Goal: Communication & Community: Answer question/provide support

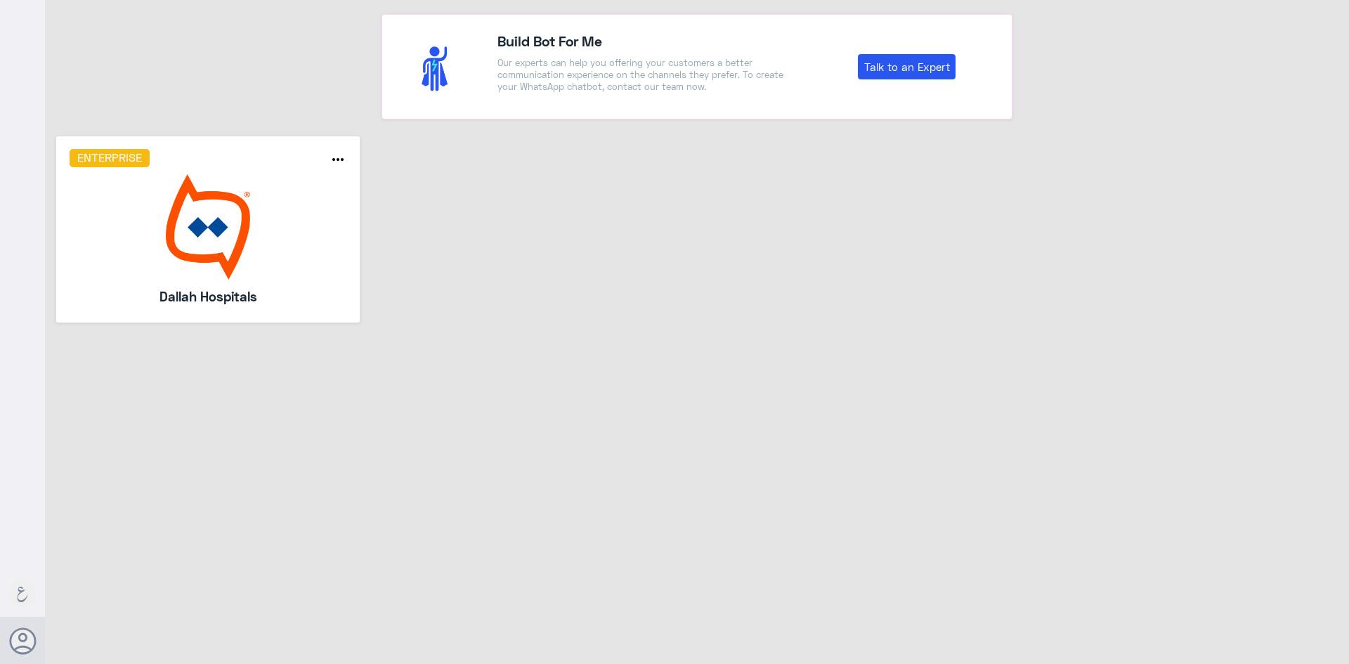
click at [299, 209] on img at bounding box center [209, 226] width 278 height 105
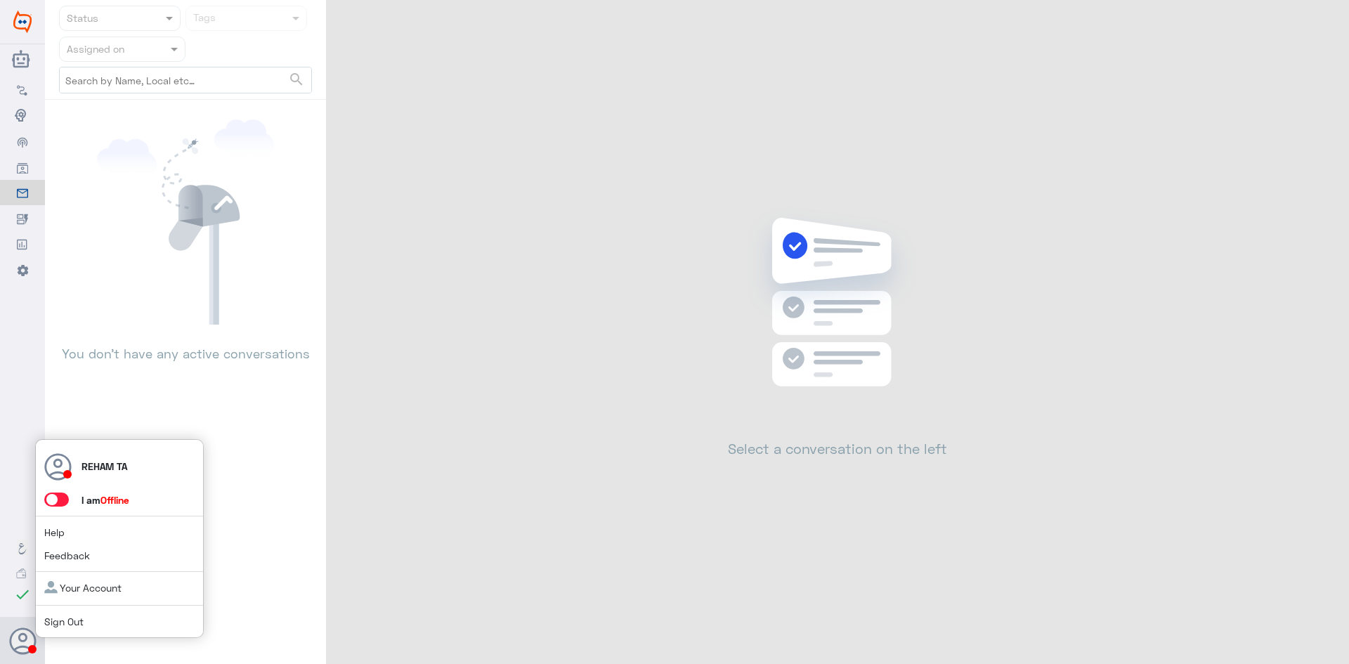
click at [58, 499] on span at bounding box center [56, 500] width 25 height 14
click at [0, 0] on input "checkbox" at bounding box center [0, 0] width 0 height 0
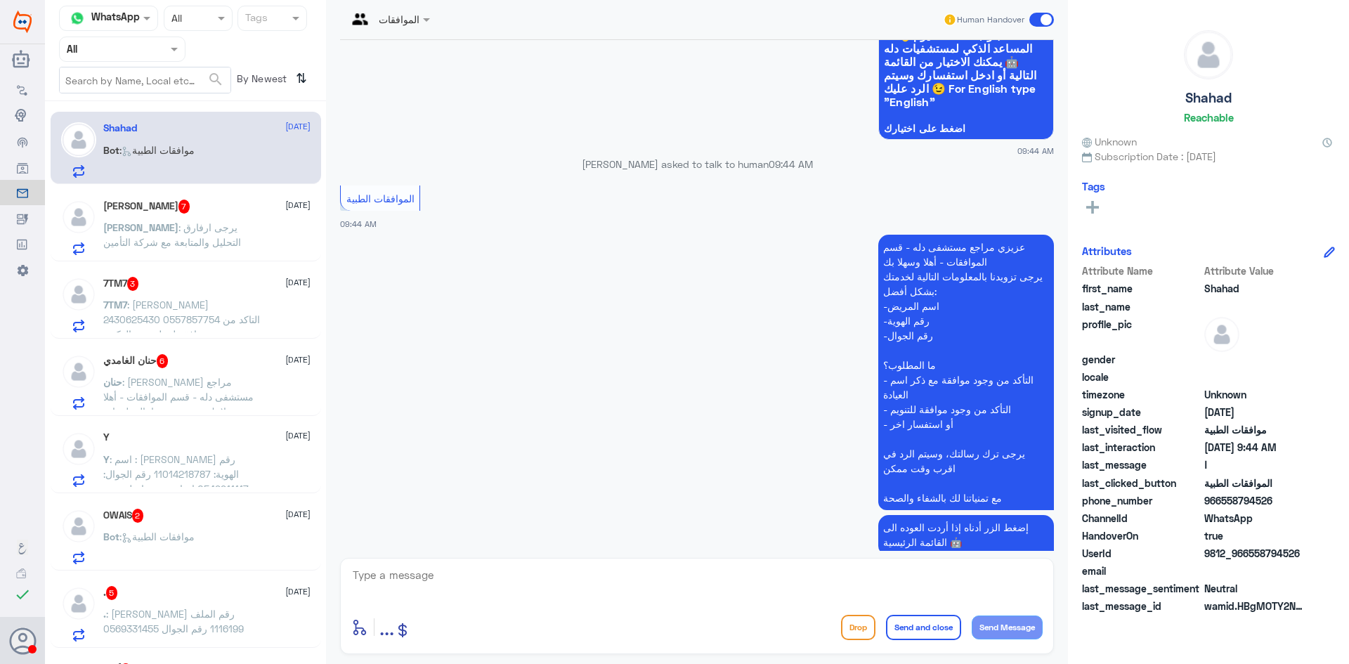
scroll to position [178, 0]
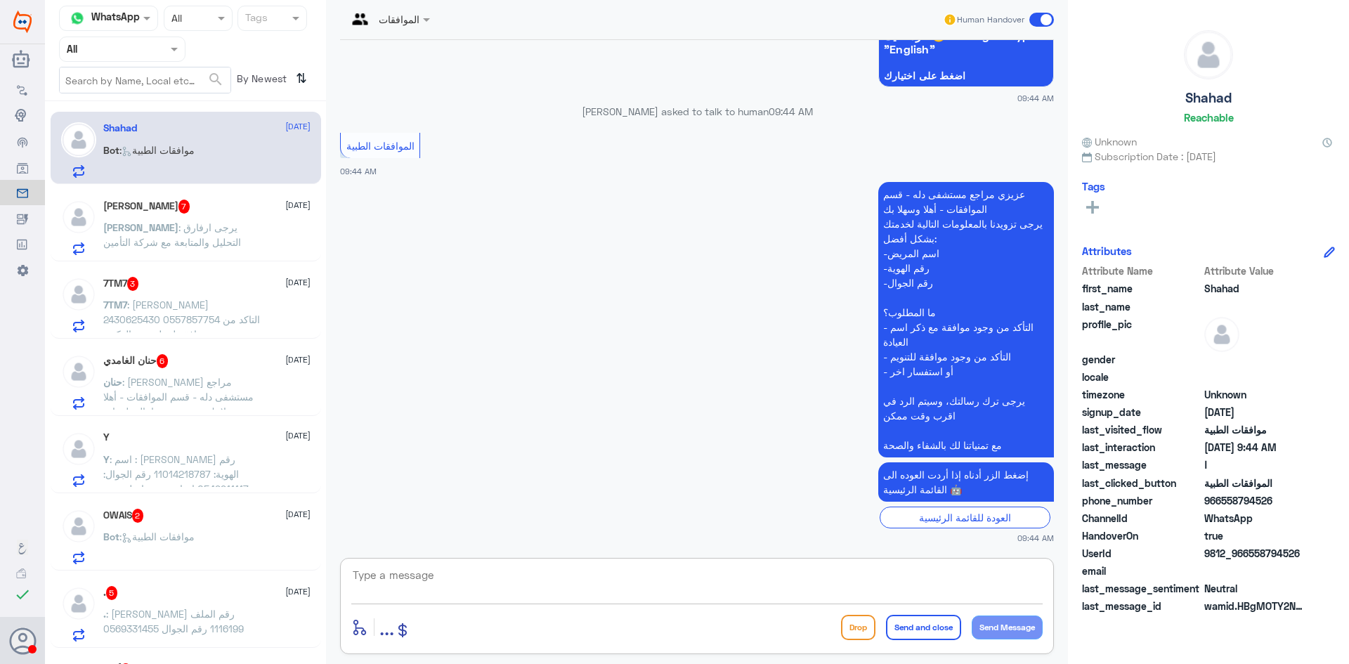
click at [413, 586] on textarea at bounding box center [696, 583] width 691 height 34
paste textarea "اهلا كيف نقدر نخدمك؟ ارجو توضيح استفسارك"
type textarea "اهلا كيف نقدر نخدمك؟ ارجو توضيح استفسارك"
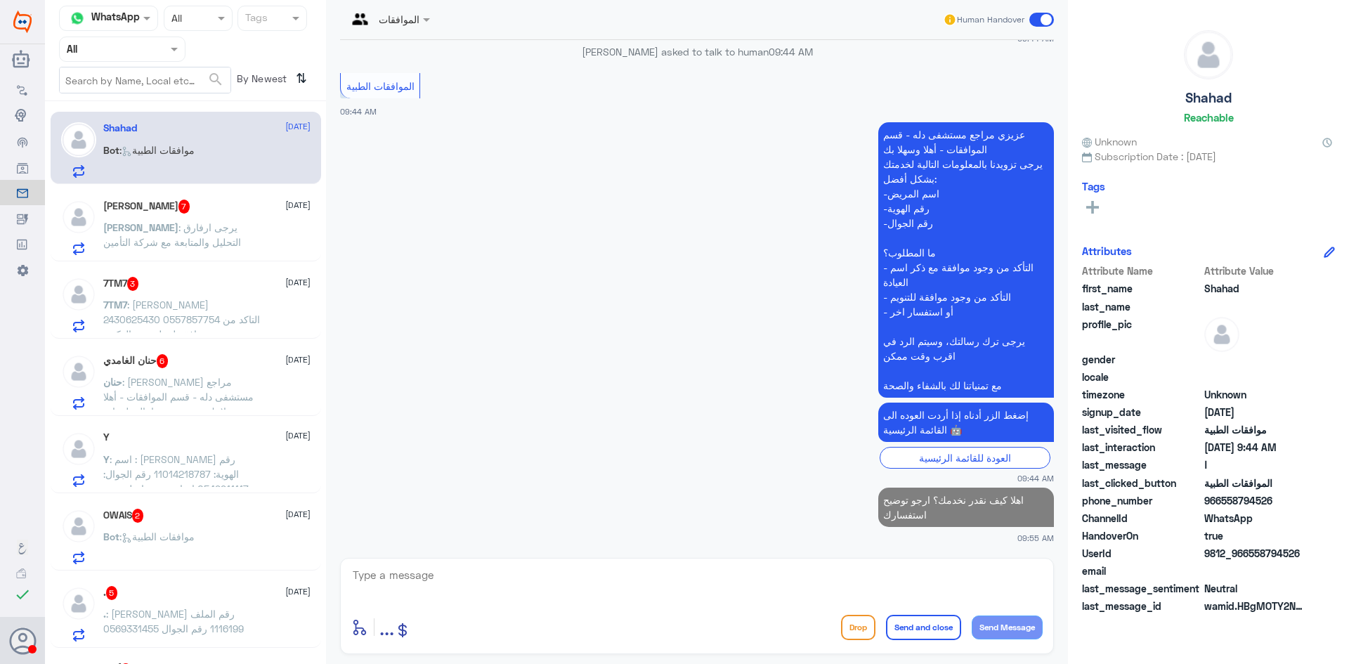
click at [223, 228] on span ": يرجى ارفارق التحليل والمتابعة مع شركة التأمين" at bounding box center [172, 234] width 138 height 27
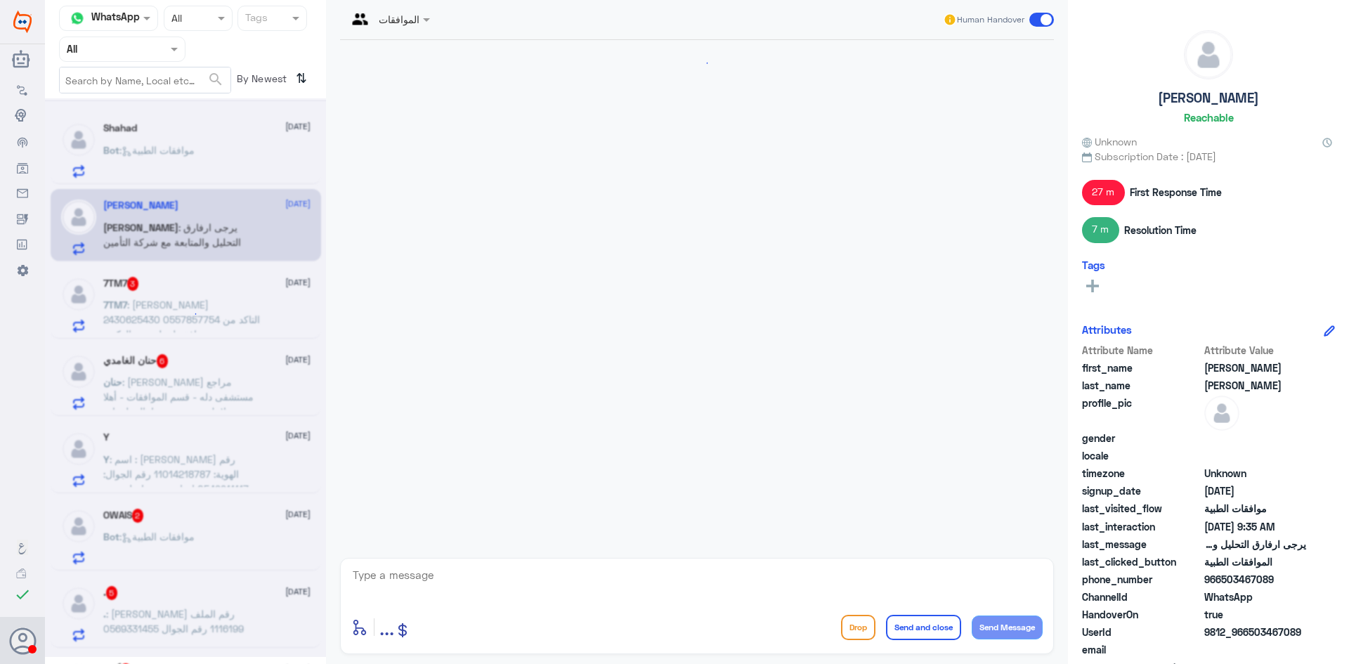
scroll to position [1709, 0]
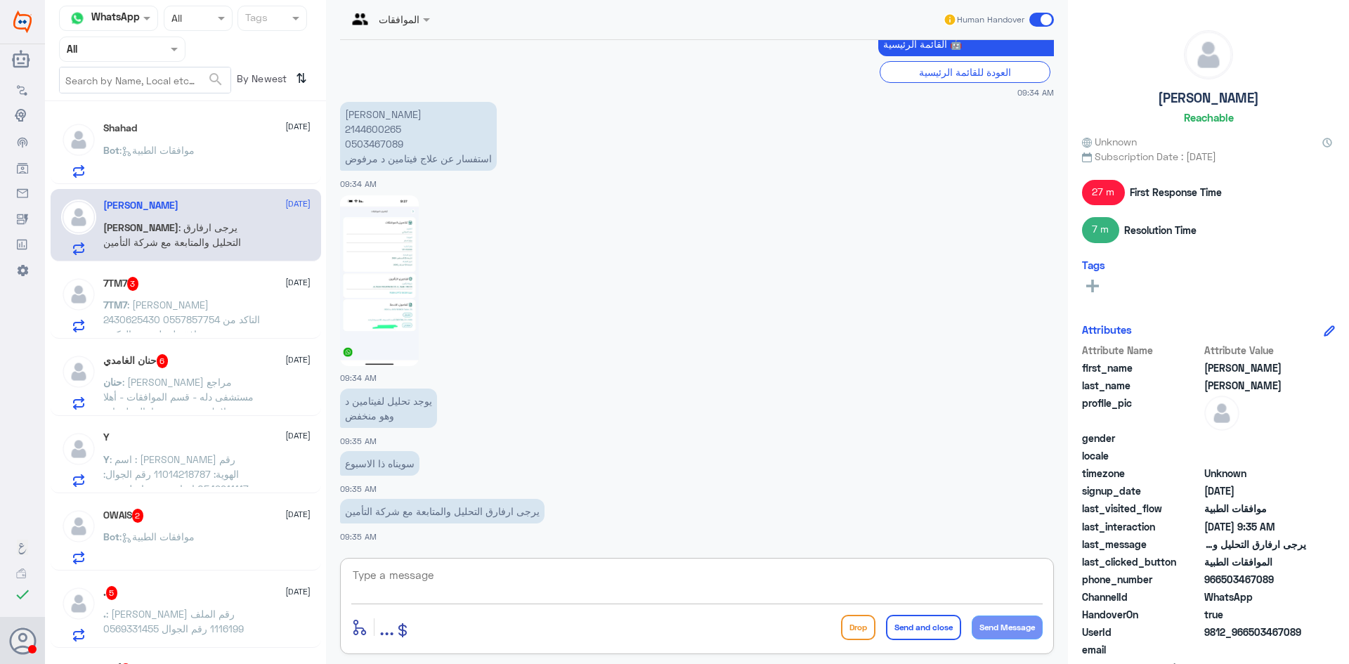
click at [493, 586] on textarea at bounding box center [696, 583] width 691 height 34
paste textarea "اهلا كيف نقدر نخدمك؟ ارجو توضيح استفسارك"
click at [449, 575] on textarea "اهلا كيف نقدر نخدمك؟ ارجو توضيح استفسارك" at bounding box center [696, 583] width 691 height 34
paste textarea "اهلا وسهلا سيتم التحقق حالا"
drag, startPoint x: 666, startPoint y: 579, endPoint x: 1131, endPoint y: 572, distance: 464.5
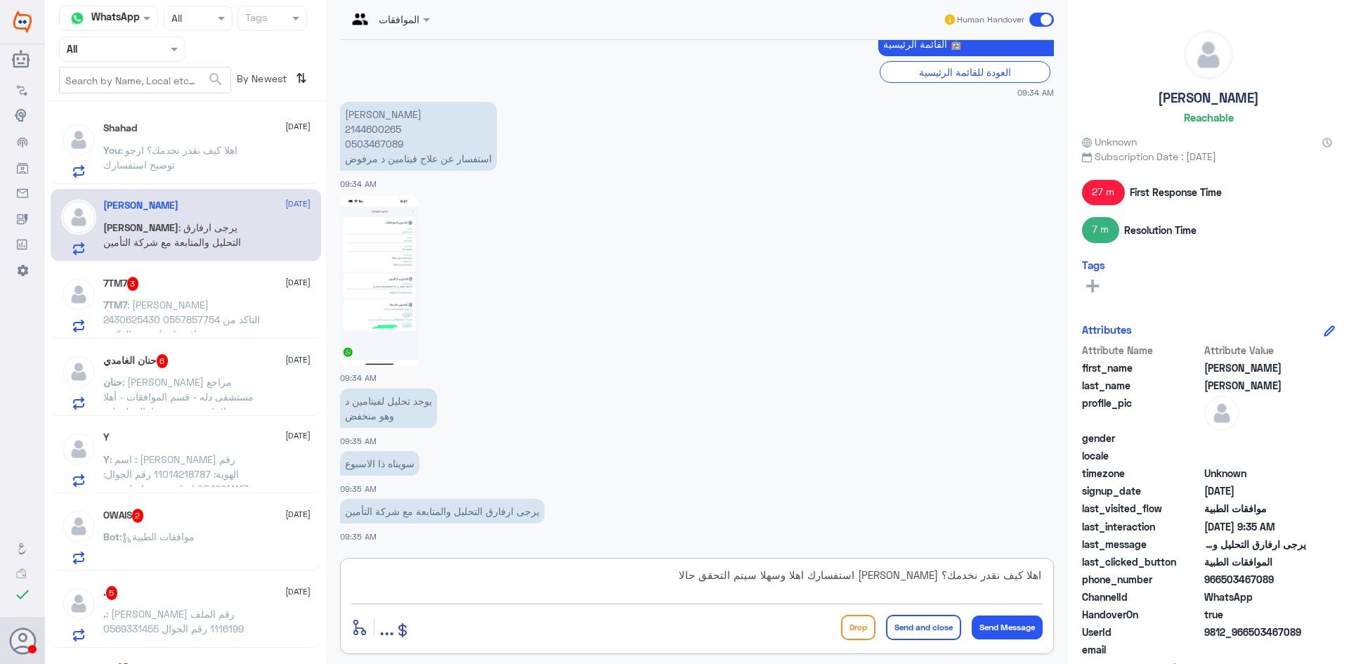
click at [1131, 572] on div "Channel WhatsApp Status × All Tags Agent Filter All search By Newest ⇅ [PERSON_…" at bounding box center [697, 334] width 1304 height 668
paste textarea "سهلا سيتم التحقق حالا"
type textarea "اهلا وسهلا سيتم التحقق حالا"
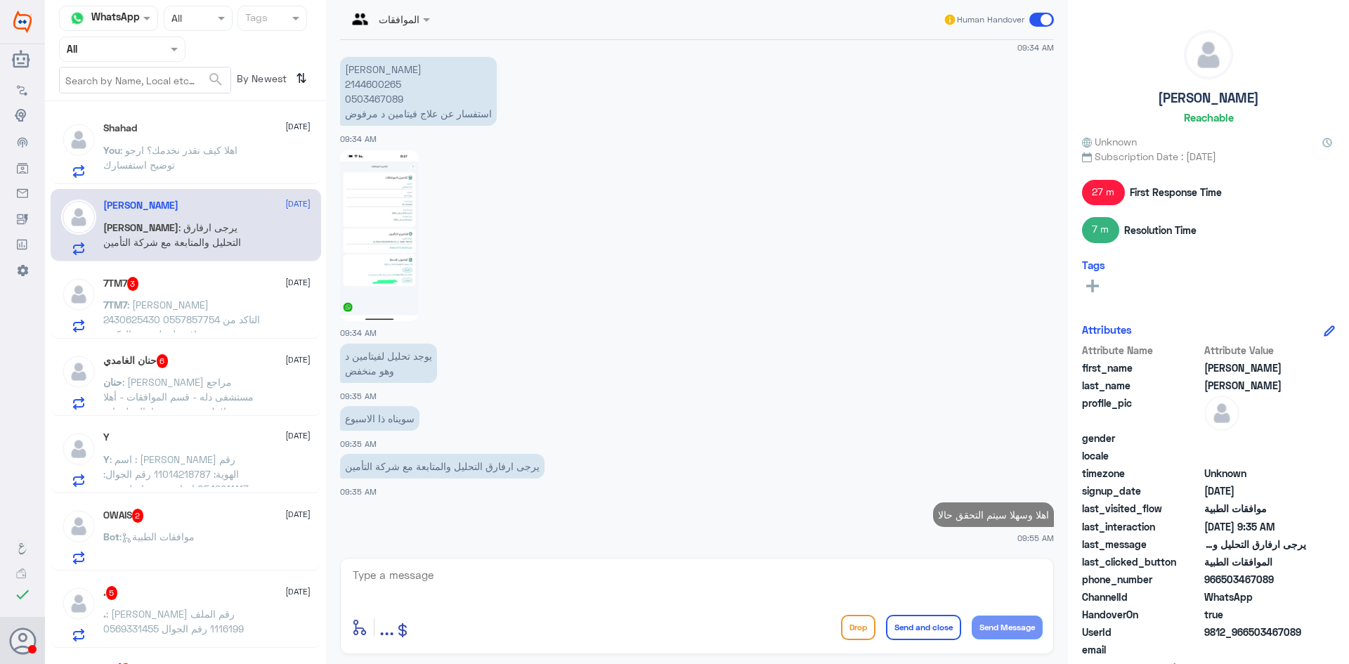
click at [249, 318] on p "7TM7 : [PERSON_NAME] 2430625430 0557857754 التاكد من وجود موافقه لعمليه عند الد…" at bounding box center [182, 314] width 158 height 35
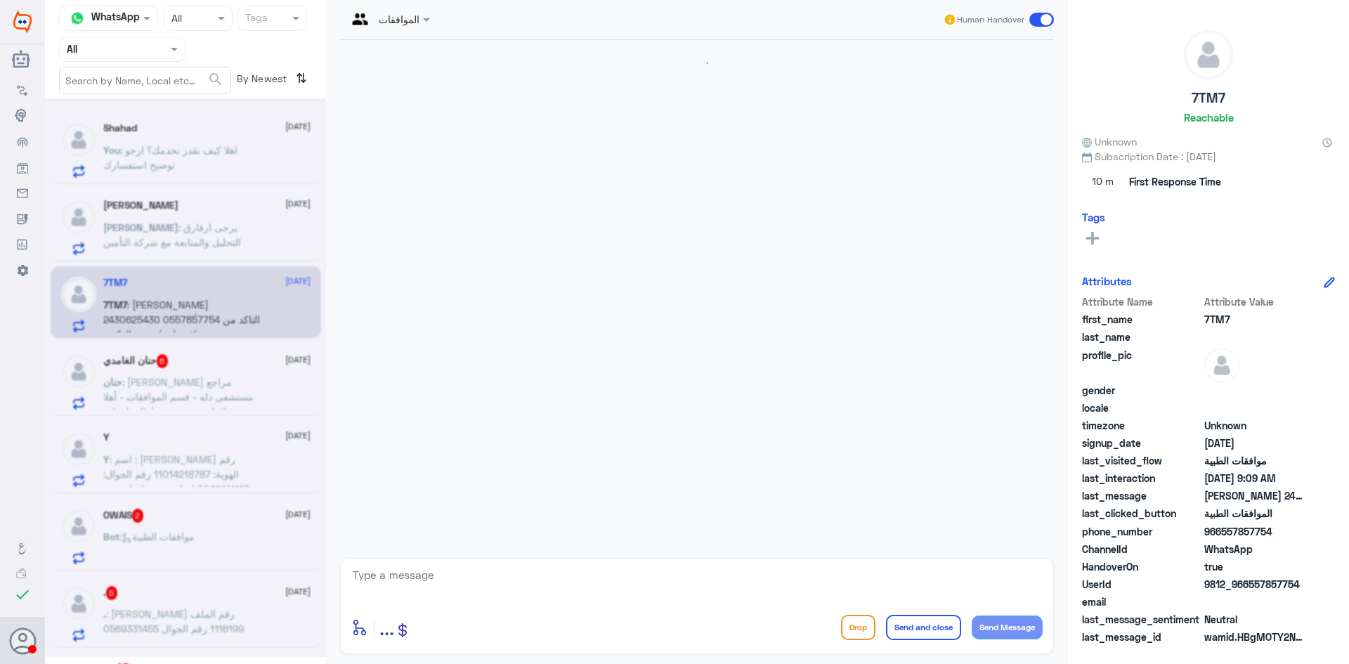
scroll to position [270, 0]
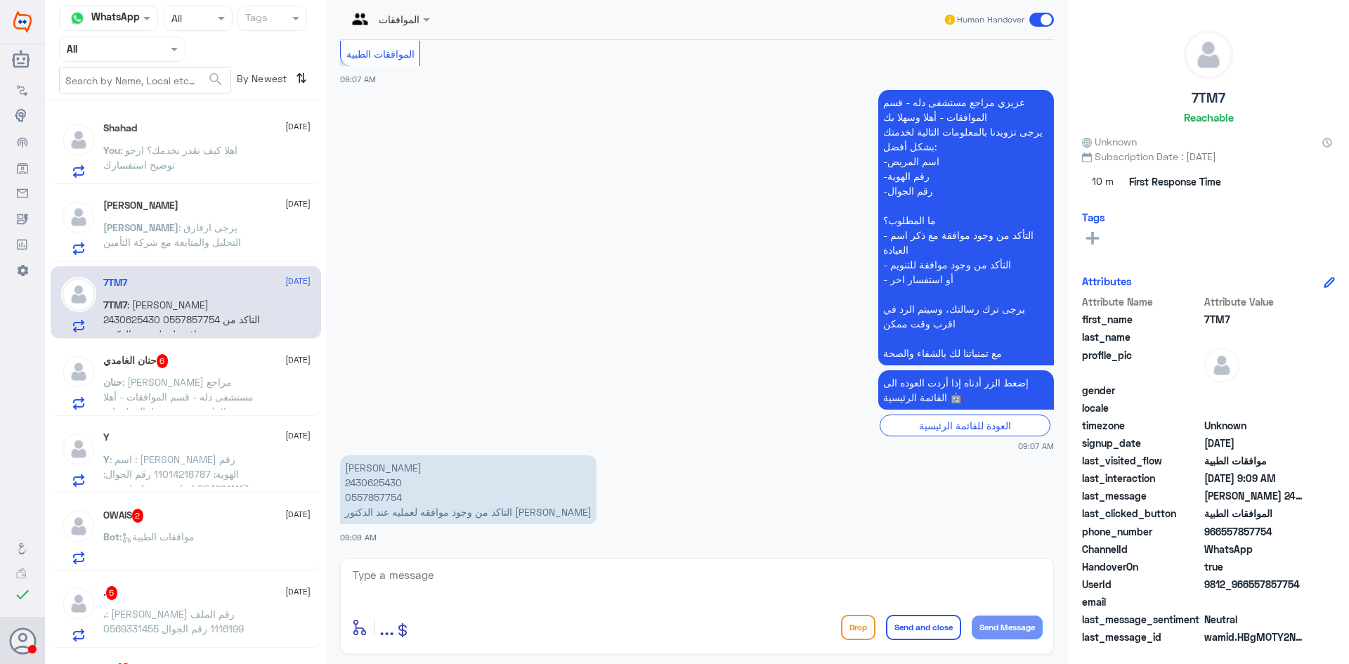
click at [490, 571] on textarea at bounding box center [696, 583] width 691 height 34
click at [200, 408] on span ": [PERSON_NAME] مراجع مستشفى دله - قسم الموافقات - أهلا وسهلا بك يرجى تزويدنا ب…" at bounding box center [180, 485] width 155 height 219
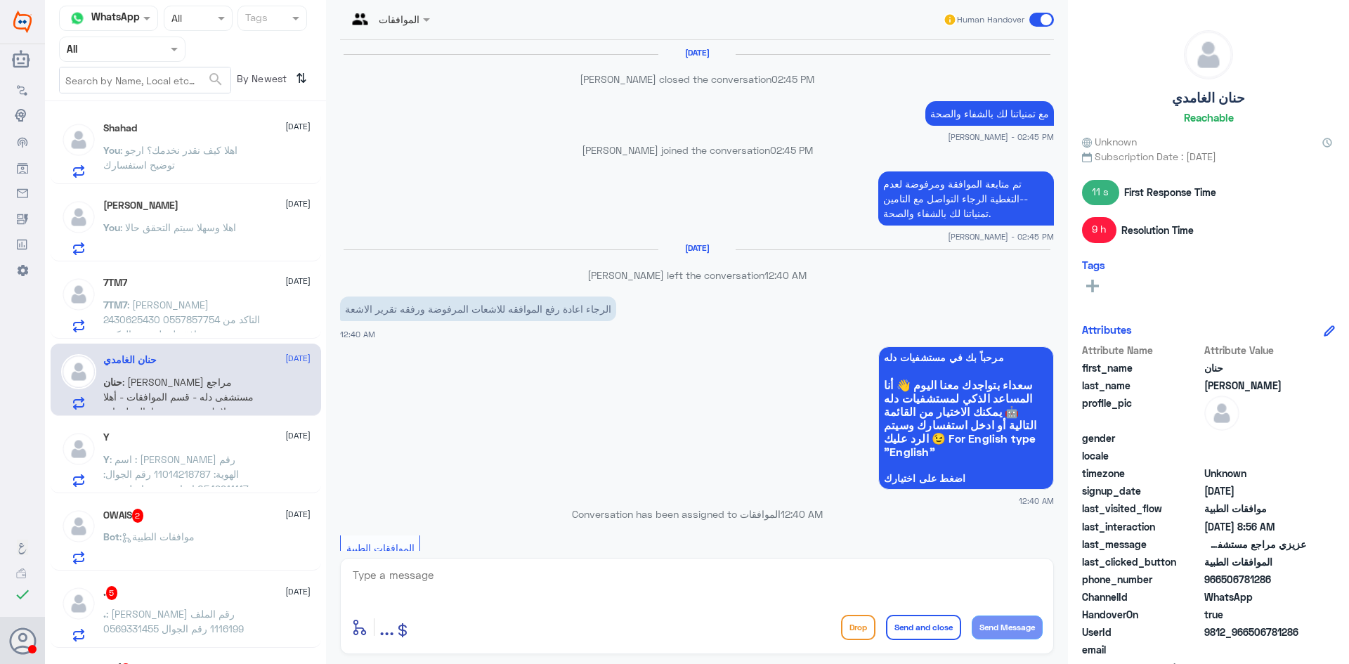
scroll to position [1679, 0]
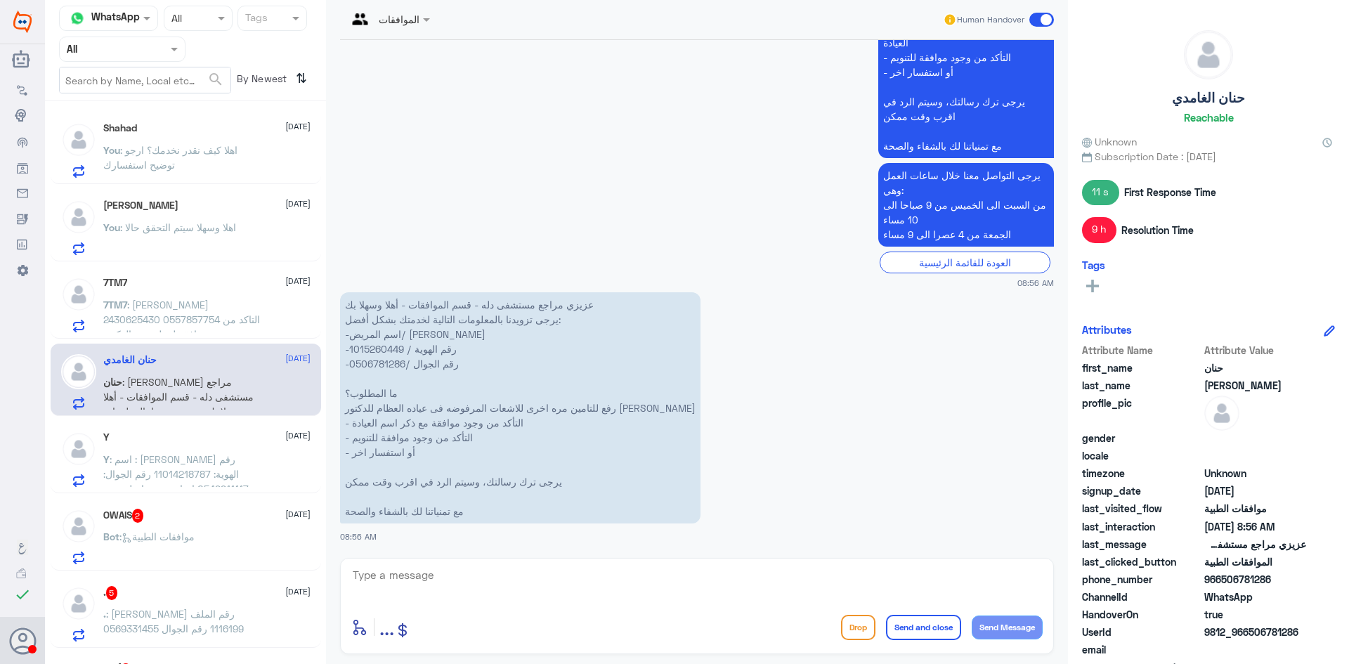
click at [457, 552] on div "الموافقات Human Handover [DATE] [PERSON_NAME] closed the conversation 02:45 PM …" at bounding box center [697, 334] width 742 height 668
click at [461, 564] on div "enter flow name ... Drop Send and close Send Message" at bounding box center [697, 606] width 714 height 96
click at [460, 570] on textarea at bounding box center [696, 583] width 691 height 34
paste textarea "اهلا وسهلا سيتم التحقق حالا"
drag, startPoint x: 960, startPoint y: 574, endPoint x: 860, endPoint y: 575, distance: 99.8
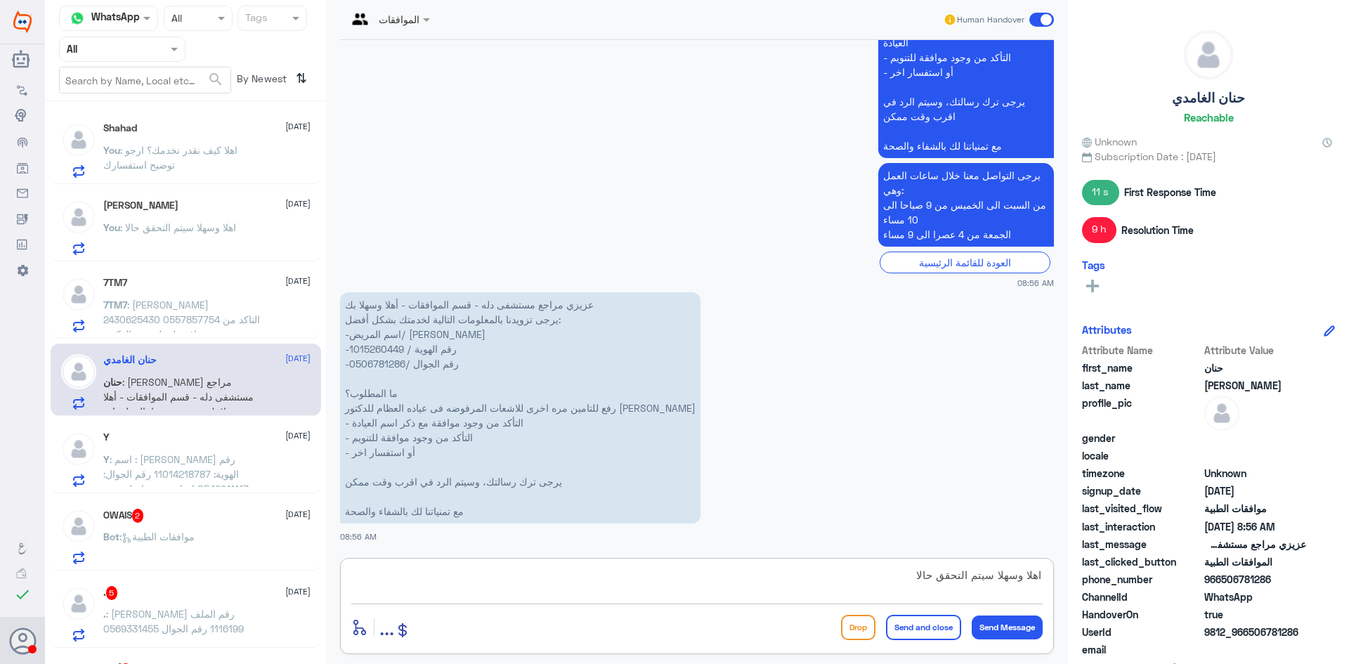
click at [861, 574] on textarea "اهلا وسهلا سيتم التحقق حالا" at bounding box center [696, 583] width 691 height 34
click at [956, 580] on textarea "اهلا وسهلا سيتم التحقق حالا" at bounding box center [696, 583] width 691 height 34
click at [954, 580] on textarea "اهلا وسهلا سيتم التحقق حالا" at bounding box center [696, 583] width 691 height 34
type textarea "اهلا وسهلا سيتم المتابعه حالا"
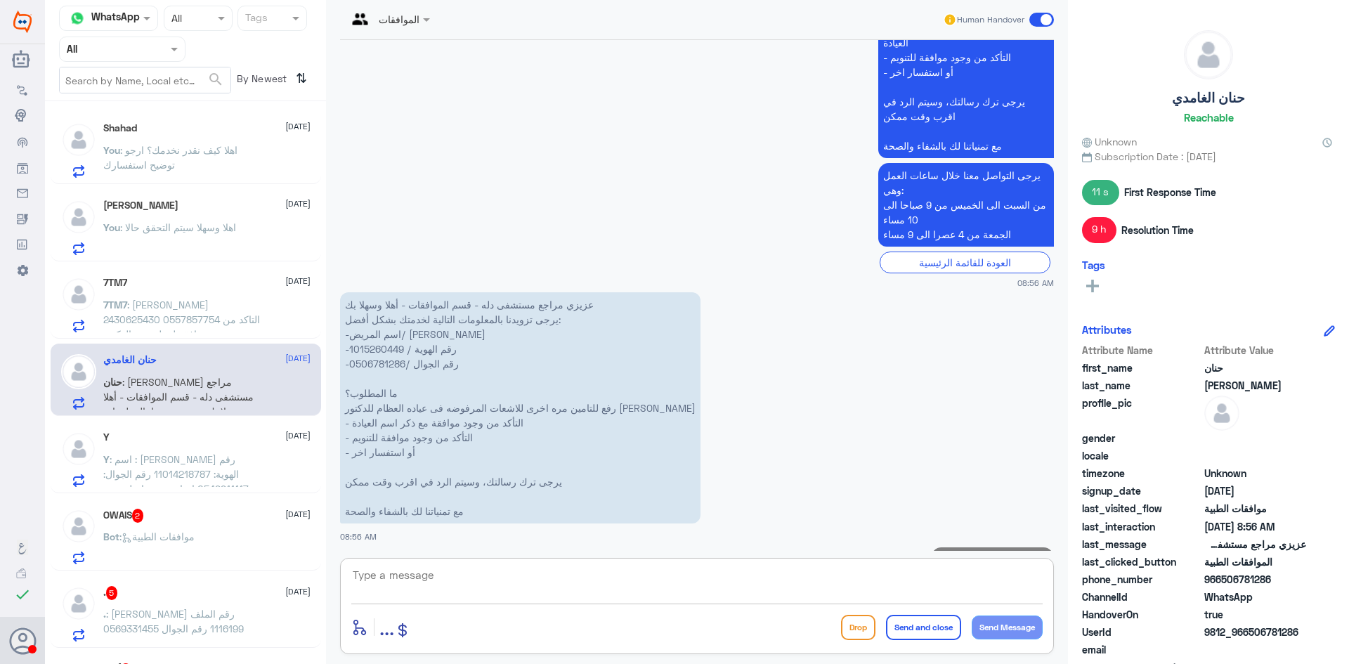
scroll to position [1724, 0]
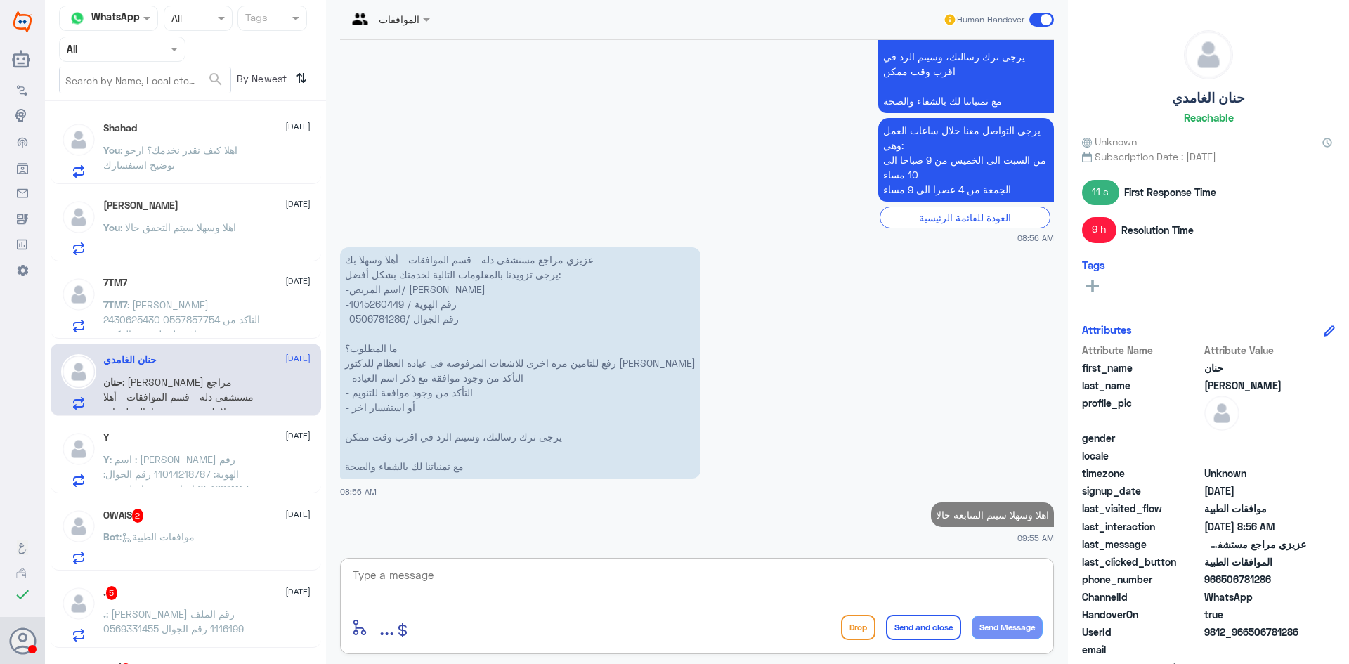
click at [983, 518] on p "اهلا وسهلا سيتم المتابعه حالا" at bounding box center [992, 514] width 123 height 25
copy p "اهلا وسهلا سيتم المتابعه حالا"
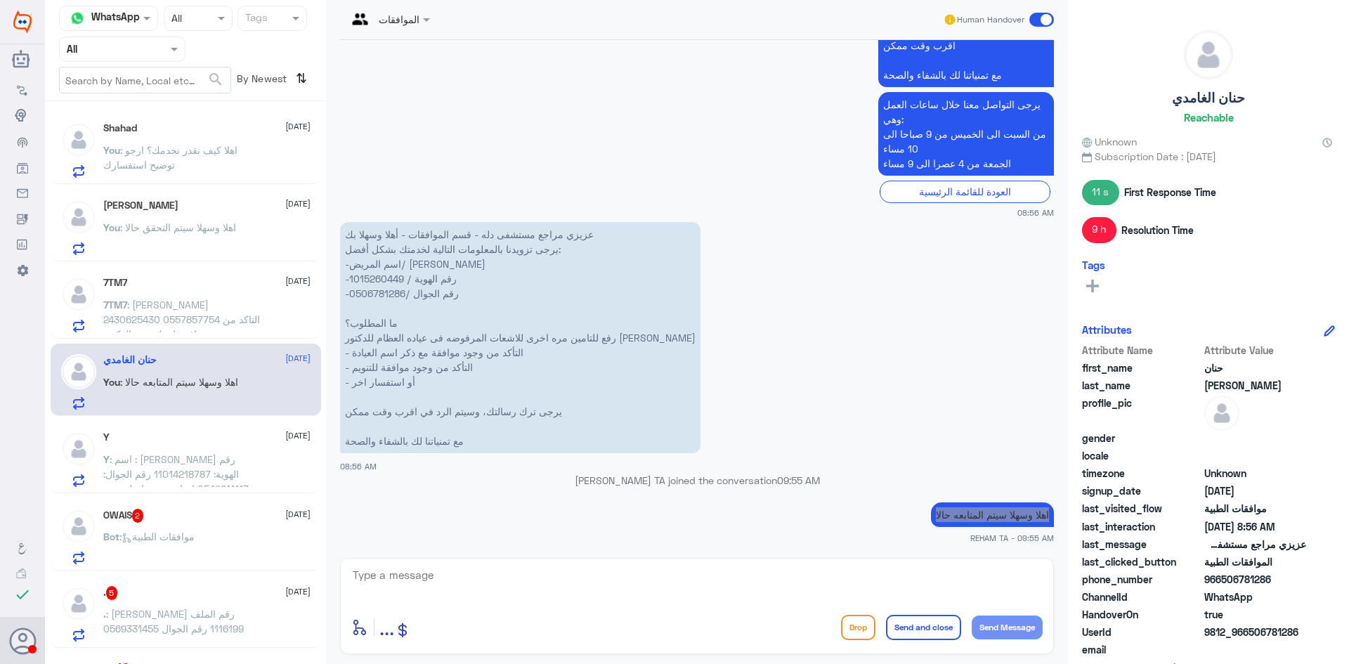
scroll to position [1721, 0]
drag, startPoint x: 442, startPoint y: 577, endPoint x: 420, endPoint y: 578, distance: 22.5
click at [442, 577] on textarea at bounding box center [696, 583] width 691 height 34
click at [199, 465] on span ": اسم : [PERSON_NAME] رقم الهوية: 11014218787 رقم الجوال: 0549911117 احتاج من ي…" at bounding box center [175, 481] width 145 height 56
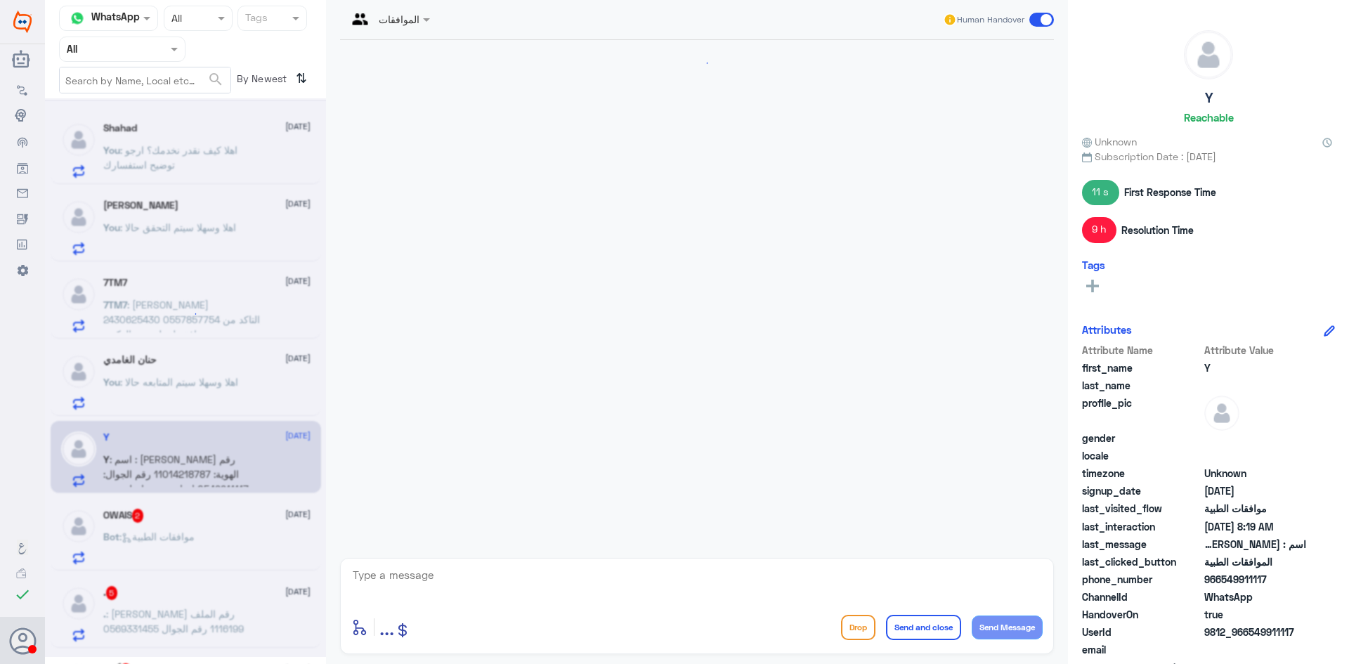
scroll to position [1197, 0]
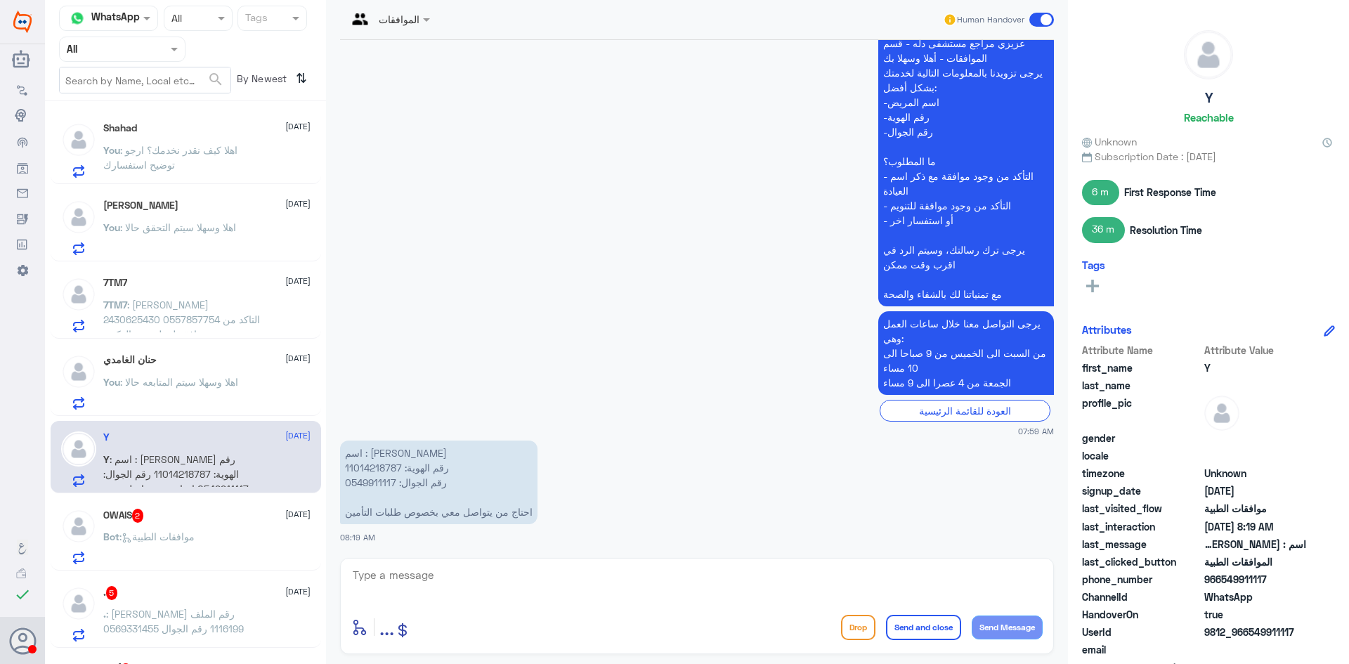
click at [483, 594] on textarea at bounding box center [696, 583] width 691 height 34
paste textarea "اهلا كيف نقدر نخدمك؟ ارجو توضيح استفسارك"
type textarea "اهلا كيف نقدر نخدمك؟ ارجو توضيح استفسارك"
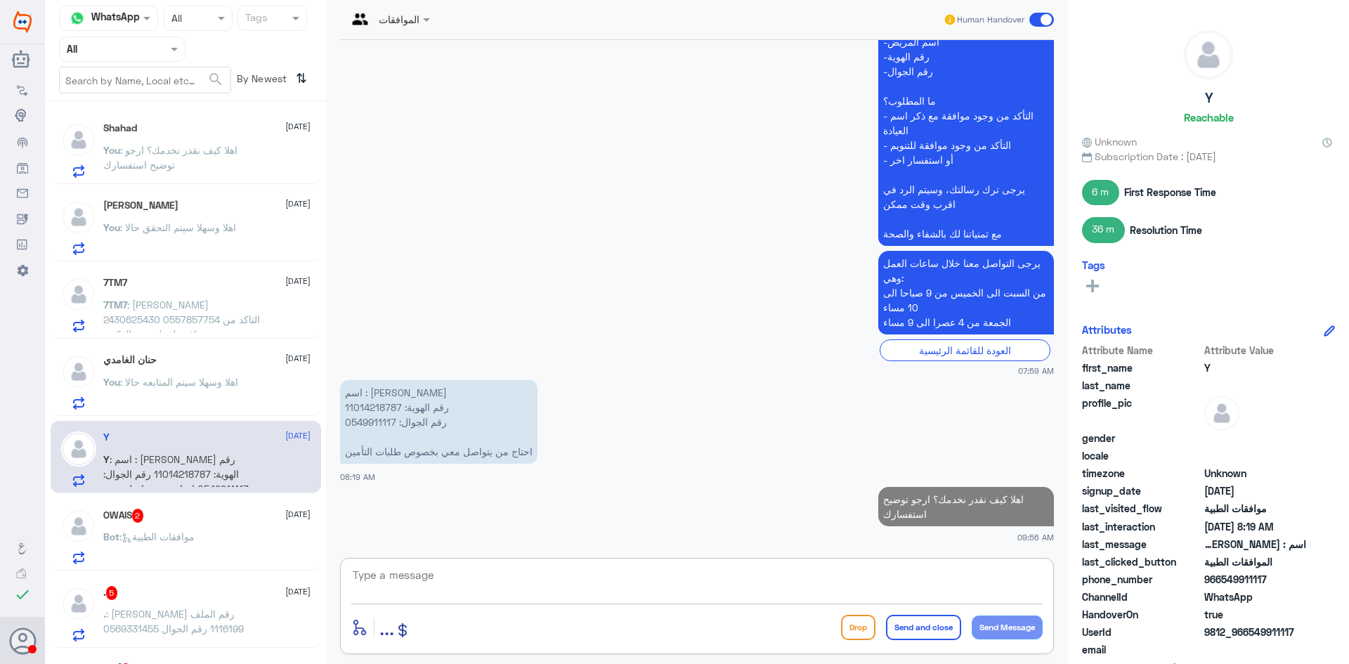
click at [159, 162] on span ": اهلا كيف نقدر نخدمك؟ ارجو توضيح استفسارك" at bounding box center [170, 157] width 134 height 27
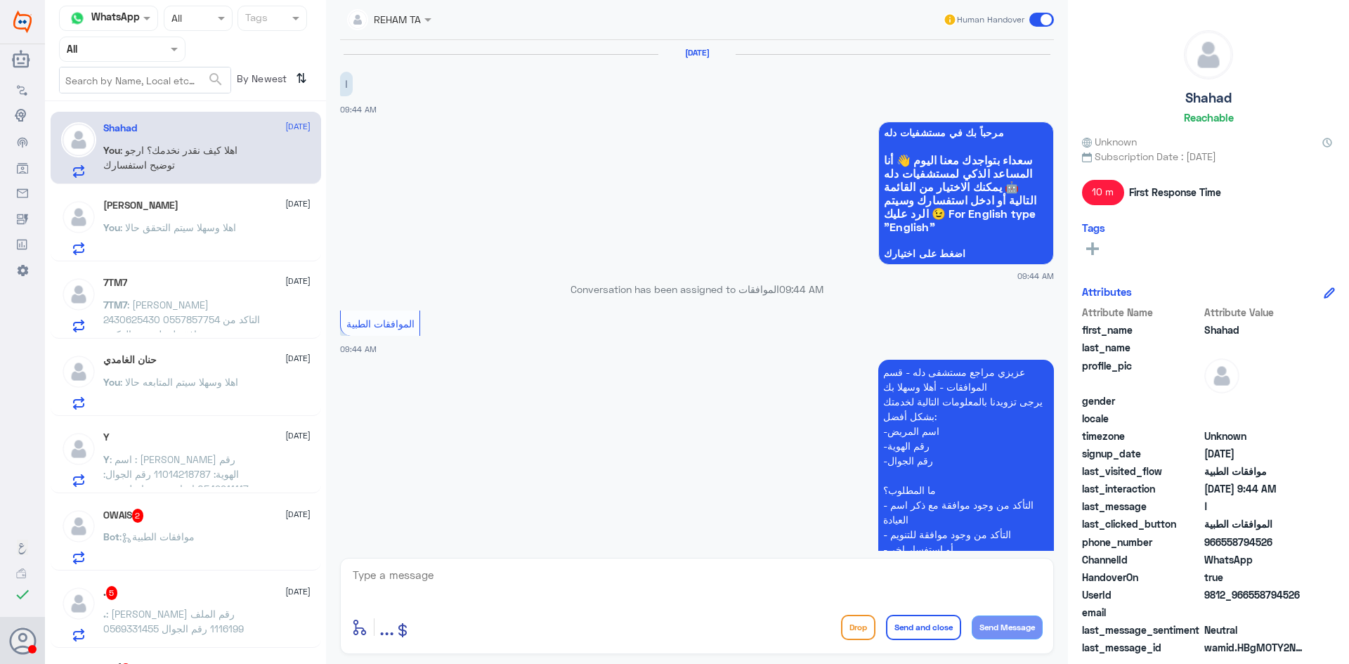
scroll to position [264, 0]
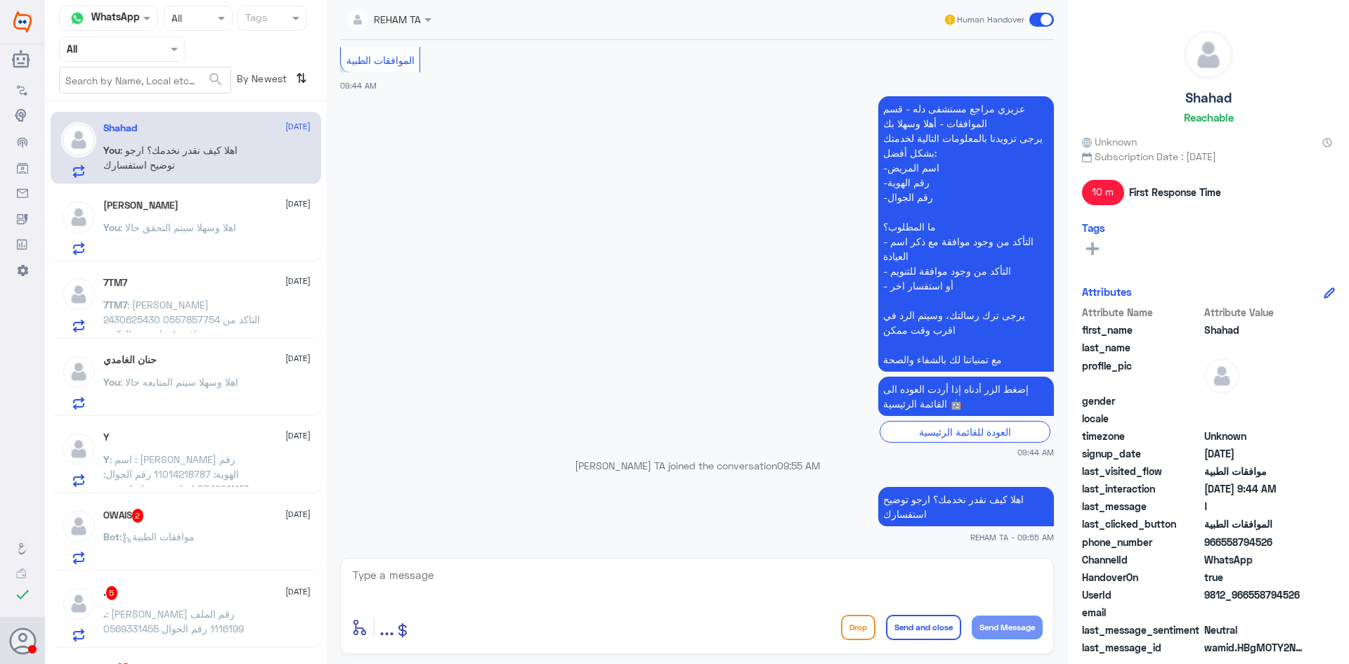
click at [274, 230] on div "You : اهلا وسهلا سيتم التحقق حالا" at bounding box center [206, 239] width 207 height 32
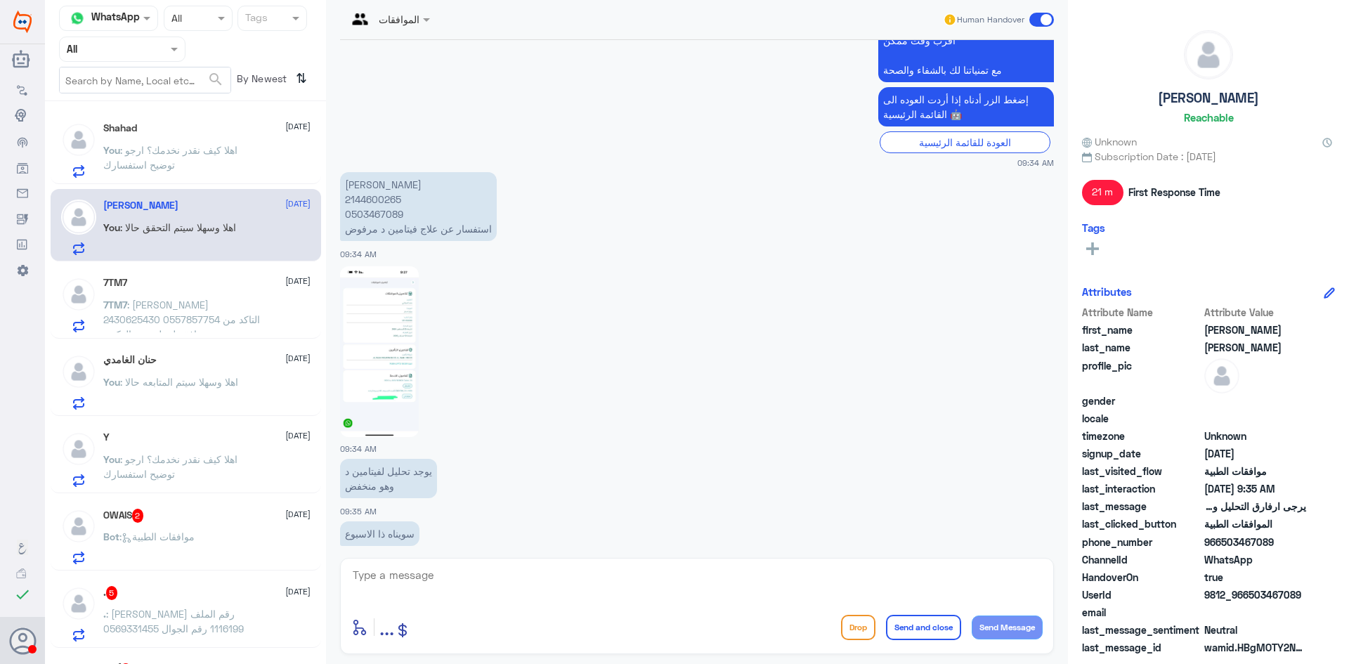
scroll to position [1491, 0]
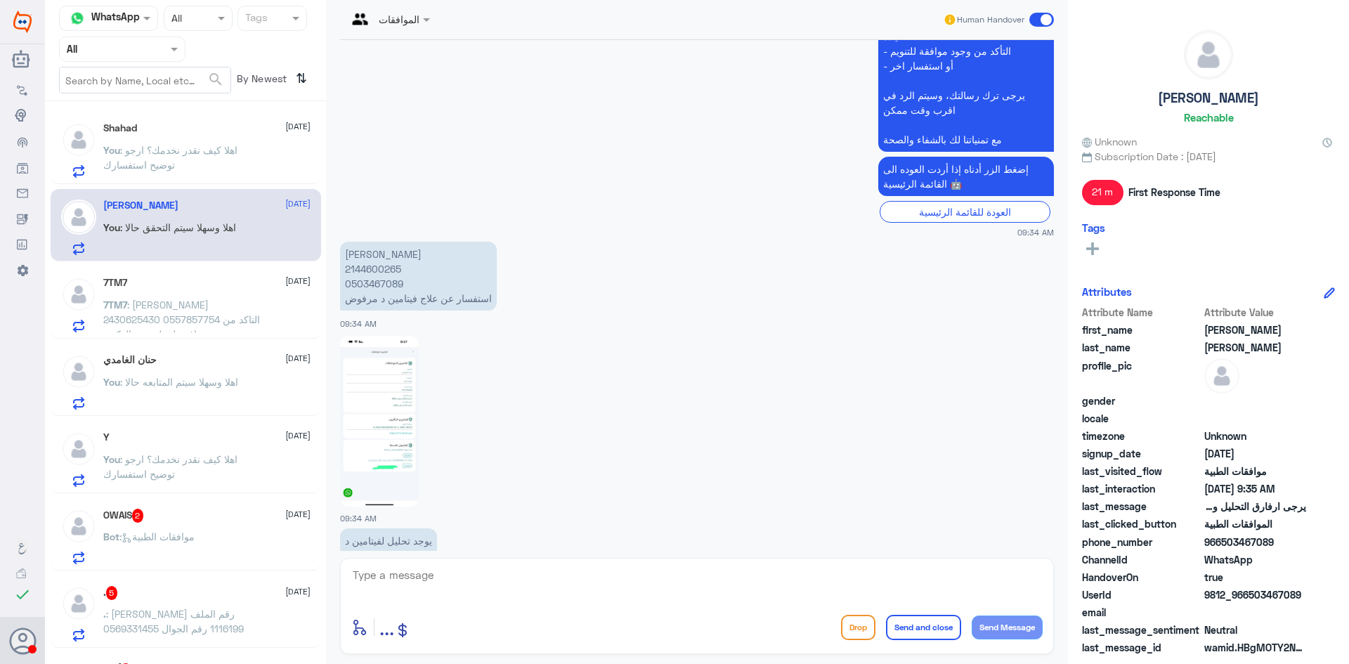
click at [394, 274] on p "[PERSON_NAME] 2144600265 0503467089 استفسار عن علاج فيتامين د مرفوض" at bounding box center [418, 276] width 157 height 69
copy p "2144600265"
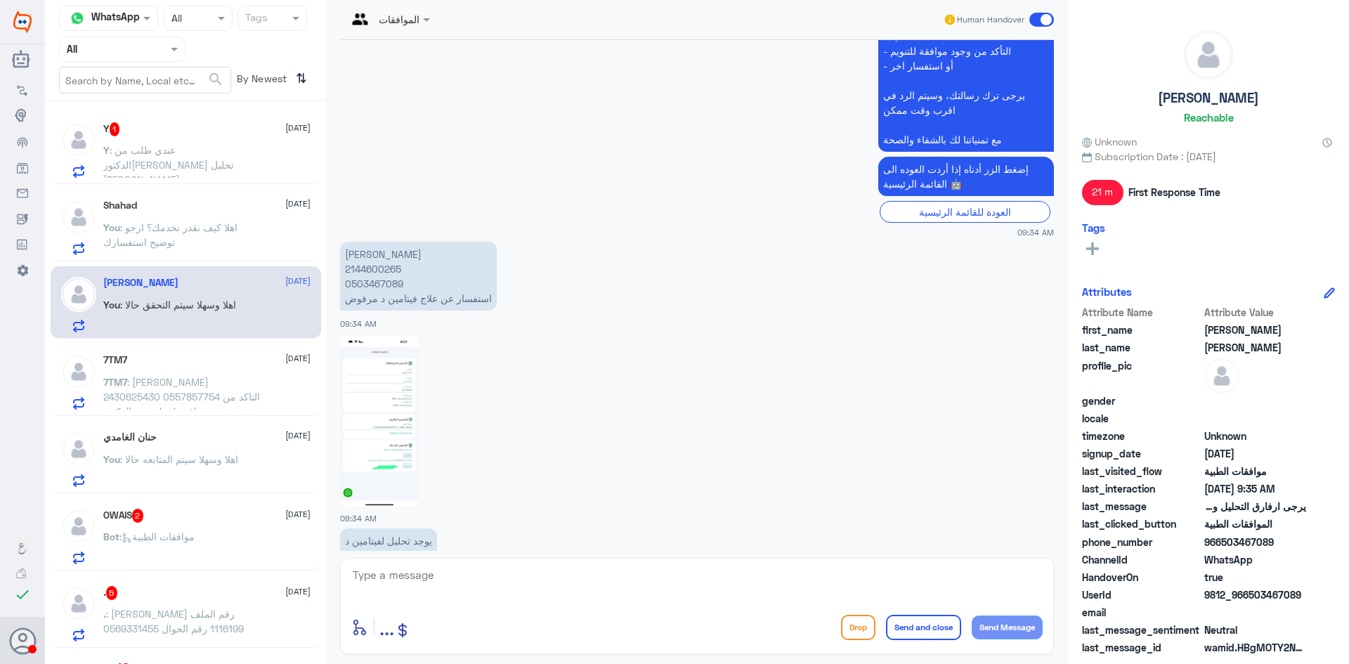
click at [571, 580] on textarea at bounding box center [696, 583] width 691 height 34
type textarea "تم الارفاق"
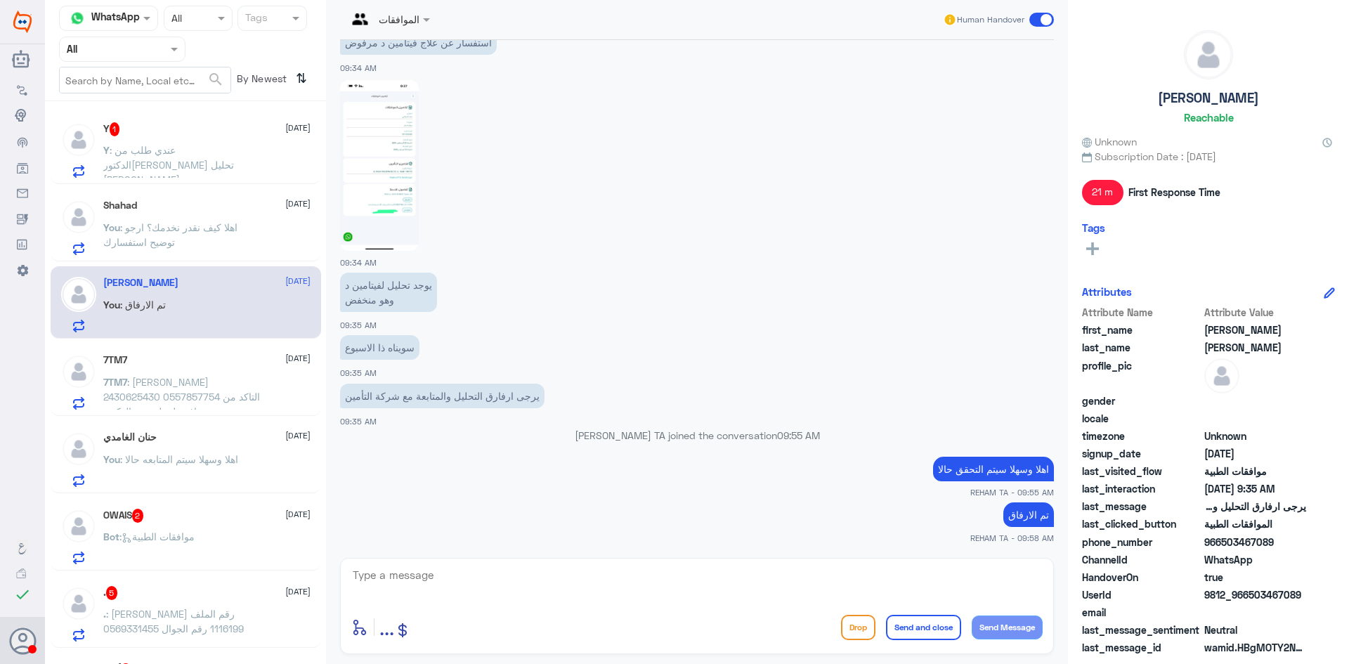
click at [730, 578] on textarea at bounding box center [696, 583] width 691 height 34
click at [244, 183] on div "Y 1 [DATE] Y : عندي طلب من الدكتور[PERSON_NAME] تحليل [PERSON_NAME] و مزرعة [PE…" at bounding box center [186, 148] width 271 height 72
click at [275, 161] on div "Y : عندي طلب من الدكتور[PERSON_NAME] تحليل [PERSON_NAME] و مزرعة [PERSON_NAME] …" at bounding box center [206, 162] width 207 height 32
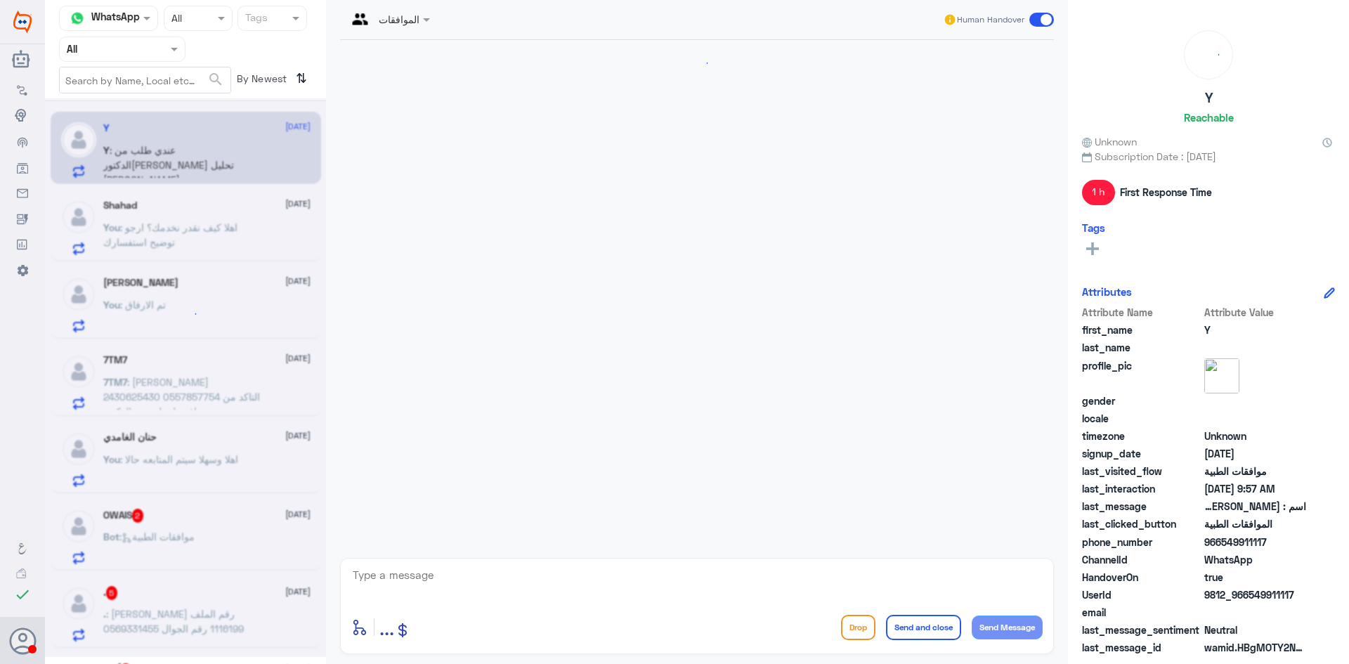
scroll to position [1209, 0]
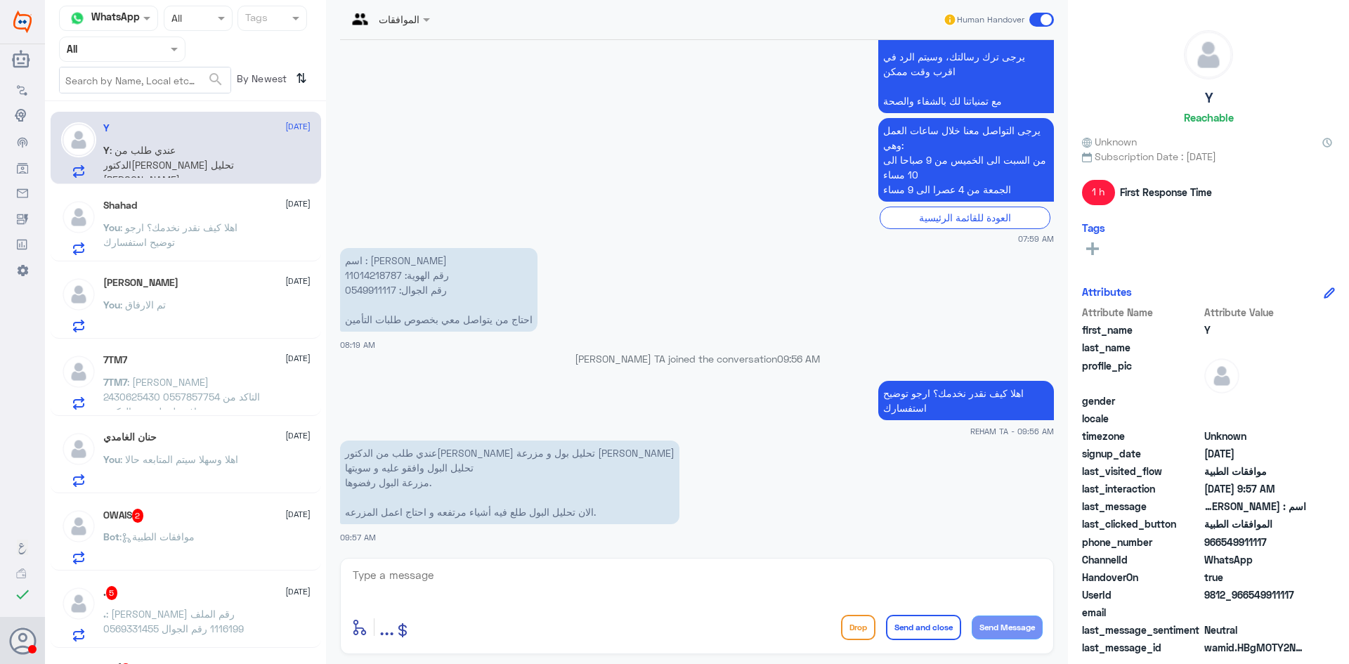
click at [462, 595] on textarea at bounding box center [696, 583] width 691 height 34
paste textarea "سيتم المتابعه حالا"
type textarea "سيتم المتابعه حالا"
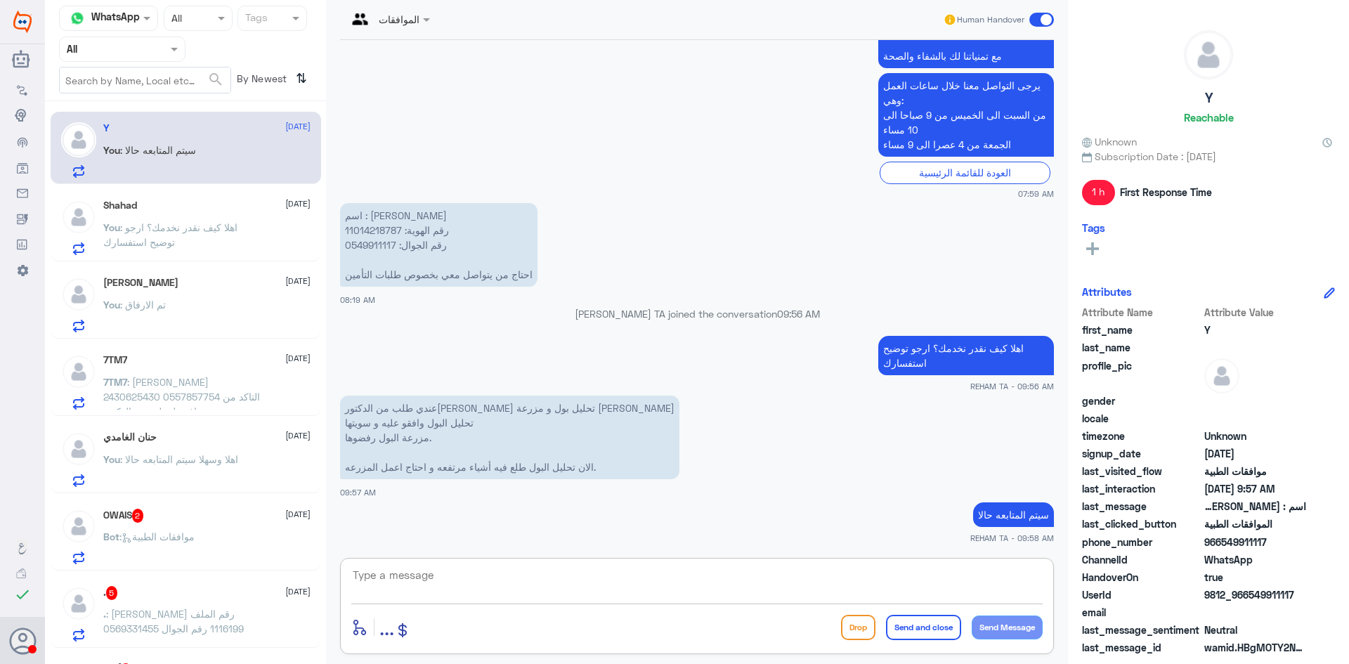
click at [365, 225] on p "اسم : [PERSON_NAME] رقم الهوية: 11014218787 رقم الجوال: 0549911117 احتاج من يتو…" at bounding box center [438, 245] width 197 height 84
copy p "رقم الهوية: 11014218787"
click at [353, 230] on p "اسم : [PERSON_NAME] رقم الهوية: 11014218787 رقم الجوال: 0549911117 احتاج من يتو…" at bounding box center [438, 245] width 197 height 84
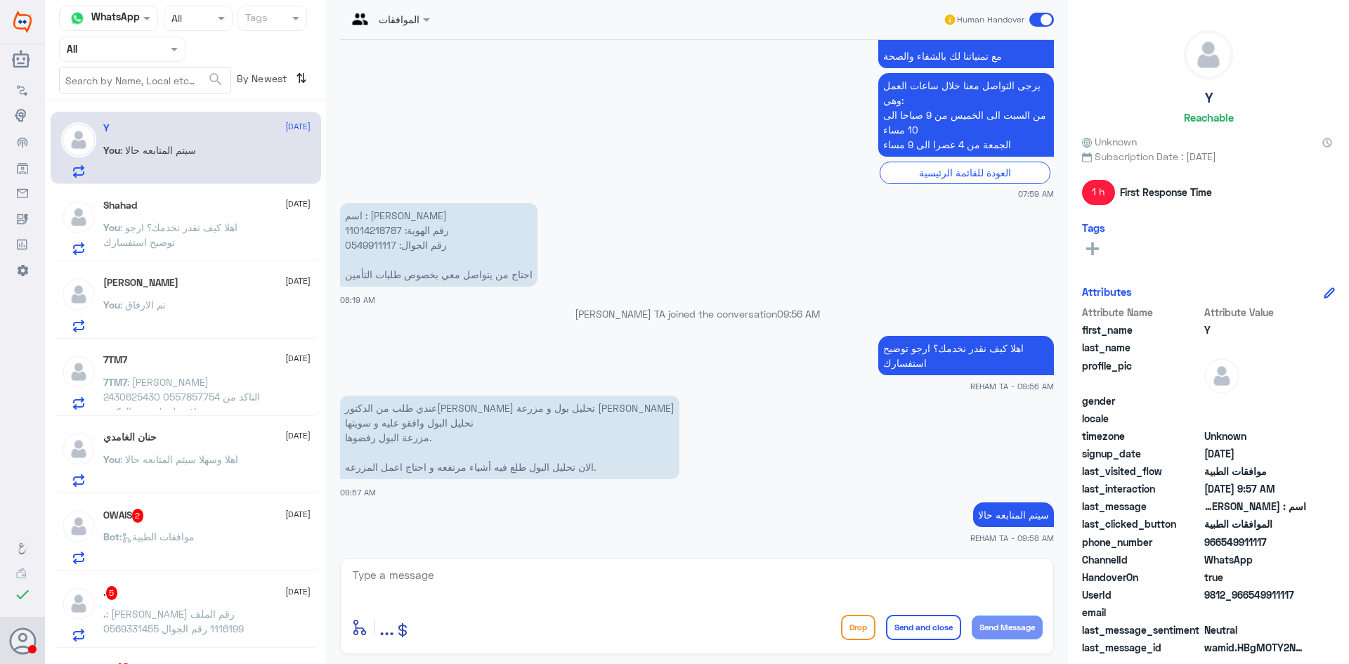
click at [405, 226] on p "اسم : [PERSON_NAME] رقم الهوية: 11014218787 رقم الجوال: 0549911117 احتاج من يتو…" at bounding box center [438, 245] width 197 height 84
click at [397, 228] on p "اسم : [PERSON_NAME] رقم الهوية: 11014218787 رقم الجوال: 0549911117 احتاج من يتو…" at bounding box center [438, 245] width 197 height 84
copy p "11014218787"
click at [369, 241] on p "اسم : [PERSON_NAME] رقم الهوية: 11014218787 رقم الجوال: 0549911117 احتاج من يتو…" at bounding box center [438, 245] width 197 height 84
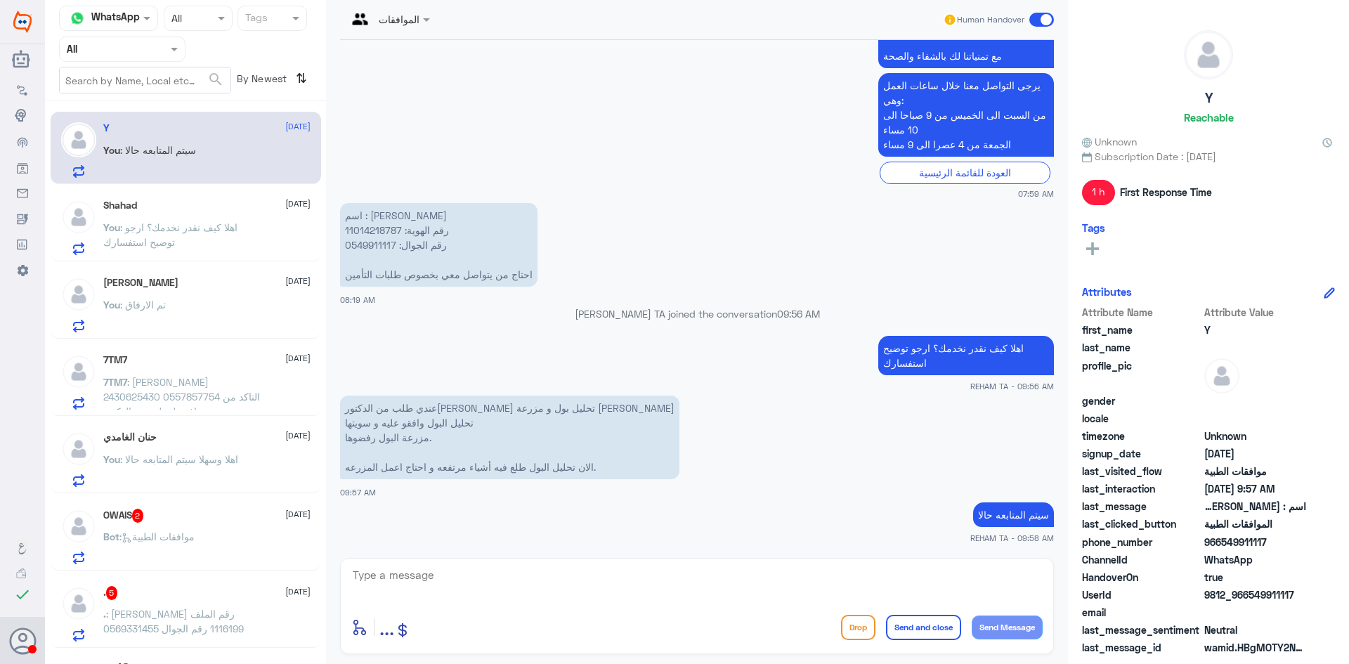
click at [369, 243] on p "اسم : [PERSON_NAME] رقم الهوية: 11014218787 رقم الجوال: 0549911117 احتاج من يتو…" at bounding box center [438, 245] width 197 height 84
copy p "0549911117"
click at [636, 562] on div "enter flow name ... Drop Send and close Send Message" at bounding box center [697, 606] width 714 height 96
click at [646, 576] on textarea at bounding box center [696, 583] width 691 height 34
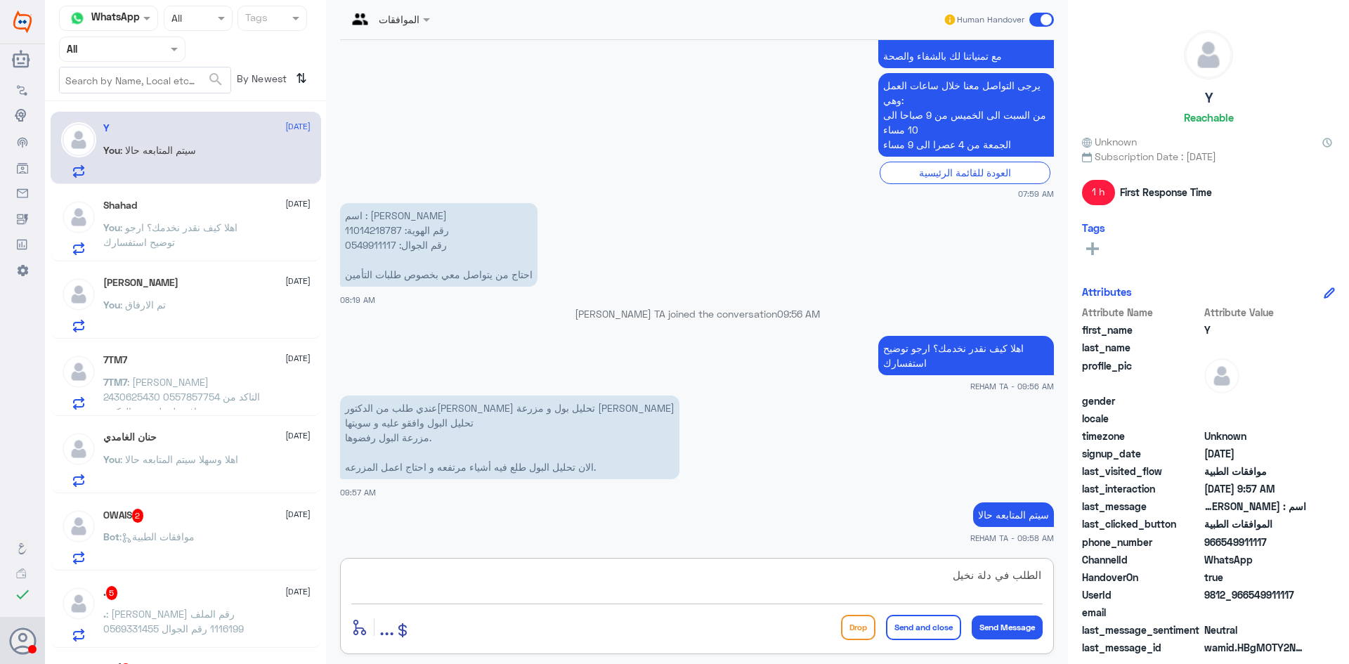
type textarea "الطلب في دلة نخيل؟"
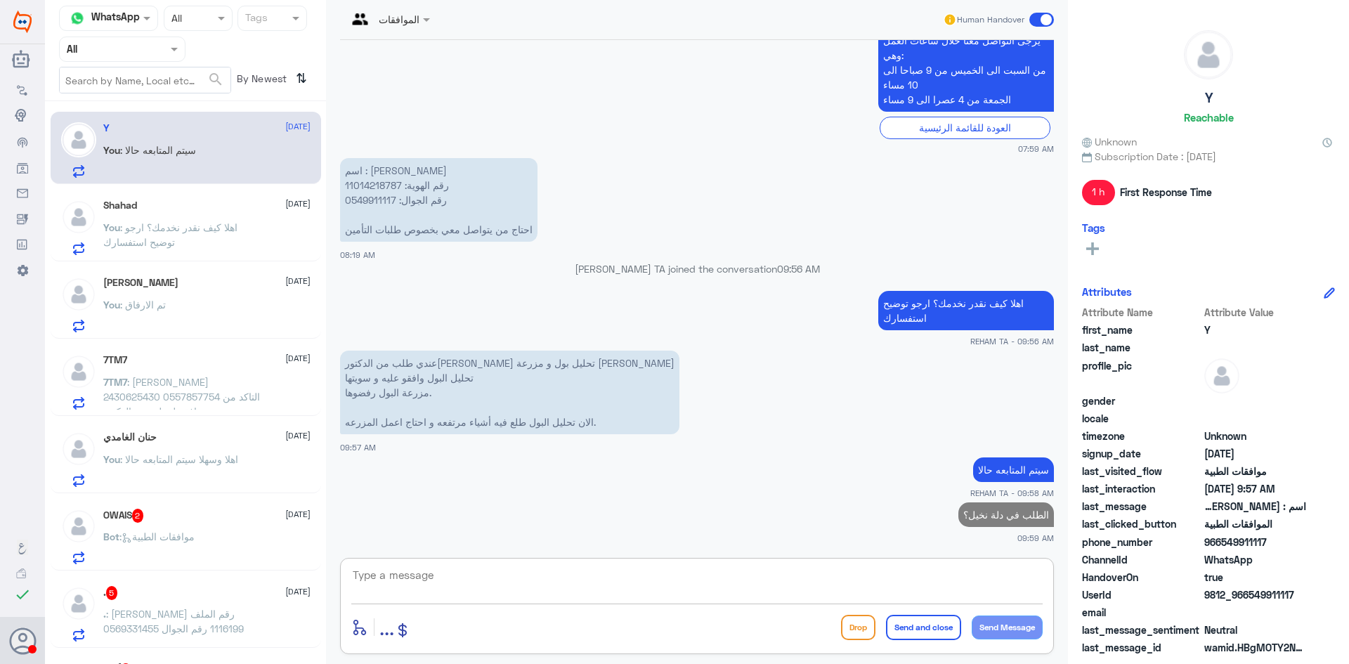
click at [167, 226] on span ": اهلا كيف نقدر نخدمك؟ ارجو توضيح استفسارك" at bounding box center [170, 234] width 134 height 27
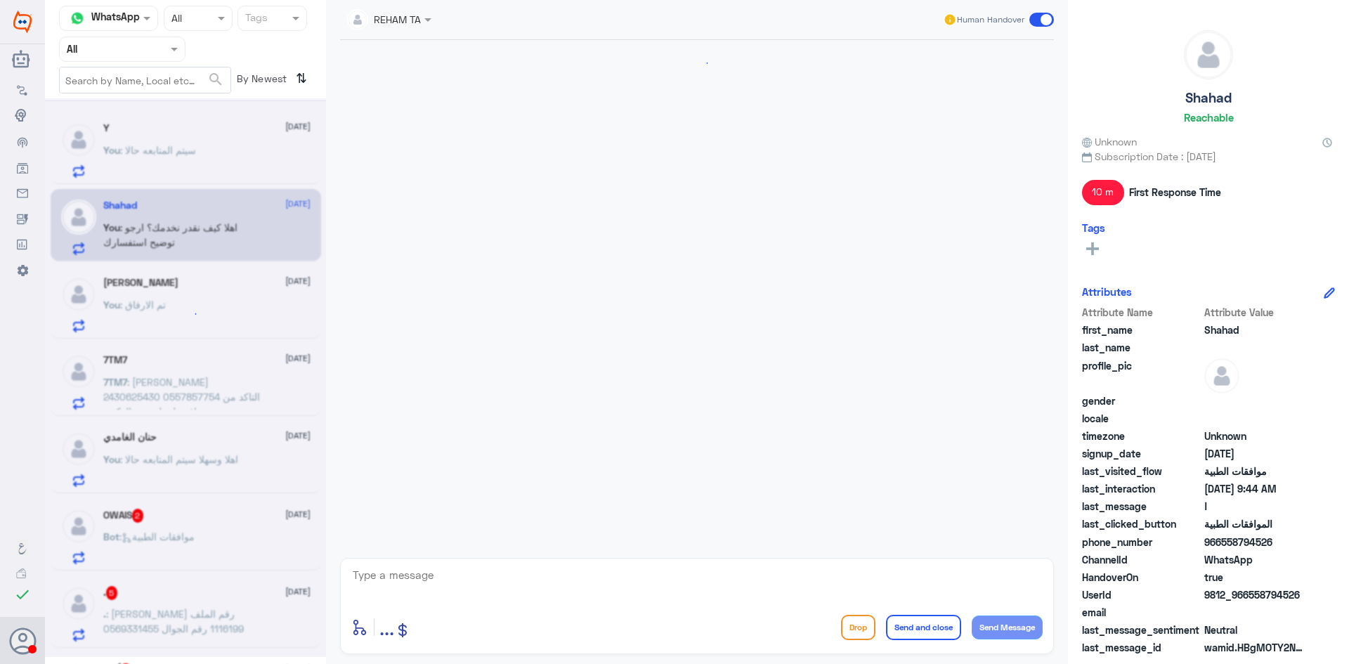
scroll to position [264, 0]
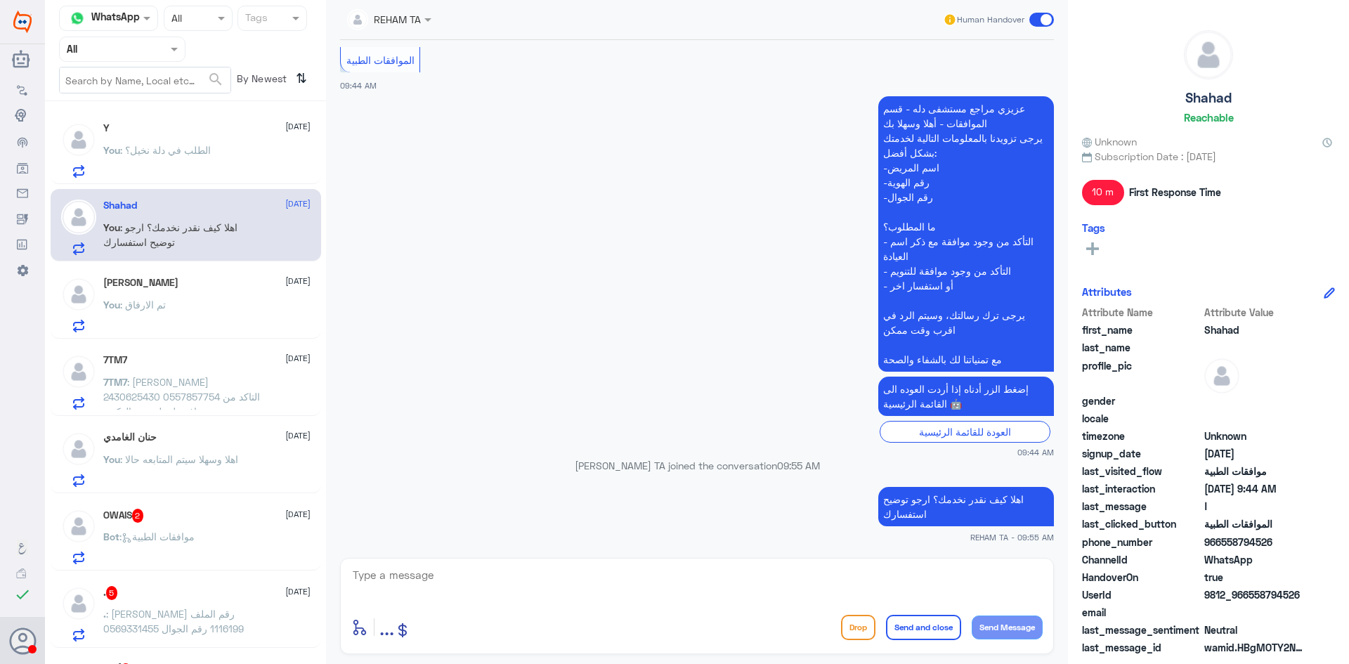
click at [200, 287] on div "[PERSON_NAME] [DATE]" at bounding box center [206, 283] width 207 height 12
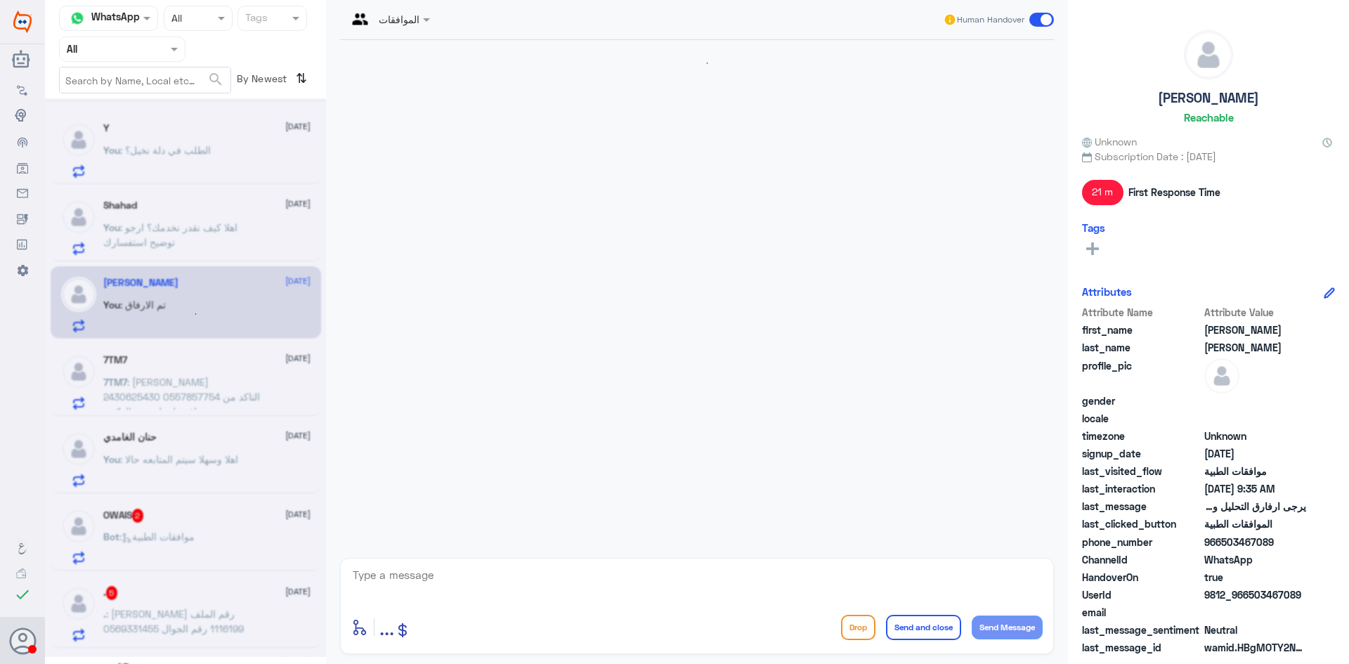
scroll to position [1381, 0]
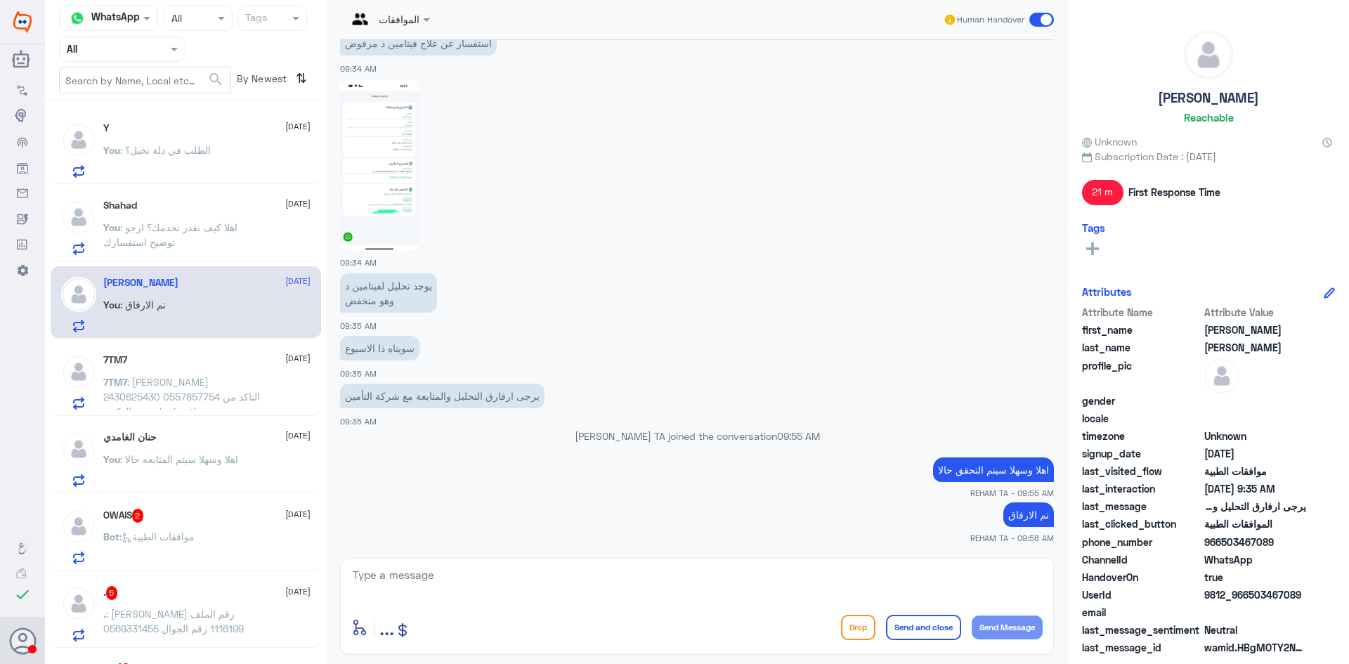
click at [202, 356] on div "7TM7 [DATE]" at bounding box center [206, 360] width 207 height 12
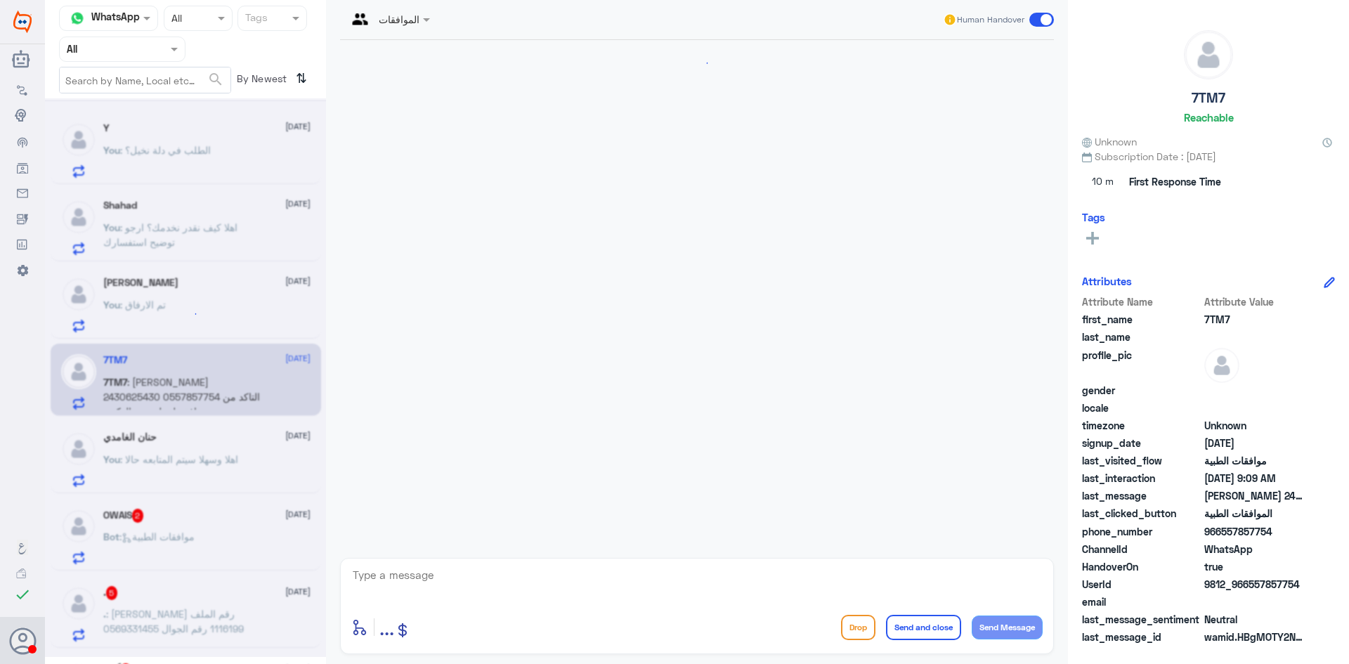
scroll to position [270, 0]
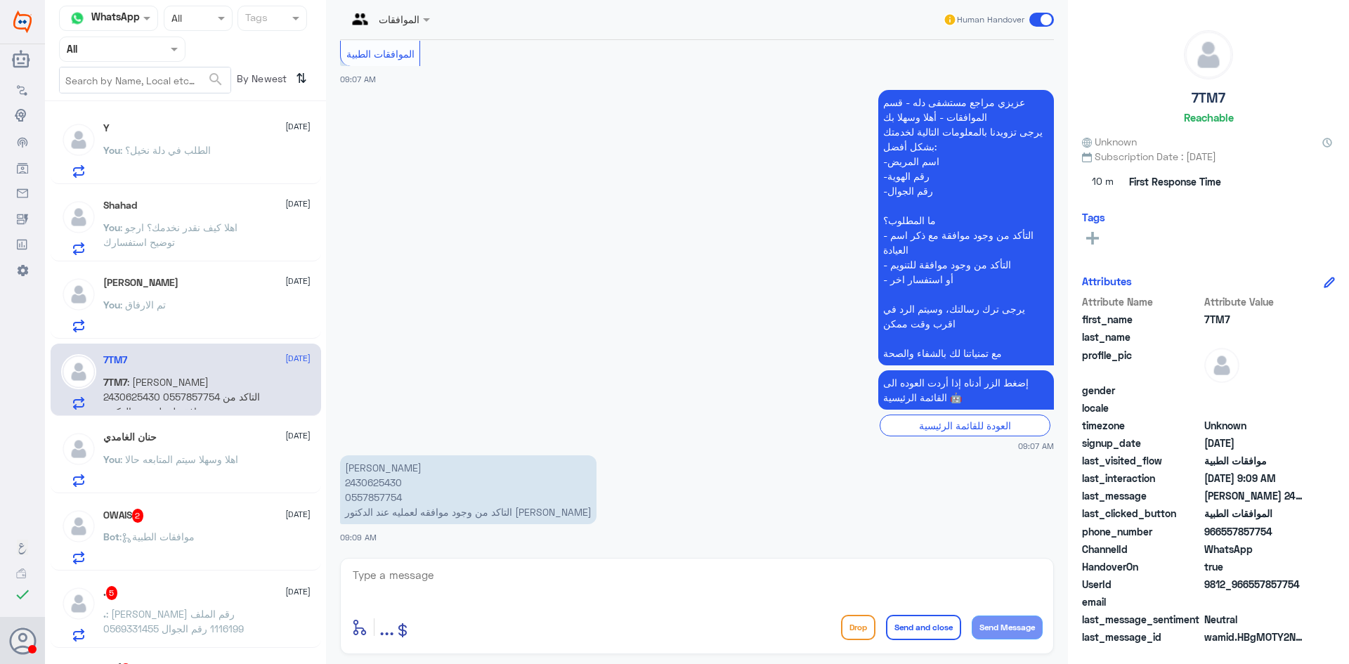
click at [382, 487] on p "[PERSON_NAME] 2430625430 0557857754 التاكد من وجود موافقه لعمليه عند الدكتور [P…" at bounding box center [468, 489] width 256 height 69
copy p "2430625430"
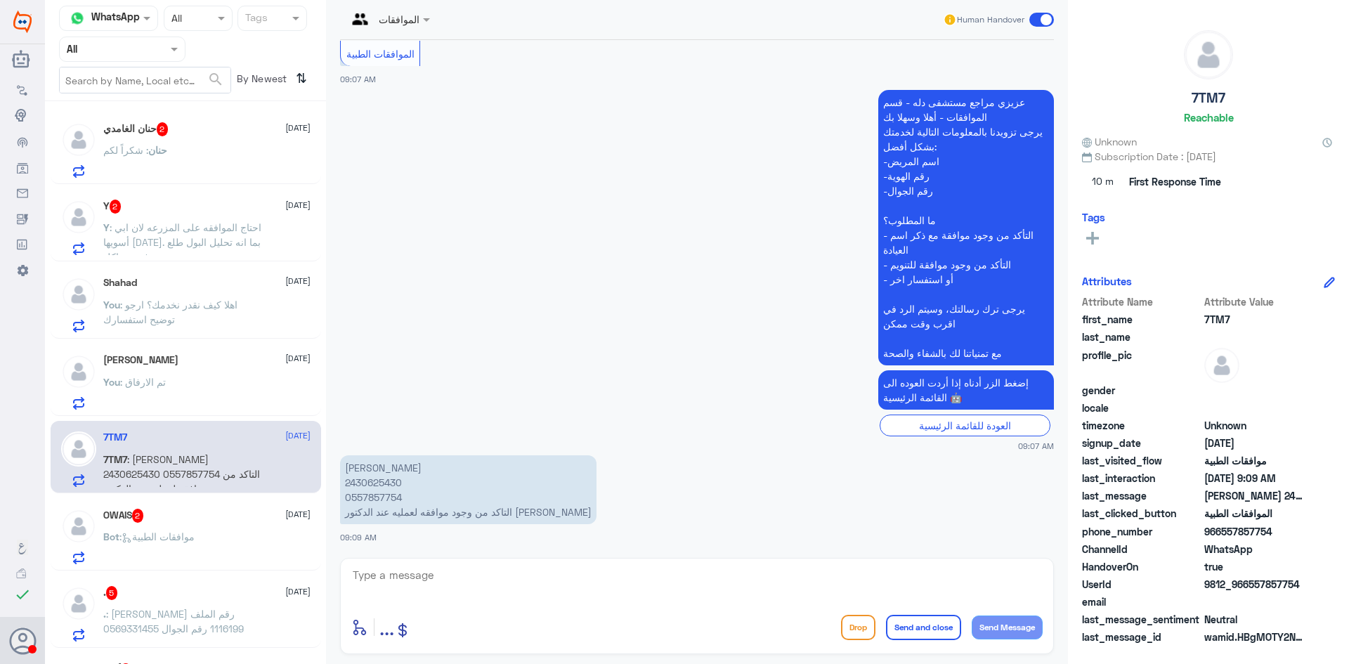
click at [419, 572] on textarea at bounding box center [696, 583] width 691 height 34
type textarea "ا"
type textarea "اهلا وسهلا ..سيتم التحقق من قسم العمليات"
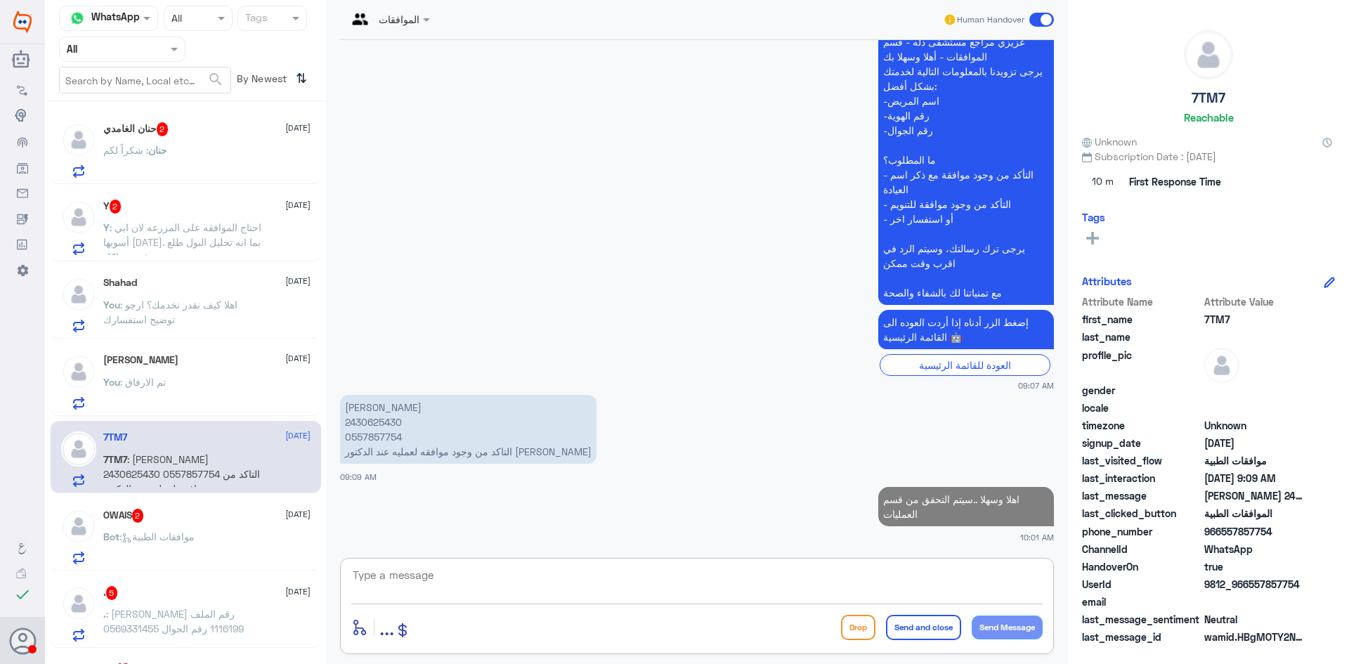
click at [195, 145] on div "[PERSON_NAME] 2 [DATE] حنان : شكراً لكم" at bounding box center [206, 150] width 207 height 56
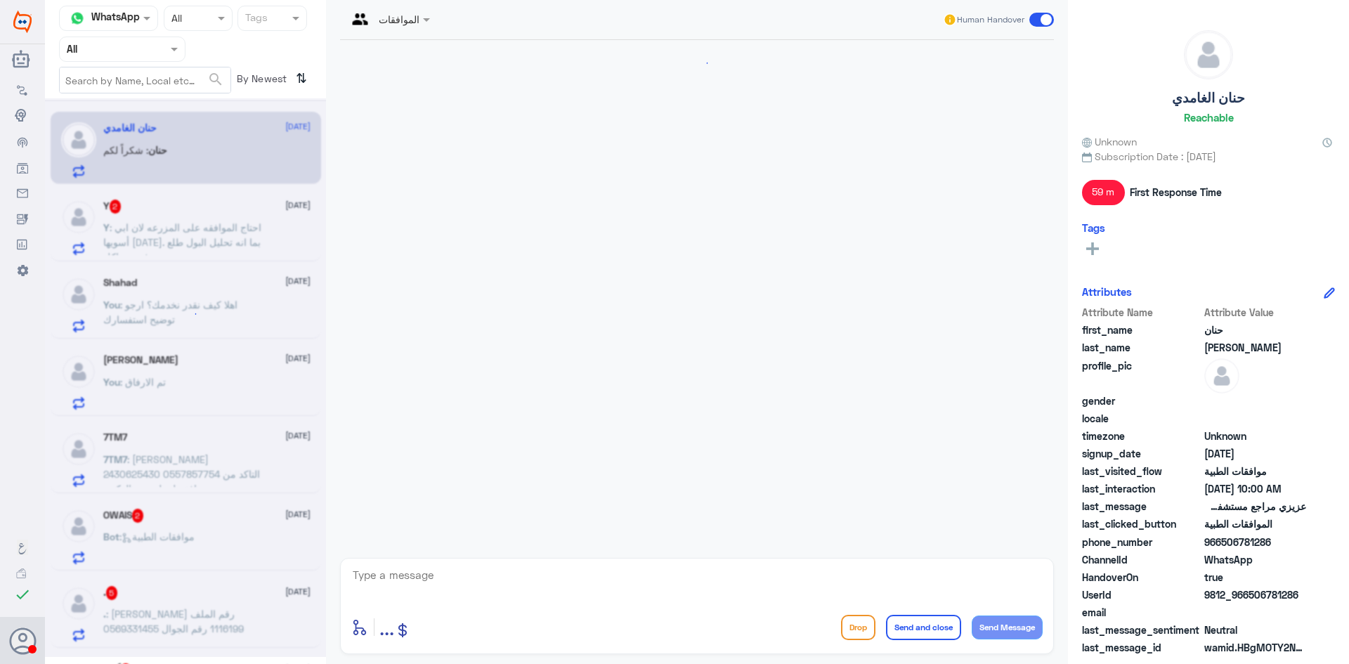
scroll to position [1651, 0]
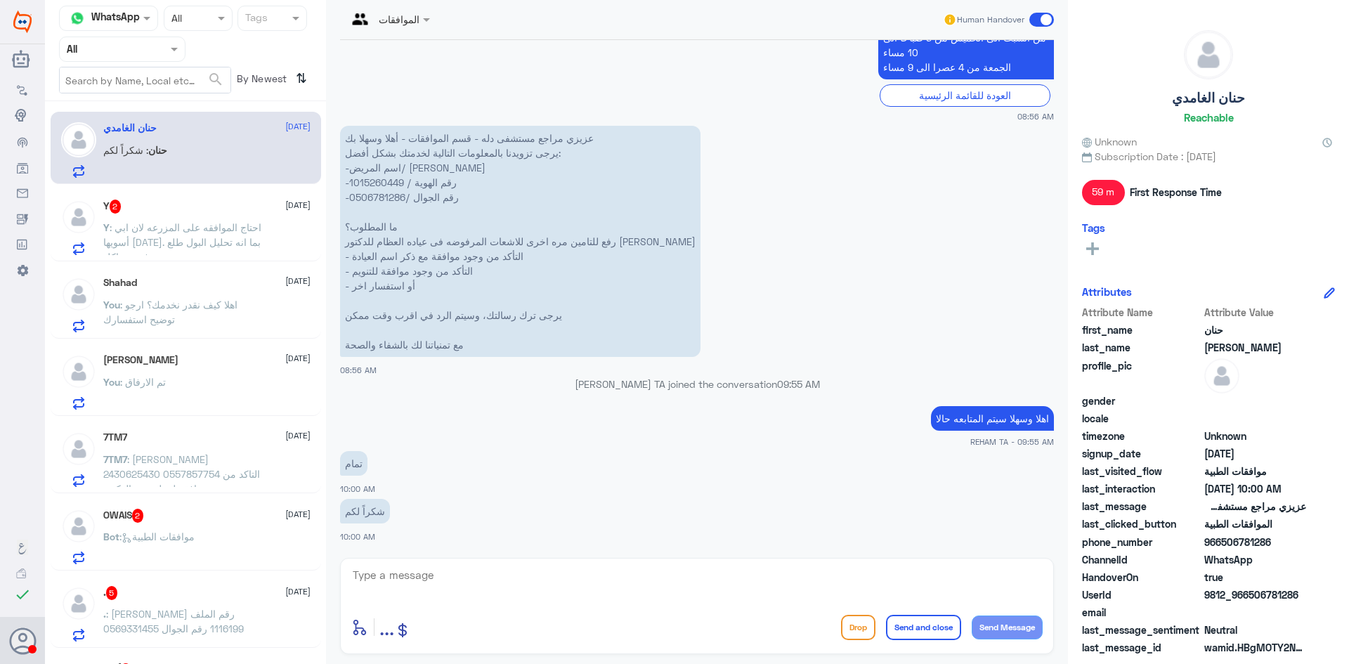
click at [479, 599] on textarea at bounding box center [696, 583] width 691 height 34
type textarea "ا"
click at [368, 181] on p "عزيزي مراجع مستشفى دله - قسم الموافقات - أهلا وسهلا بك يرجى تزويدنا بالمعلومات …" at bounding box center [520, 241] width 360 height 231
copy p "1015260449"
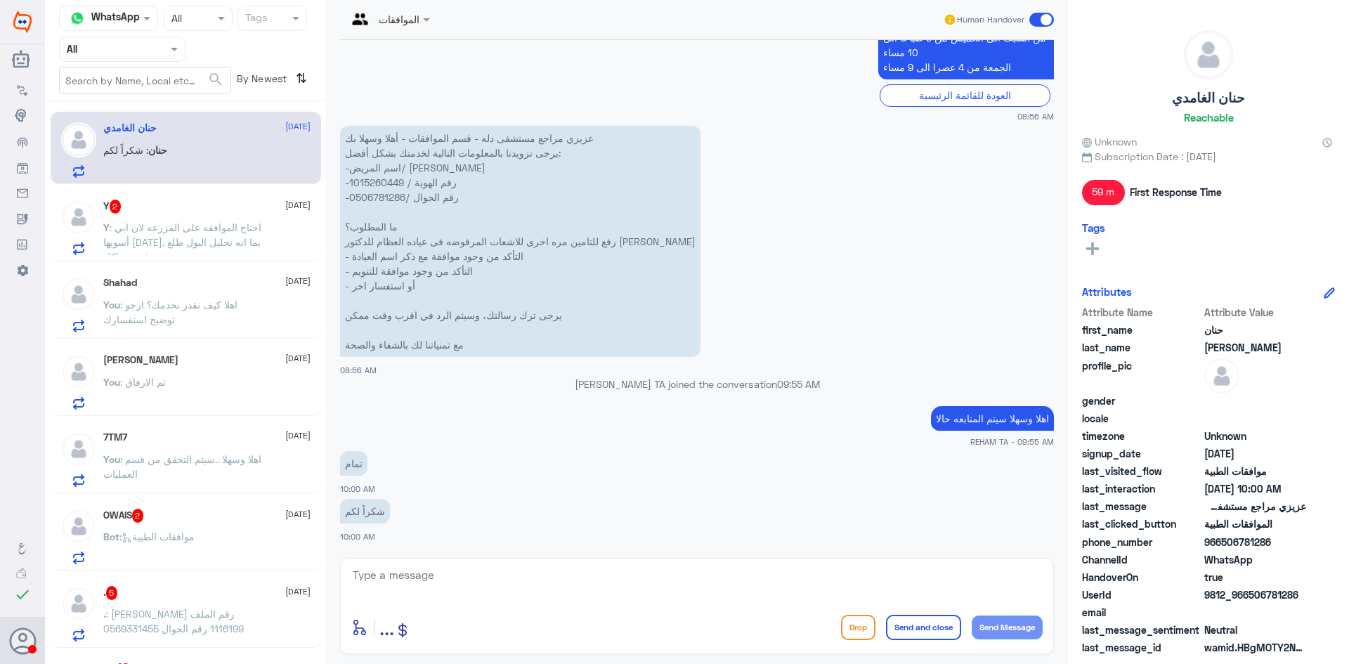
click at [495, 562] on div "enter flow name ... Drop Send and close Send Message" at bounding box center [697, 606] width 714 height 96
click at [504, 585] on textarea at bounding box center [696, 583] width 691 height 34
type textarea "J"
type textarea "تمت متابعه طلبك وإرفاق نتيجة الاشعه..تحت الاجراء الان"
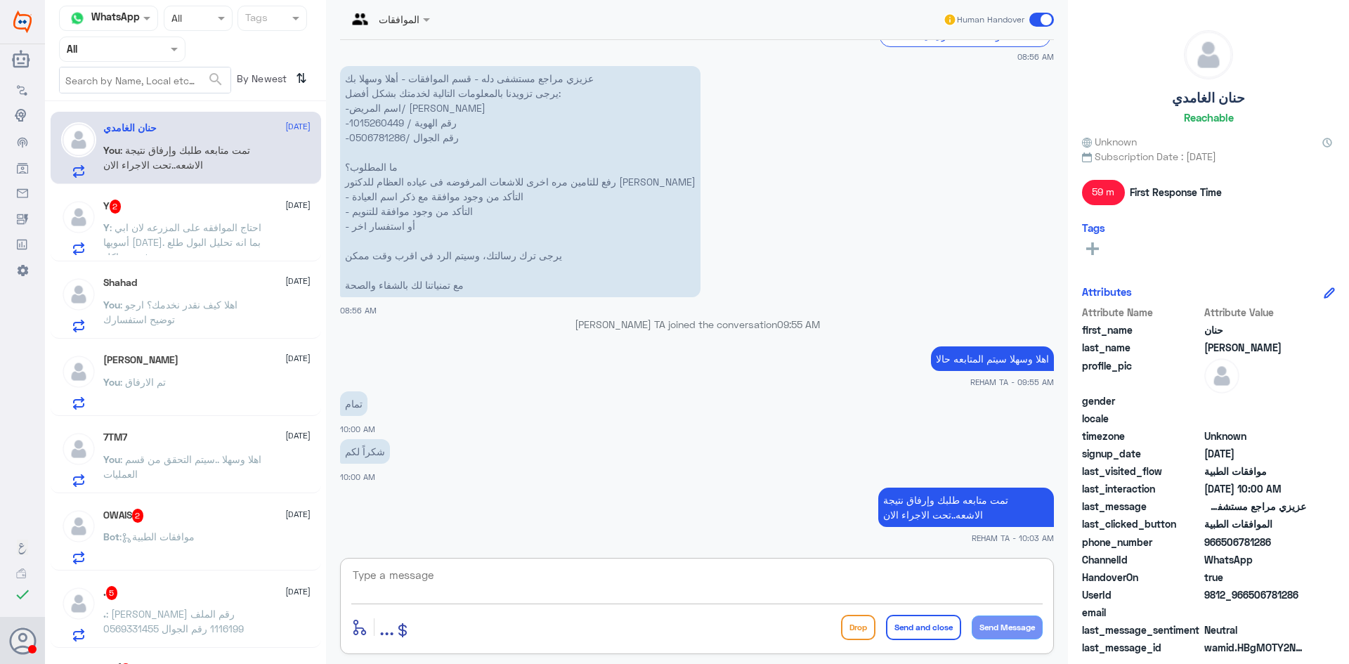
click at [403, 576] on textarea at bounding box center [696, 583] width 691 height 34
paste textarea "اي خدمة اخرى؟"
type textarea "اي خدمة اخرى؟"
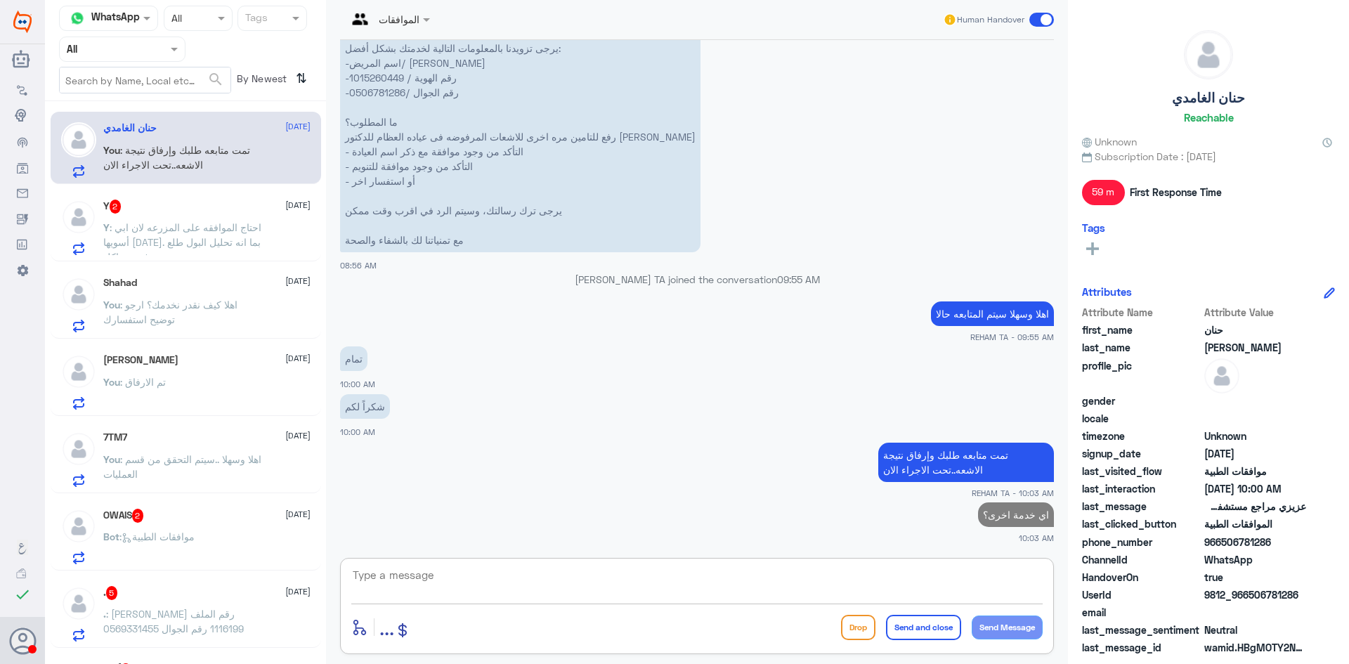
click at [177, 242] on span ": احتاج الموافقه على المزرعه لان ابي أسويها [DATE]. بما انه تحليل البول طلع فيه…" at bounding box center [182, 241] width 158 height 41
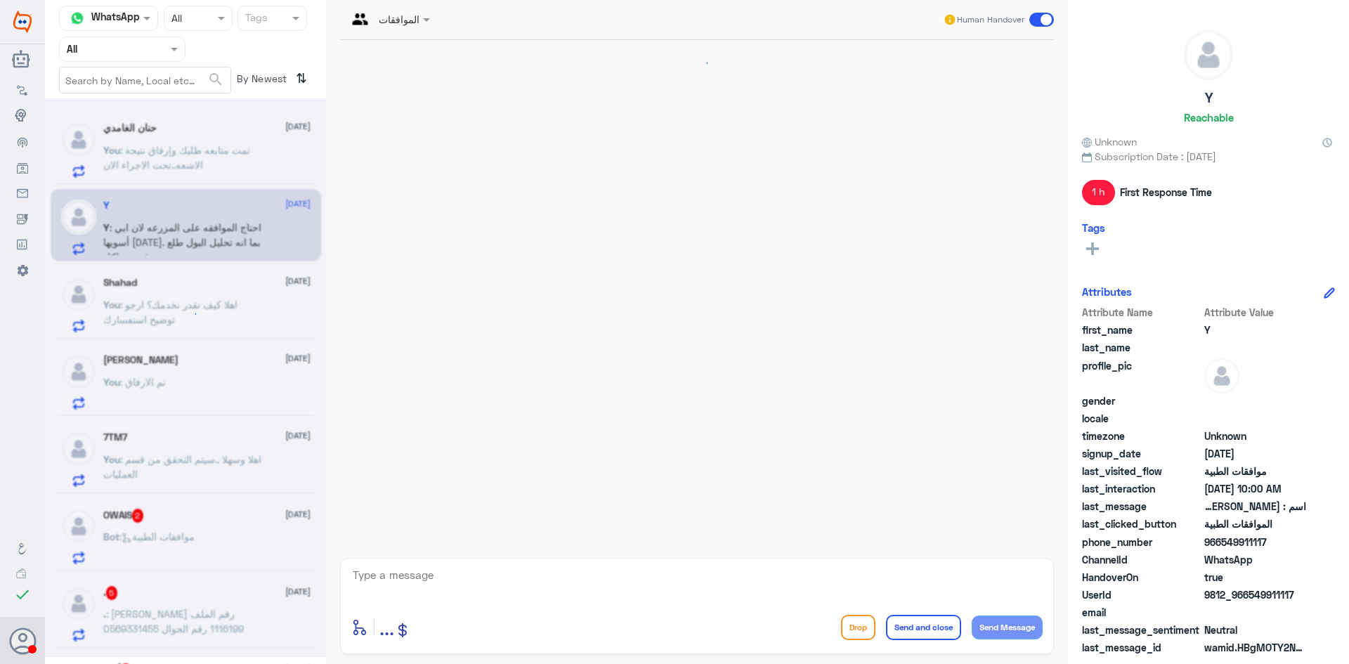
scroll to position [1136, 0]
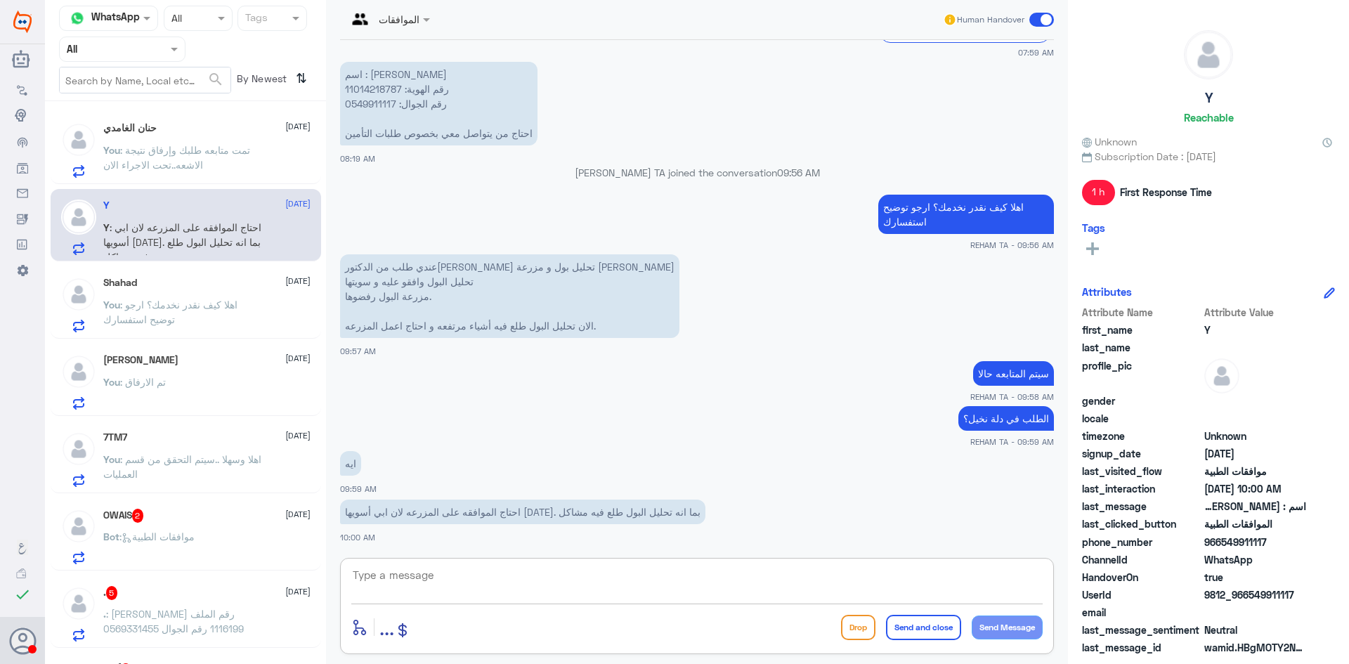
click at [450, 594] on textarea at bounding box center [696, 583] width 691 height 34
click at [377, 89] on p "اسم : [PERSON_NAME] رقم الهوية: 11014218787 رقم الجوال: 0549911117 احتاج من يتو…" at bounding box center [438, 104] width 197 height 84
copy p "11014218787"
click at [373, 103] on p "اسم : [PERSON_NAME] رقم الهوية: 11014218787 رقم الجوال: 0549911117 احتاج من يتو…" at bounding box center [438, 104] width 197 height 84
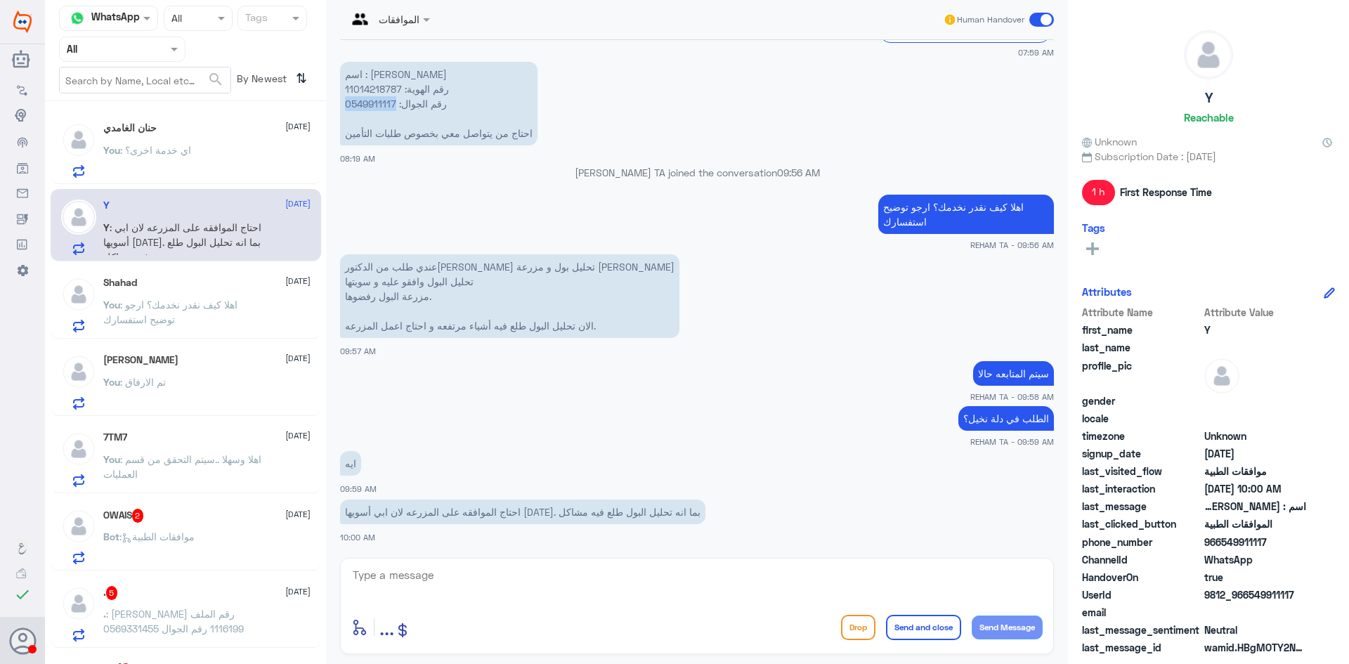
click at [373, 103] on p "اسم : [PERSON_NAME] رقم الهوية: 11014218787 رقم الجوال: 0549911117 احتاج من يتو…" at bounding box center [438, 104] width 197 height 84
copy p "0549911117"
click at [573, 572] on textarea at bounding box center [696, 583] width 691 height 34
type textarea "تم الارفاق بانتظار رد التأمين"
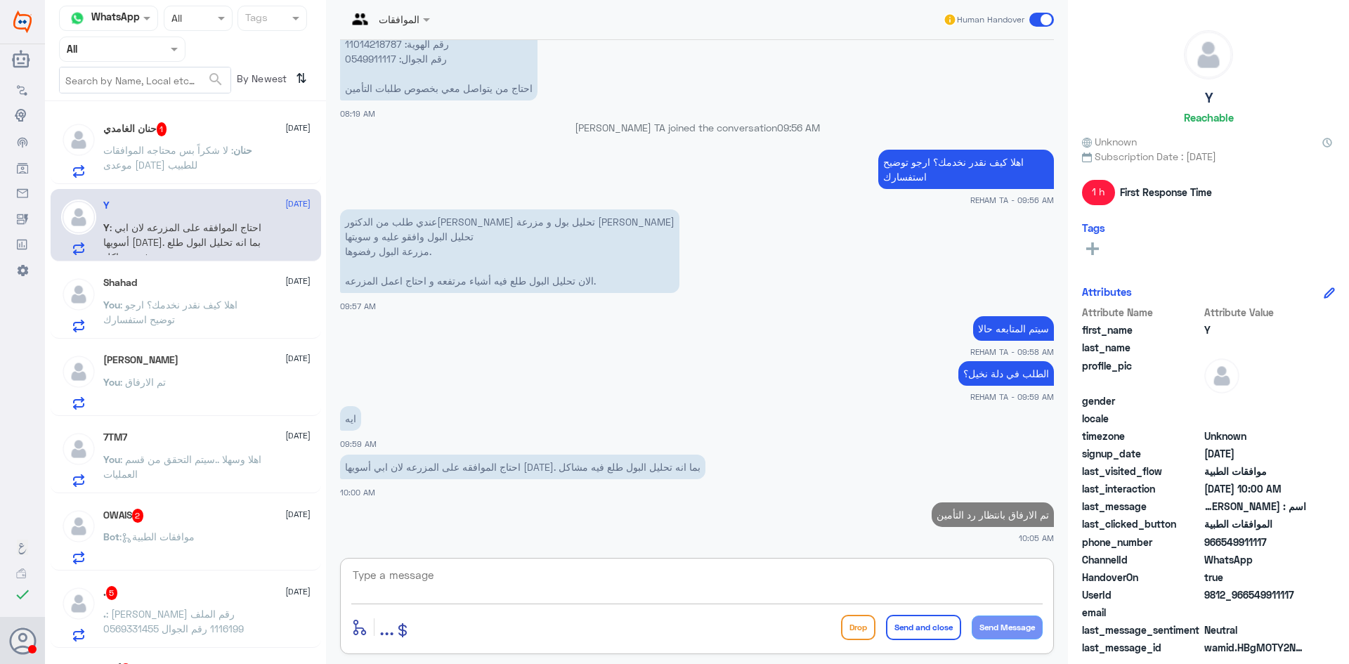
click at [162, 157] on p "حنان : لا شكراً بس محتاجه الموافقات موعدى [DATE] للطبيب" at bounding box center [182, 160] width 158 height 35
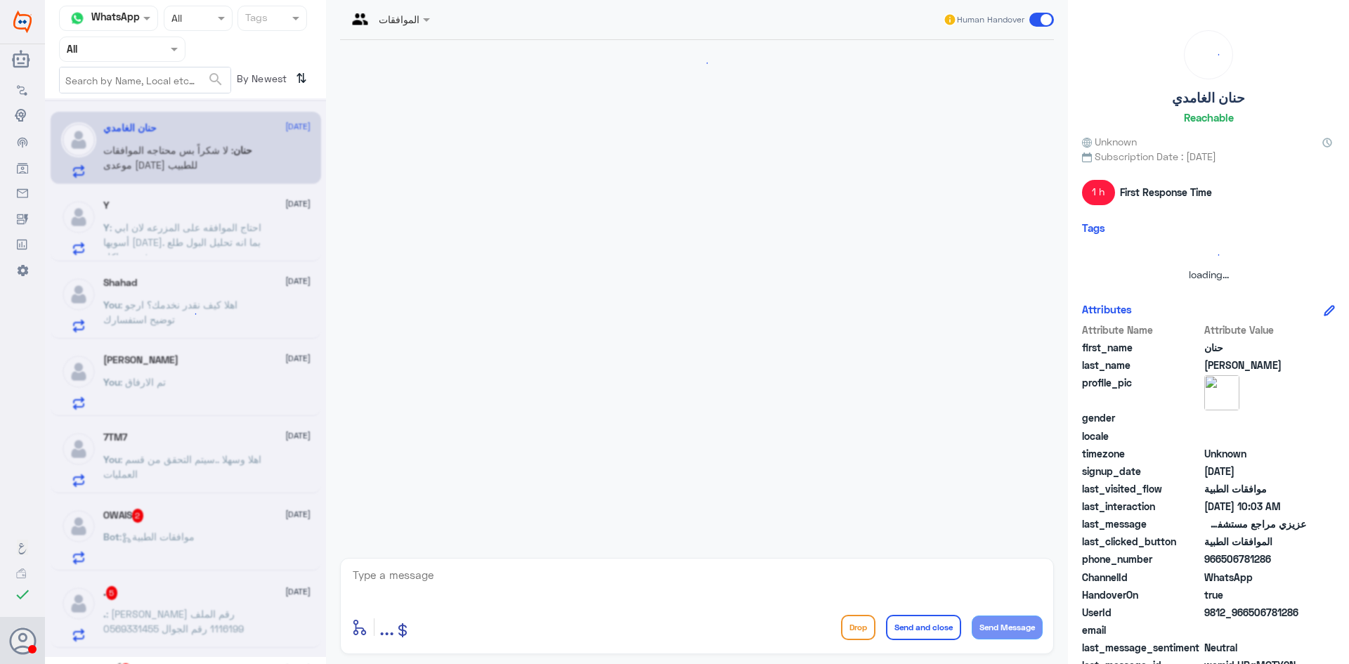
click at [522, 576] on textarea at bounding box center [696, 583] width 691 height 34
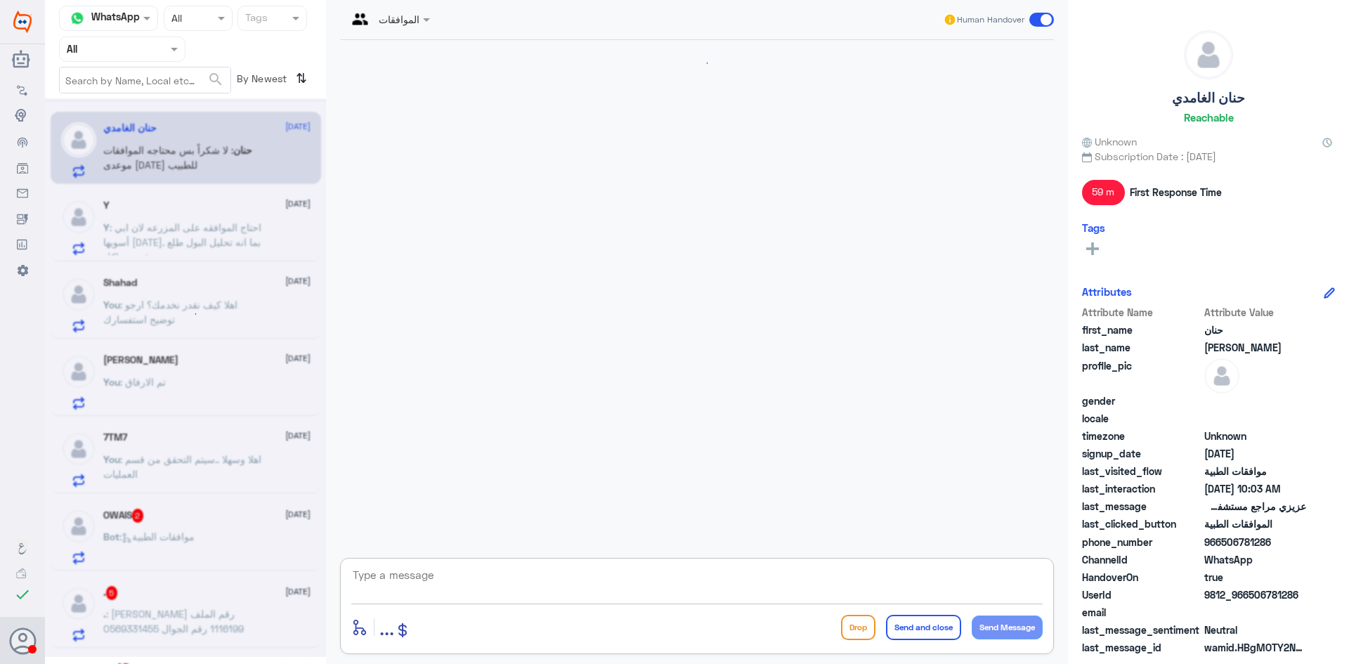
scroll to position [1564, 0]
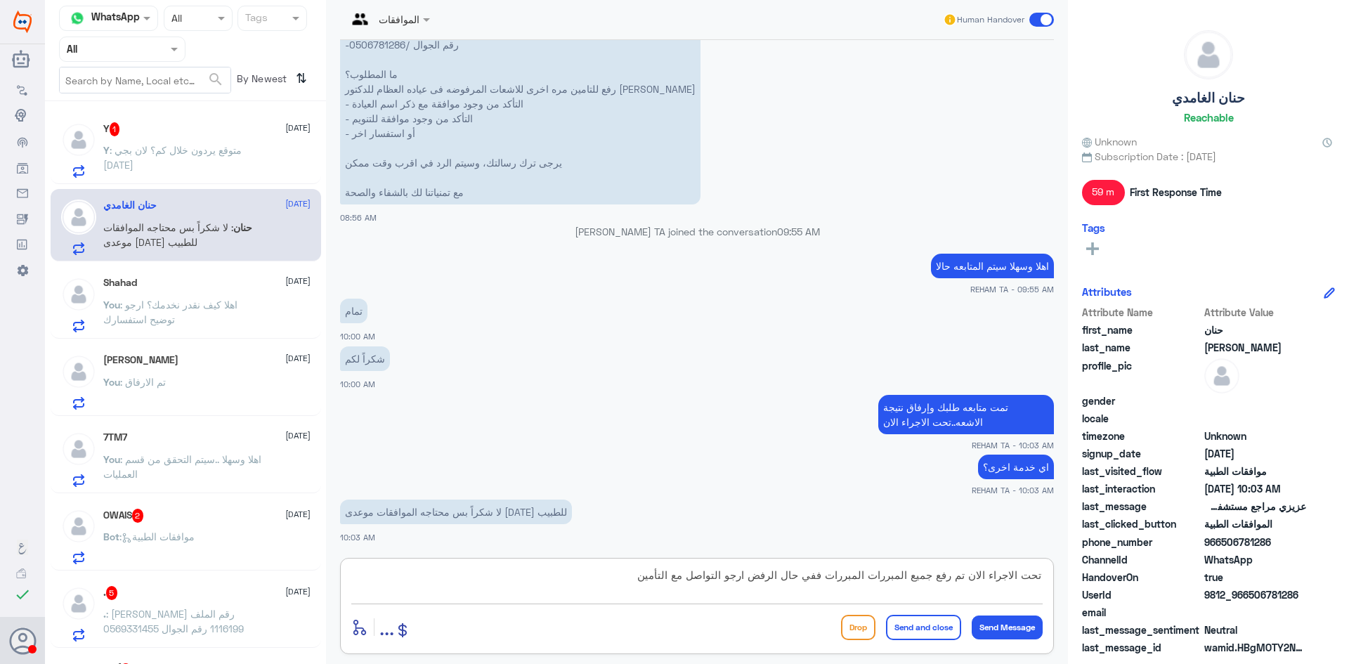
type textarea "تحت الاجراء الان تم رفع جميع المبررات المبررات ففي حال الرفض ارجو التواصل مع ال…"
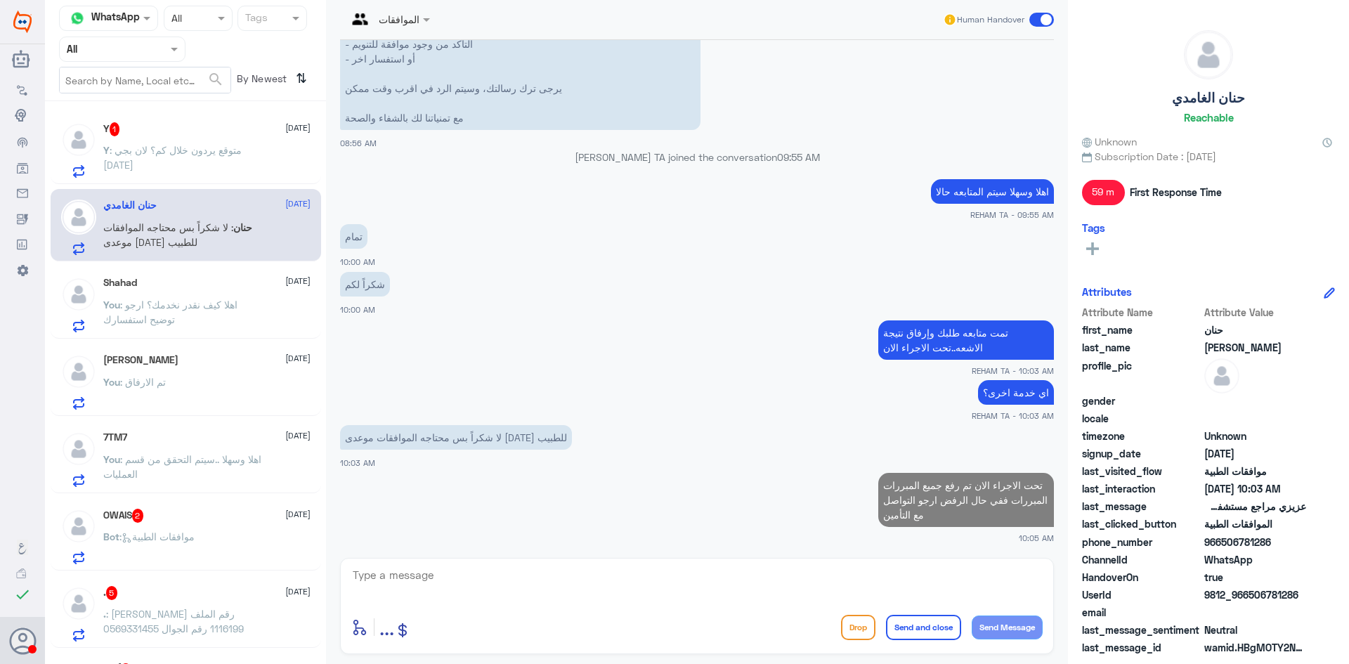
click at [183, 159] on p "Y : متوقع يردون خلال كم؟ لان بجي [DATE]" at bounding box center [182, 160] width 158 height 35
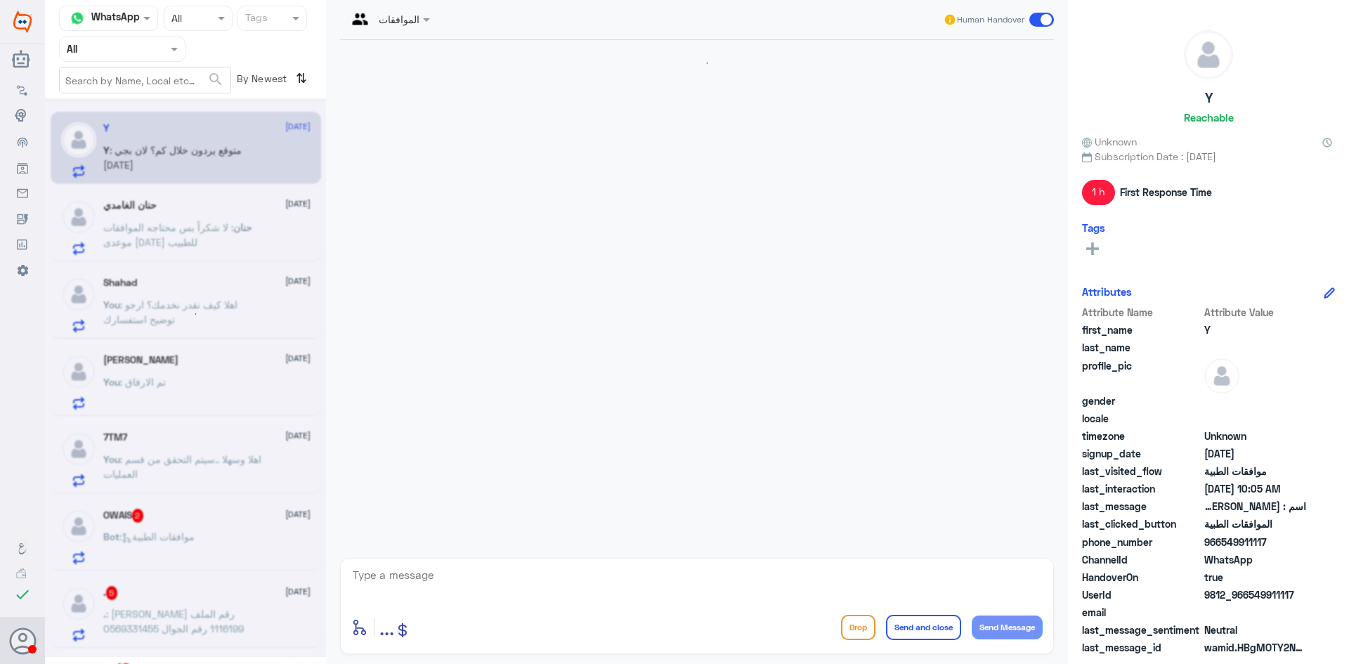
scroll to position [1124, 0]
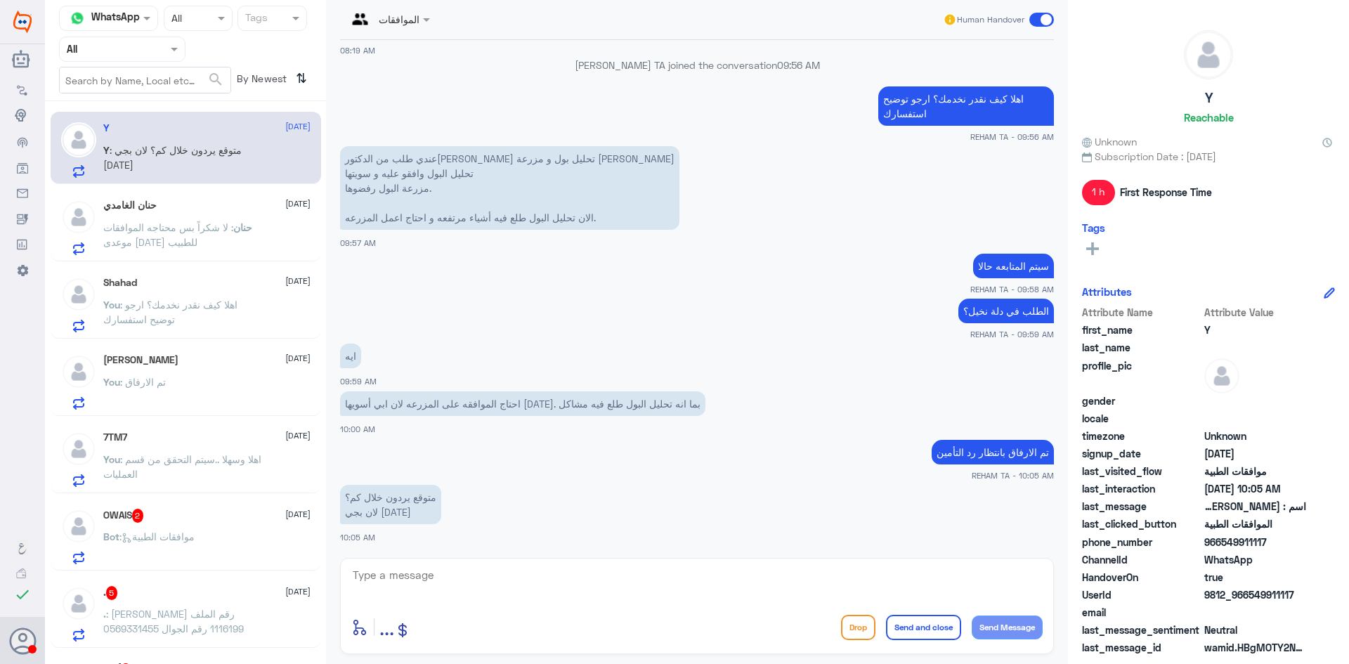
click at [405, 589] on textarea at bounding box center [696, 583] width 691 height 34
type textarea "10 -15 دقيق[PERSON_NAME]"
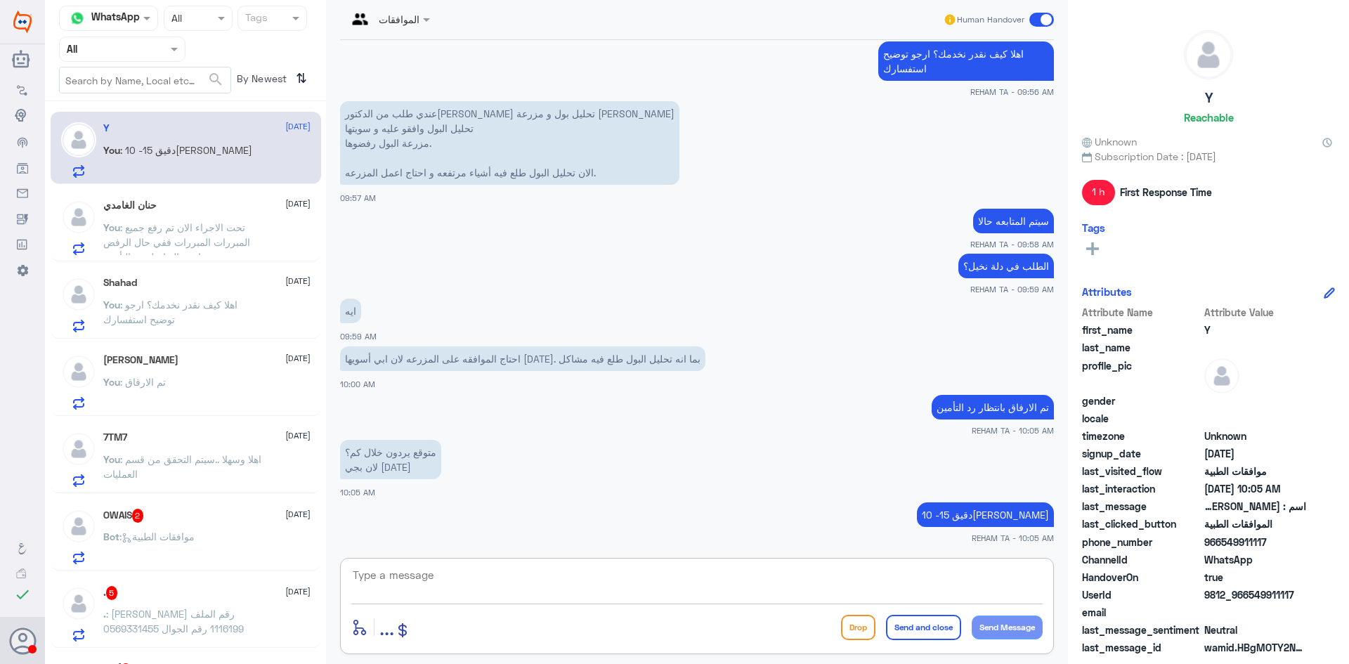
click at [176, 507] on div "OWAIS 2 [DATE] Bot : موافقات الطبية" at bounding box center [186, 534] width 271 height 72
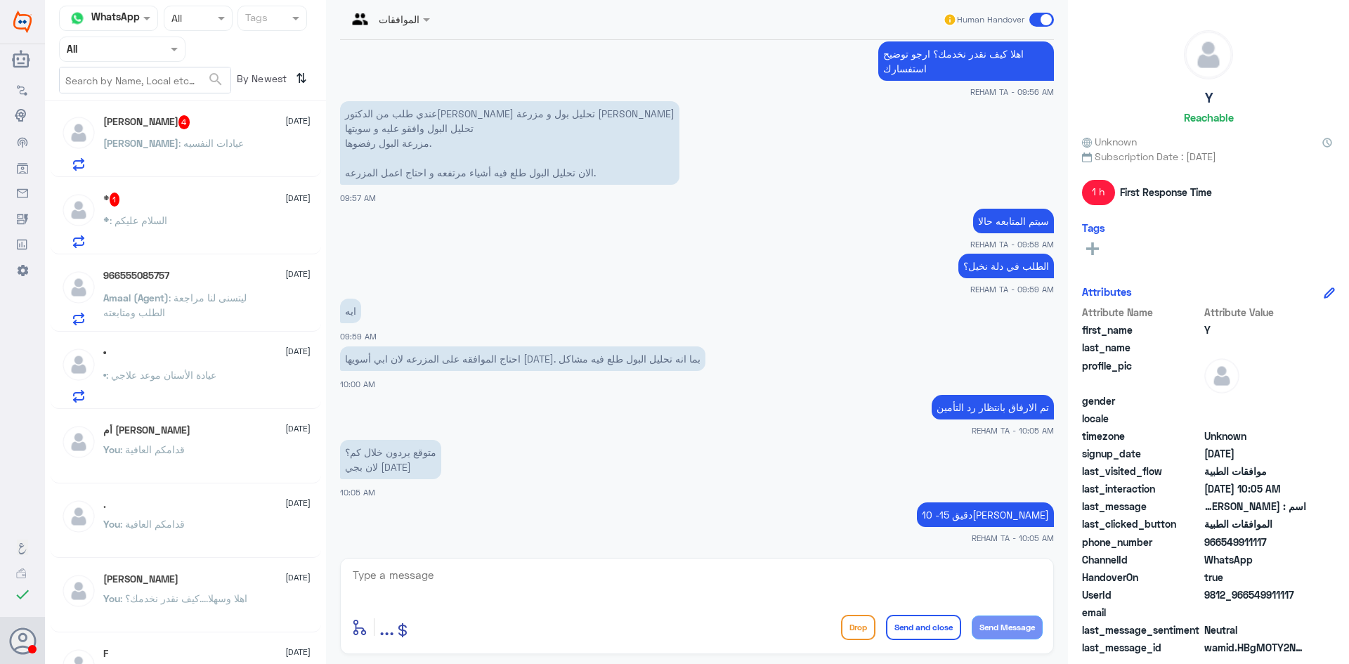
scroll to position [898, 0]
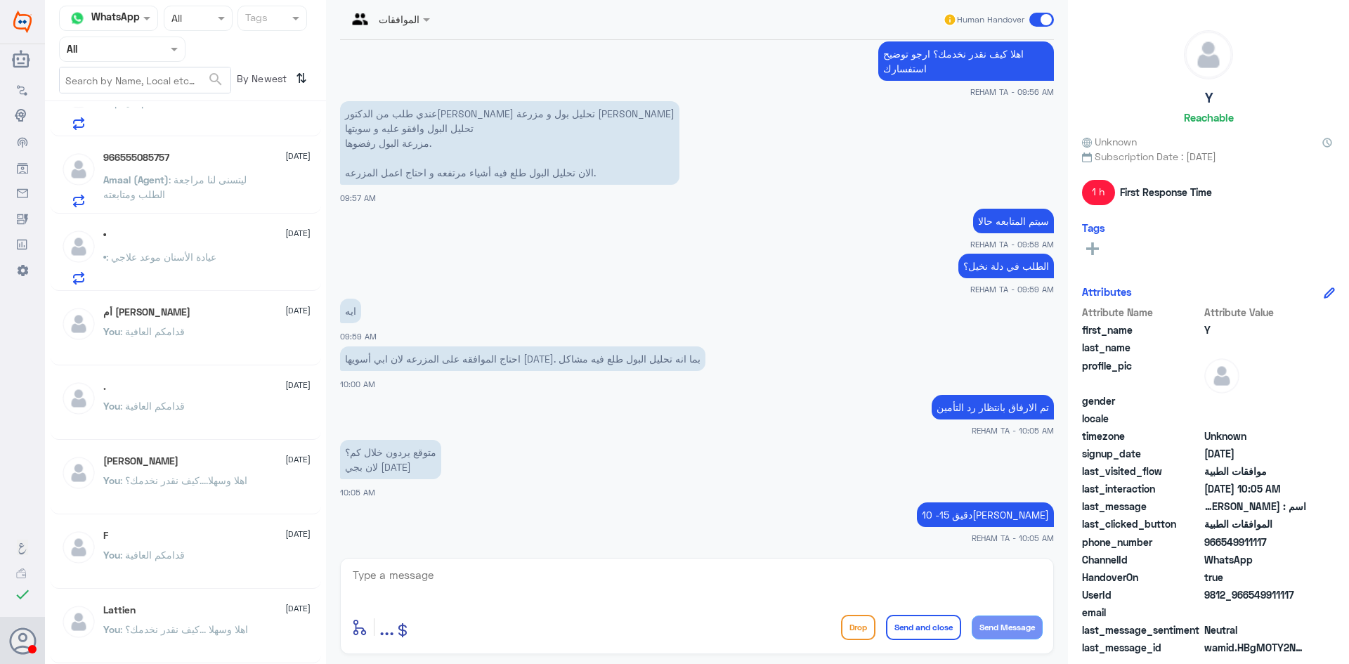
click at [243, 630] on span ": اهلا وسهلا ...كيف نقدر نخدمك؟" at bounding box center [184, 629] width 128 height 12
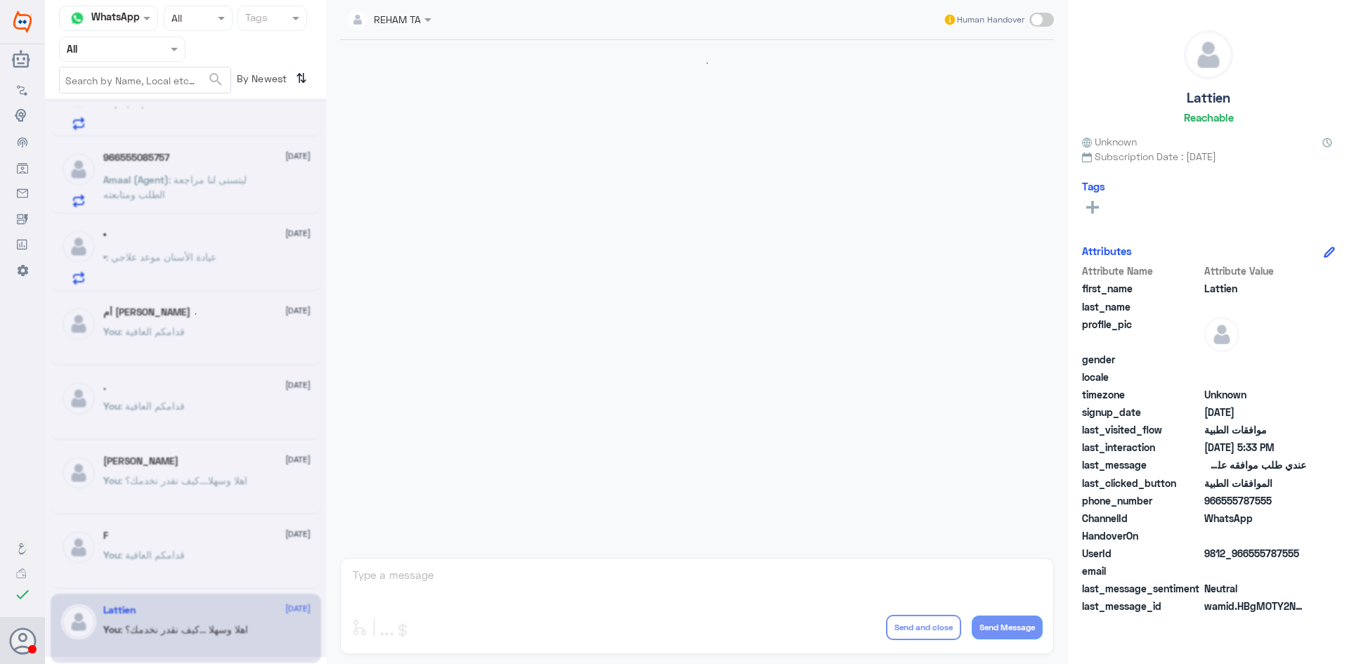
scroll to position [898, 0]
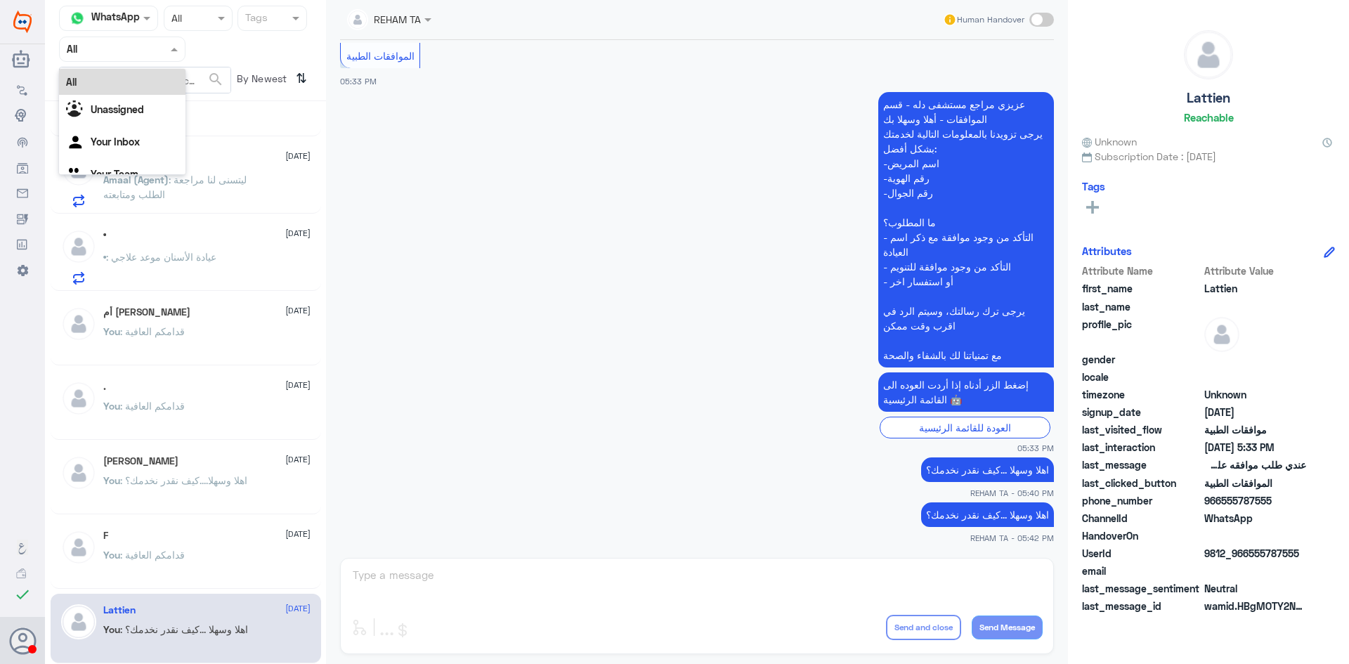
click at [111, 50] on input "text" at bounding box center [105, 49] width 77 height 16
click at [119, 160] on div "Your Team" at bounding box center [122, 176] width 126 height 32
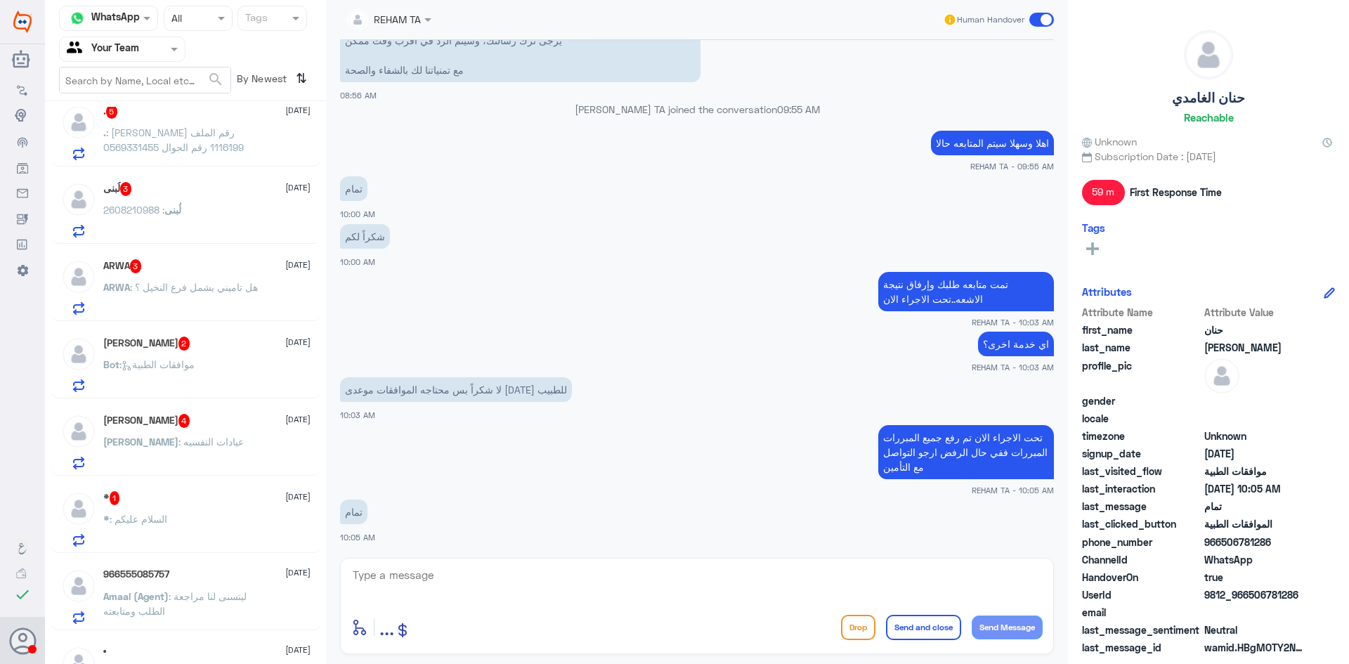
scroll to position [526, 0]
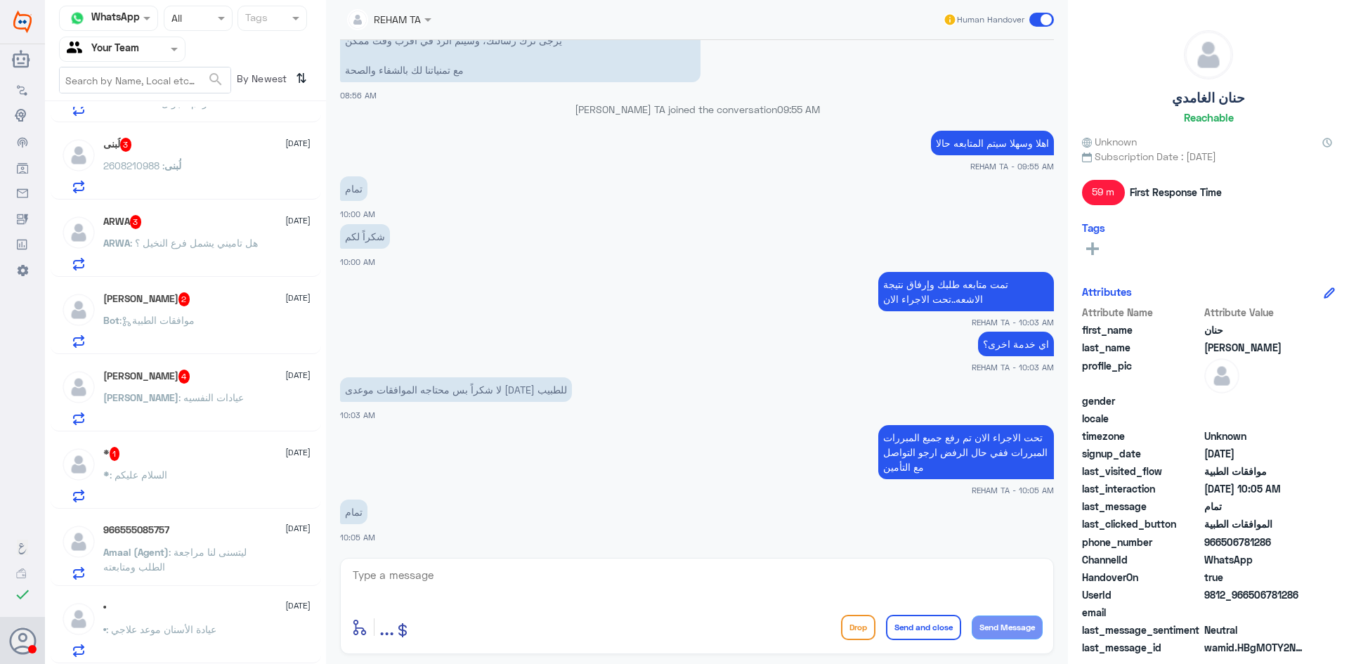
click at [216, 631] on span ": عيادة الأسنان موعد علاجي" at bounding box center [161, 629] width 110 height 12
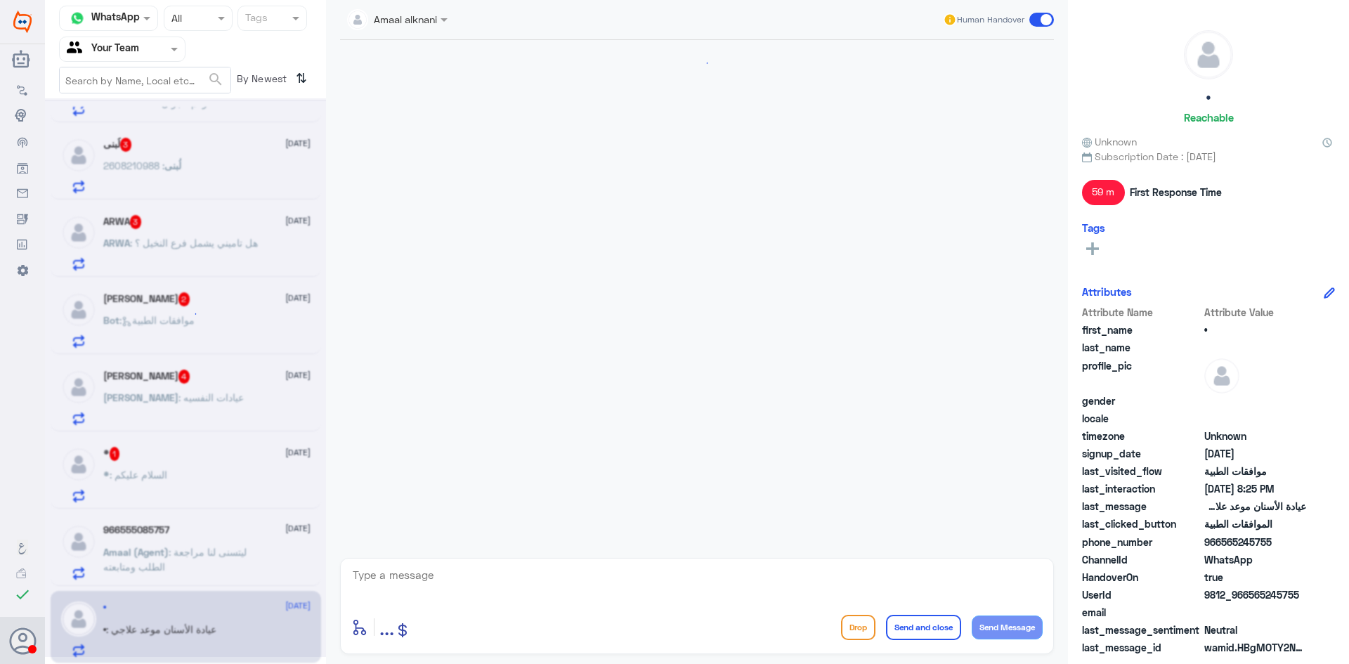
scroll to position [452, 0]
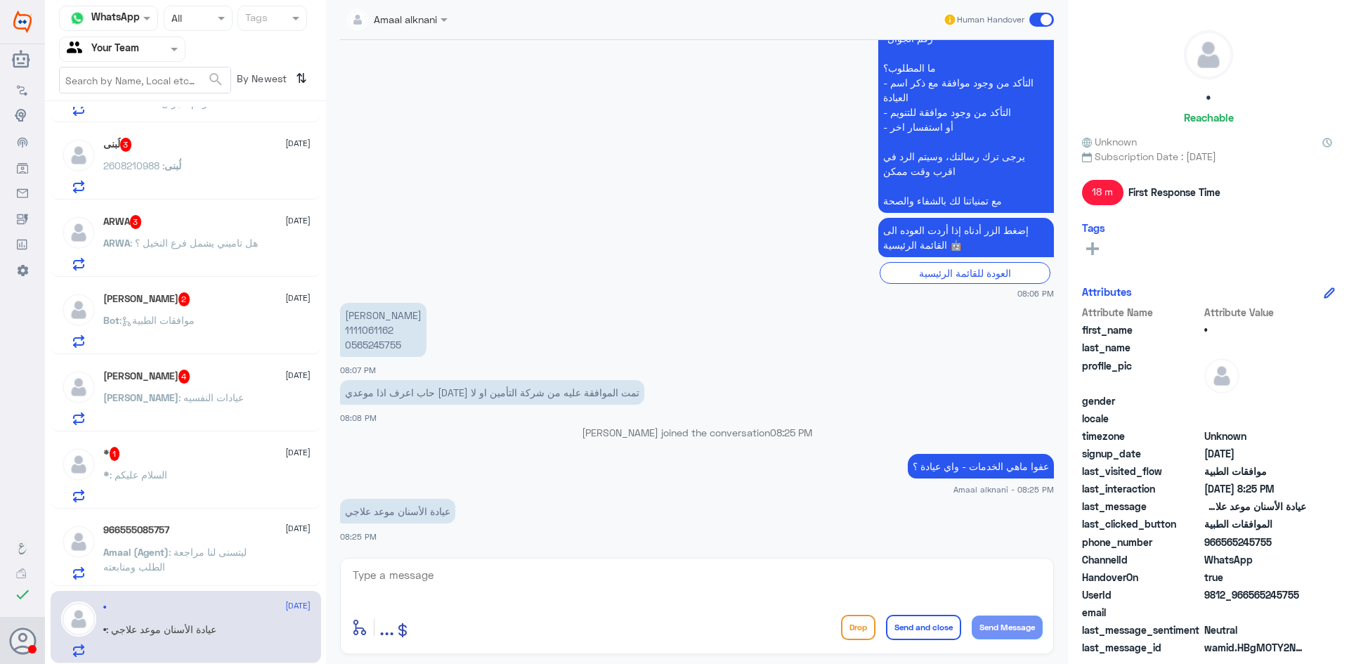
click at [215, 552] on span ": ليتسنى لنا مراجعة الطلب ومتابعته" at bounding box center [174, 559] width 143 height 27
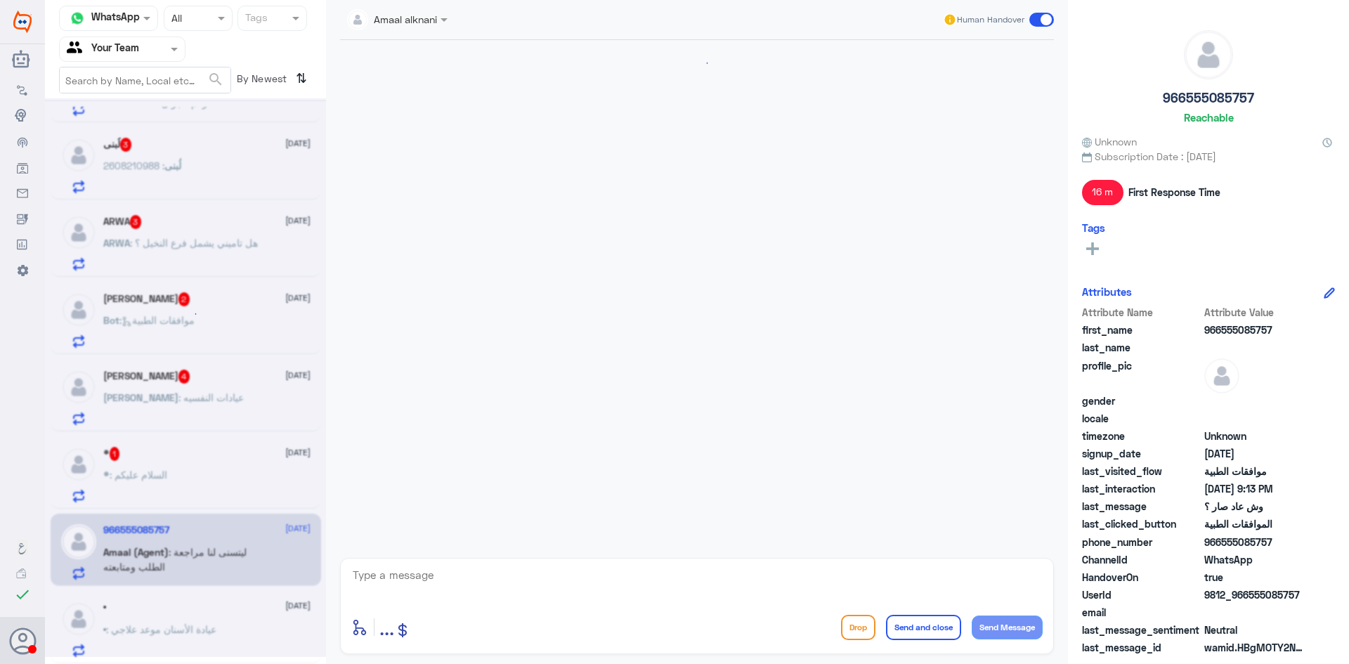
scroll to position [944, 0]
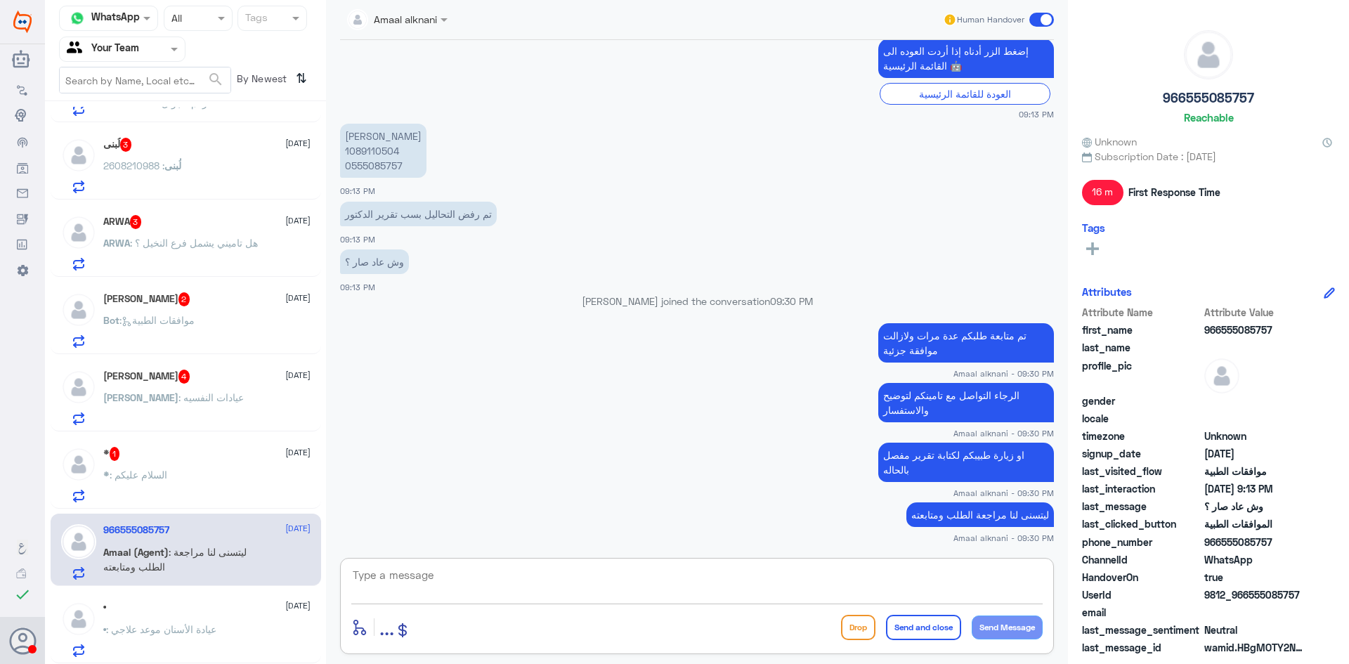
click at [406, 573] on textarea at bounding box center [696, 583] width 691 height 34
click at [625, 585] on textarea at bounding box center [696, 583] width 691 height 34
paste textarea "اي خدمة اخرى؟"
type textarea "اي خدمة اخرى؟"
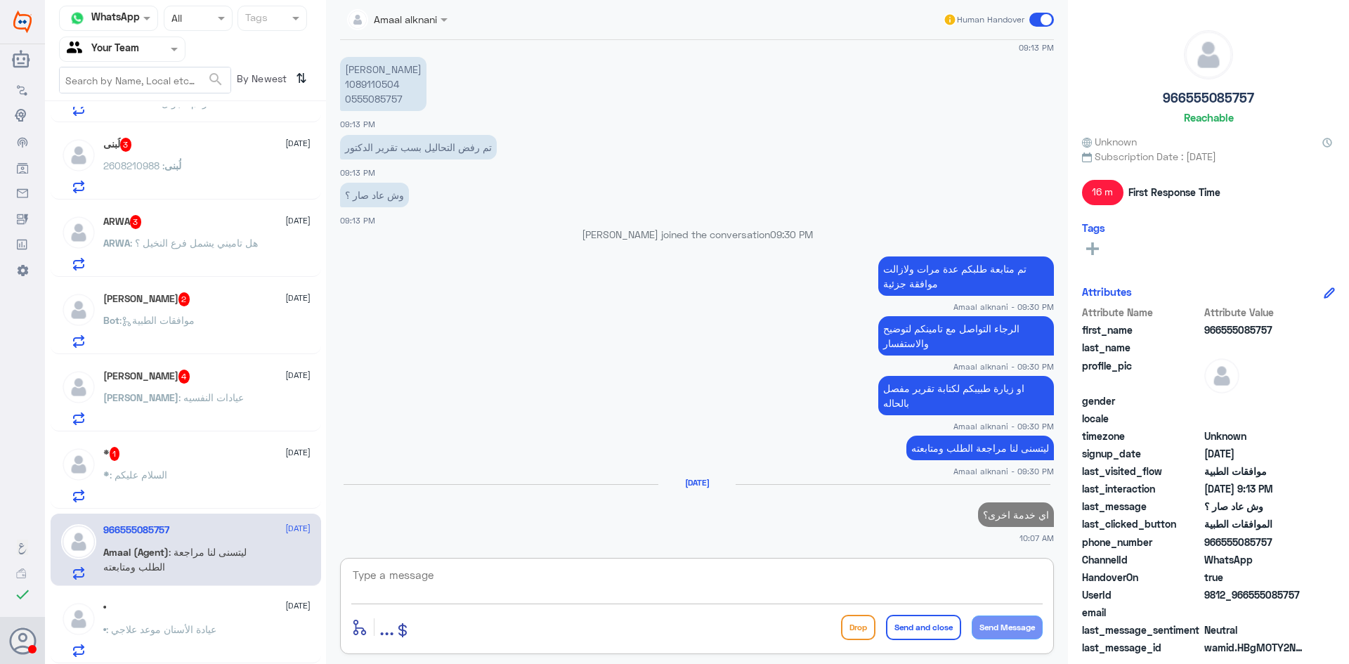
click at [215, 462] on div "* 1 [DATE] * : السلام عليكم" at bounding box center [206, 475] width 207 height 56
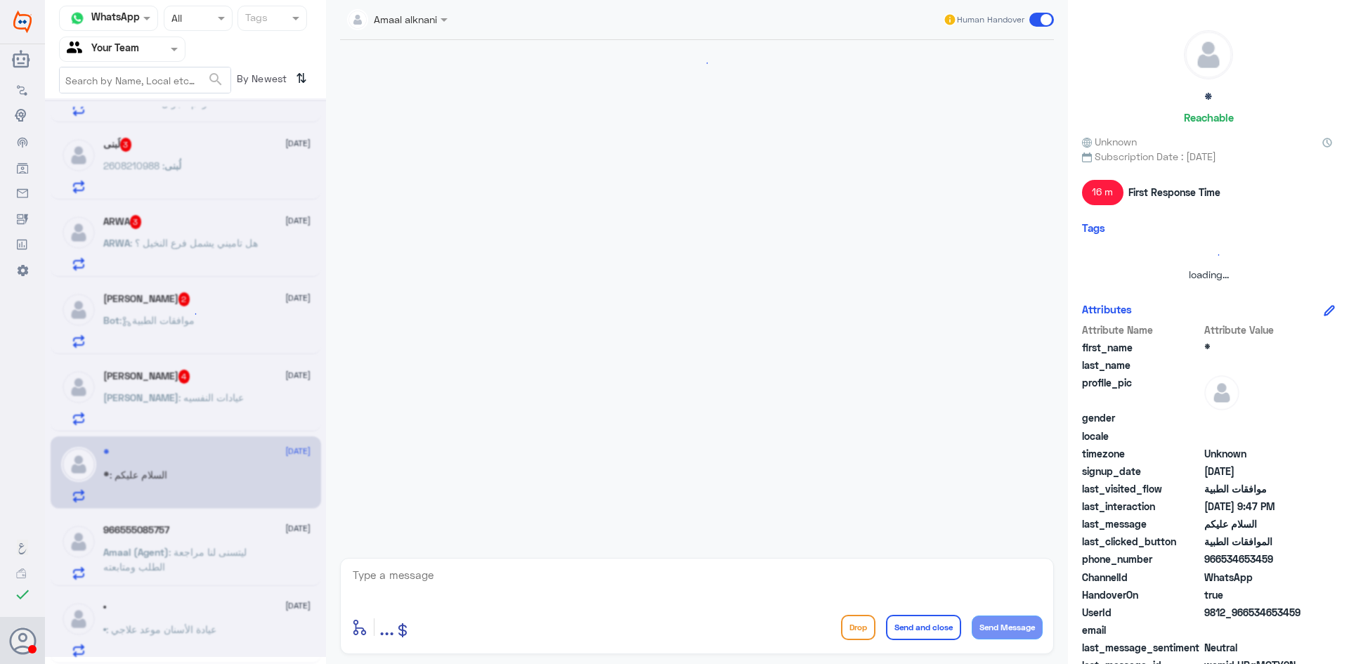
scroll to position [533, 0]
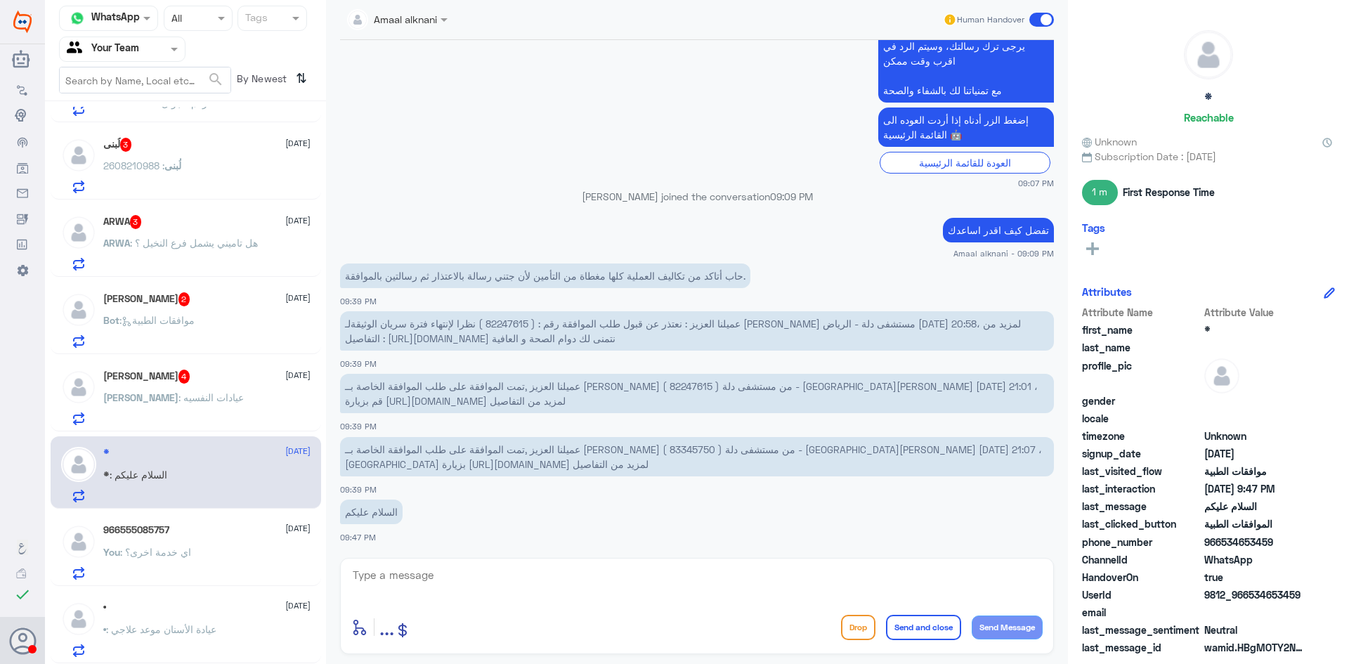
click at [236, 400] on div "[PERSON_NAME] : عيادات النفسيه" at bounding box center [206, 410] width 207 height 32
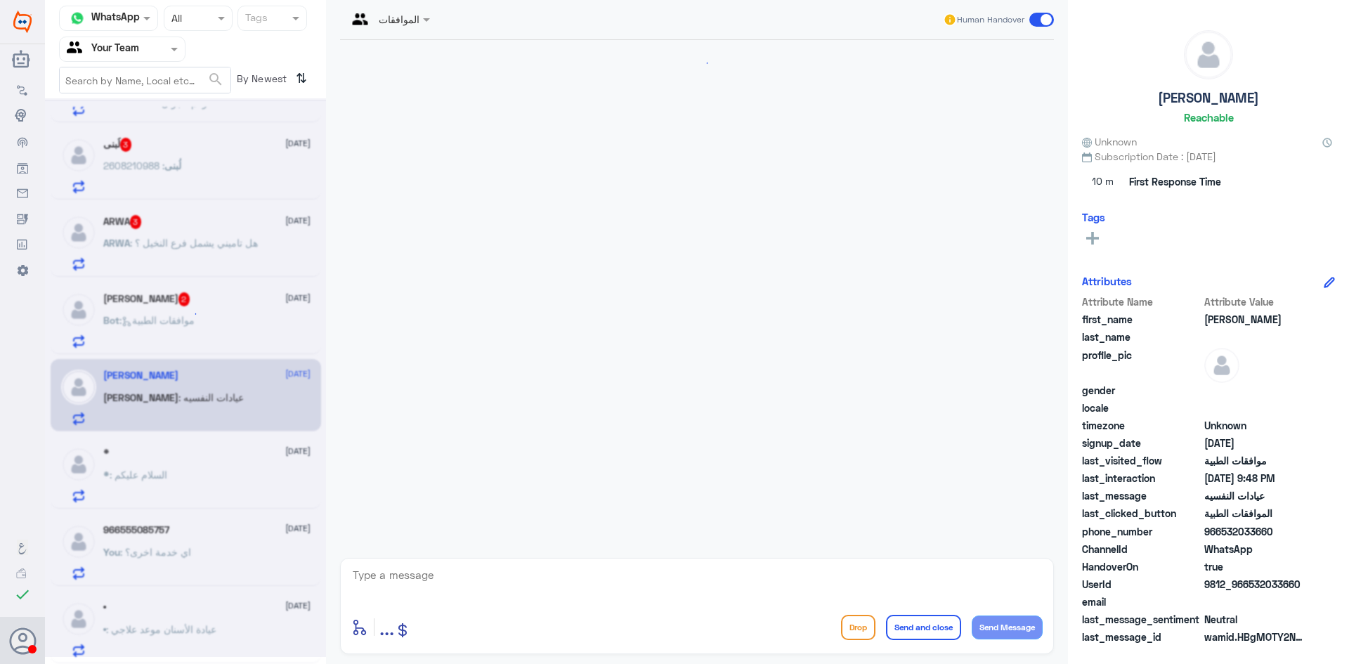
scroll to position [304, 0]
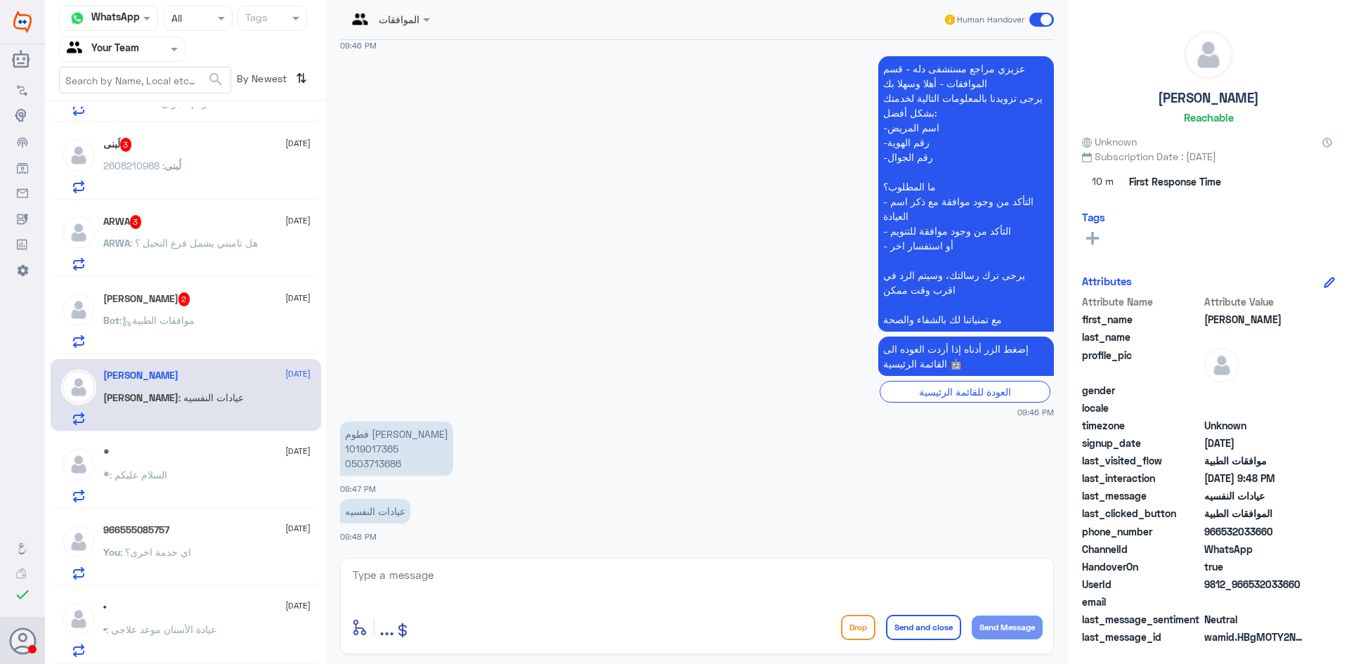
click at [240, 330] on div "Bot : موافقات الطبية" at bounding box center [206, 332] width 207 height 32
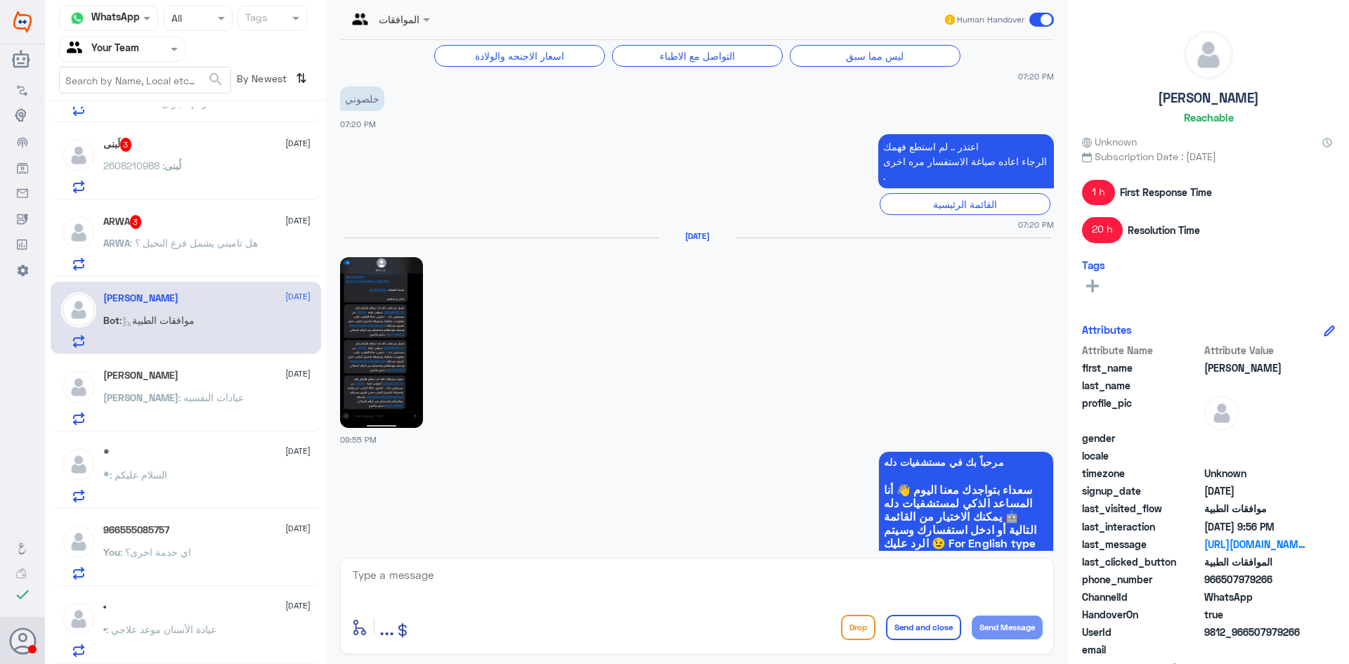
scroll to position [885, 0]
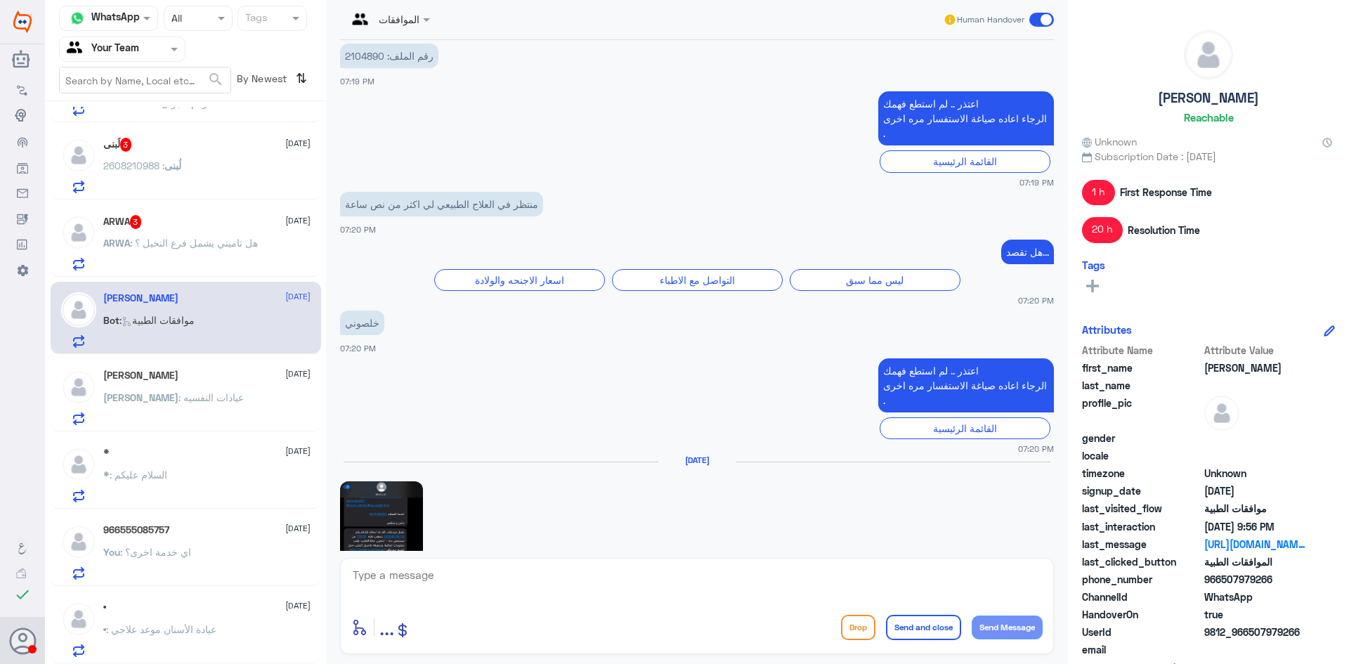
click at [567, 598] on textarea at bounding box center [696, 583] width 691 height 34
paste textarea "اهلا كيف نقدر نخدمك؟ ارجو توضيح استفسارك"
type textarea "اهلا كيف نقدر نخدمك؟ ارجو توضيح استفسارك"
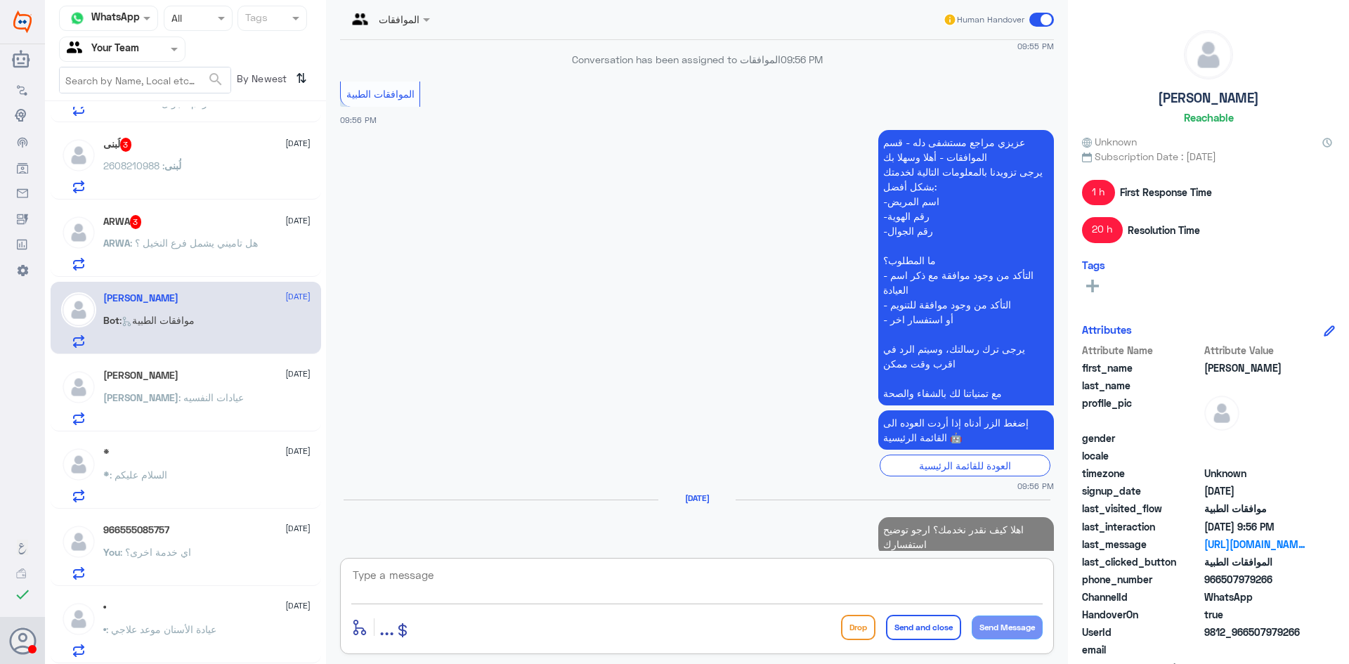
click at [160, 237] on span ": هل تاميني يشمل فرع النخيل ؟" at bounding box center [194, 243] width 128 height 12
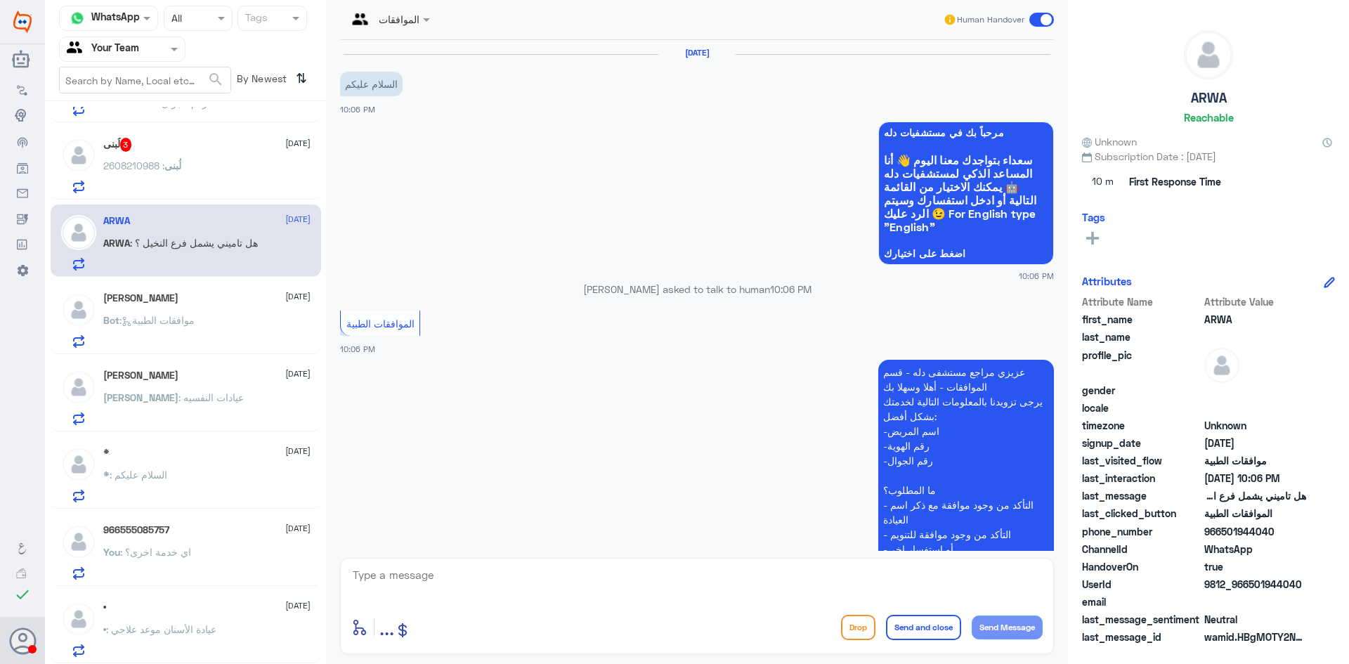
scroll to position [270, 0]
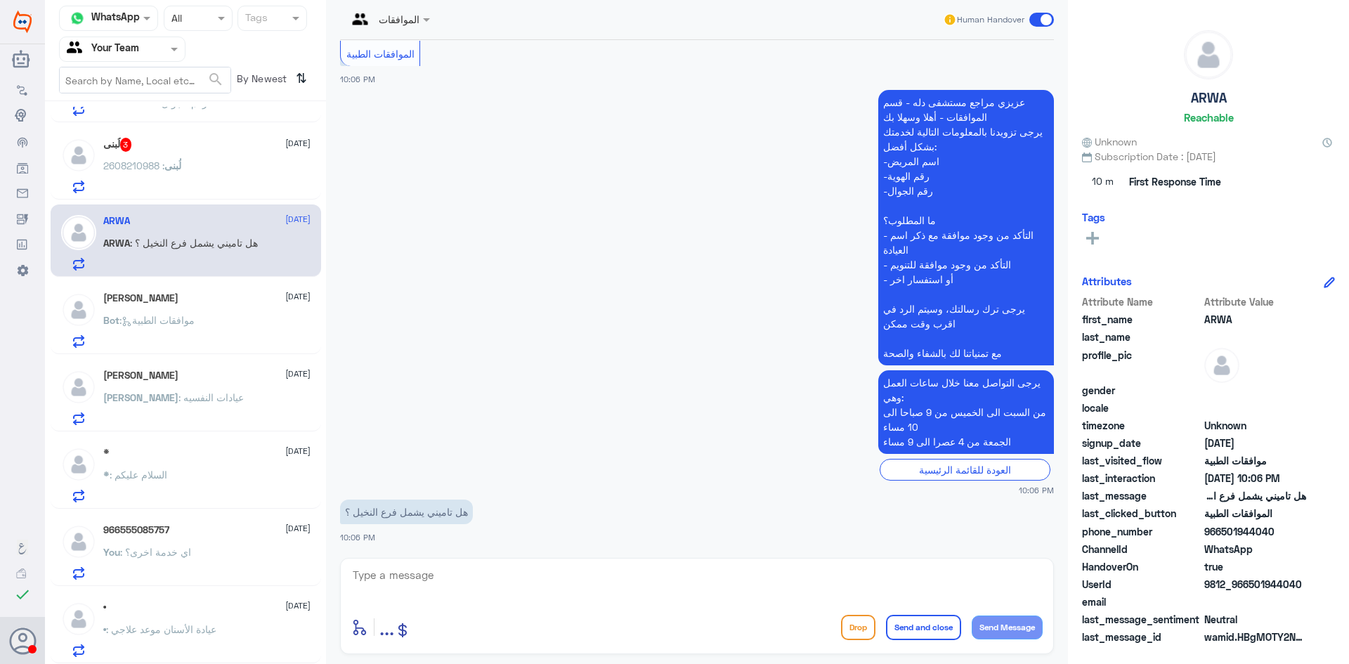
click at [535, 573] on textarea at bounding box center [696, 583] width 691 height 34
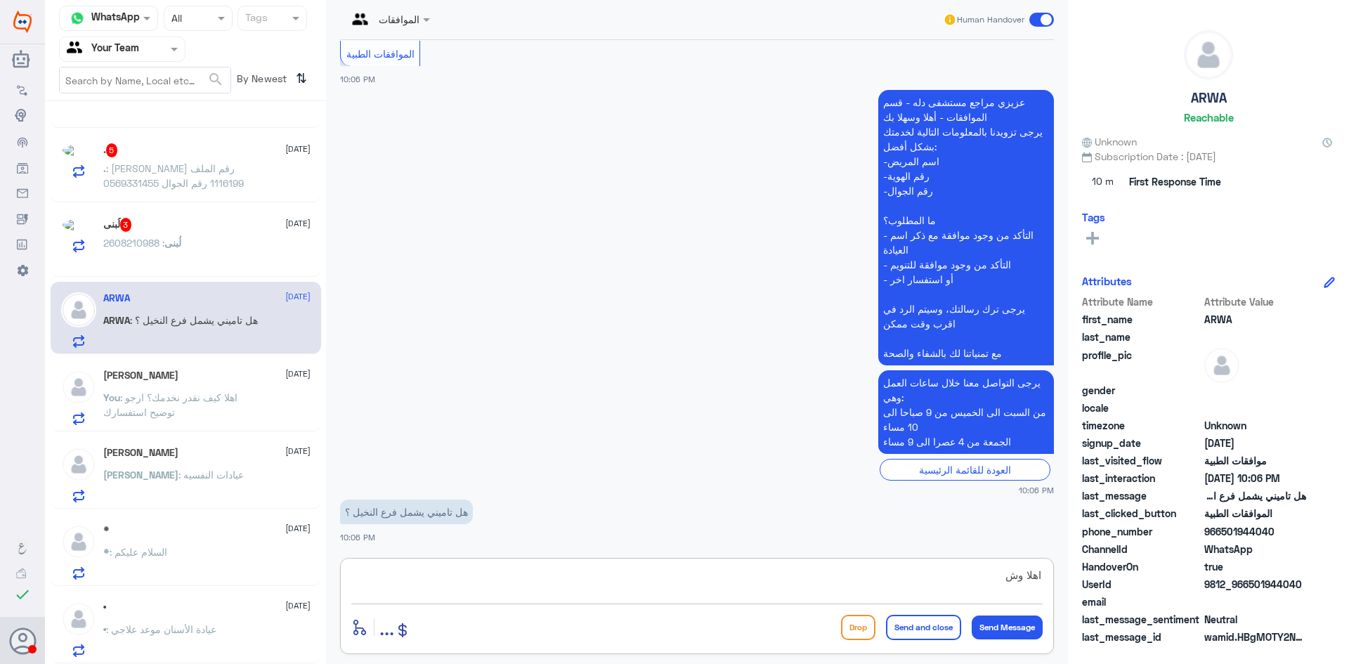
scroll to position [526, 0]
drag, startPoint x: 1255, startPoint y: 527, endPoint x: 1328, endPoint y: 549, distance: 76.3
click at [1334, 537] on div "Channel WhatsApp Status × All Tags Agent Filter Your Team search By Newest ⇅ 96…" at bounding box center [697, 334] width 1304 height 668
type textarea "اهلا وسهلا ..[PERSON_NAME] برقم الهوية"
click at [1016, 630] on button "Send Message" at bounding box center [1007, 628] width 71 height 24
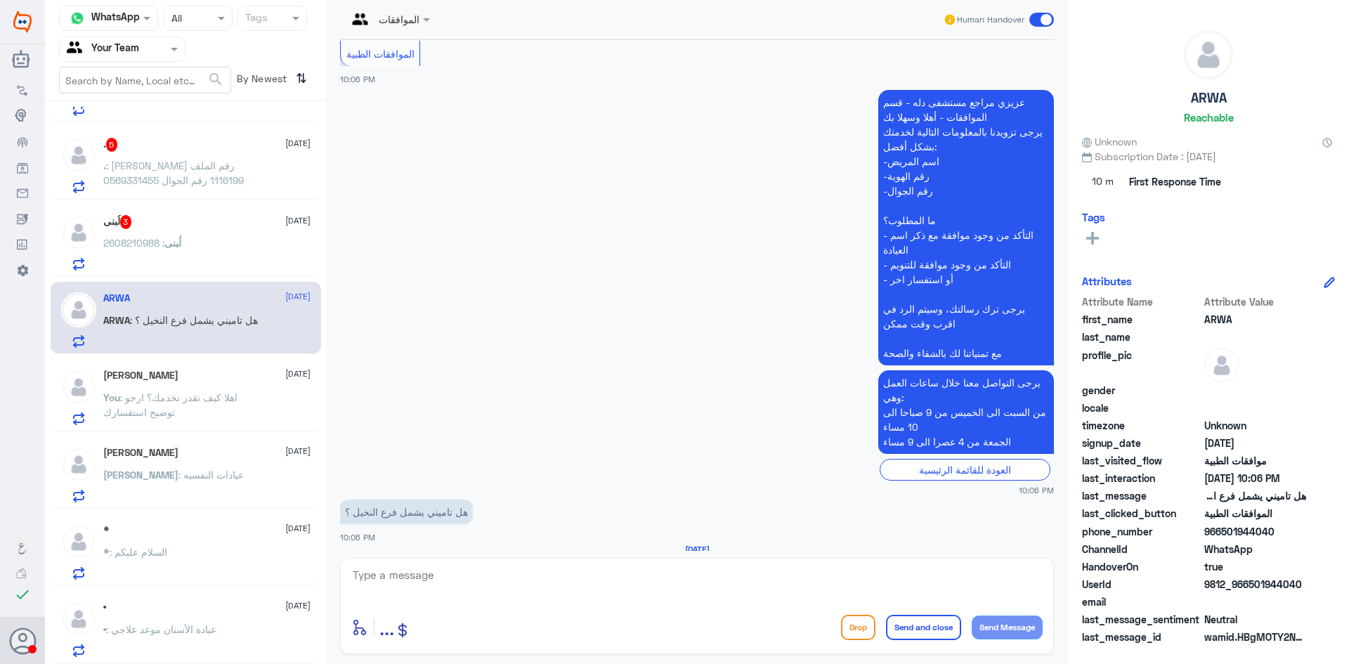
scroll to position [337, 0]
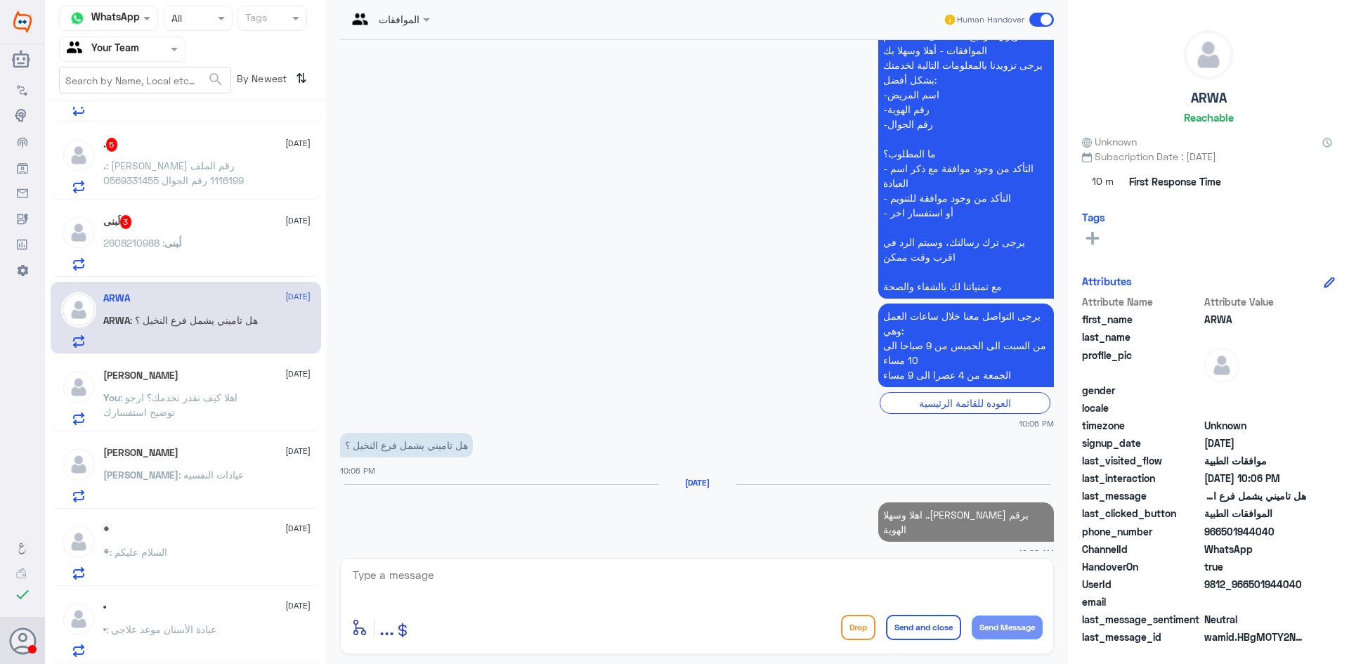
click at [606, 557] on div "الموافقات Human Handover [DATE] السلام عليكم 10:06 PM مرحباً بك في مستشفيات دله…" at bounding box center [697, 334] width 742 height 668
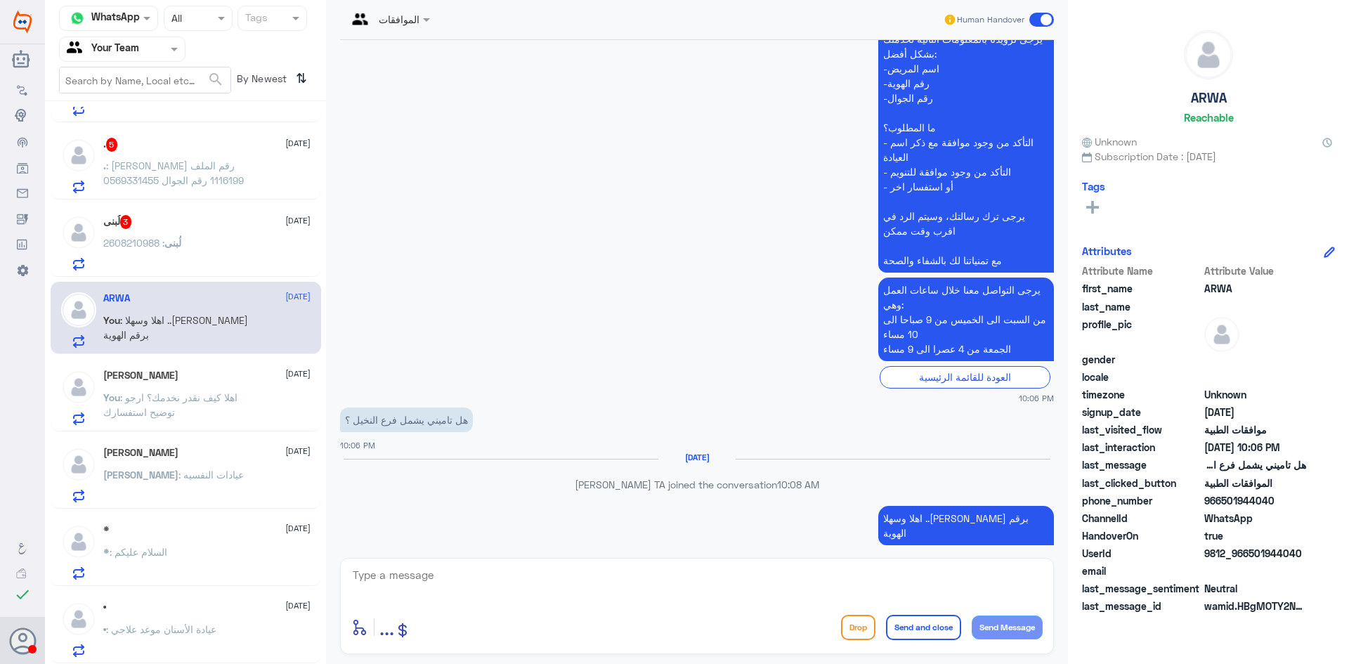
scroll to position [340, 0]
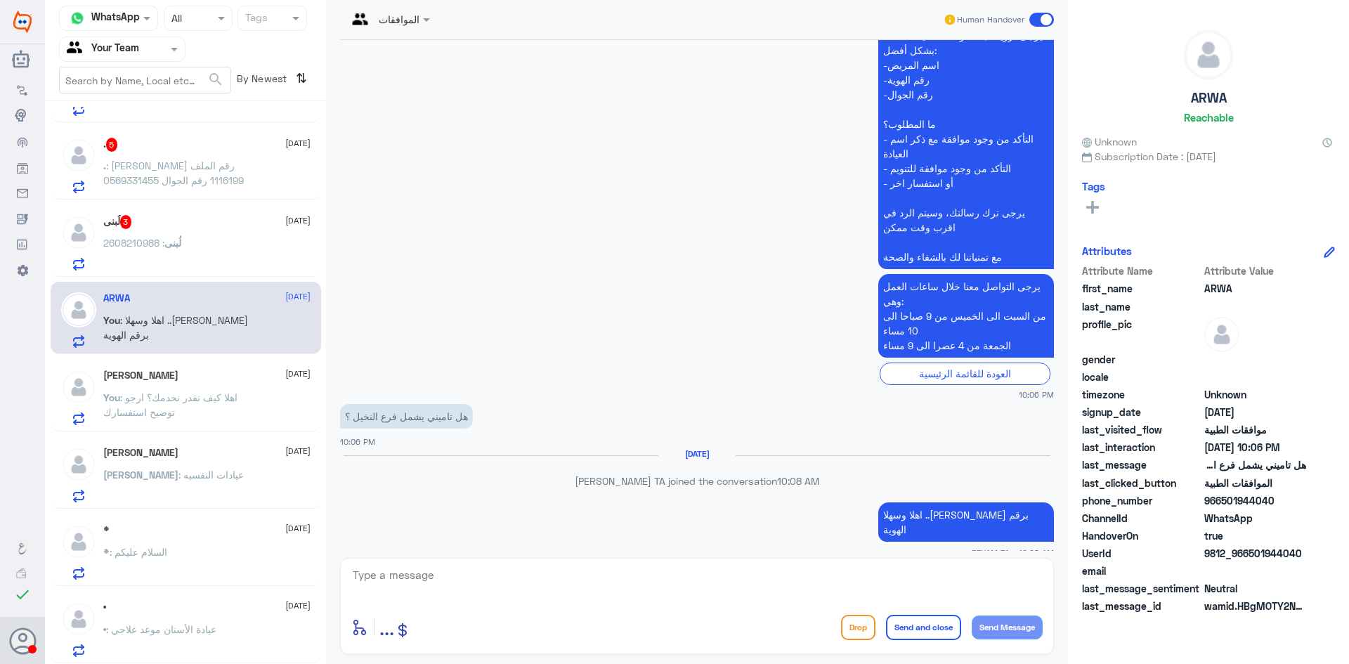
click at [185, 257] on div "لُبنى : 2608210988" at bounding box center [206, 255] width 207 height 32
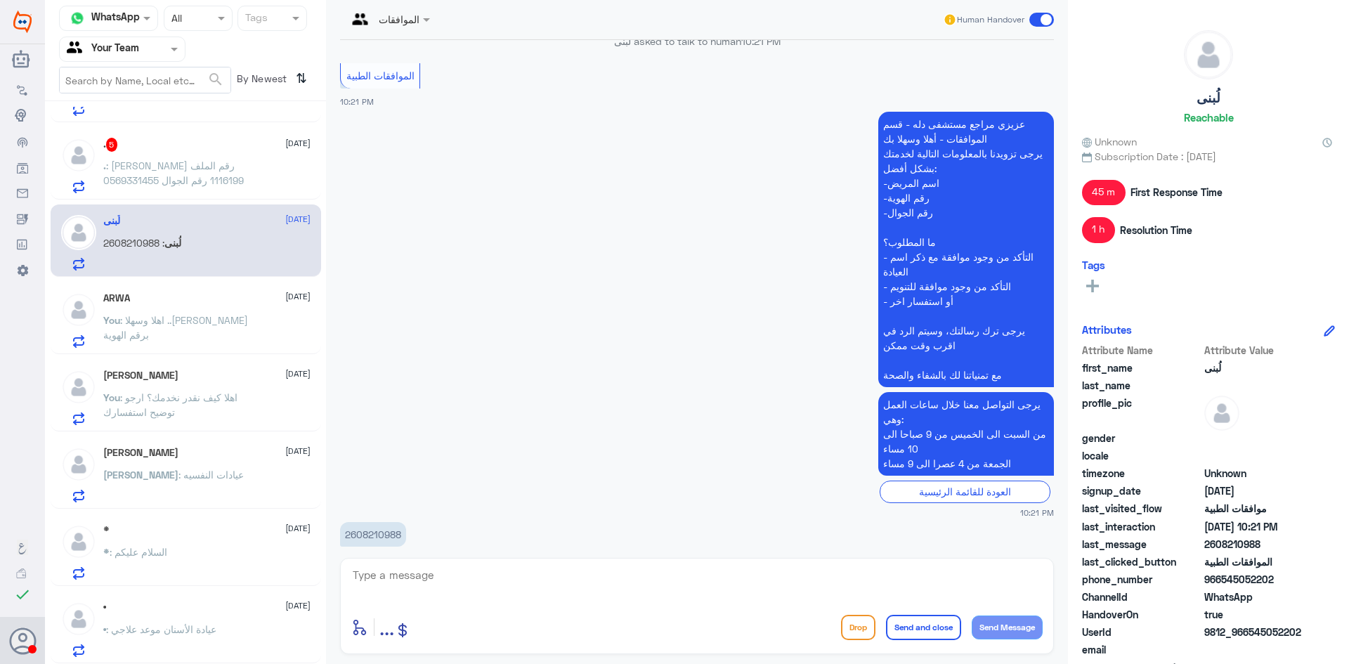
scroll to position [1603, 0]
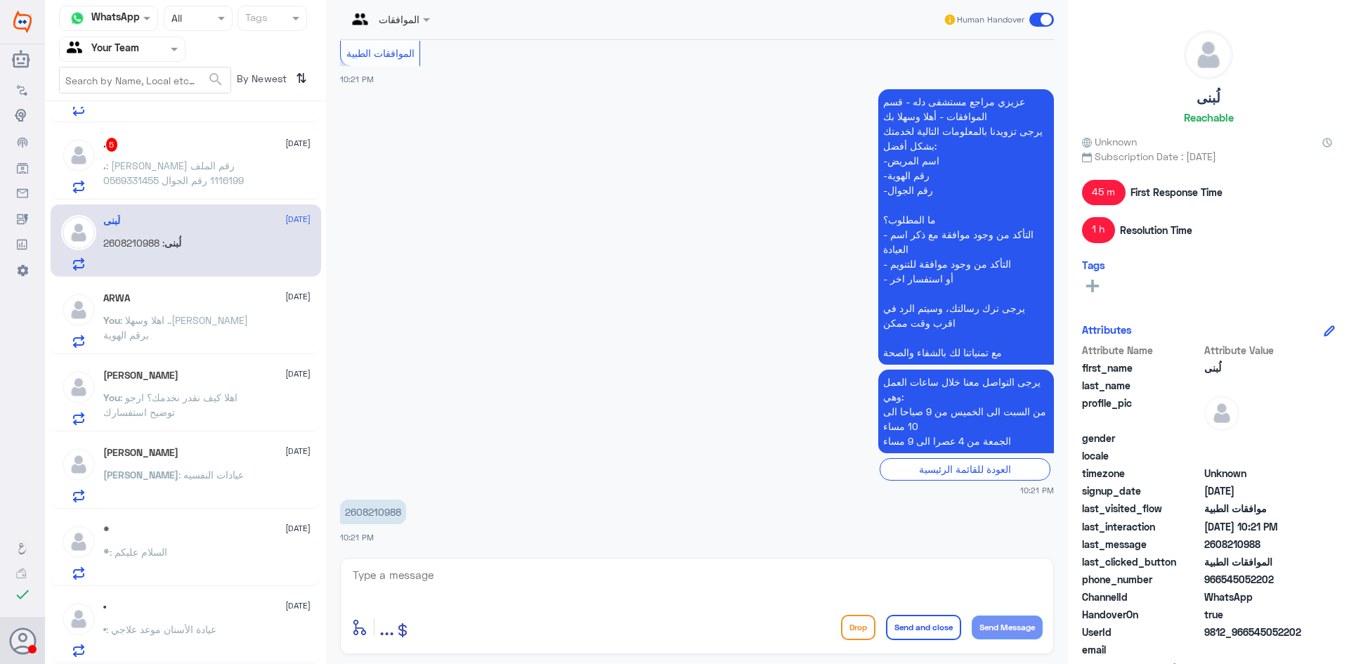
click at [369, 520] on p "2608210988" at bounding box center [373, 512] width 66 height 25
click at [369, 516] on p "2608210988" at bounding box center [373, 512] width 66 height 25
click at [362, 509] on p "2608210988" at bounding box center [373, 512] width 66 height 25
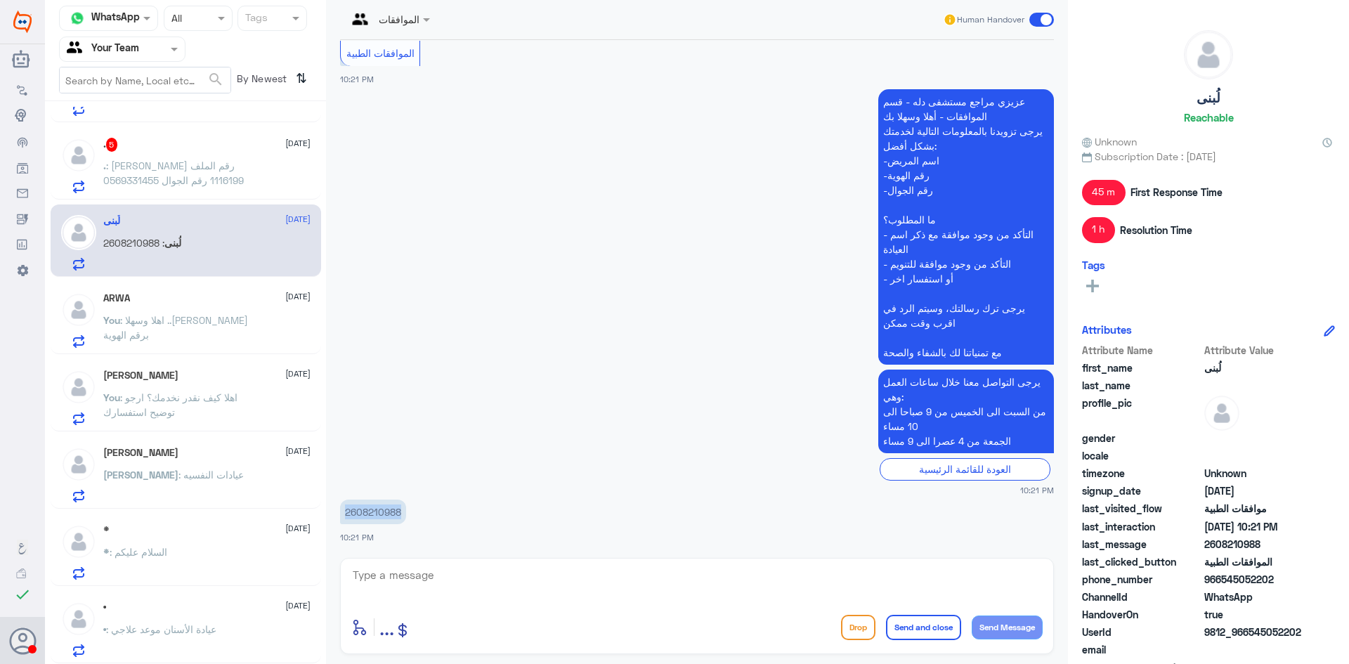
click at [362, 509] on p "2608210988" at bounding box center [373, 512] width 66 height 25
copy div "2608210988"
click at [543, 612] on div "enter flow name ... Drop Send and close Send Message" at bounding box center [696, 627] width 691 height 32
click at [542, 587] on textarea at bounding box center [696, 583] width 691 height 34
type textarea "هل ال"
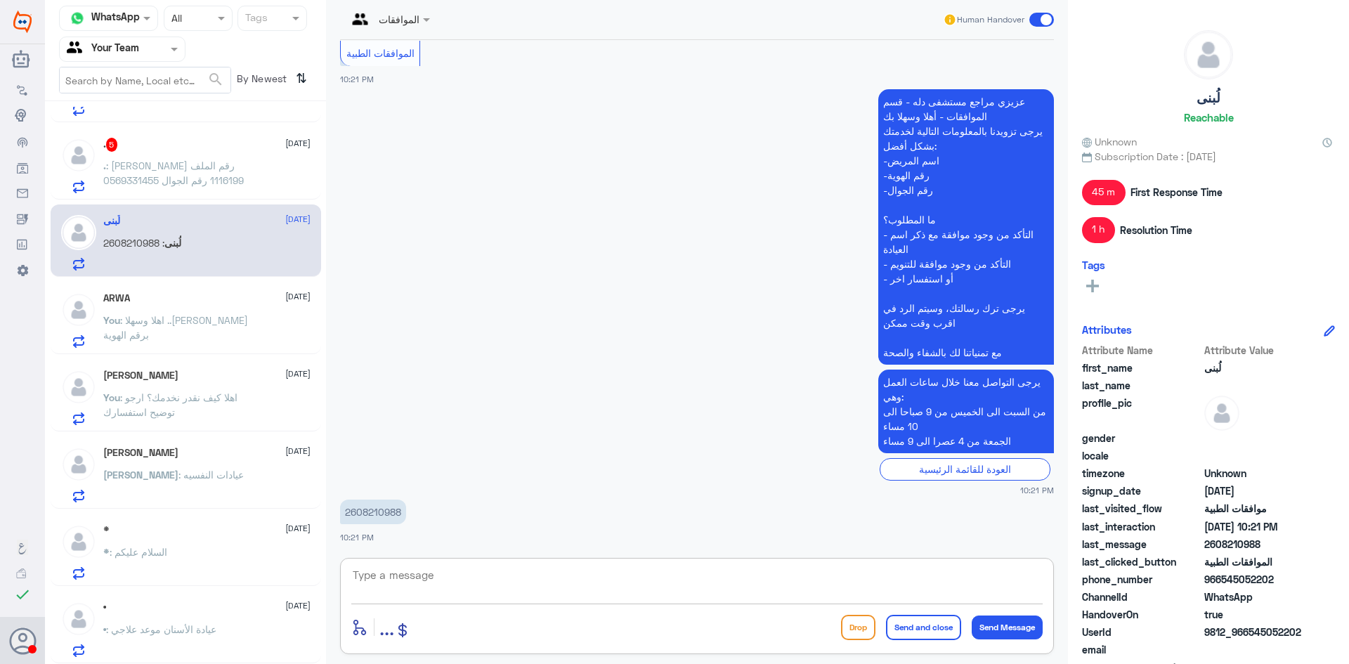
scroll to position [1670, 0]
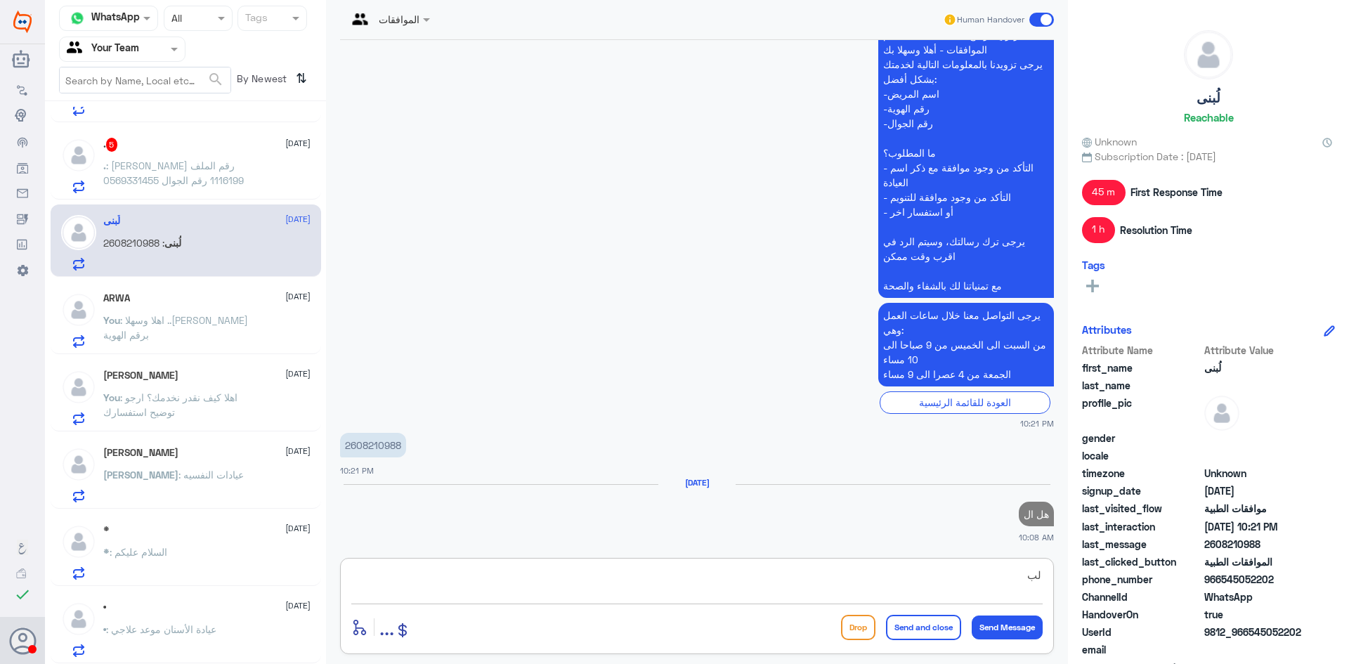
type textarea "ل"
type textarea "ا"
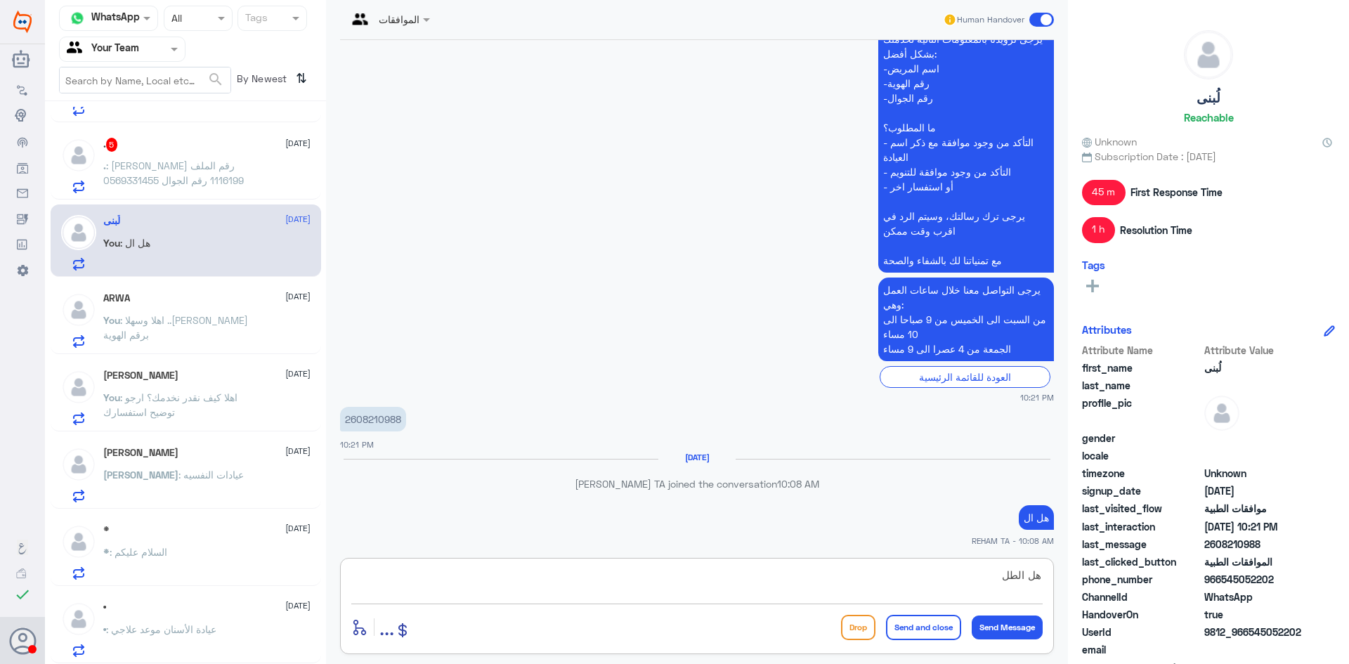
scroll to position [1673, 0]
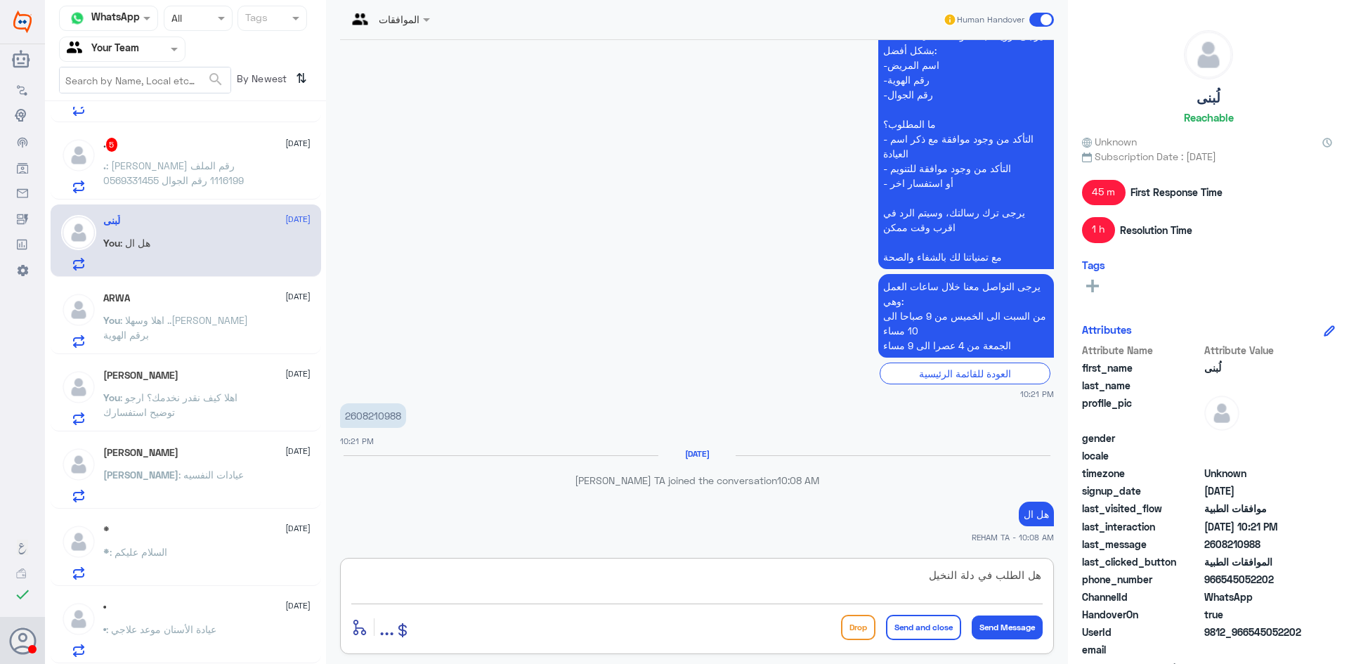
type textarea "هل الطلب في دلة النخيل؟"
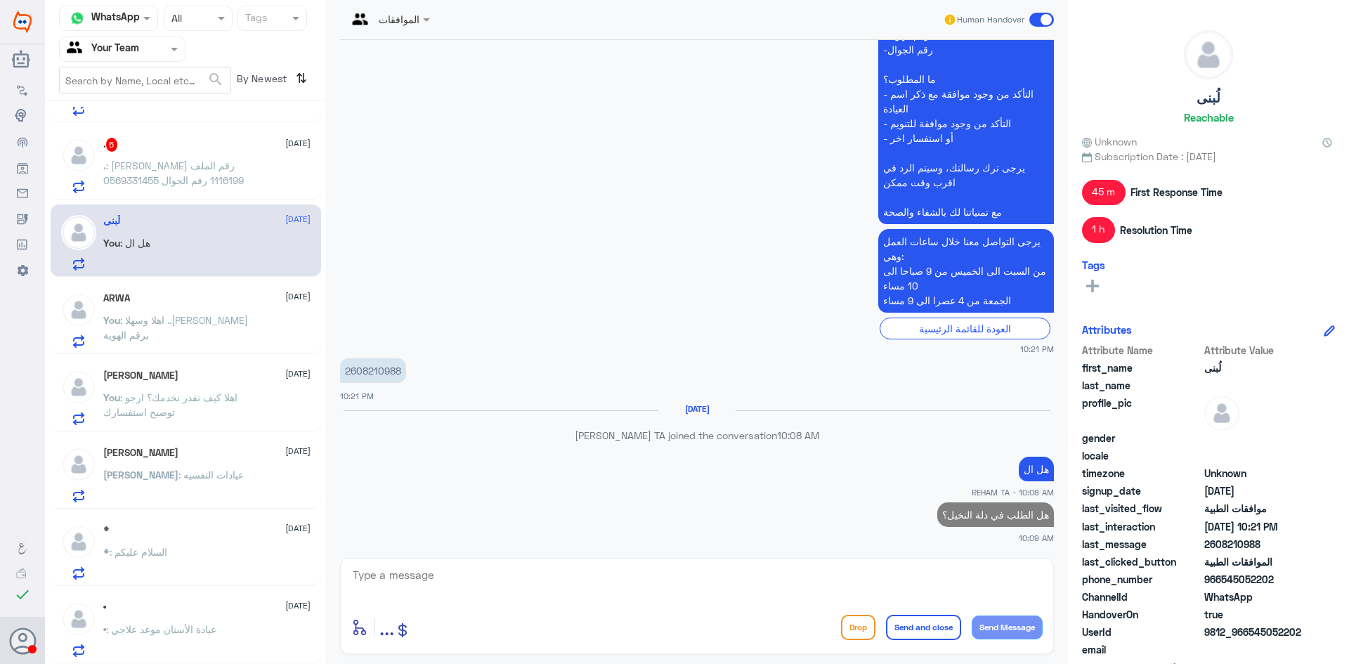
click at [247, 178] on p ". : [PERSON_NAME] رقم الملف 1116199 رقم الجوال 0569331455" at bounding box center [182, 175] width 158 height 35
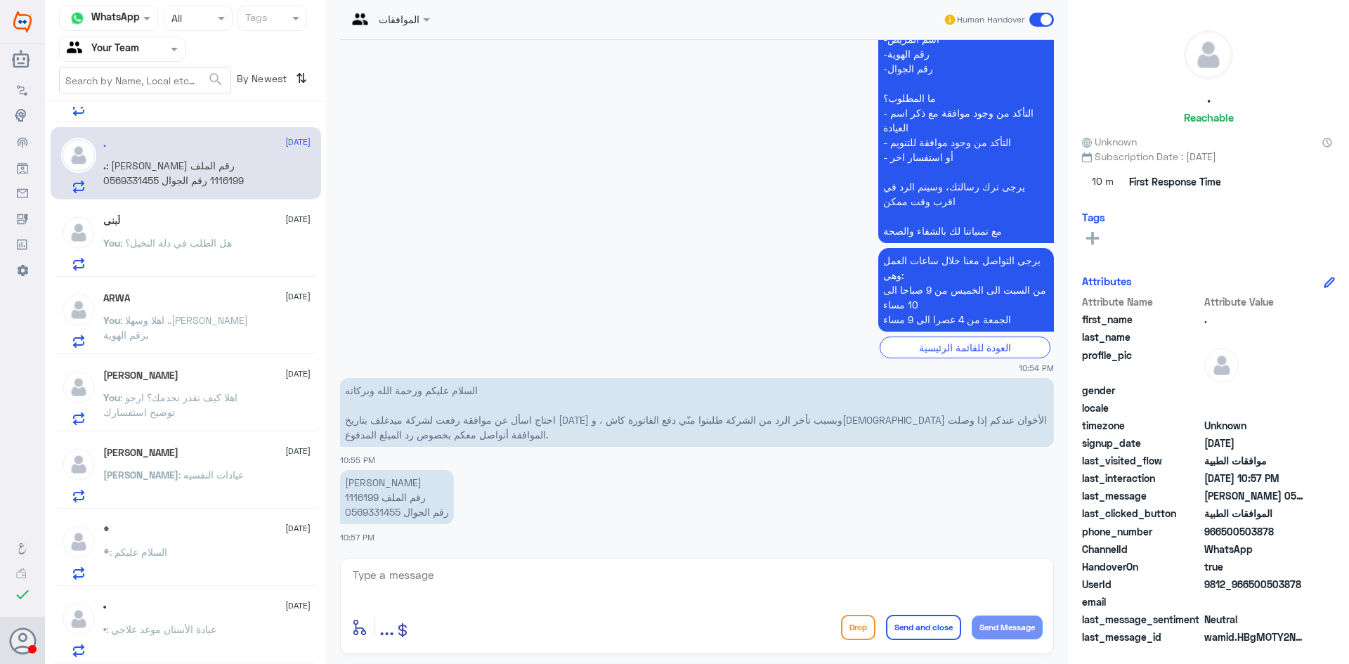
scroll to position [385, 0]
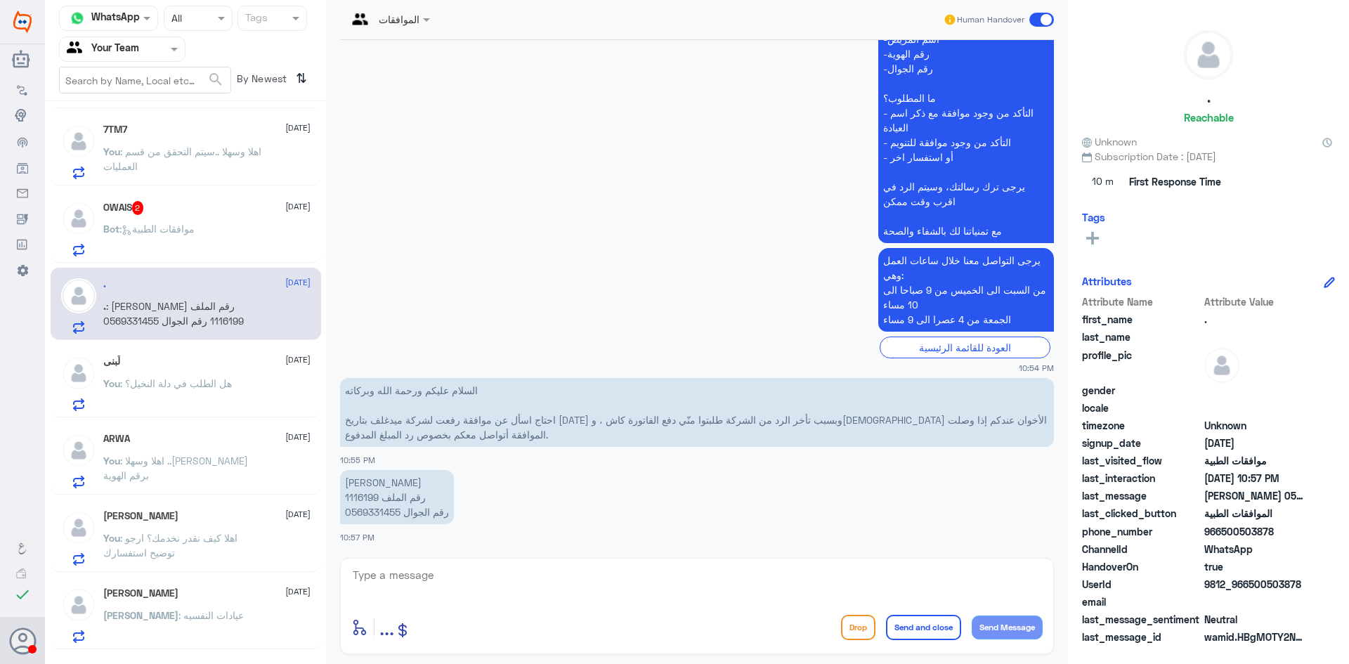
click at [206, 238] on div "Bot : موافقات الطبية" at bounding box center [206, 241] width 207 height 32
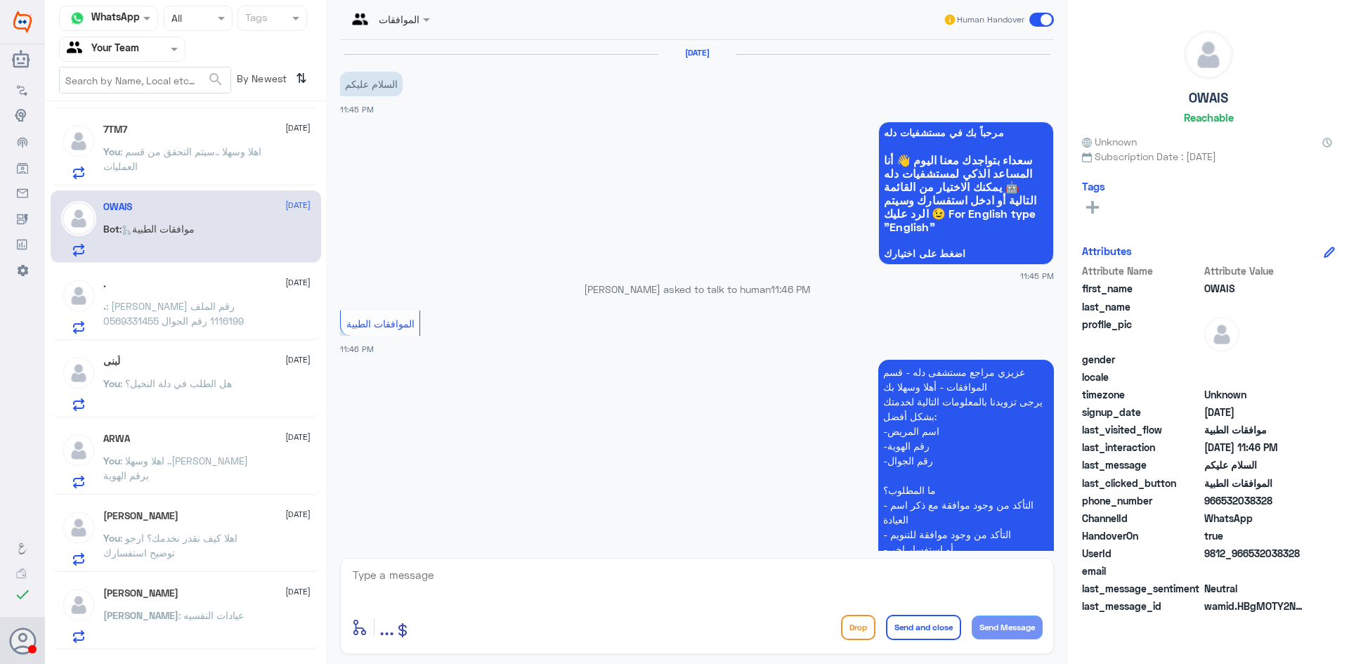
click at [467, 568] on textarea at bounding box center [696, 583] width 691 height 34
paste textarea "اهلا كيف نقدر نخدمك؟ ارجو توضيح استفسارك"
type textarea "اهلا كيف نقدر نخدمك؟ ارجو توضيح استفسارك"
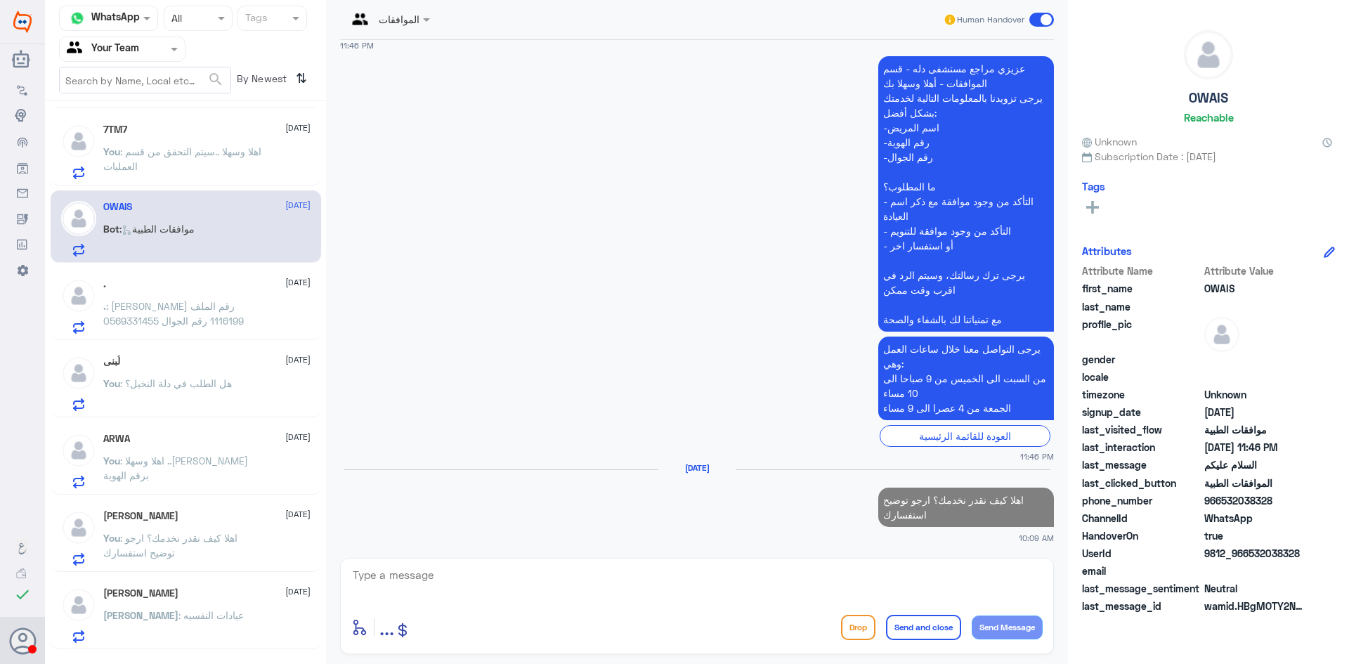
click at [169, 163] on p "You : اهلا وسهلا ..سيتم التحقق من قسم العمليات" at bounding box center [182, 161] width 158 height 35
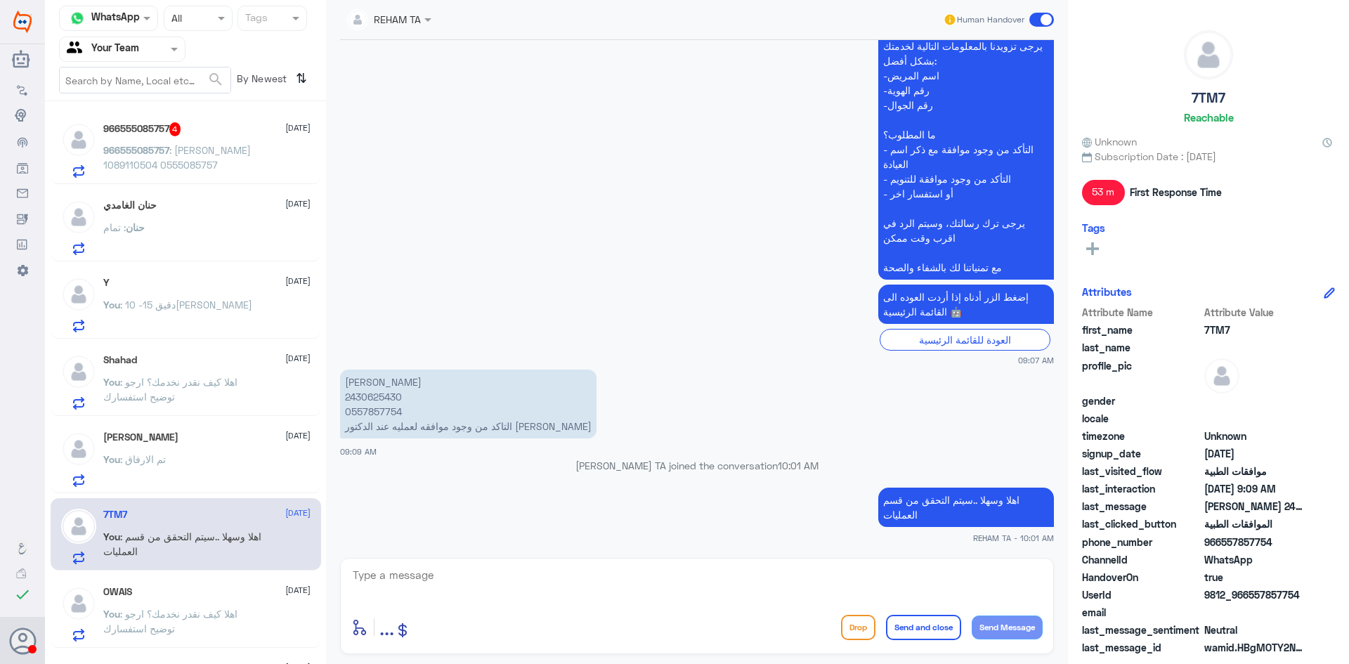
click at [216, 142] on div "966555085757 4 [DATE] 966555085757 : [PERSON_NAME] 1089110504 0555085757" at bounding box center [206, 150] width 207 height 56
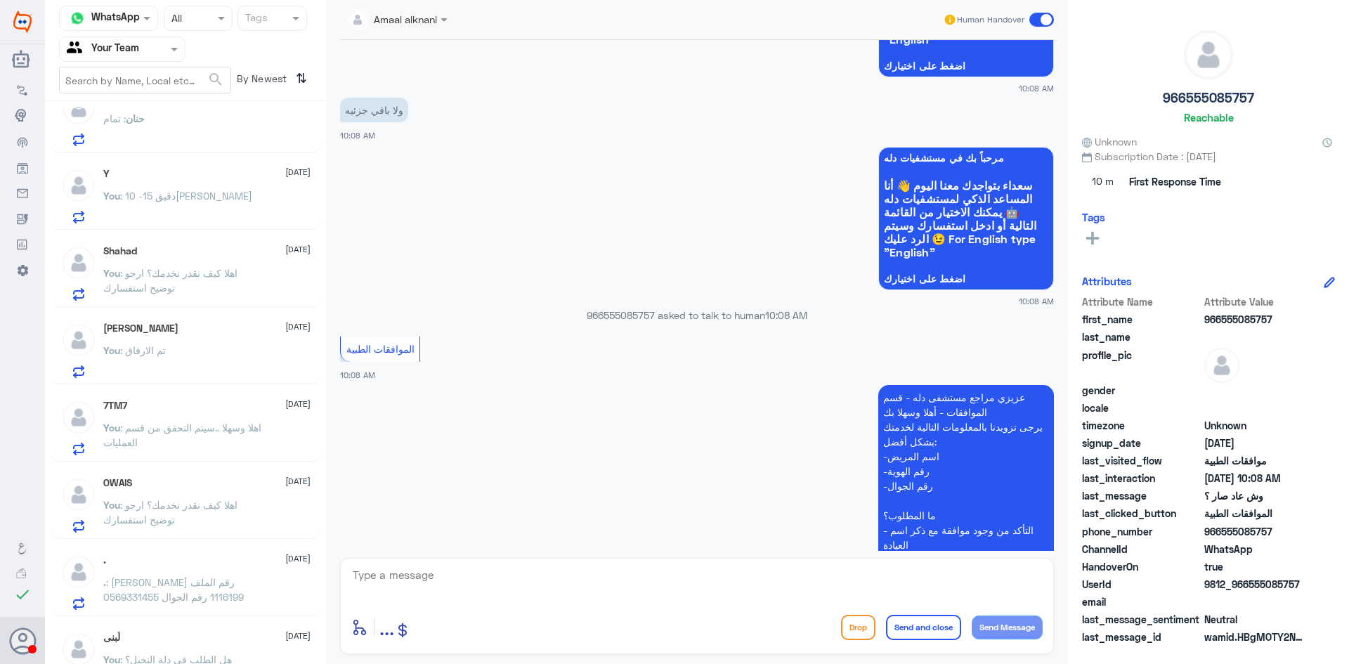
scroll to position [211, 0]
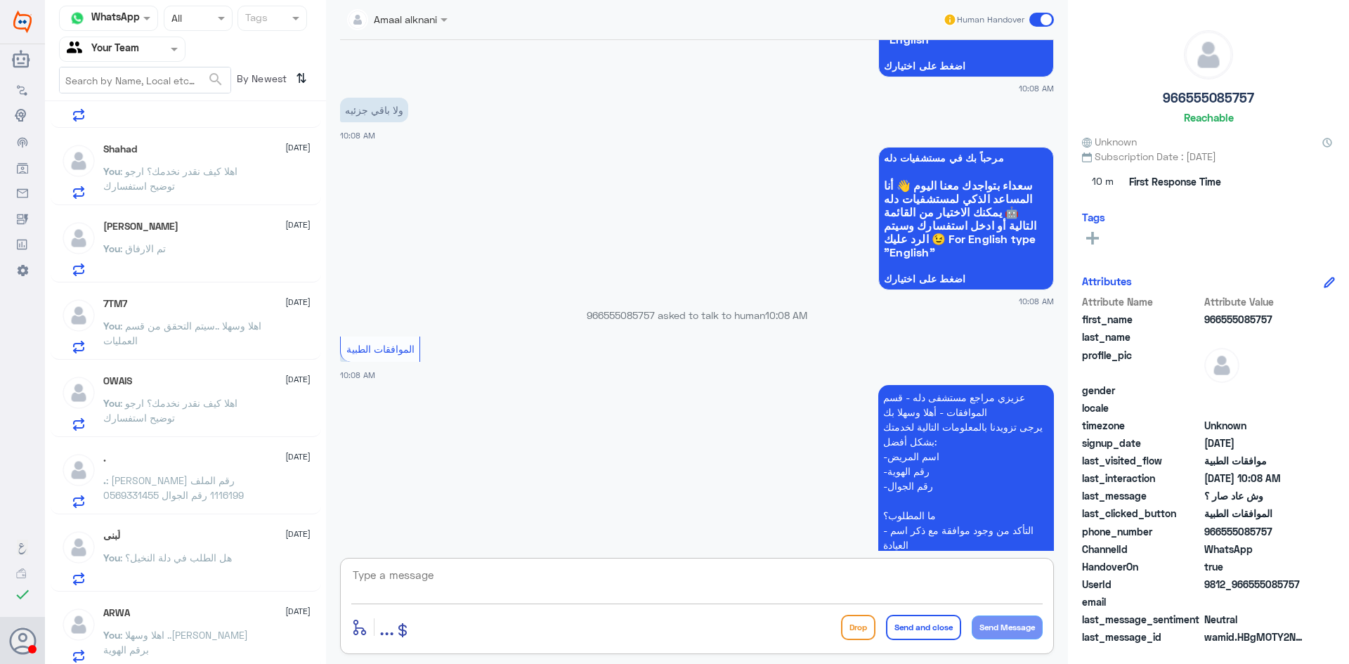
click at [462, 580] on textarea at bounding box center [696, 583] width 691 height 34
paste textarea "اهلا كيف نقدر نخدمك؟ ارجو توضيح استفسارك"
type textarea "اهلا كيف نقدر نخدمك؟ ارجو توضيح استفسارك"
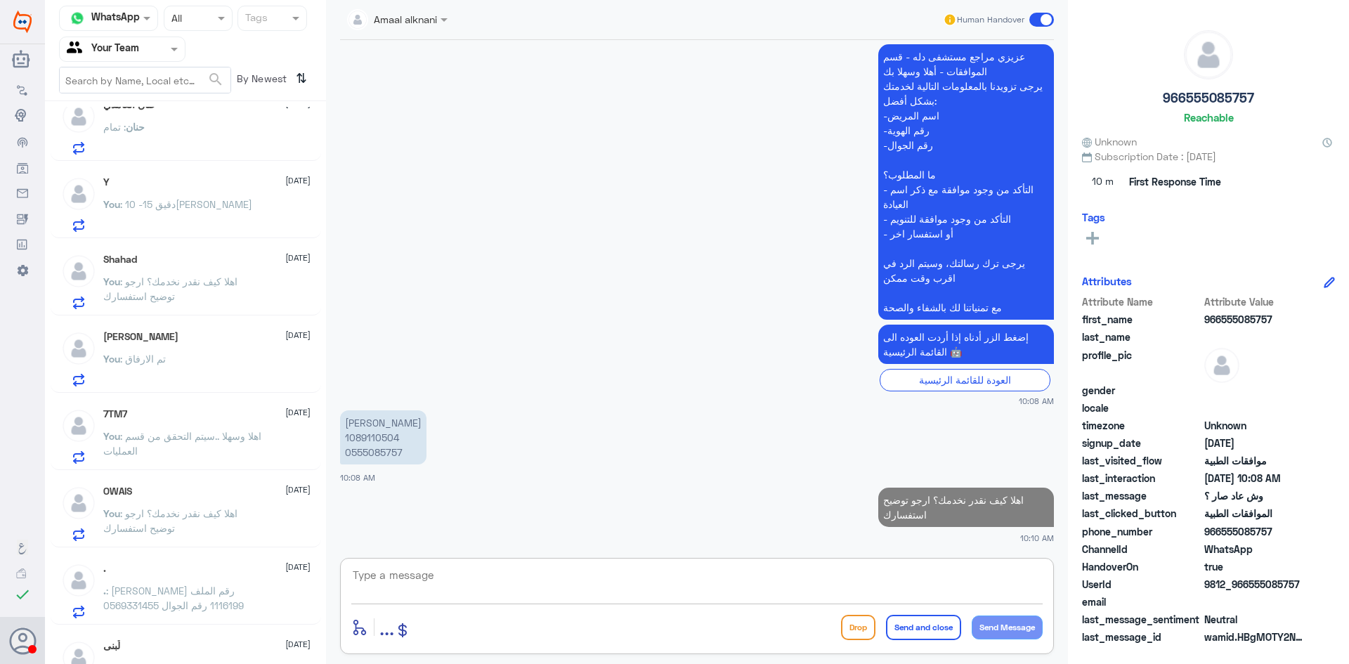
scroll to position [0, 0]
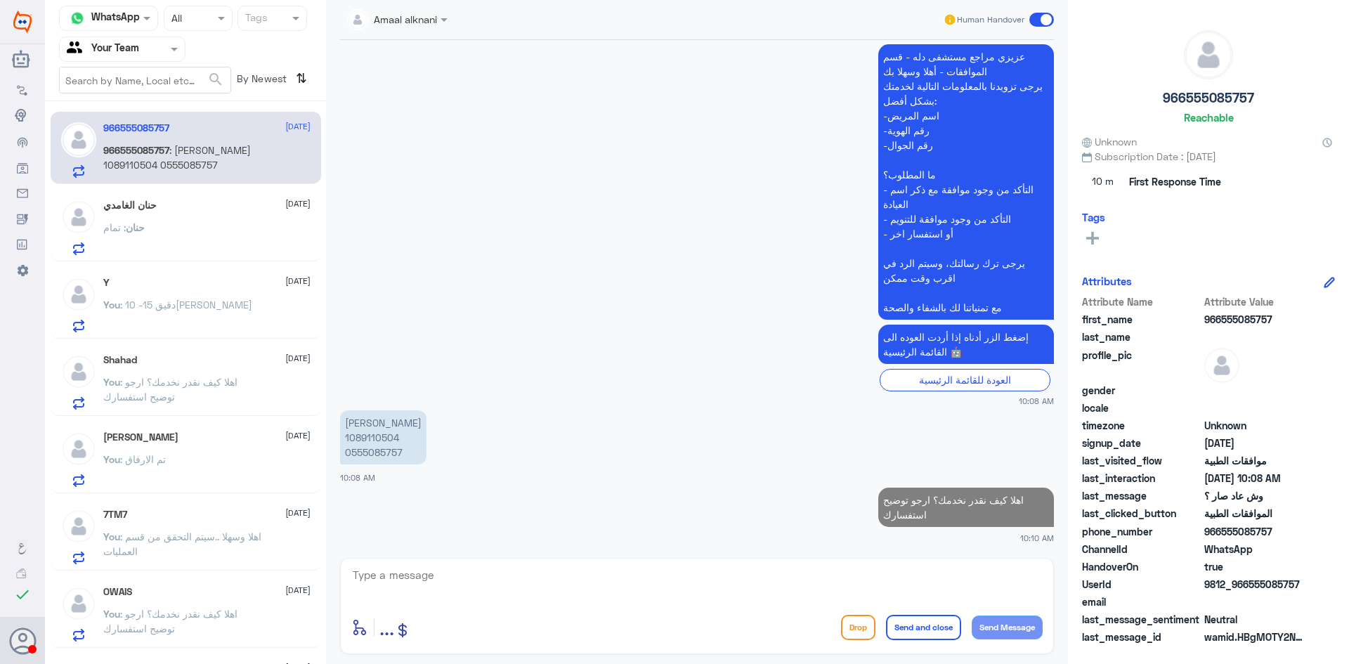
click at [197, 240] on div "حنان : تمام" at bounding box center [206, 239] width 207 height 32
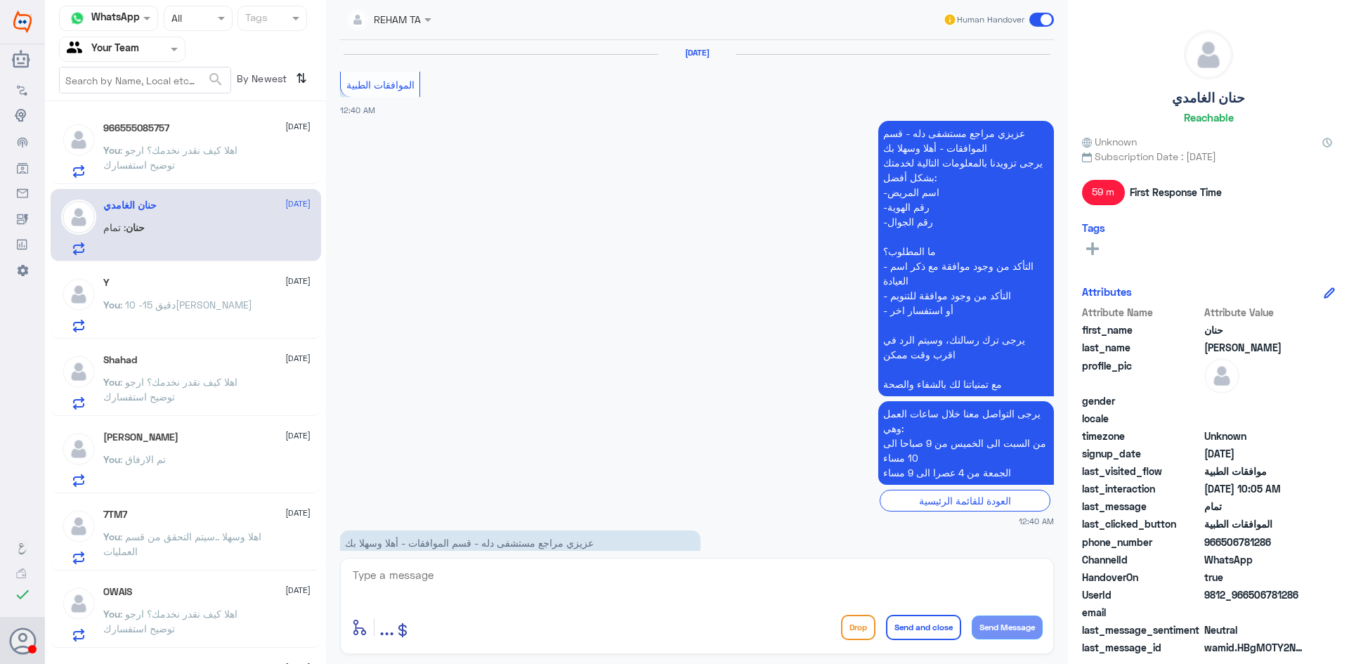
scroll to position [1658, 0]
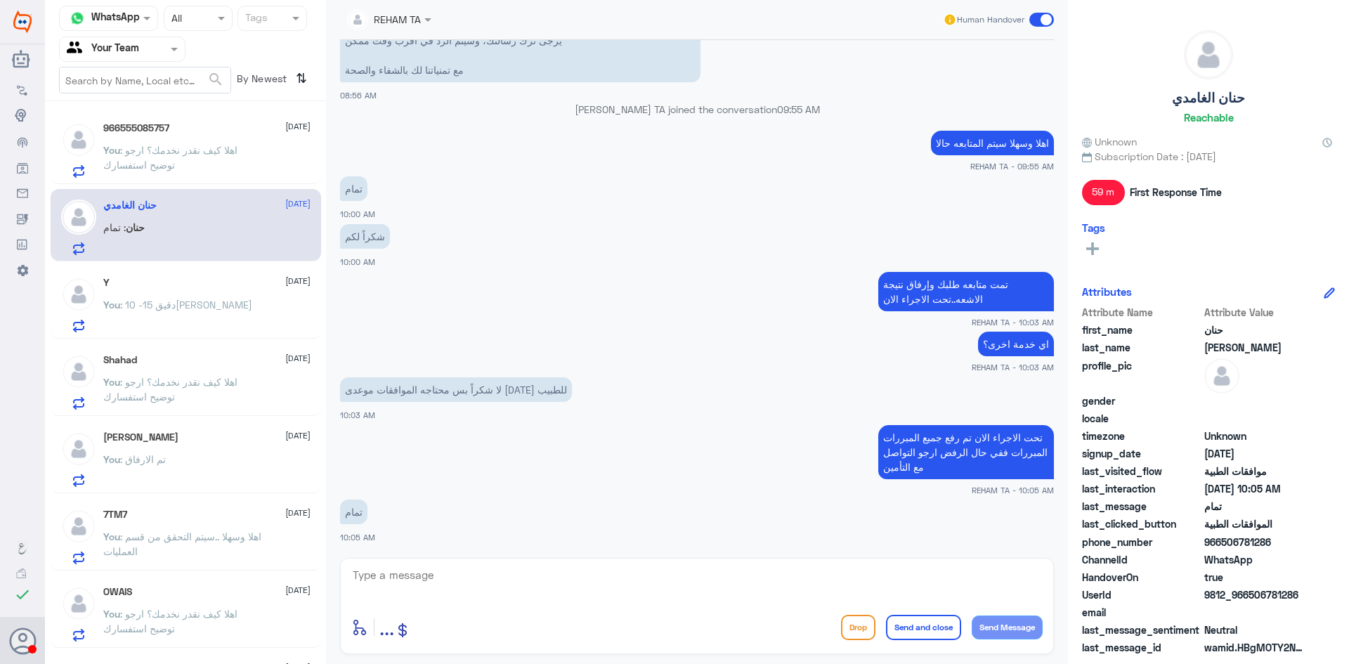
click at [509, 590] on textarea at bounding box center [696, 583] width 691 height 34
paste textarea "قدامكم العافية"
type textarea "قدامكم العافية"
click at [935, 630] on button "Send and close" at bounding box center [923, 627] width 75 height 25
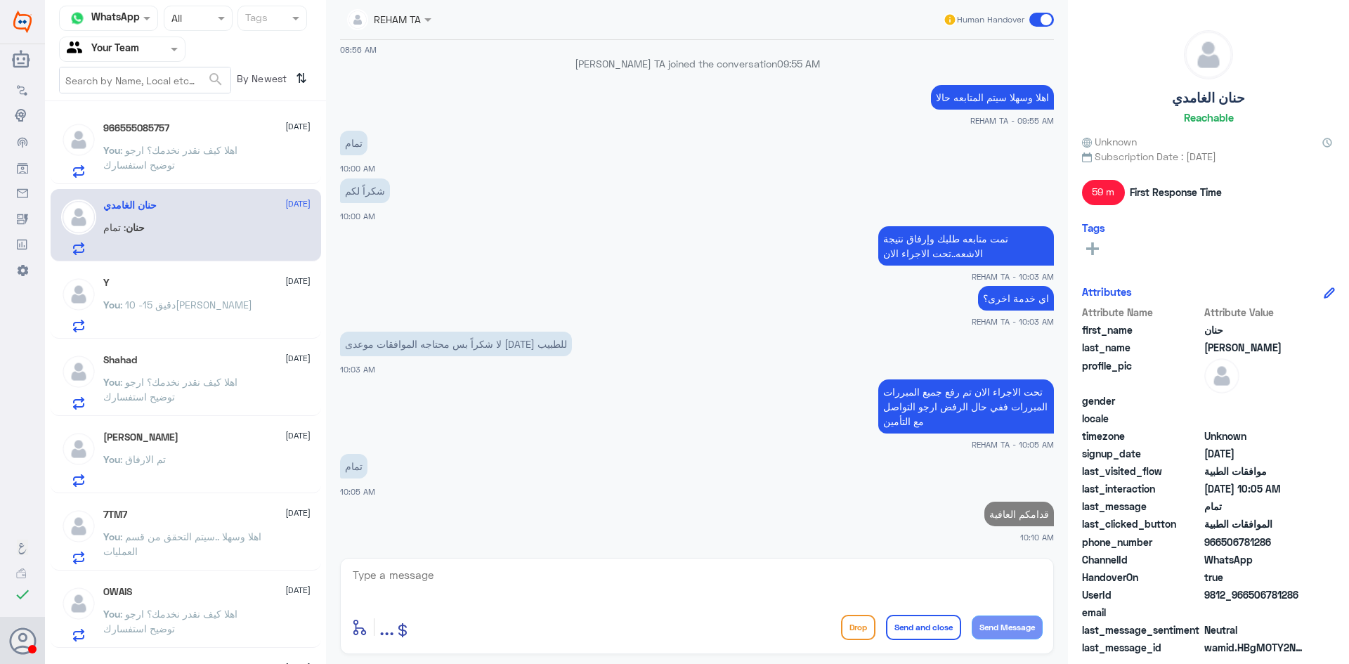
click at [248, 320] on div "You : 10 -15 دقيق[PERSON_NAME]" at bounding box center [206, 317] width 207 height 32
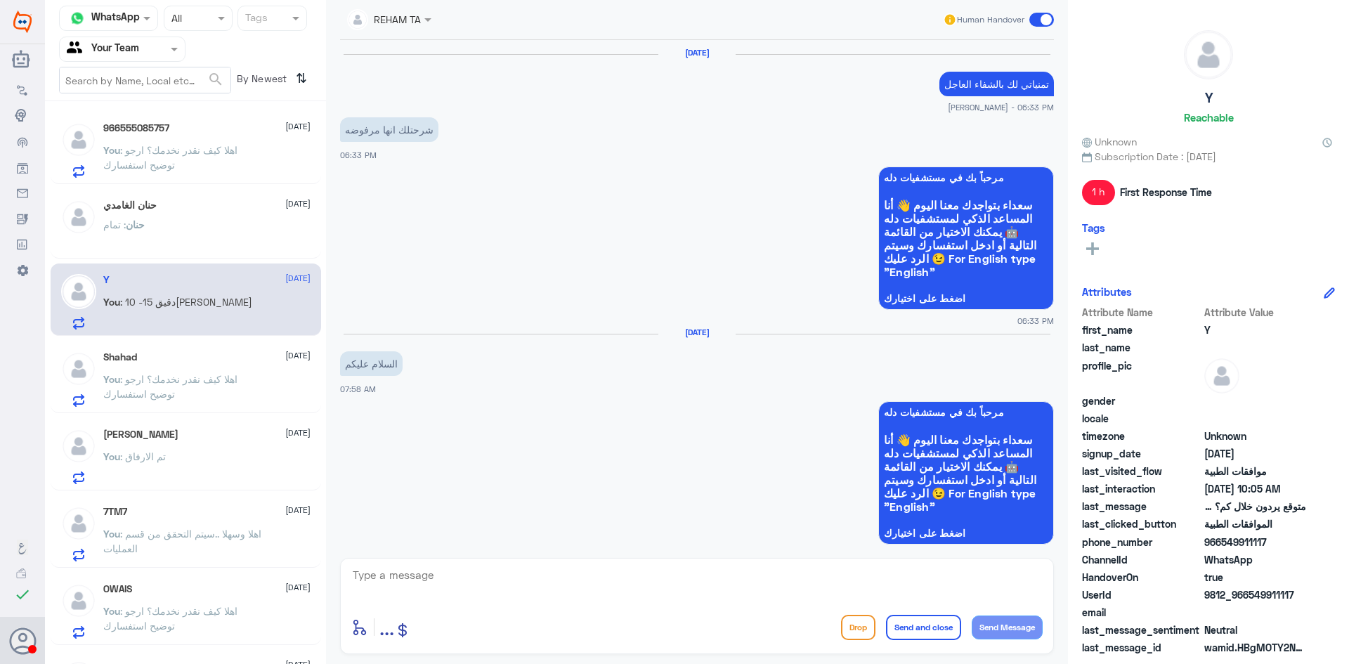
scroll to position [1141, 0]
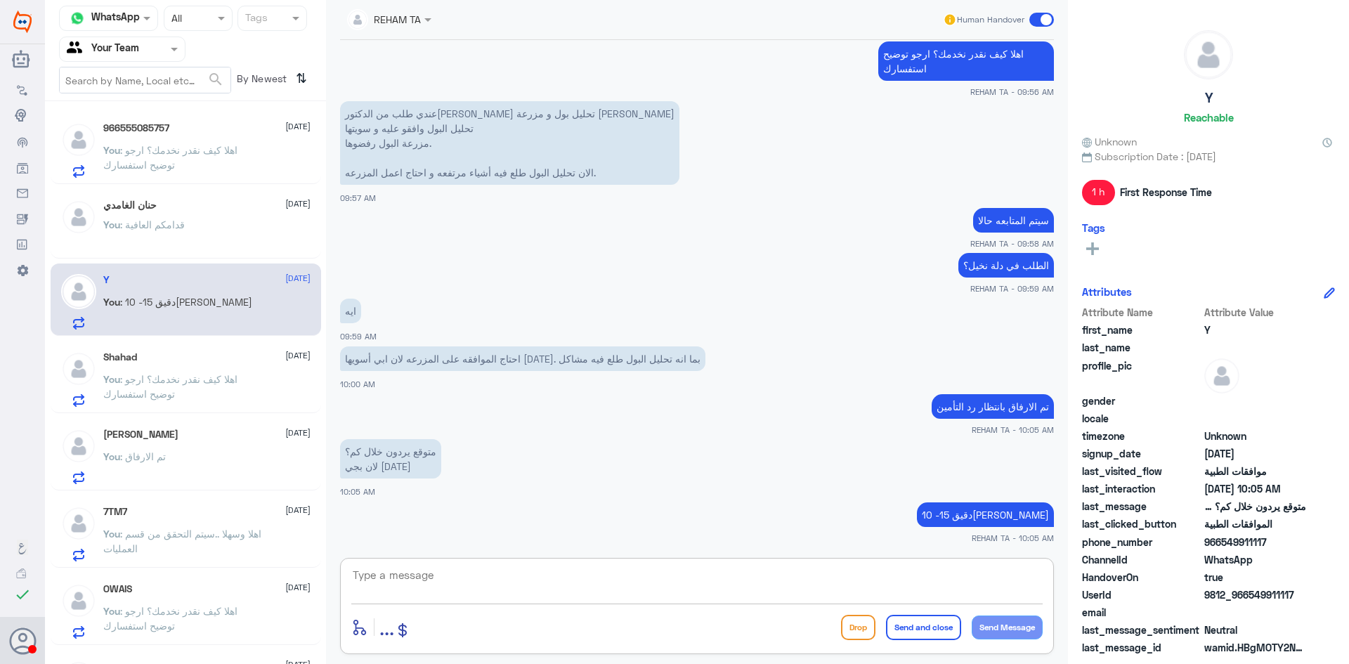
click at [508, 573] on textarea at bounding box center [696, 583] width 691 height 34
paste textarea "اي خدمة اخرى؟"
type textarea "اي خدمة اخرى؟"
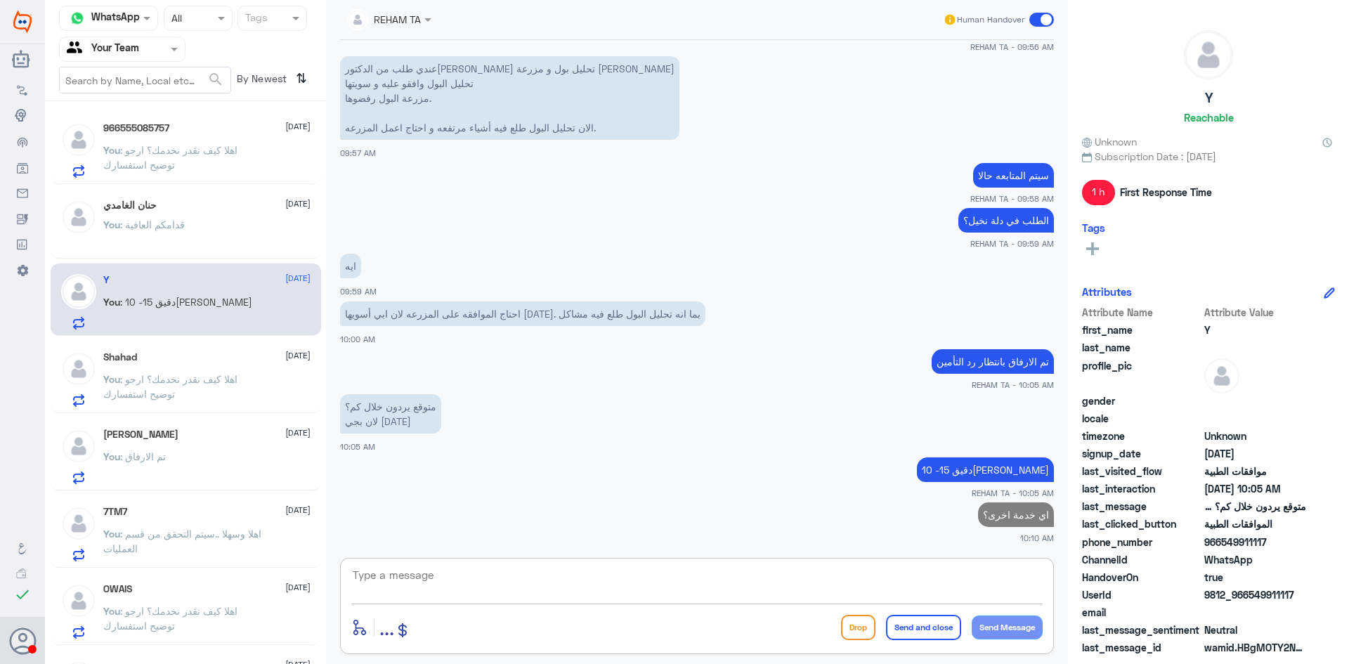
click at [98, 389] on div "Shahad [DATE] You : اهلا كيف نقدر نخدمك؟ ارجو توضيح استفسارك" at bounding box center [185, 379] width 249 height 56
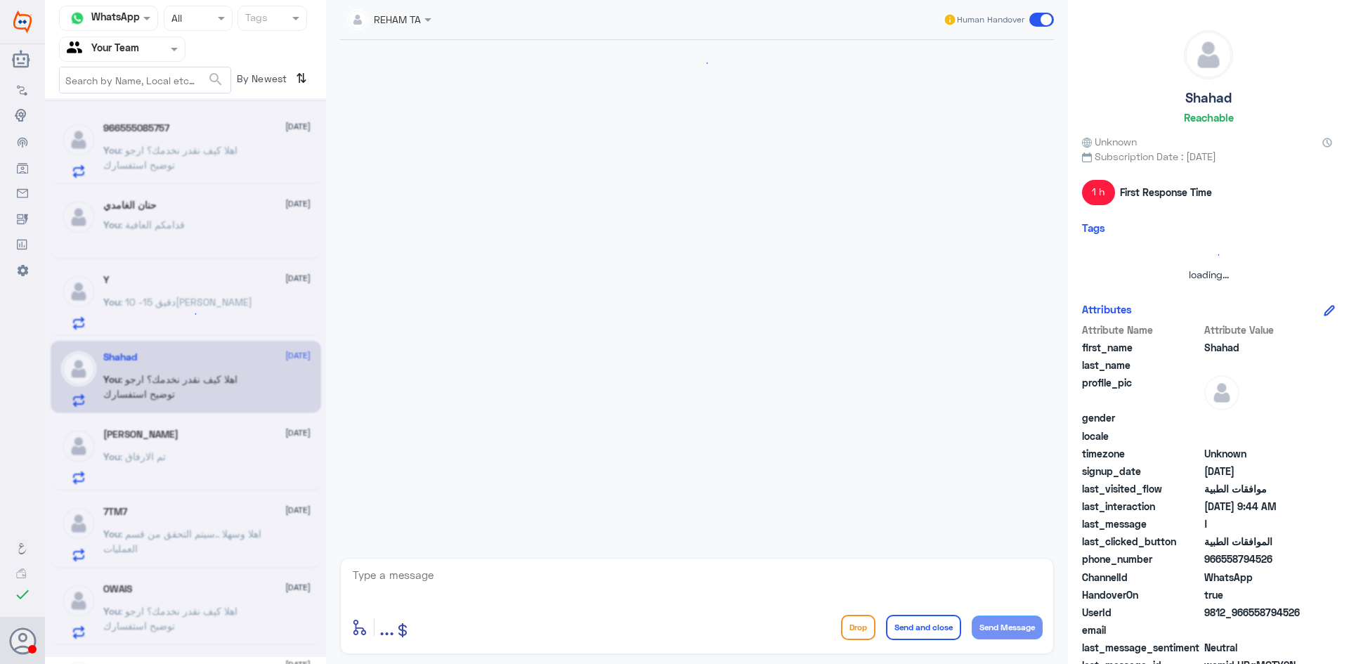
scroll to position [264, 0]
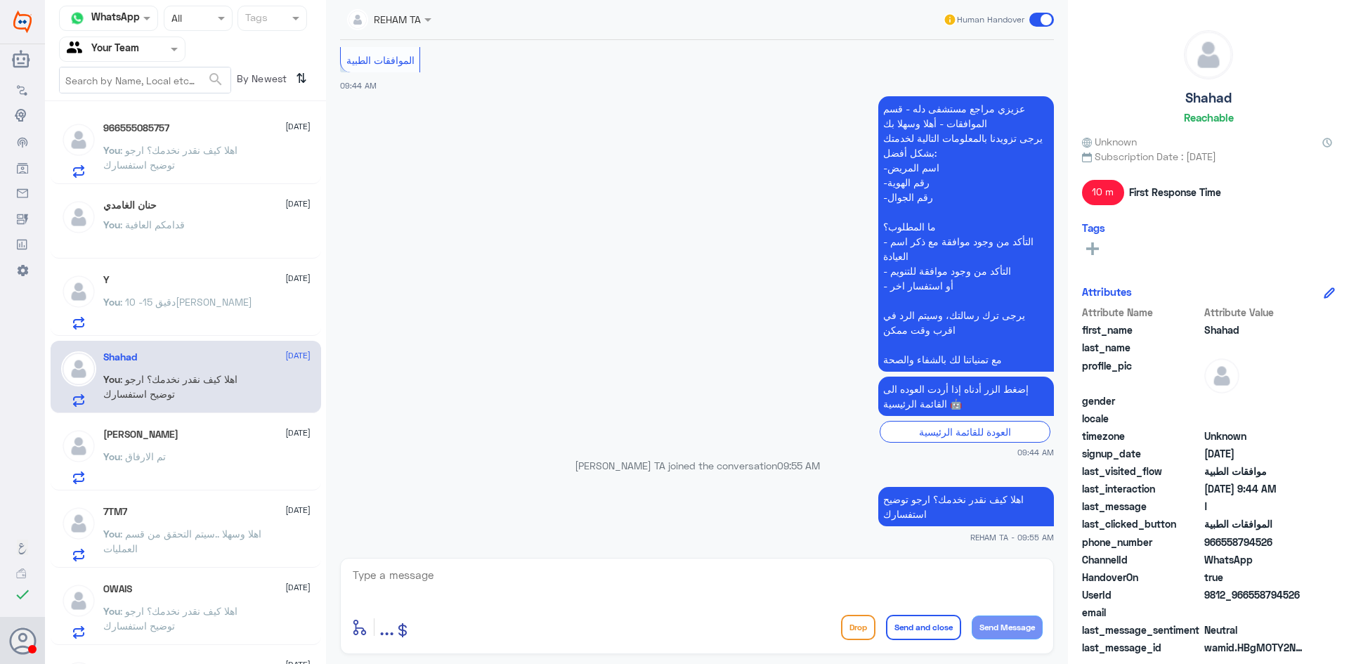
click at [249, 452] on div "[PERSON_NAME] [DATE] You : تم الارفاق" at bounding box center [206, 457] width 207 height 56
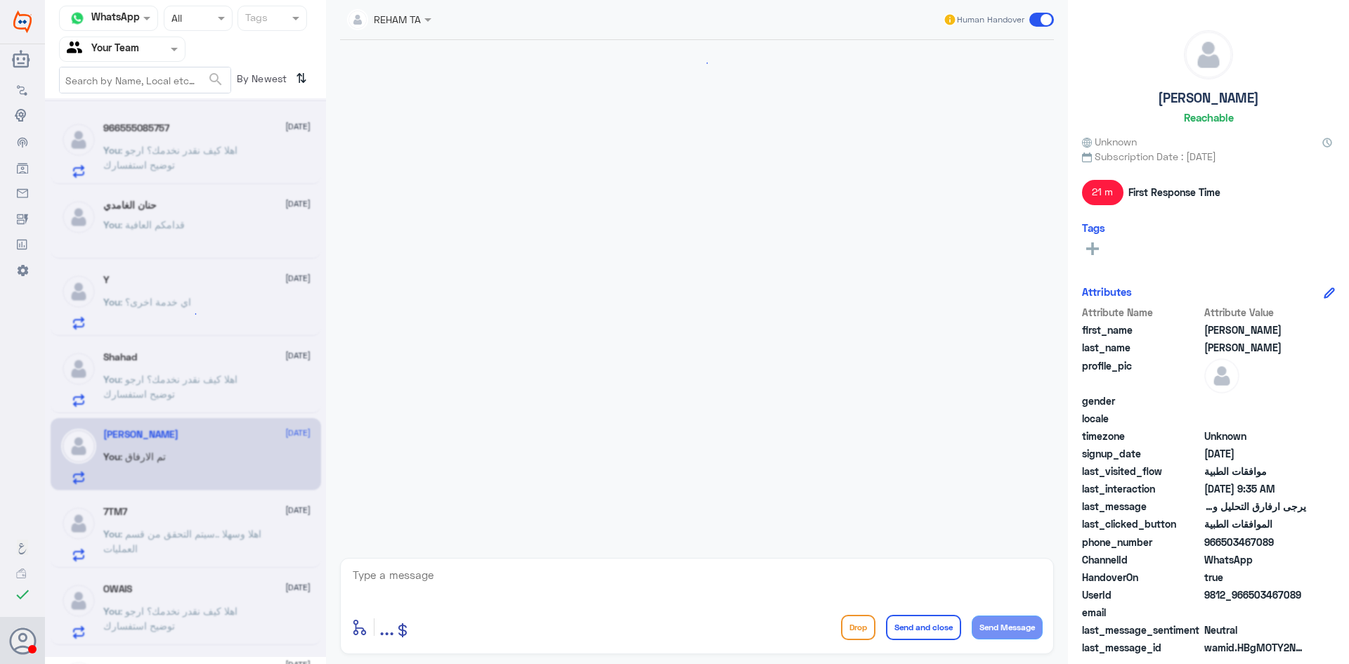
scroll to position [1381, 0]
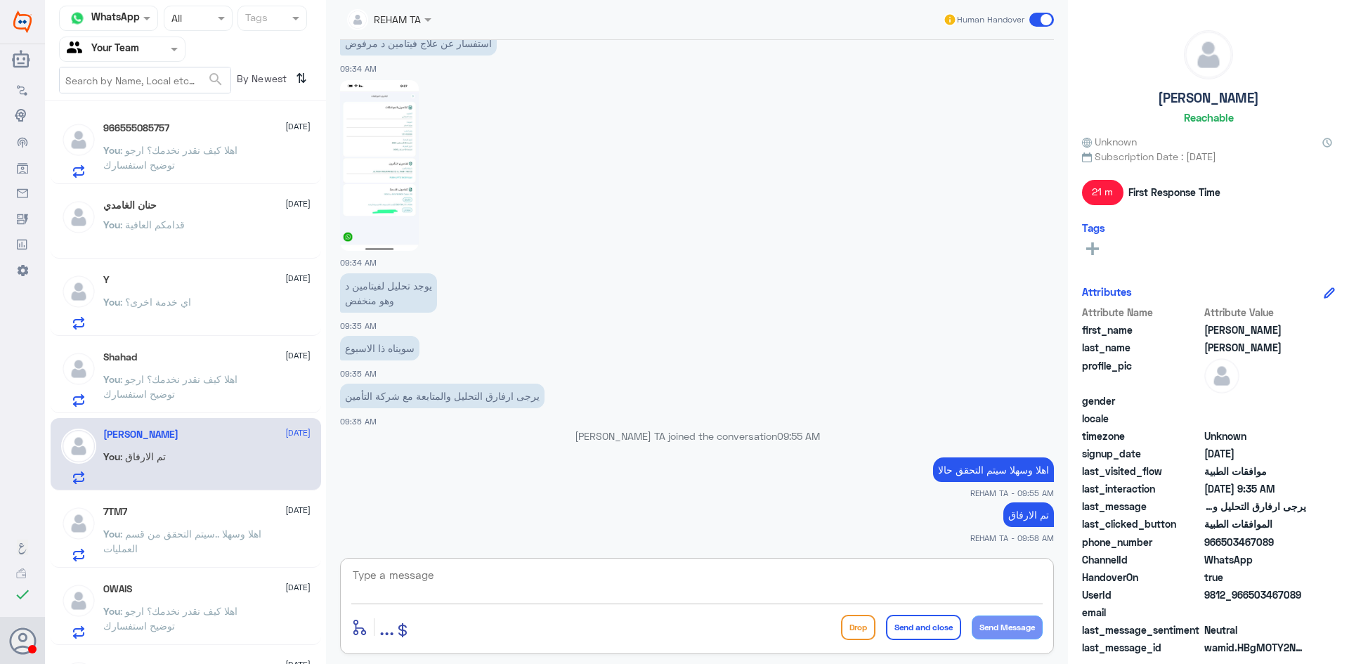
click at [568, 578] on textarea at bounding box center [696, 583] width 691 height 34
paste textarea "اي خدمة اخرى؟"
type textarea "اي خدمة اخرى؟"
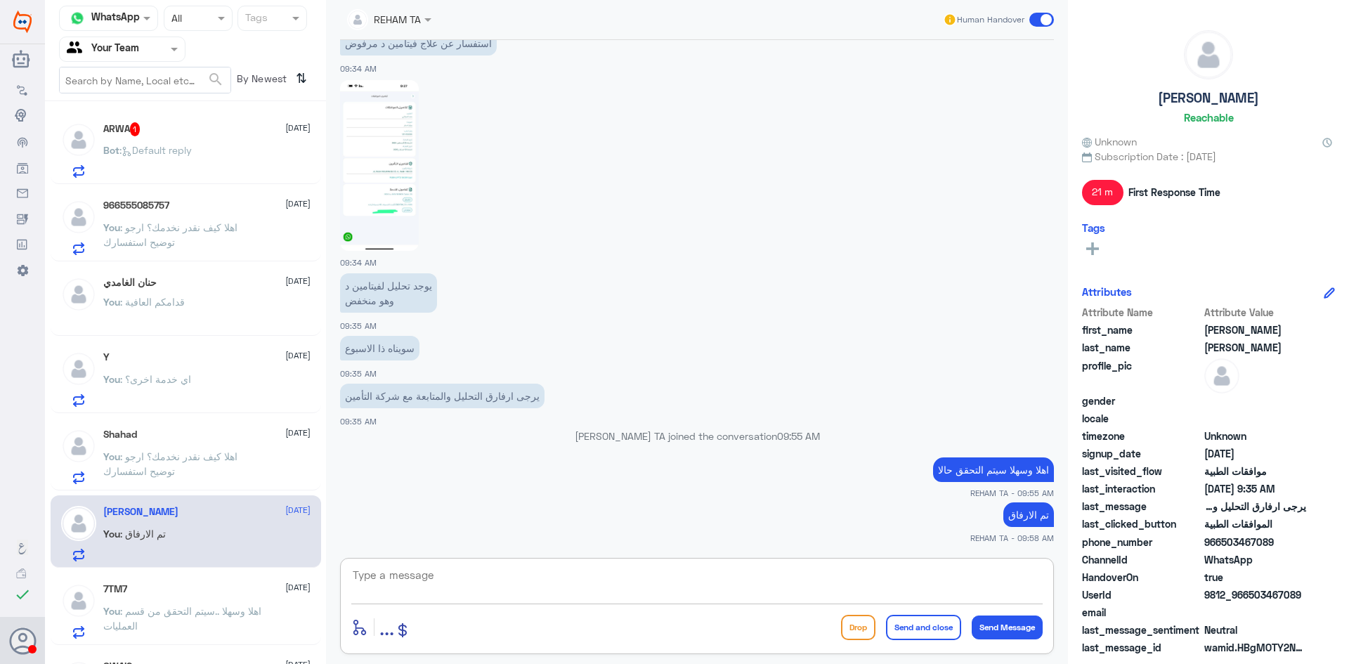
scroll to position [1426, 0]
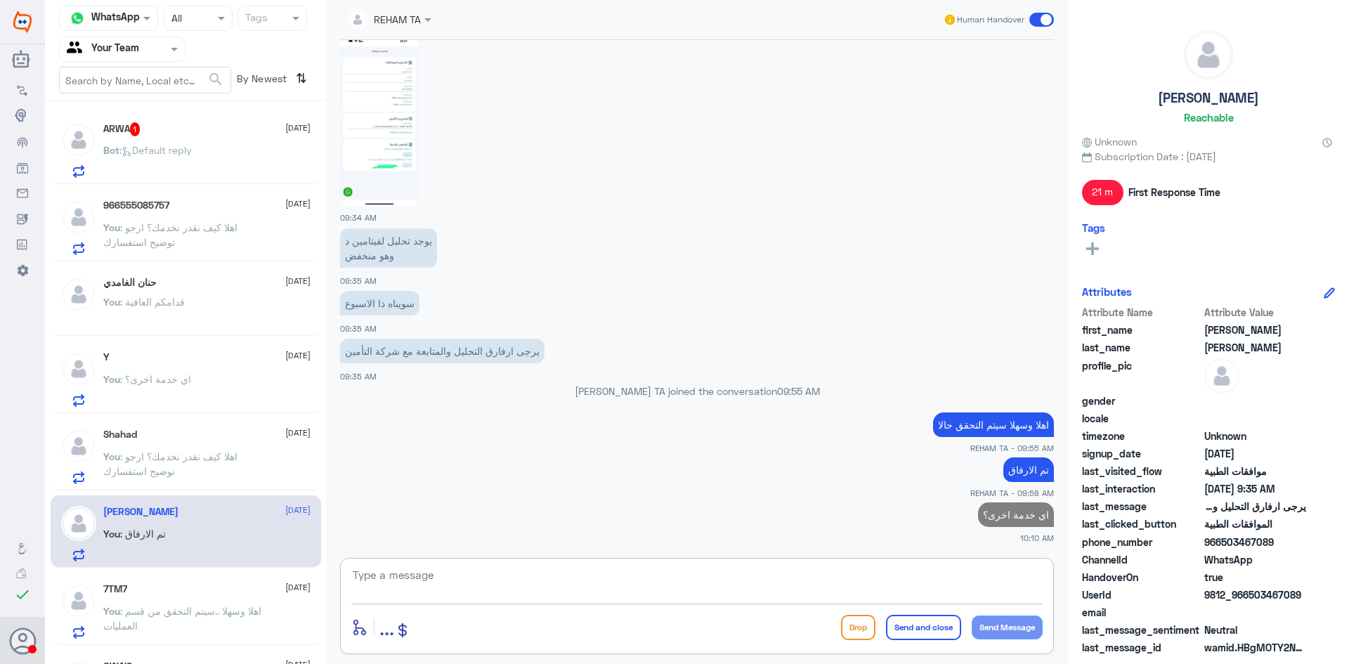
click at [145, 143] on p "Bot : Default reply" at bounding box center [147, 160] width 89 height 35
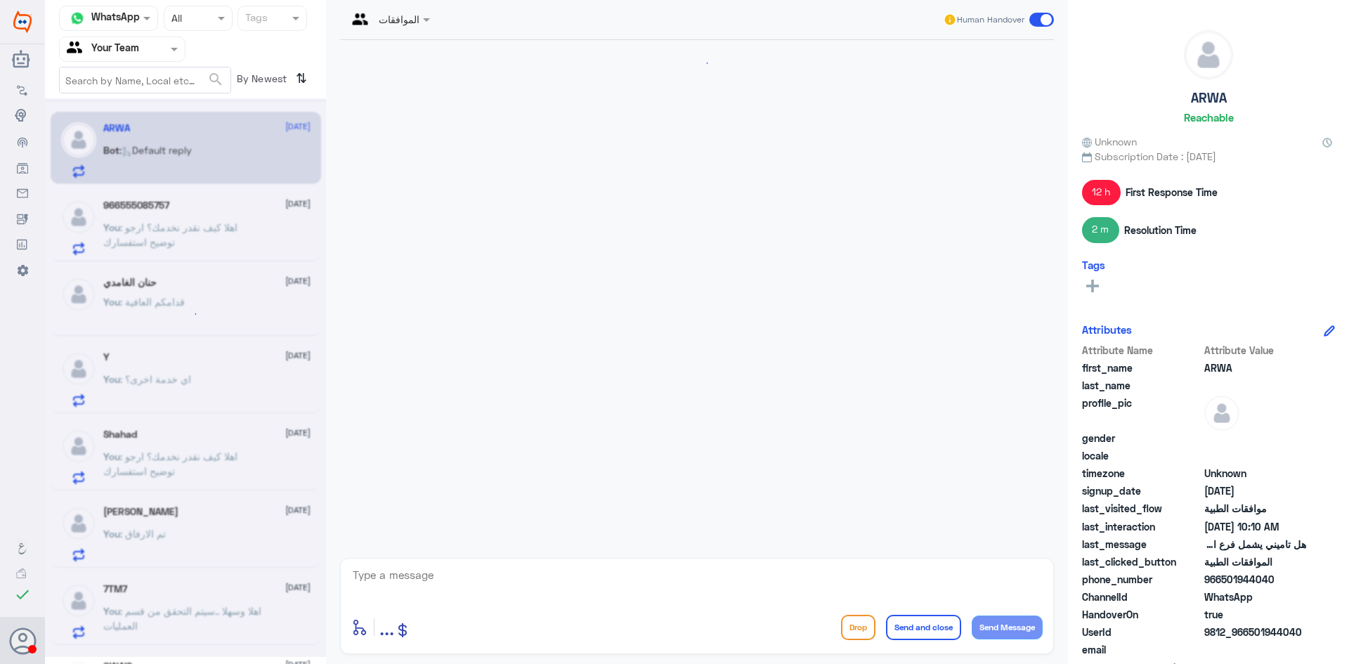
scroll to position [604, 0]
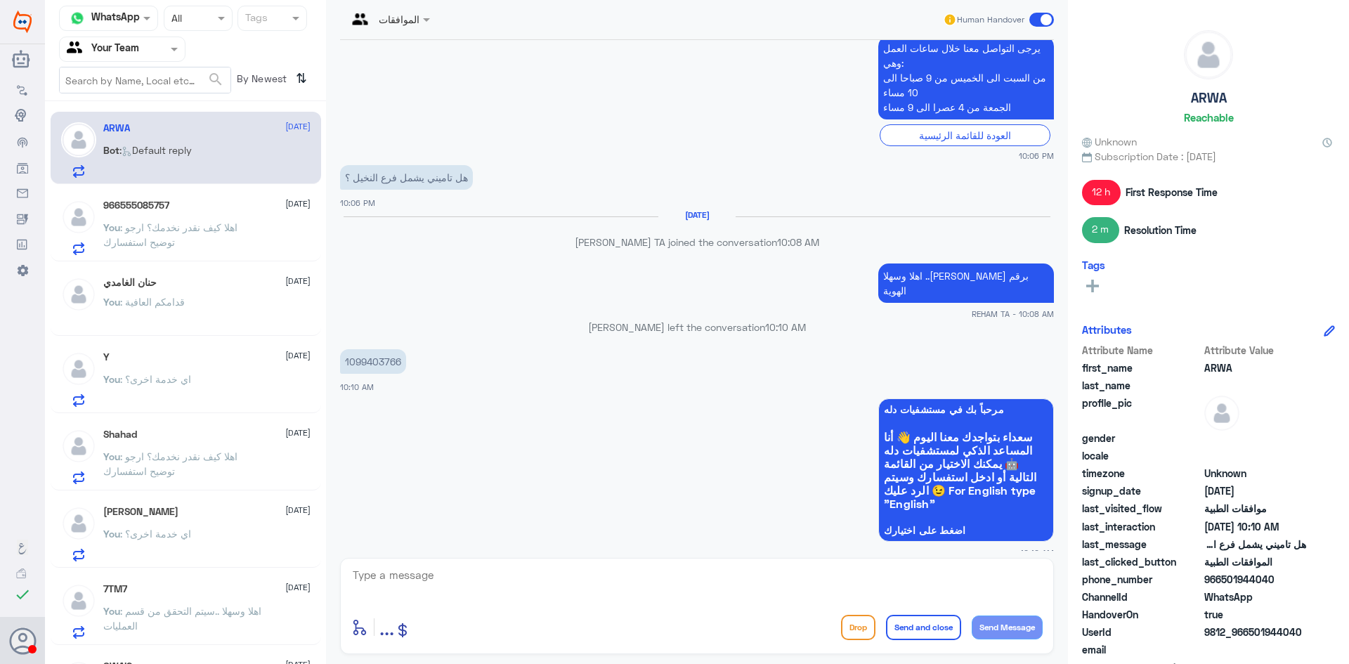
click at [377, 353] on p "1099403766" at bounding box center [373, 361] width 66 height 25
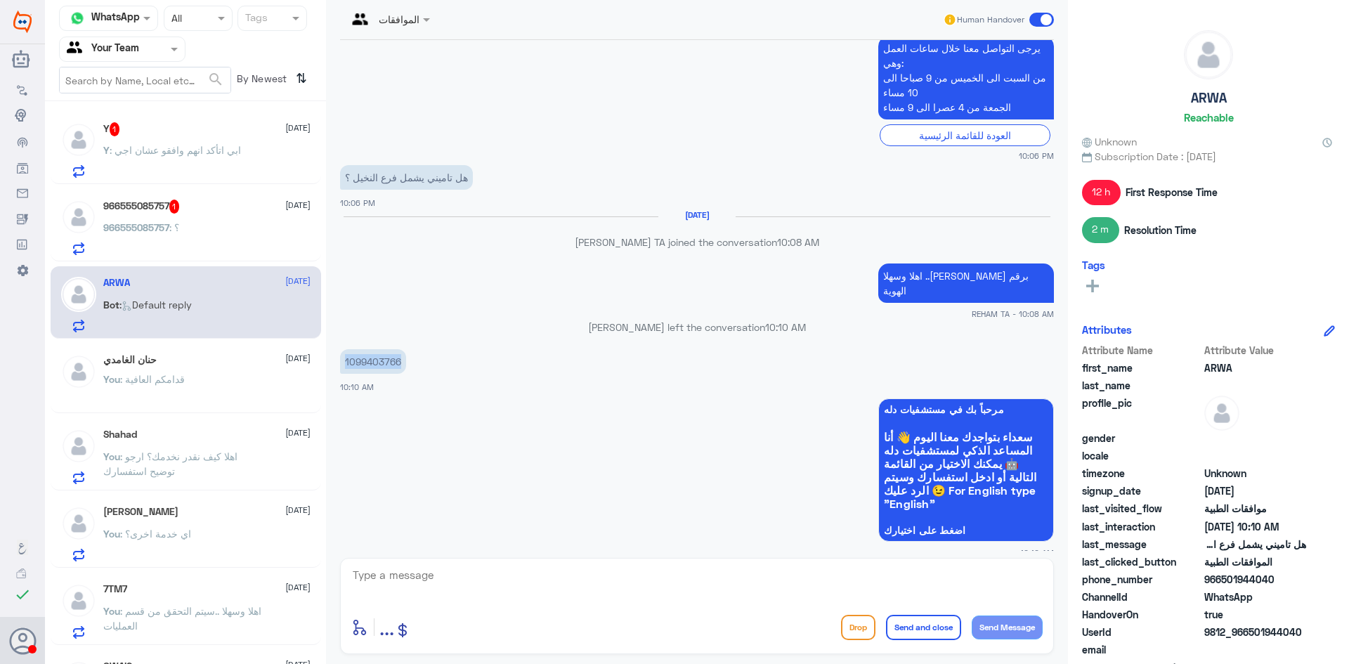
scroll to position [818, 0]
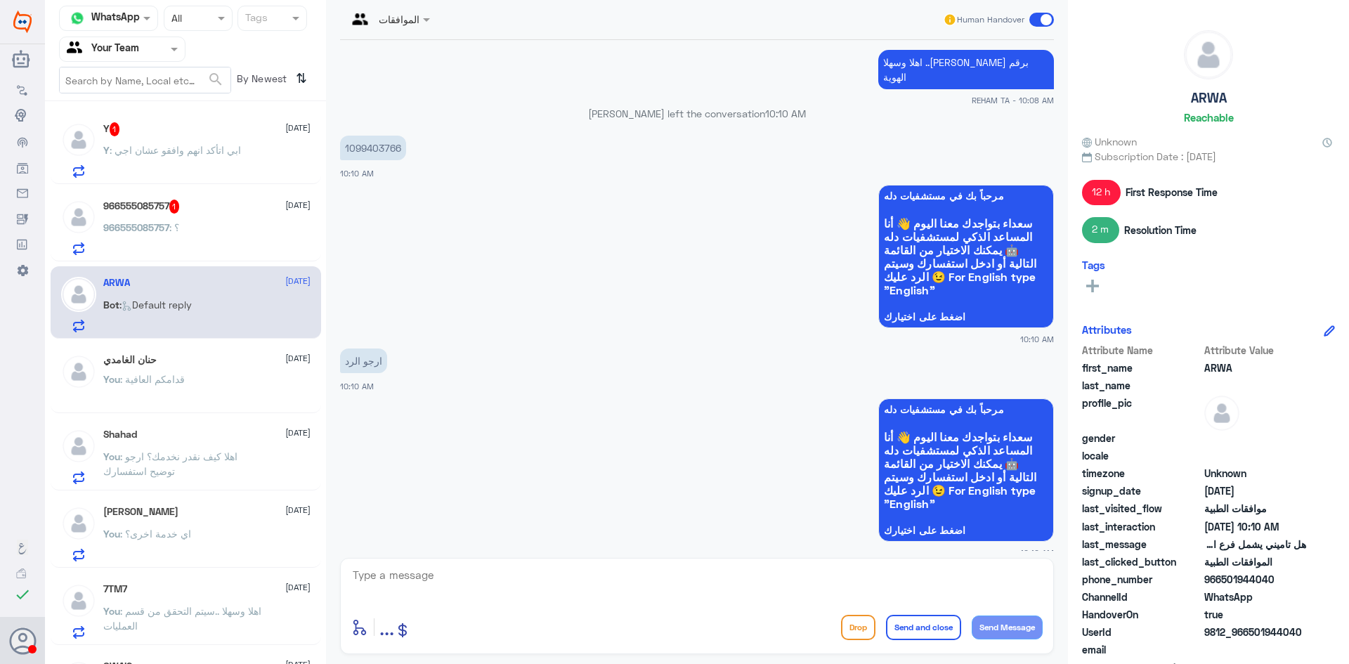
click at [449, 582] on textarea at bounding box center [696, 583] width 691 height 34
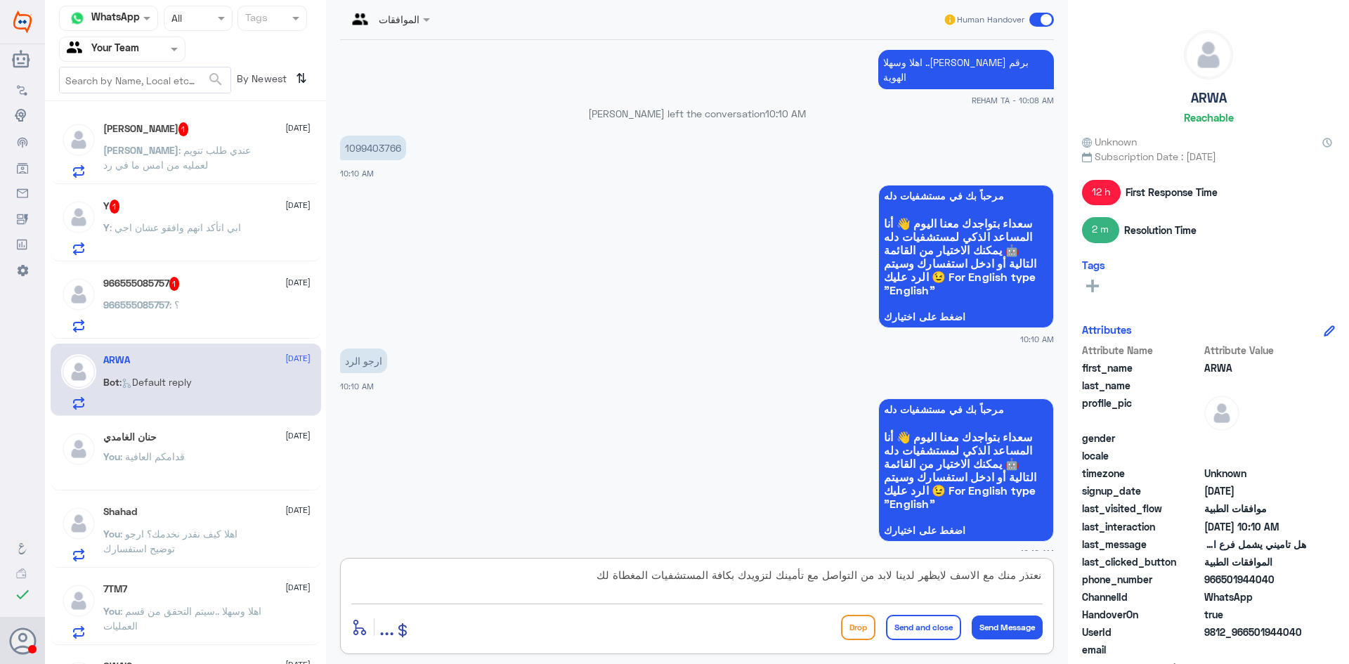
type textarea "نعتذر منك مع الاسف لايظهر لدينا لابد من التواصل مع تأمينك لتزويدك بكافة المستشف…"
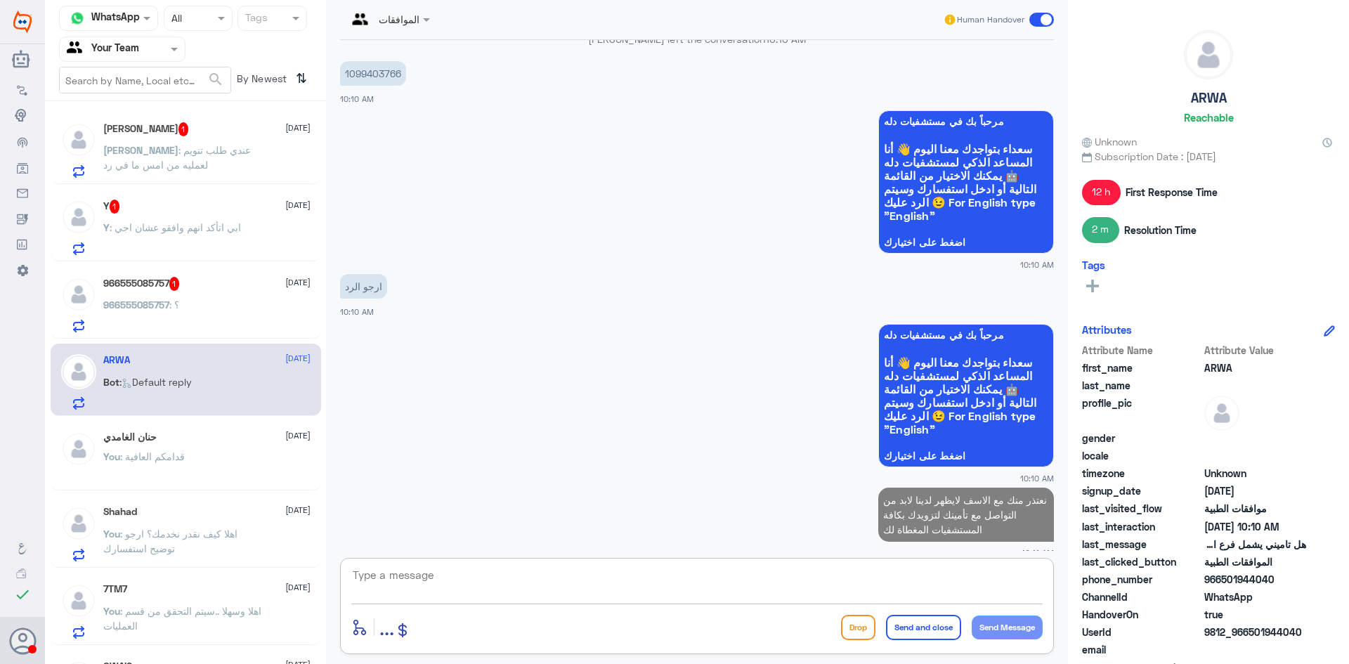
click at [200, 300] on div "966555085757 1 [DATE] 966555085757 : ؟" at bounding box center [206, 305] width 207 height 56
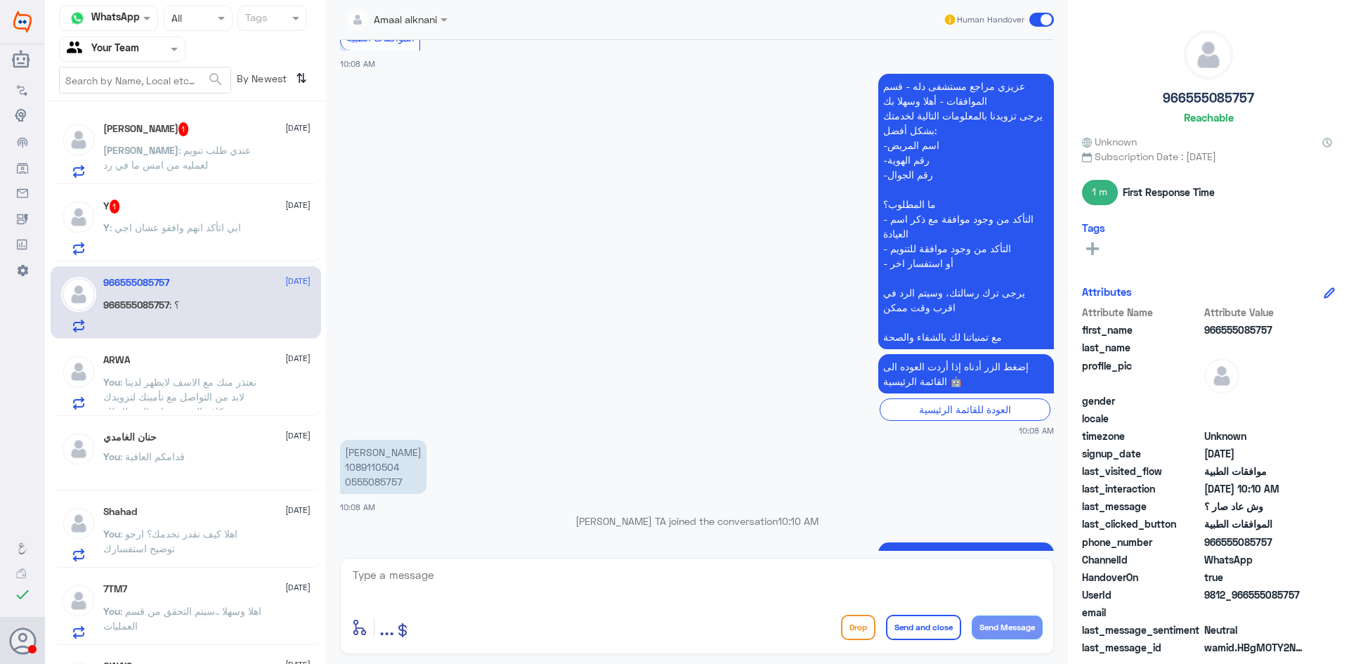
scroll to position [977, 0]
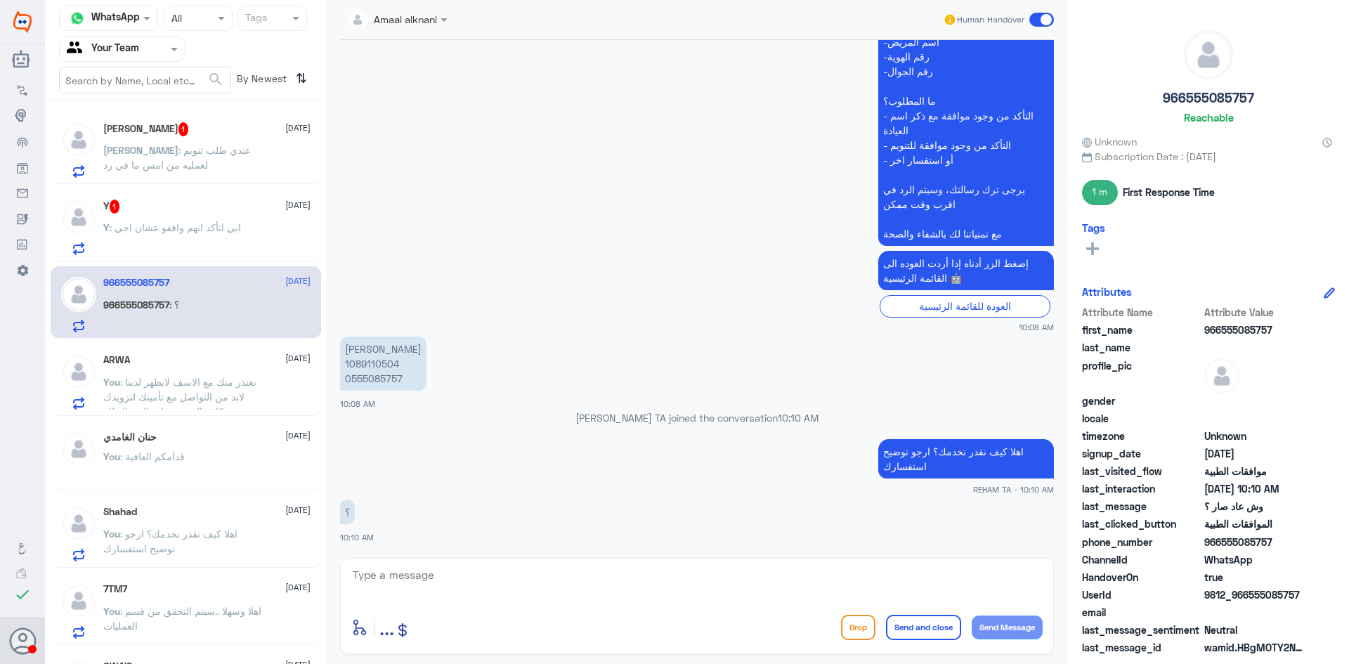
click at [382, 360] on p "[PERSON_NAME] 1089110504 0555085757" at bounding box center [383, 364] width 86 height 54
click at [564, 608] on div "enter flow name ... Drop Send and close Send Message" at bounding box center [697, 606] width 714 height 96
click at [566, 591] on textarea at bounding box center [696, 583] width 691 height 34
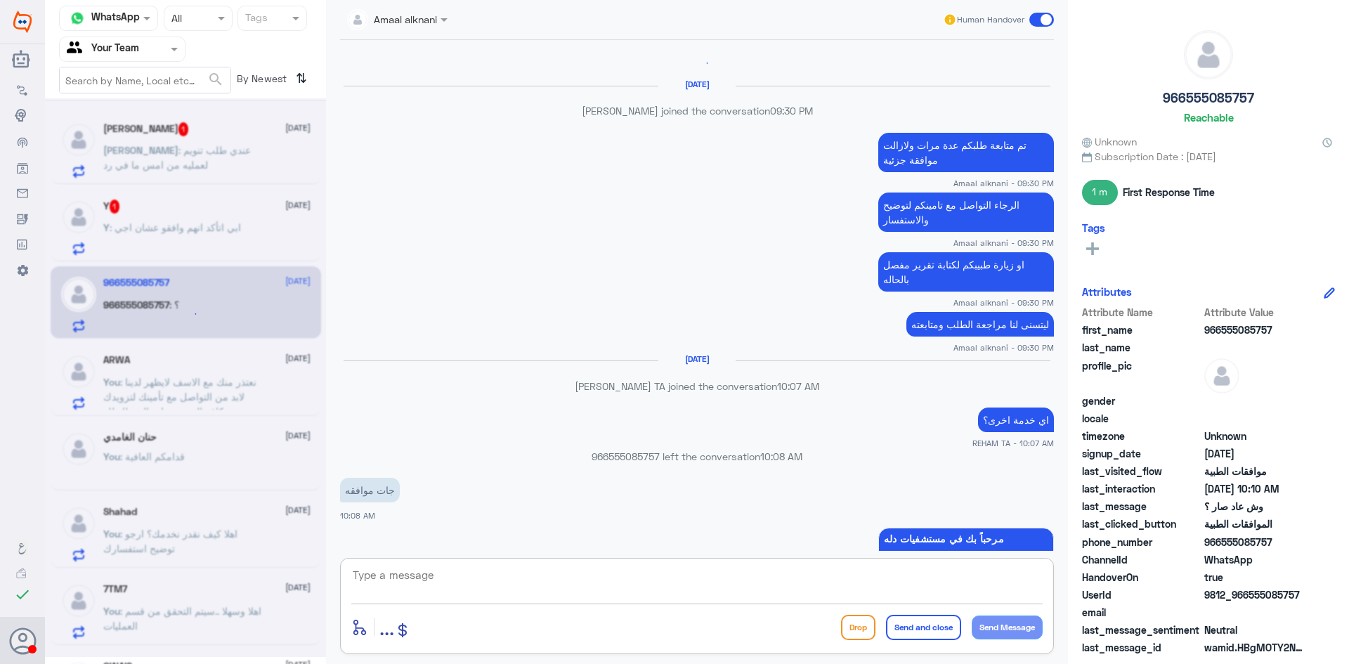
scroll to position [1573, 0]
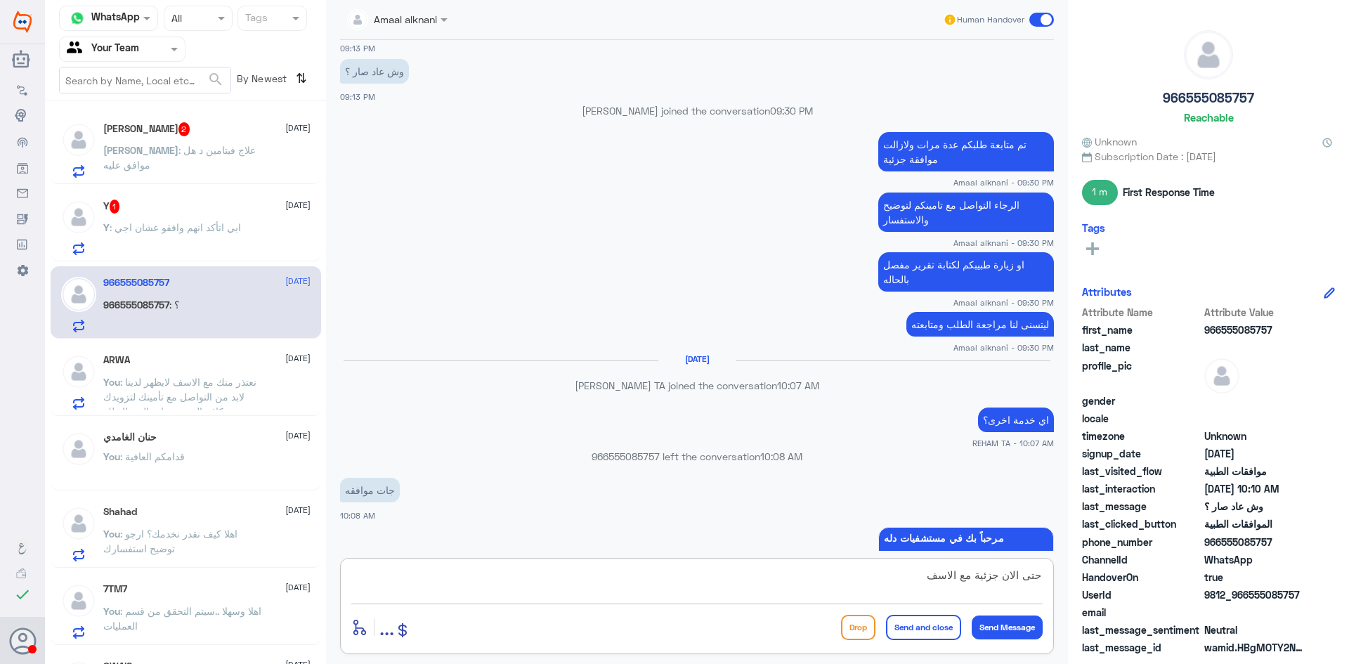
type textarea "حتى الان جزئية مع الاسف"
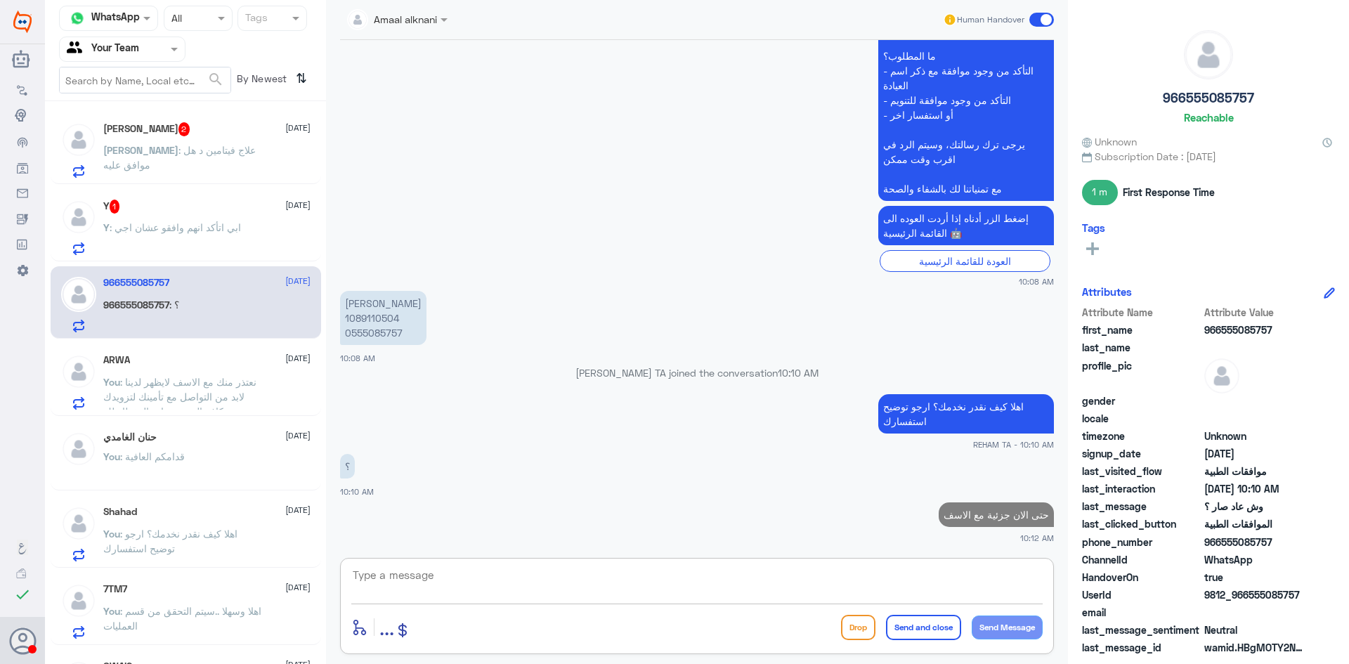
click at [235, 233] on span ": ابي اتأكد انهم وافقو عشان اجي" at bounding box center [175, 227] width 131 height 12
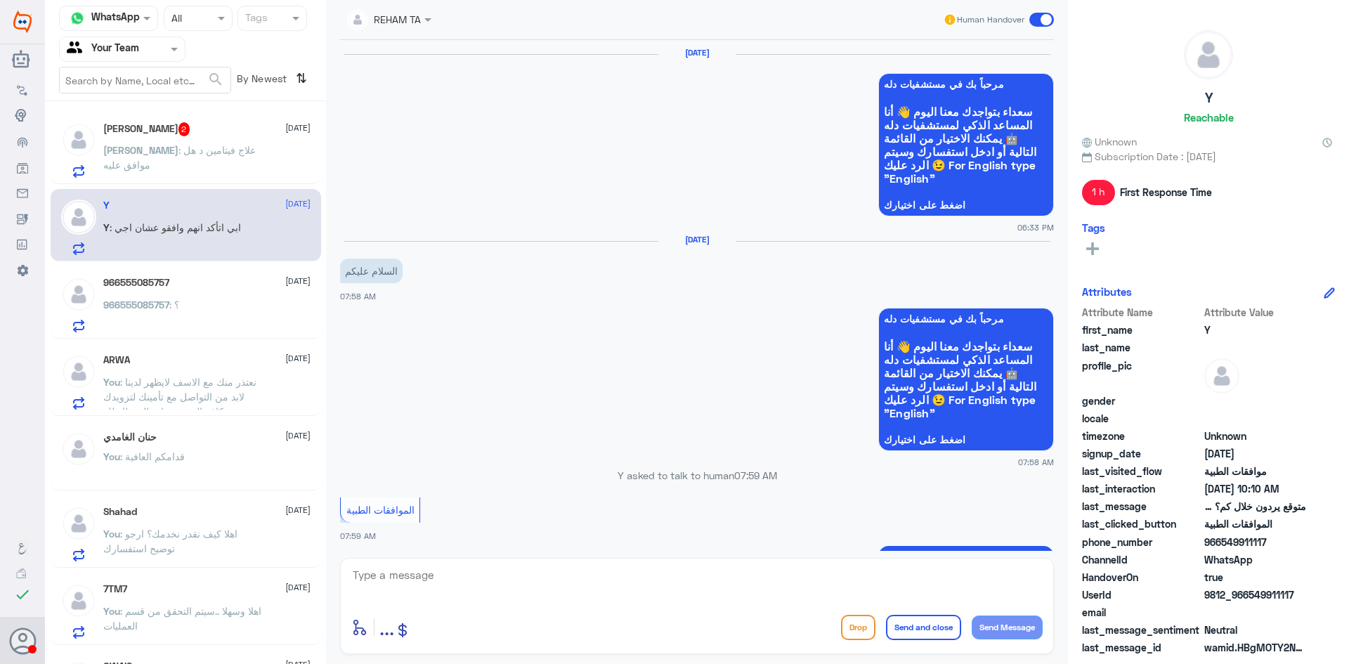
scroll to position [1141, 0]
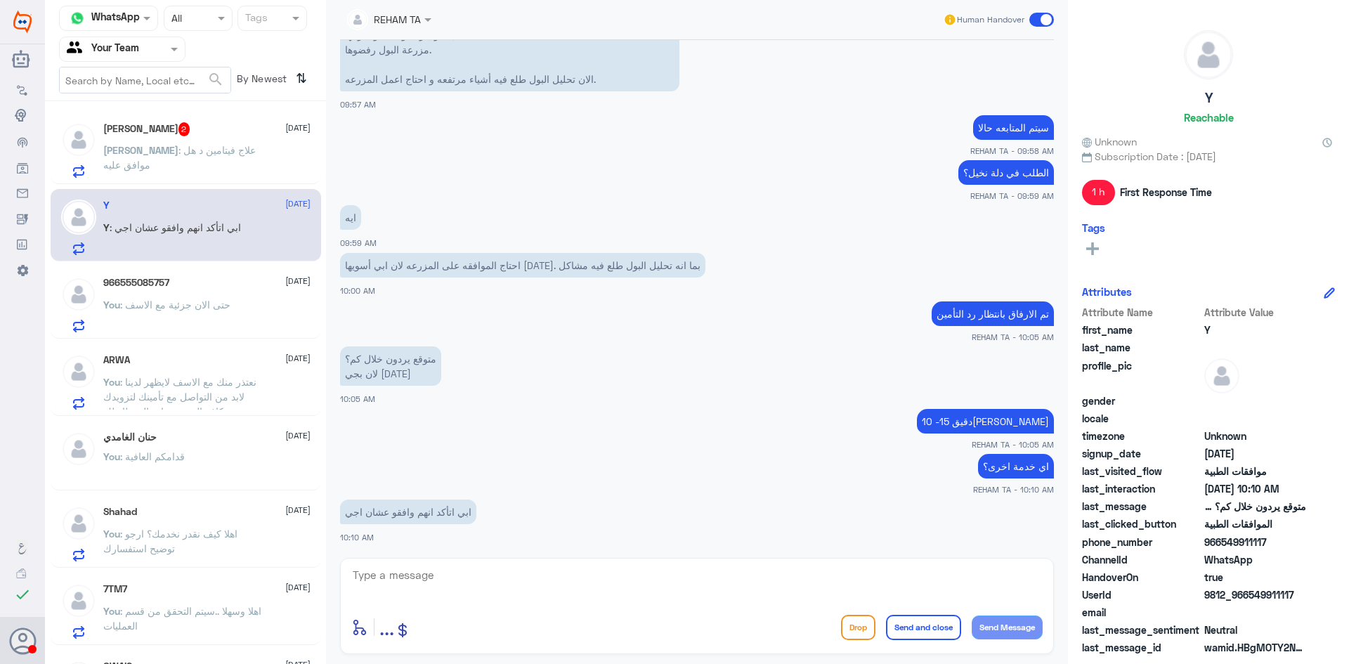
click at [399, 580] on textarea at bounding box center [696, 583] width 691 height 34
type textarea "ص"
type textarea "ستصلك رسالة من التأمين أو يمكنك التحقق من التطبيق فيما يخص الموافقات"
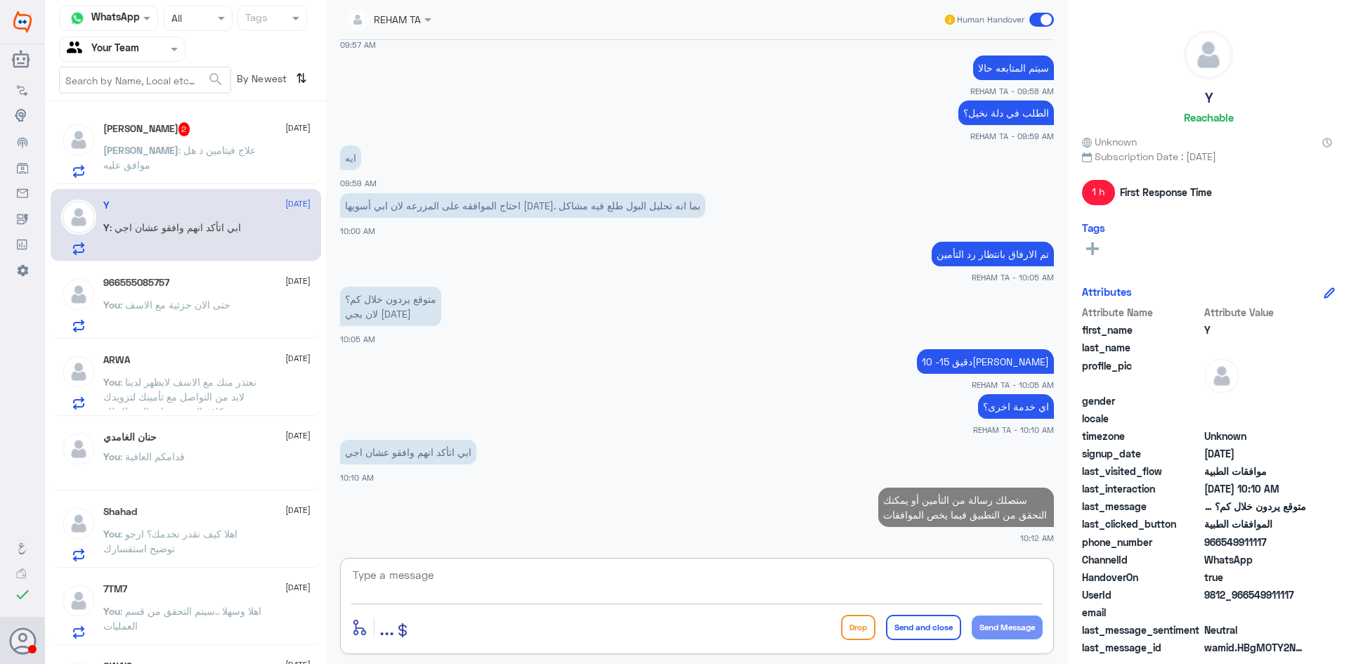
click at [188, 162] on p "[PERSON_NAME] : علاج فيتامين د هل موافق عليه" at bounding box center [182, 160] width 158 height 35
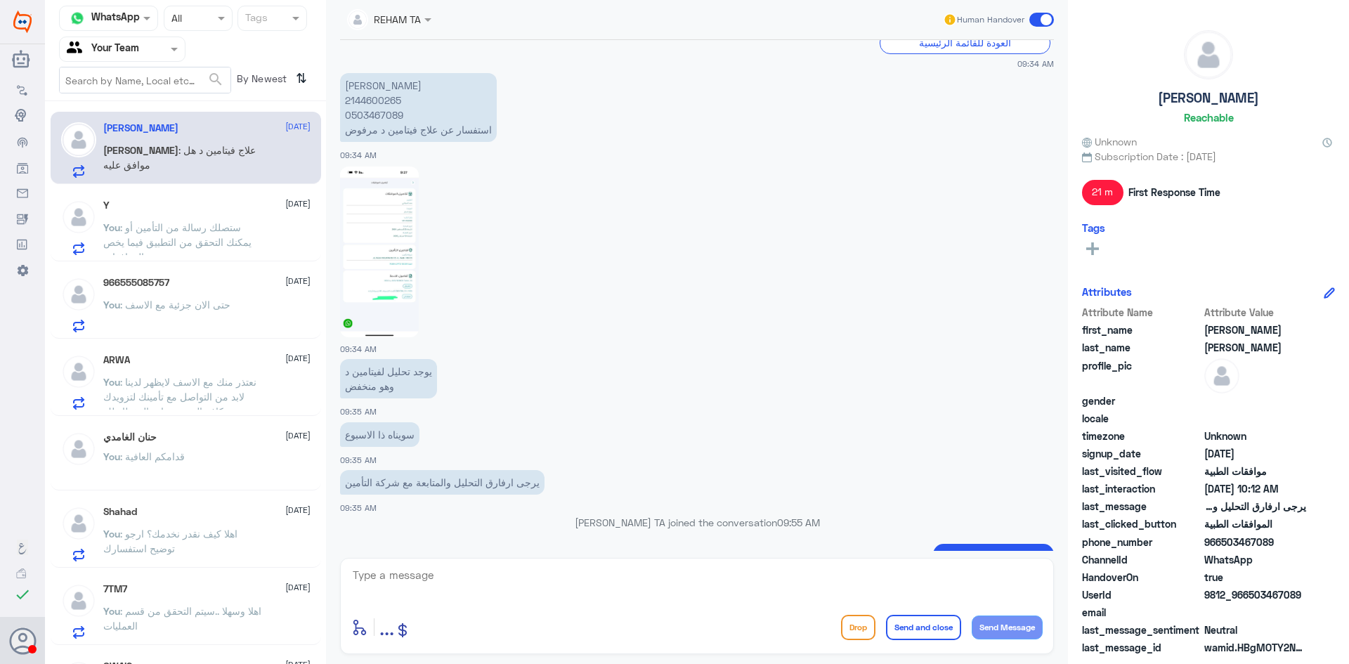
scroll to position [760, 0]
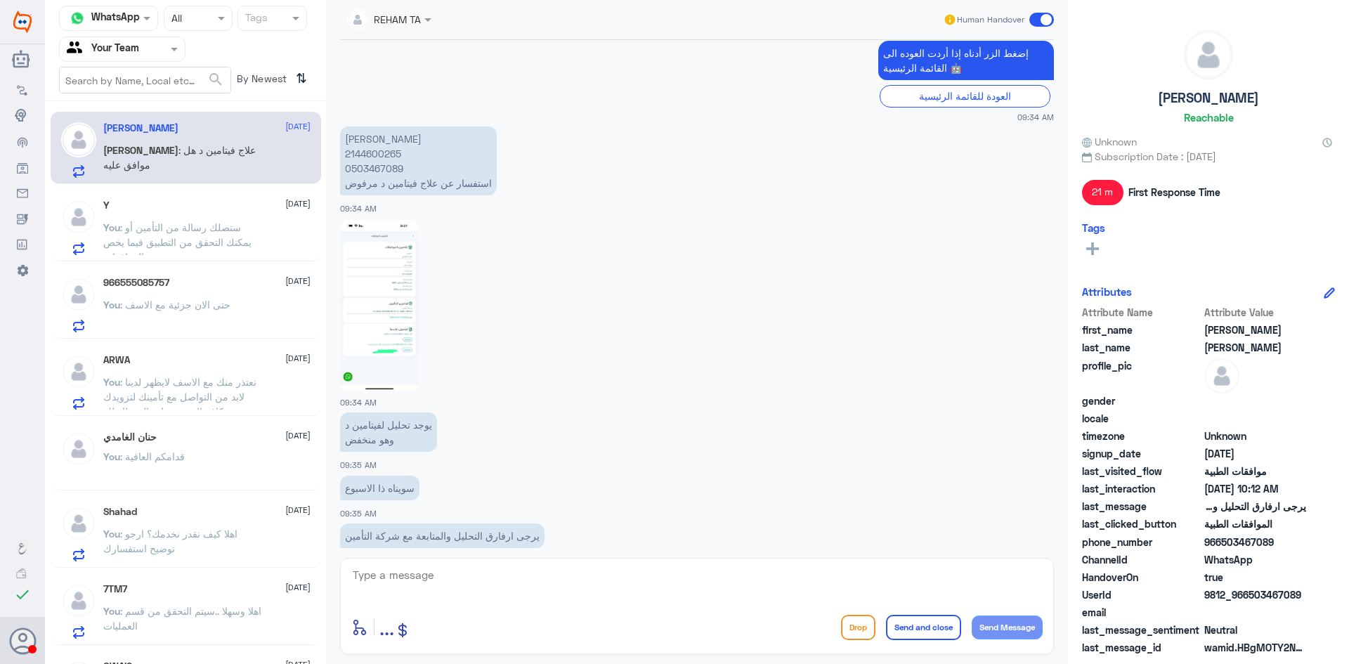
click at [378, 154] on p "[PERSON_NAME] 2144600265 0503467089 استفسار عن علاج فيتامين د مرفوض" at bounding box center [418, 160] width 157 height 69
click at [583, 615] on div "enter flow name ... Drop Send and close Send Message" at bounding box center [696, 627] width 691 height 32
click at [580, 595] on textarea at bounding box center [696, 583] width 691 height 34
type textarea "مع الاسف العلاج تم رفضه مرة اخرى بالرغم بان تمت متابعته وإرفاق نتيجة الدال مع ت…"
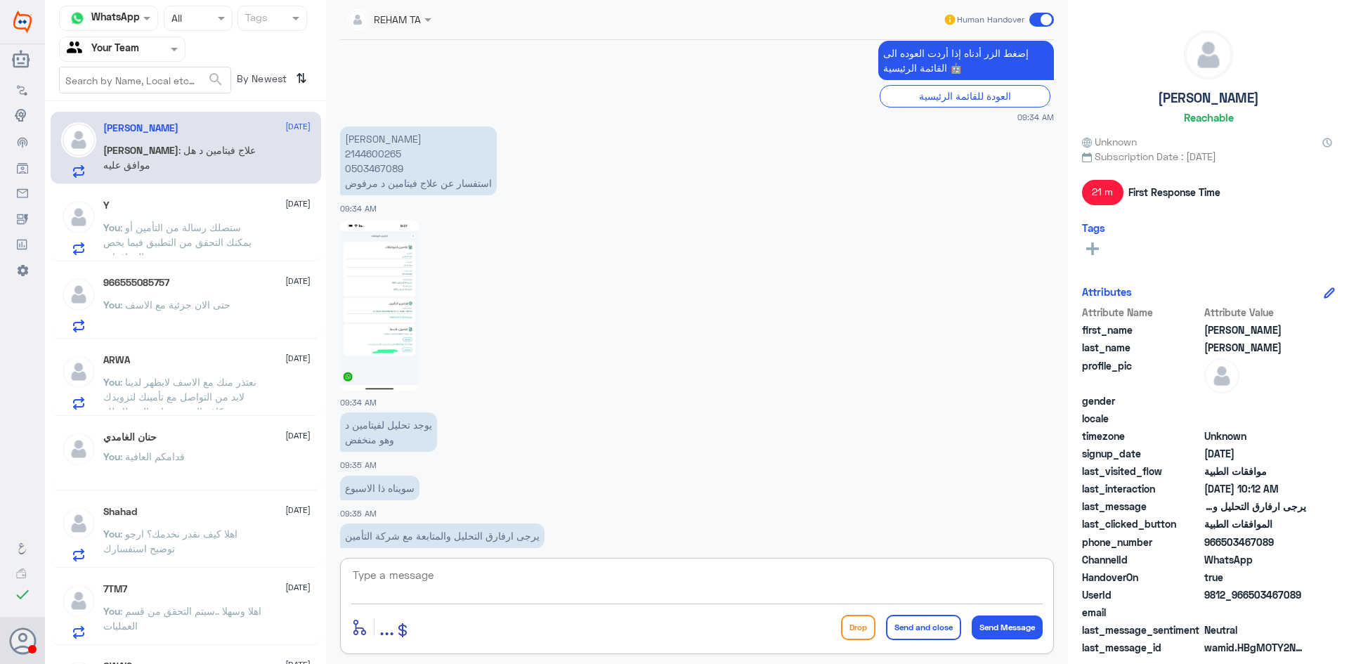
scroll to position [1116, 0]
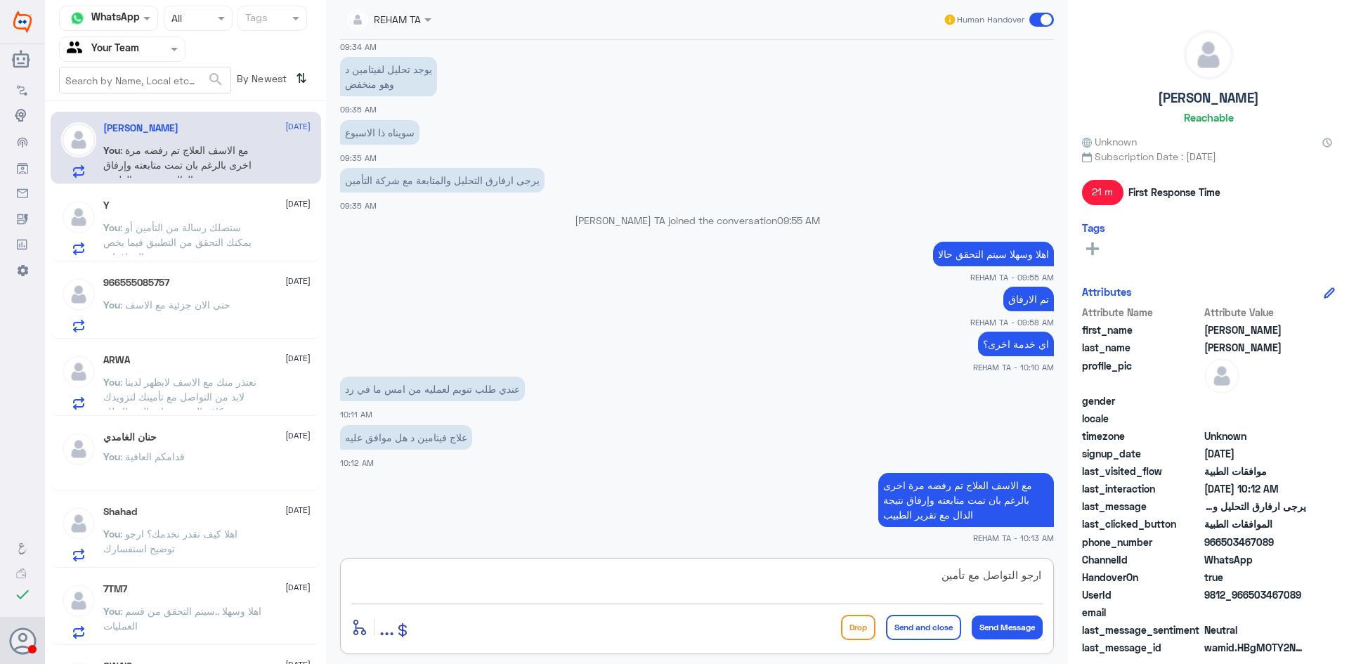
type textarea "ارجو التواصل مع تأمينك"
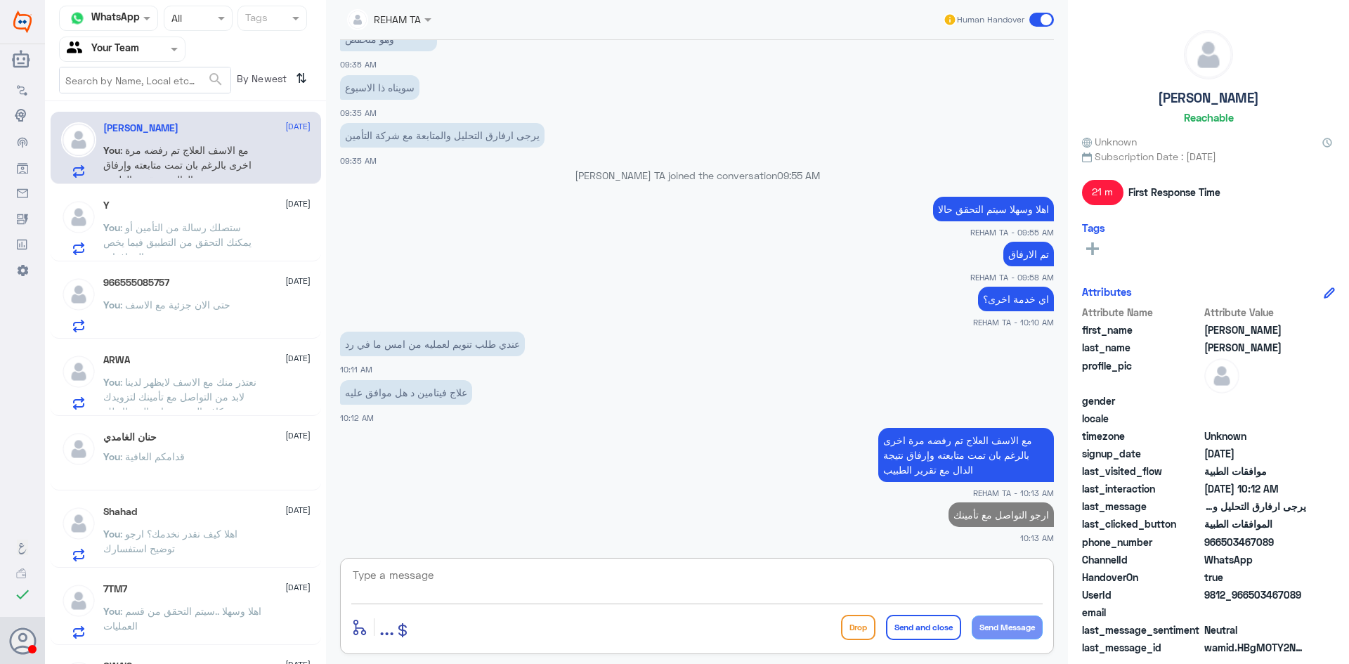
click at [218, 244] on span ": ستصلك رسالة من التأمين أو يمكنك التحقق من التطبيق فيما يخص الموافقات" at bounding box center [177, 241] width 148 height 41
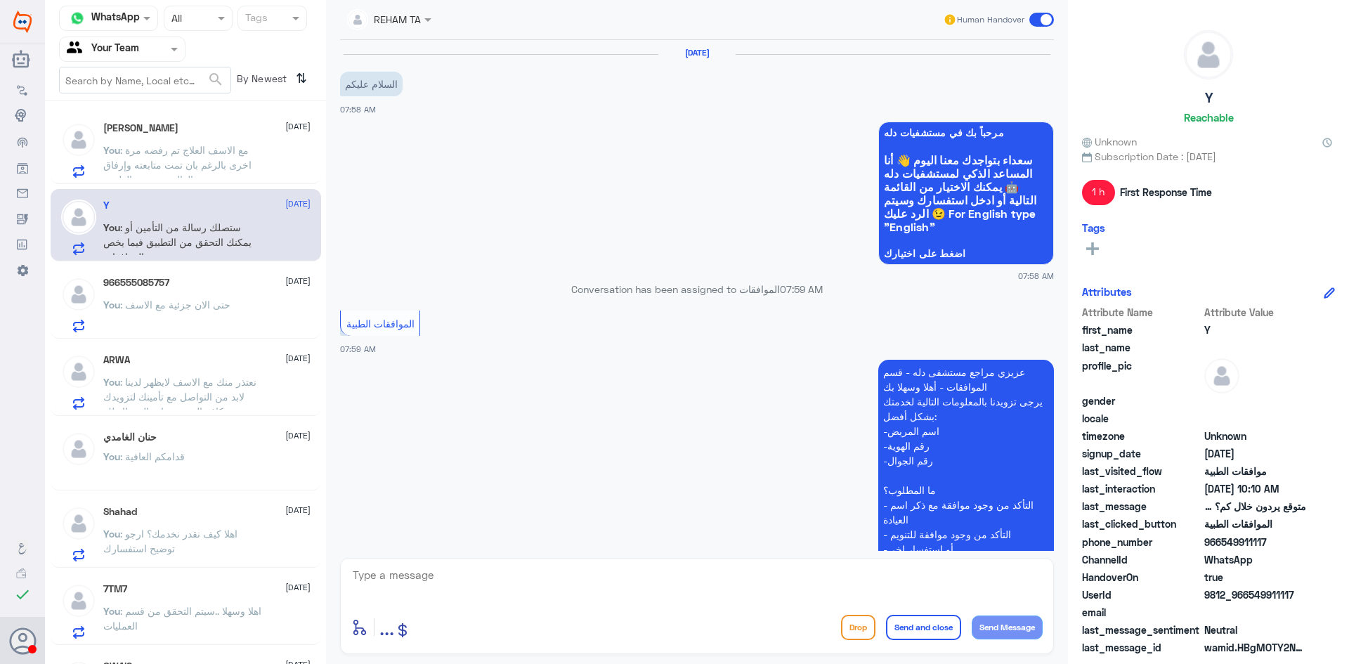
scroll to position [1029, 0]
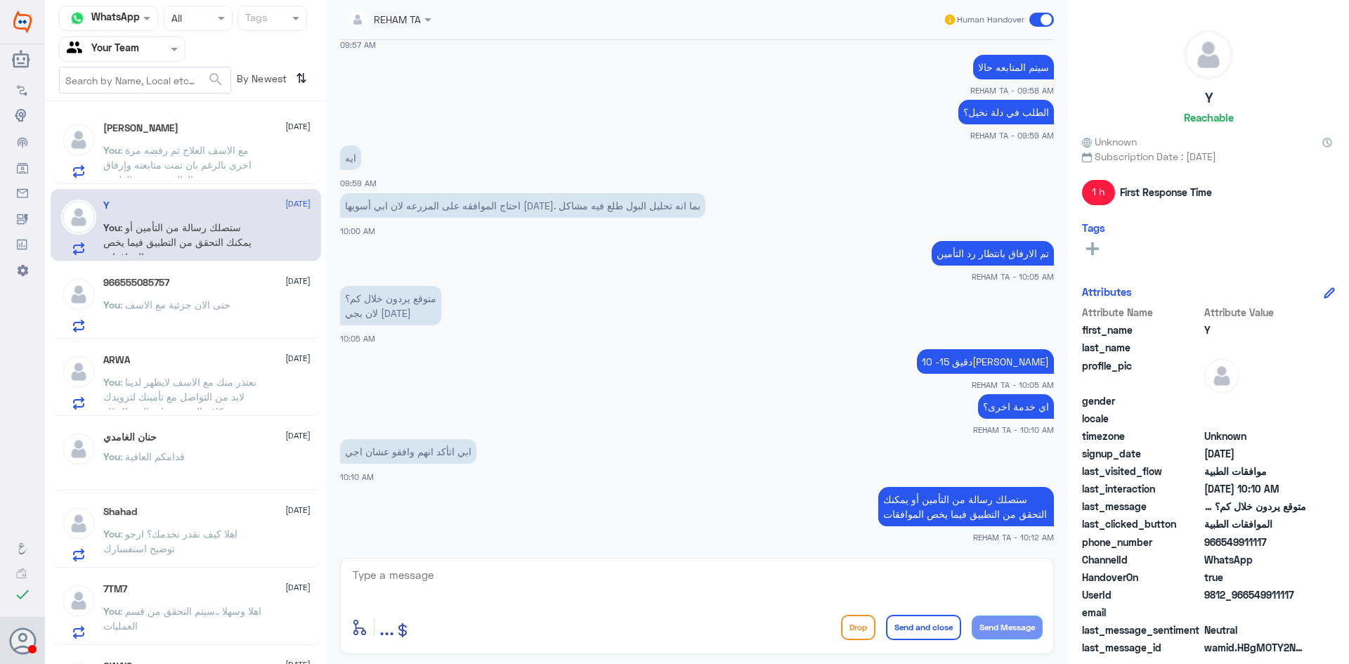
click at [219, 288] on div "966555085757 [DATE]" at bounding box center [206, 283] width 207 height 12
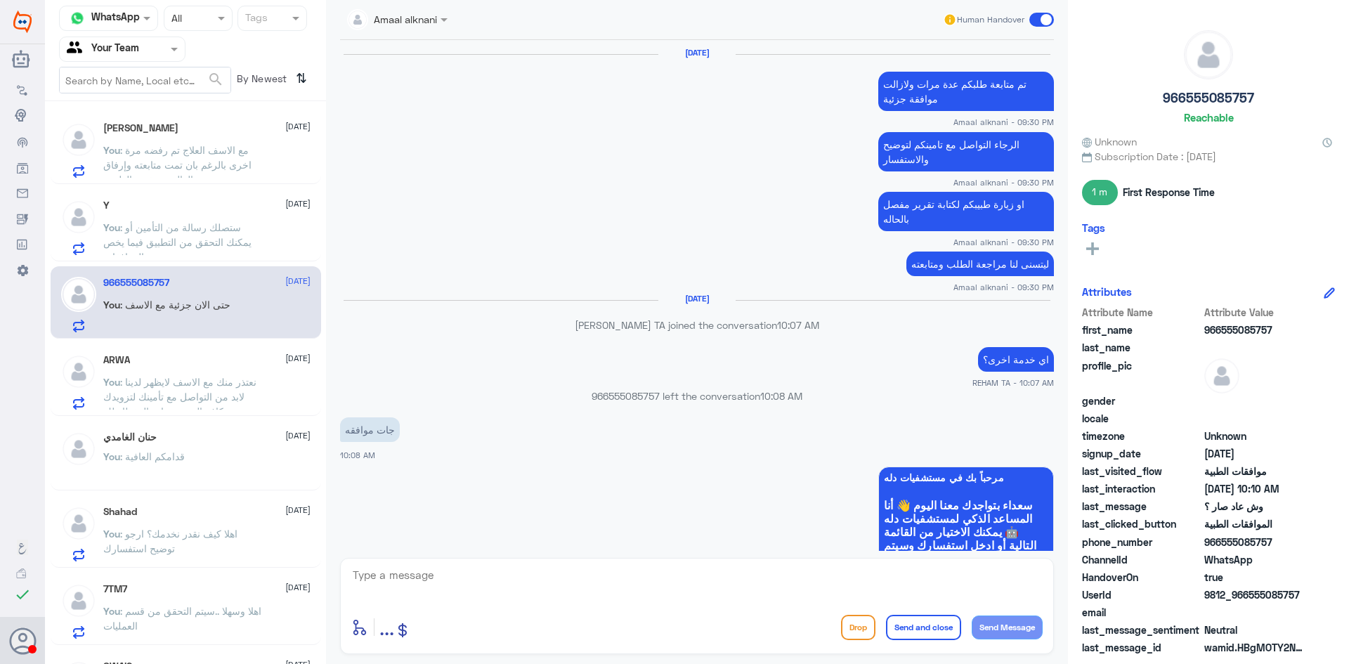
scroll to position [993, 0]
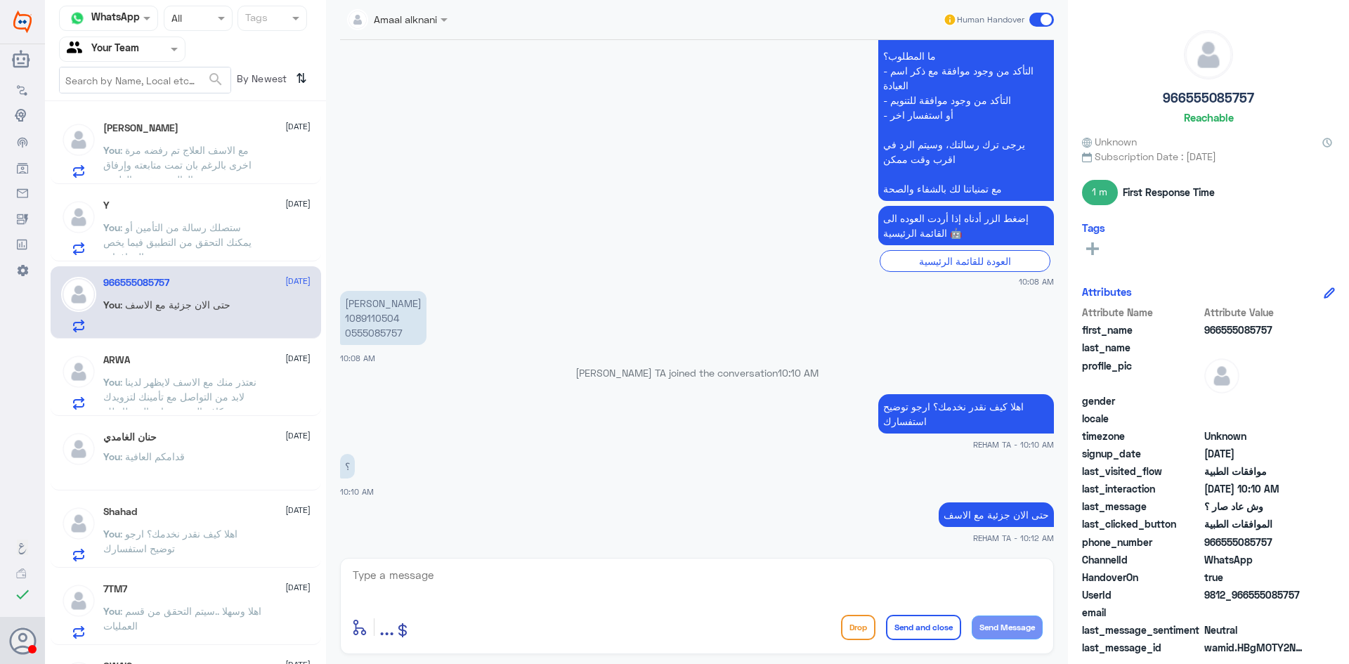
click at [208, 386] on span ": نعتذر منك مع الاسف لايظهر لدينا لابد من التواصل مع تأمينك لتزويدك بكافة المست…" at bounding box center [179, 396] width 153 height 41
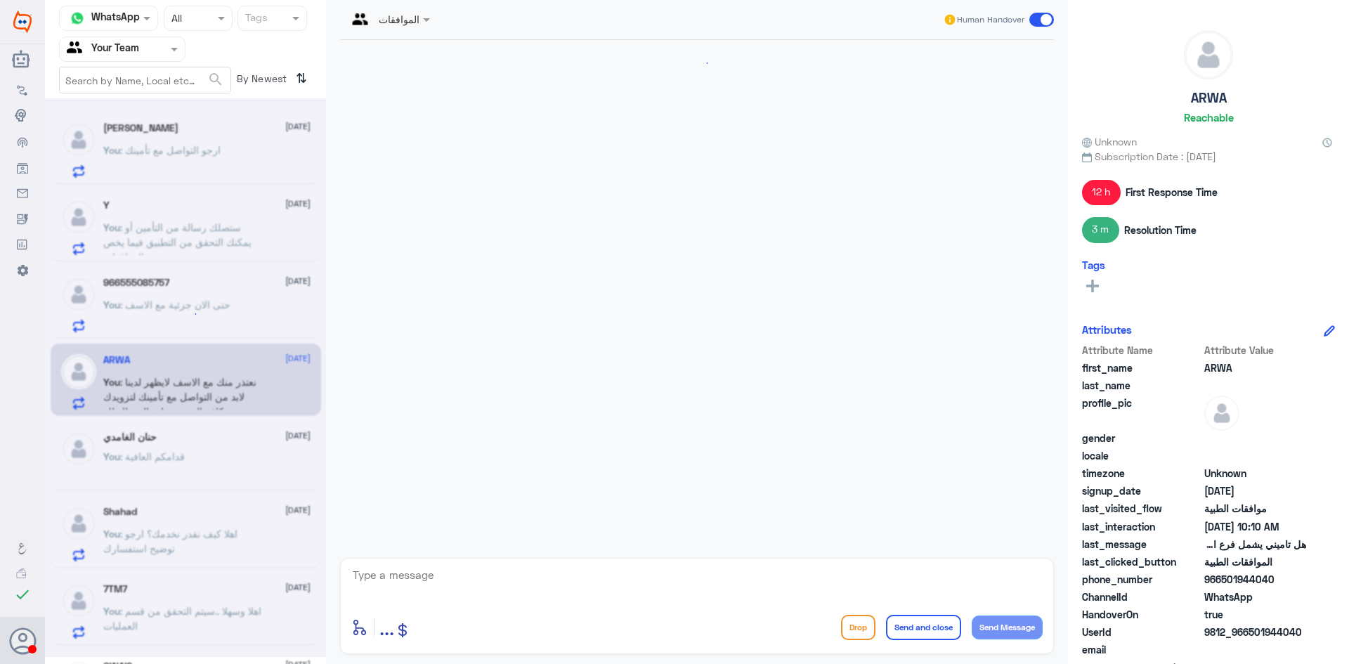
scroll to position [892, 0]
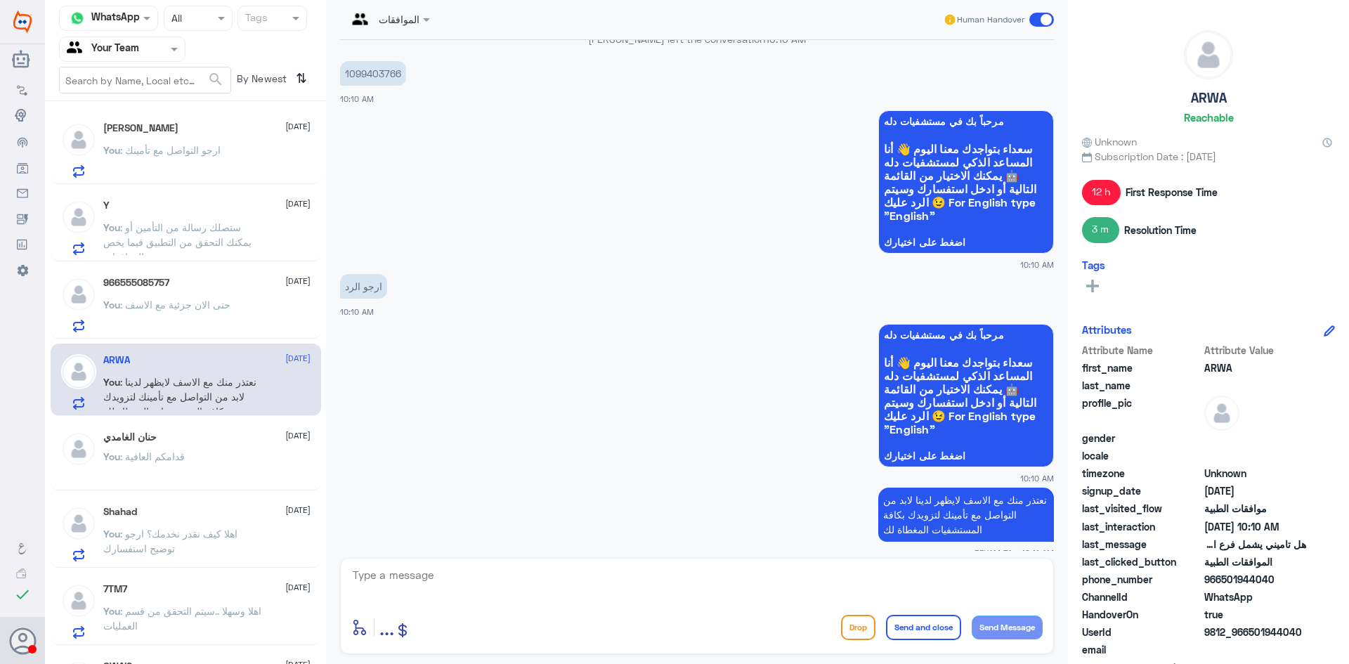
click at [197, 448] on div "[PERSON_NAME] [DATE] You : قدامكم العافية" at bounding box center [206, 457] width 207 height 53
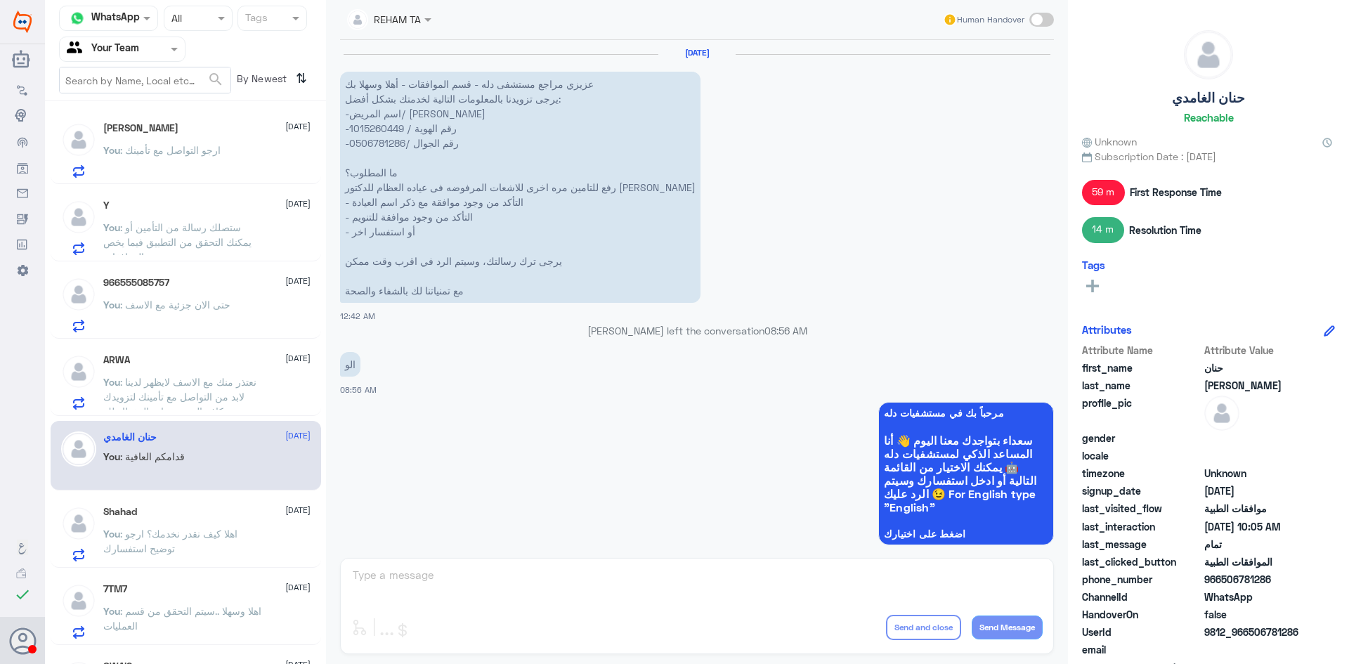
scroll to position [1270, 0]
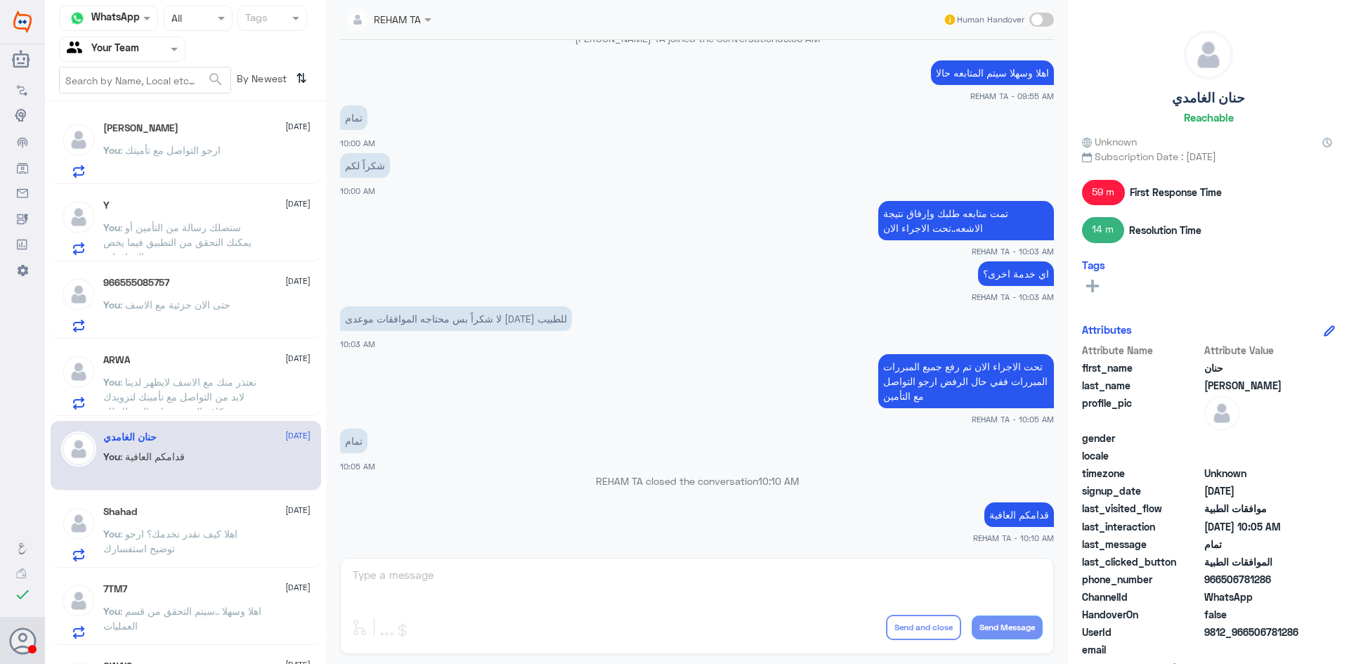
click at [204, 526] on p "You : اهلا كيف نقدر نخدمك؟ ارجو توضيح استفسارك" at bounding box center [182, 543] width 158 height 35
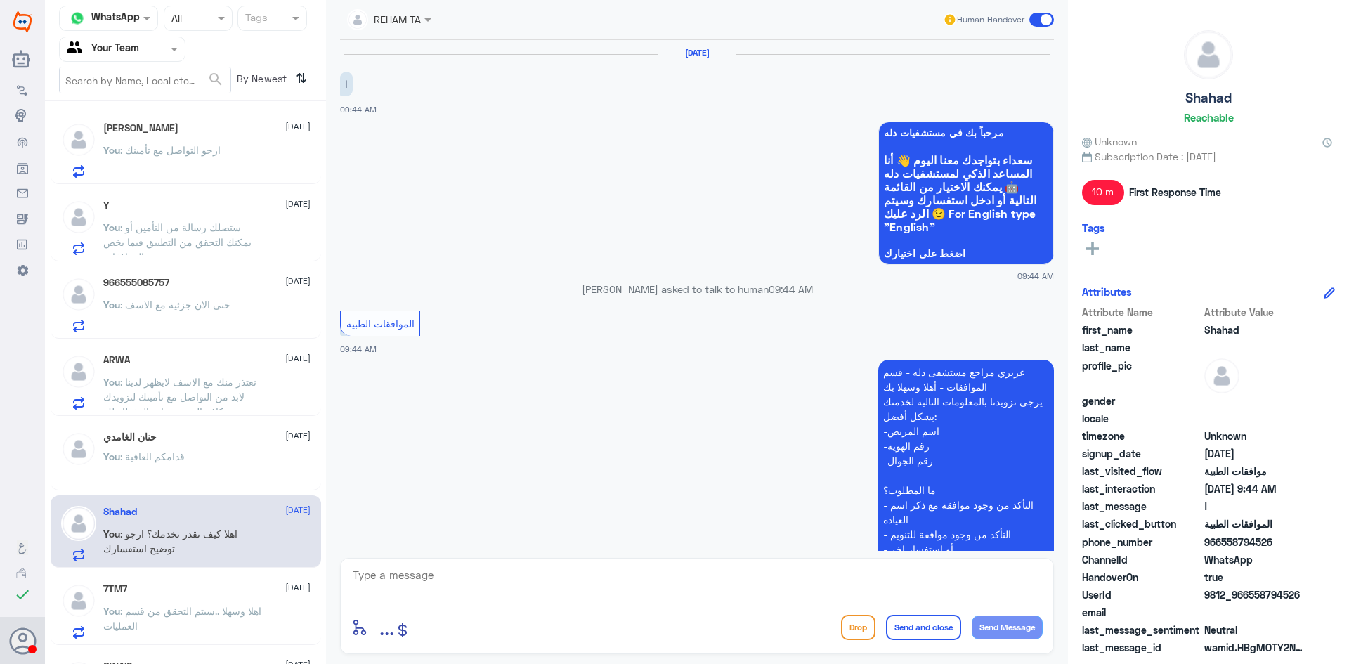
scroll to position [264, 0]
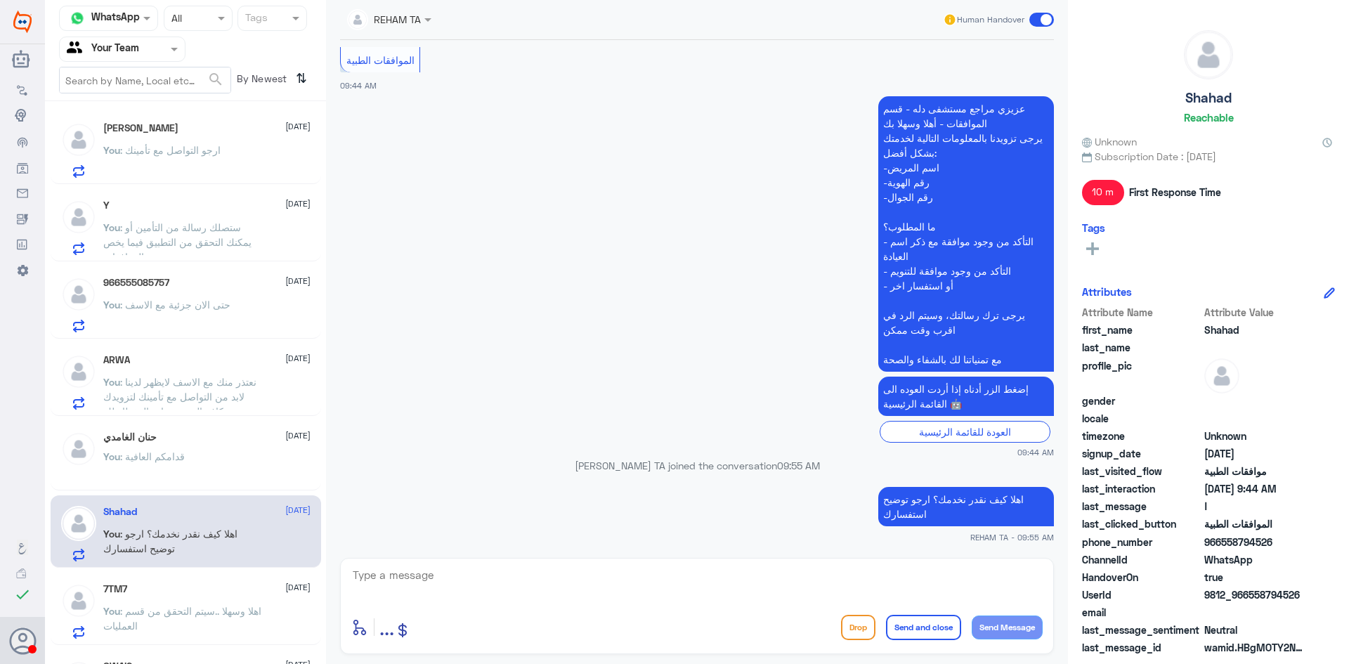
click at [195, 145] on span ": ارجو التواصل مع تأمينك" at bounding box center [170, 150] width 100 height 12
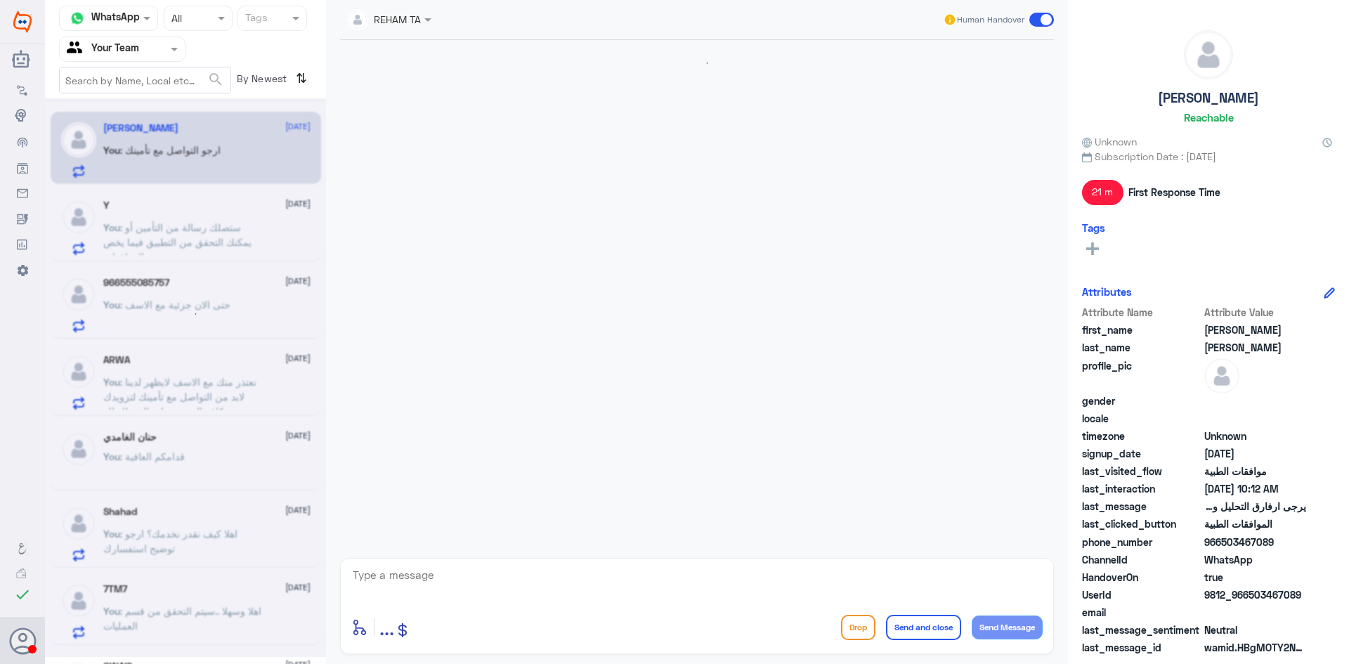
scroll to position [1029, 0]
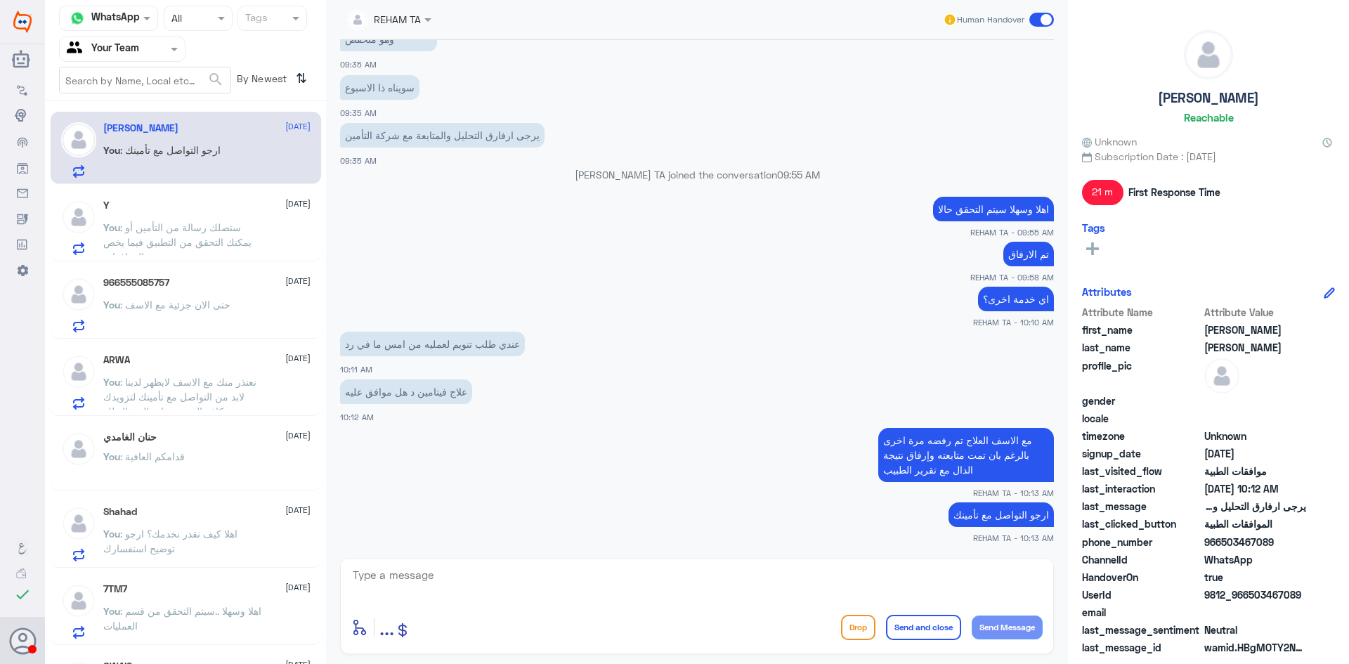
click at [202, 220] on p "You : ستصلك رسالة من التأمين أو يمكنك التحقق من التطبيق فيما يخص الموافقات" at bounding box center [182, 237] width 158 height 35
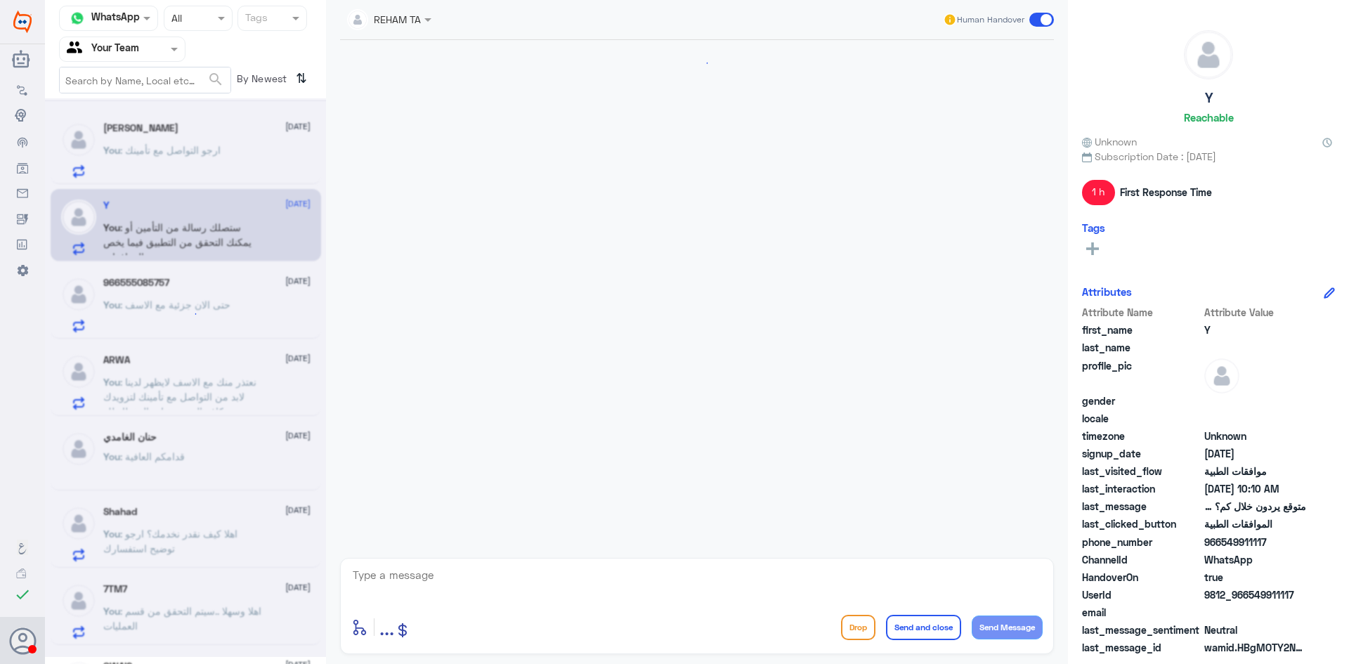
scroll to position [1029, 0]
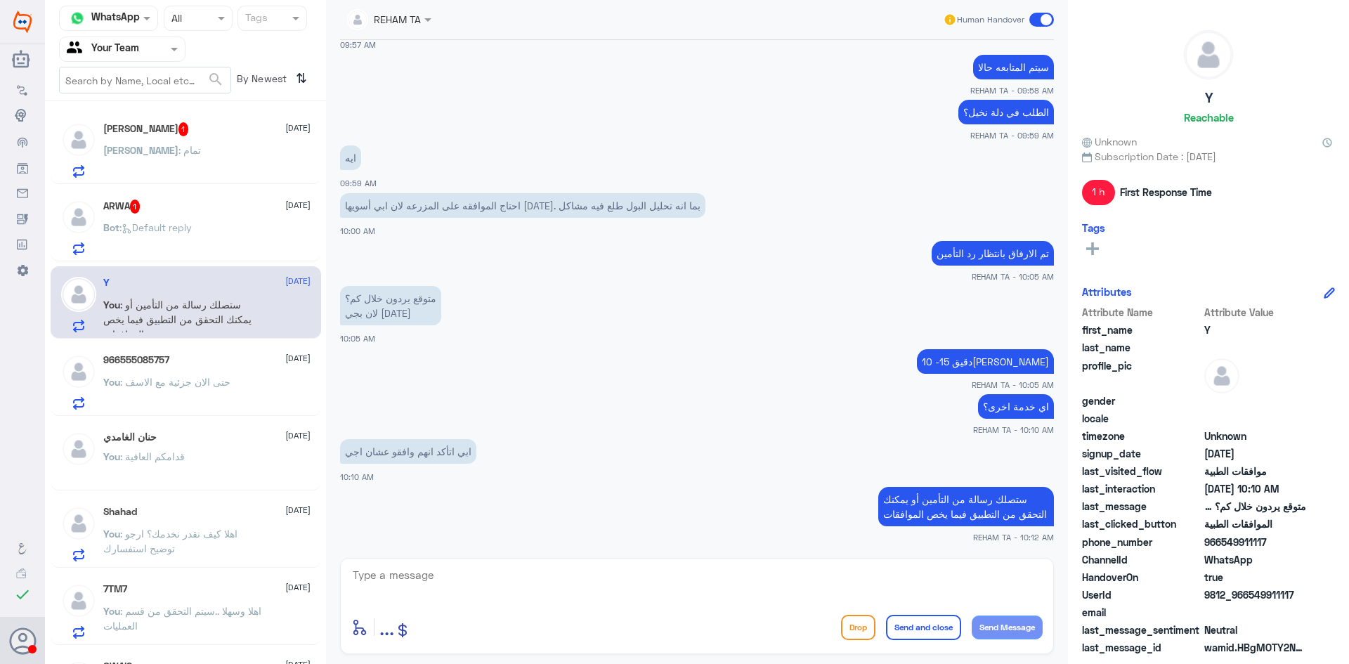
click at [204, 195] on div "ARWA 1 [DATE] Bot : Default reply" at bounding box center [186, 225] width 271 height 72
click at [213, 150] on div "[PERSON_NAME] : تمام" at bounding box center [206, 162] width 207 height 32
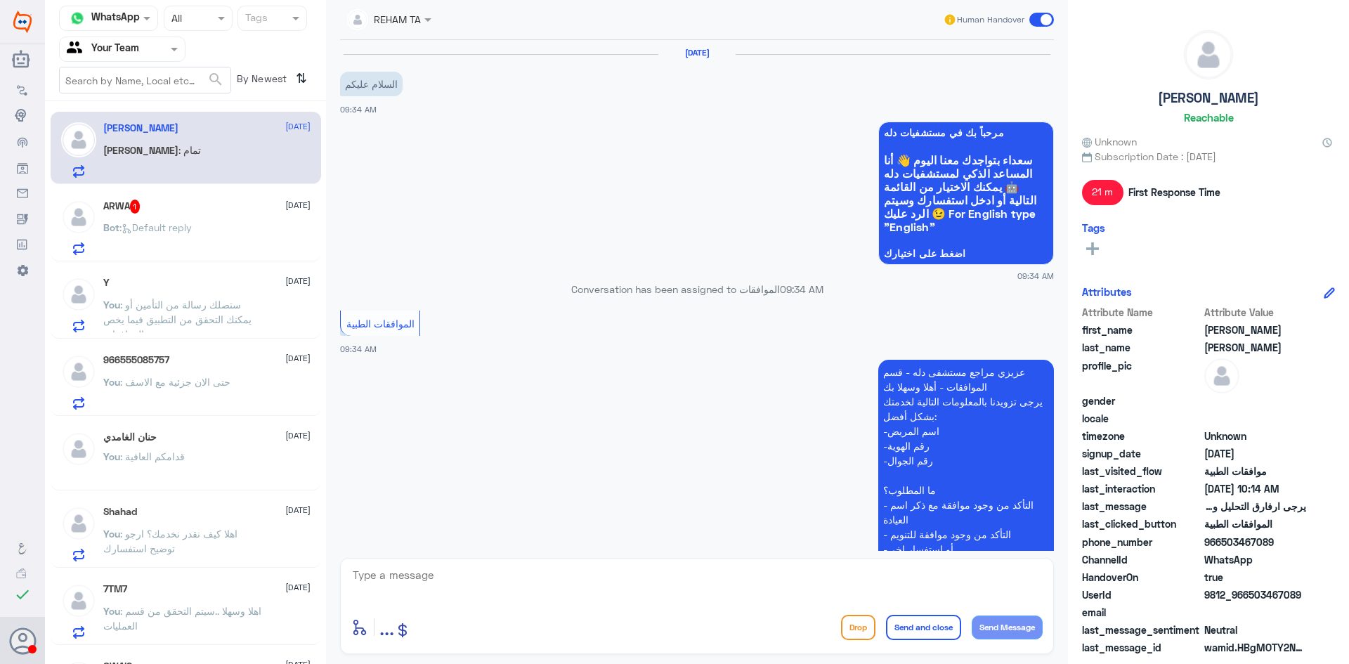
scroll to position [1048, 0]
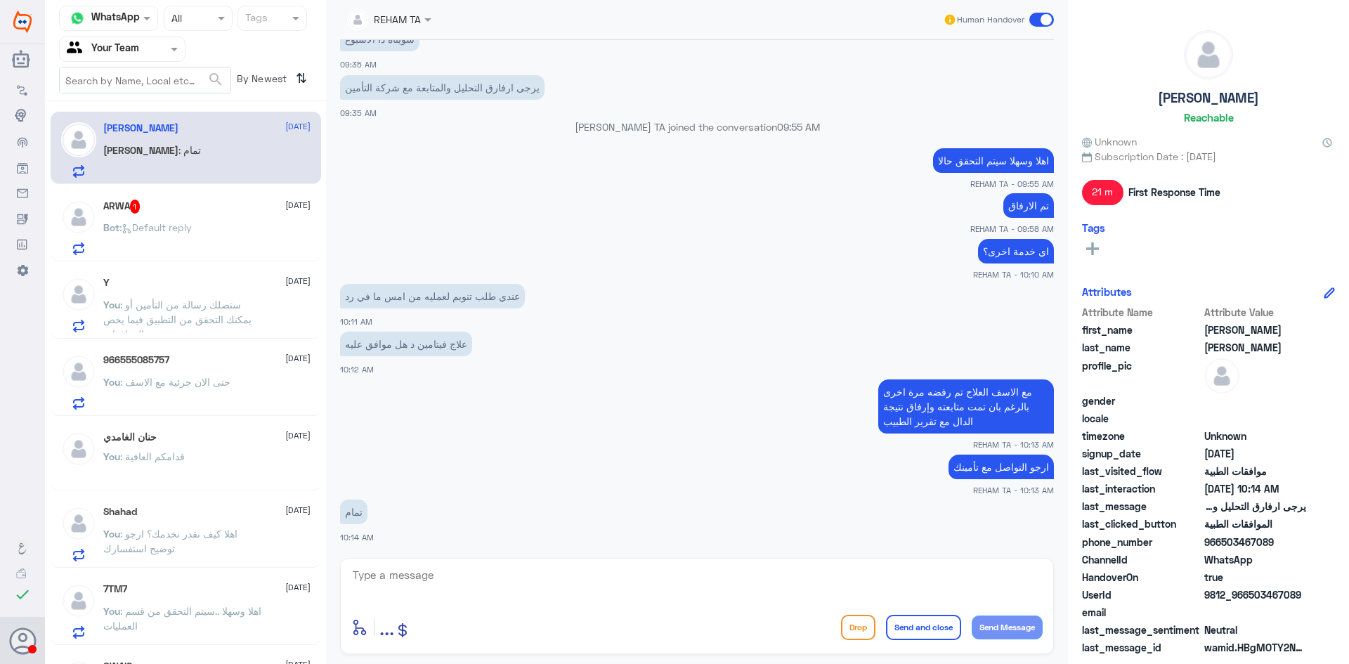
click at [389, 559] on div "enter flow name ... Drop Send and close Send Message" at bounding box center [697, 606] width 714 height 96
click at [394, 568] on textarea at bounding box center [696, 583] width 691 height 34
type textarea "H"
type textarea "اما فيما يخص التنويم تمت متابعته ولايزال تحت الاجراء لدى التأمين"
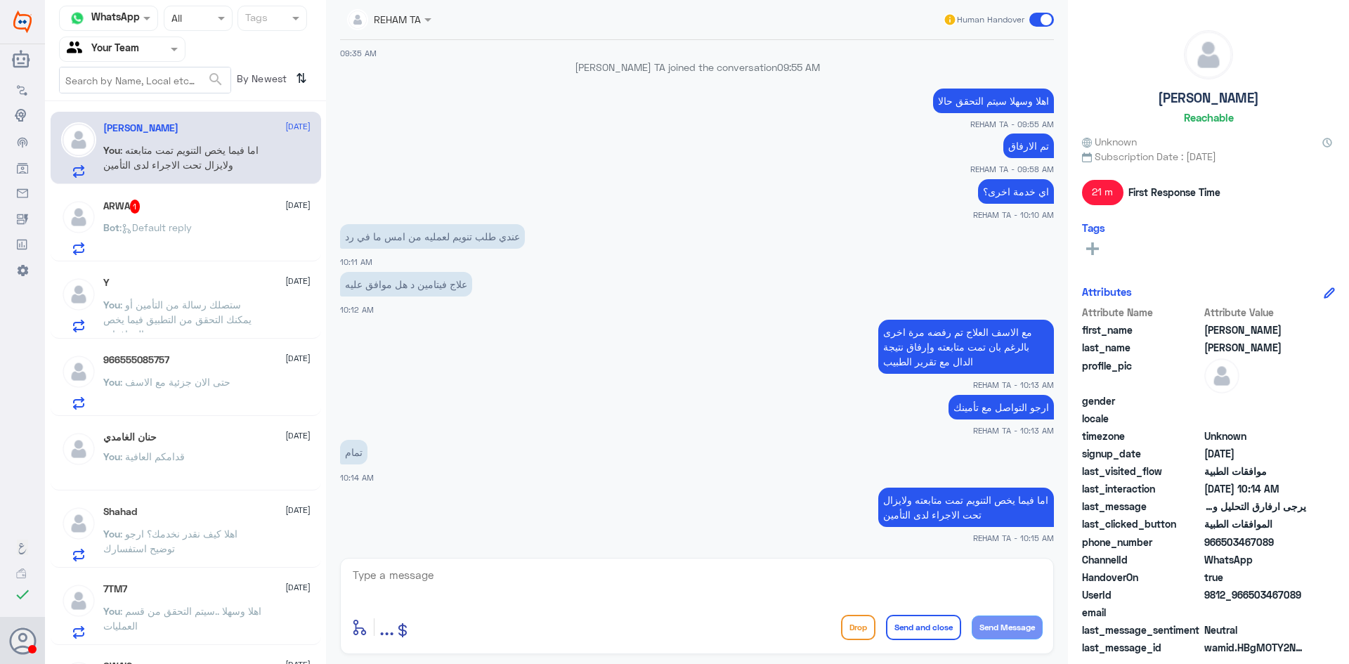
click at [400, 560] on div "enter flow name ... Drop Send and close Send Message" at bounding box center [697, 606] width 714 height 96
click at [420, 582] on textarea at bounding box center [696, 583] width 691 height 34
paste textarea "اي خدمة اخرى؟"
type textarea "اي خدمة اخرى؟"
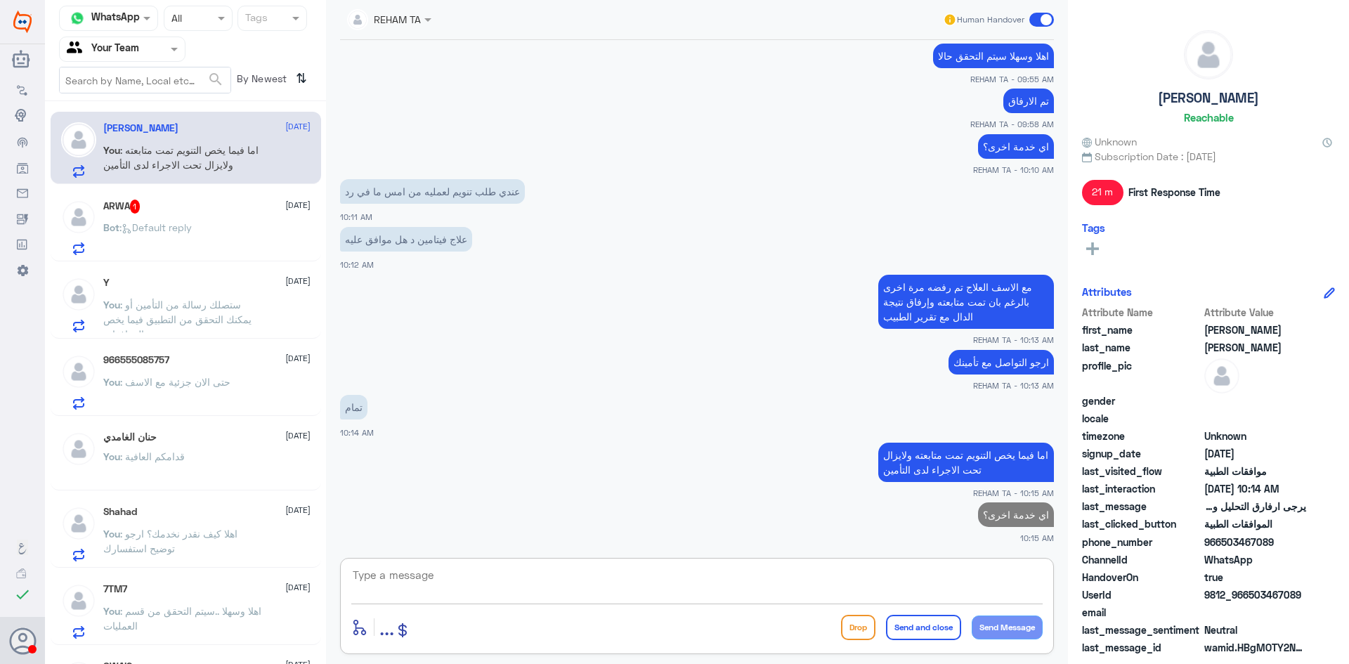
click at [257, 265] on div "[PERSON_NAME] [DATE] You : اما فيما يخص التنويم تمت متابعته ولايزال تحت الاجراء…" at bounding box center [185, 388] width 281 height 562
click at [251, 248] on div "Bot : Default reply" at bounding box center [206, 239] width 207 height 32
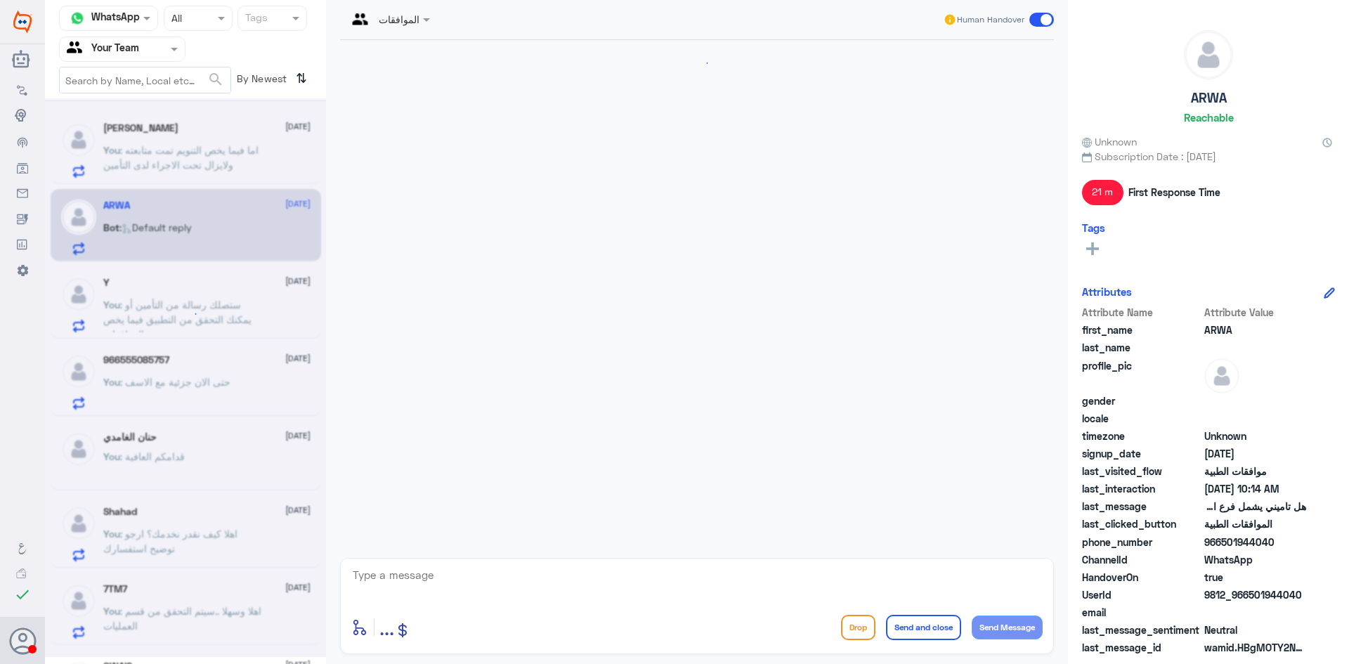
scroll to position [1105, 0]
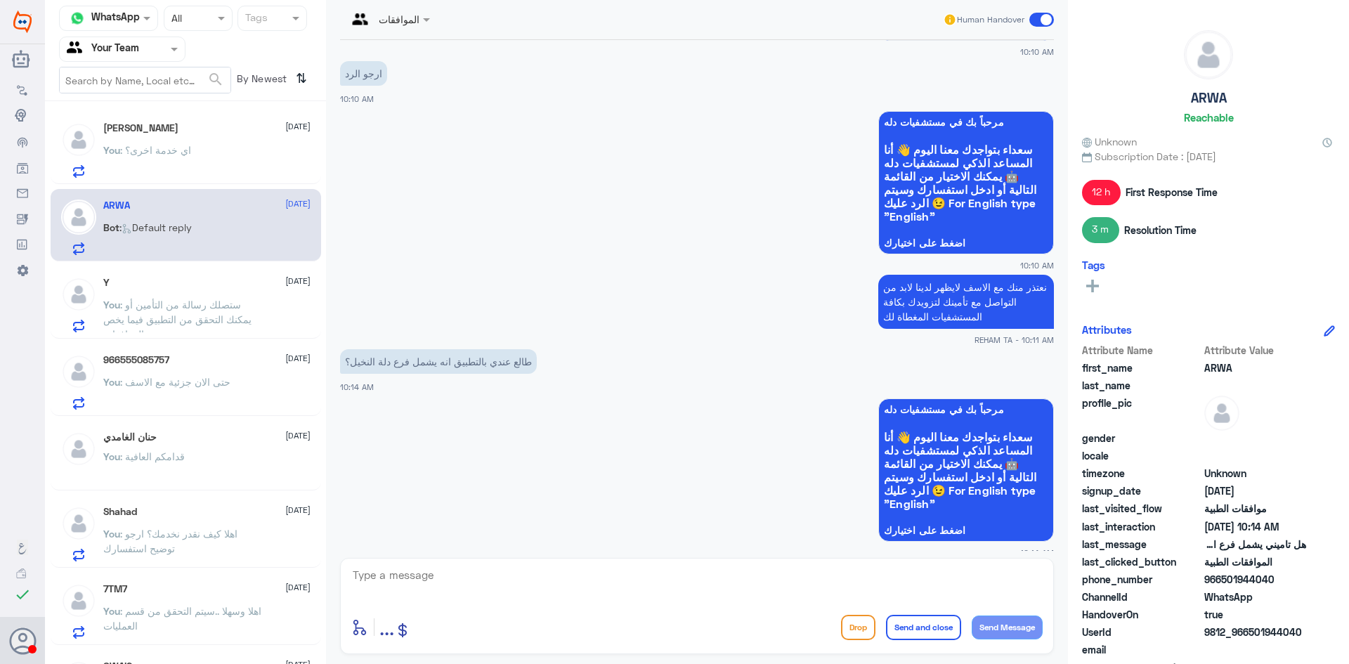
click at [503, 599] on textarea at bounding box center [696, 583] width 691 height 34
click at [500, 584] on textarea at bounding box center [696, 583] width 691 height 34
type textarea "م"
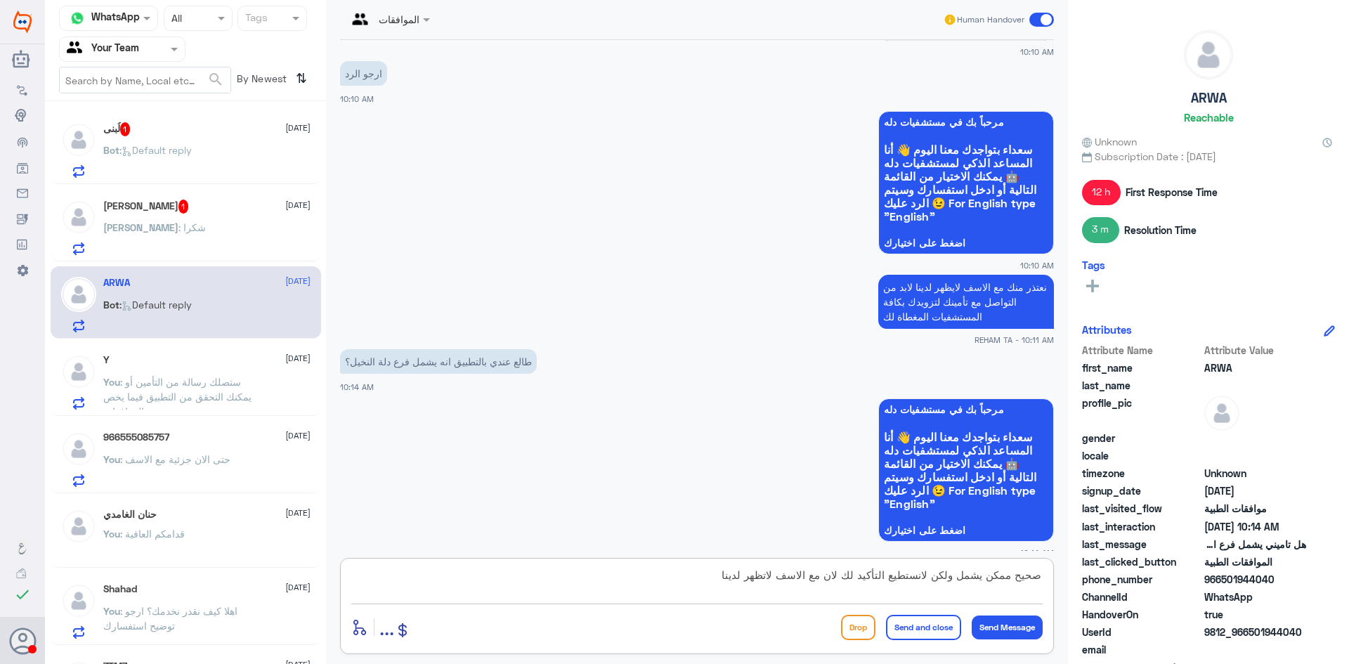
type textarea "صحيح ممكن يشمل ولكن لانستطيع التأكيد لك لان مع الاسف لاتظهر لدينا"
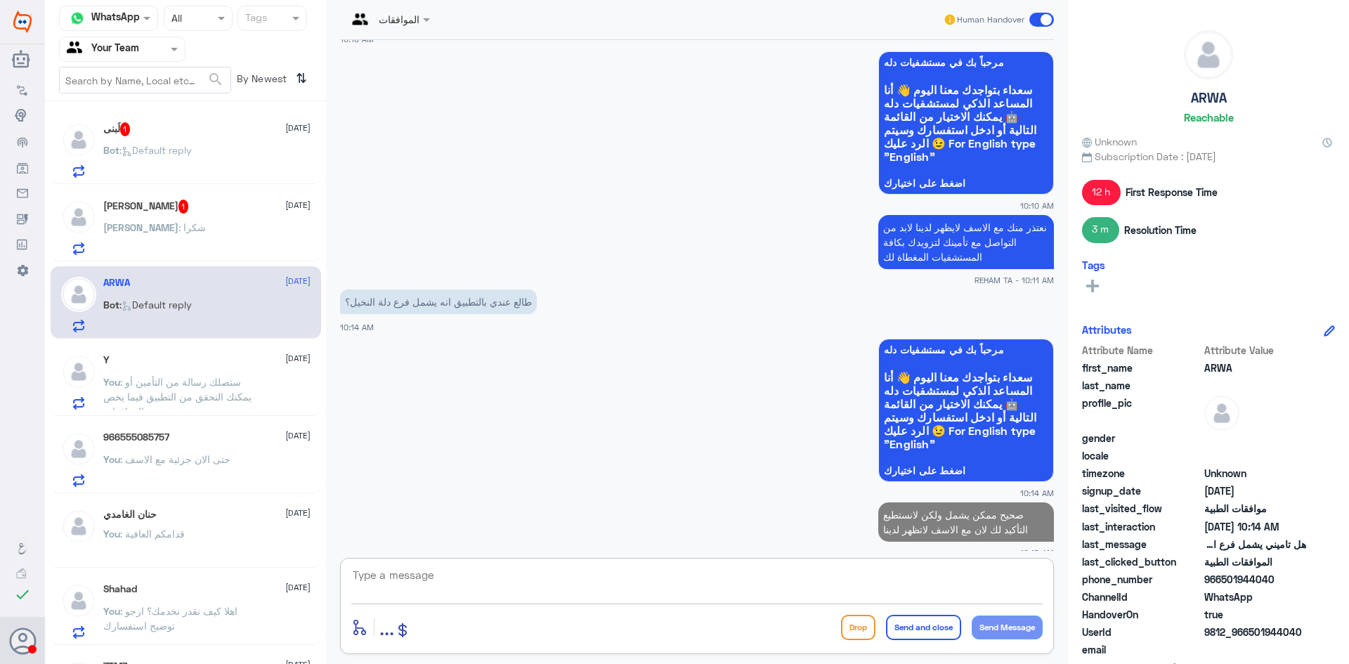
click at [165, 194] on div "[PERSON_NAME] 1 [DATE][PERSON_NAME] : شكرا" at bounding box center [186, 225] width 271 height 72
click at [174, 229] on div "[PERSON_NAME] : شكرا" at bounding box center [206, 239] width 207 height 32
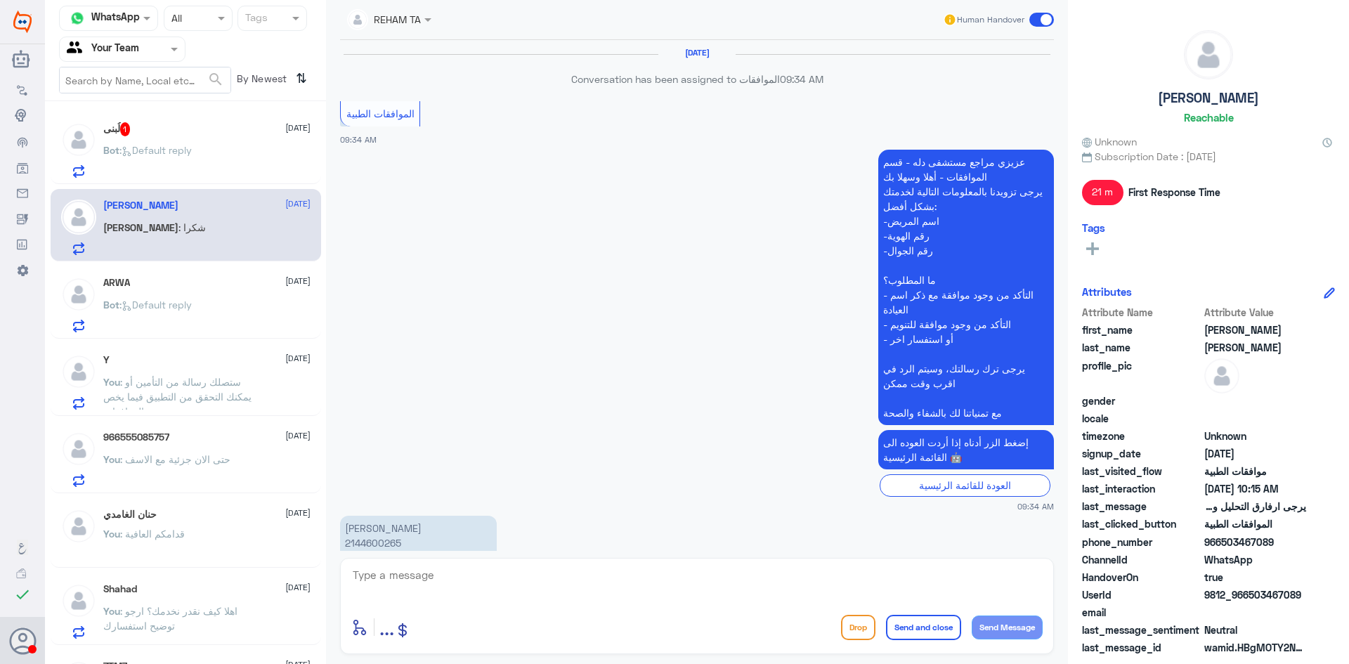
scroll to position [991, 0]
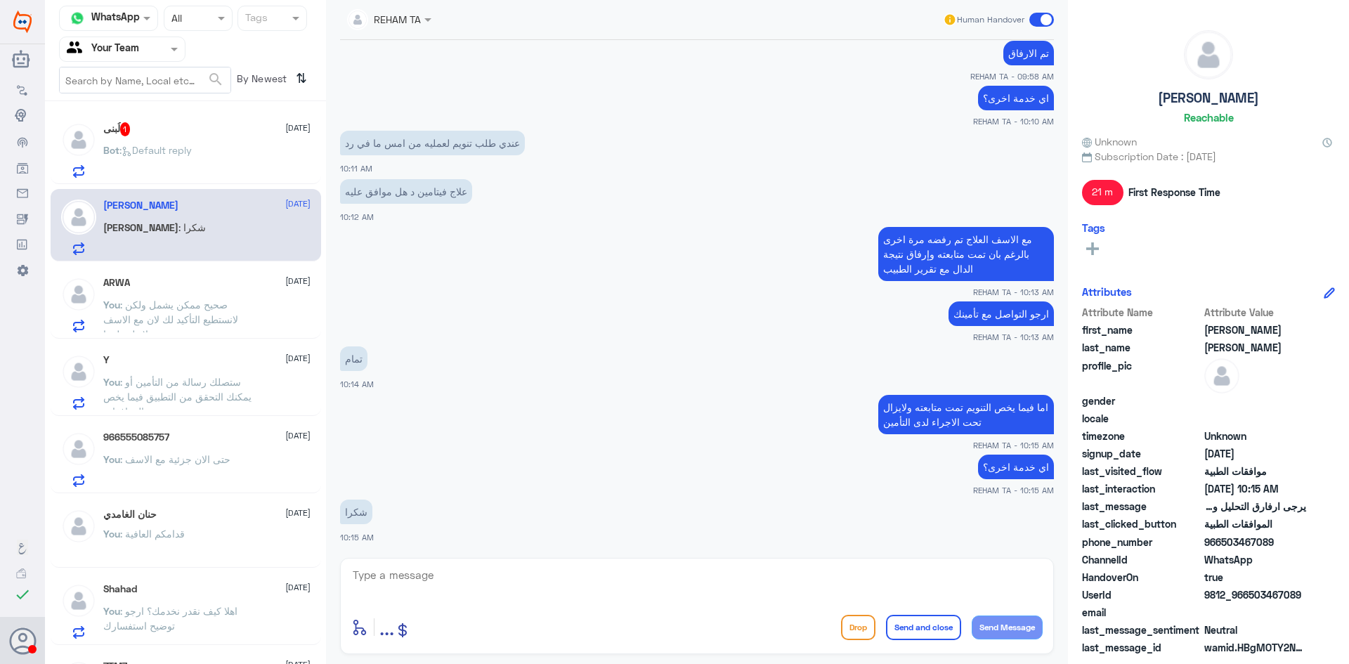
click at [536, 578] on textarea at bounding box center [696, 583] width 691 height 34
paste textarea "العفو قدامكم العافية"
type textarea "العفو قدامكم العافية"
click at [951, 623] on button "Send and close" at bounding box center [923, 627] width 75 height 25
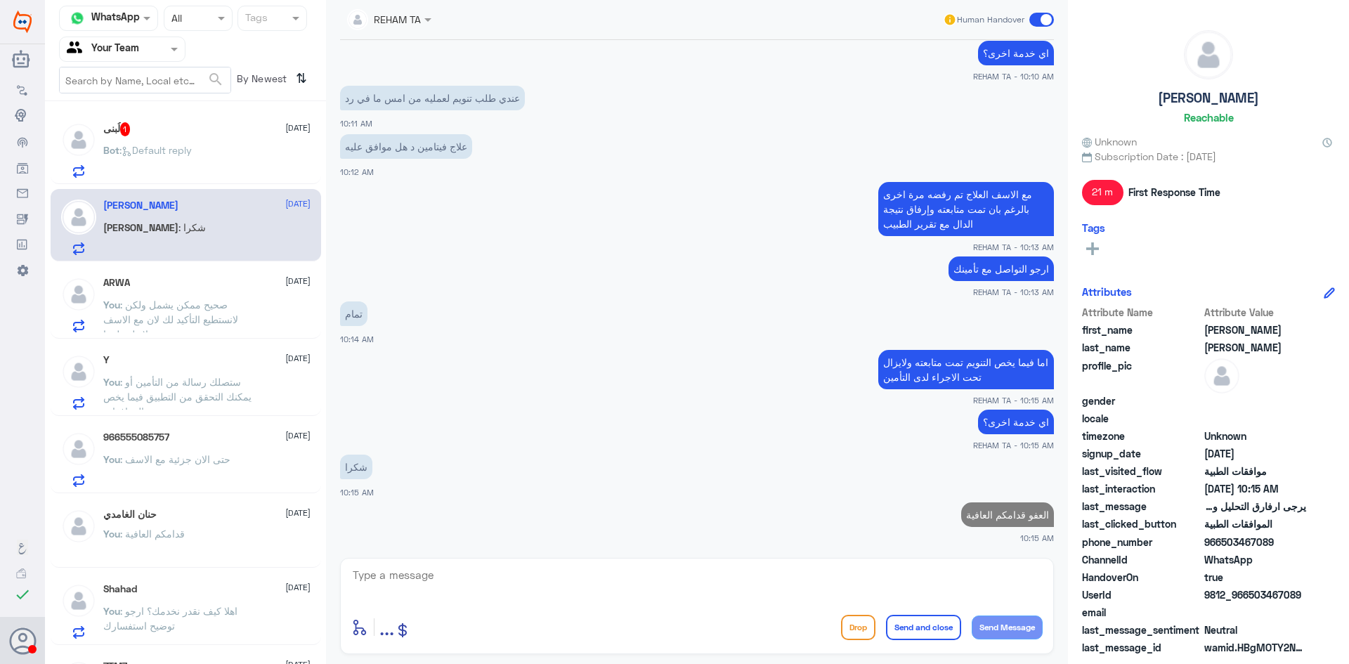
scroll to position [1032, 0]
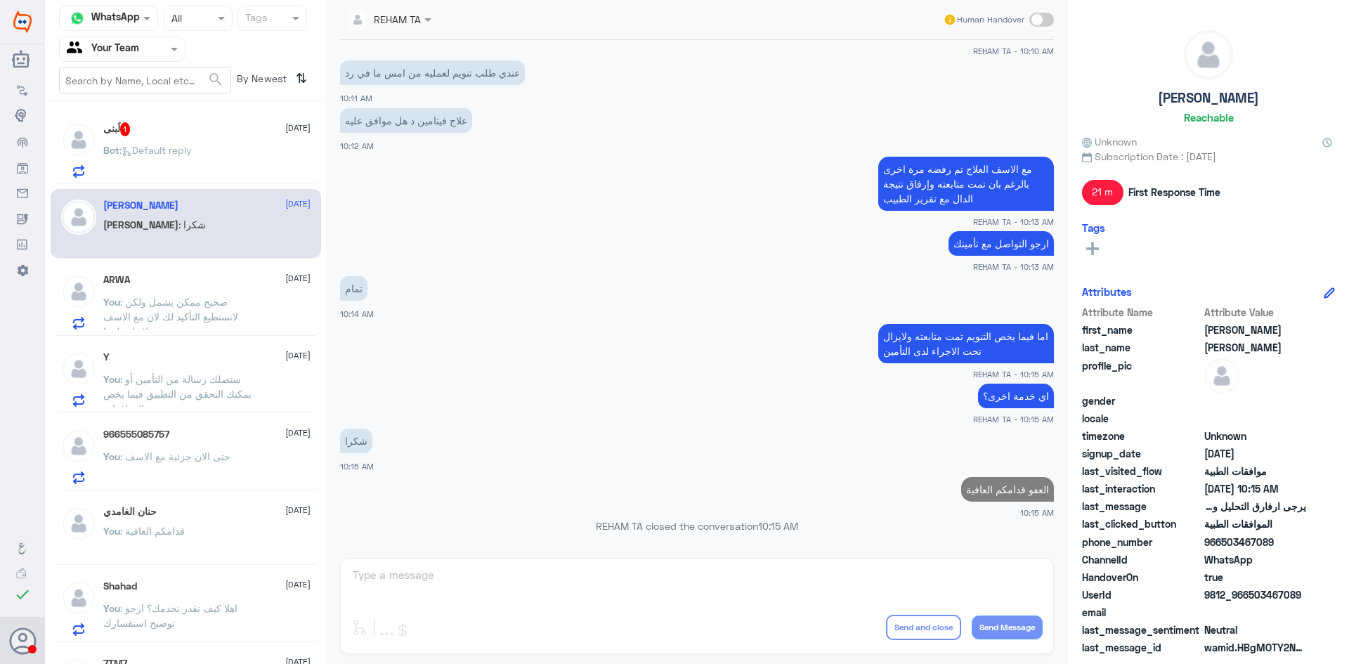
click at [223, 143] on div "لُبنى 1 [DATE] Bot : Default reply" at bounding box center [206, 150] width 207 height 56
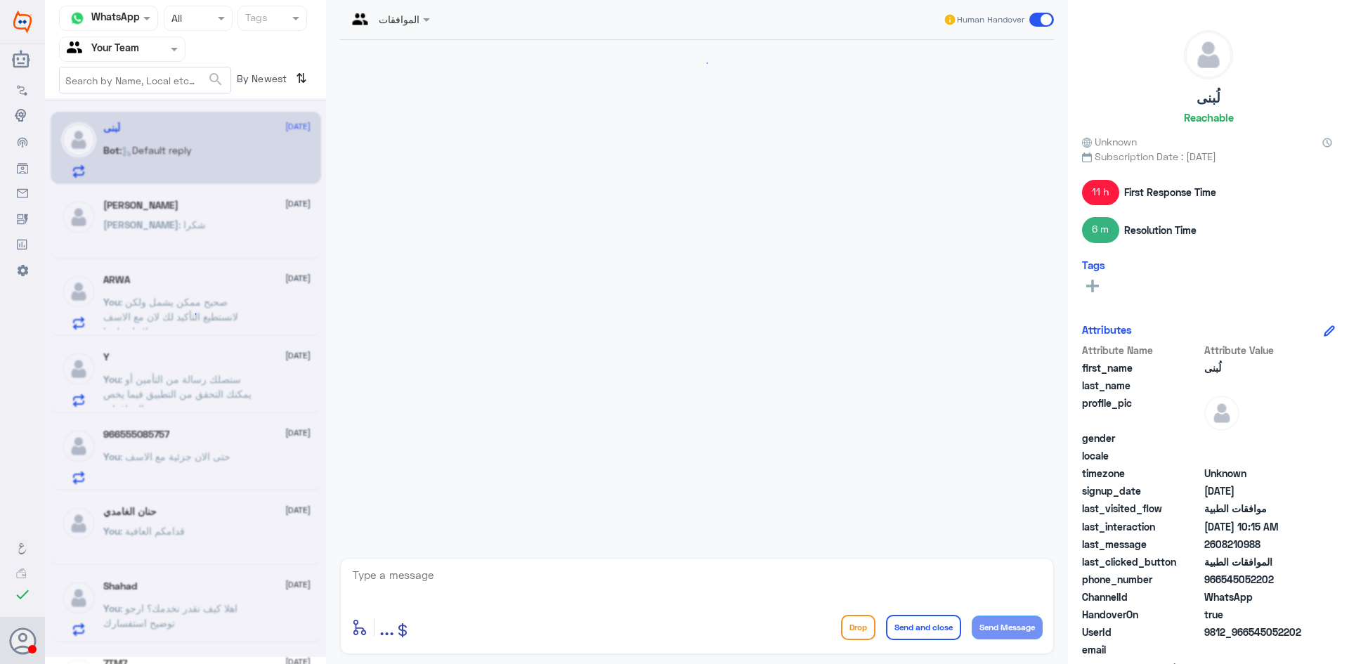
scroll to position [1141, 0]
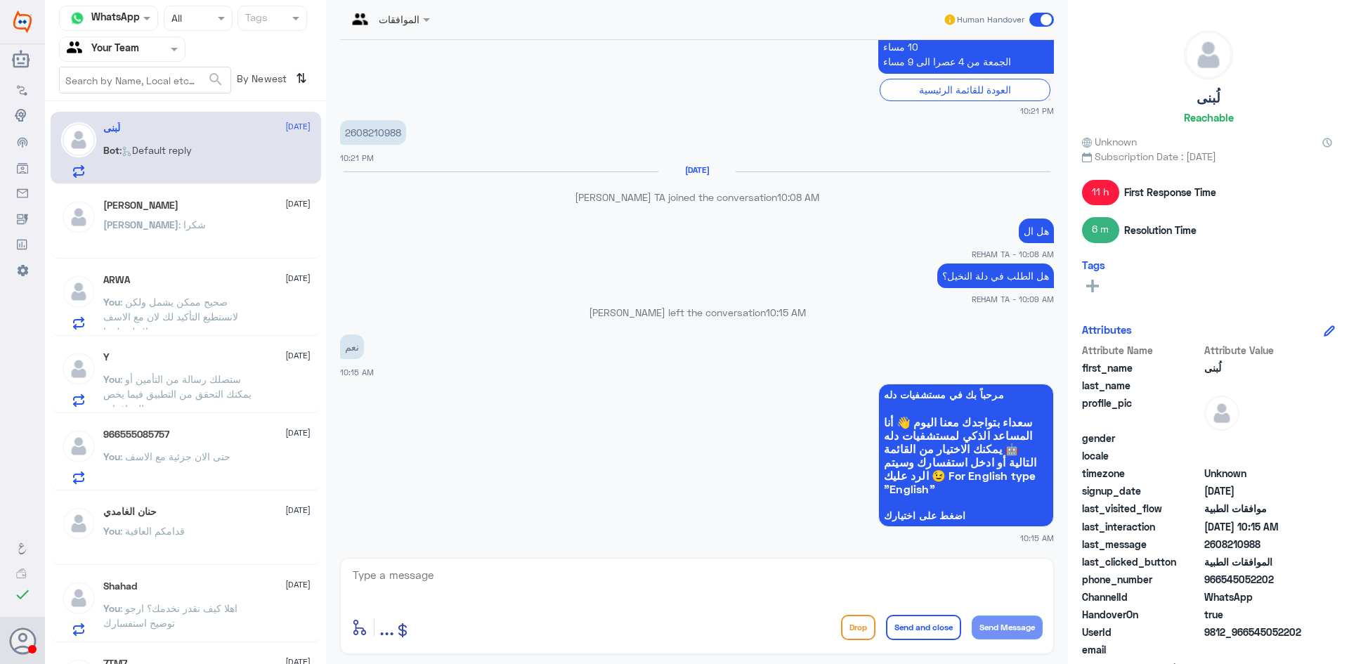
click at [382, 133] on p "2608210988" at bounding box center [373, 132] width 66 height 25
click at [455, 587] on textarea at bounding box center [696, 583] width 691 height 34
click at [479, 597] on textarea at bounding box center [696, 583] width 691 height 34
paste textarea "ارجو تزويدي برقم الملف أو الهوية"
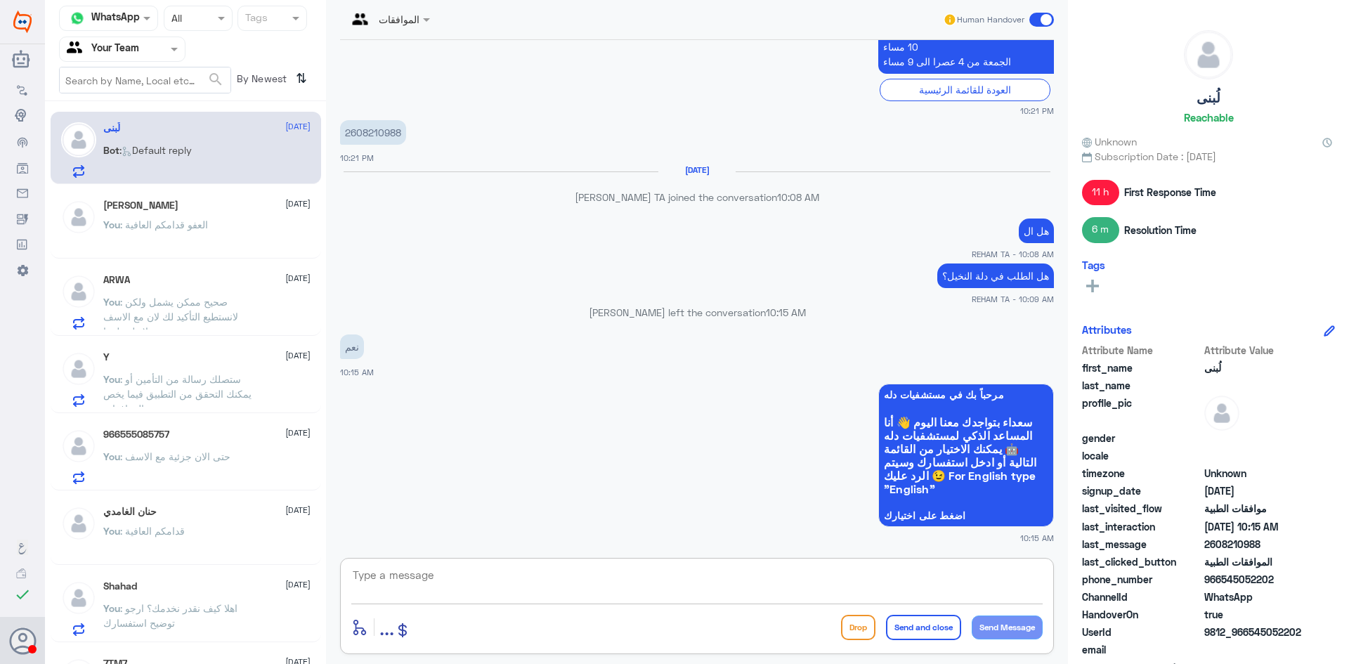
type textarea "ارجو تزويدي برقم الملف أو الهوية"
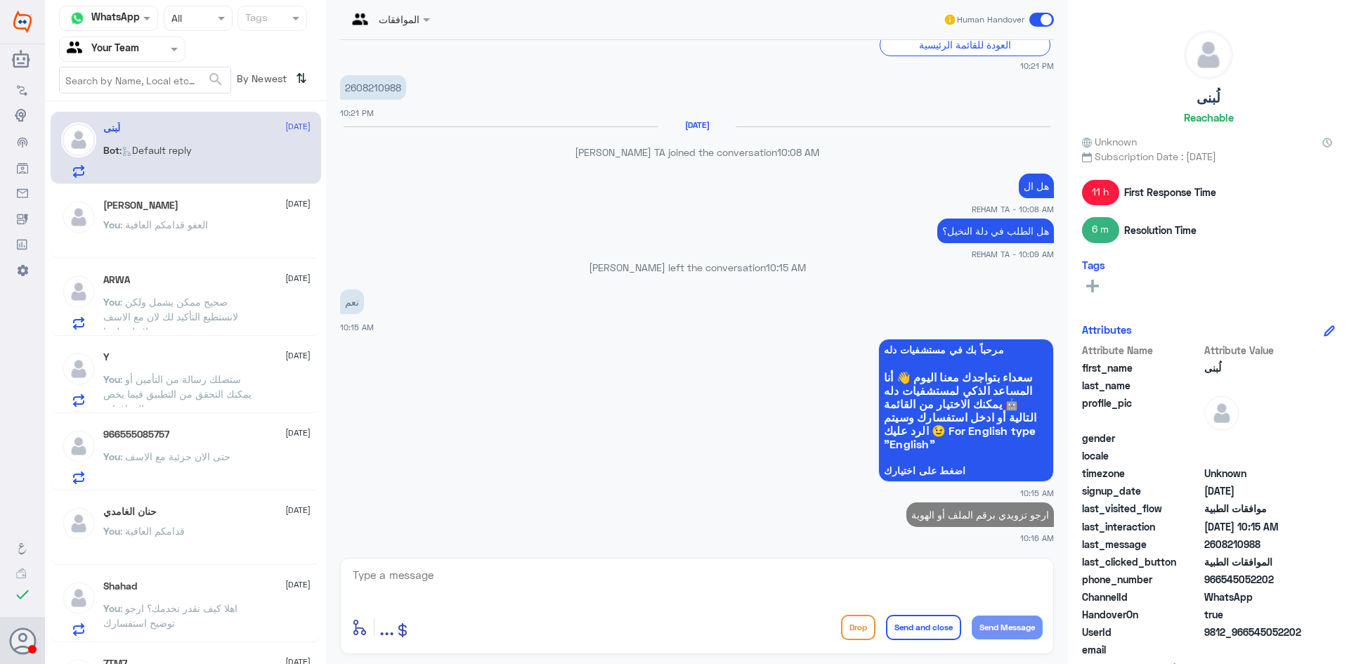
click at [190, 325] on p "You : صحيح ممكن يشمل ولكن لانستطيع التأكيد لك لان مع الاسف لاتظهر لدينا" at bounding box center [182, 311] width 158 height 35
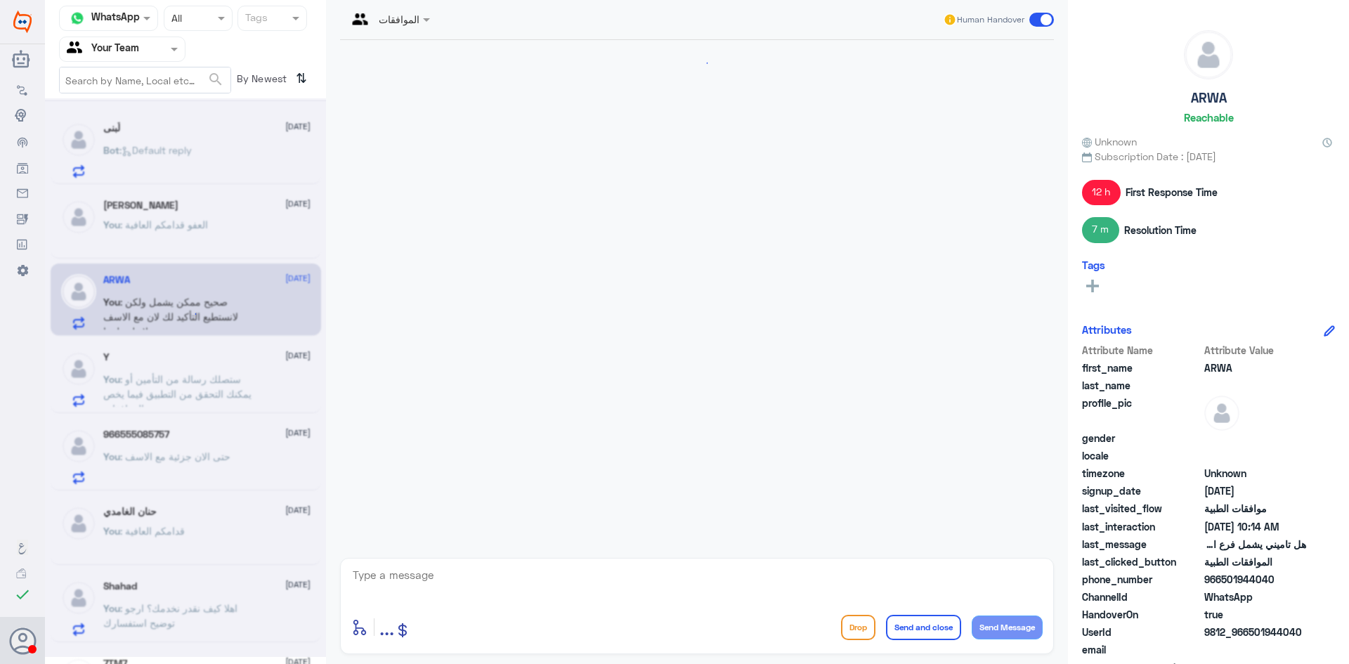
scroll to position [1165, 0]
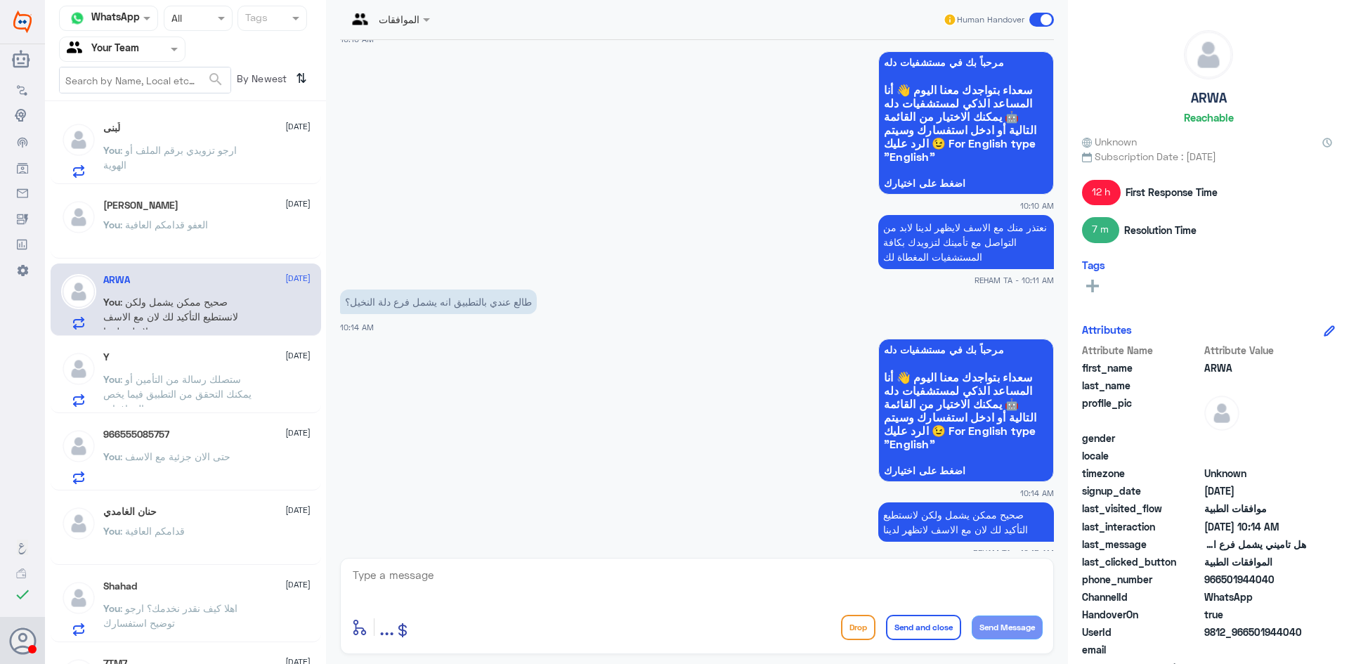
click at [263, 374] on div "Y [DATE] You : ستصلك رسالة من التأمين أو يمكنك التحقق من التطبيق فيما يخص الموا…" at bounding box center [206, 379] width 207 height 56
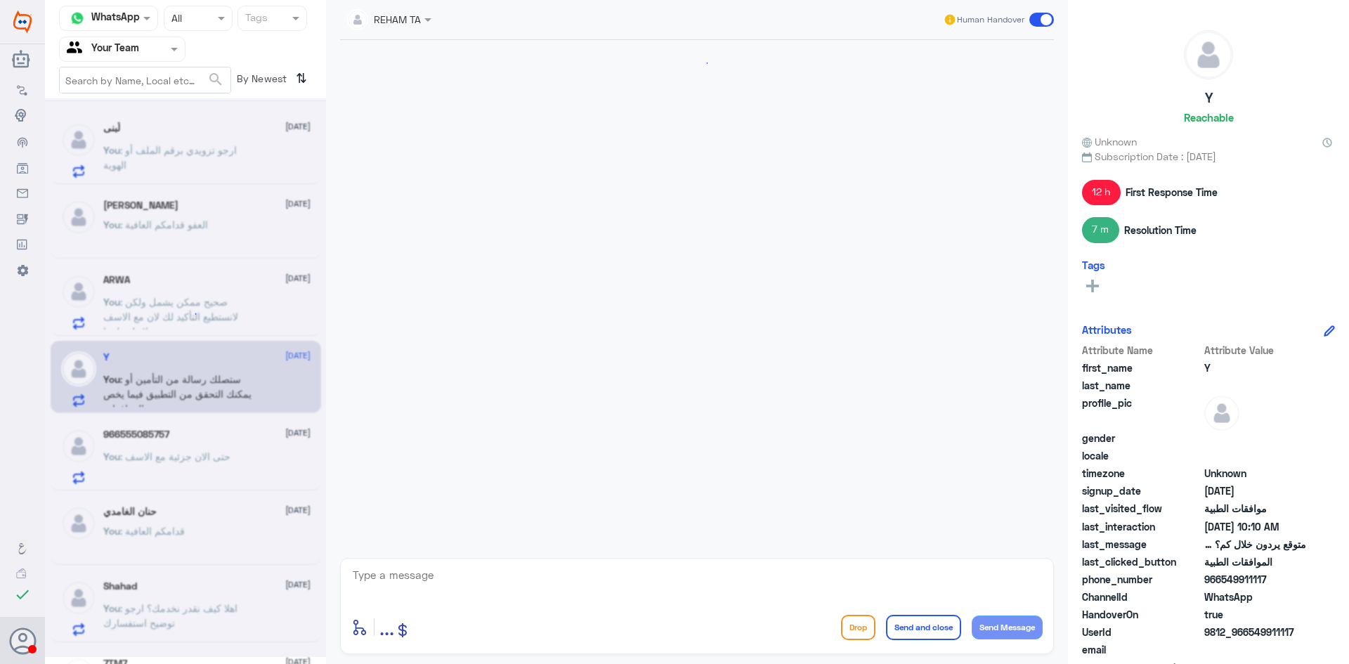
scroll to position [1029, 0]
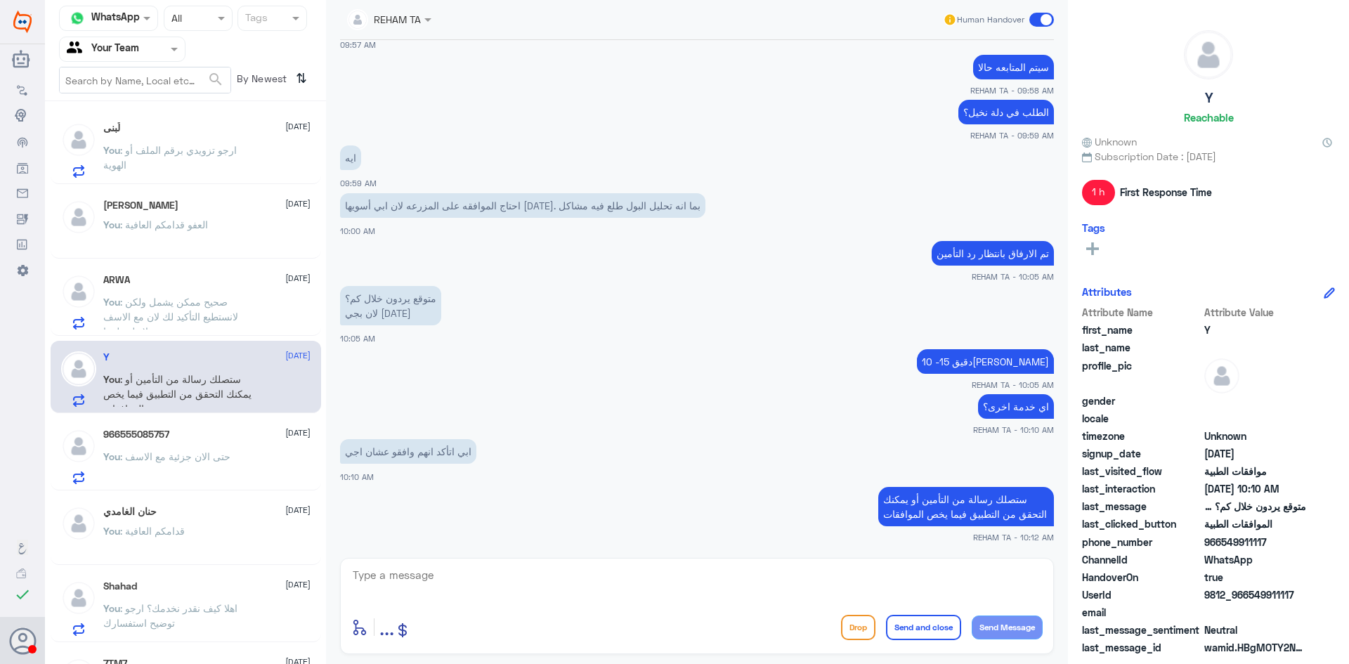
click at [252, 476] on div "You : حتى الان جزئية مع الاسف" at bounding box center [206, 469] width 207 height 32
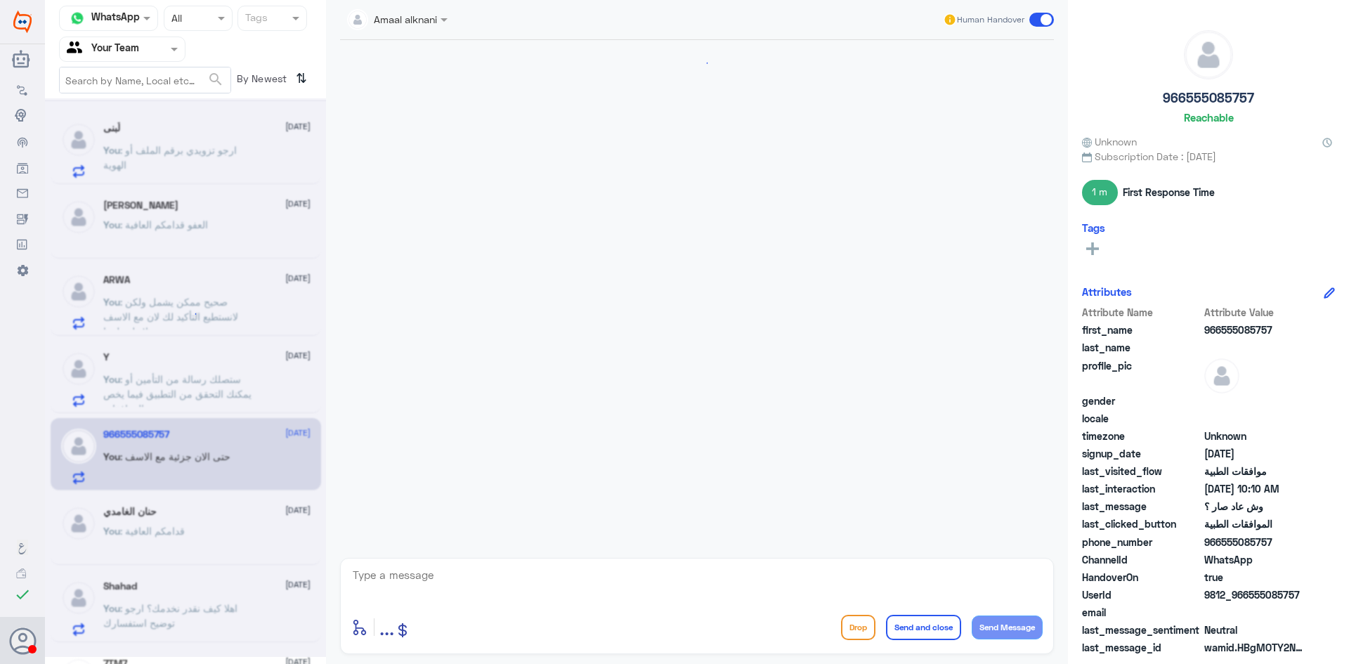
scroll to position [993, 0]
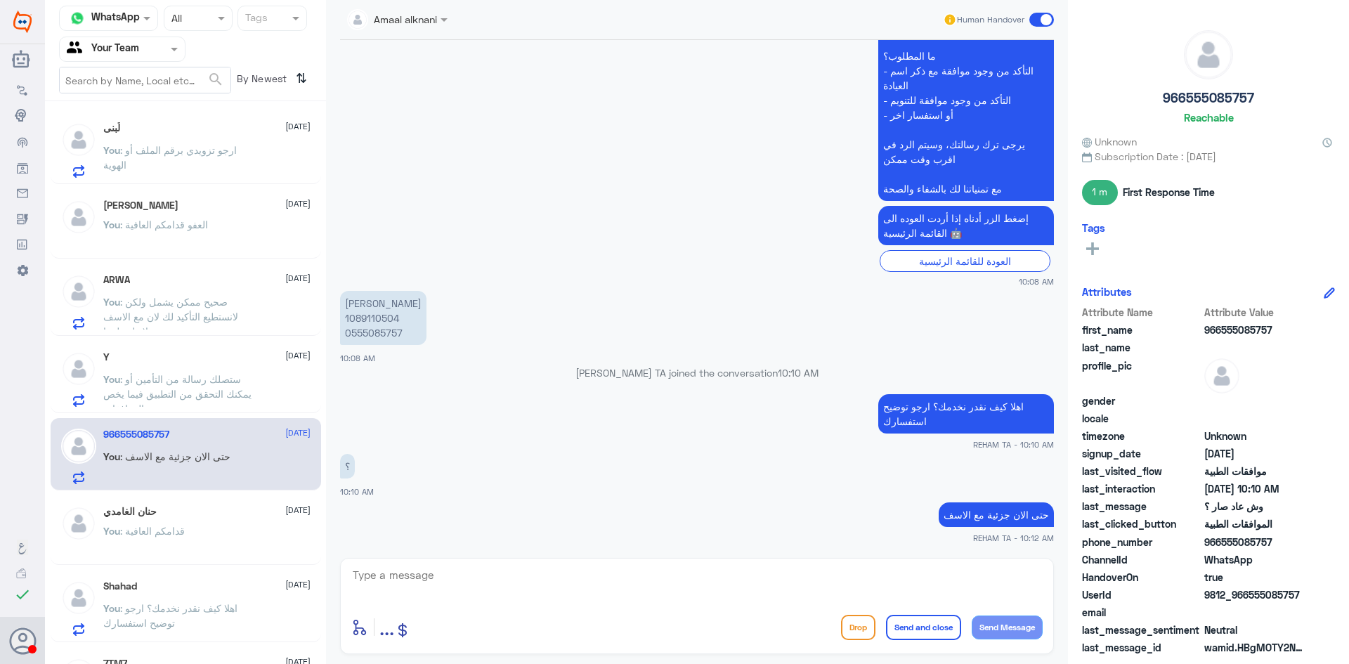
click at [216, 530] on div "You : قدامكم العافية" at bounding box center [206, 543] width 207 height 32
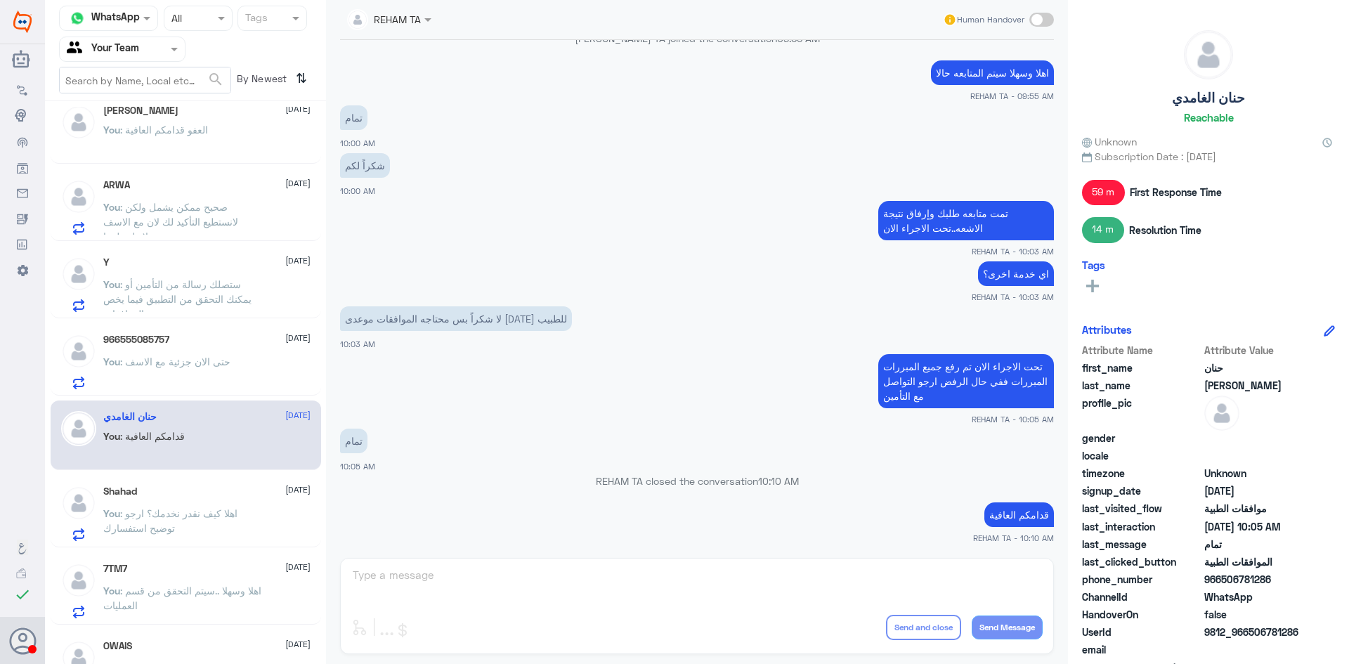
scroll to position [281, 0]
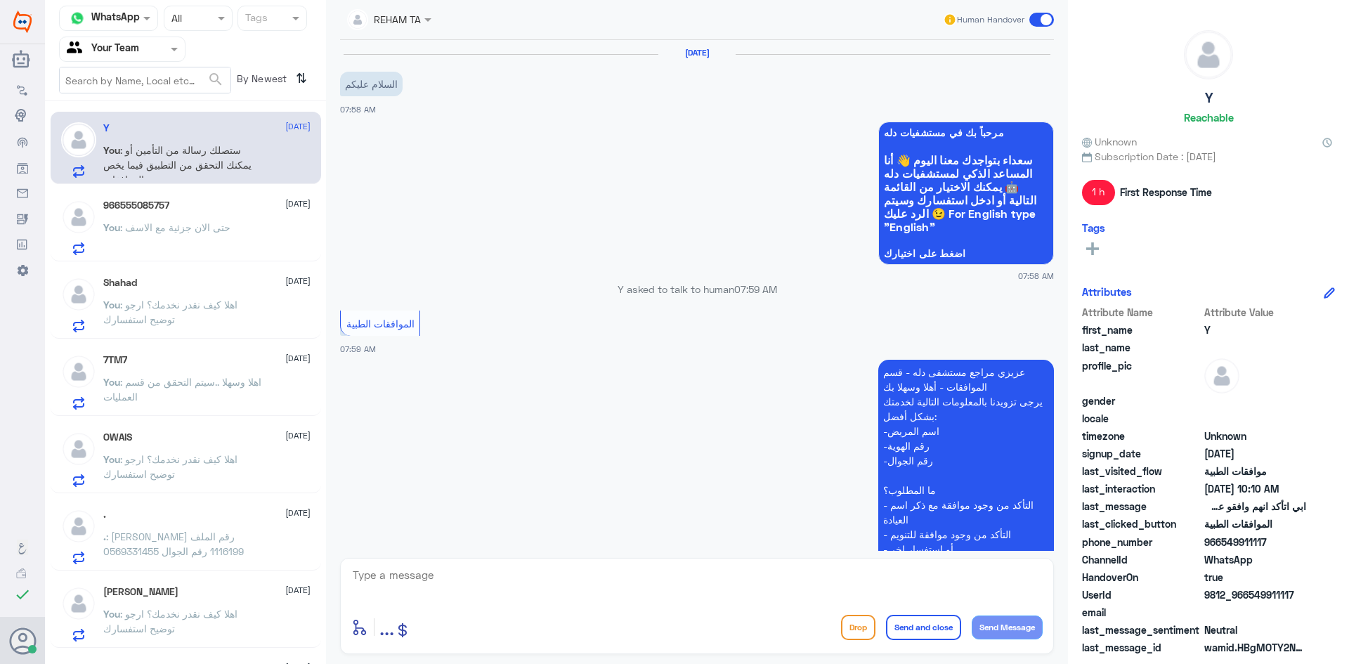
scroll to position [1029, 0]
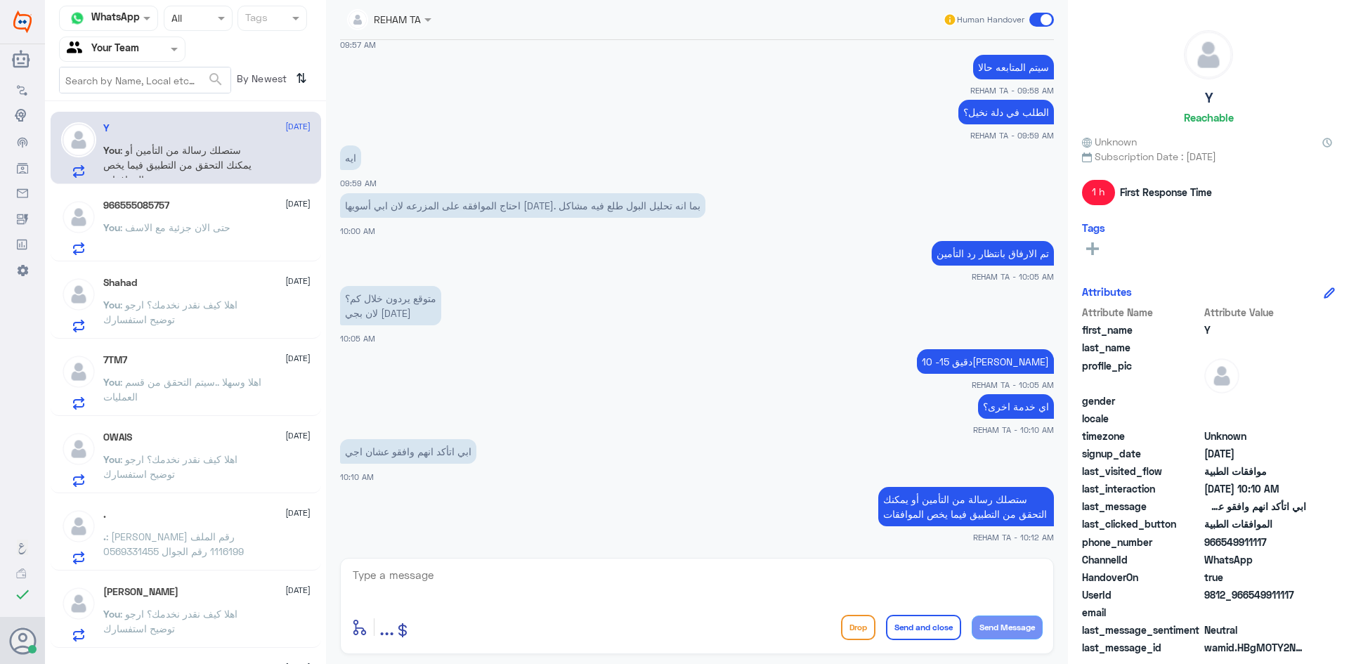
click at [510, 602] on div at bounding box center [696, 585] width 691 height 38
click at [499, 580] on textarea at bounding box center [696, 583] width 691 height 34
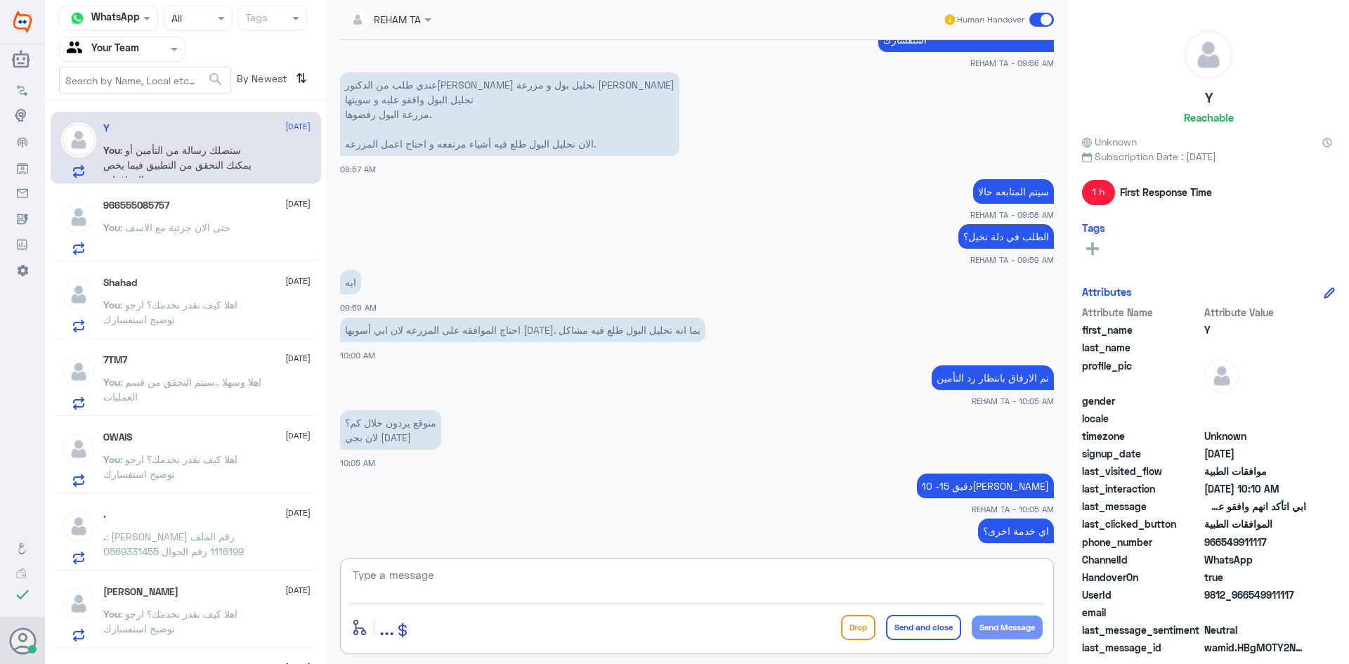
scroll to position [677, 0]
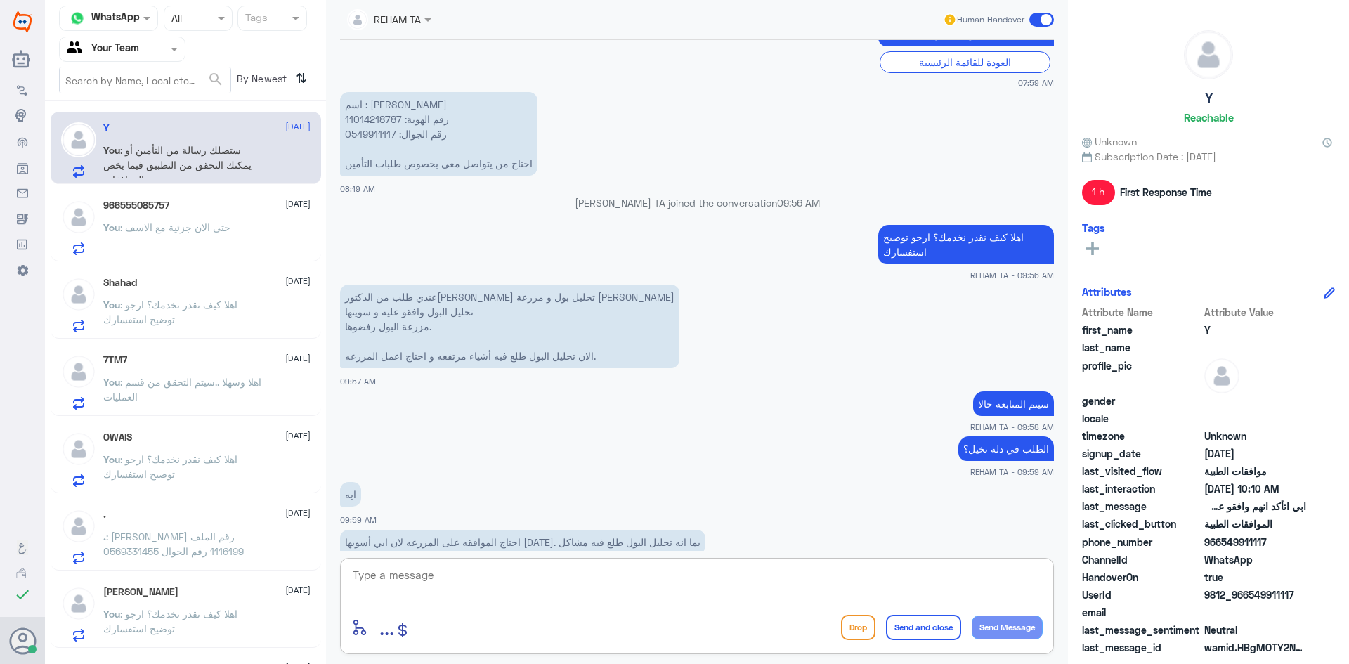
click at [382, 118] on p "اسم : [PERSON_NAME] رقم الهوية: 11014218787 رقم الجوال: 0549911117 احتاج من يتو…" at bounding box center [438, 134] width 197 height 84
copy p "11014218787"
click at [450, 623] on div "enter flow name ... Drop Send and close Send Message" at bounding box center [696, 627] width 691 height 32
click at [365, 138] on p "اسم : [PERSON_NAME] رقم الهوية: 11014218787 رقم الجوال: 0549911117 احتاج من يتو…" at bounding box center [438, 134] width 197 height 84
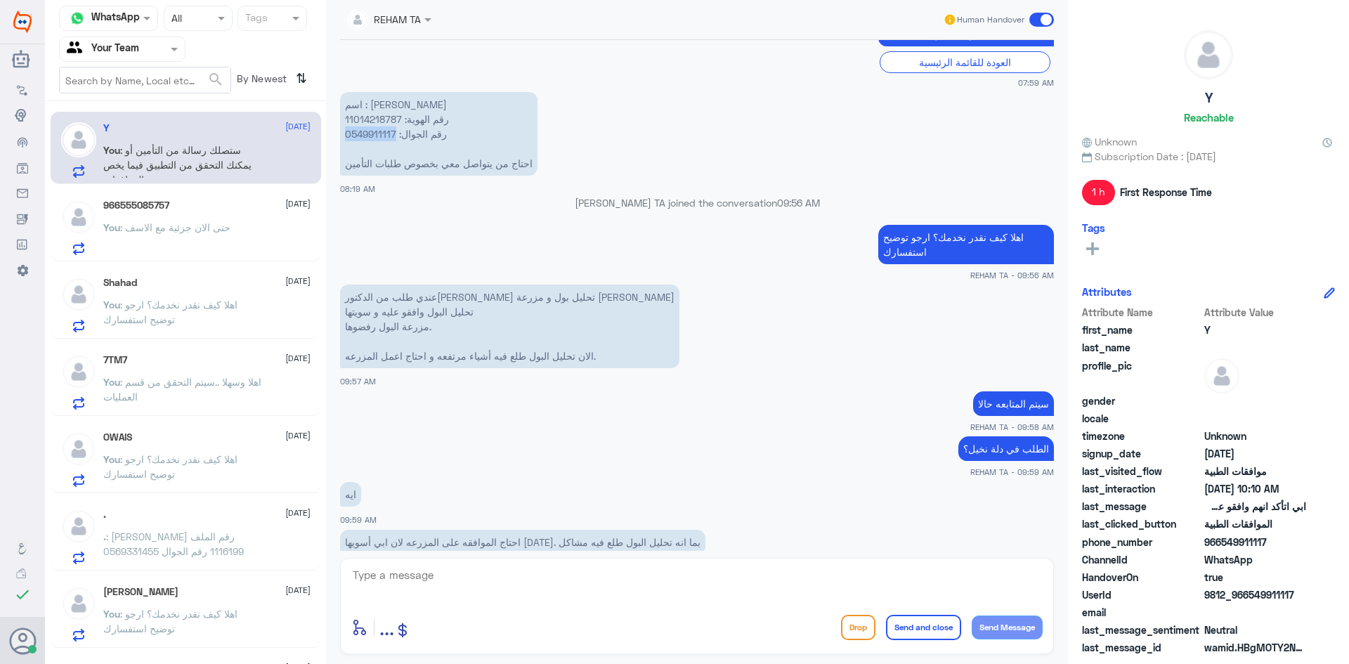
click at [365, 138] on p "اسم : [PERSON_NAME] رقم الهوية: 11014218787 رقم الجوال: 0549911117 احتاج من يتو…" at bounding box center [438, 134] width 197 height 84
copy p "0549911117"
click at [565, 606] on div "enter flow name ... Drop Send and close Send Message" at bounding box center [697, 606] width 714 height 96
click at [561, 595] on textarea at bounding box center [696, 583] width 691 height 34
type textarea "تمت الموافقه على مزرعة البول"
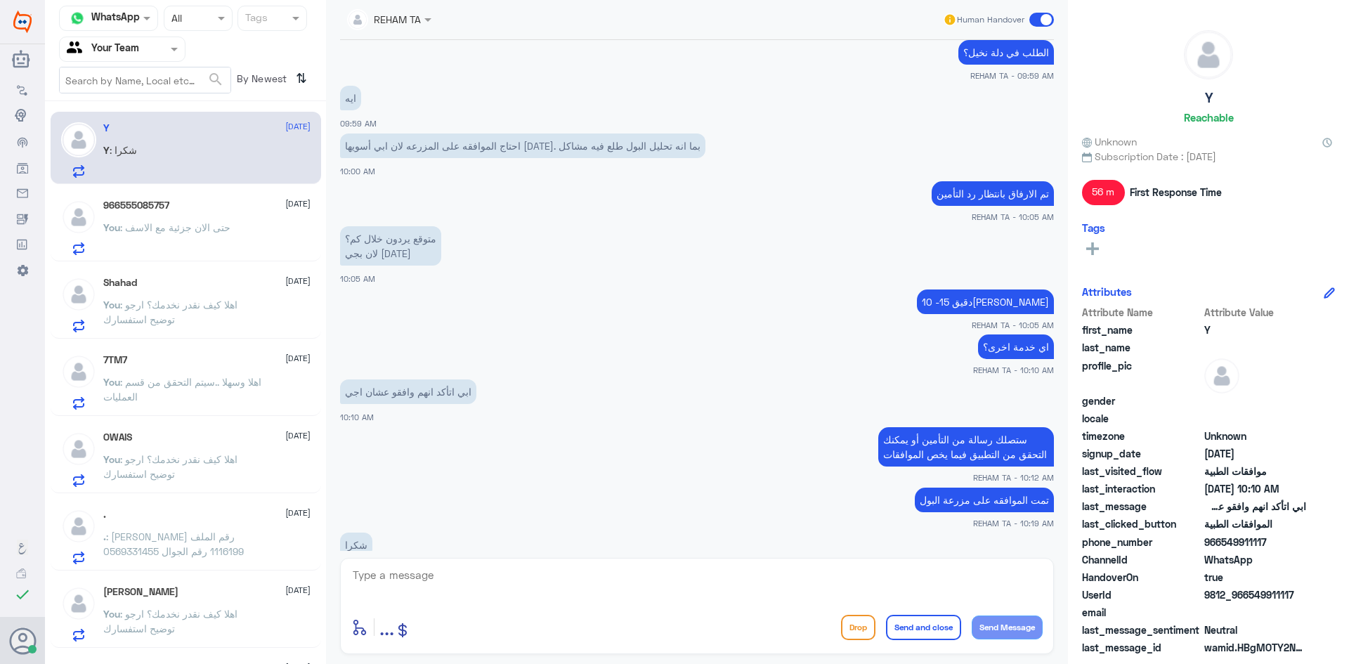
scroll to position [1122, 0]
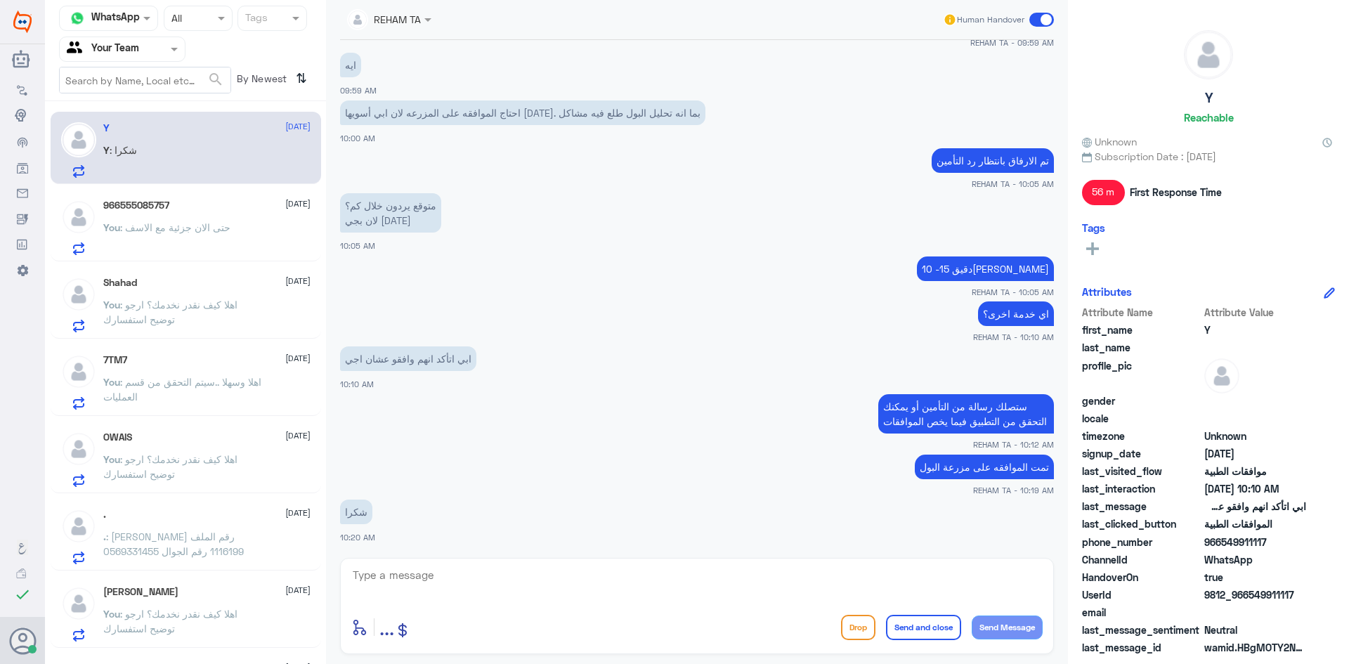
click at [484, 602] on div at bounding box center [696, 585] width 691 height 38
click at [483, 580] on textarea at bounding box center [696, 583] width 691 height 34
paste textarea "العفو قدامكم العافية"
type textarea "العفو قدامكم العافية"
click at [940, 622] on button "Send and close" at bounding box center [923, 627] width 75 height 25
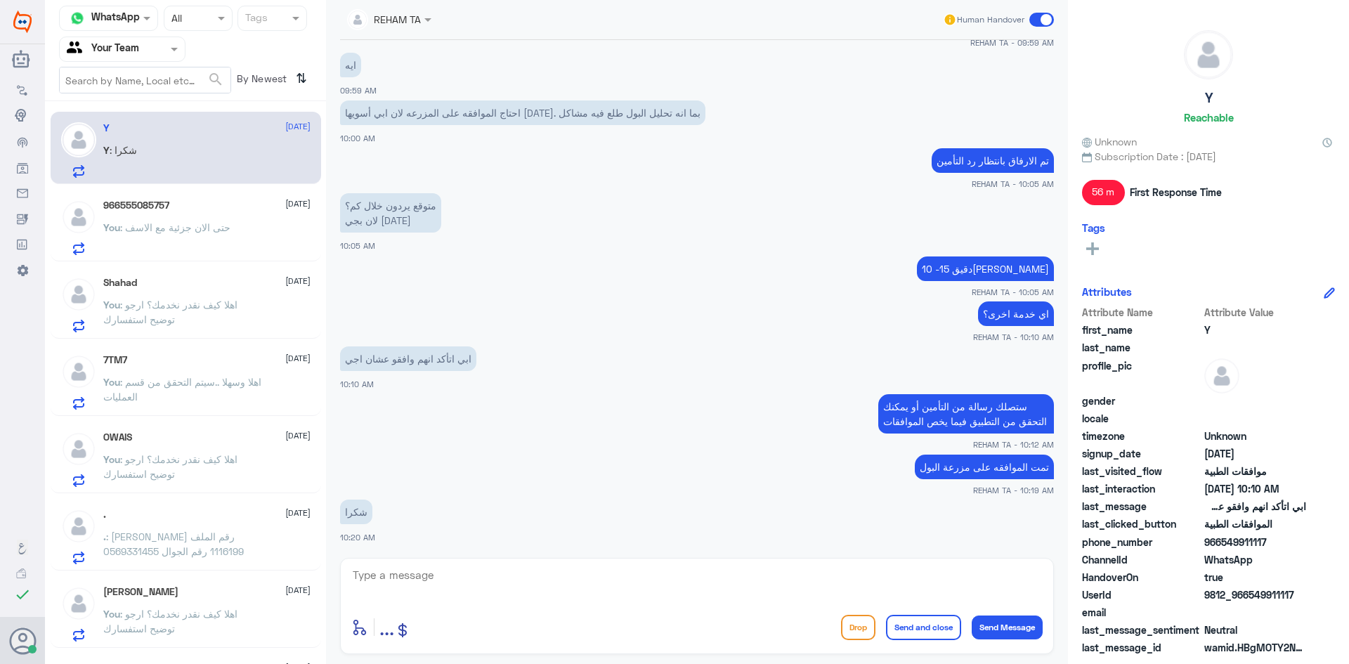
scroll to position [1167, 0]
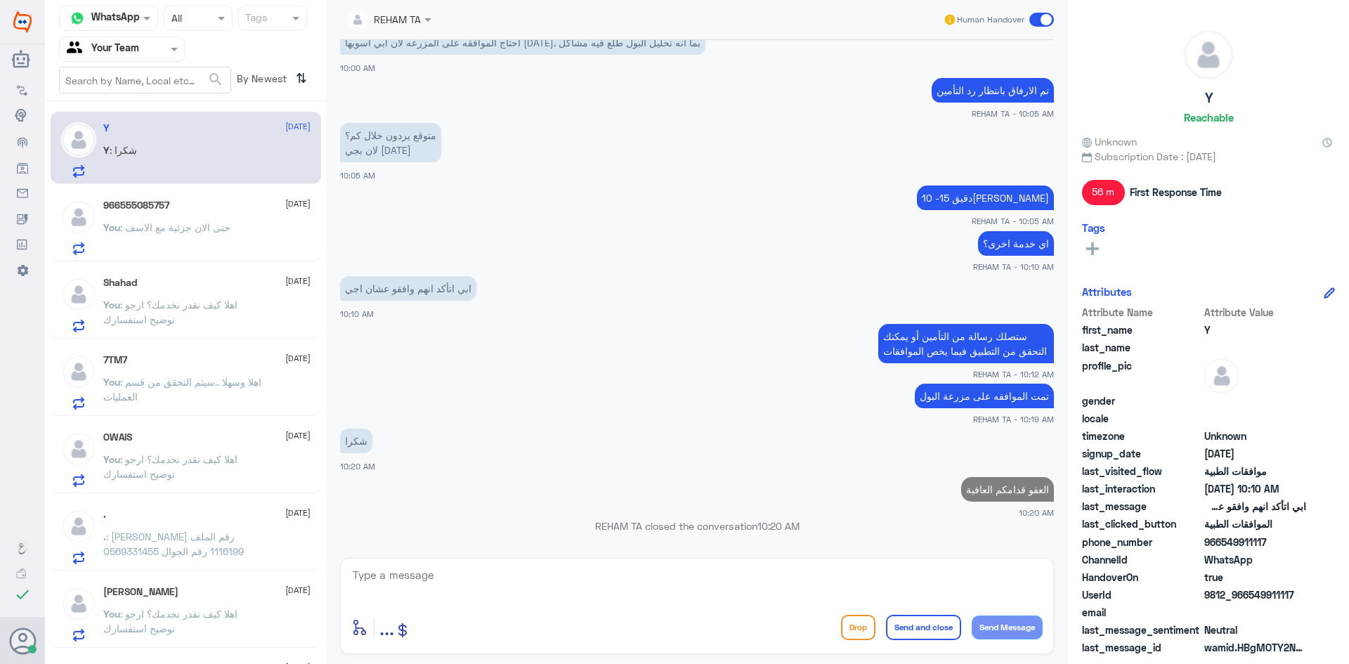
click at [228, 228] on span ": حتى الان جزئية مع الاسف" at bounding box center [175, 227] width 110 height 12
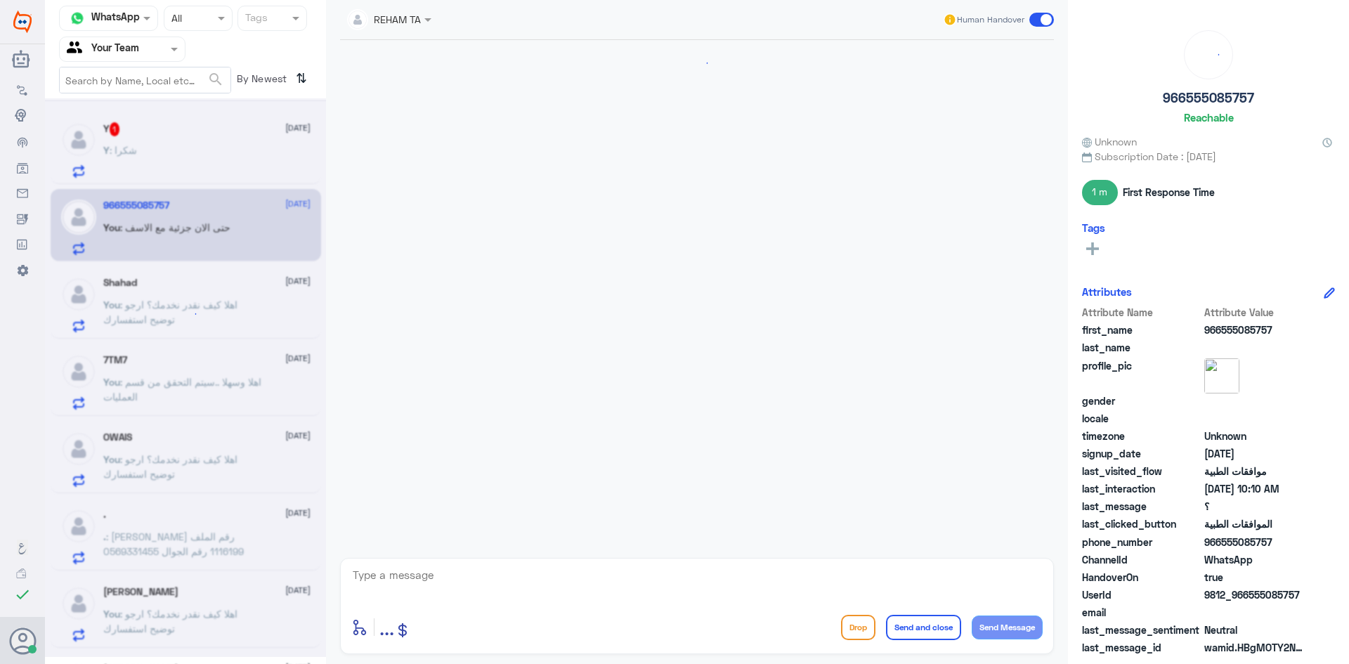
scroll to position [993, 0]
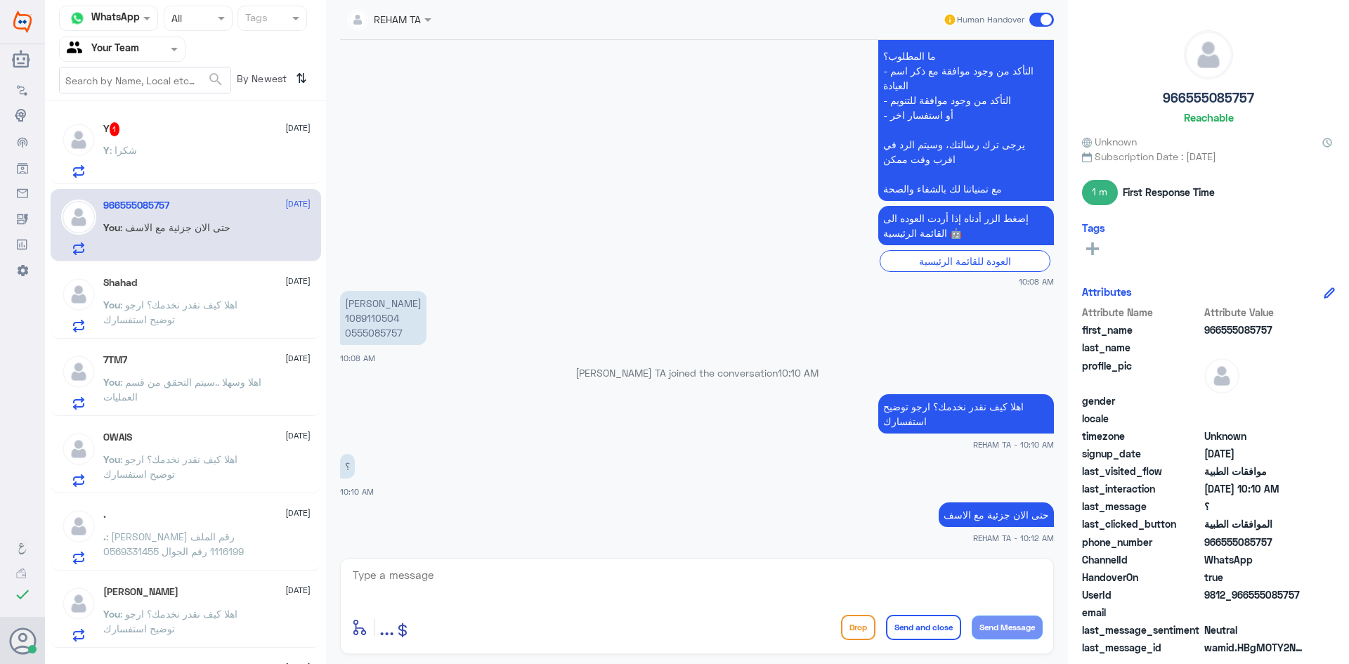
click at [216, 288] on div "Shahad 21 August" at bounding box center [206, 283] width 207 height 12
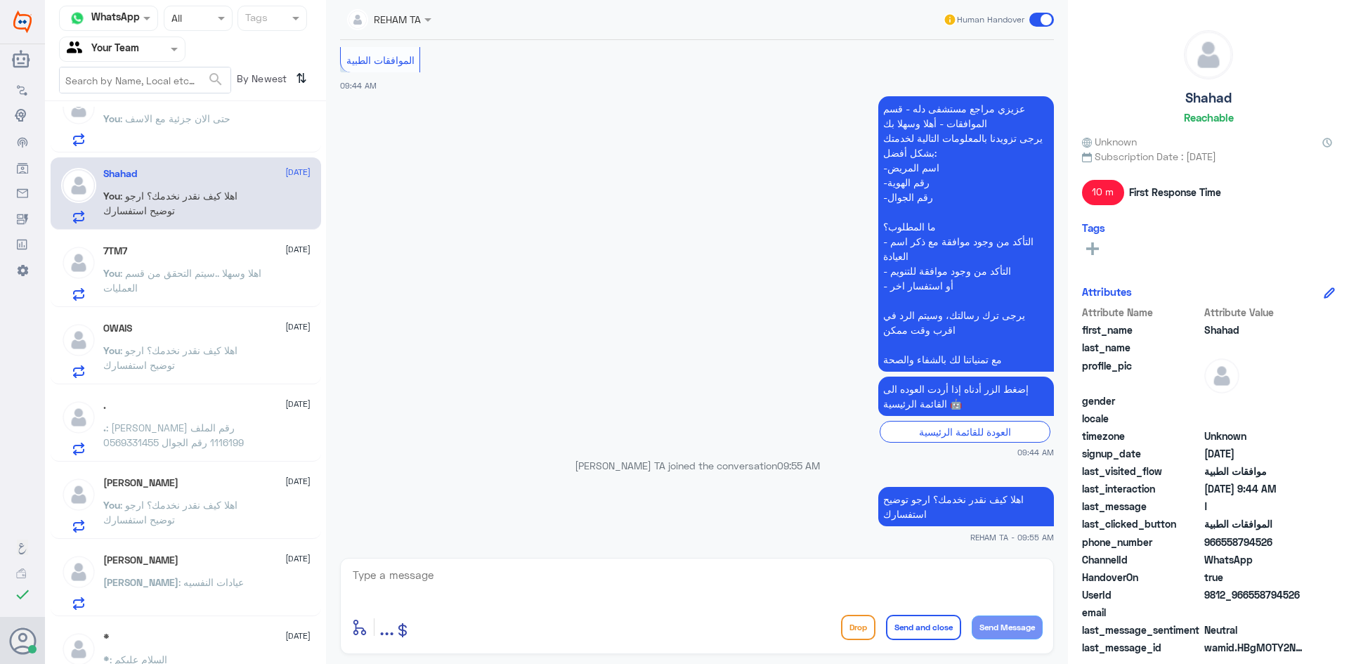
scroll to position [216, 0]
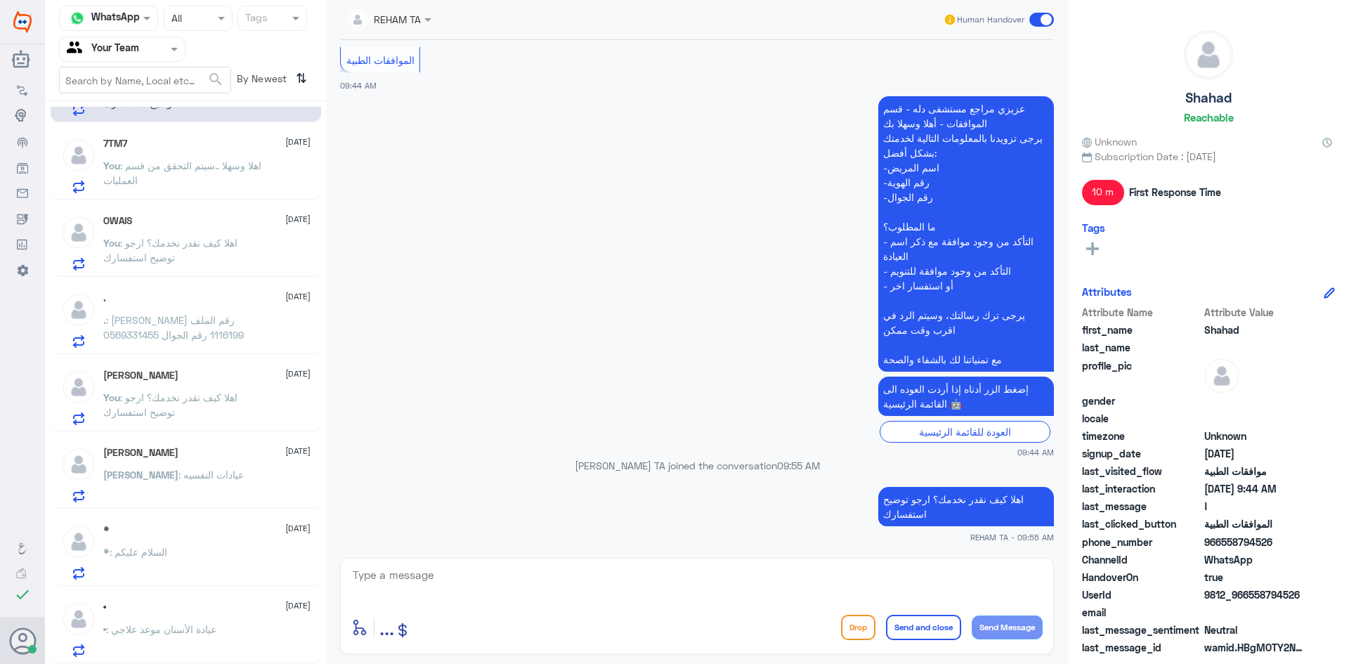
click at [202, 560] on div "* : السلام عليكم" at bounding box center [206, 564] width 207 height 32
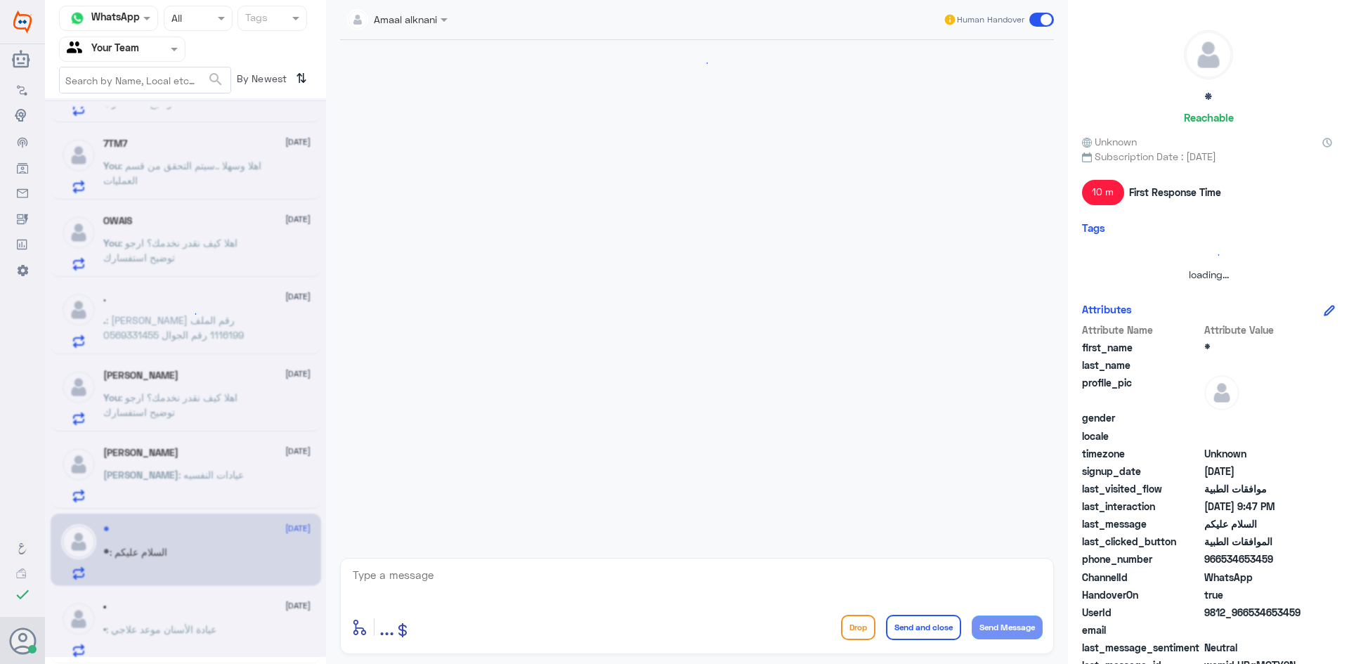
scroll to position [533, 0]
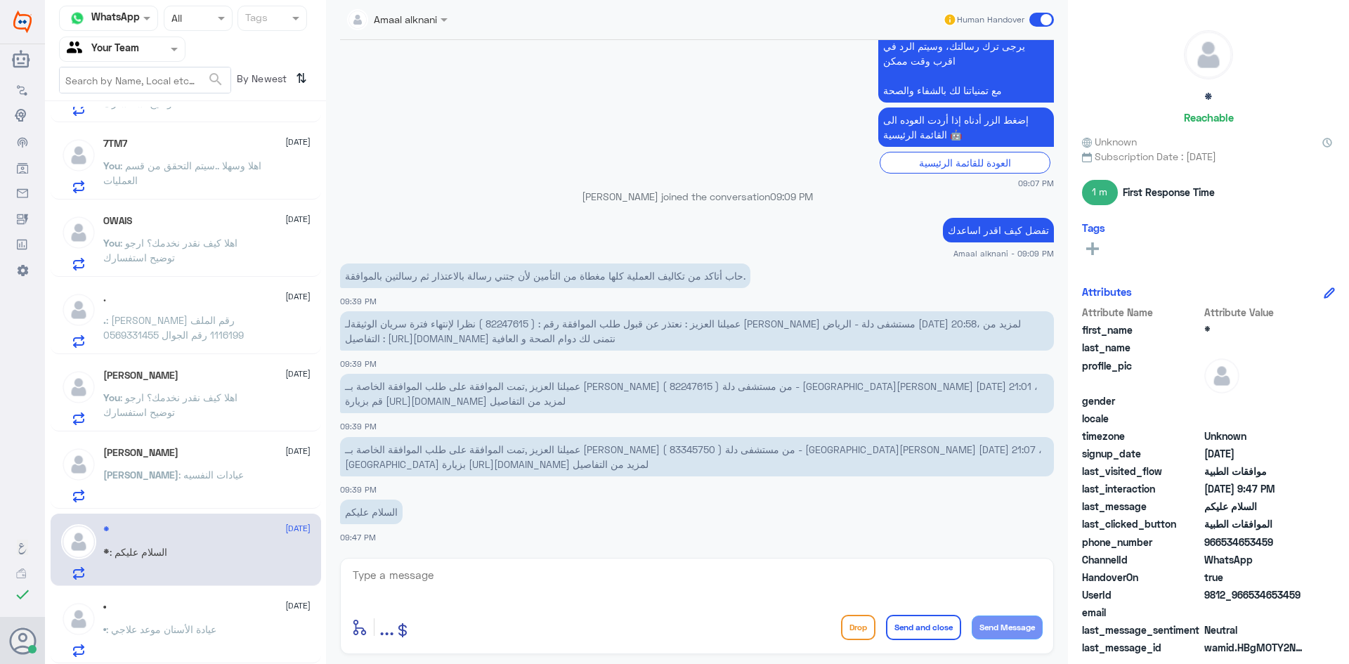
click at [191, 624] on span ": عيادة الأسنان موعد علاجي" at bounding box center [161, 629] width 110 height 12
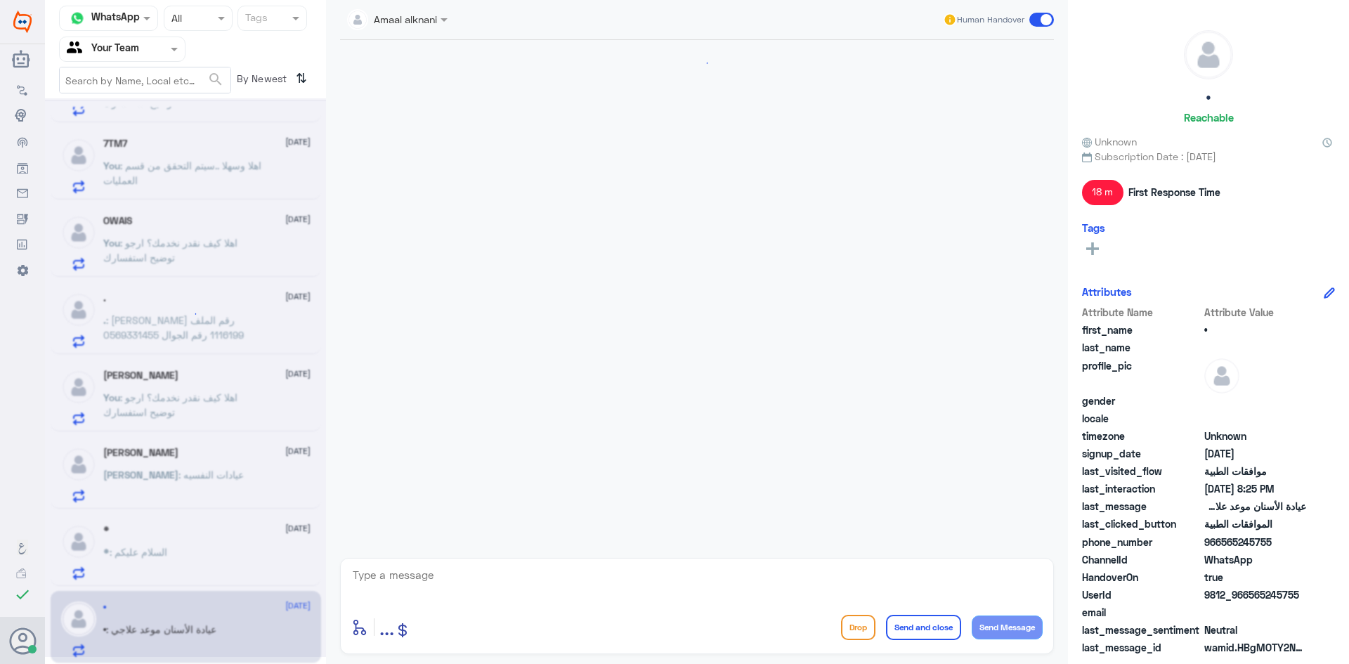
scroll to position [452, 0]
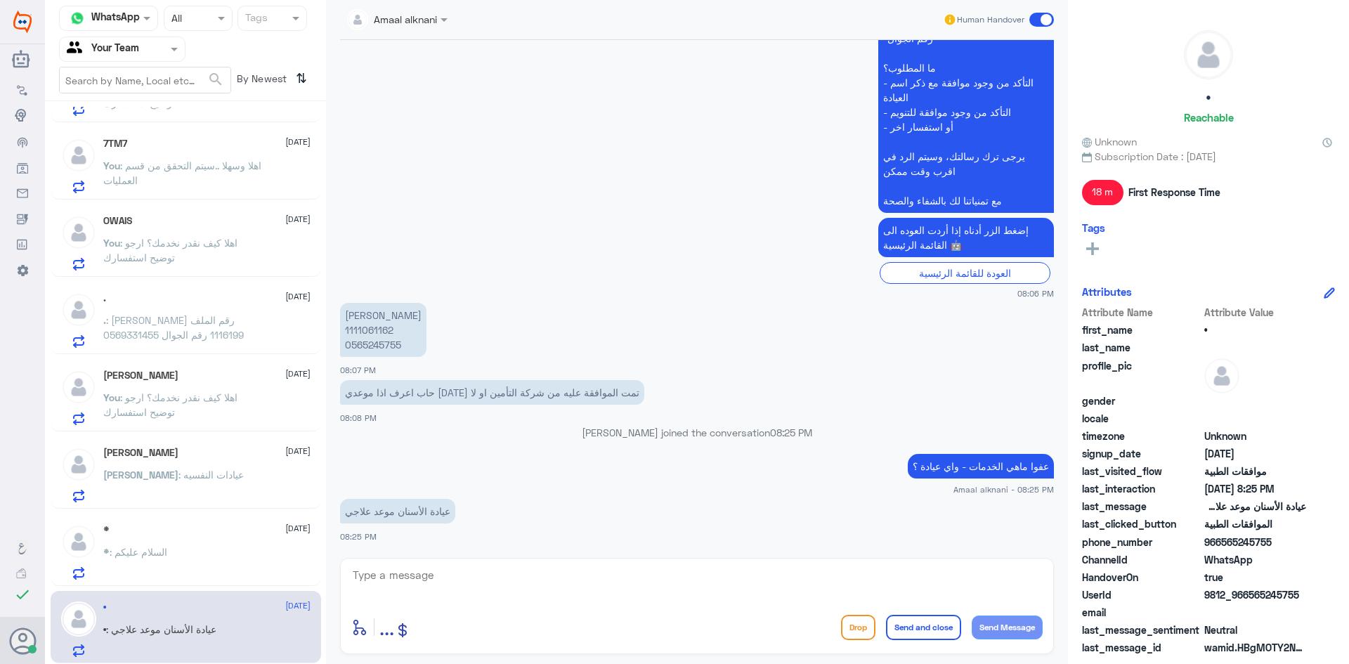
click at [365, 324] on p "زياد الخضير 1111061162 0565245755" at bounding box center [383, 330] width 86 height 54
copy p "1111061162"
click at [549, 587] on textarea at bounding box center [696, 583] width 691 height 34
type textarea "حتى الان لم يرفع لط طلب بالنظام بتاريخ اليوم أو أمس"
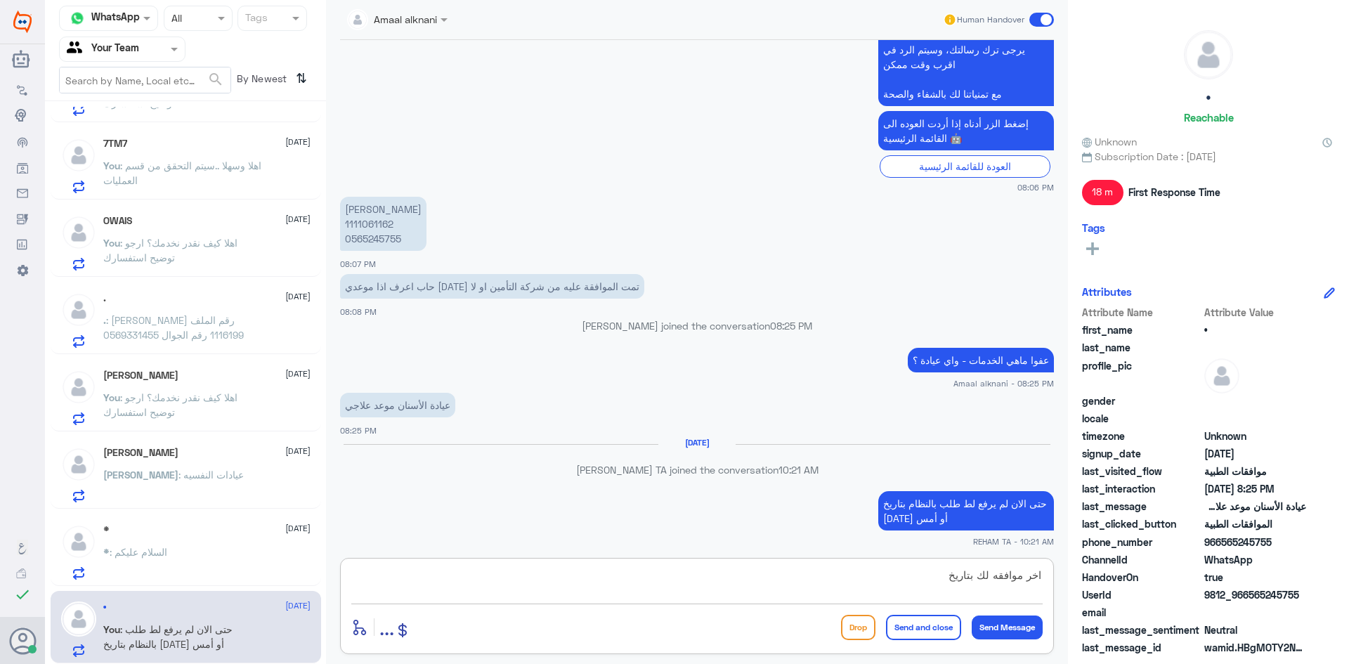
scroll to position [536, 0]
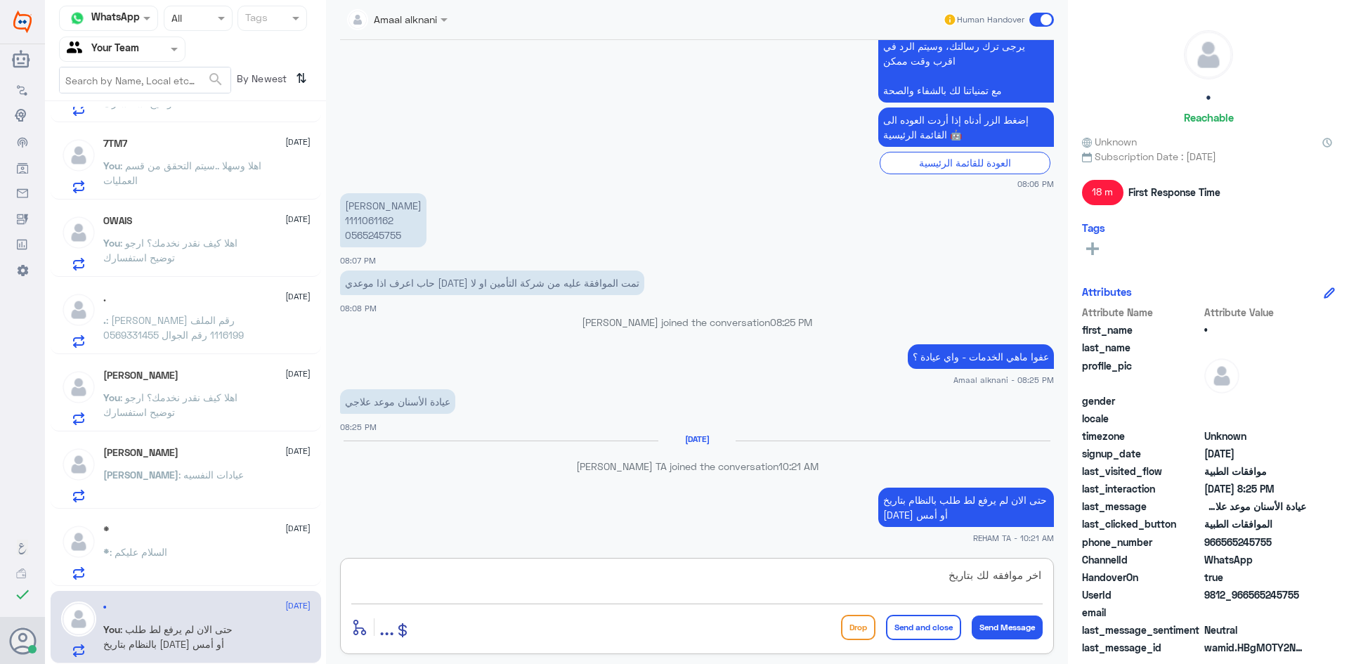
paste textarea "14-08-2025"
type textarea "اخر موافقه لك بتاريخ 14-08-2025"
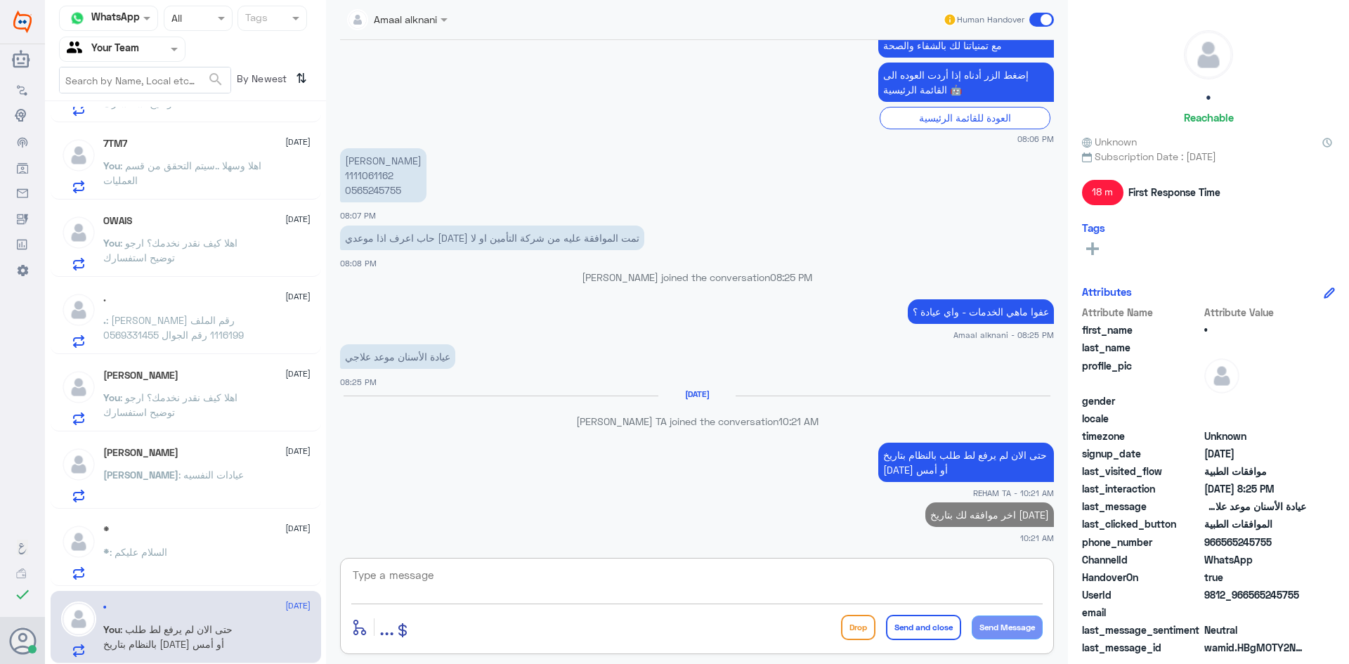
click at [194, 556] on div "* : السلام عليكم" at bounding box center [206, 564] width 207 height 32
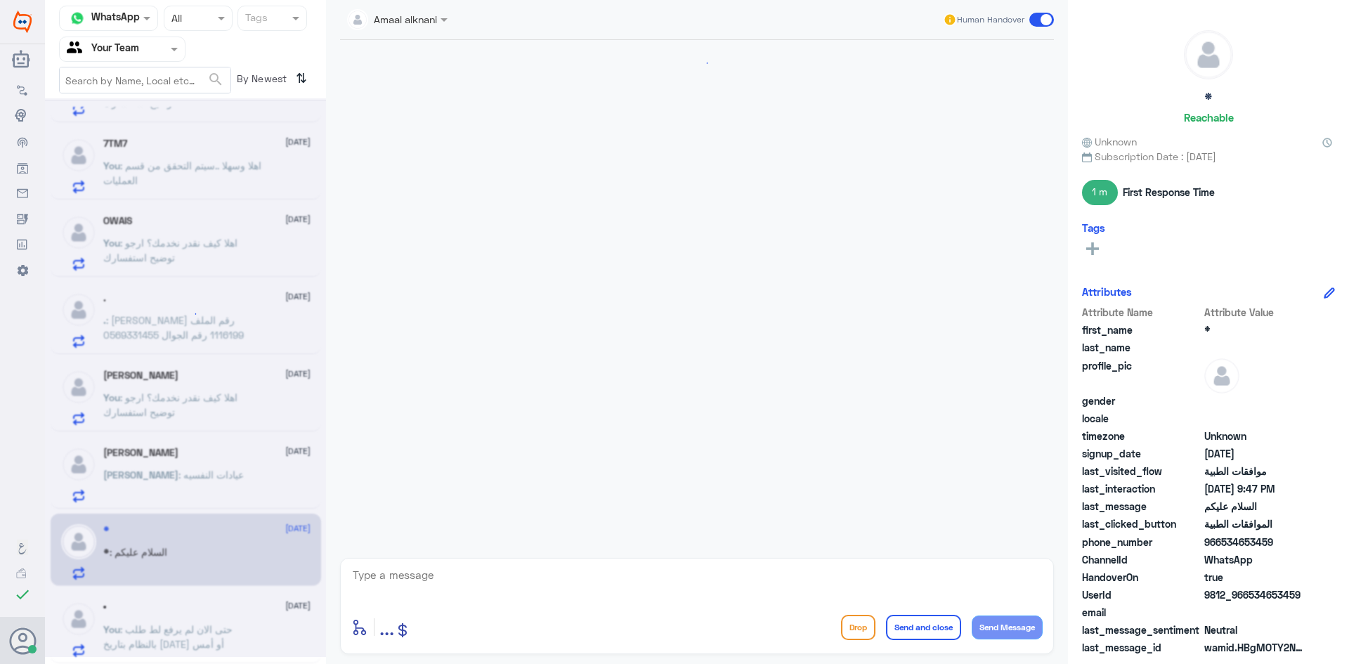
scroll to position [533, 0]
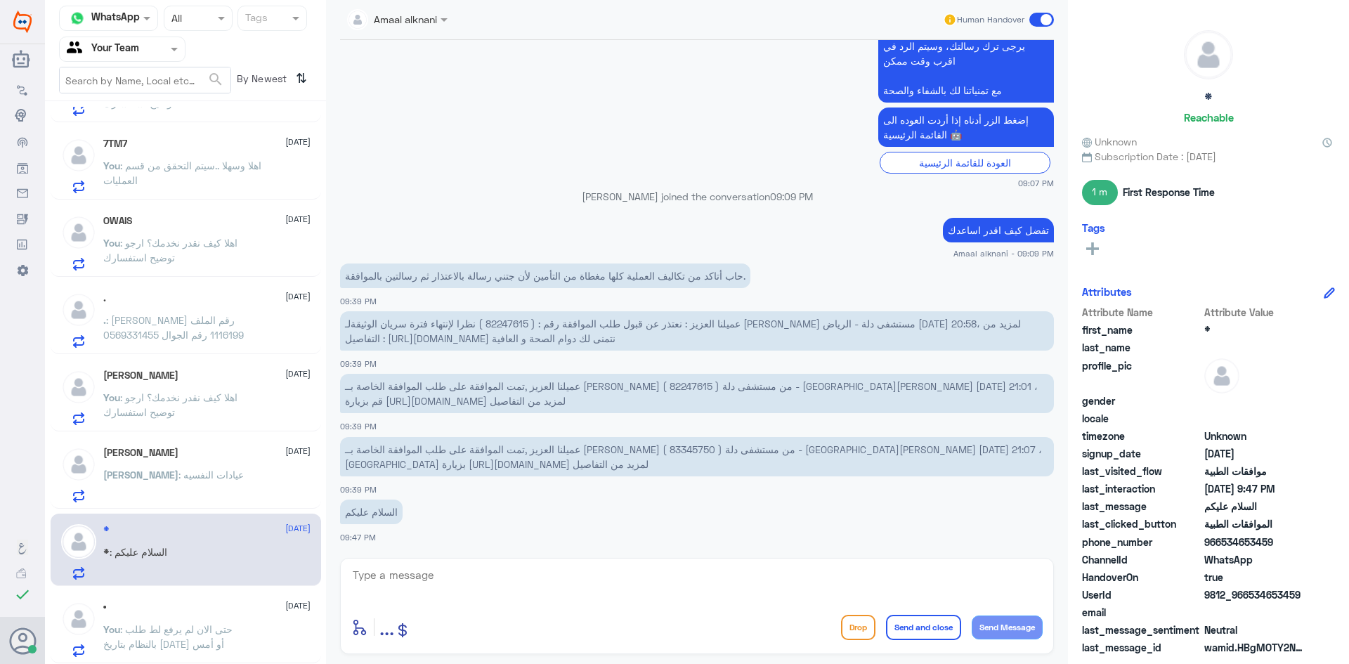
click at [203, 483] on div "[PERSON_NAME] : عيادات النفسيه" at bounding box center [206, 487] width 207 height 32
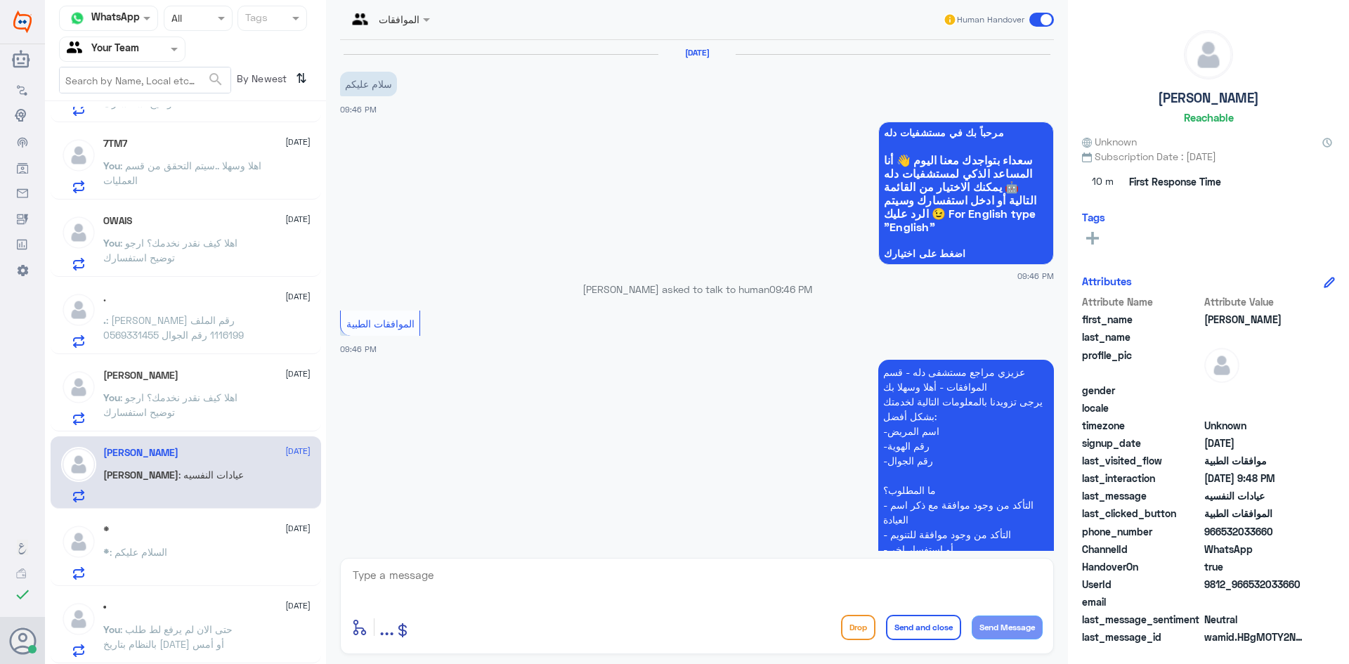
scroll to position [304, 0]
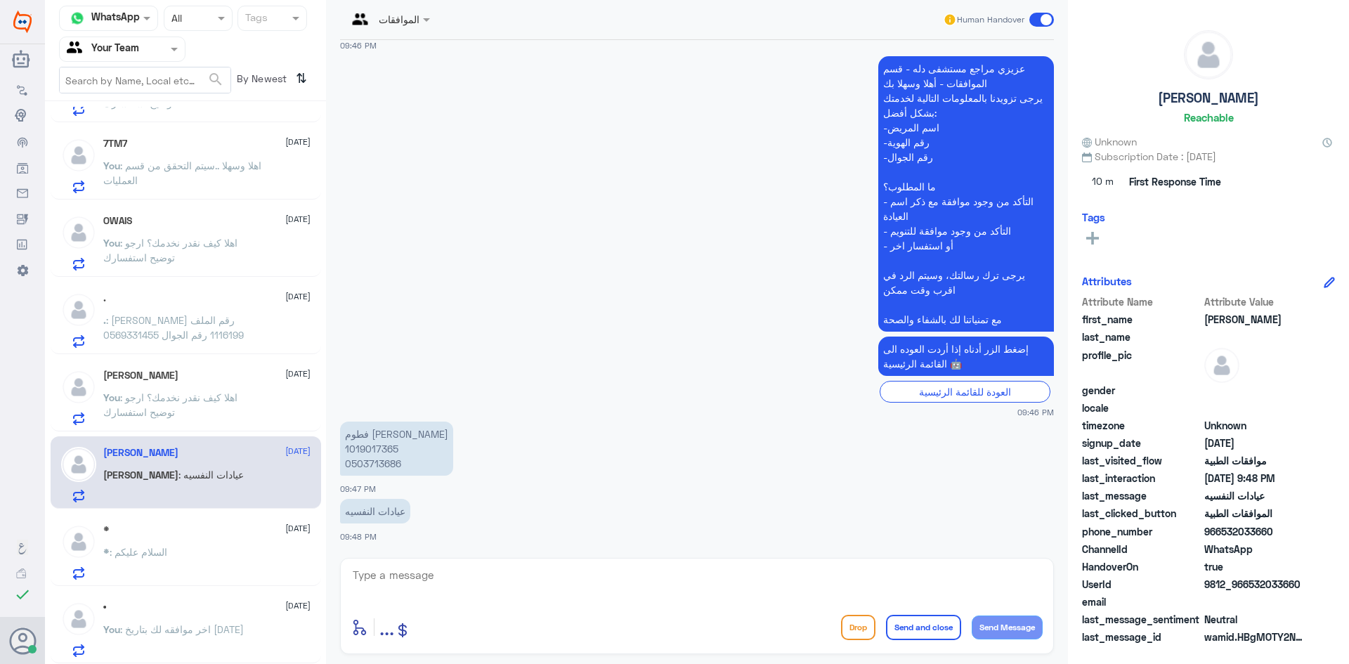
click at [381, 440] on p "فطوم عقيل مشرع الشيباني 1019017365 0503713686" at bounding box center [396, 449] width 113 height 54
click at [380, 444] on p "فطوم عقيل مشرع الشيباني 1019017365 0503713686" at bounding box center [396, 449] width 113 height 54
copy p "1019017365"
click at [561, 597] on textarea at bounding box center [696, 583] width 691 height 34
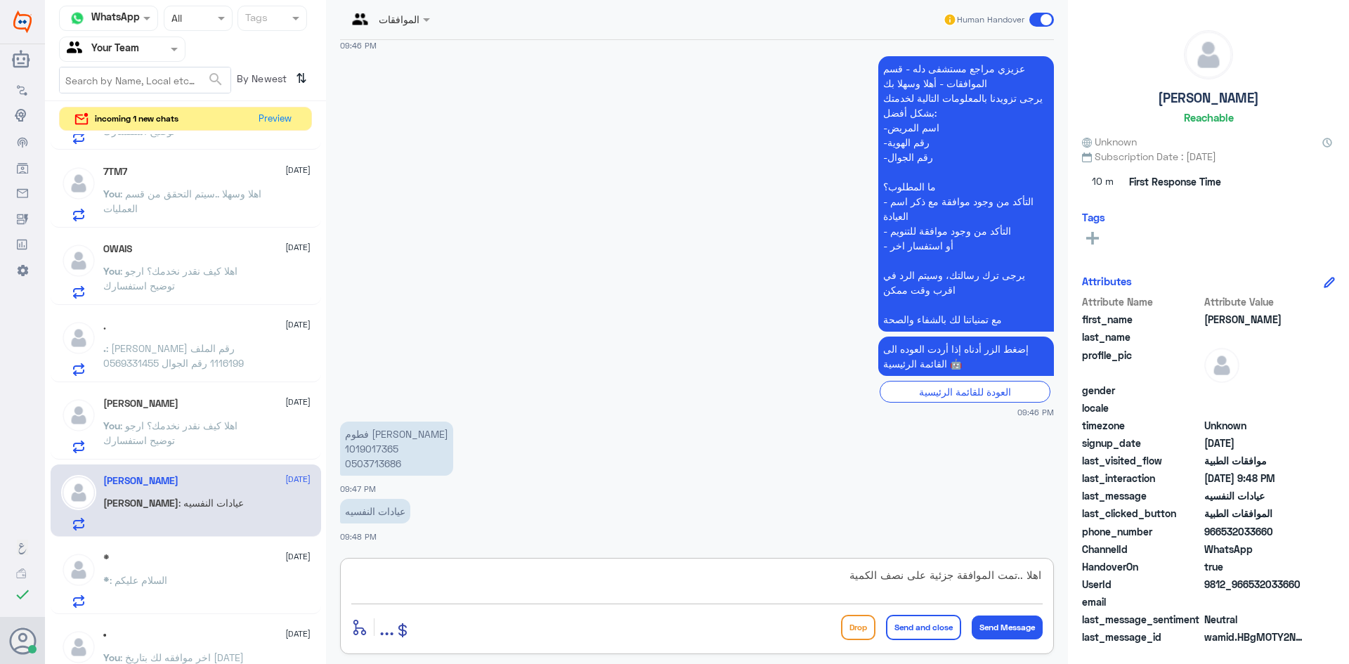
type textarea "اهلا ..تمت الموافقة جزئية على نصف الكمية"
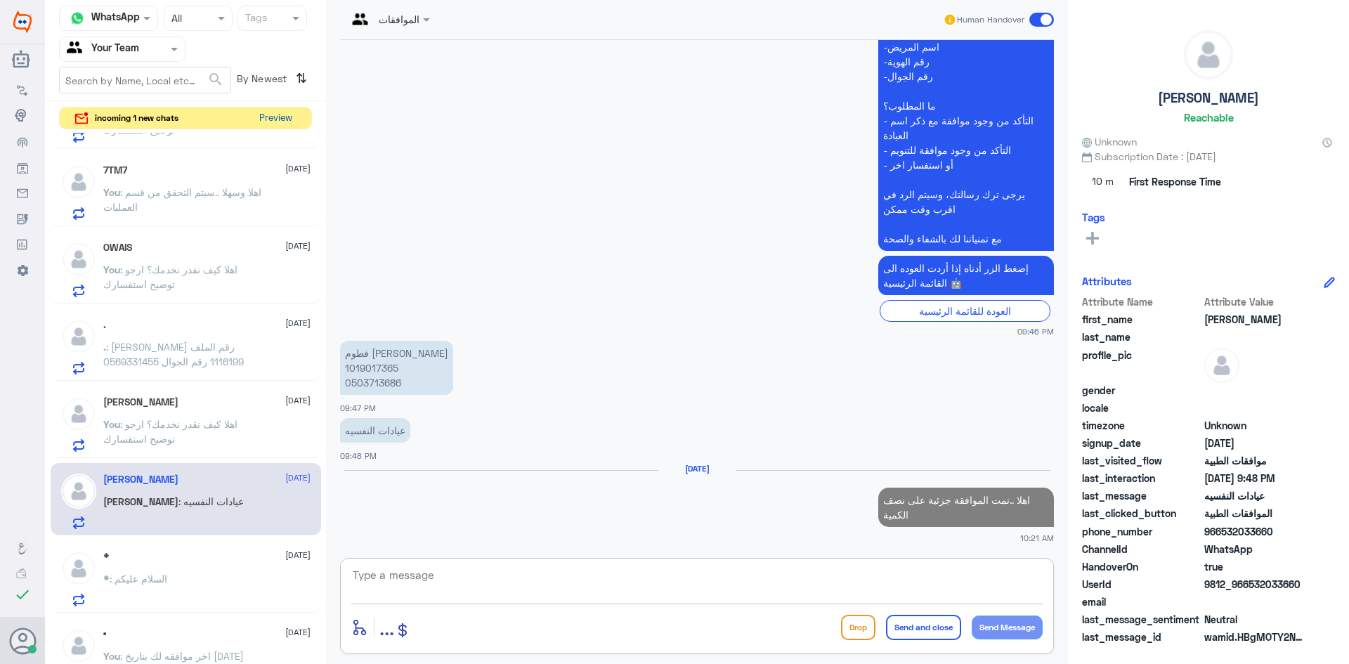
click at [287, 126] on button "Preview" at bounding box center [276, 119] width 44 height 22
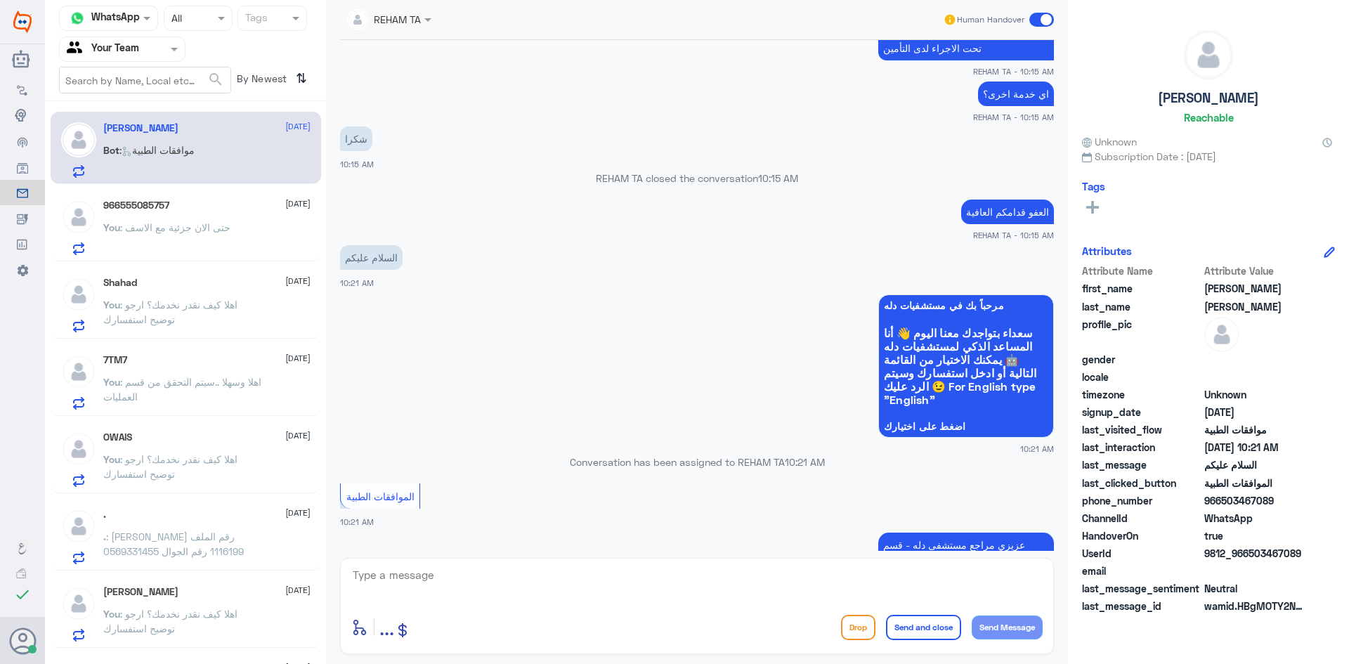
scroll to position [478, 0]
click at [185, 207] on div "966555085757 [DATE]" at bounding box center [206, 206] width 207 height 12
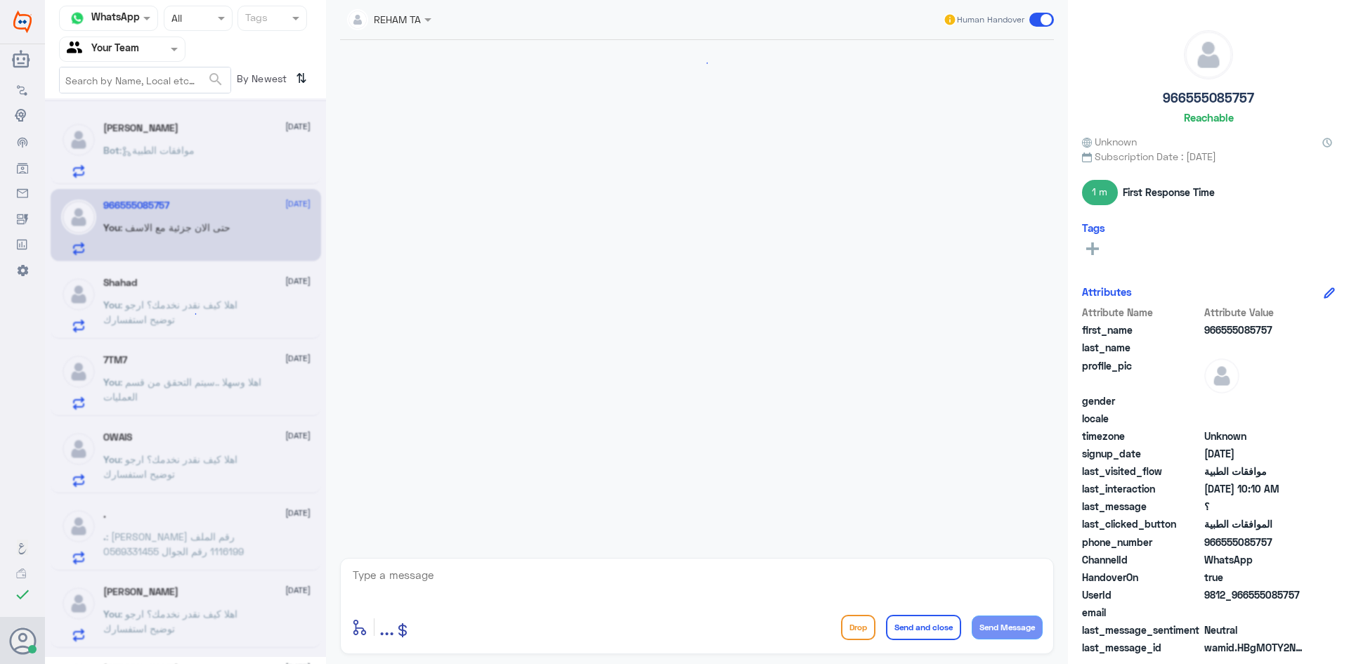
scroll to position [993, 0]
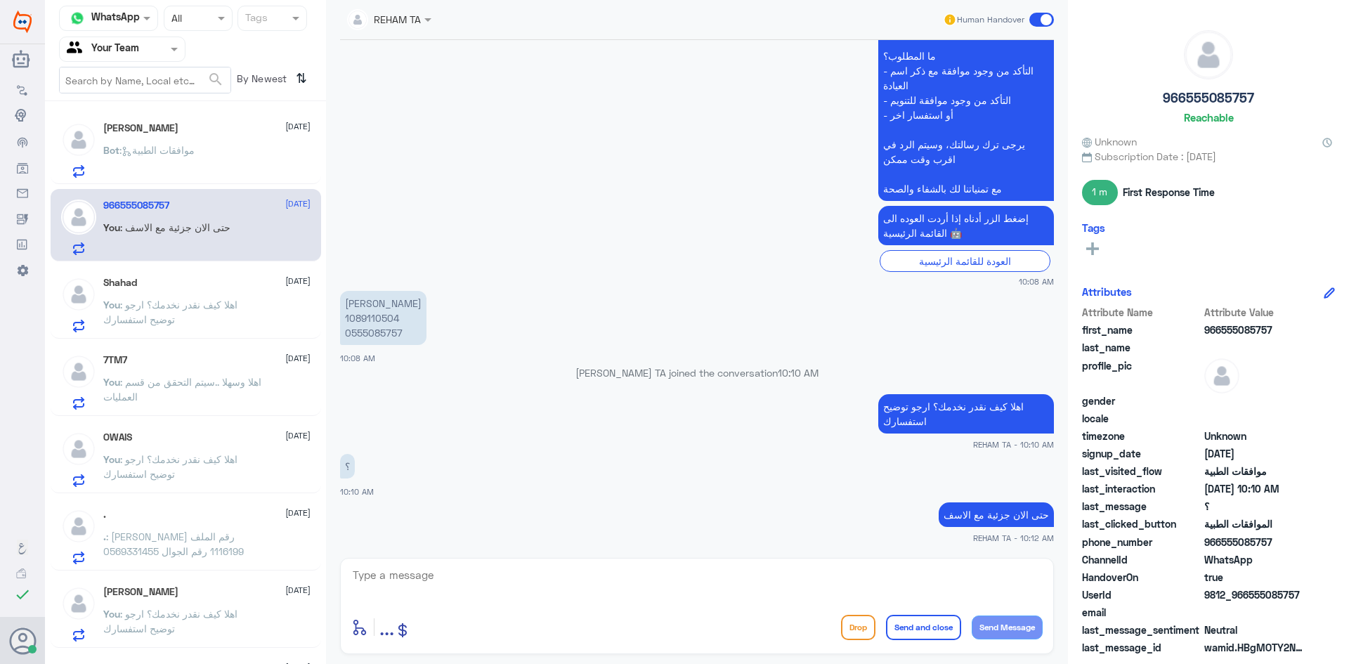
drag, startPoint x: 169, startPoint y: 135, endPoint x: 150, endPoint y: 91, distance: 48.2
click at [169, 134] on div "Omar Bin Jahlan 21 August Bot : موافقات الطبية" at bounding box center [206, 150] width 207 height 56
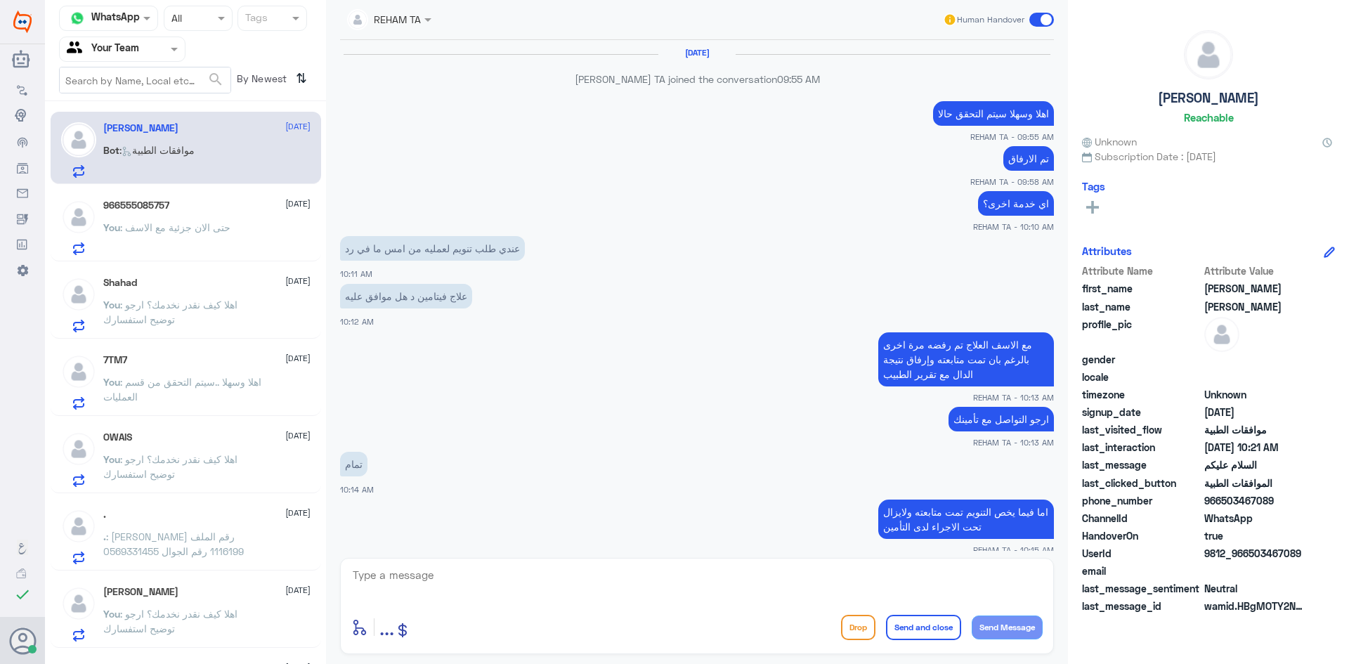
scroll to position [829, 0]
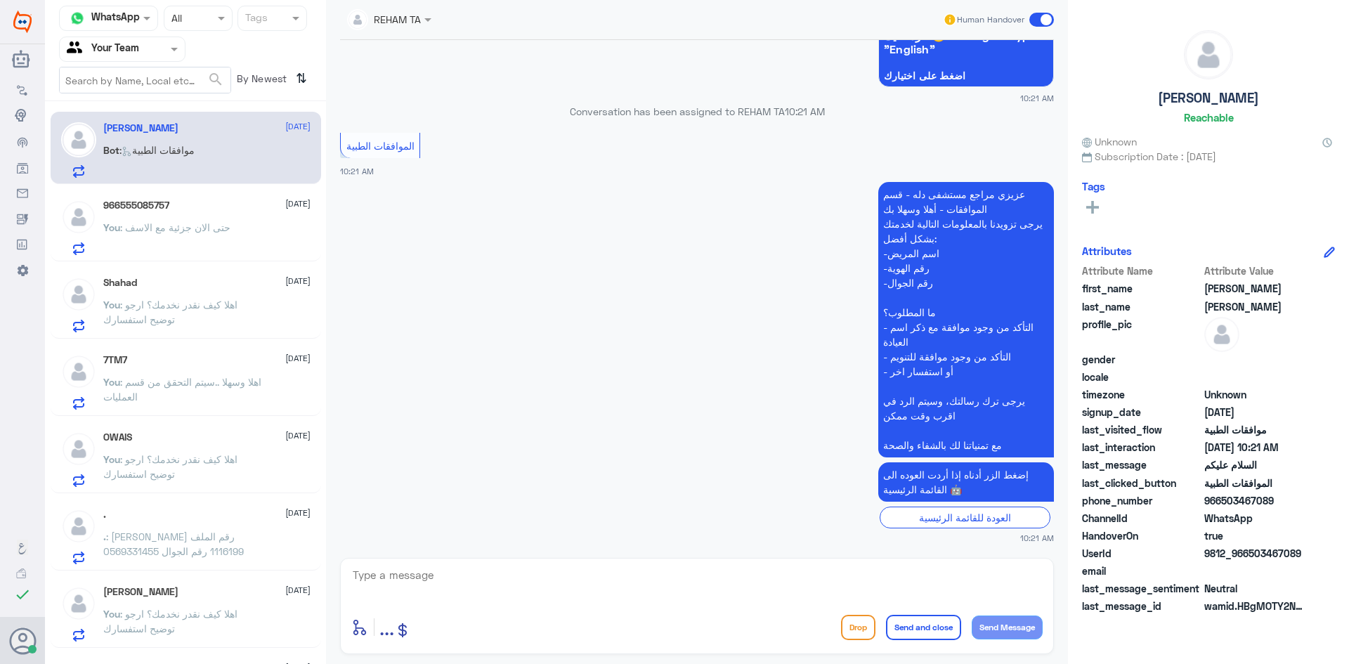
click at [174, 238] on p "You : حتى الان جزئية مع الاسف" at bounding box center [166, 237] width 127 height 35
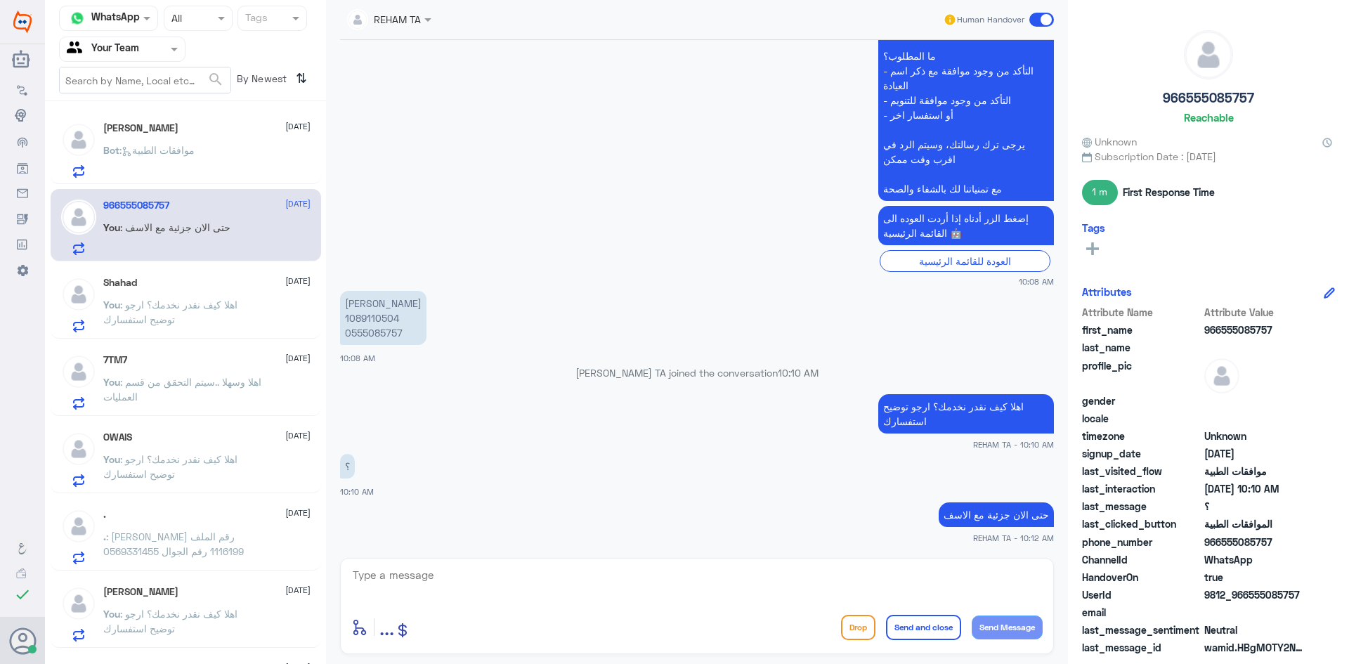
scroll to position [216, 0]
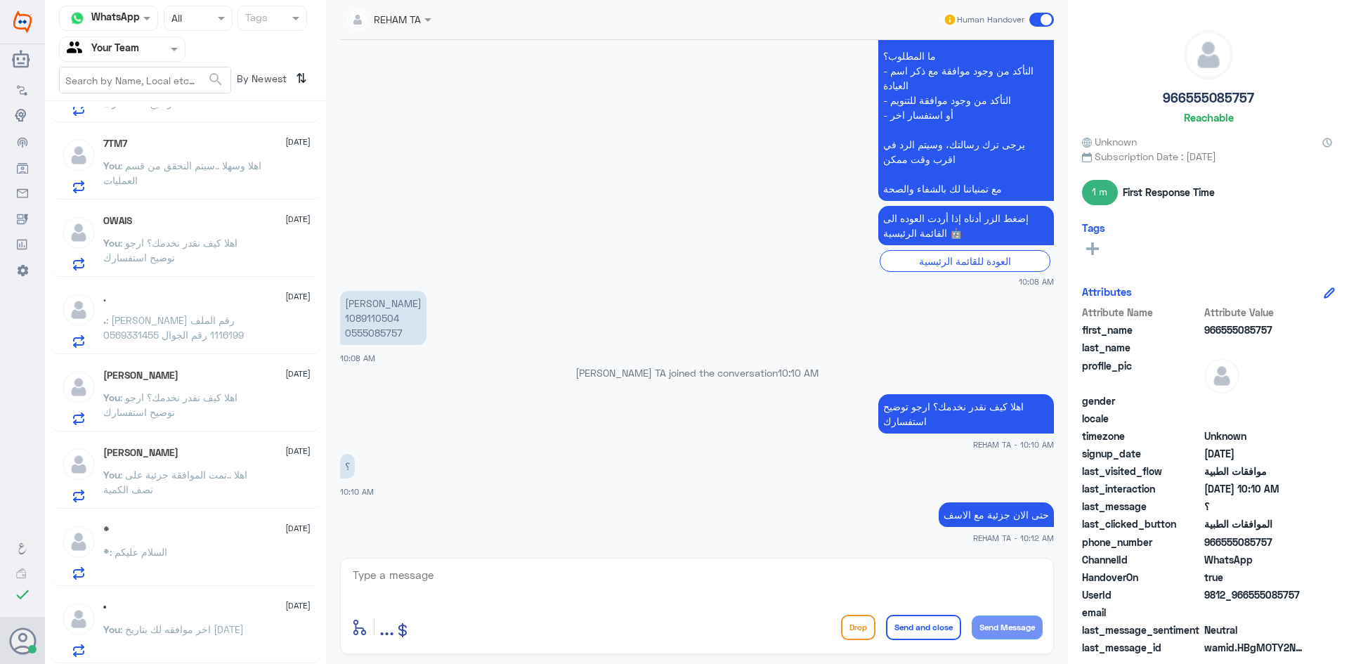
click at [156, 637] on p "You : اخر موافقه لك بتاريخ 14-08-2025" at bounding box center [173, 639] width 141 height 35
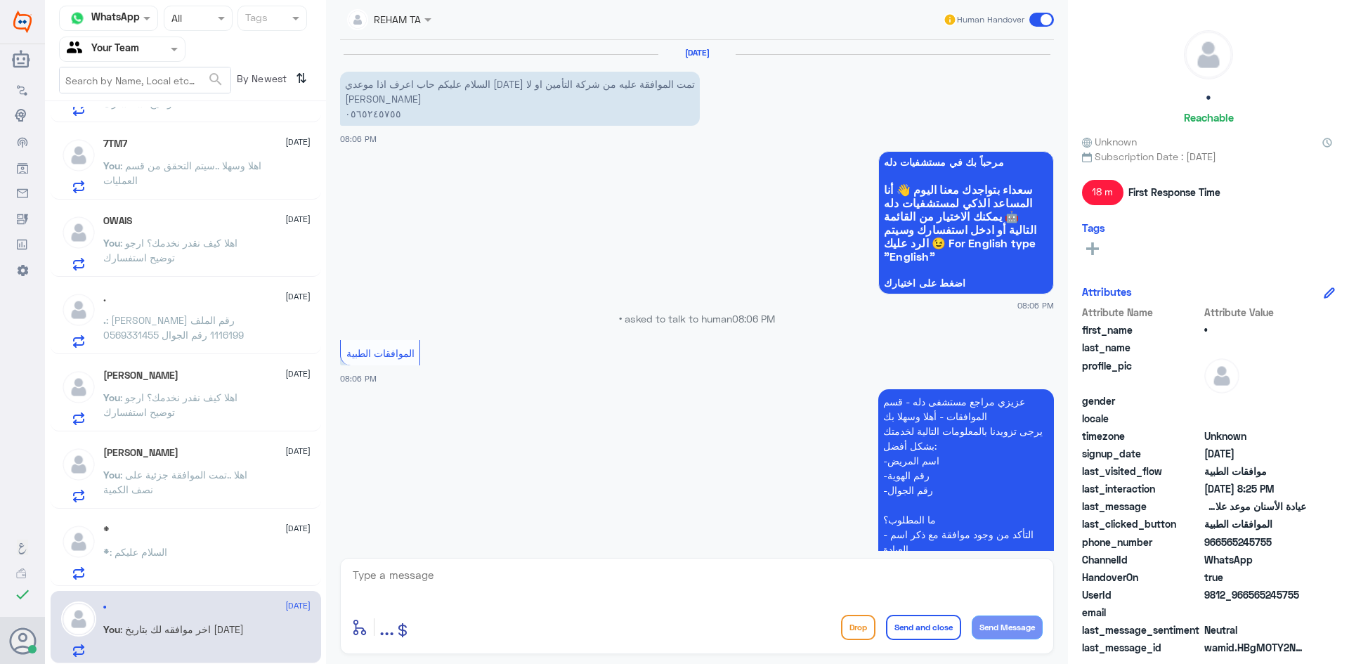
scroll to position [607, 0]
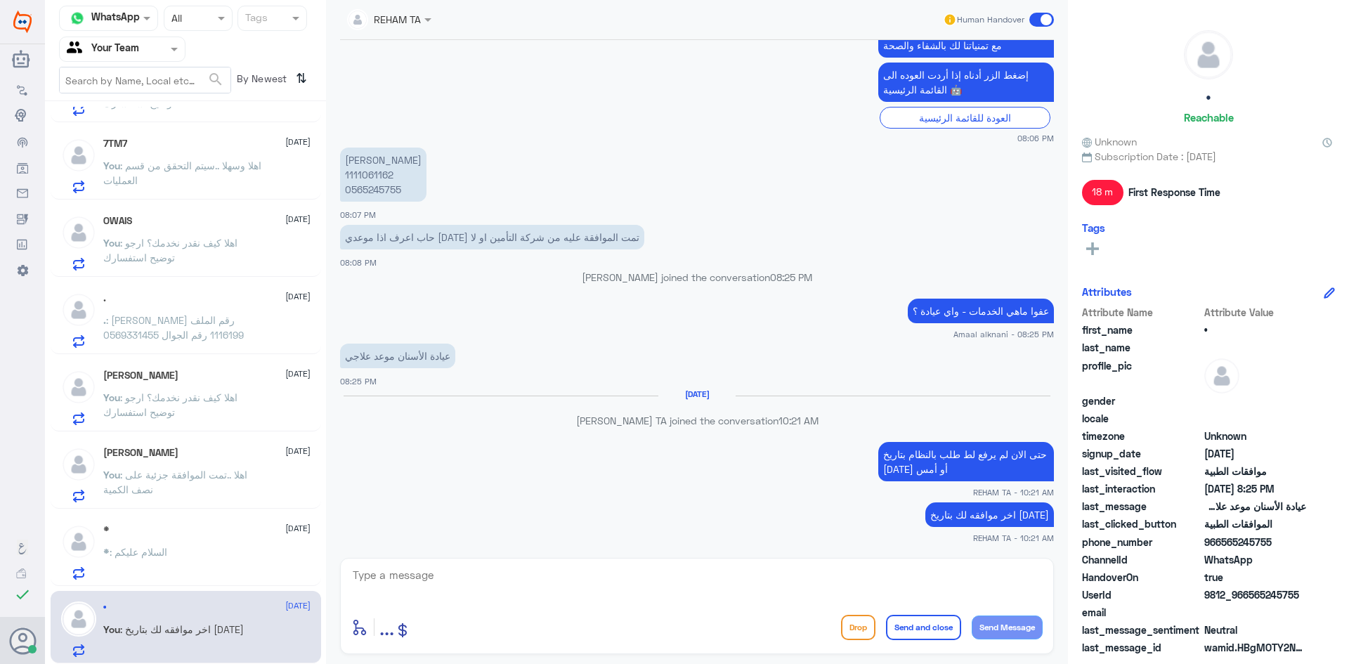
click at [209, 563] on div "* : السلام عليكم" at bounding box center [206, 564] width 207 height 32
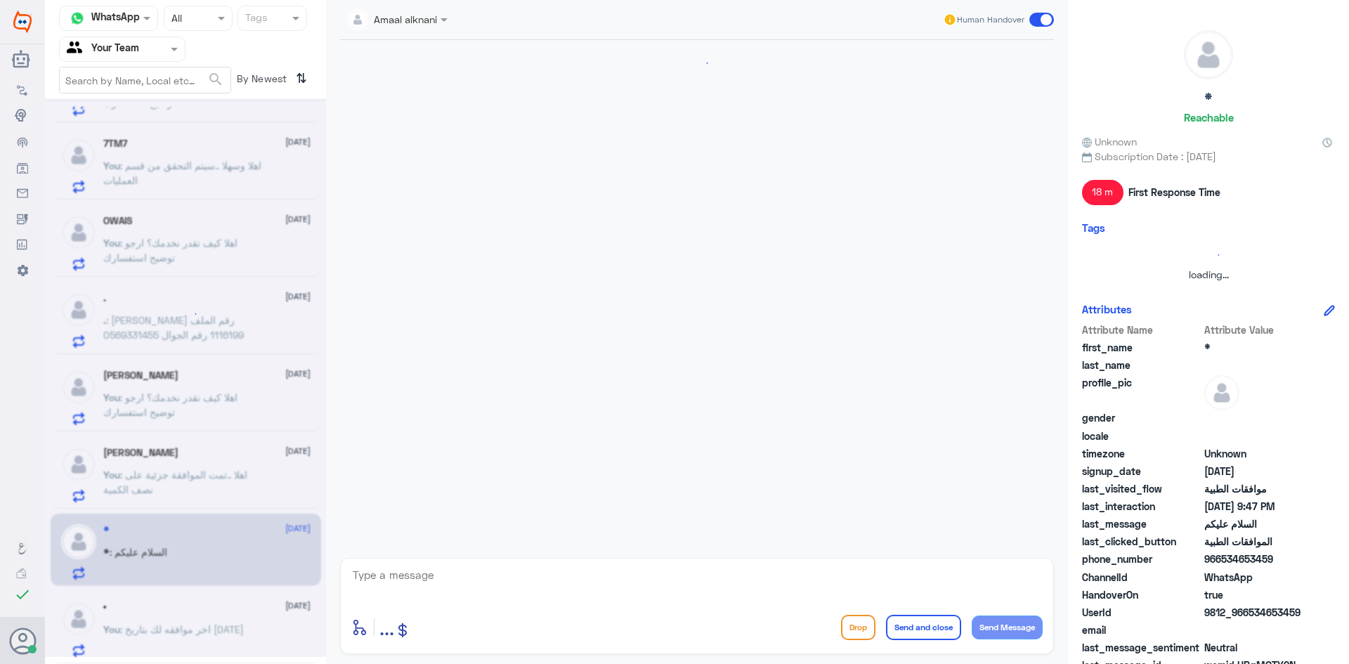
scroll to position [533, 0]
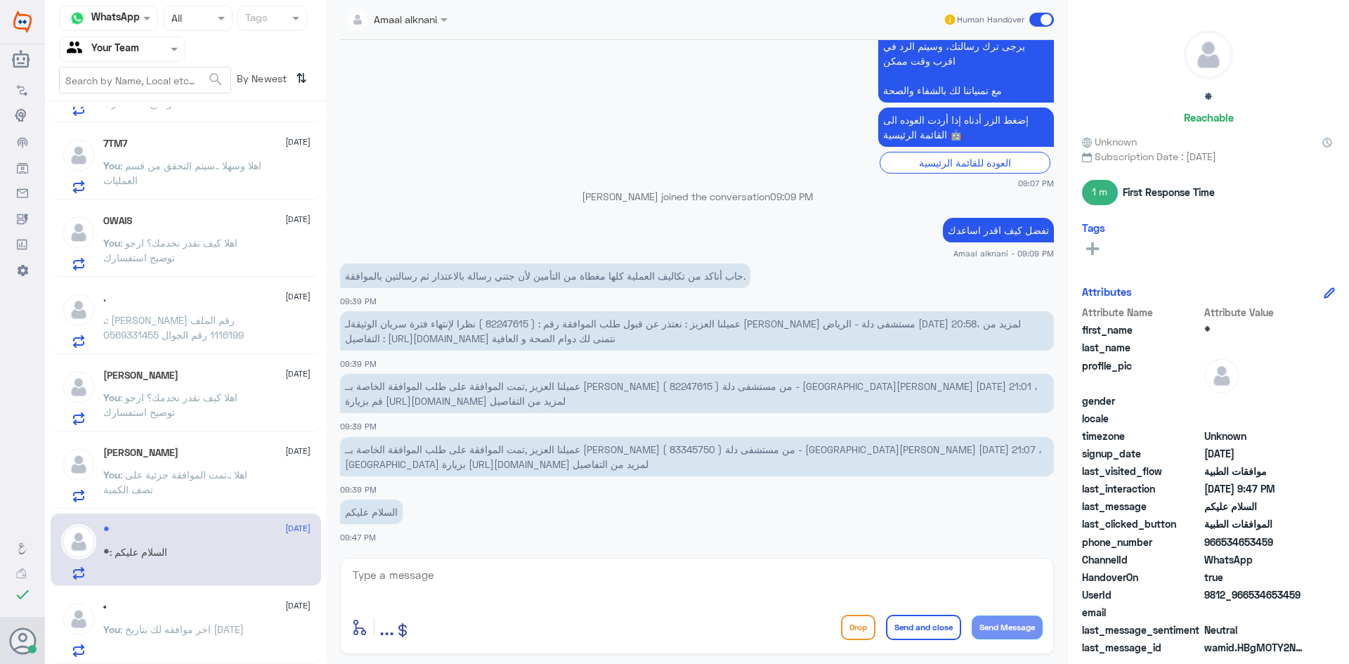
click at [212, 481] on p "You : اهلا ..تمت الموافقة جزئية على نصف الكمية" at bounding box center [182, 484] width 158 height 35
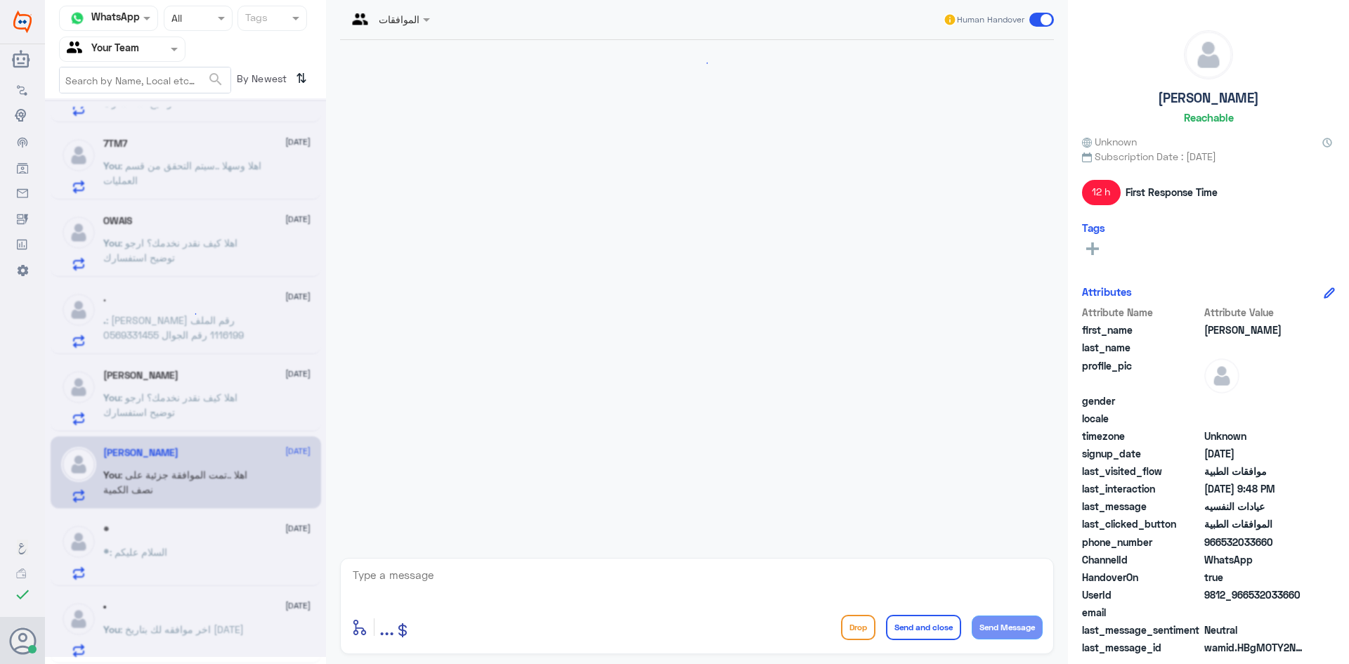
scroll to position [414, 0]
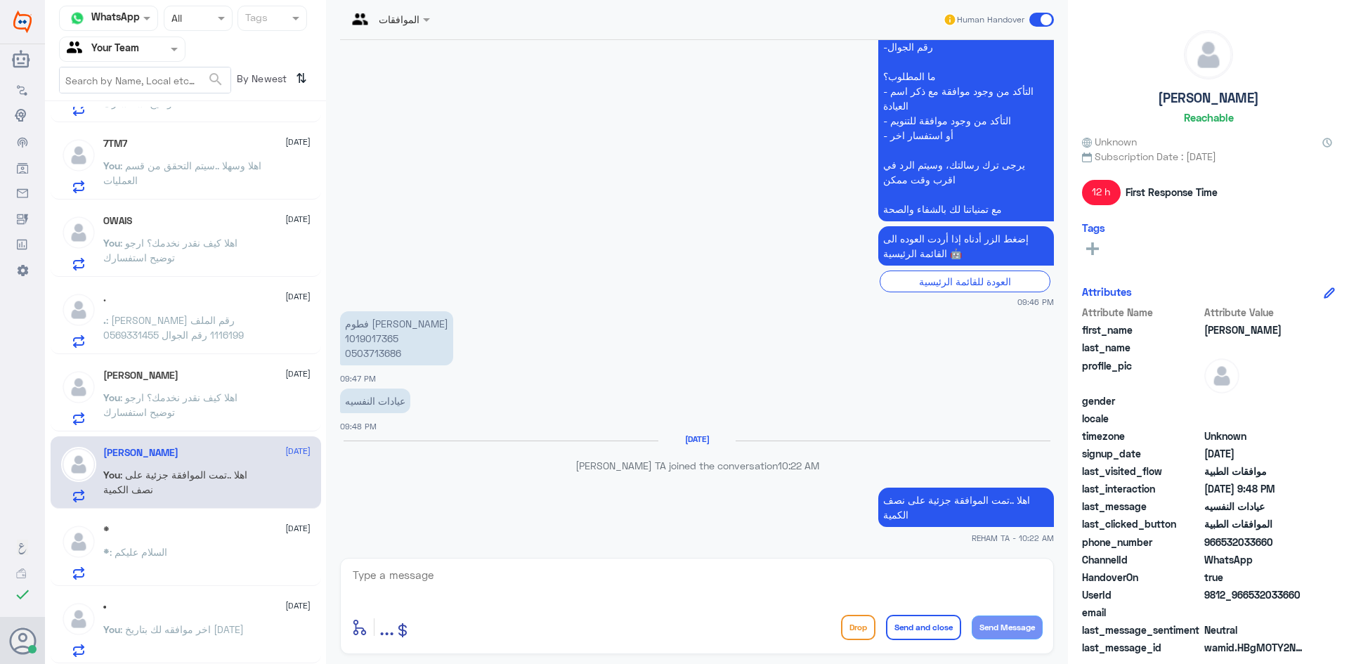
click at [199, 405] on p "You : اهلا كيف نقدر نخدمك؟ ارجو توضيح استفسارك" at bounding box center [182, 407] width 158 height 35
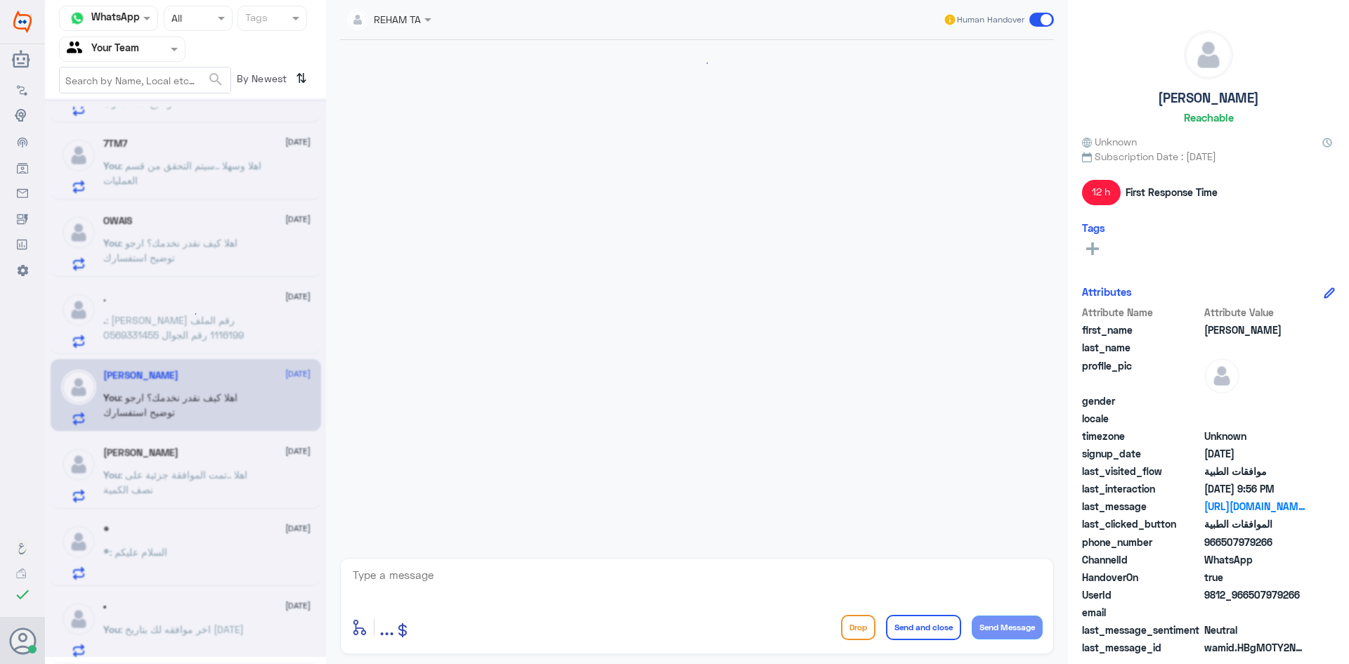
scroll to position [1579, 0]
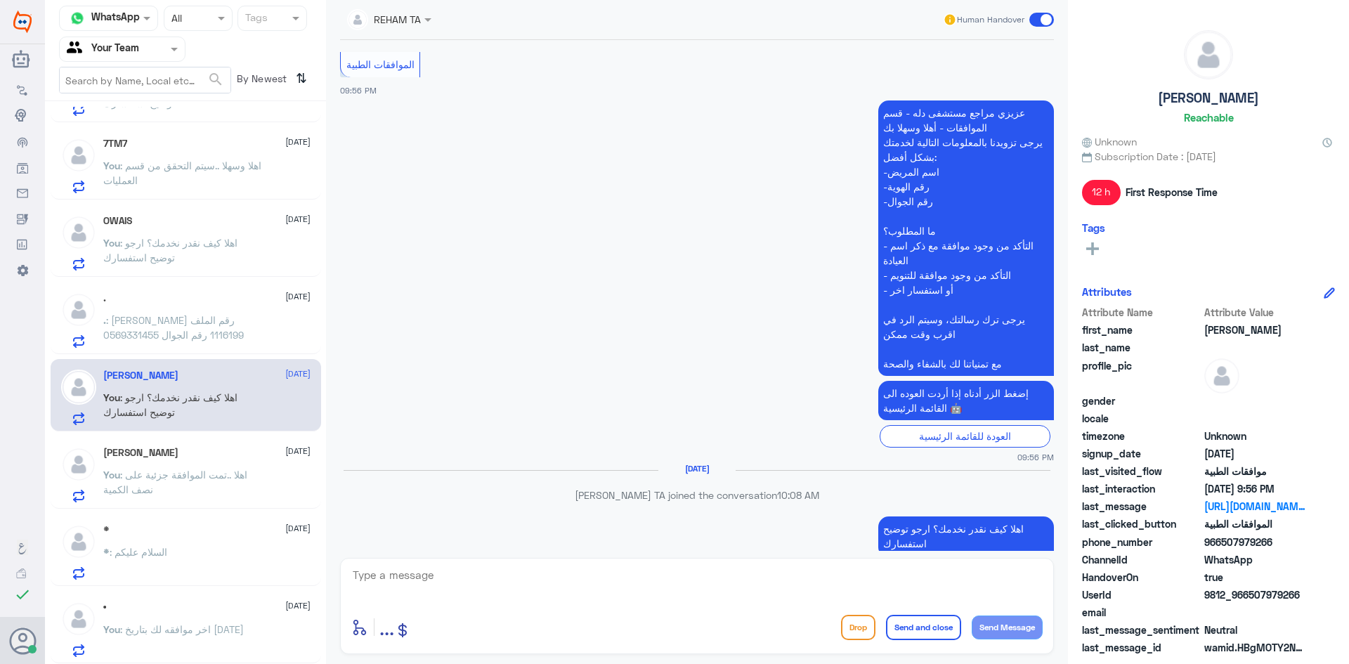
click at [196, 327] on p ". : [PERSON_NAME] رقم الملف 1116199 رقم الجوال 0569331455" at bounding box center [182, 330] width 158 height 35
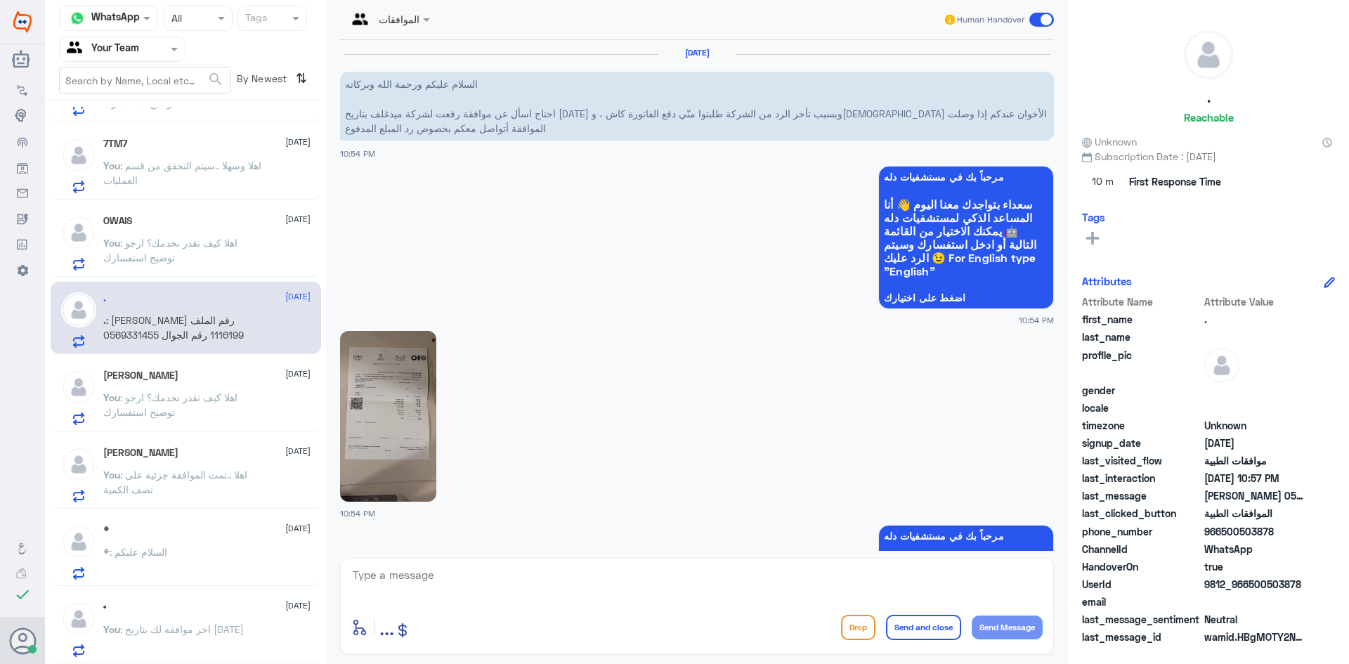
scroll to position [795, 0]
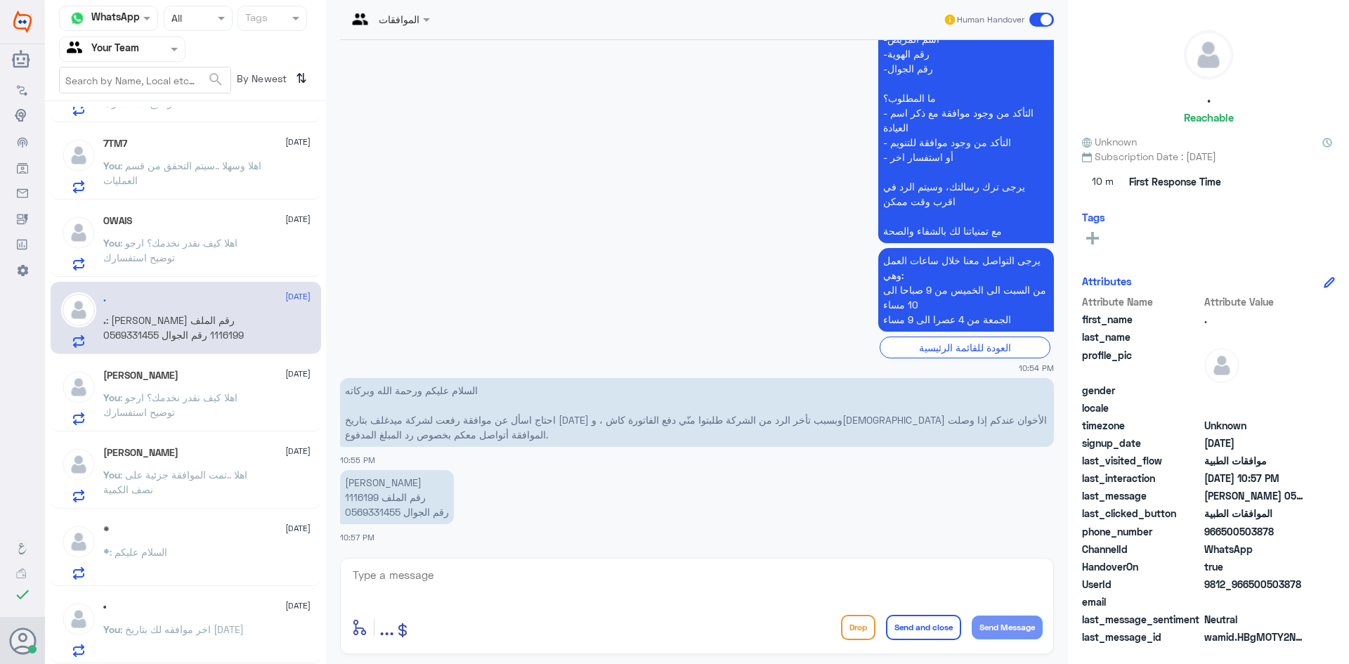
click at [364, 500] on p "جاسم محمد الدسيماني رقم الملف 1116199 رقم الجوال 0569331455" at bounding box center [397, 497] width 114 height 54
copy p "1116199"
click at [603, 597] on textarea at bounding box center [696, 583] width 691 height 34
type textarea "و"
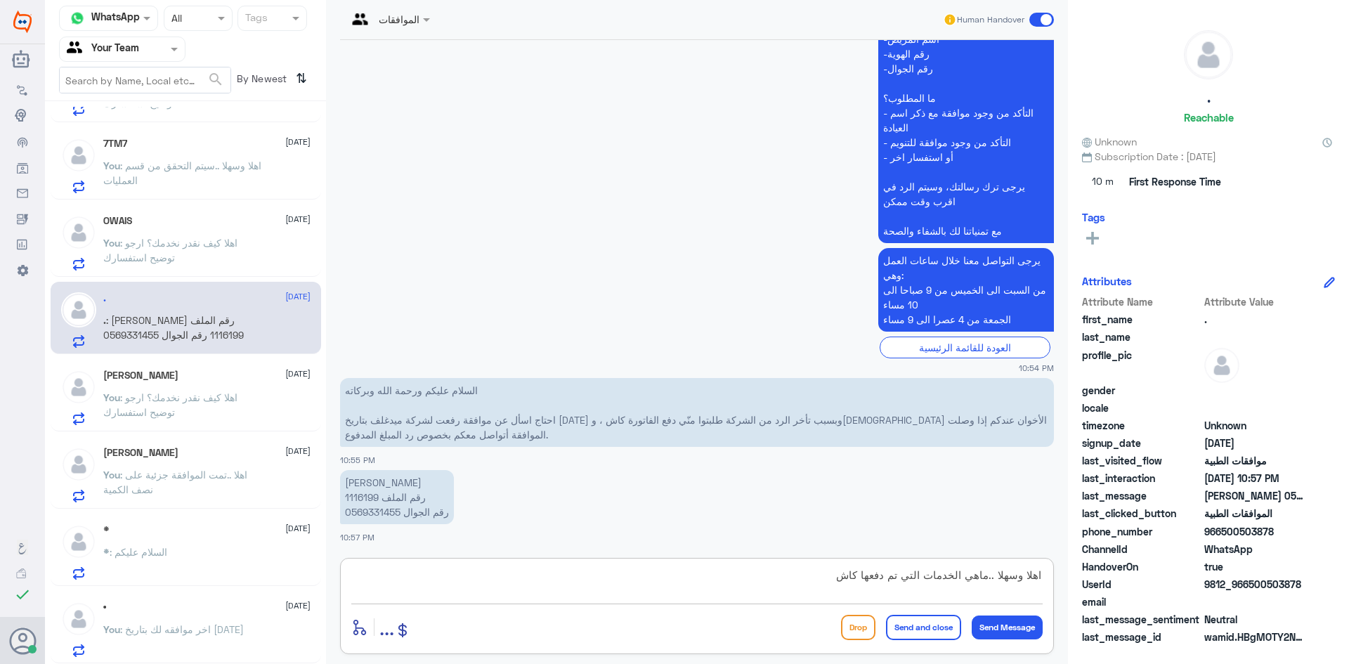
type textarea "اهلا وسهلا ..ماهي الخدمات التي تم دفعها كاش؟"
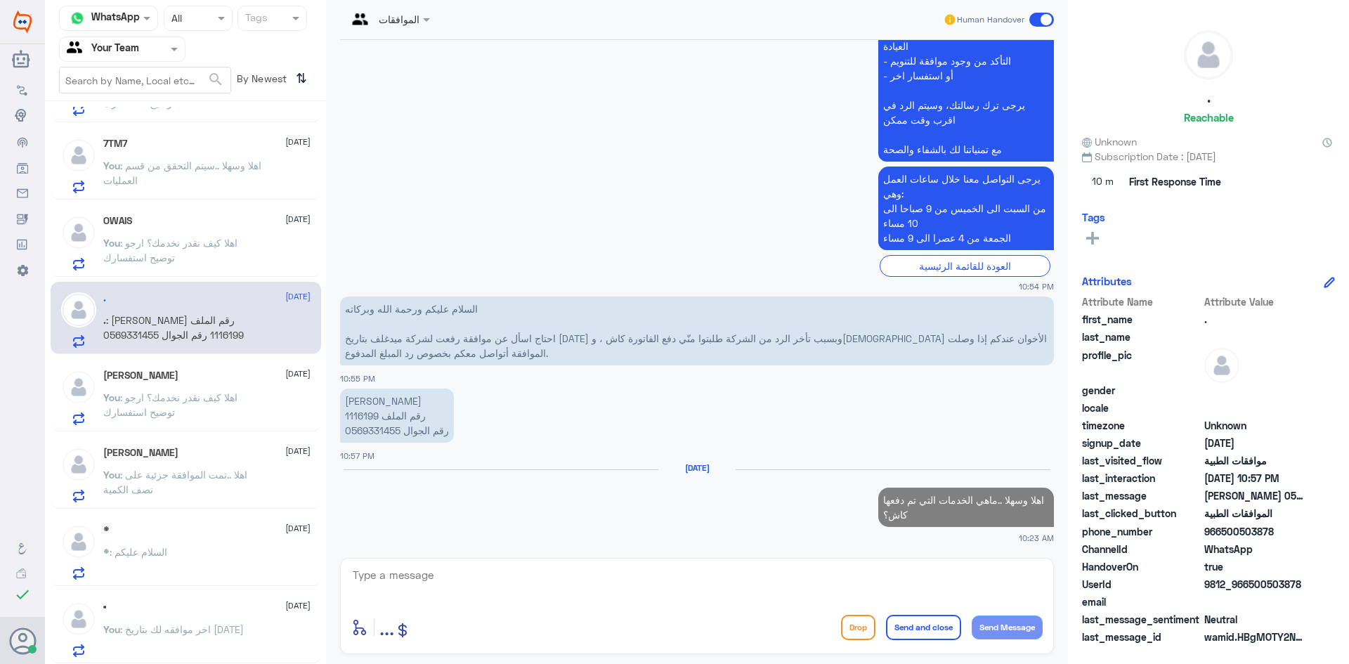
click at [195, 245] on span ": اهلا كيف نقدر نخدمك؟ ارجو توضيح استفسارك" at bounding box center [170, 250] width 134 height 27
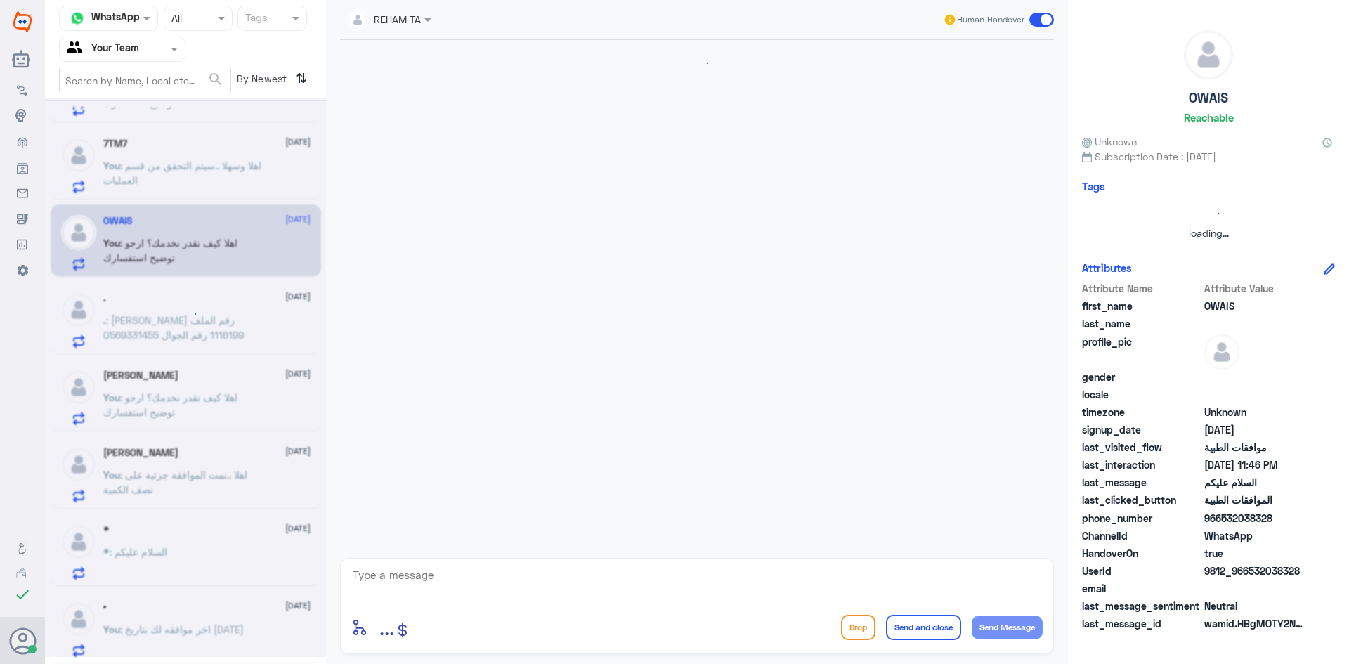
scroll to position [332, 0]
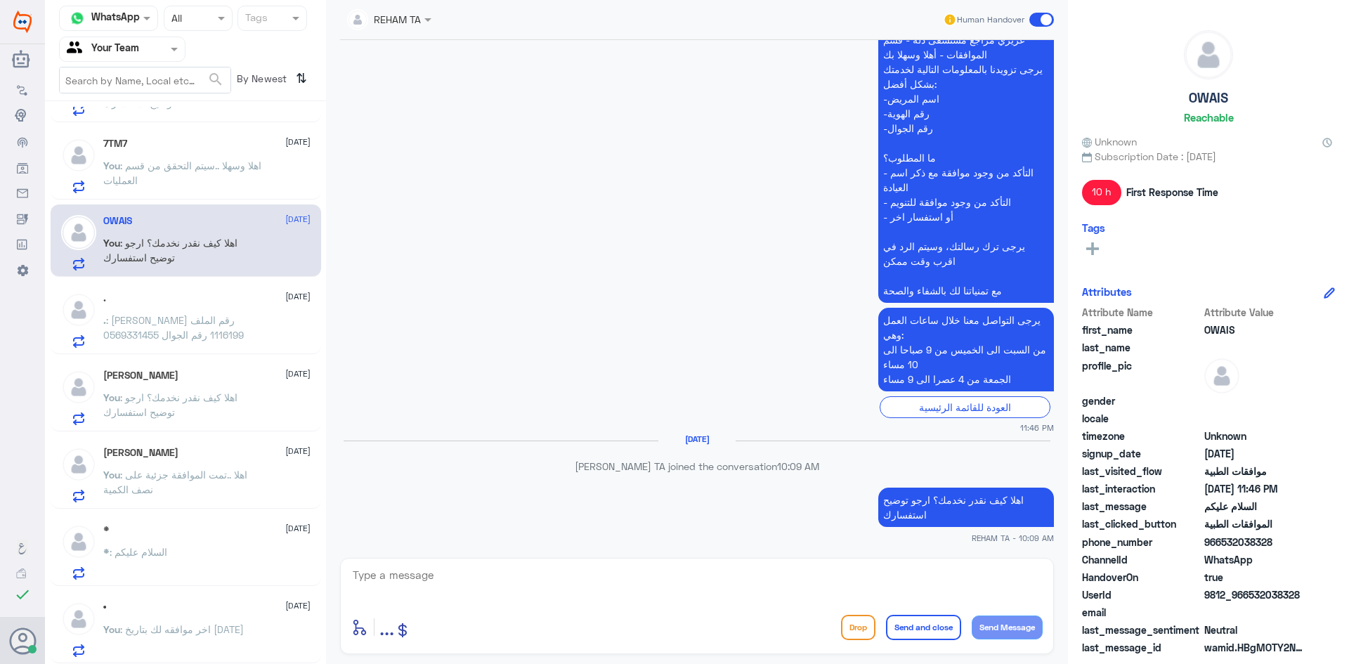
click at [198, 193] on p "You : اهلا وسهلا ..سيتم التحقق من قسم العمليات" at bounding box center [182, 175] width 158 height 35
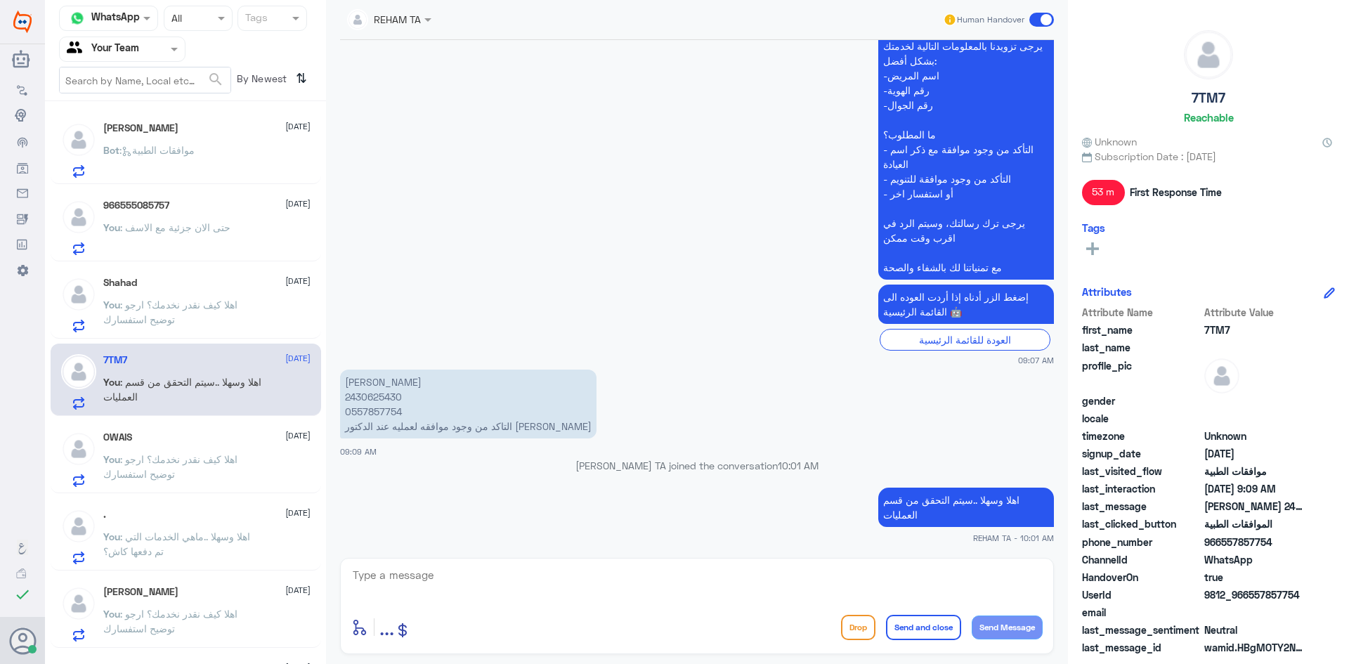
click at [218, 157] on div "Bot : موافقات الطبية" at bounding box center [206, 162] width 207 height 32
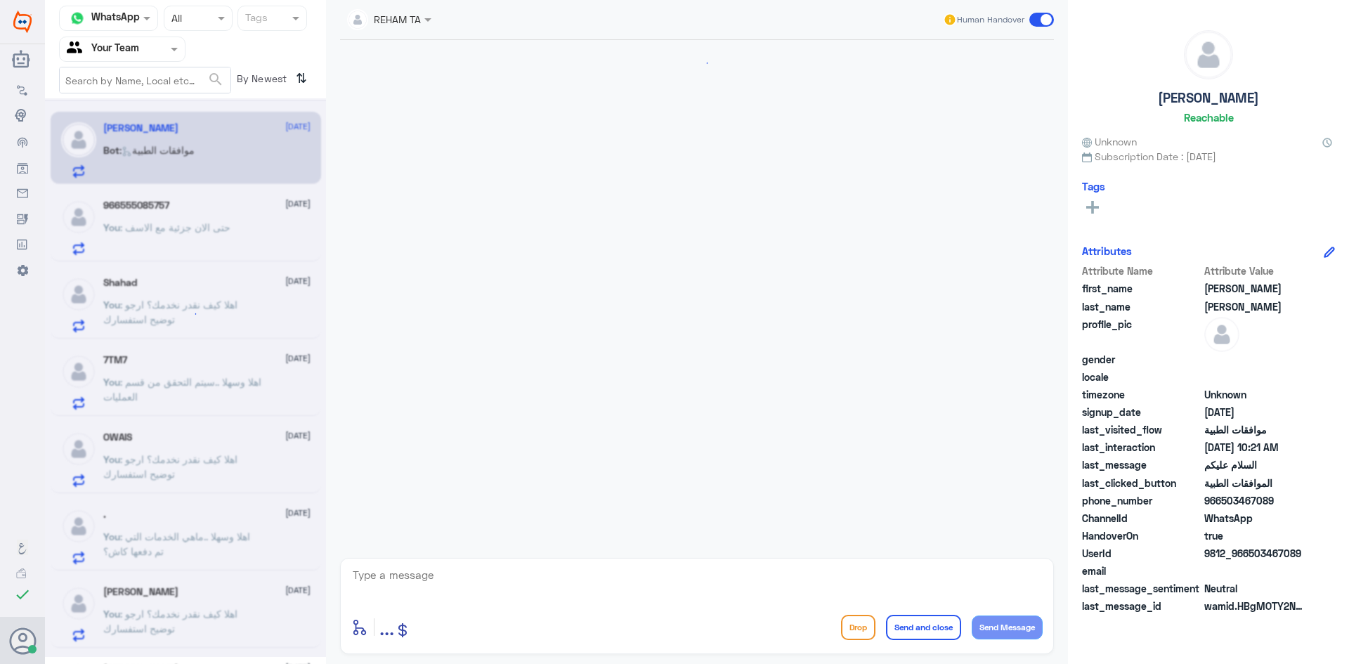
scroll to position [829, 0]
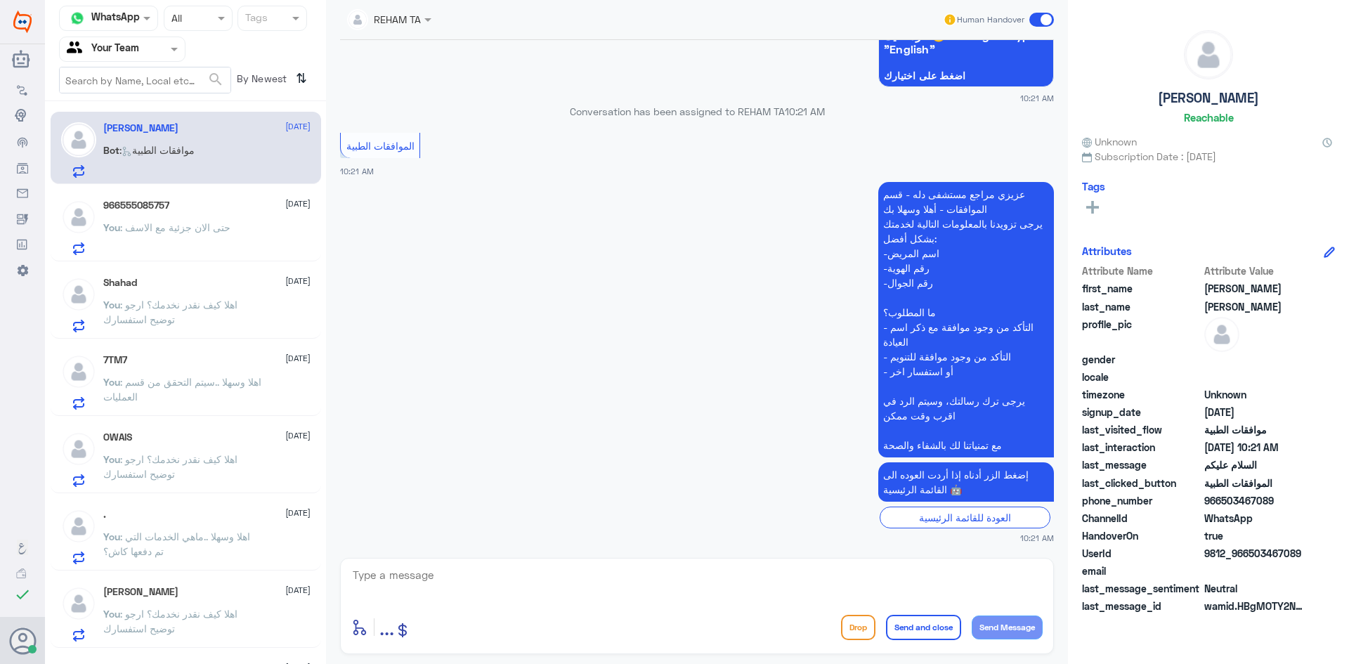
click at [209, 221] on p "You : حتى الان جزئية مع الاسف" at bounding box center [166, 237] width 127 height 35
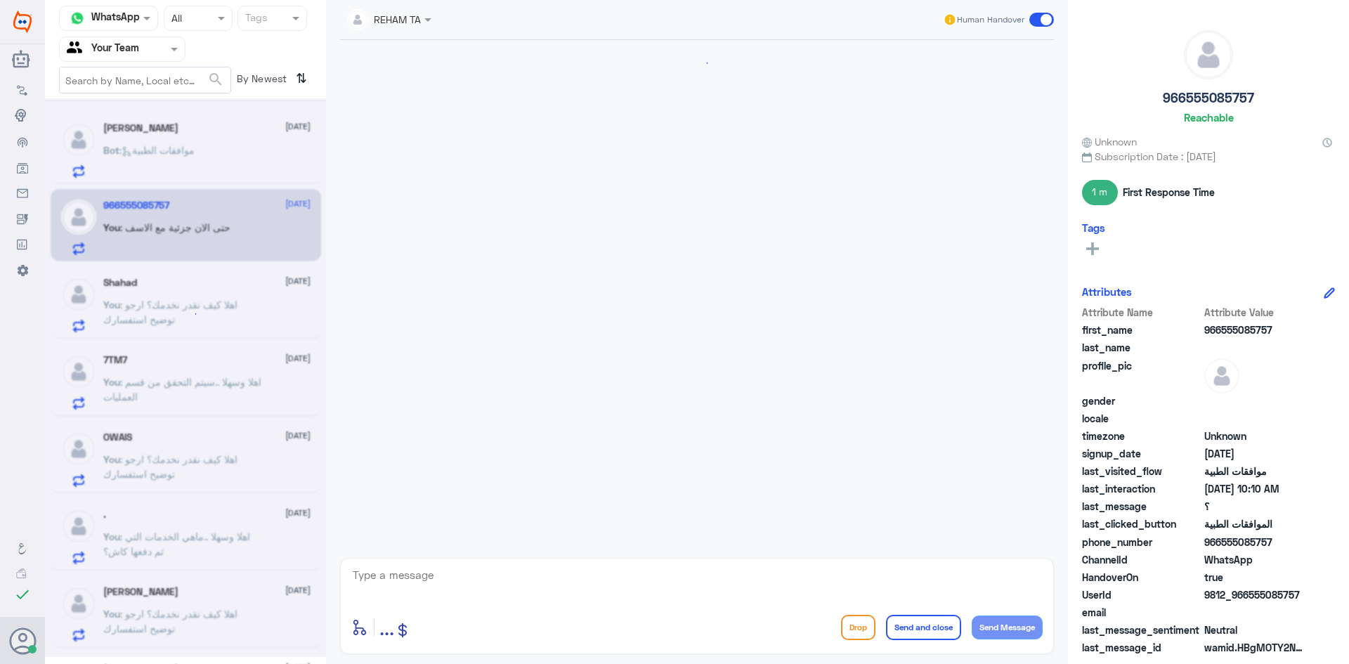
scroll to position [993, 0]
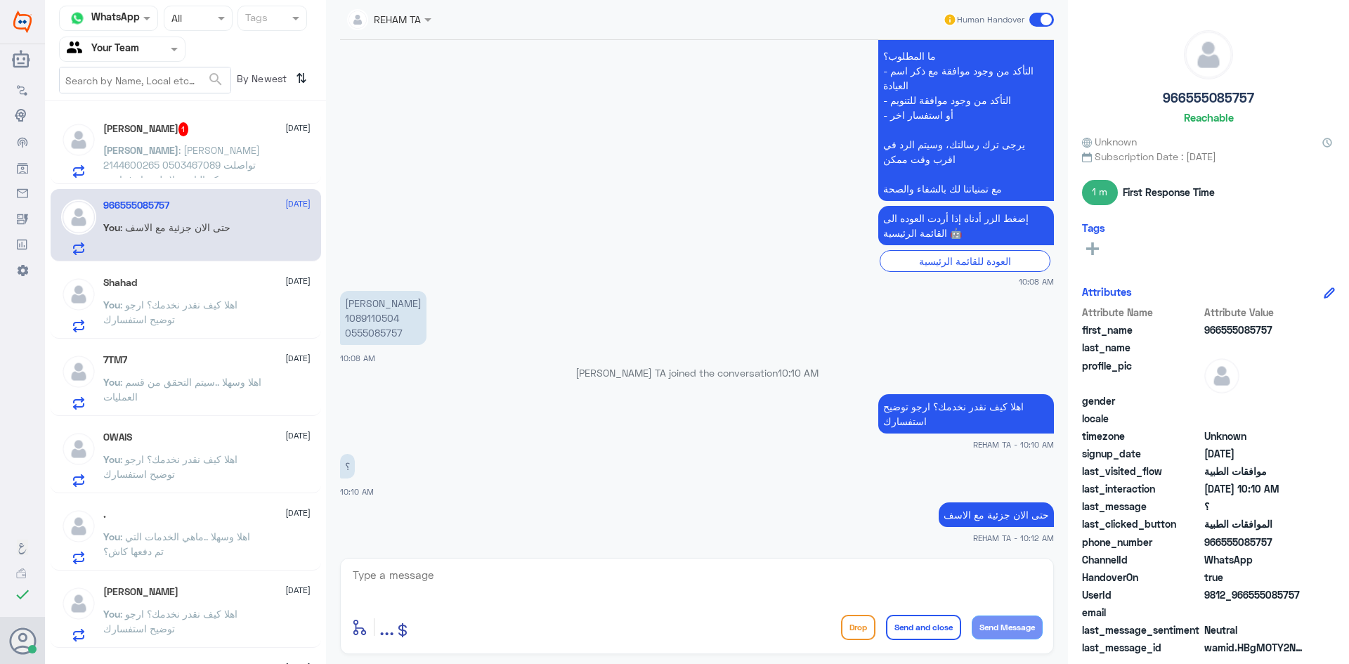
click at [164, 138] on div "Omar Bin Jahlan 1 21 August Omar : حنان عبدالله محمد 2144600265 0503467089 تواص…" at bounding box center [206, 150] width 207 height 56
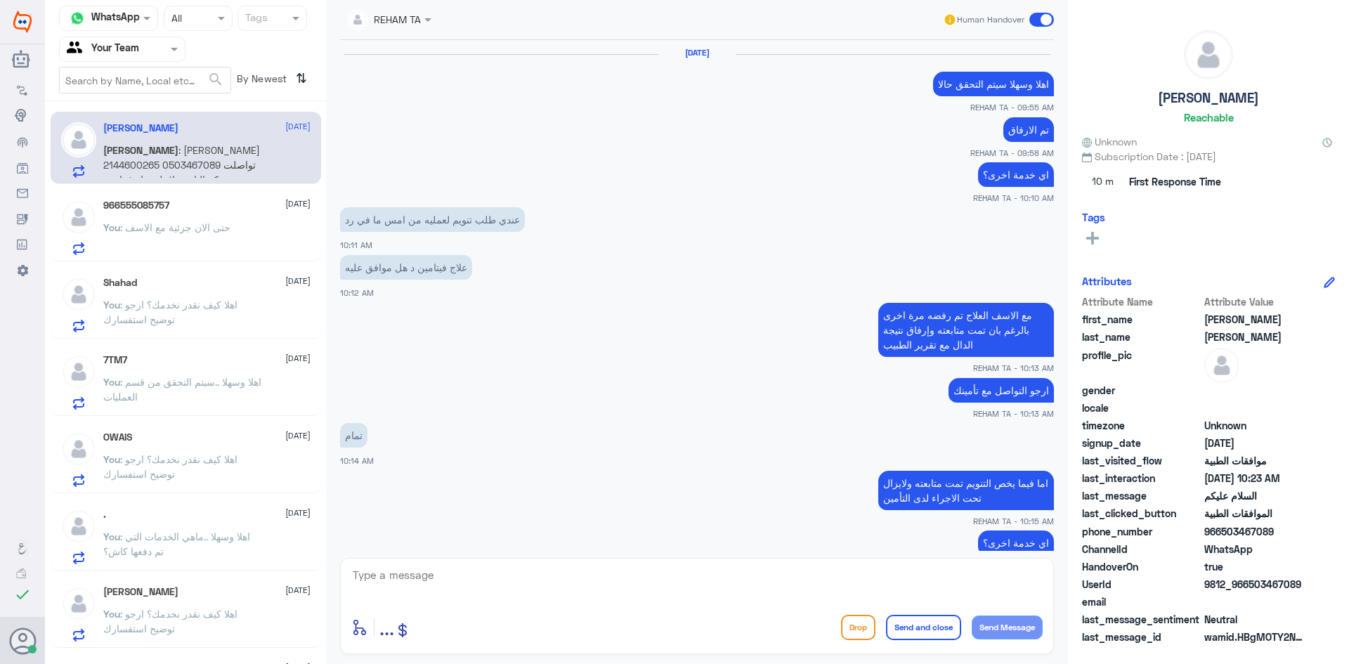
scroll to position [937, 0]
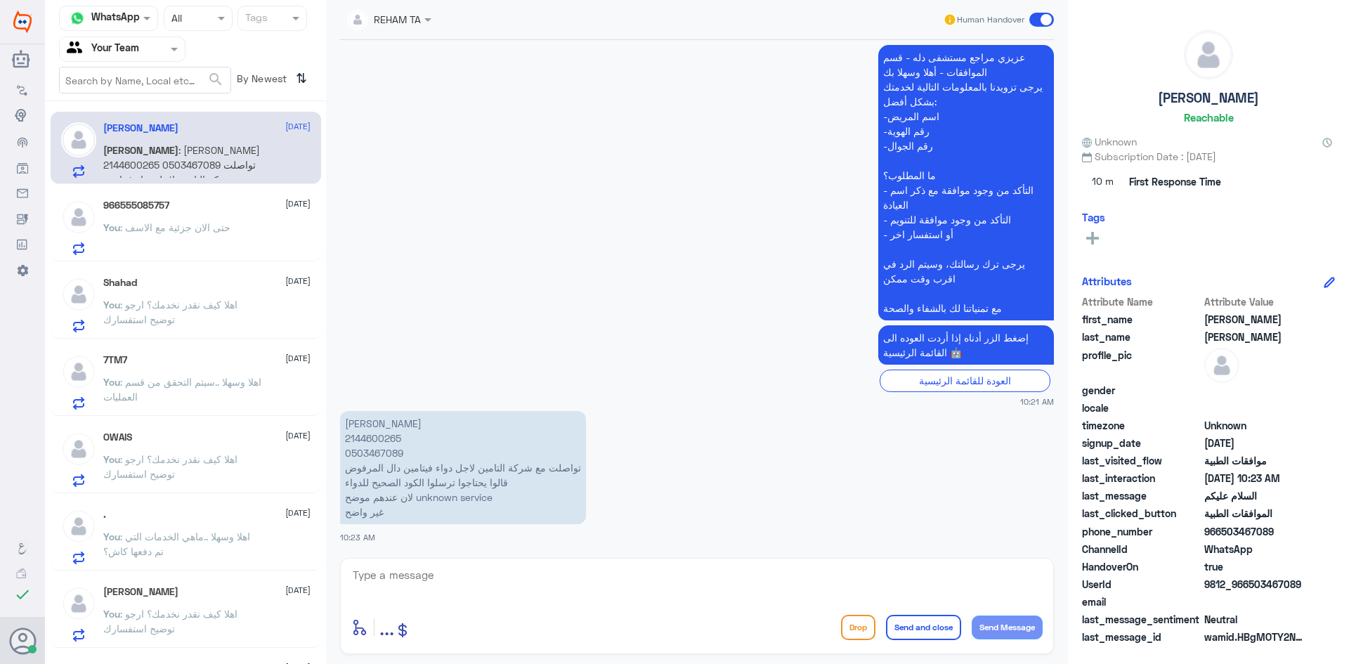
click at [701, 604] on div at bounding box center [696, 585] width 691 height 39
click at [701, 597] on textarea at bounding box center [696, 583] width 691 height 34
click at [375, 443] on p "حنان عبدالله محمد 2144600265 0503467089 تواصلت مع شركة التامين لاجل دواء فيتامي…" at bounding box center [463, 467] width 246 height 113
copy p "2144600265"
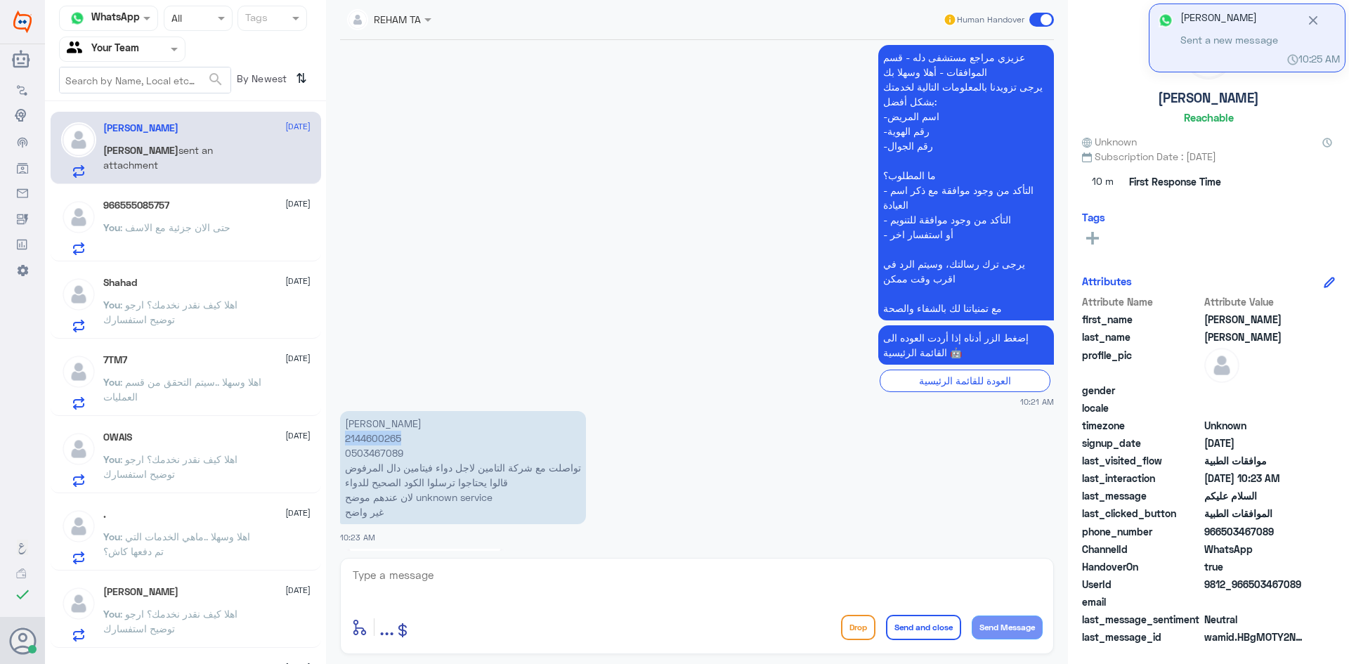
scroll to position [1325, 0]
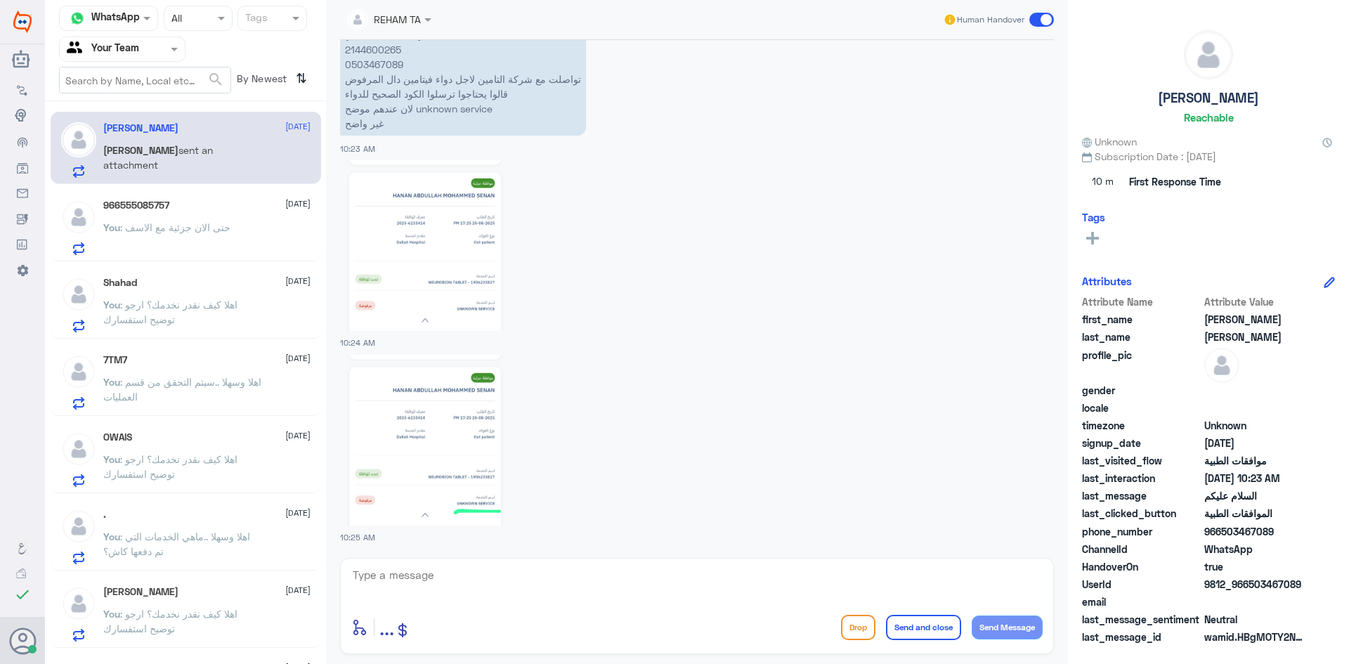
click at [466, 535] on div "10:25 AM" at bounding box center [697, 447] width 714 height 194
click at [503, 561] on div "enter flow name ... Drop Send and close Send Message" at bounding box center [697, 606] width 714 height 96
click at [513, 580] on textarea at bounding box center [696, 583] width 691 height 34
type textarea "H"
type textarea "اهلا تم الرفع الان مرة اخرى موضح فيها اسم الدواء وجميع التفاصيل"
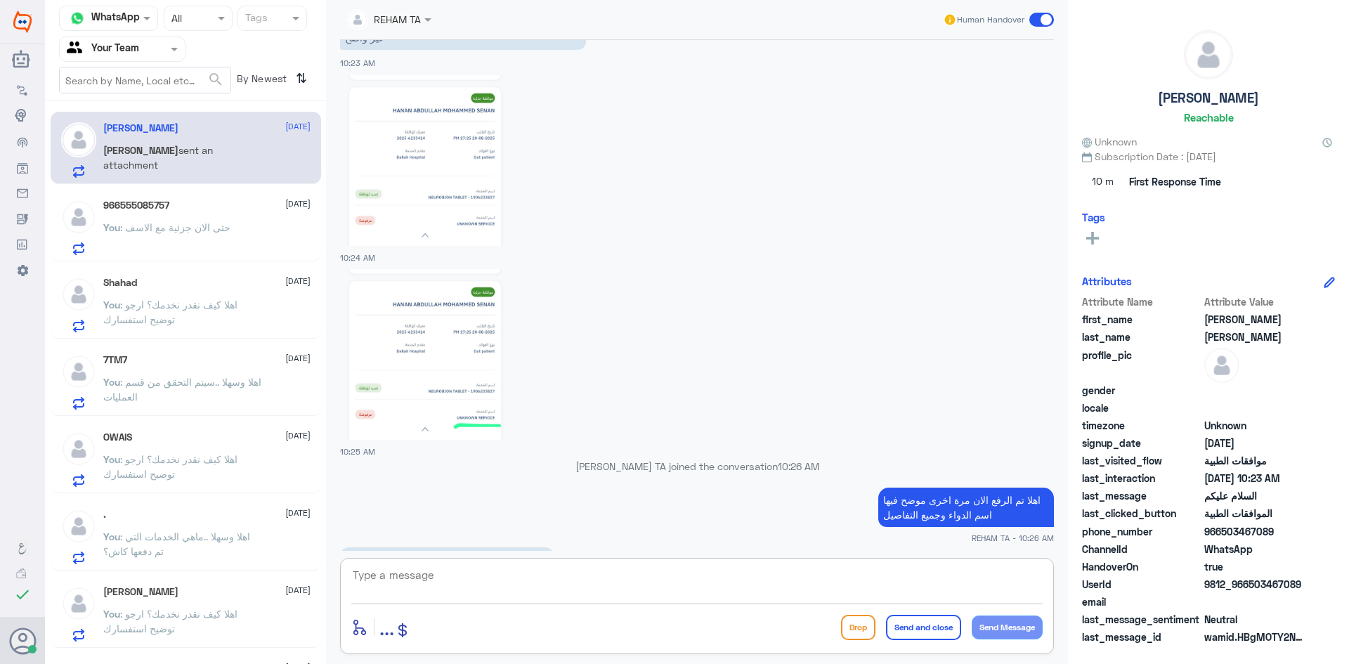
scroll to position [1433, 0]
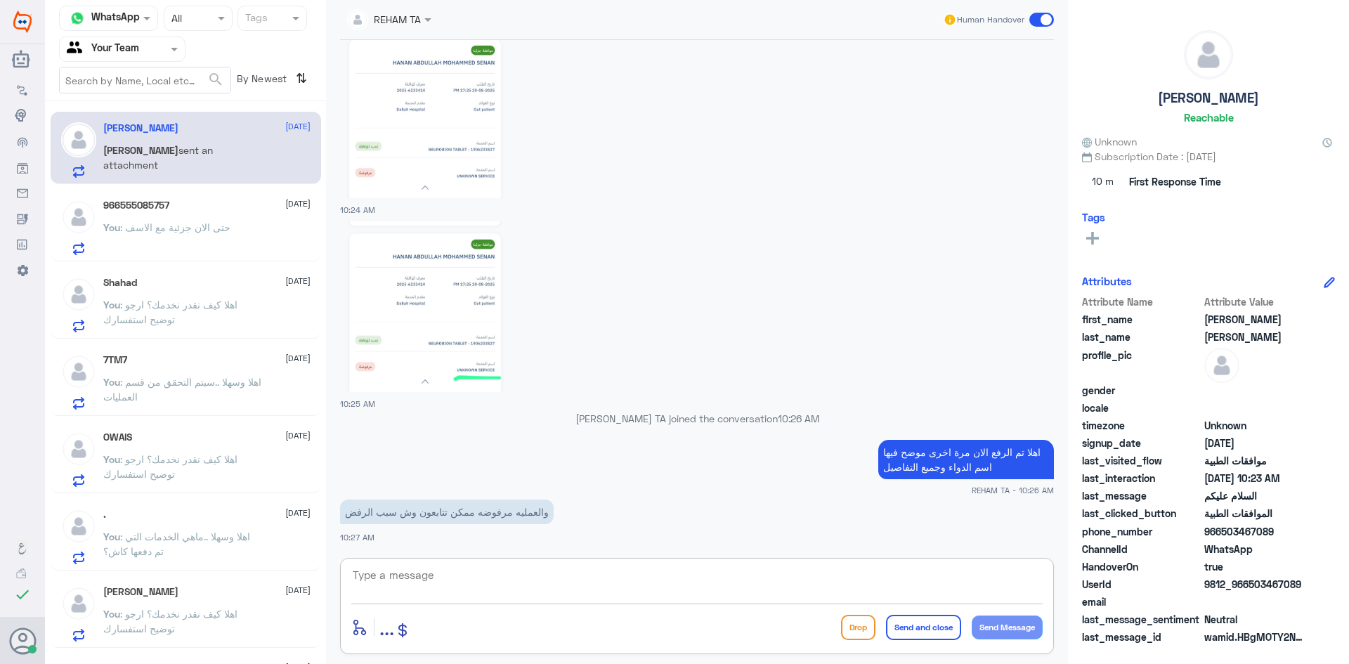
click at [574, 577] on textarea at bounding box center [696, 583] width 691 height 34
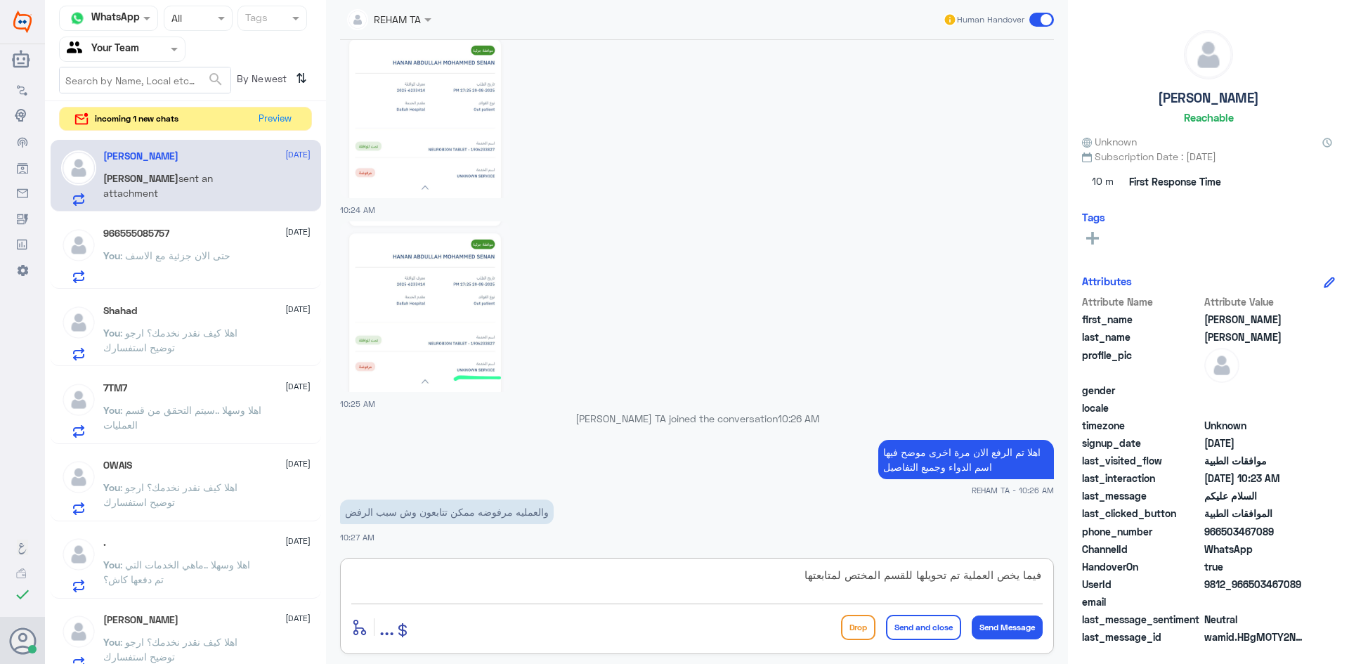
type textarea "فيما يخص العملية تم تحويلها للقسم المختص لمتابعتها"
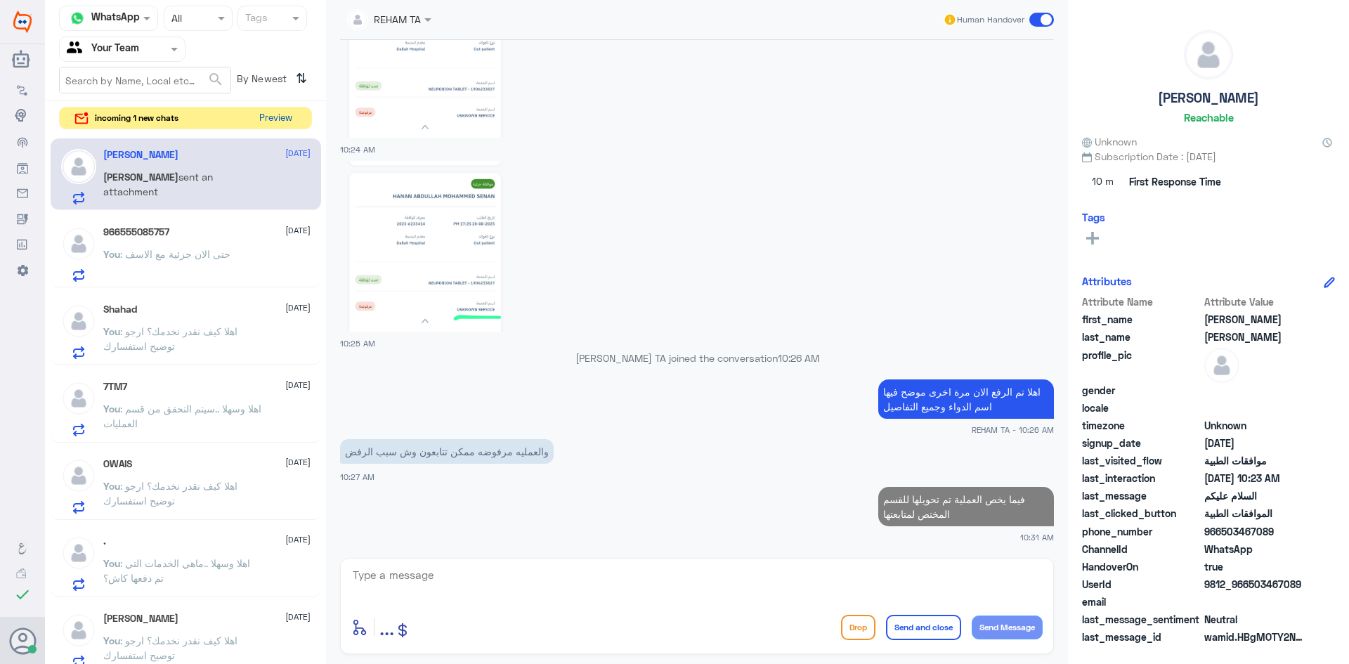
click at [282, 111] on button "Preview" at bounding box center [276, 119] width 44 height 22
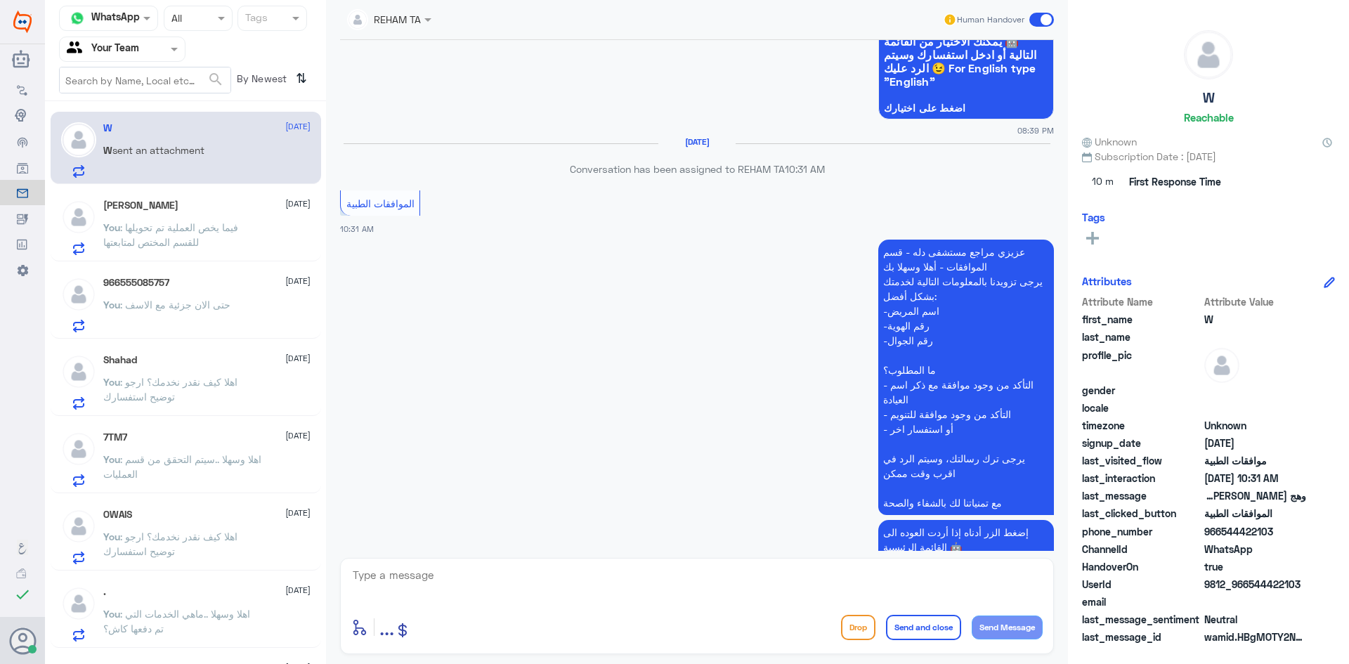
scroll to position [1180, 0]
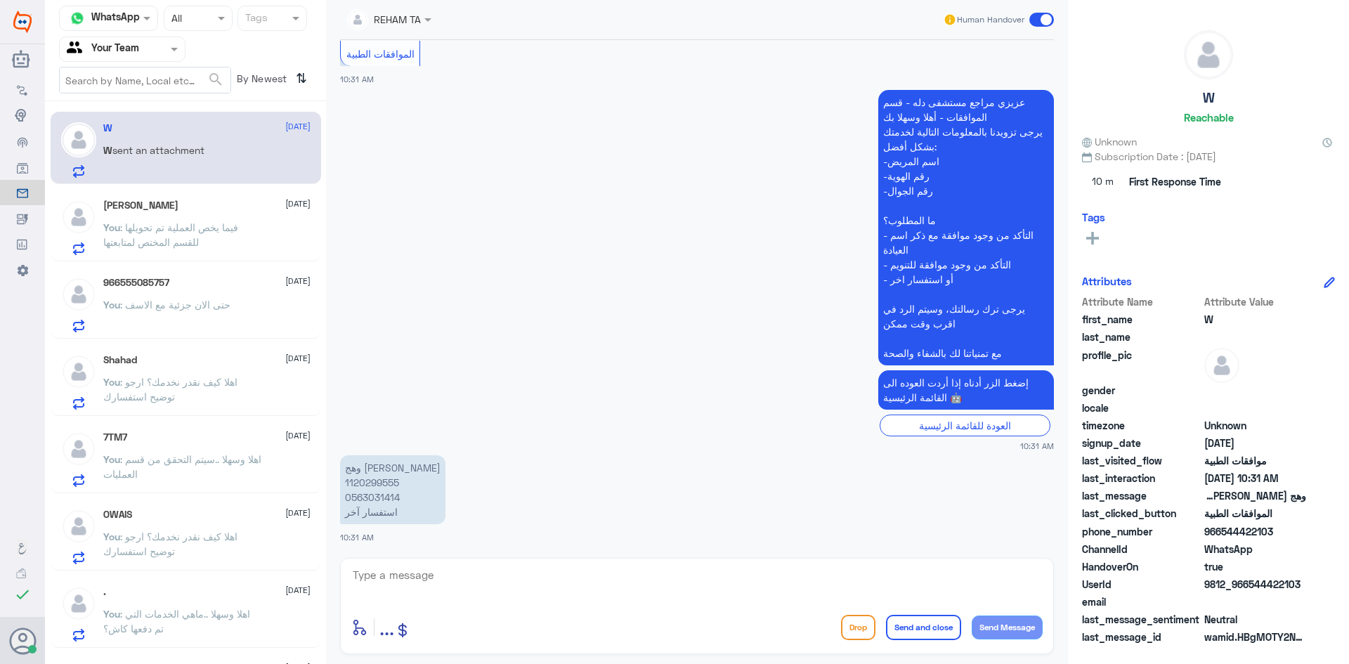
click at [446, 583] on textarea at bounding box center [696, 583] width 691 height 34
paste textarea "اهلا كيف نقدر نخدمك؟ ارجو توضيح استفسارك"
type textarea "اهلا كيف نقدر نخدمك؟ ارجو توضيح استفسارك"
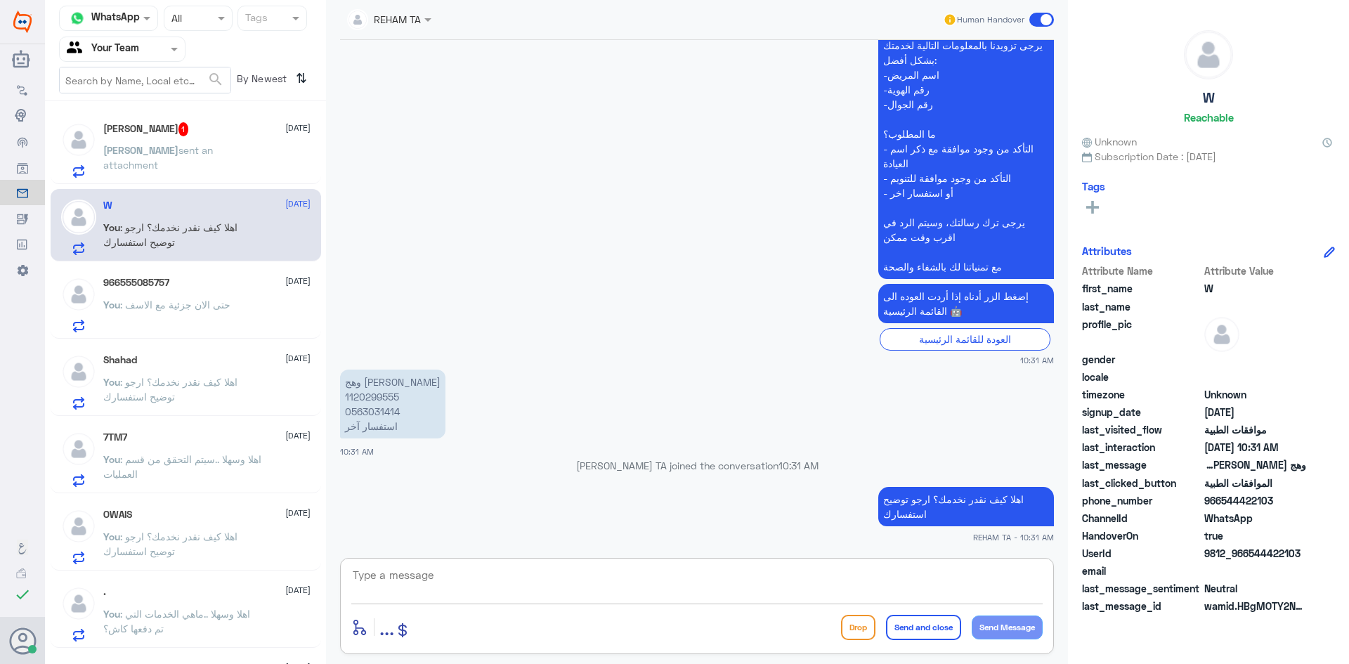
scroll to position [1288, 0]
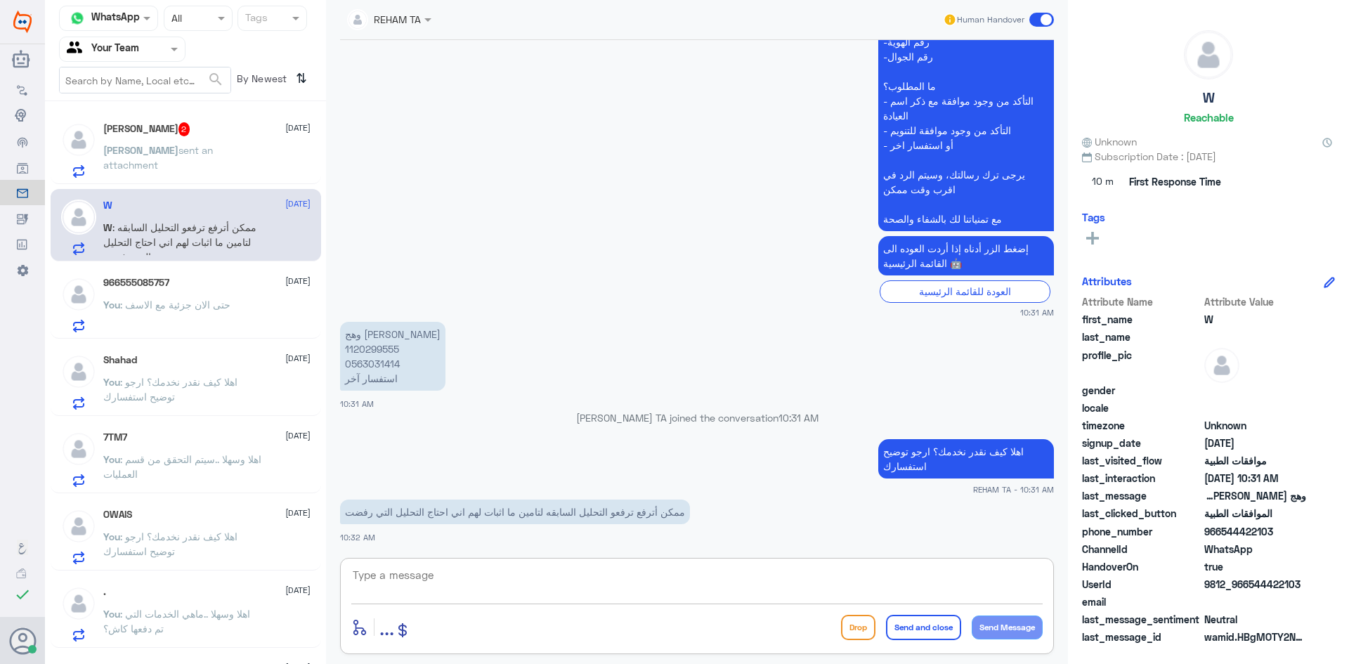
click at [245, 126] on div "Omar Bin Jahlan 2 21 August" at bounding box center [206, 129] width 207 height 14
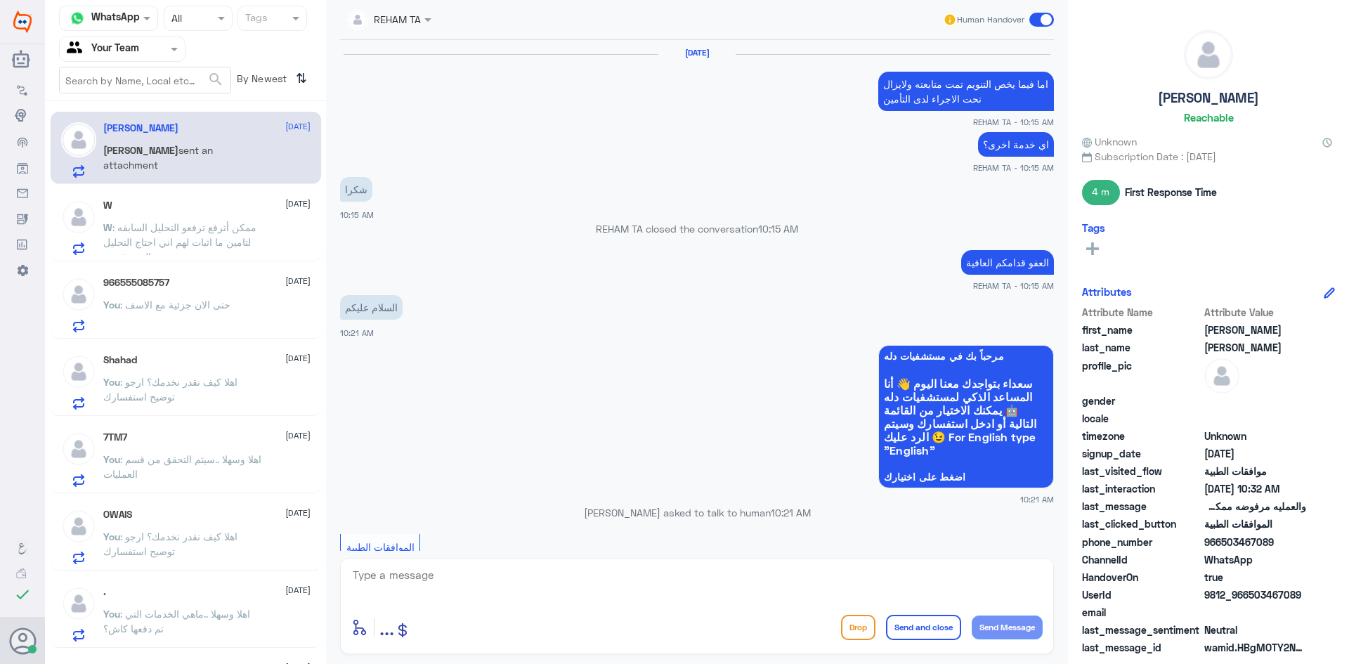
scroll to position [1216, 0]
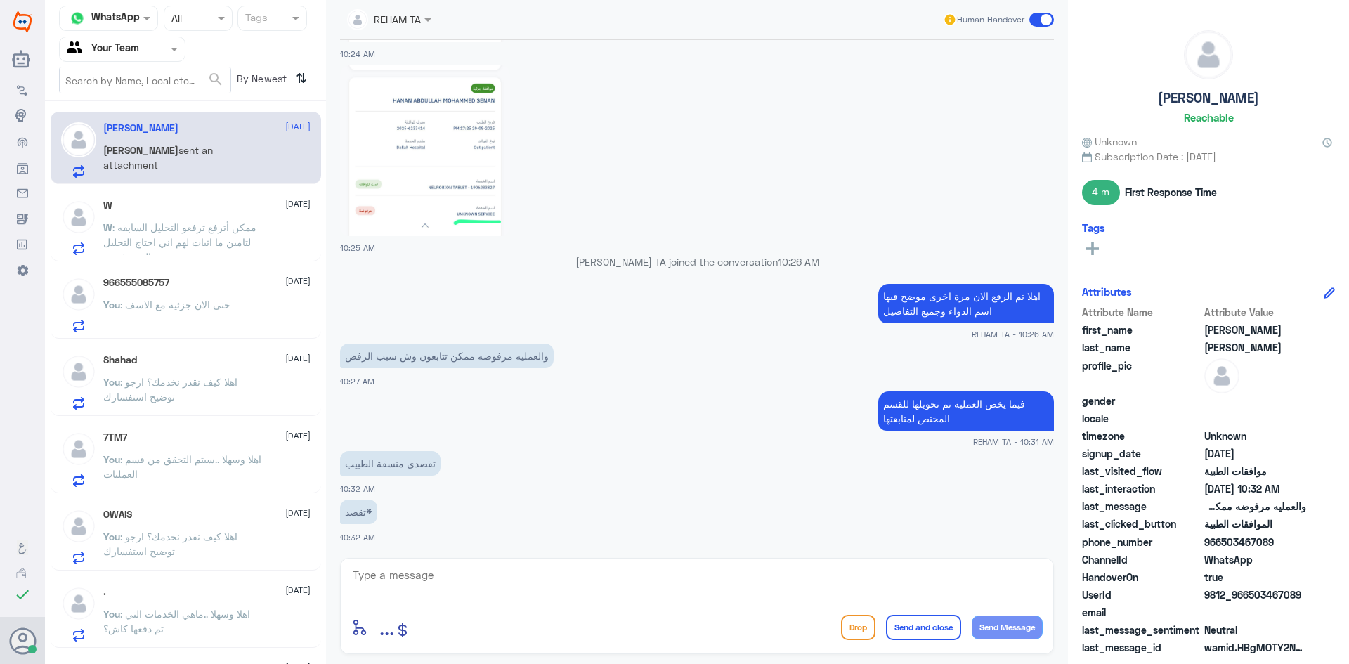
click at [454, 589] on textarea at bounding box center [696, 583] width 691 height 34
type textarea "لا قسم التأمين المختص بالعمليات والتنويم"
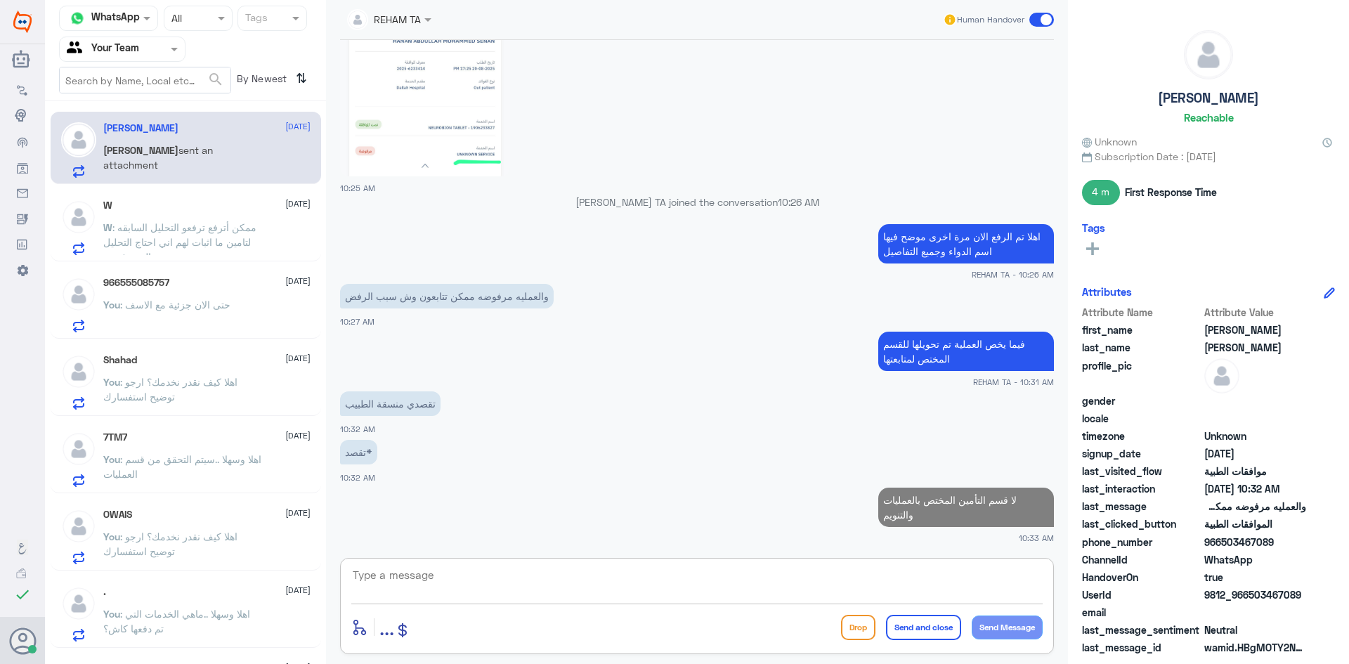
click at [141, 221] on span ": ممكن أترفع ترفعو التحليل السابقه لتامين ما اثبات لهم اني احتاج التحليل التي ر…" at bounding box center [179, 241] width 153 height 41
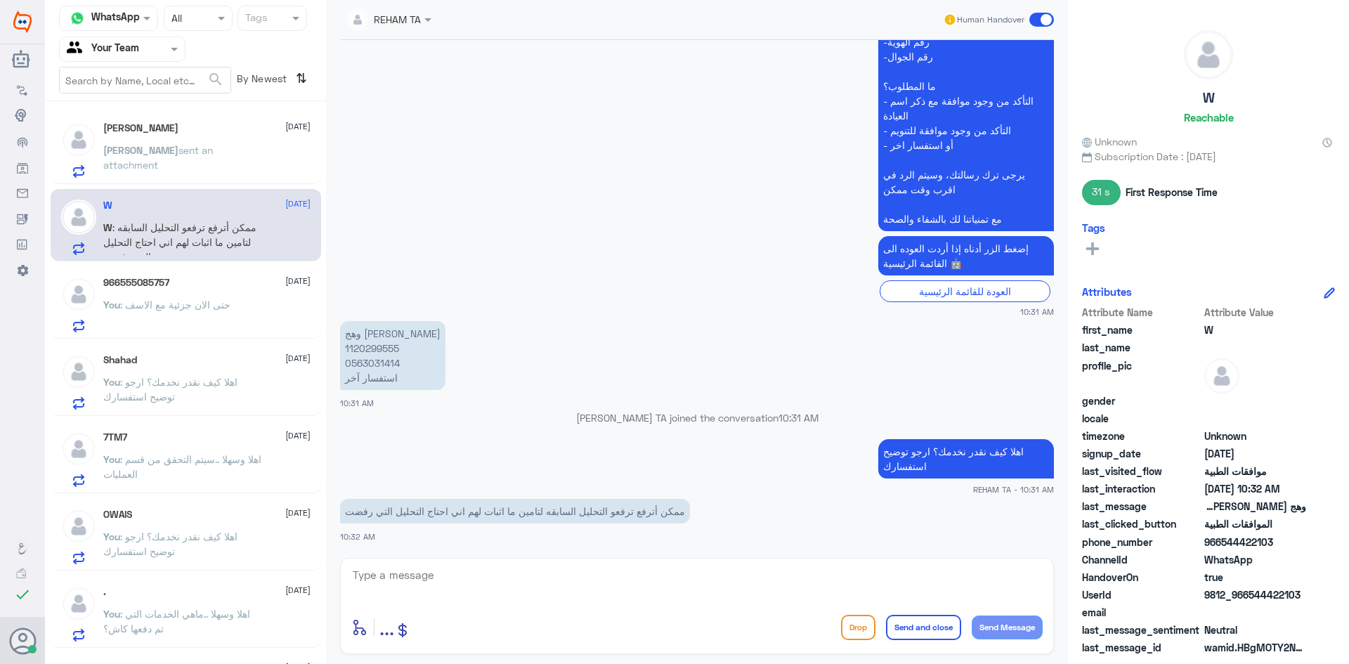
scroll to position [1307, 0]
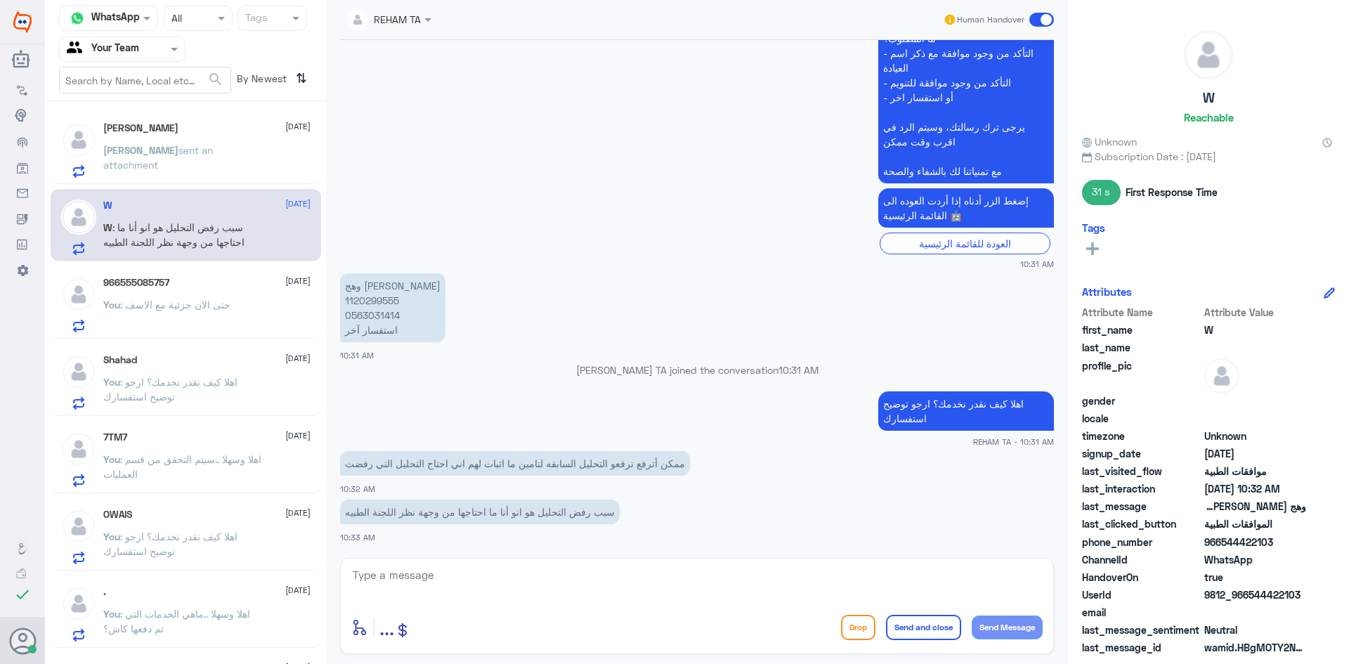
click at [375, 296] on p "وهج الوهيبي 1120299555 0563031414 استفسار آخر" at bounding box center [392, 307] width 105 height 69
copy p "1120299555"
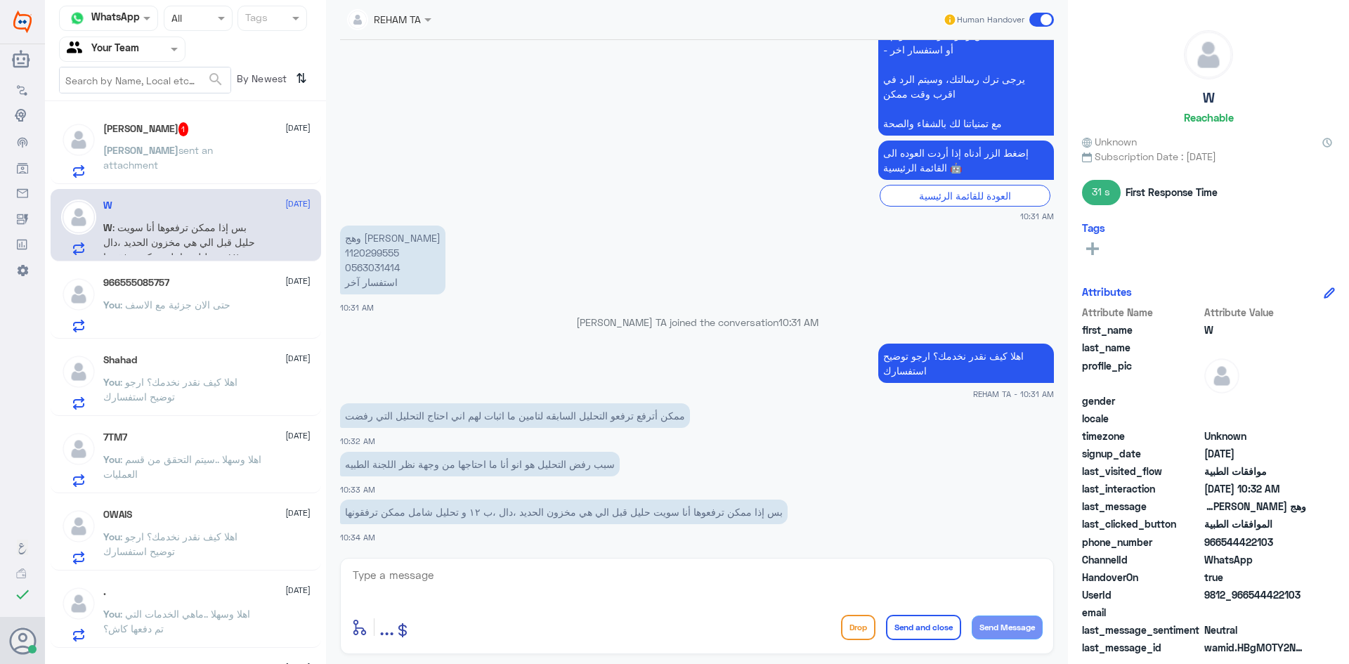
click at [660, 587] on textarea at bounding box center [696, 583] width 691 height 34
type textarea "تم إرفاق تقرير الطبيب ونتائج التحاليل السابقة..تحت الاجراء الان"
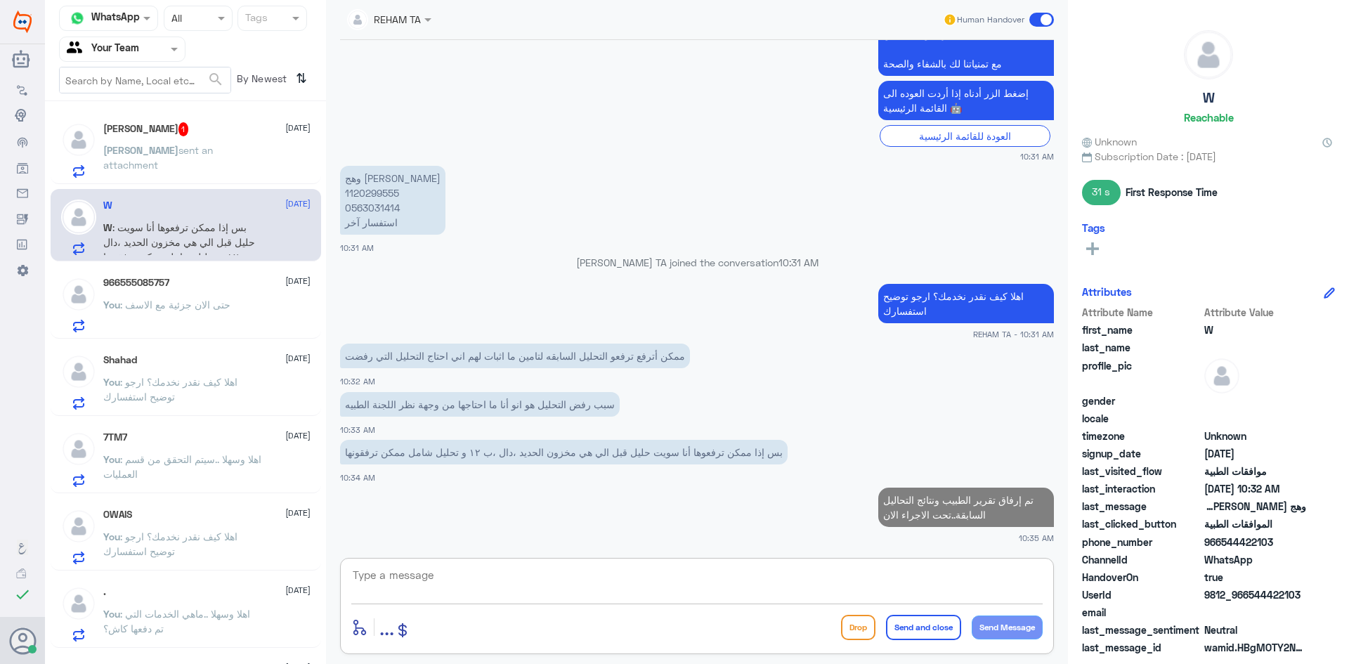
click at [213, 137] on div "Omar Bin Jahlan 1 21 August Omar sent an attachment" at bounding box center [206, 150] width 207 height 56
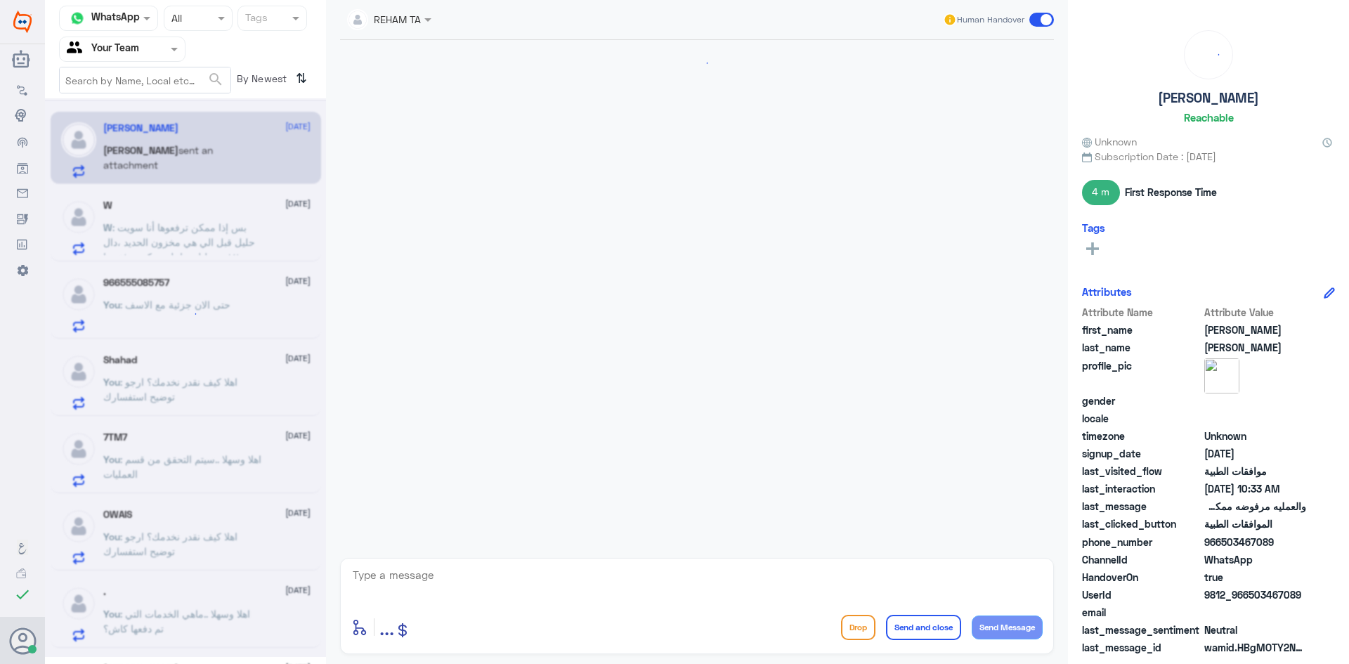
scroll to position [1219, 0]
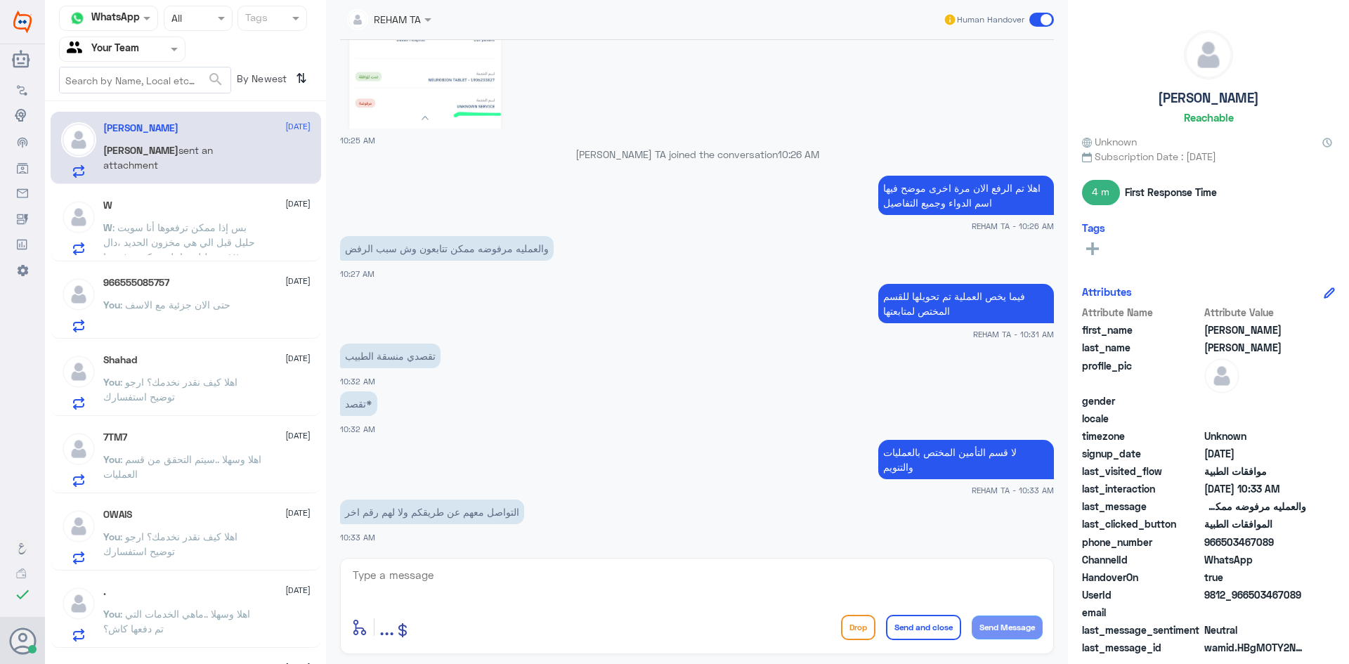
click at [520, 576] on textarea at bounding box center [696, 583] width 691 height 34
type textarea "عن طريقنا"
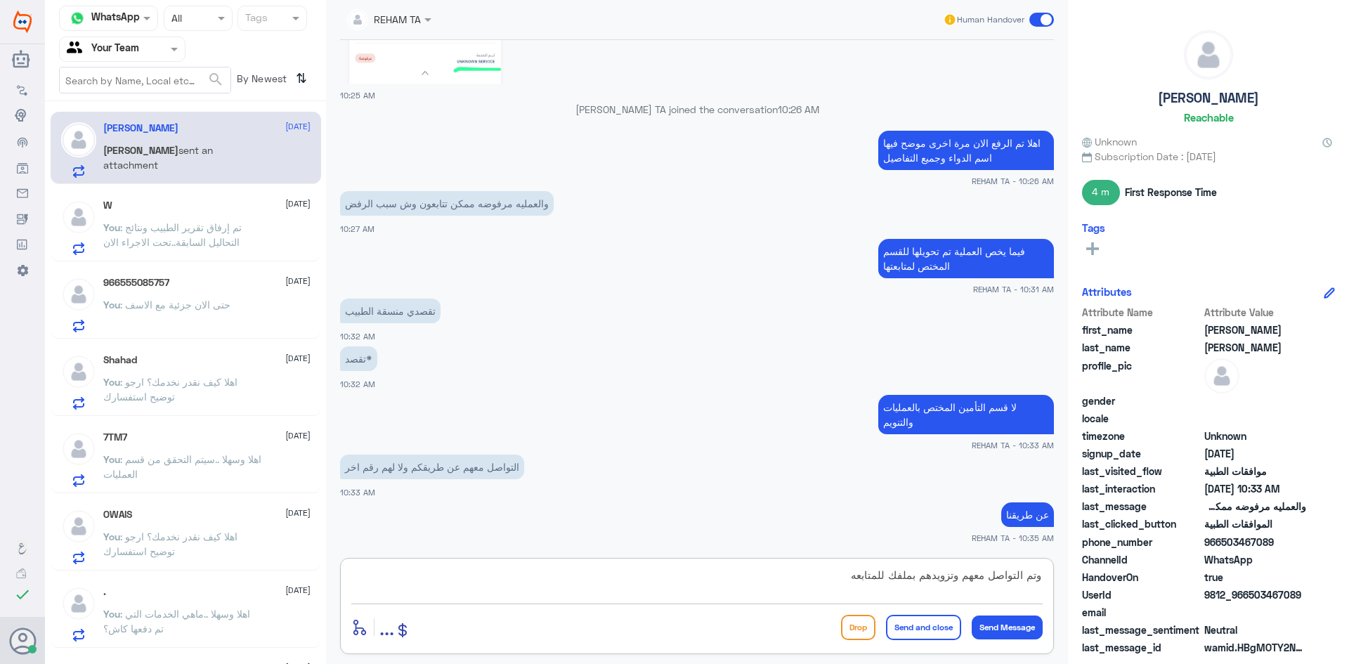
type textarea "وتم التواصل معهم وتزويدهم بملفك للمتابعه"
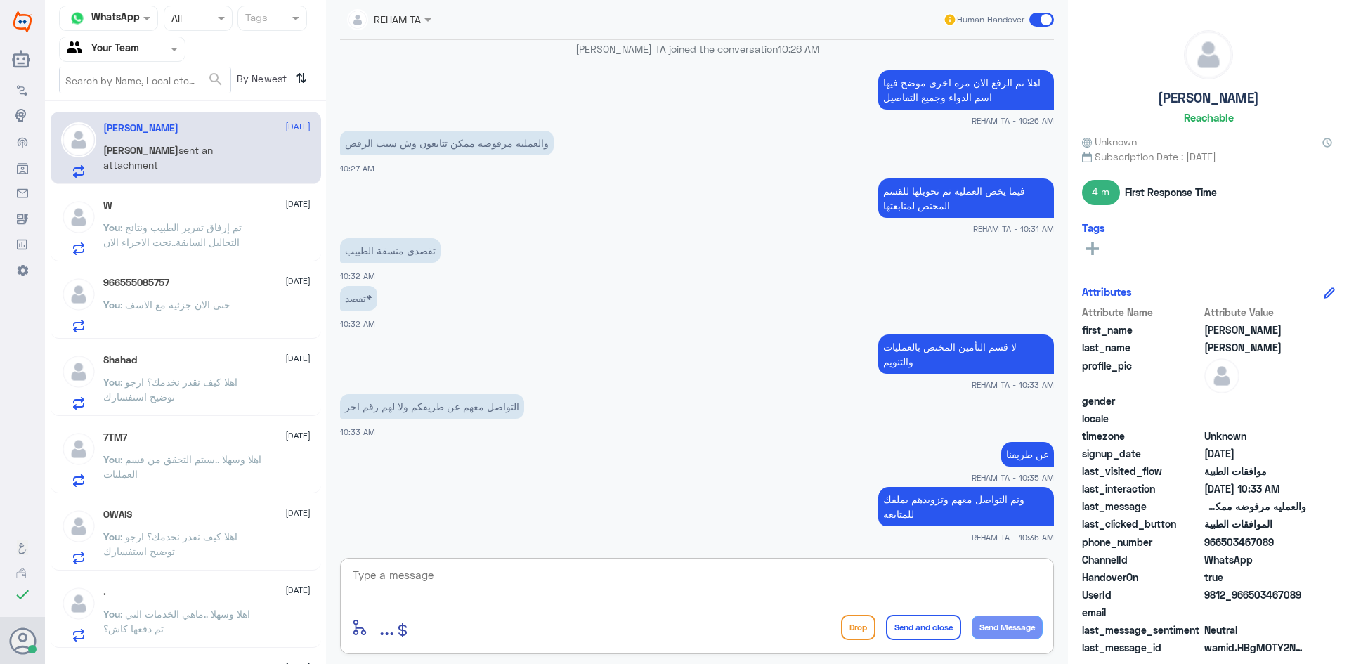
scroll to position [1372, 0]
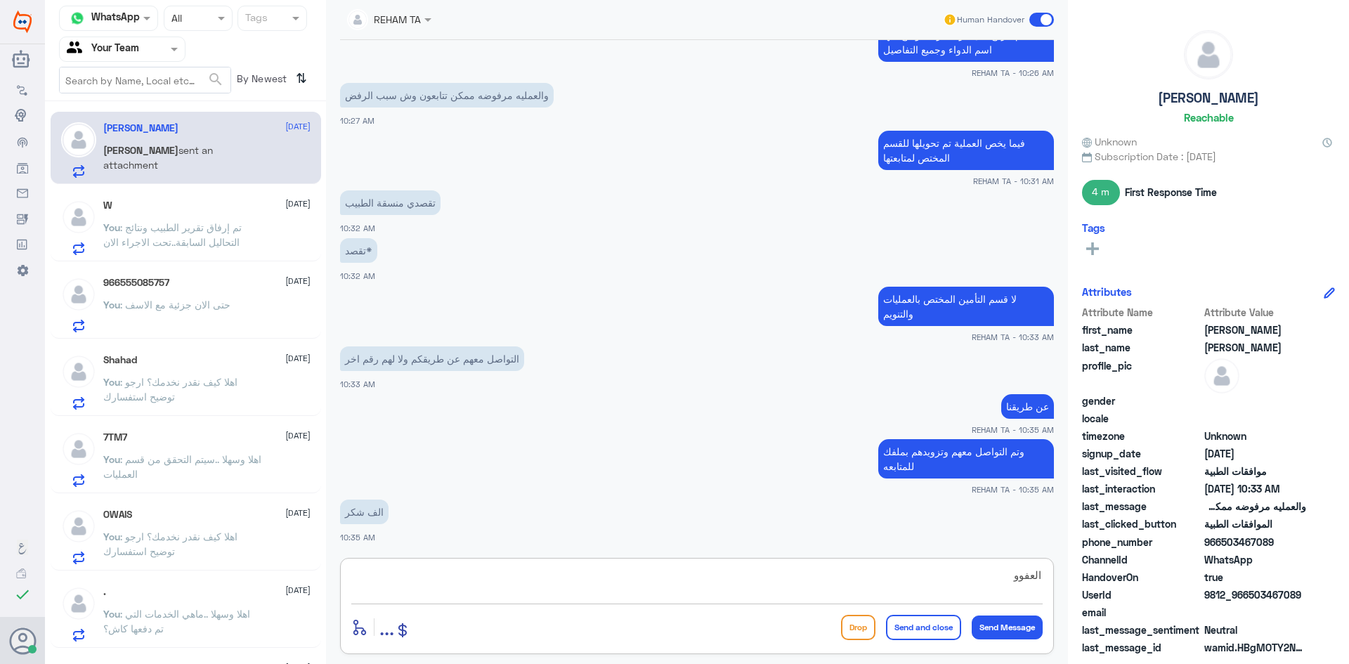
type textarea "العفوو"
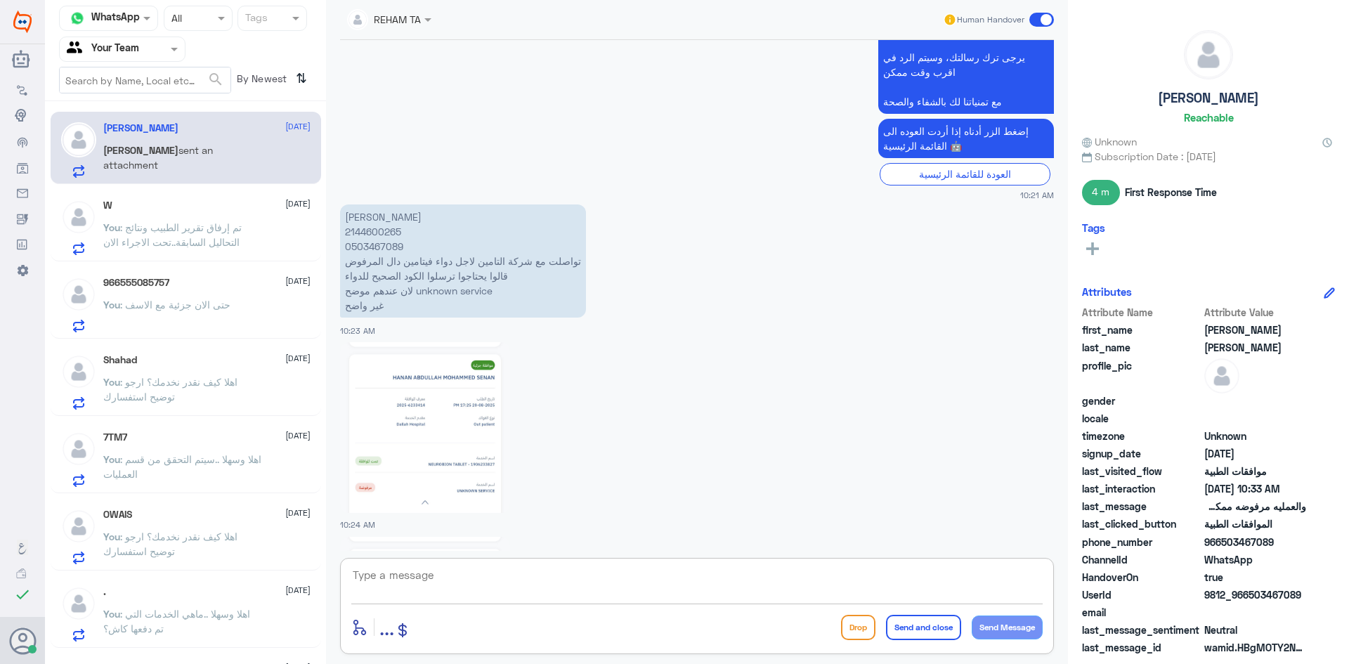
scroll to position [573, 0]
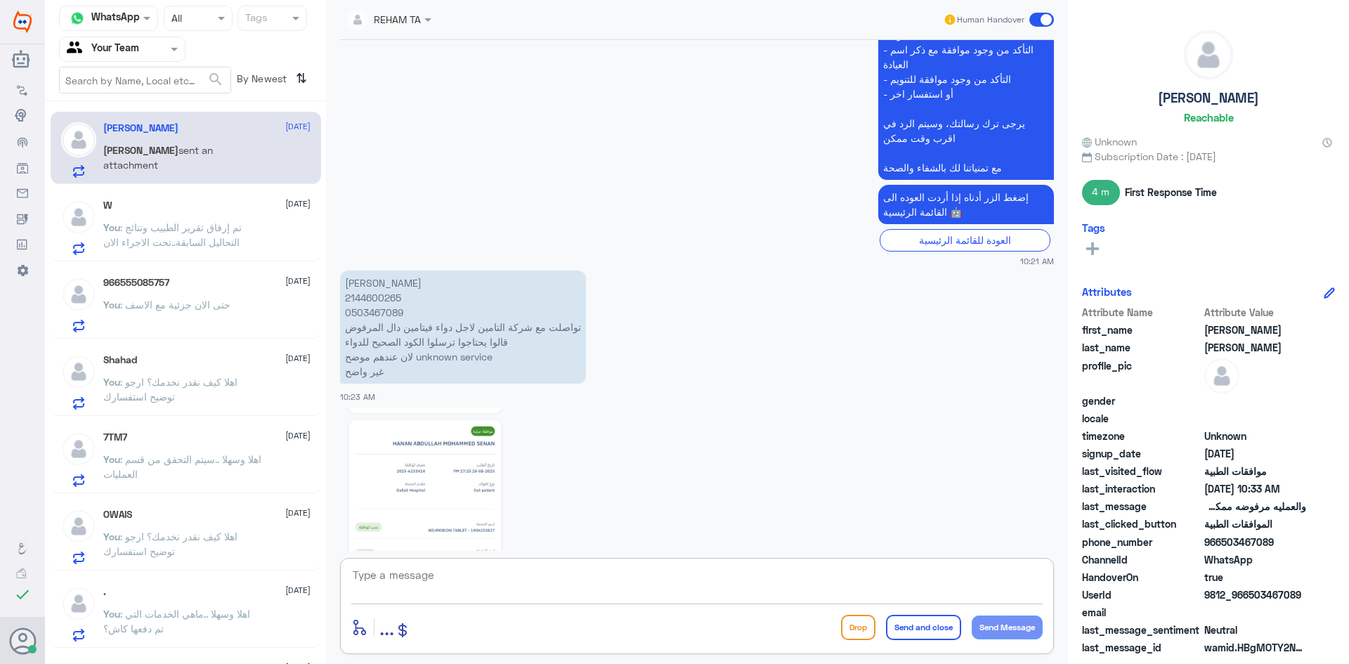
click at [371, 316] on p "حنان عبدالله محمد 2144600265 0503467089 تواصلت مع شركة التامين لاجل دواء فيتامي…" at bounding box center [463, 327] width 246 height 113
click at [370, 317] on p "حنان عبدالله محمد 2144600265 0503467089 تواصلت مع شركة التامين لاجل دواء فيتامي…" at bounding box center [463, 327] width 246 height 113
copy p "0503467089"
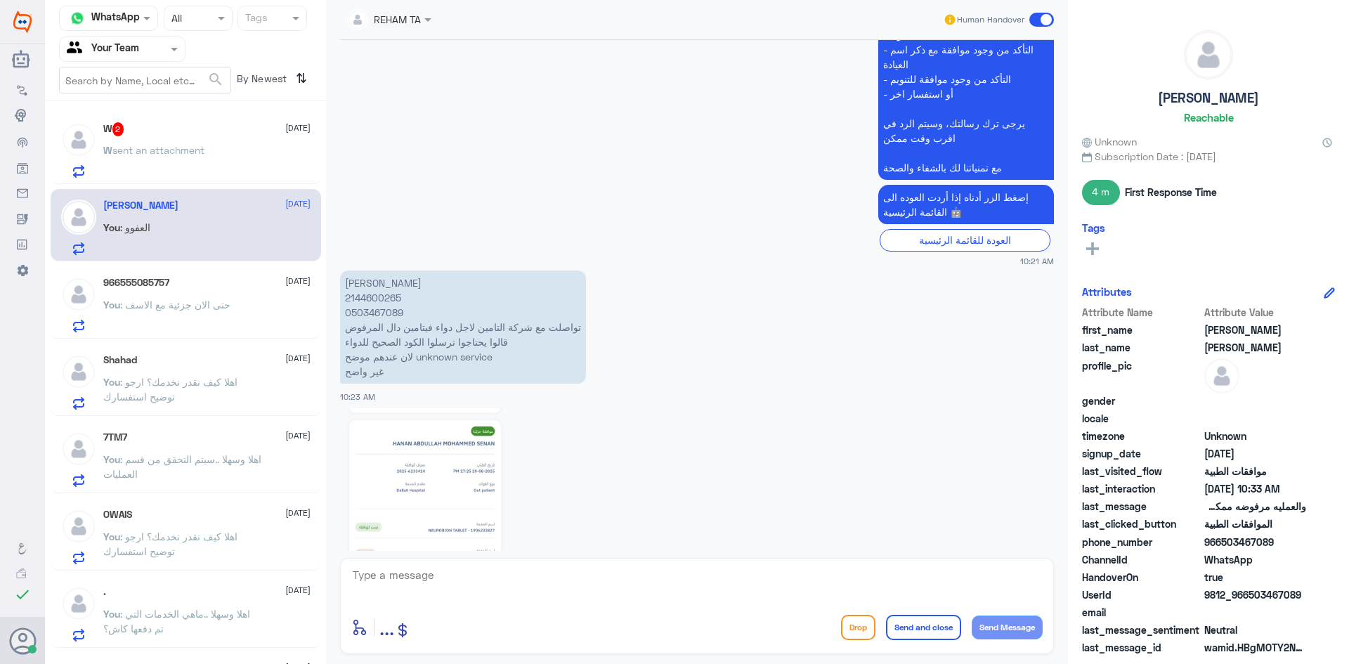
click at [232, 169] on div "W sent an attachment" at bounding box center [206, 162] width 207 height 32
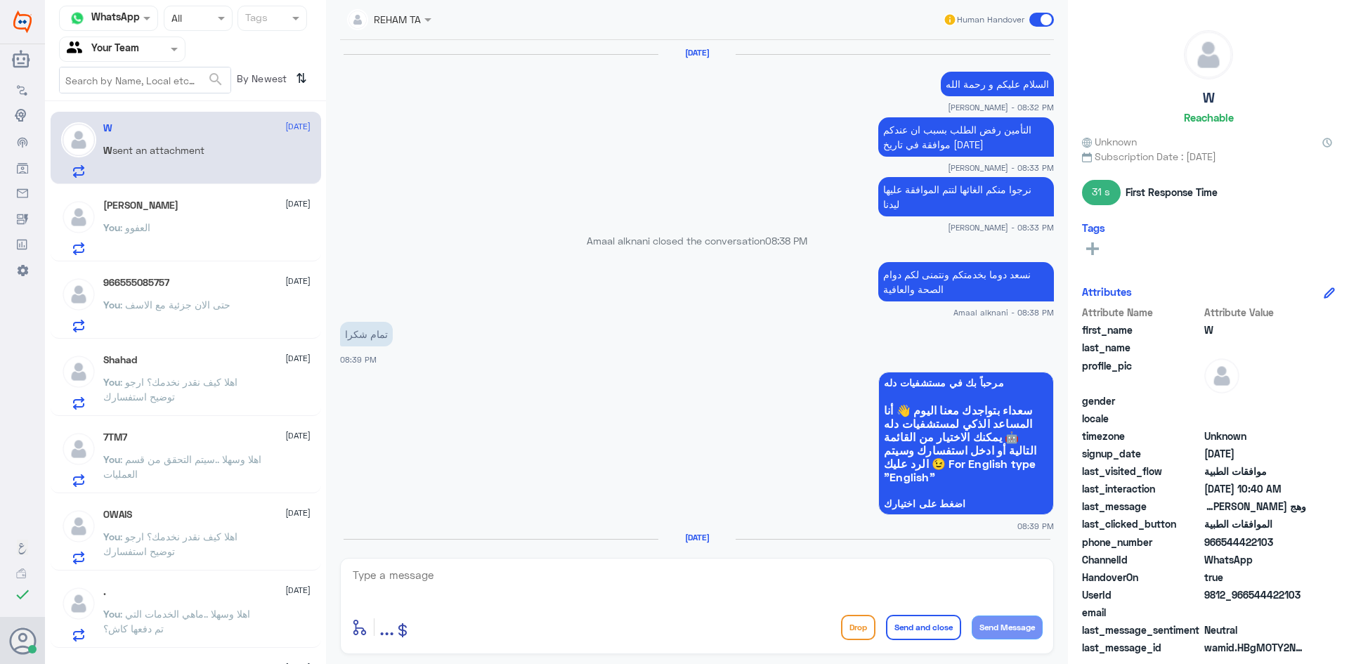
scroll to position [930, 0]
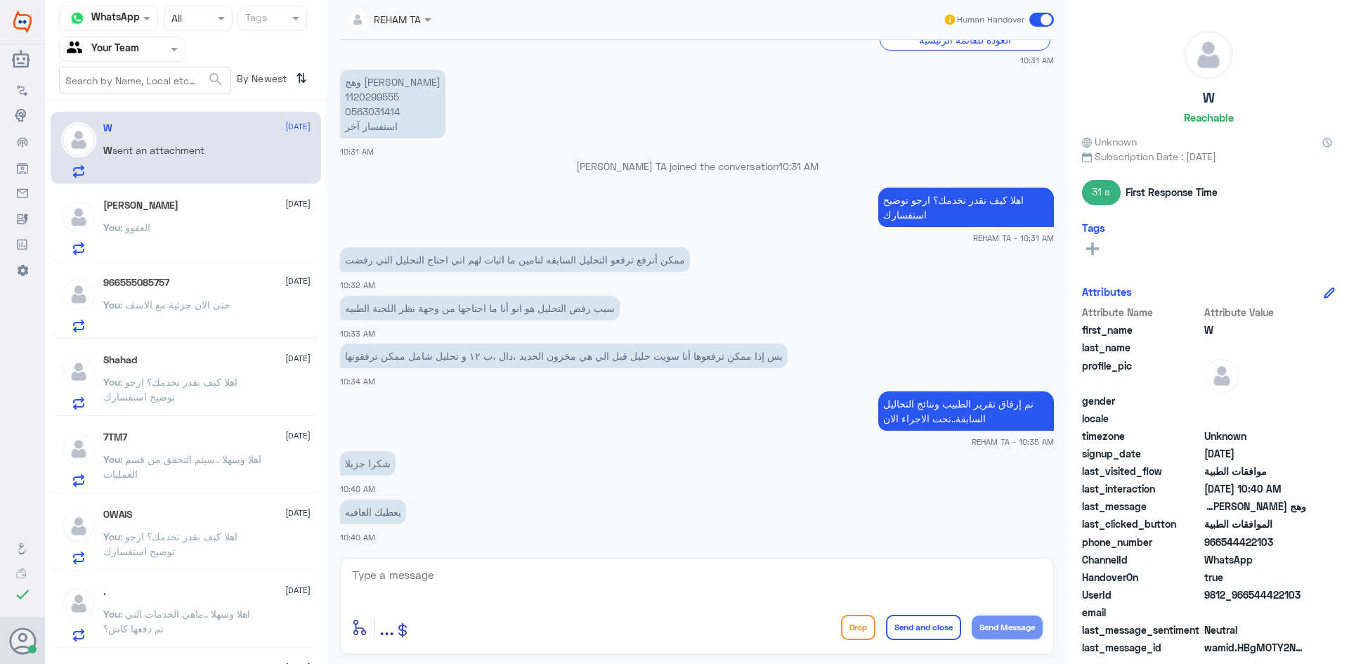
click at [467, 564] on div "enter flow name ... Drop Send and close Send Message" at bounding box center [697, 606] width 714 height 96
click at [469, 576] on textarea at bounding box center [696, 583] width 691 height 34
type textarea "العفوو"
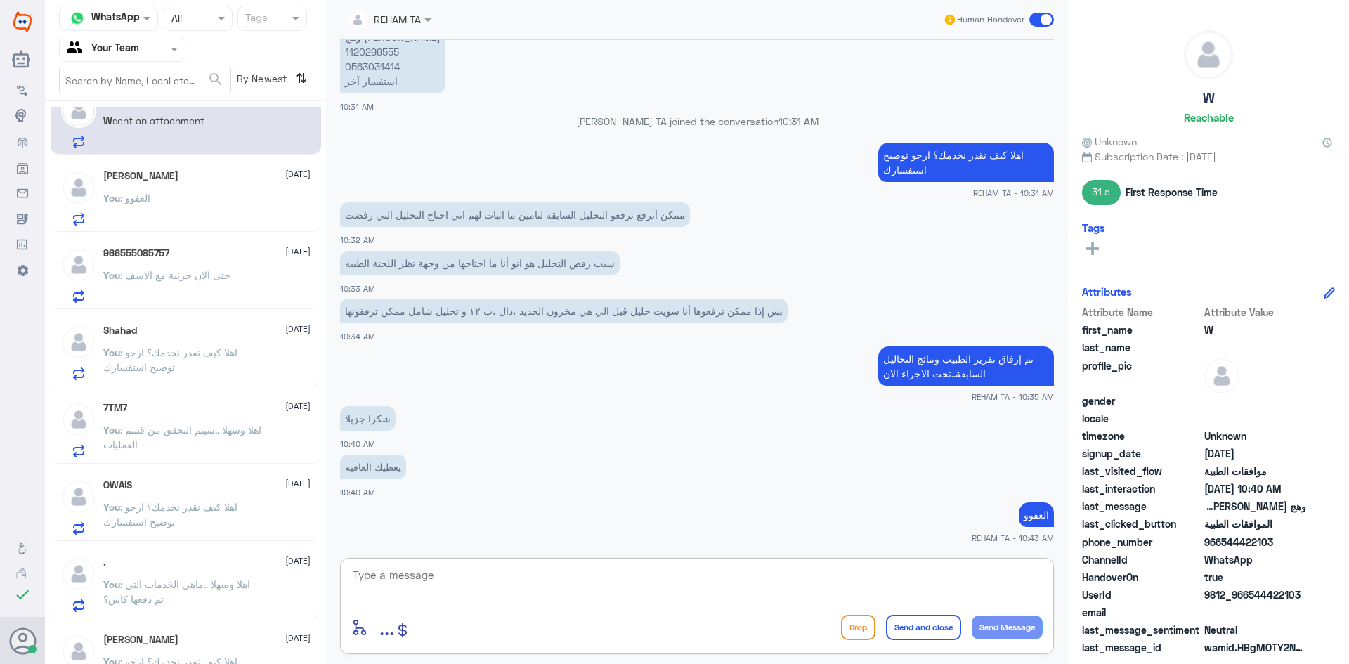
scroll to position [0, 0]
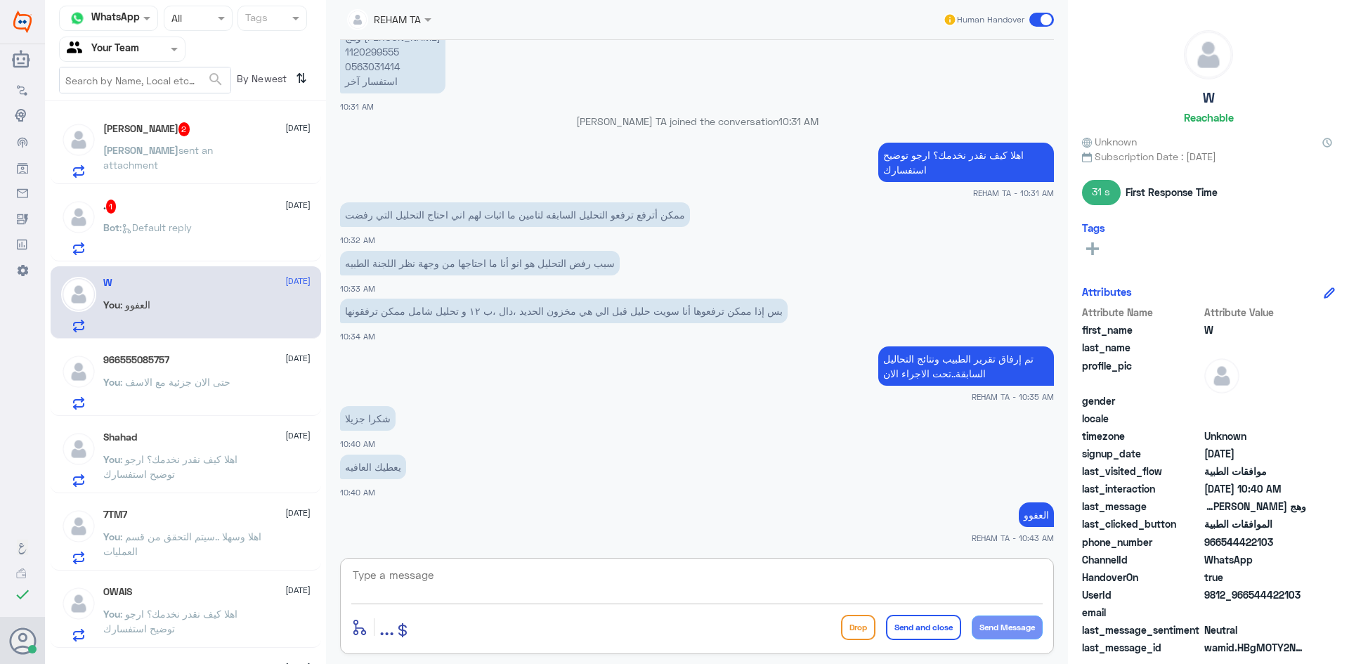
click at [192, 235] on p "Bot : Default reply" at bounding box center [147, 237] width 89 height 35
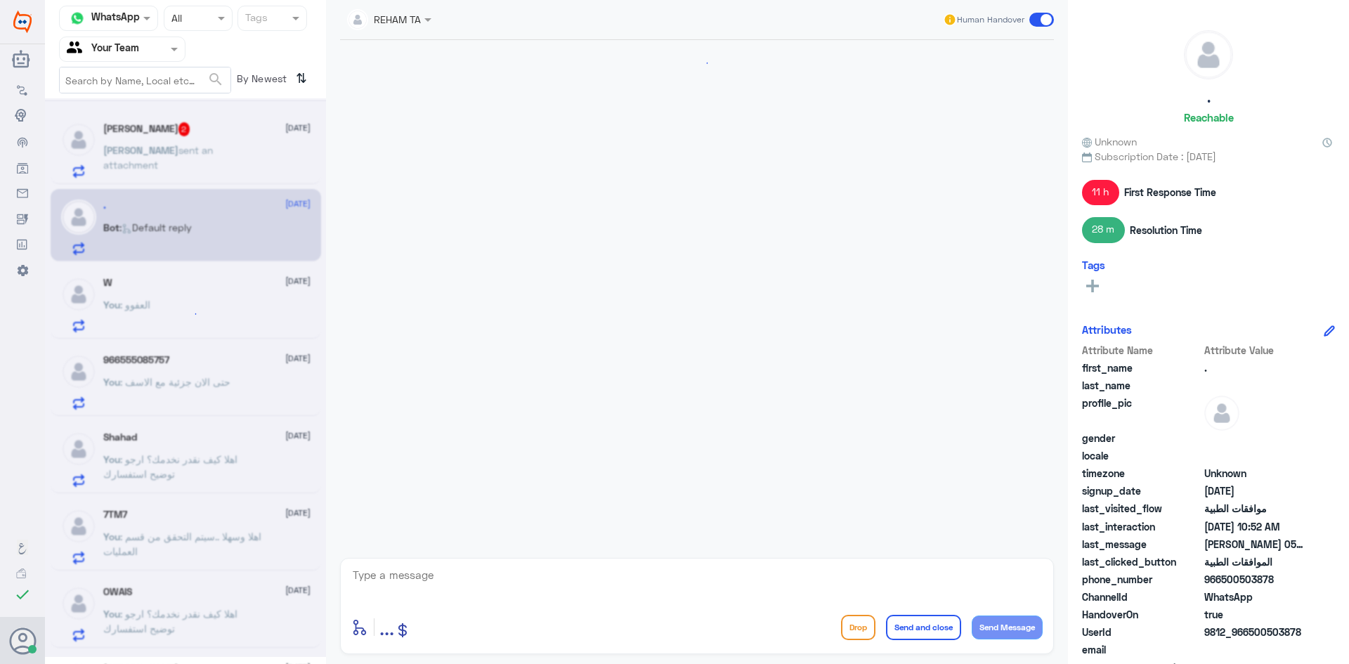
scroll to position [1291, 0]
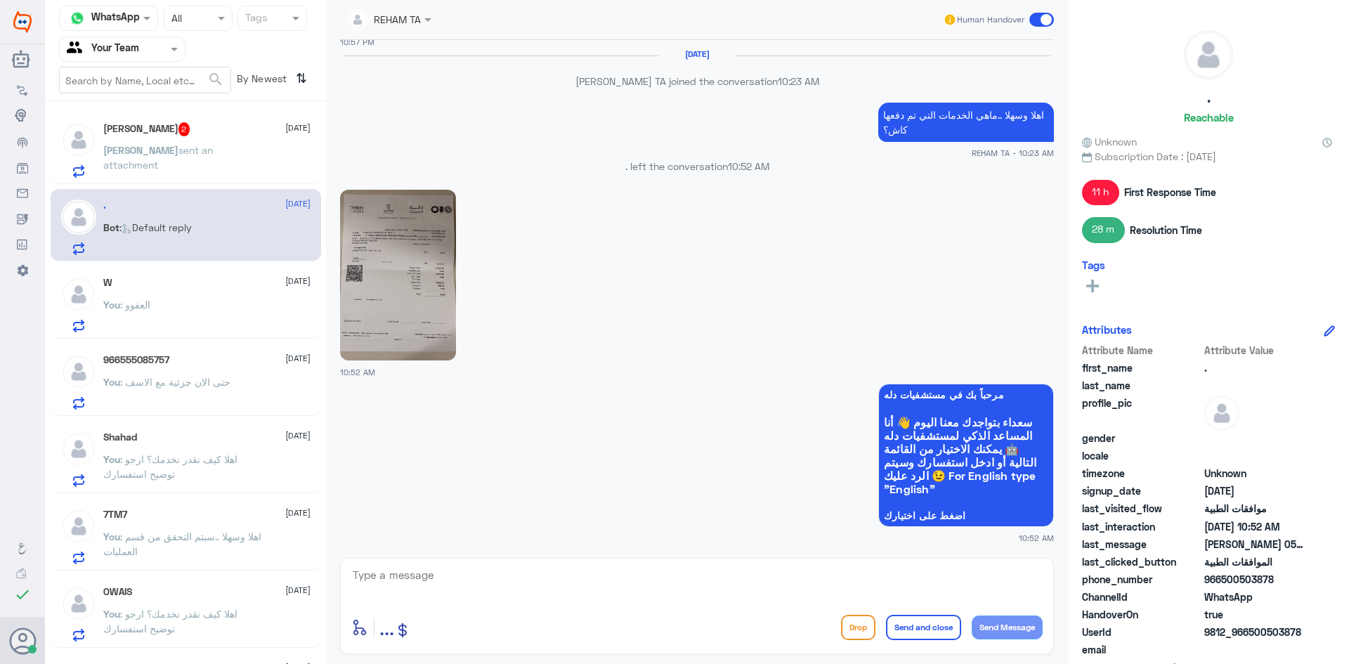
click at [165, 145] on span "sent an attachment" at bounding box center [158, 157] width 110 height 27
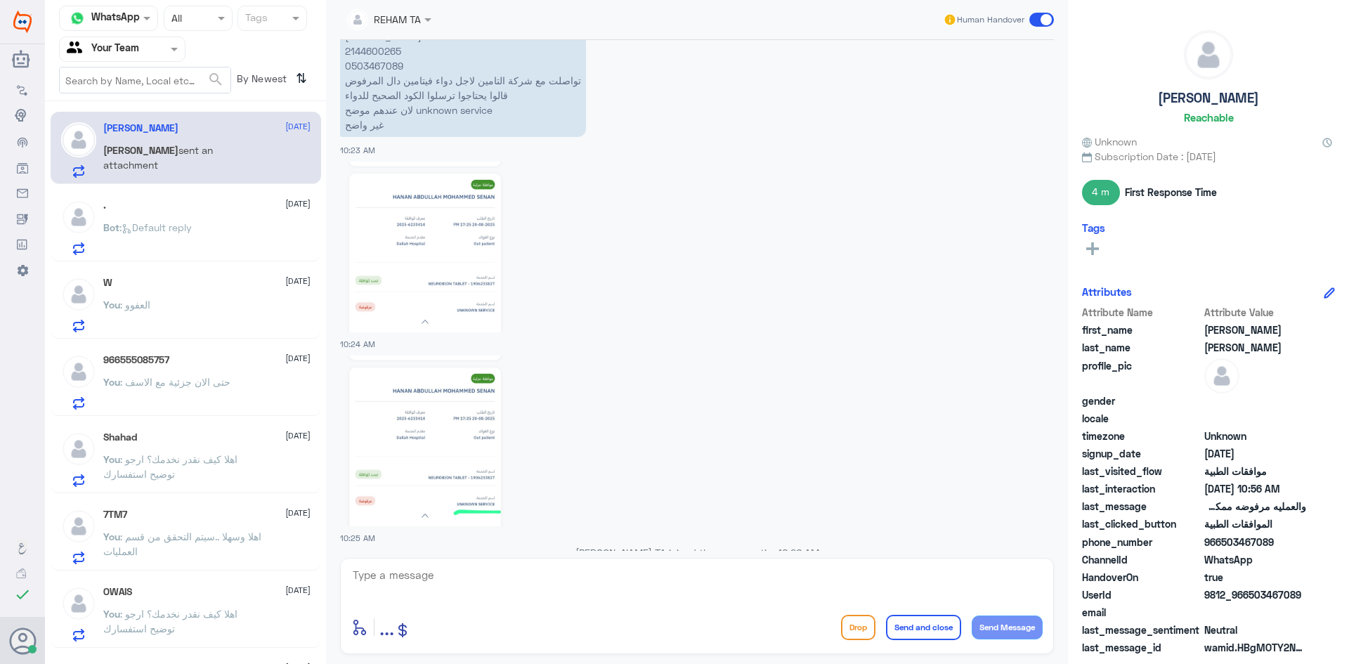
scroll to position [285, 0]
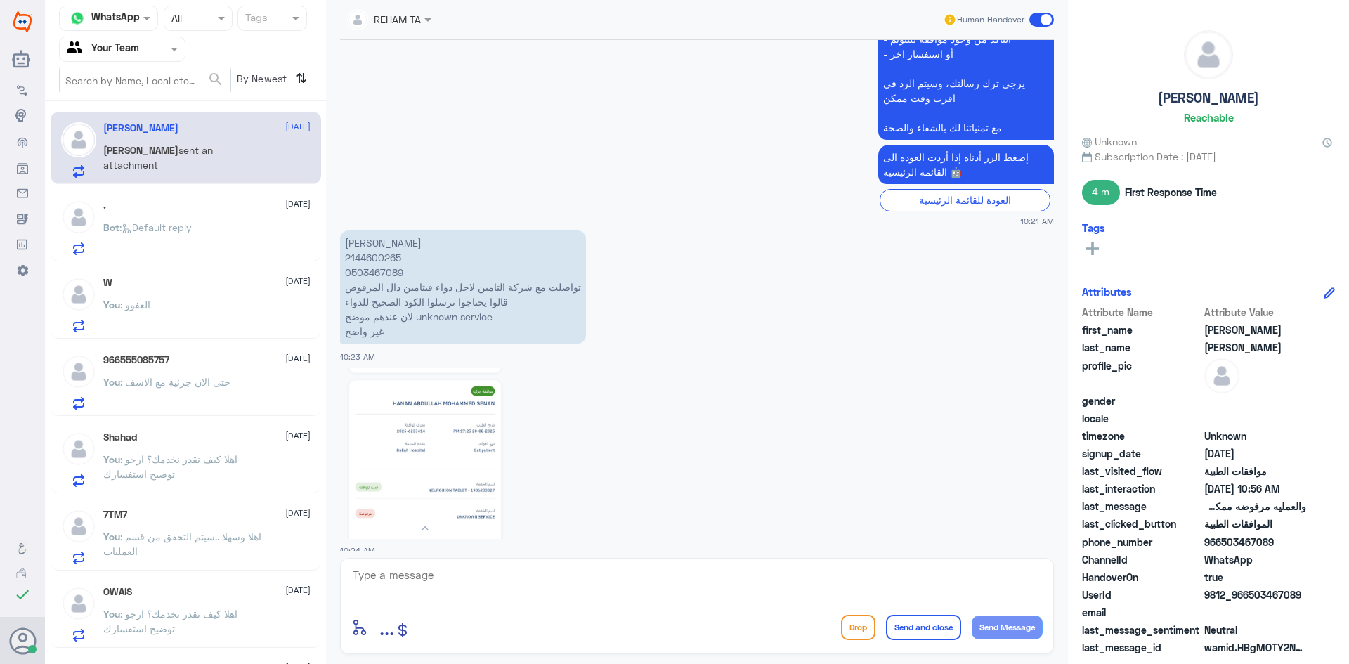
click at [350, 275] on p "حنان عبدالله محمد 2144600265 0503467089 تواصلت مع شركة التامين لاجل دواء فيتامي…" at bounding box center [463, 286] width 246 height 113
copy p "0503467089"
click at [200, 224] on div "Bot : Default reply" at bounding box center [206, 239] width 207 height 32
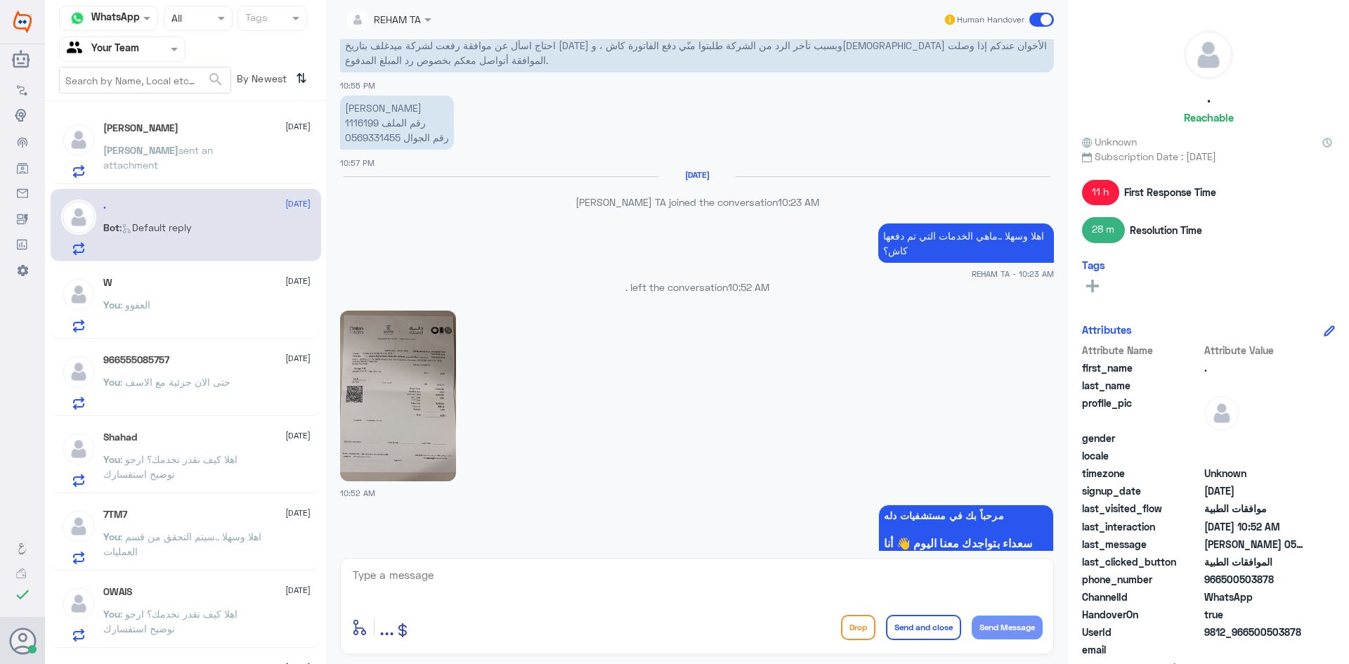
scroll to position [1221, 0]
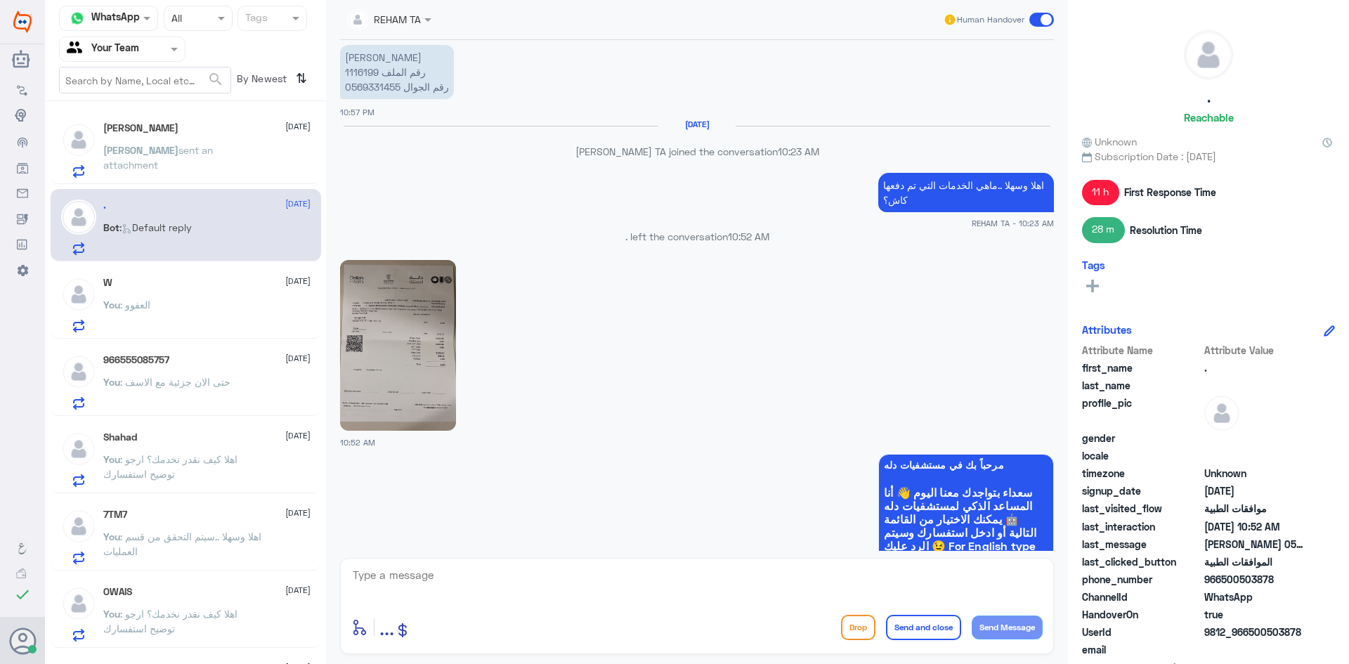
click at [399, 342] on img at bounding box center [398, 345] width 116 height 171
click at [352, 68] on p "جاسم محمد الدسيماني رقم الملف 1116199 رقم الجوال 0569331455" at bounding box center [397, 72] width 114 height 54
copy p "1116199"
click at [687, 535] on app-msgs-whats-app-list "مرحباً بك في مستشفيات دله سعداء بتواجدك معنا اليوم 👋 أنا المساعد الذكي لمستشفيا…" at bounding box center [697, 526] width 714 height 145
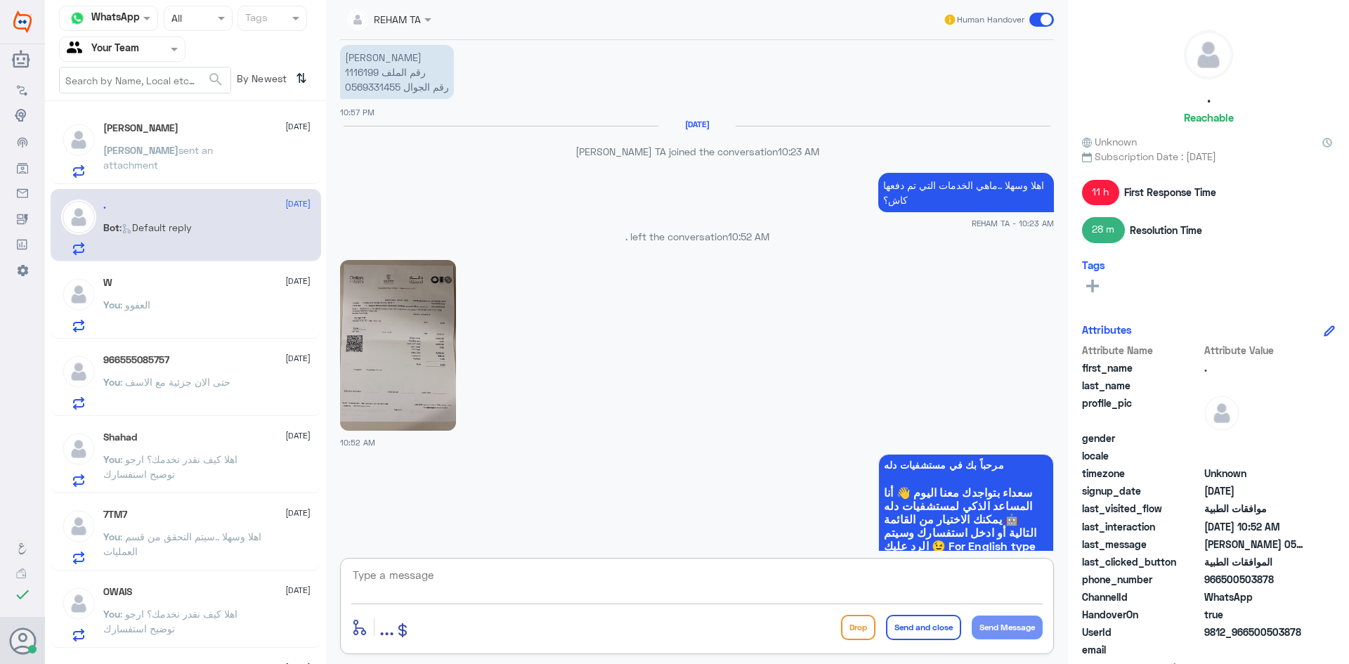
click at [663, 590] on textarea at bounding box center [696, 583] width 691 height 34
click at [394, 587] on textarea at bounding box center [696, 583] width 691 height 34
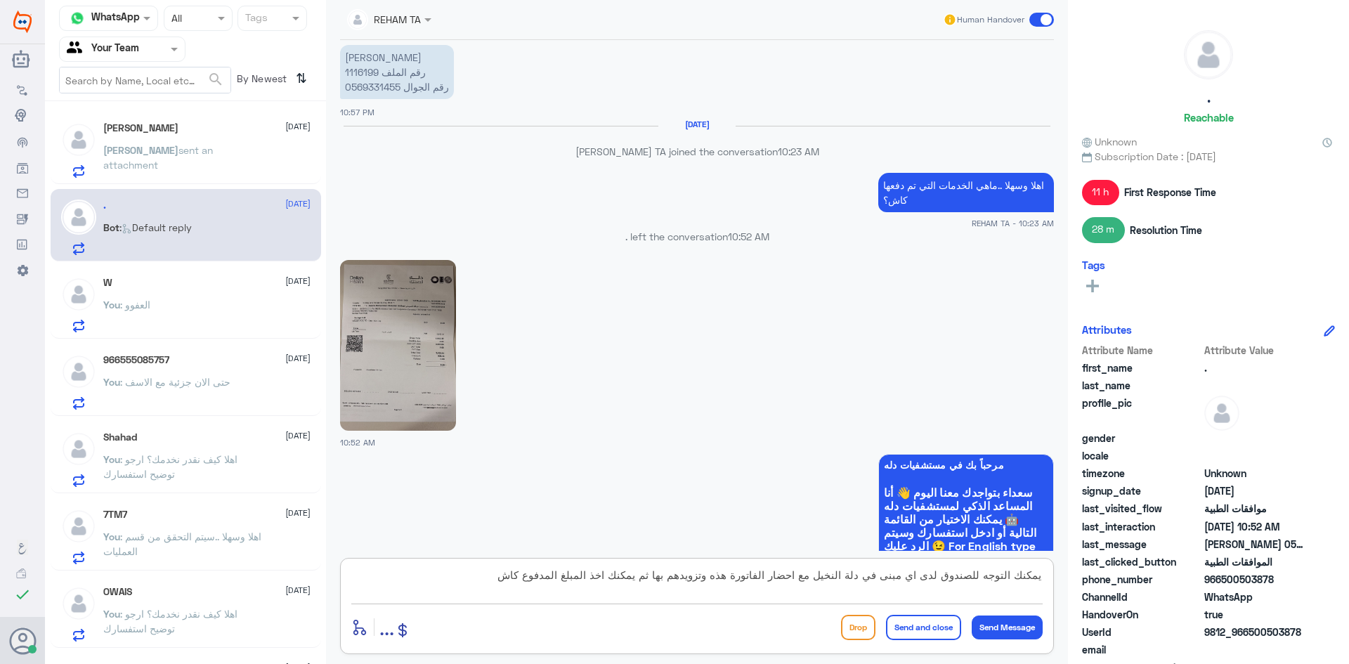
type textarea "يمكنك التوجه للصندوق لدى اي مبنى في دلة النخيل مع احضار الفاتورة هذه وتزويدهم ب…"
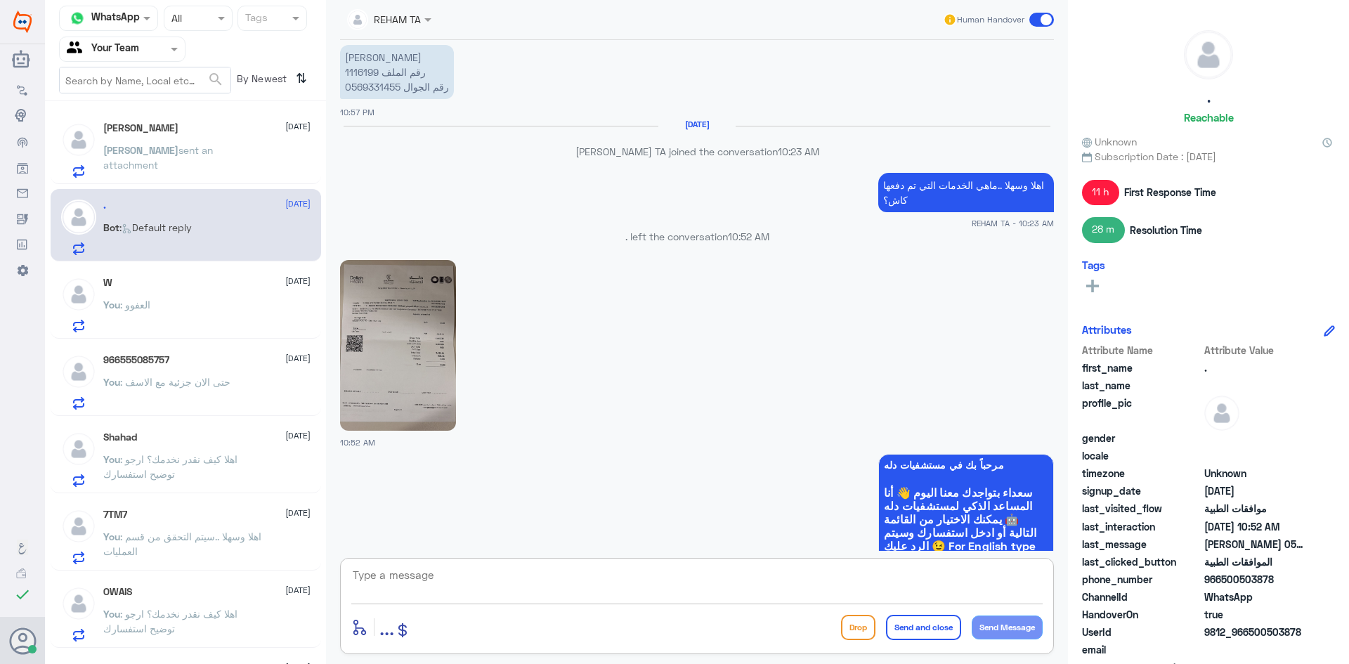
scroll to position [1380, 0]
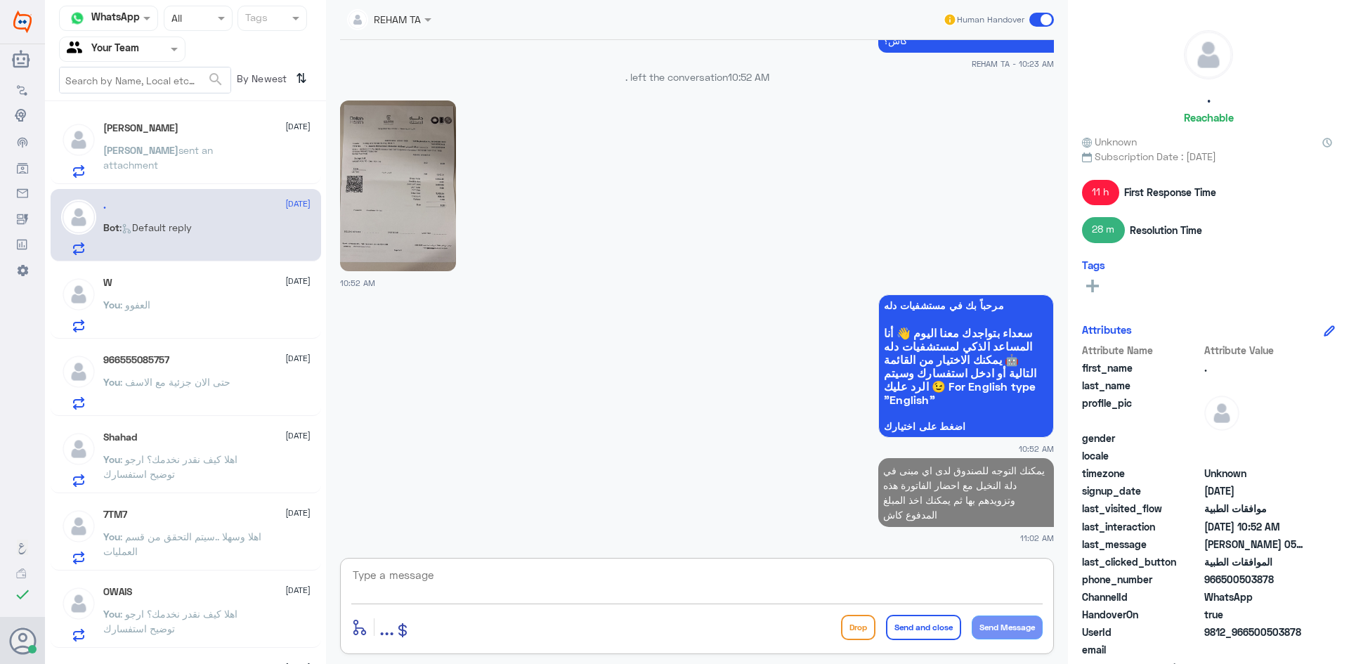
click at [181, 143] on p "Omar sent an attachment" at bounding box center [182, 160] width 158 height 35
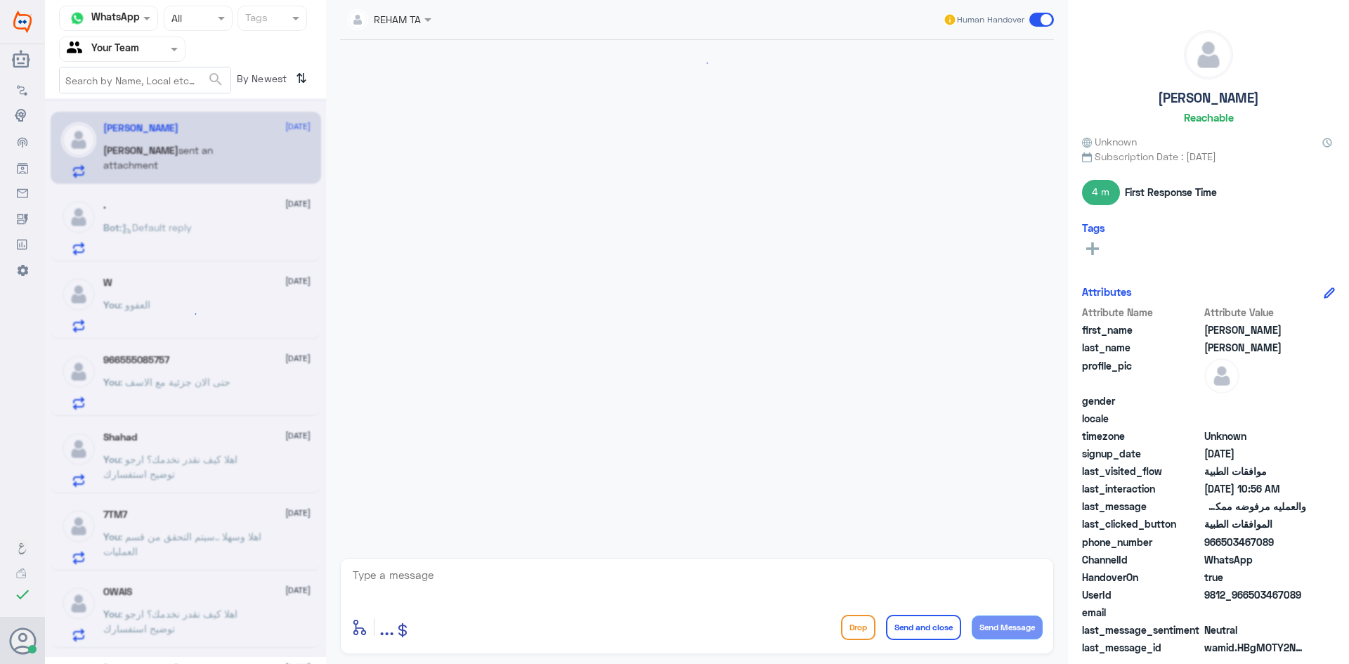
scroll to position [1199, 0]
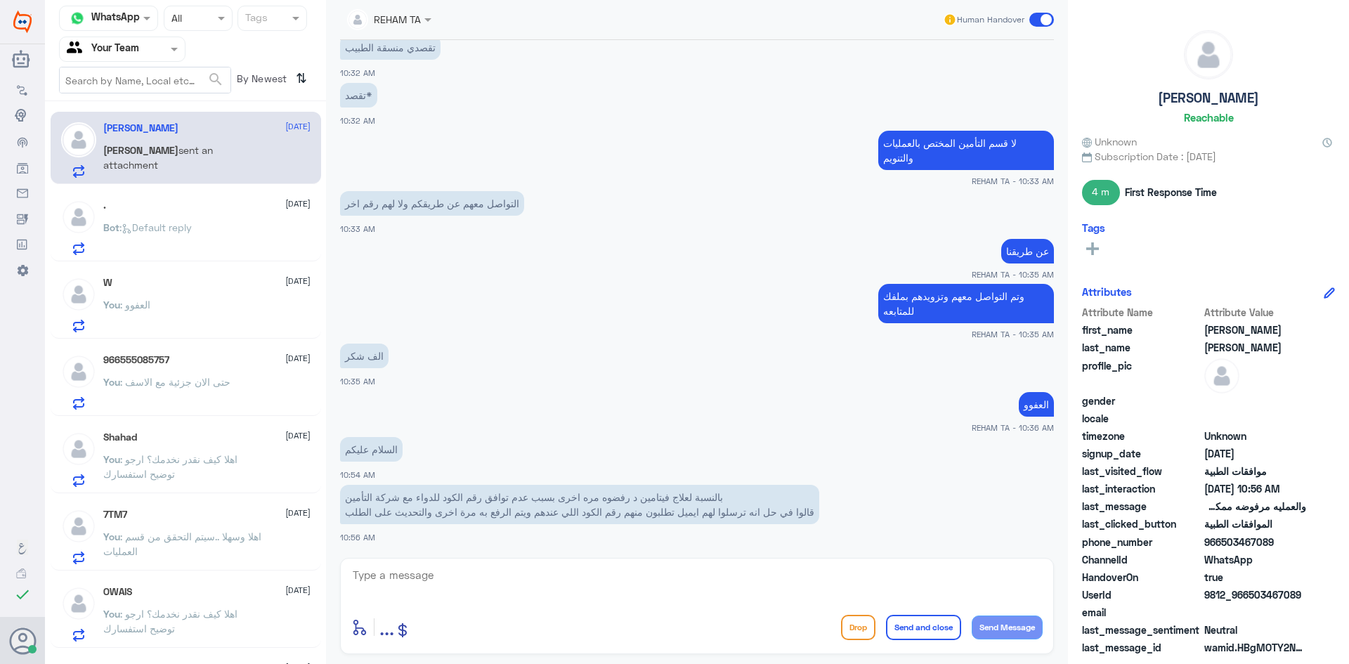
click at [138, 231] on span ": Default reply" at bounding box center [155, 227] width 72 height 12
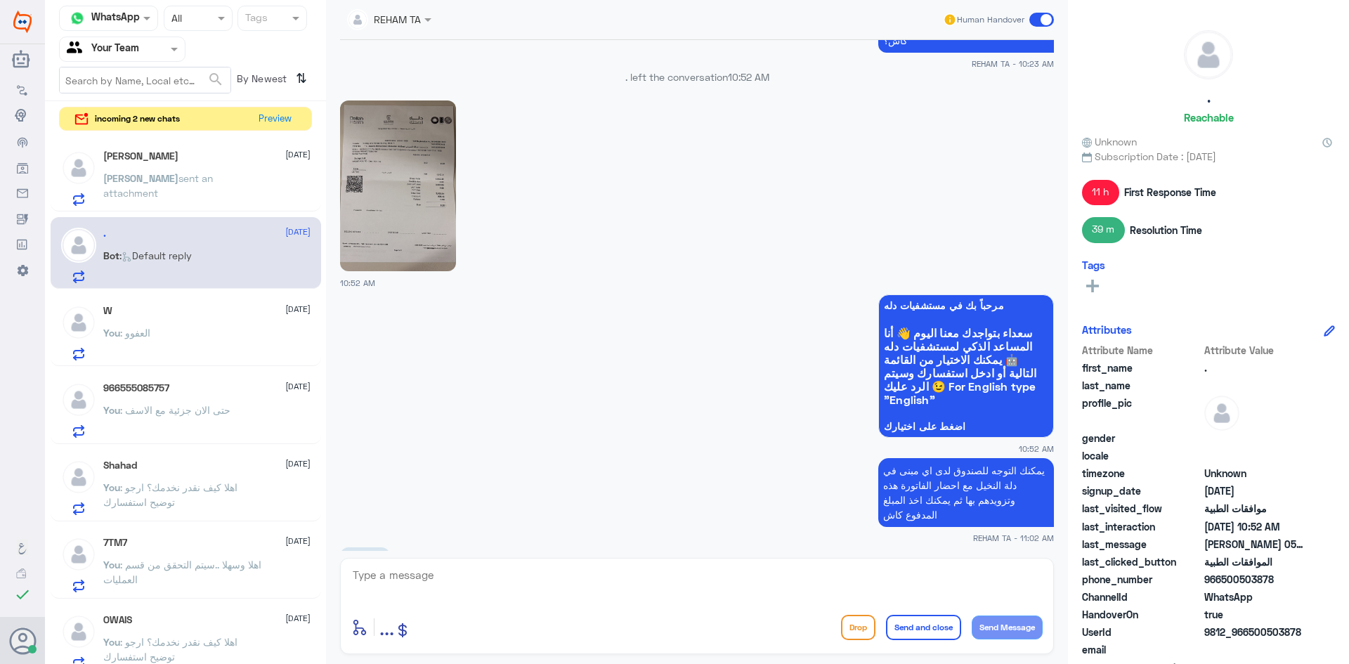
scroll to position [1594, 0]
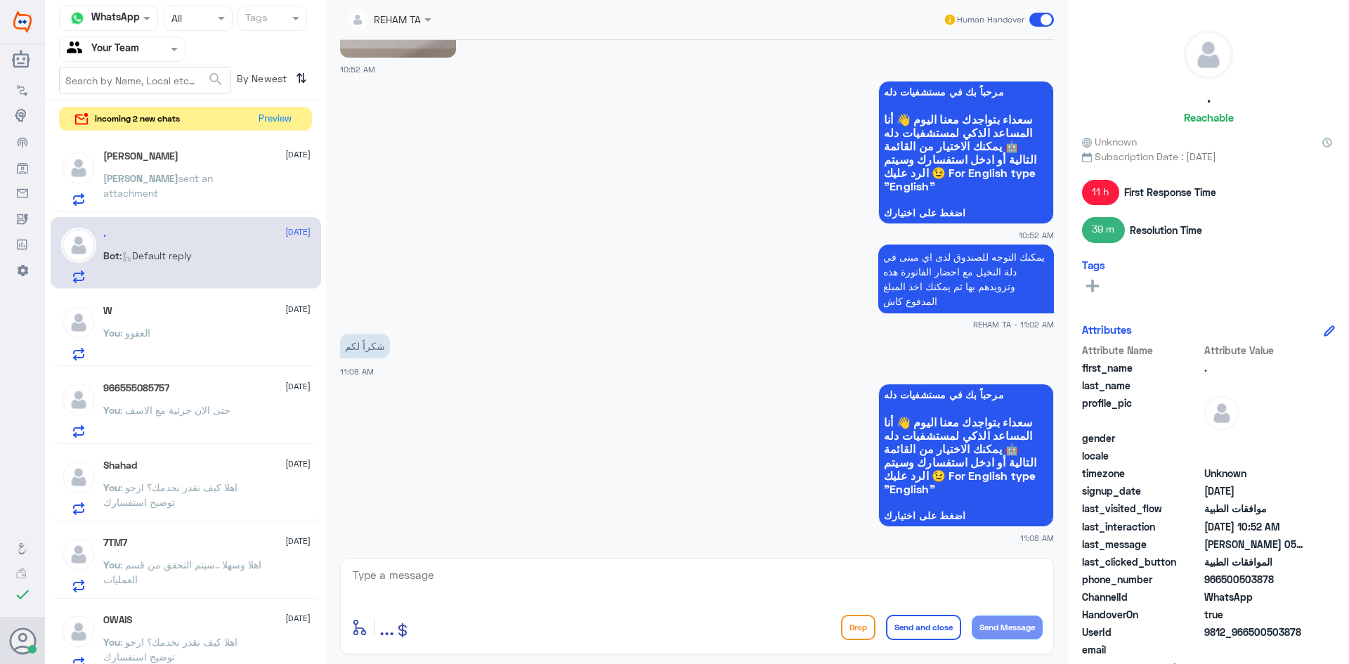
click at [231, 172] on div "Omar Bin Jahlan 21 August Omar sent an attachment" at bounding box center [206, 178] width 207 height 56
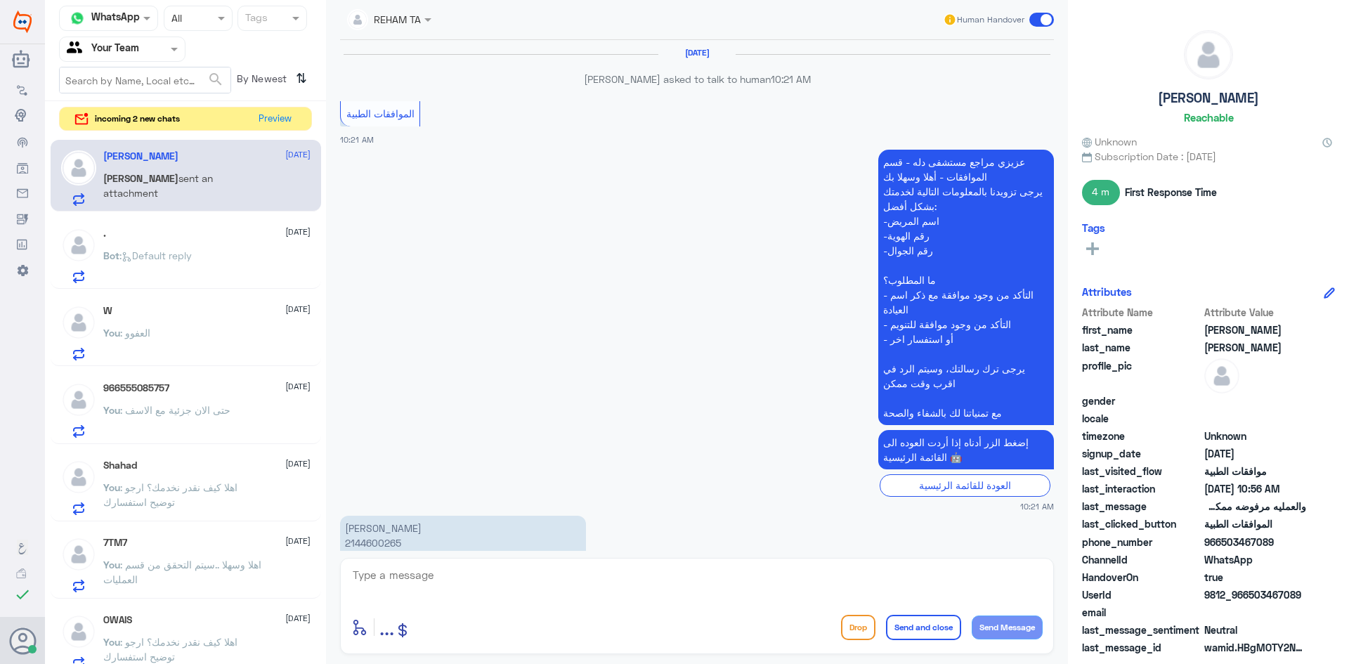
scroll to position [1199, 0]
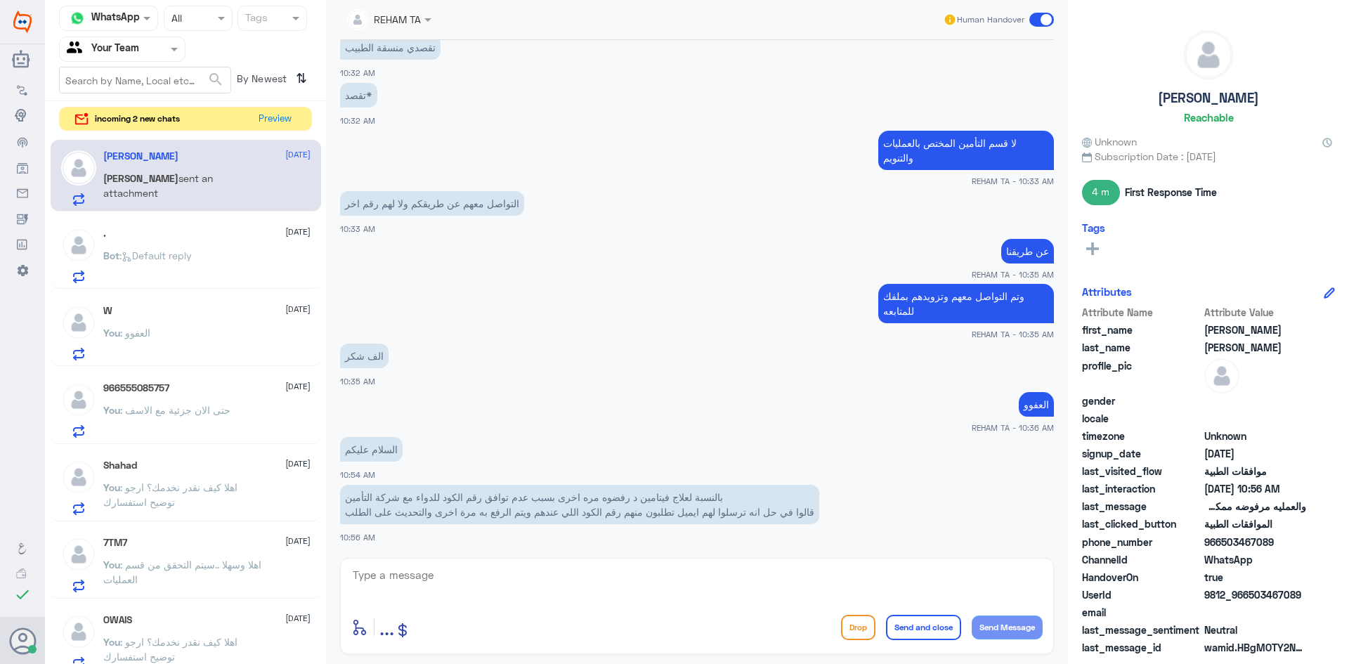
click at [219, 244] on div ". 21 August Bot : Default reply" at bounding box center [206, 256] width 207 height 56
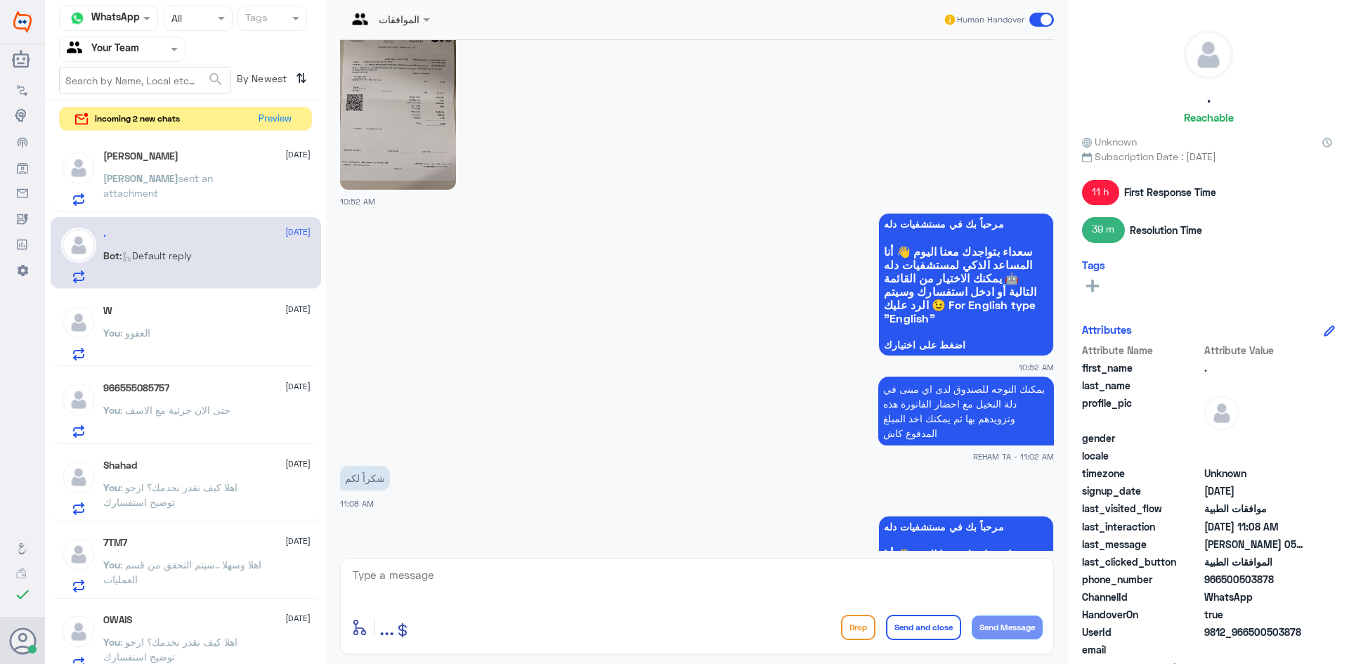
scroll to position [1594, 0]
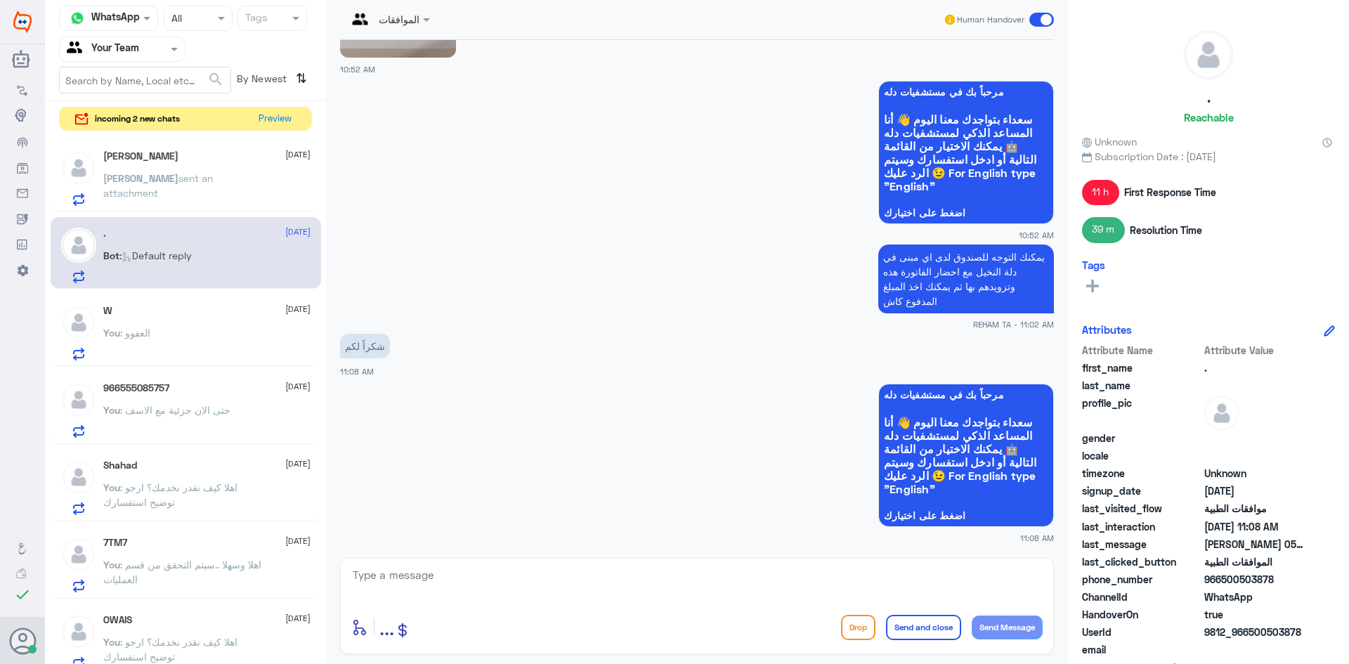
drag, startPoint x: 481, startPoint y: 600, endPoint x: 479, endPoint y: 592, distance: 8.5
click at [481, 600] on div at bounding box center [696, 585] width 691 height 38
click at [769, 573] on textarea at bounding box center [696, 583] width 691 height 34
paste textarea "العفو قدامكم العافية"
type textarea "العفو قدامكم العافية"
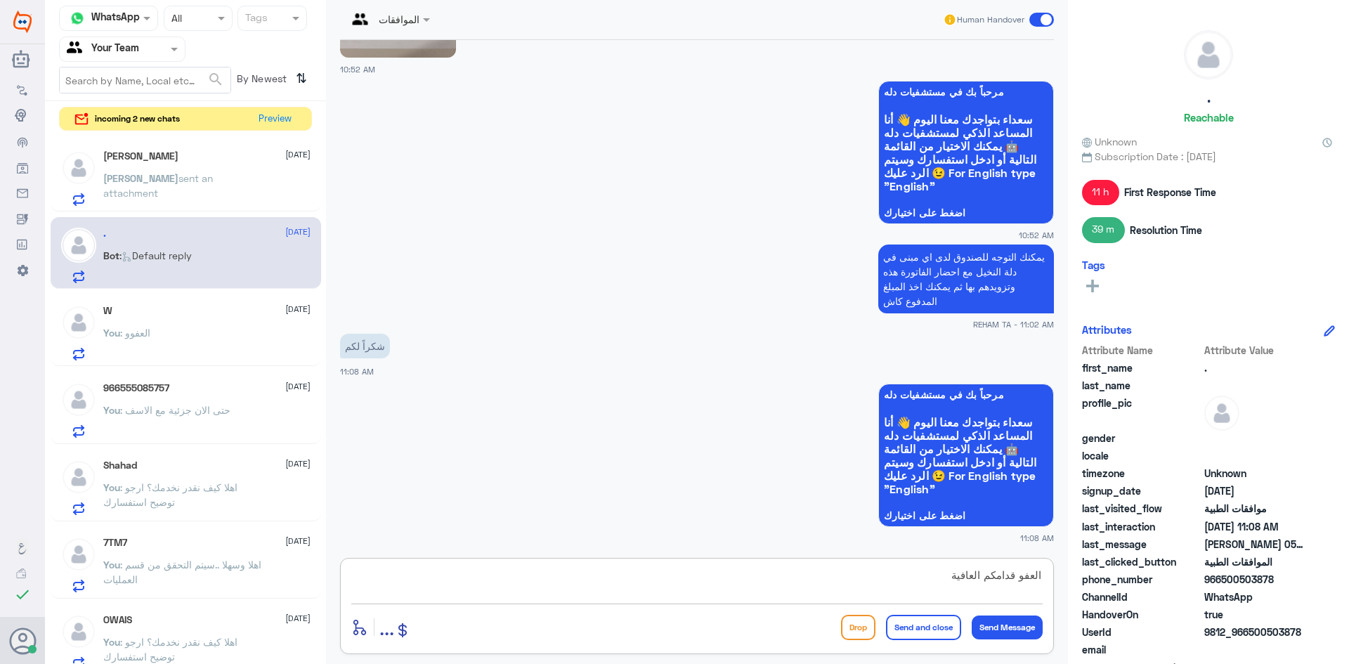
click at [901, 623] on button "Send and close" at bounding box center [923, 627] width 75 height 25
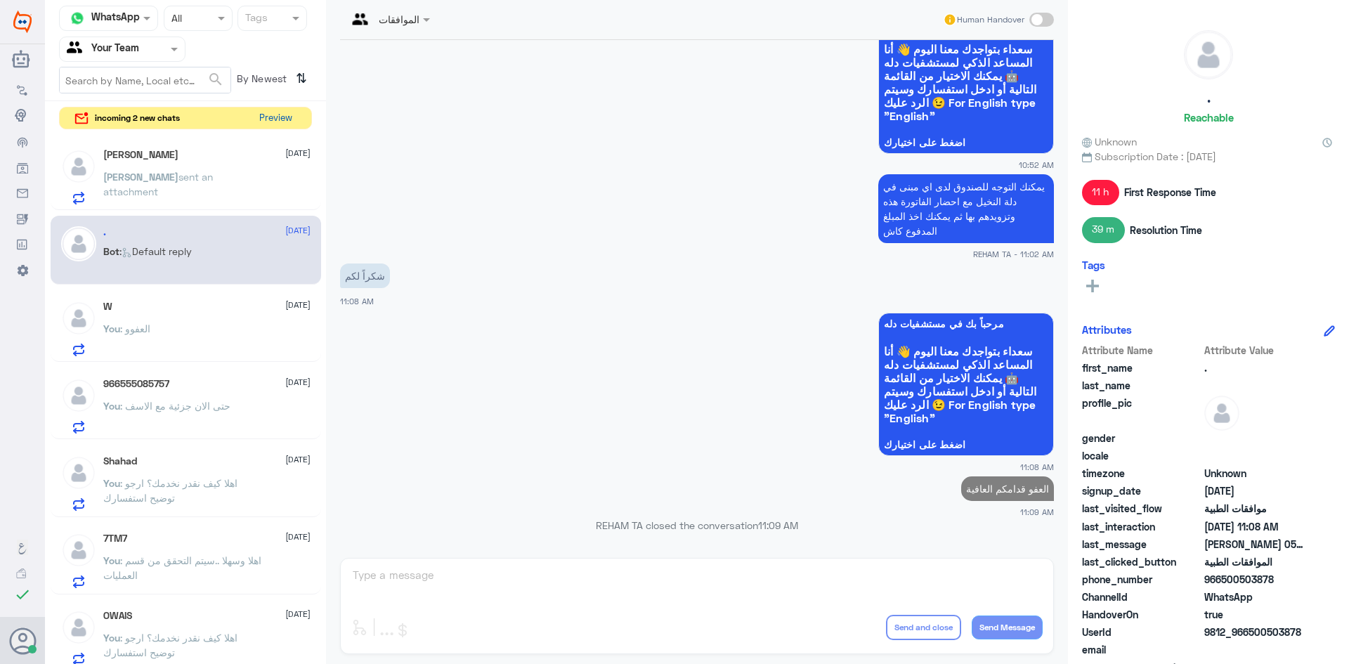
click at [282, 121] on button "Preview" at bounding box center [276, 119] width 44 height 22
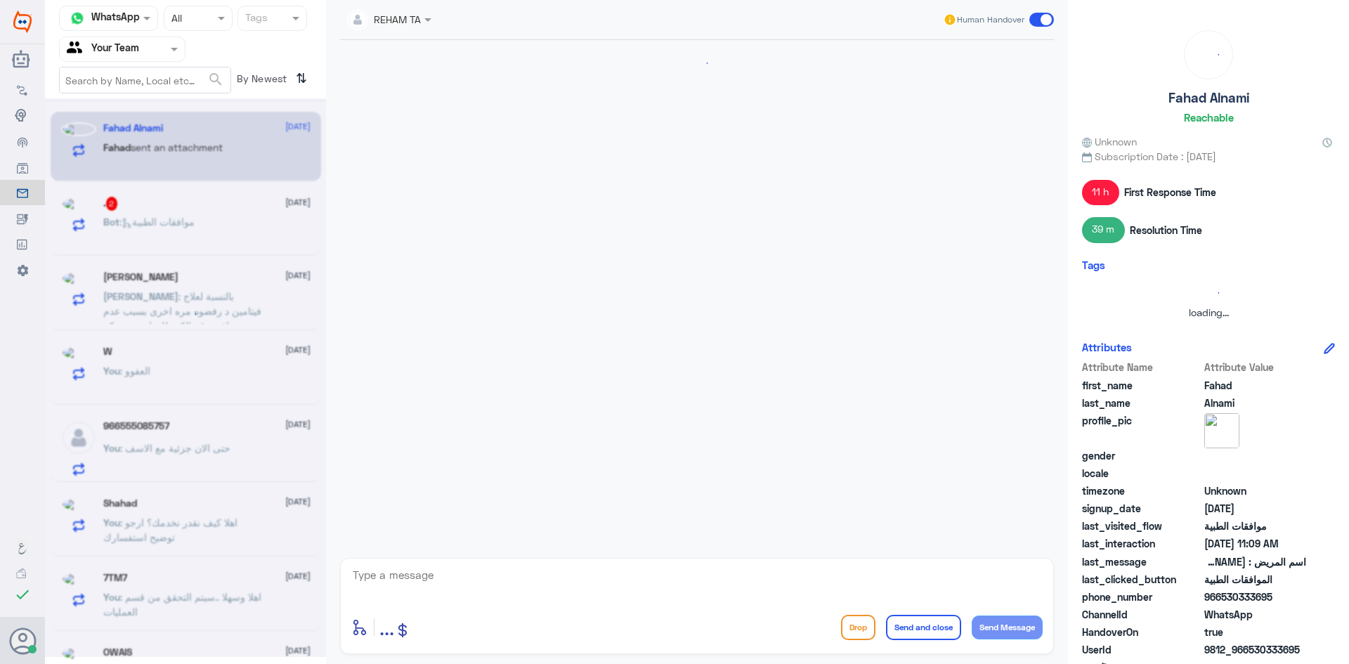
scroll to position [270, 0]
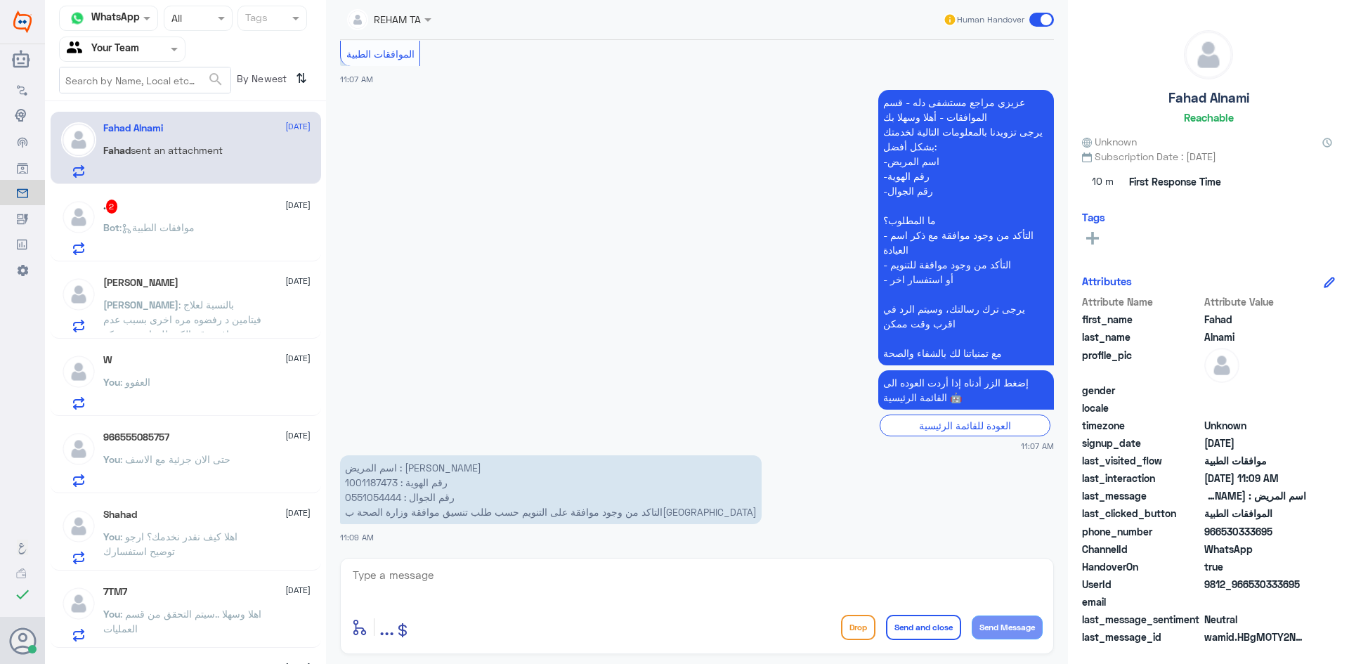
click at [147, 236] on p "Bot : موافقات الطبية" at bounding box center [148, 237] width 91 height 35
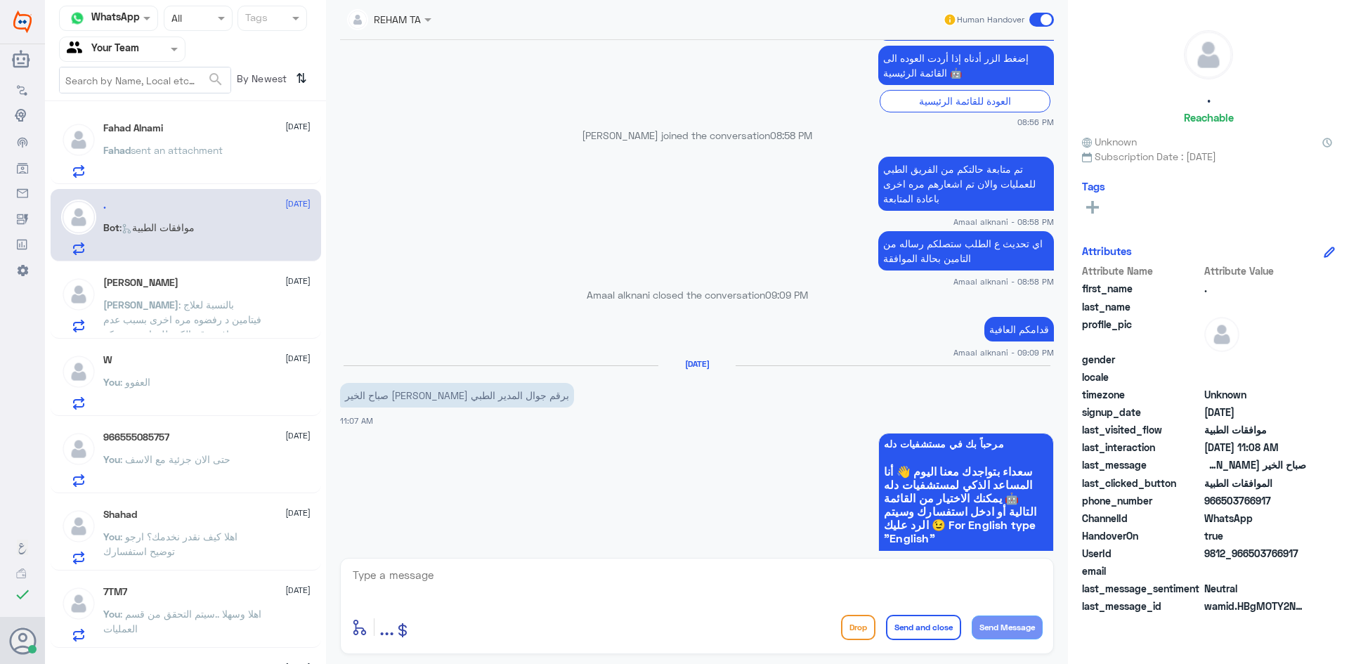
scroll to position [722, 0]
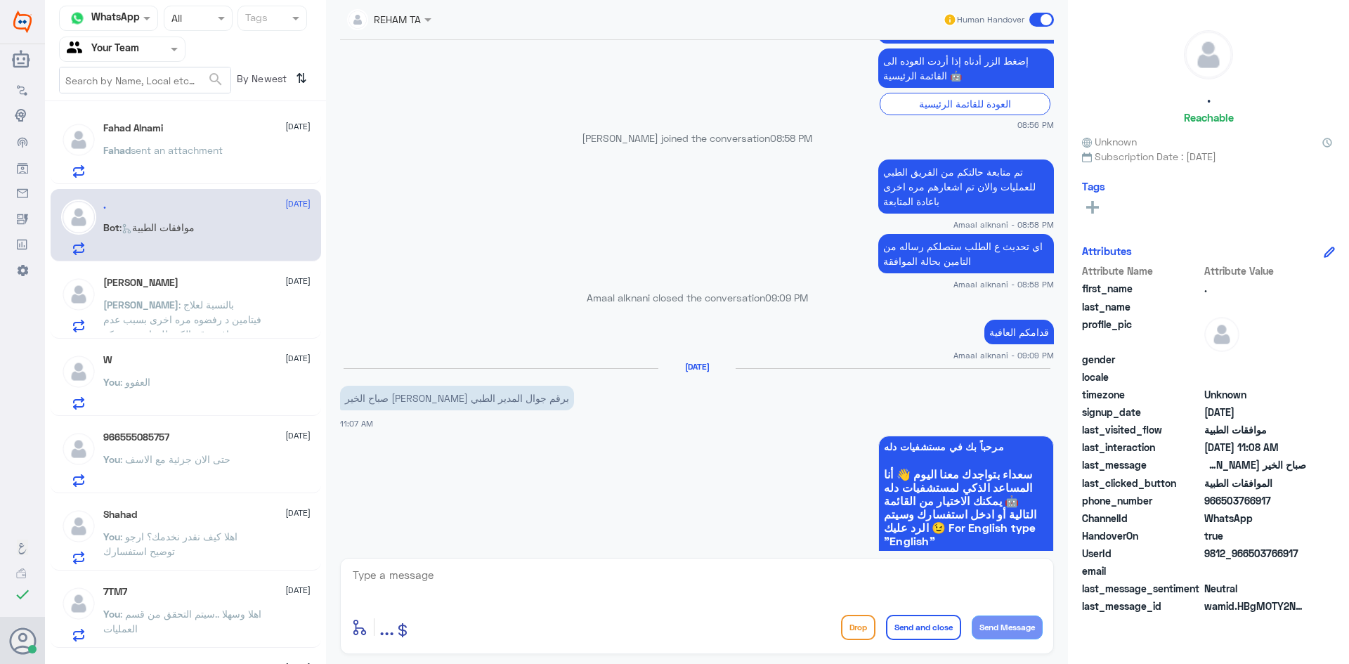
drag, startPoint x: 495, startPoint y: 622, endPoint x: 486, endPoint y: 584, distance: 38.9
click at [493, 623] on div "enter flow name ... Drop Send and close Send Message" at bounding box center [696, 627] width 691 height 32
click at [486, 584] on textarea at bounding box center [696, 583] width 691 height 34
type textarea "h"
type textarea "اهلا وسهلا عزيزتي نحن قسم الموافقات الطبية فقط يمكنك التواصل مع خدمة العملاء لخ…"
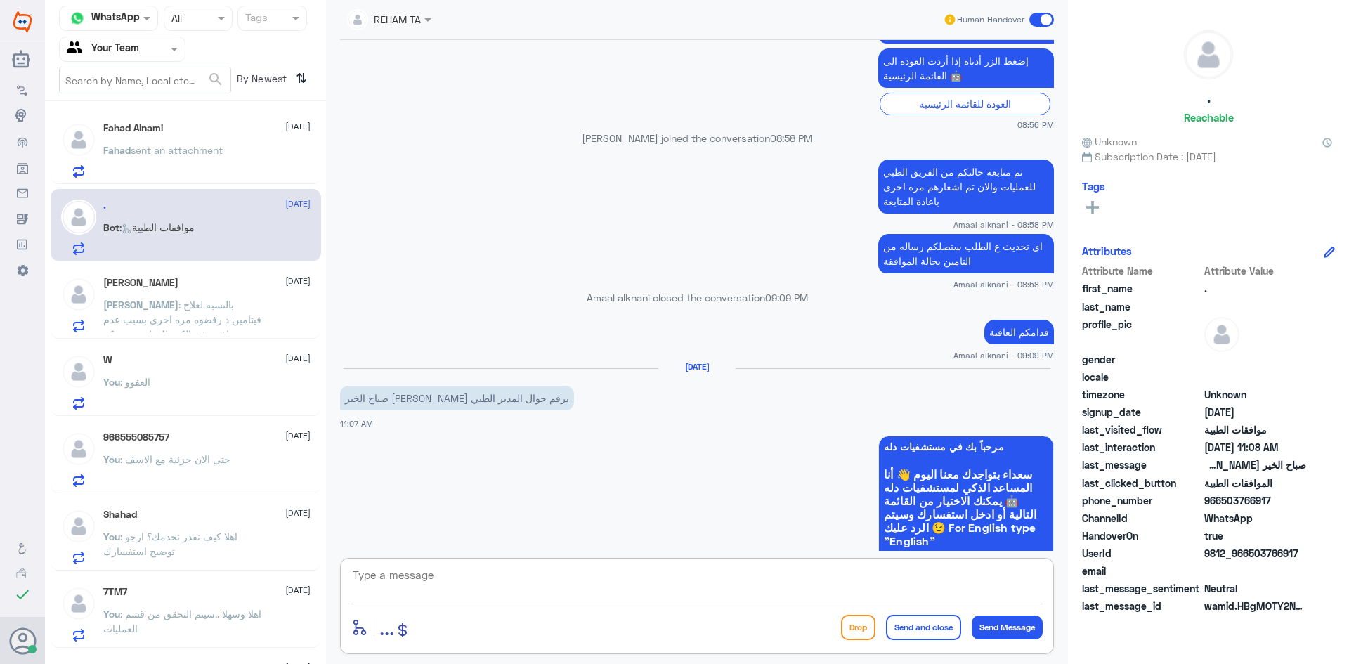
scroll to position [1288, 0]
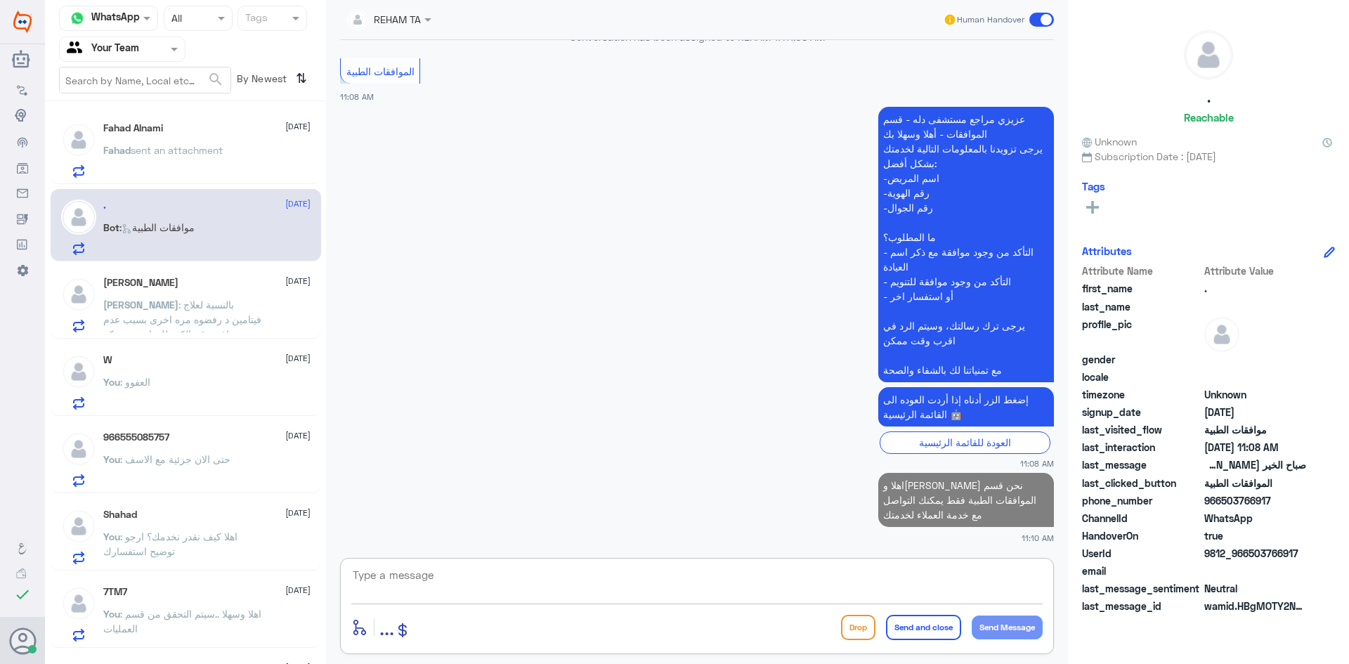
click at [206, 181] on div "Fahad Alnami 21 August Fahad sent an attachment" at bounding box center [186, 148] width 271 height 72
click at [204, 167] on p "Fahad sent an attachment" at bounding box center [162, 160] width 119 height 35
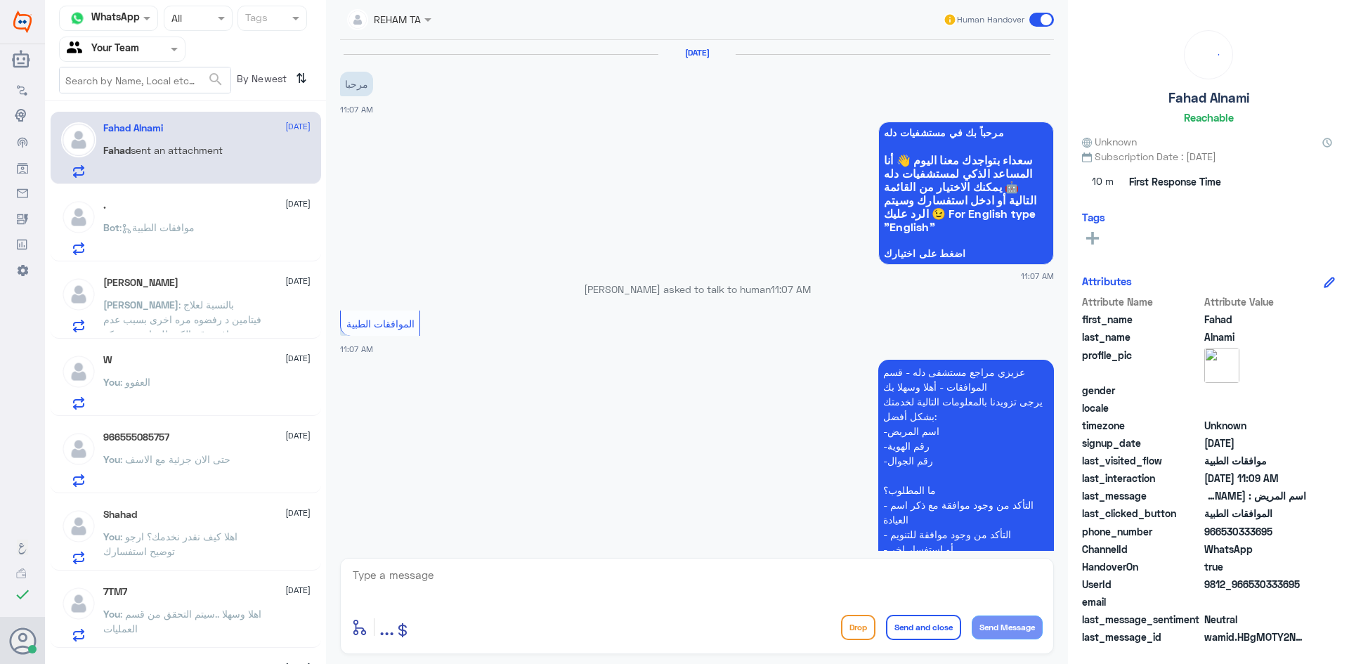
scroll to position [270, 0]
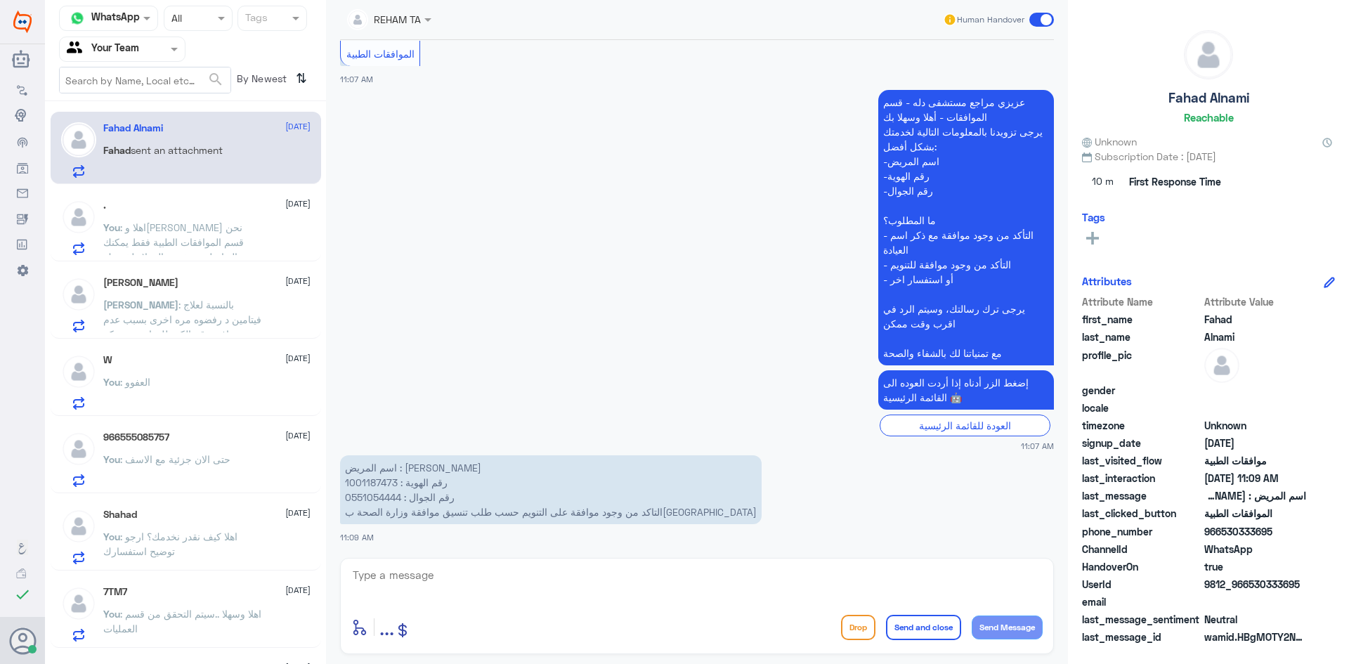
click at [376, 476] on p "اسم المريض : نامي بن حمد النامي رقم الهوية : 1001187473 رقم الجوال : 0551054444…" at bounding box center [551, 489] width 422 height 69
click at [617, 591] on textarea at bounding box center [696, 583] width 691 height 34
click at [413, 570] on textarea at bounding box center [696, 583] width 691 height 34
type textarea "j"
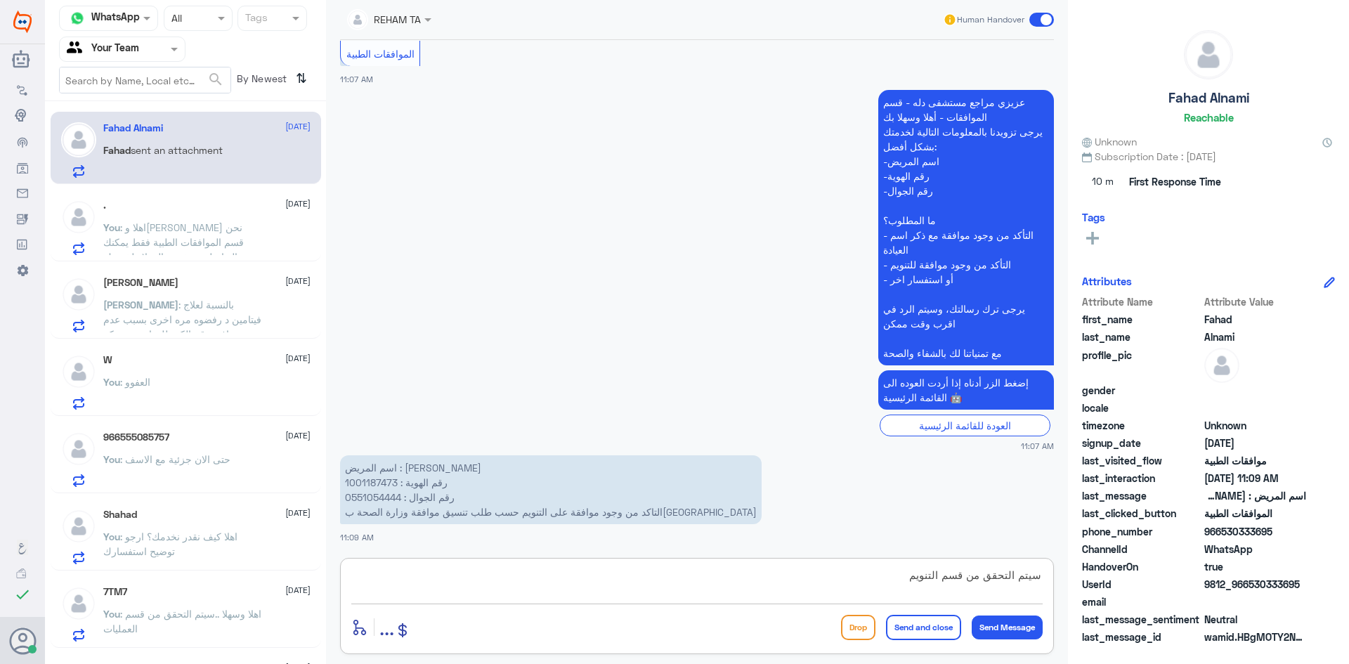
type textarea "سيتم التحقق من قسم التنويم"
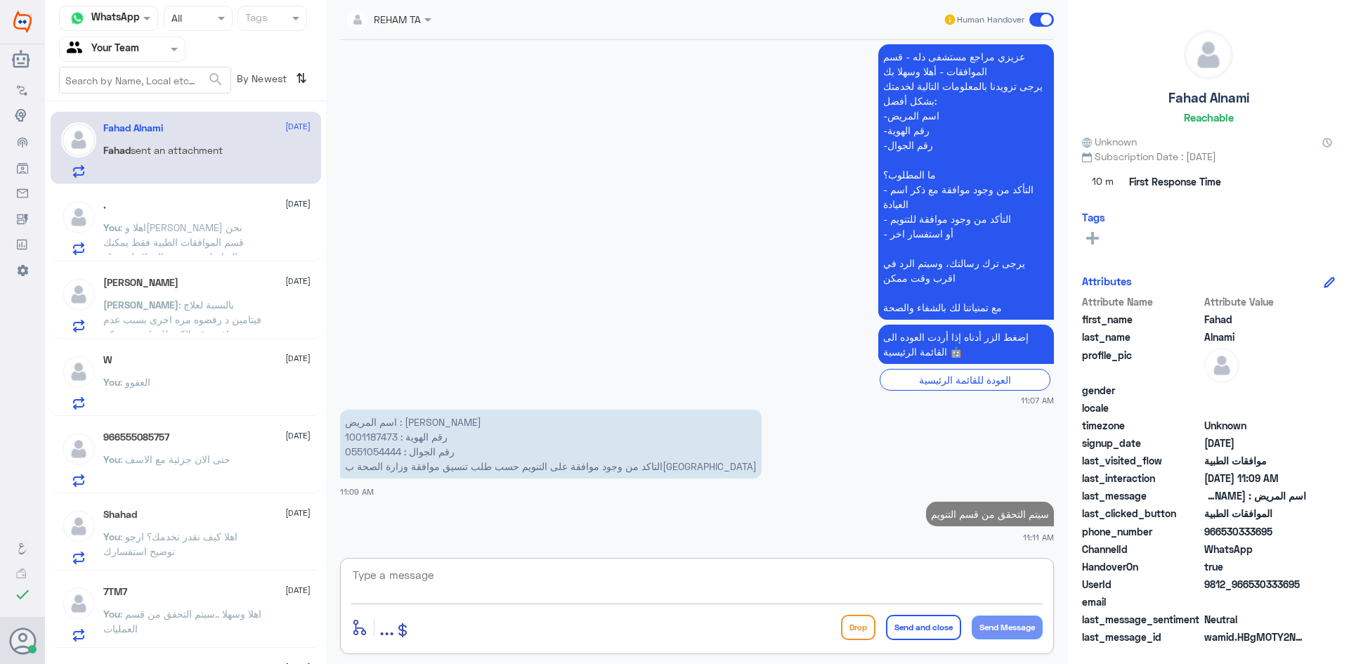
click at [162, 240] on span ": اهلا وسهلا عزيزتي نحن قسم الموافقات الطبية فقط يمكنك التواصل مع خدمة العملاء …" at bounding box center [173, 241] width 141 height 41
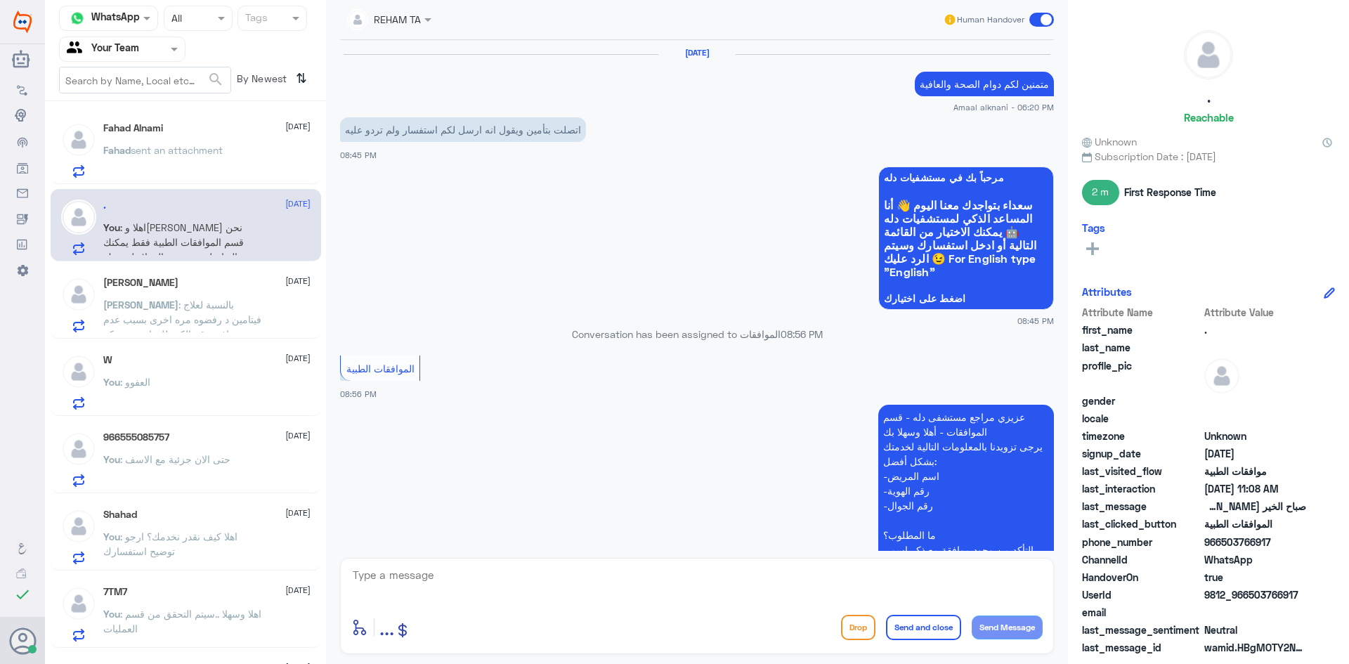
scroll to position [1228, 0]
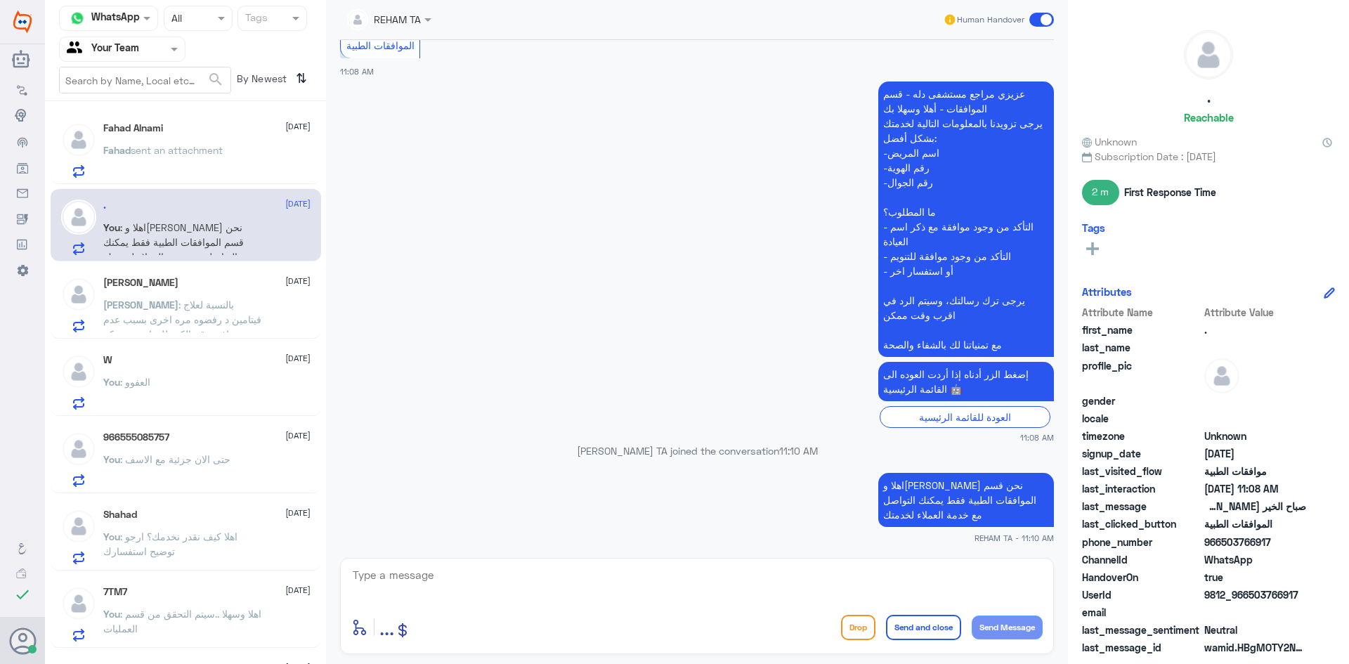
click at [193, 163] on p "Fahad sent an attachment" at bounding box center [162, 160] width 119 height 35
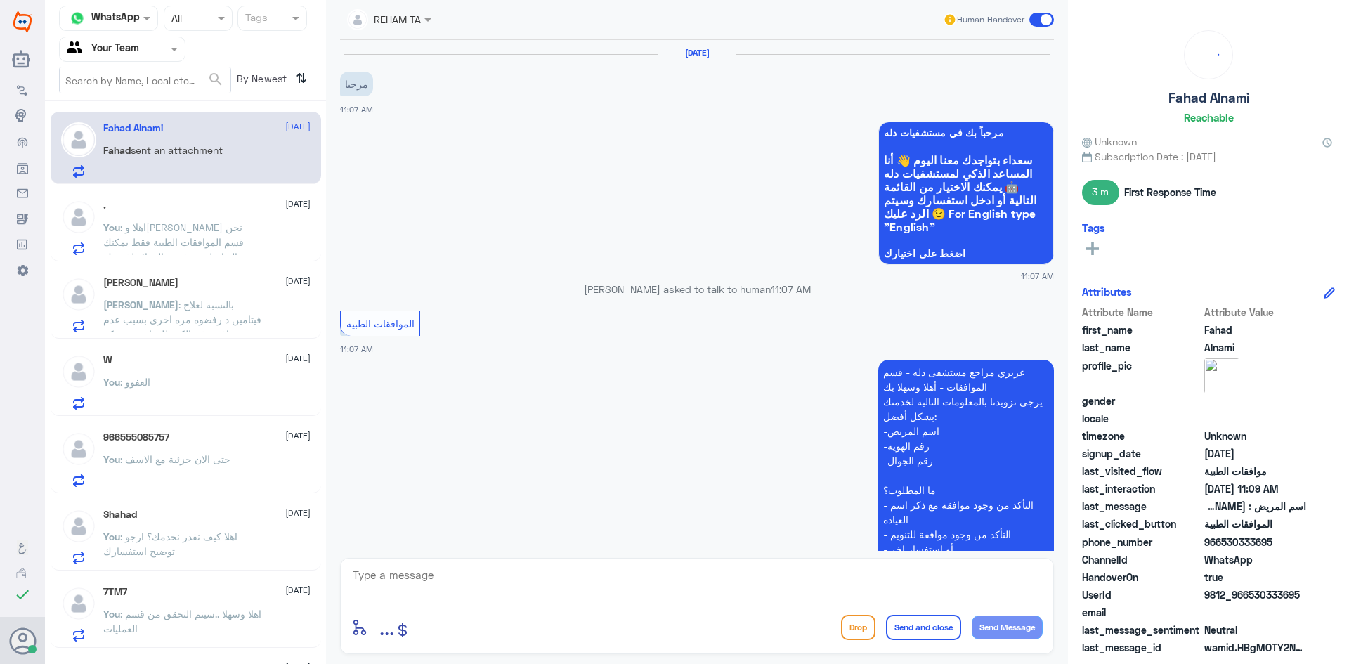
scroll to position [341, 0]
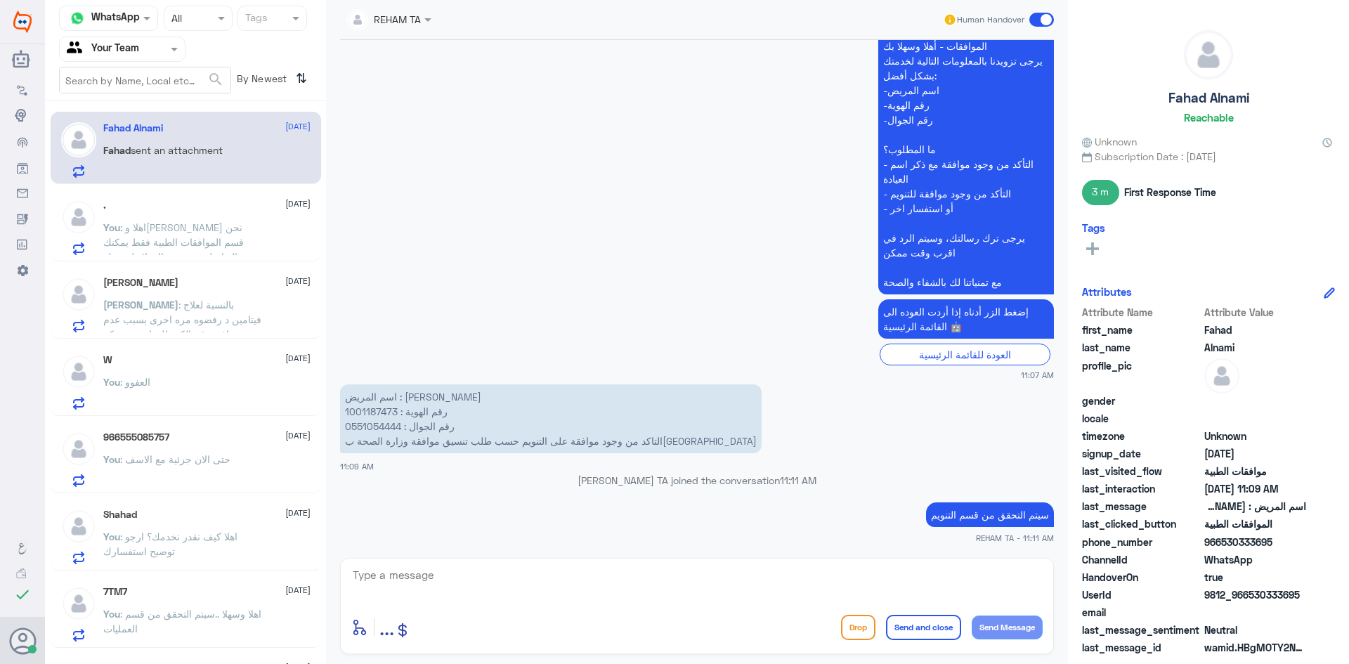
click at [434, 562] on div "enter flow name ... Drop Send and close Send Message" at bounding box center [697, 606] width 714 height 96
click at [443, 577] on textarea at bounding box center [696, 583] width 691 height 34
type textarea "ع"
type textarea "ي"
type textarea "i"
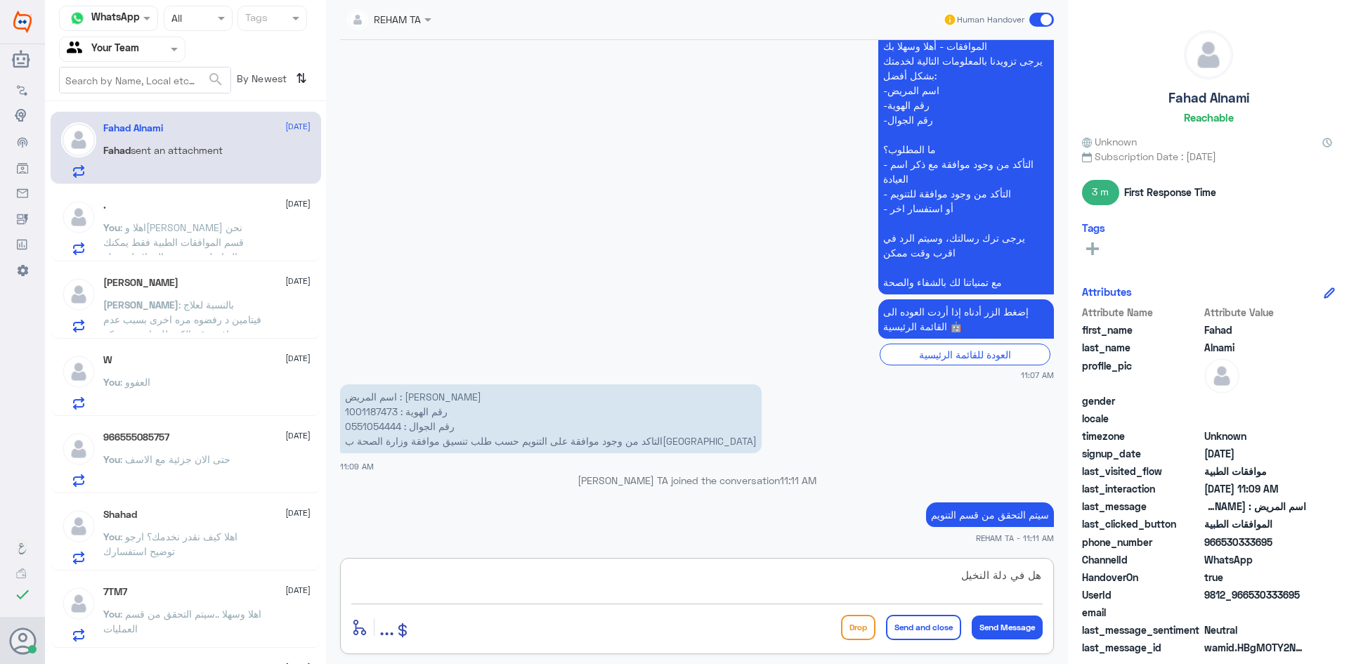
type textarea "هل في دلة النخيل؟"
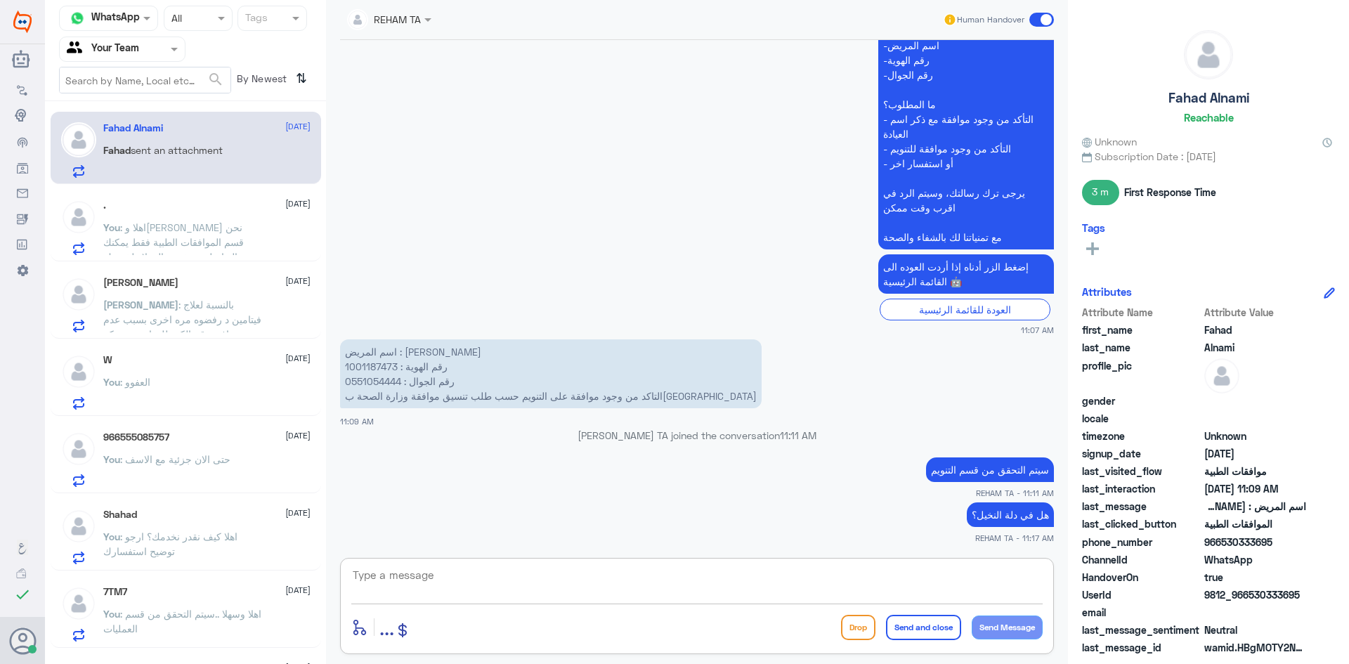
scroll to position [434, 0]
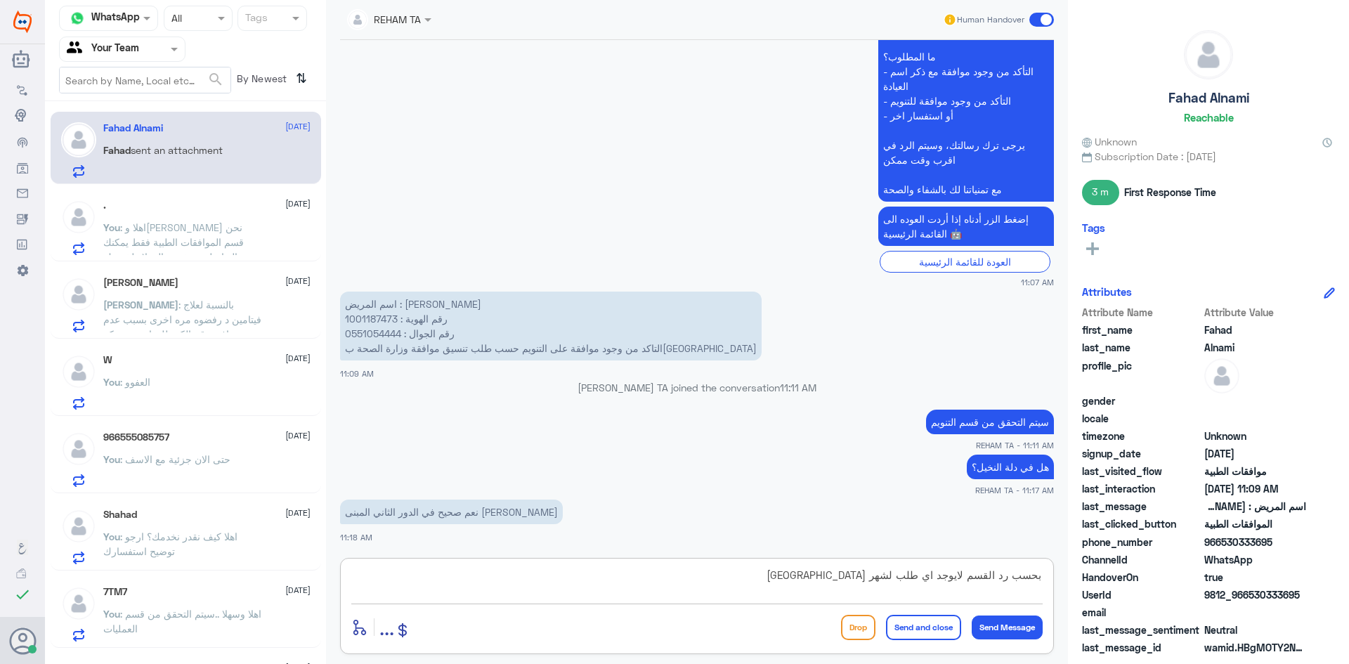
type textarea "بحسب رد القسم لايوجد اي طلب لشهر اوقست"
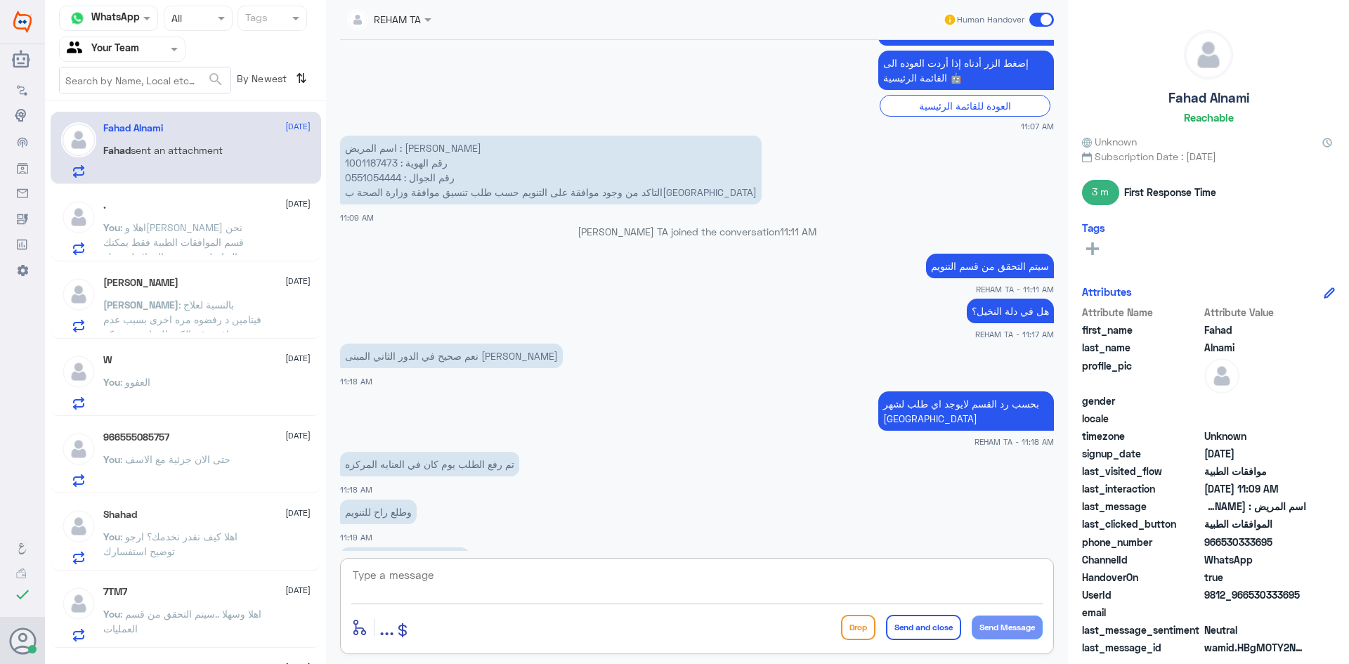
scroll to position [638, 0]
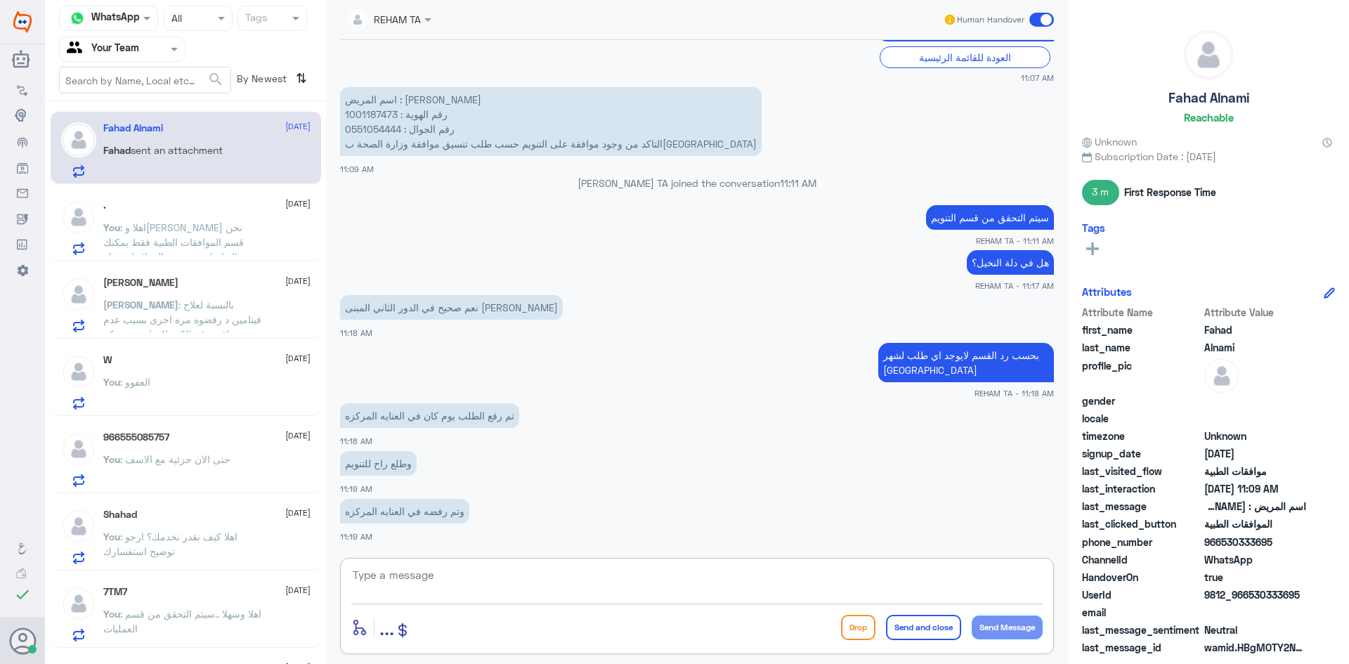
click at [456, 576] on textarea at bounding box center [696, 583] width 691 height 34
type textarea "ف"
type textarea "ا"
type textarea "متى التاريخ؟"
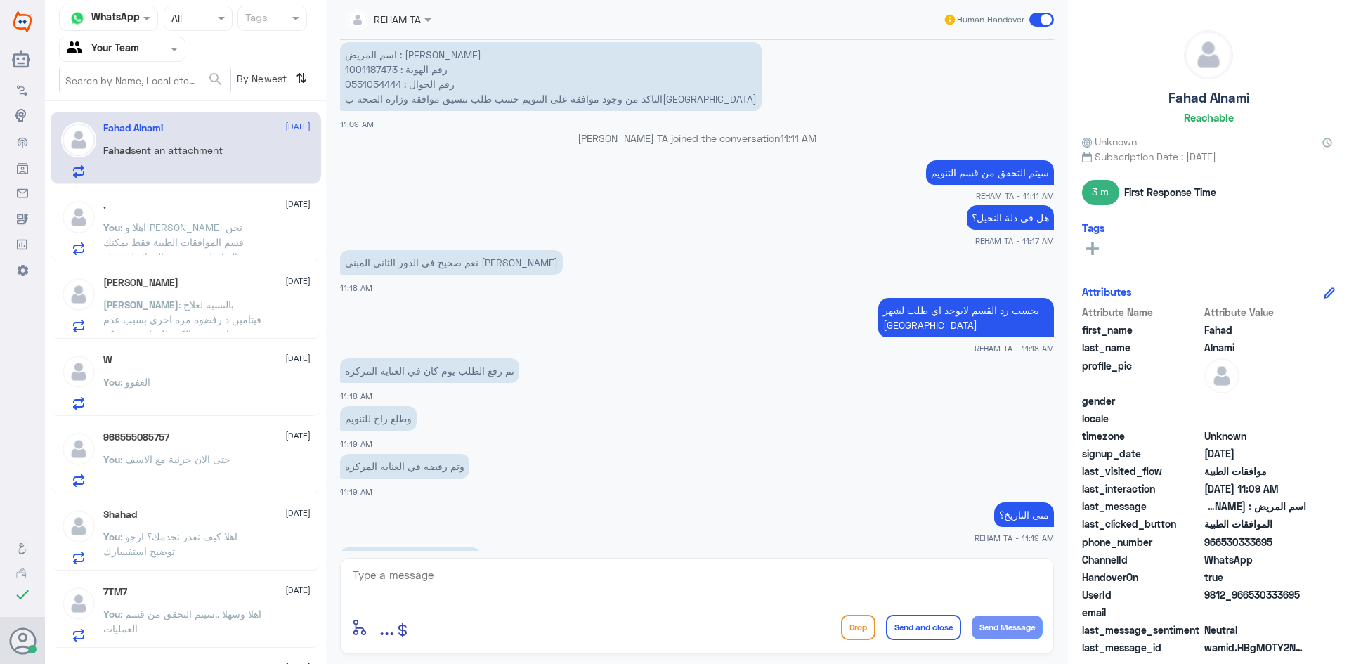
scroll to position [731, 0]
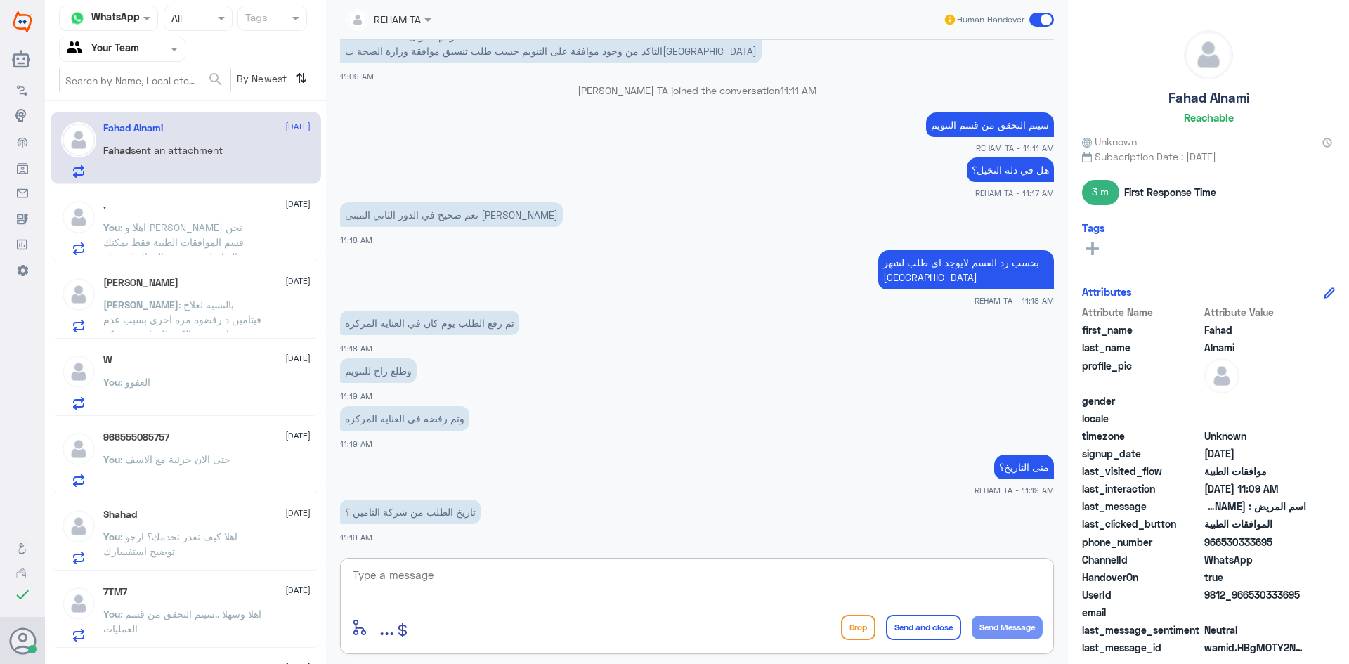
click at [449, 563] on div "enter flow name ... Drop Send and close Send Message" at bounding box center [697, 606] width 714 height 96
click at [449, 576] on textarea at bounding box center [696, 583] width 691 height 34
type textarea "نعم"
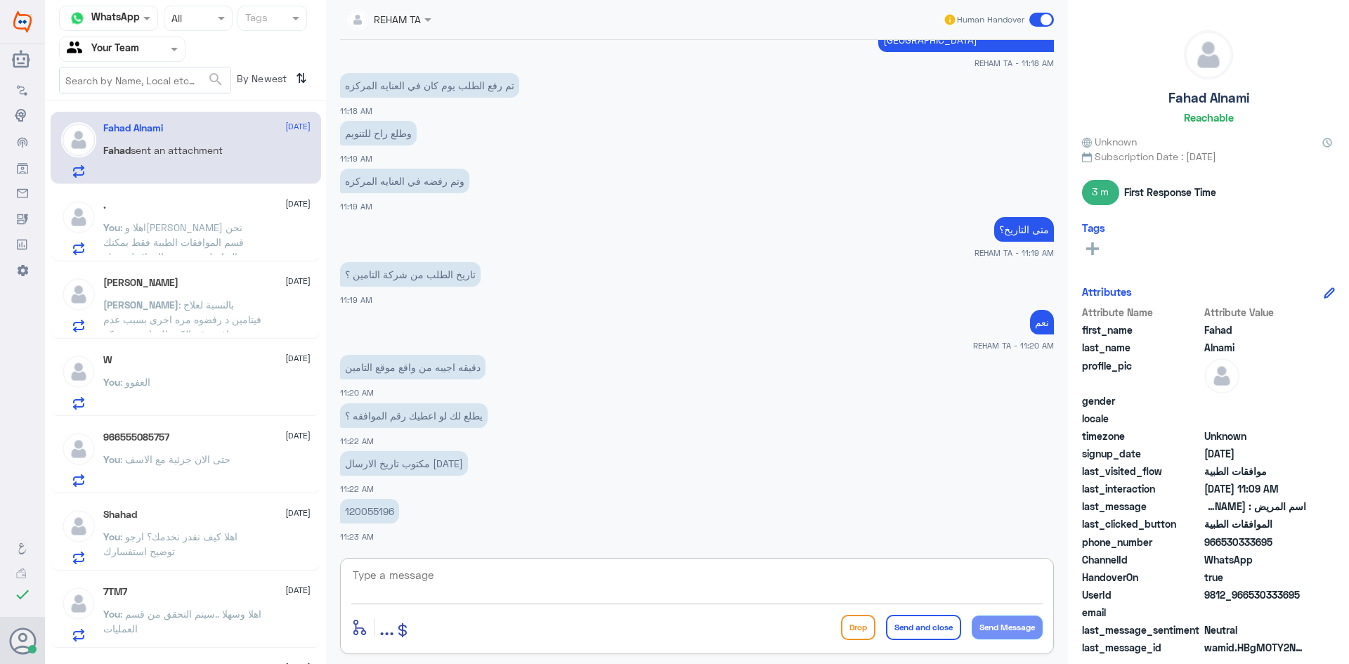
scroll to position [1016, 0]
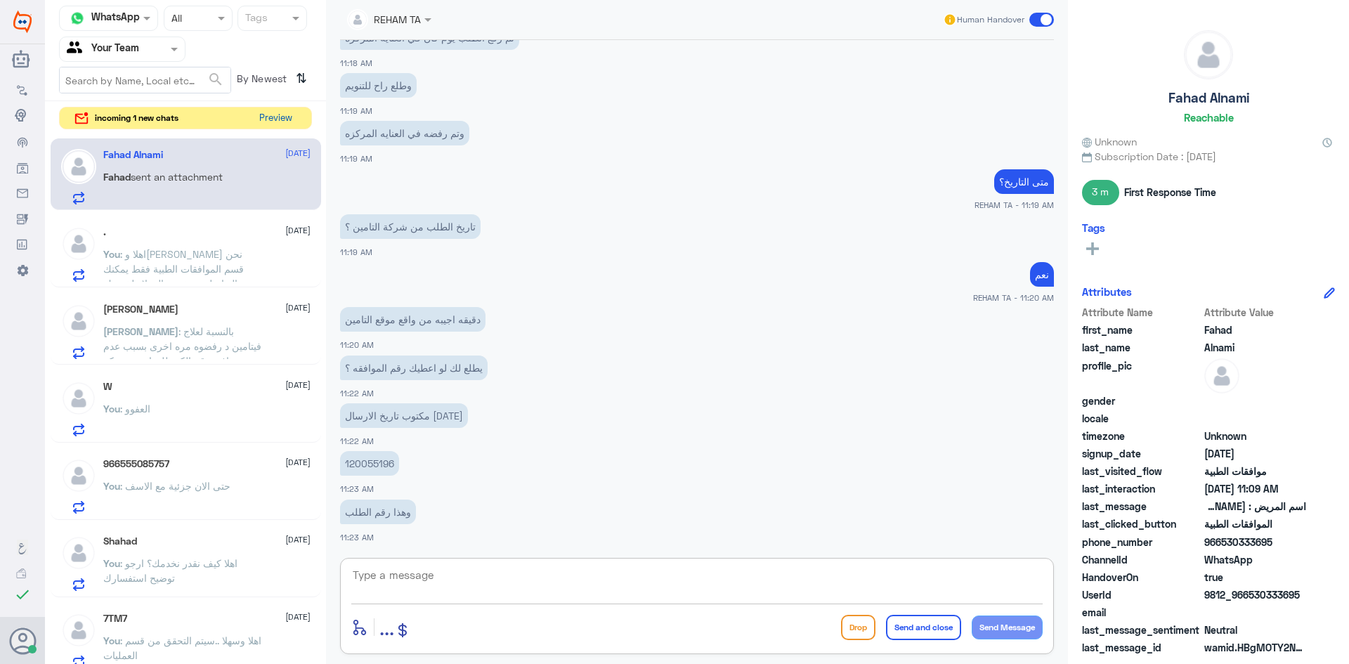
click at [258, 108] on button "Preview" at bounding box center [276, 119] width 44 height 22
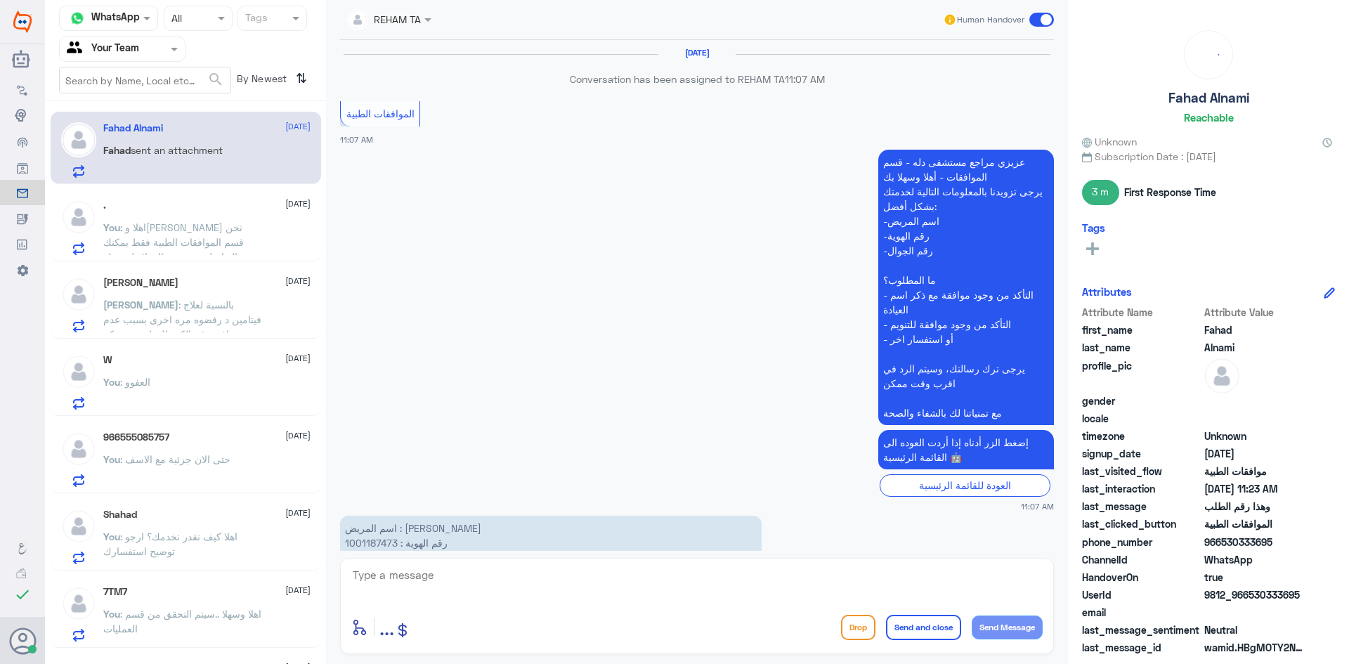
scroll to position [807, 0]
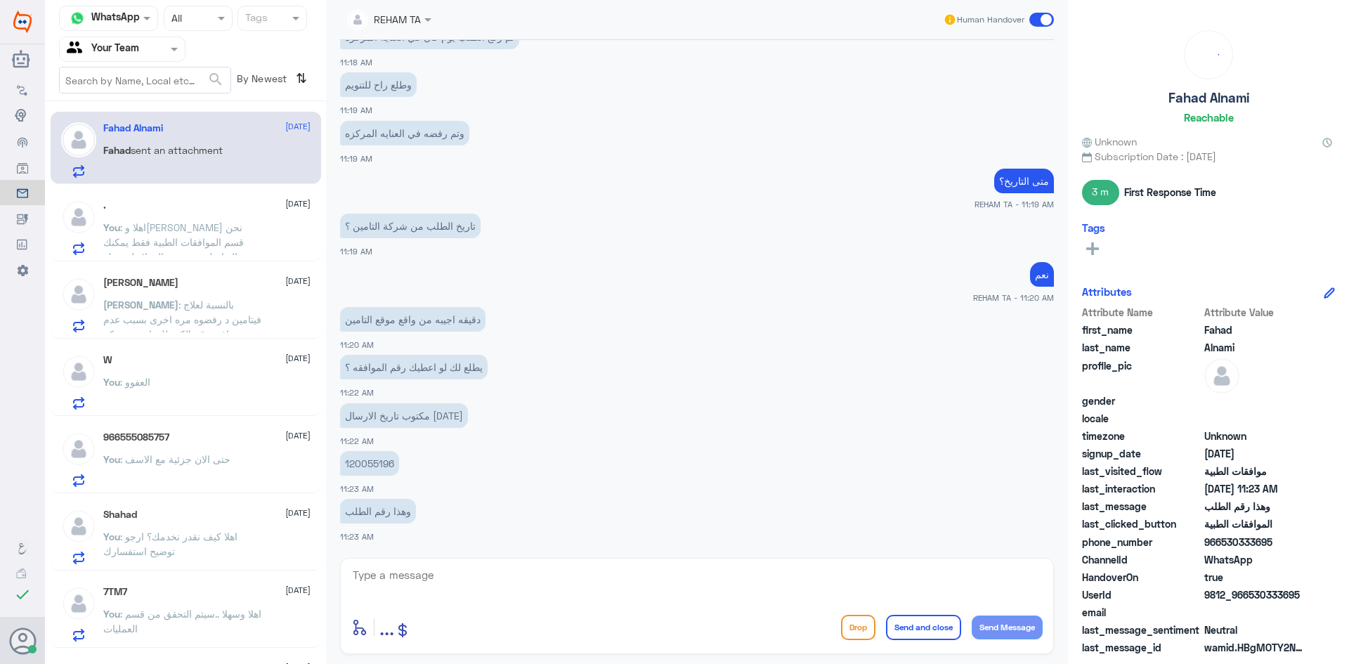
click at [371, 466] on p "120055196" at bounding box center [369, 463] width 59 height 25
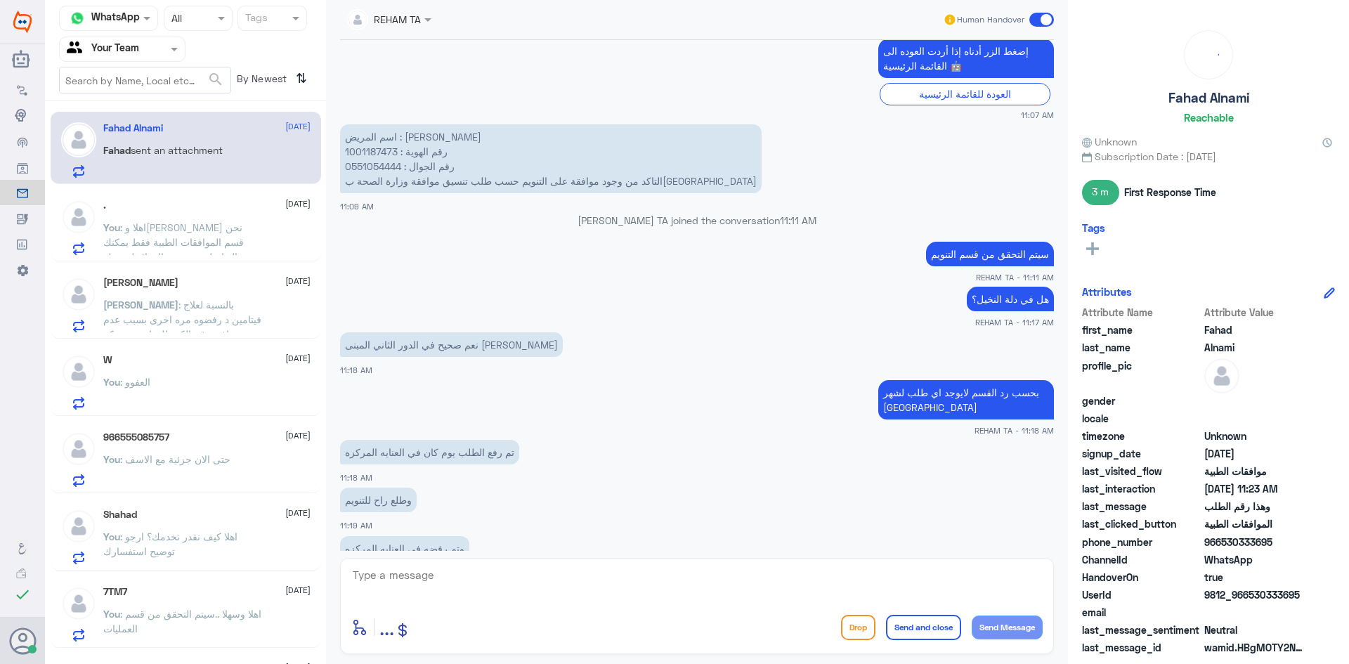
scroll to position [385, 0]
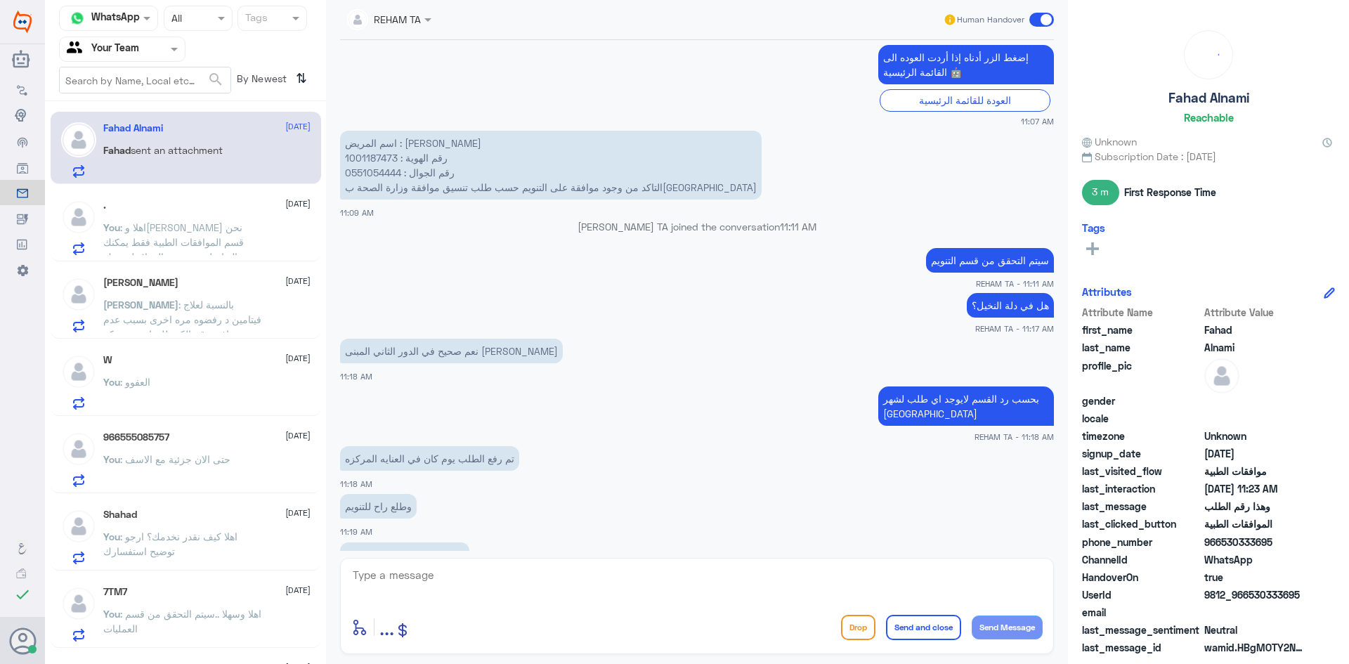
click at [381, 160] on p "اسم المريض : نامي بن حمد النامي رقم الهوية : 1001187473 رقم الجوال : 0551054444…" at bounding box center [551, 165] width 422 height 69
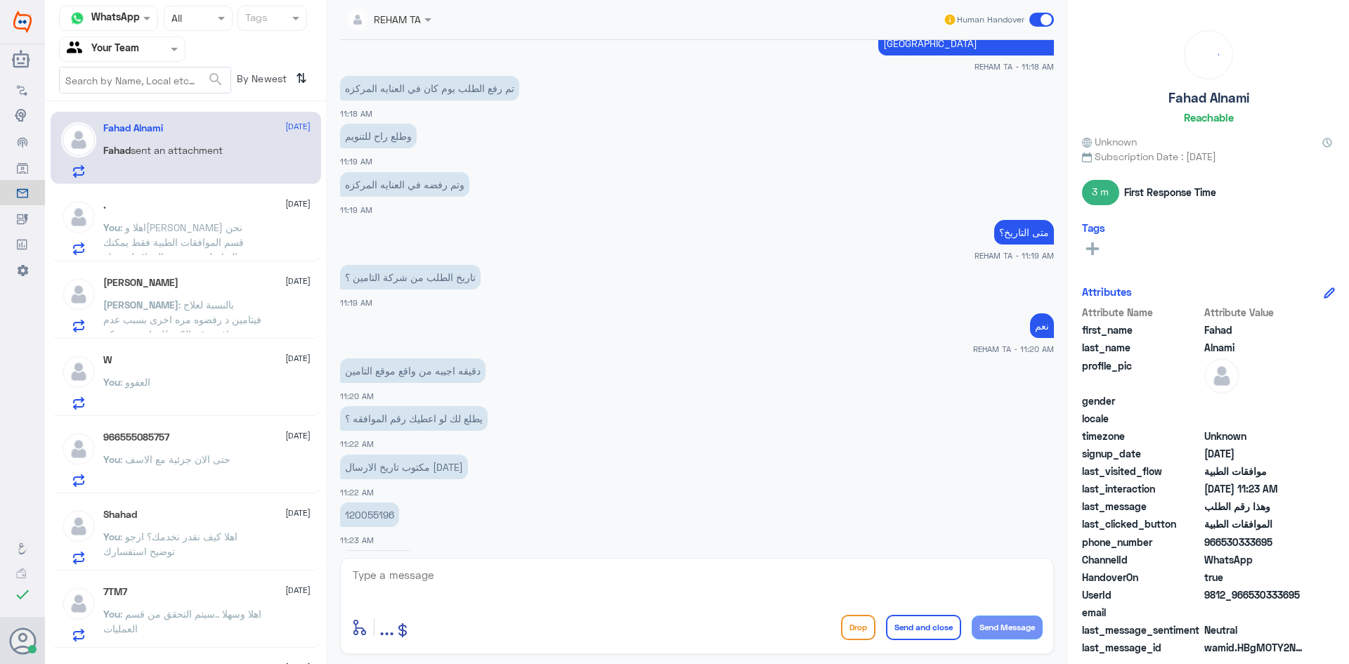
scroll to position [807, 0]
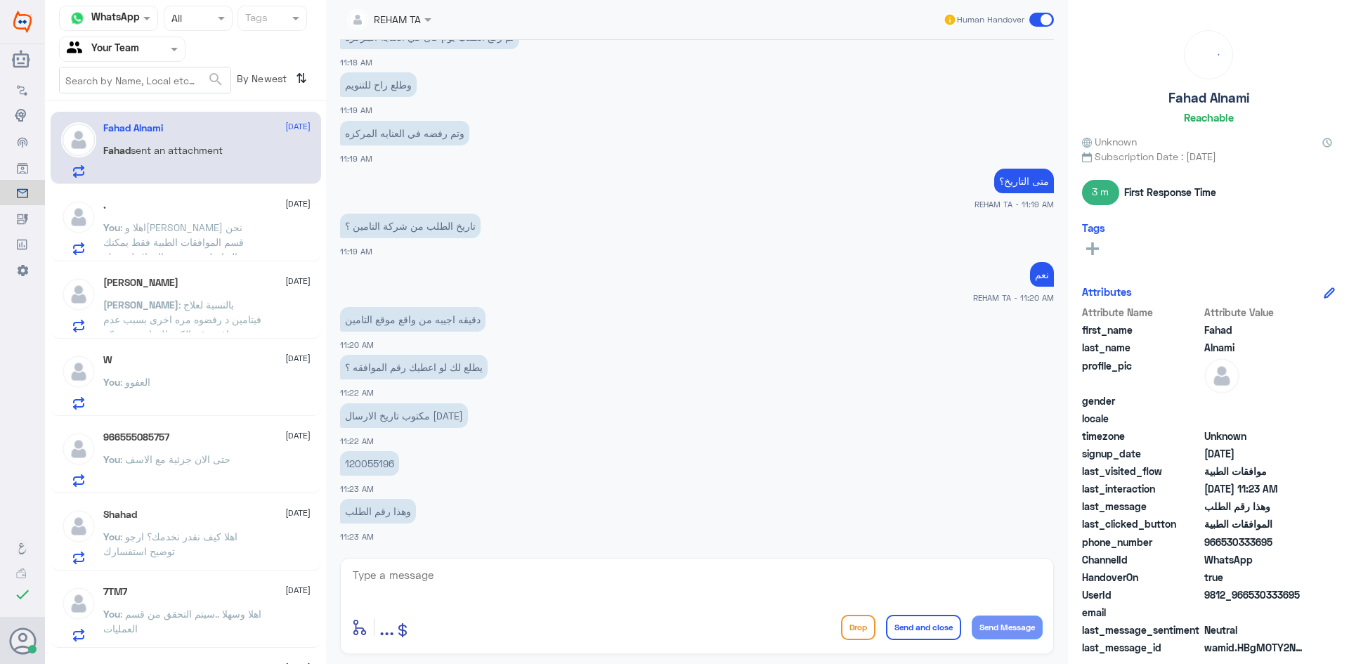
click at [532, 592] on textarea at bounding box center [696, 583] width 691 height 34
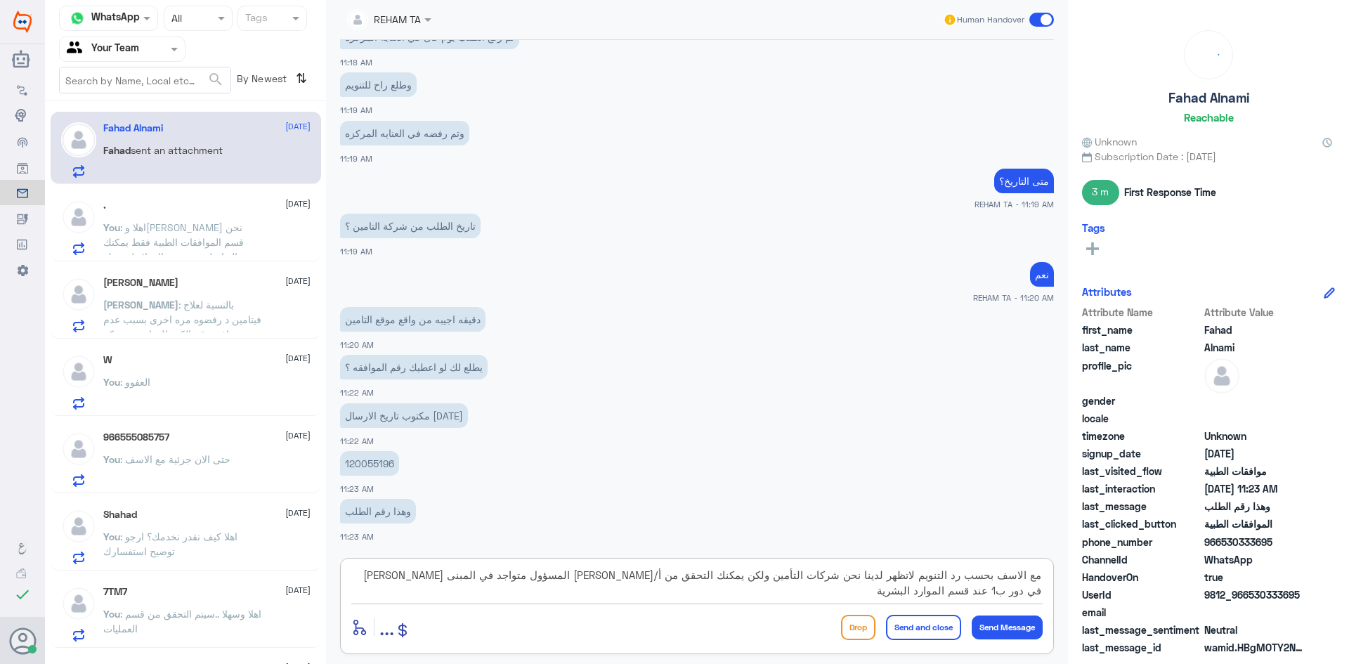
type textarea "مع الاسف بحسب رد التنويم لاتظهر لدينا نحن شركات التأمين ولكن يمكنك التحقق من أ/…"
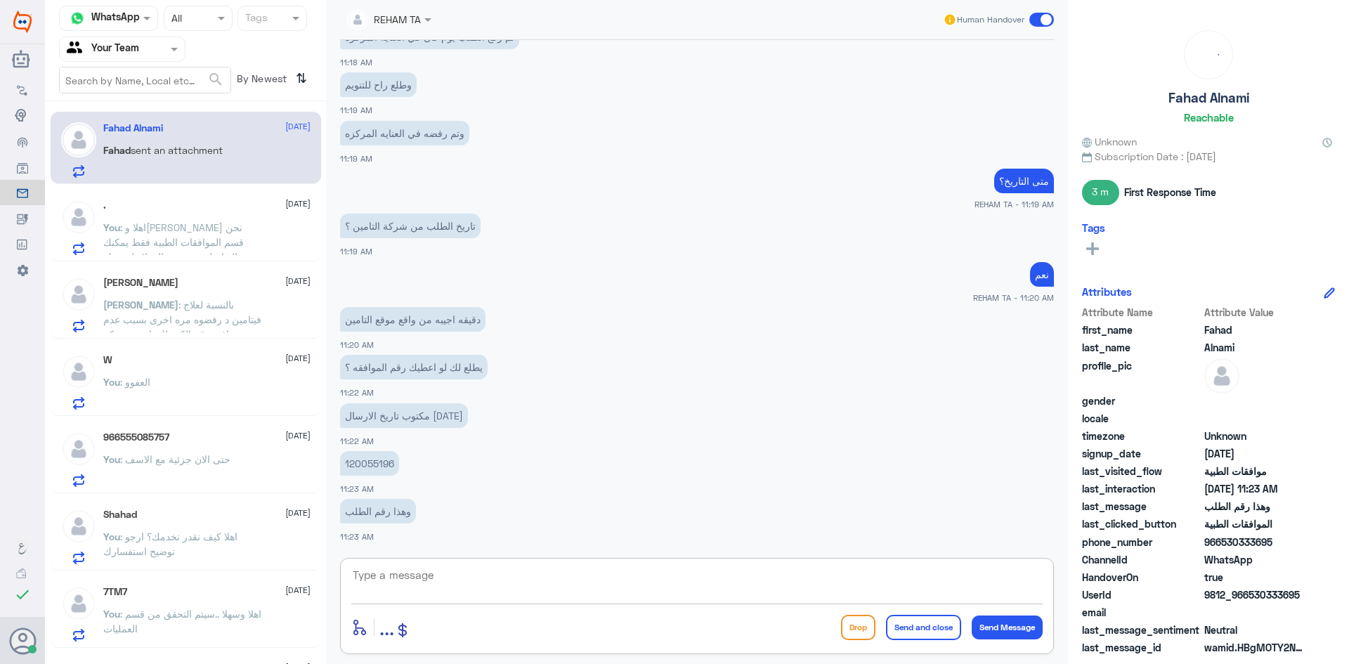
scroll to position [911, 0]
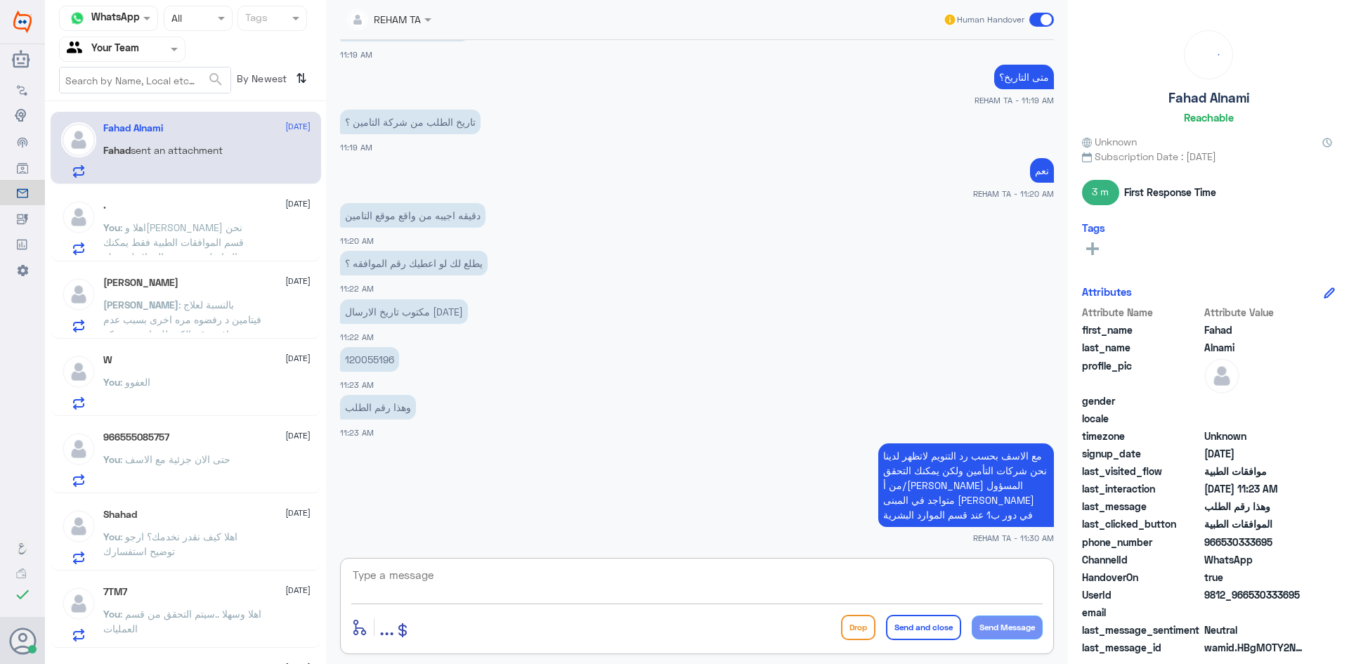
click at [145, 256] on div ". 21 August You : اهلا وسهلا عزيزتي نحن قسم الموافقات الطبية فقط يمكنك التواصل …" at bounding box center [186, 225] width 271 height 72
click at [148, 237] on span ": اهلا وسهلا عزيزتي نحن قسم الموافقات الطبية فقط يمكنك التواصل مع خدمة العملاء …" at bounding box center [173, 241] width 141 height 41
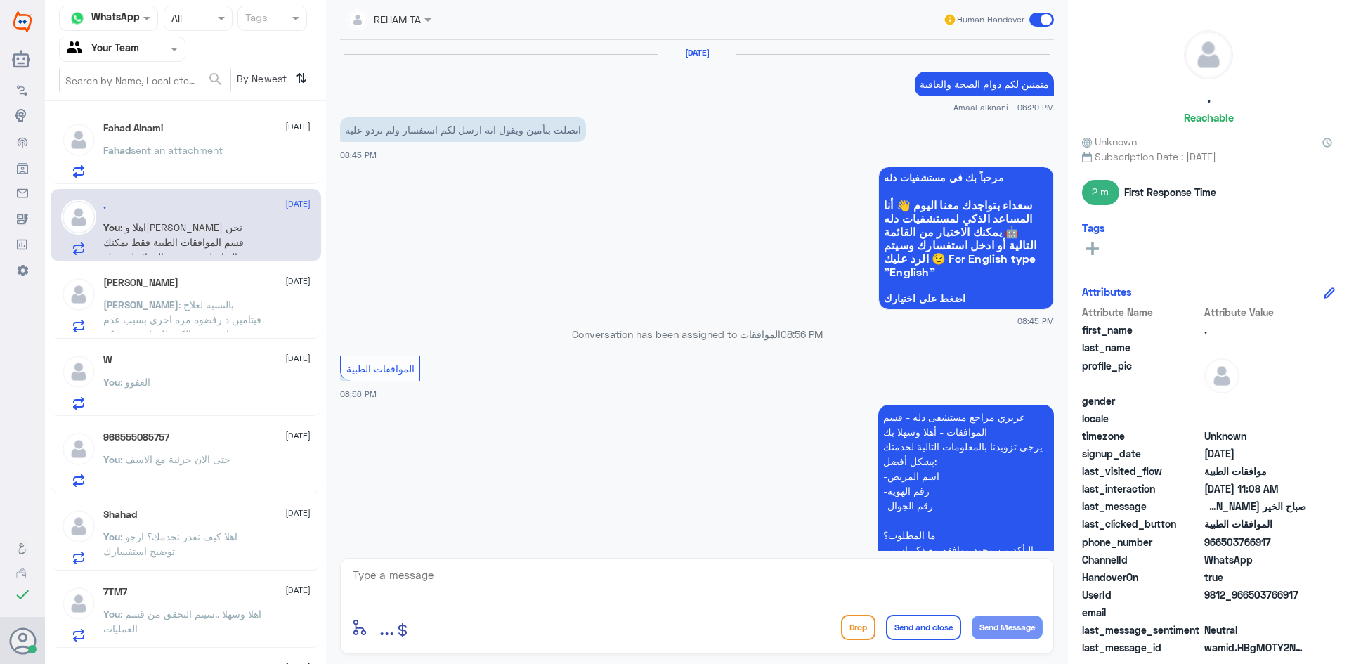
scroll to position [1228, 0]
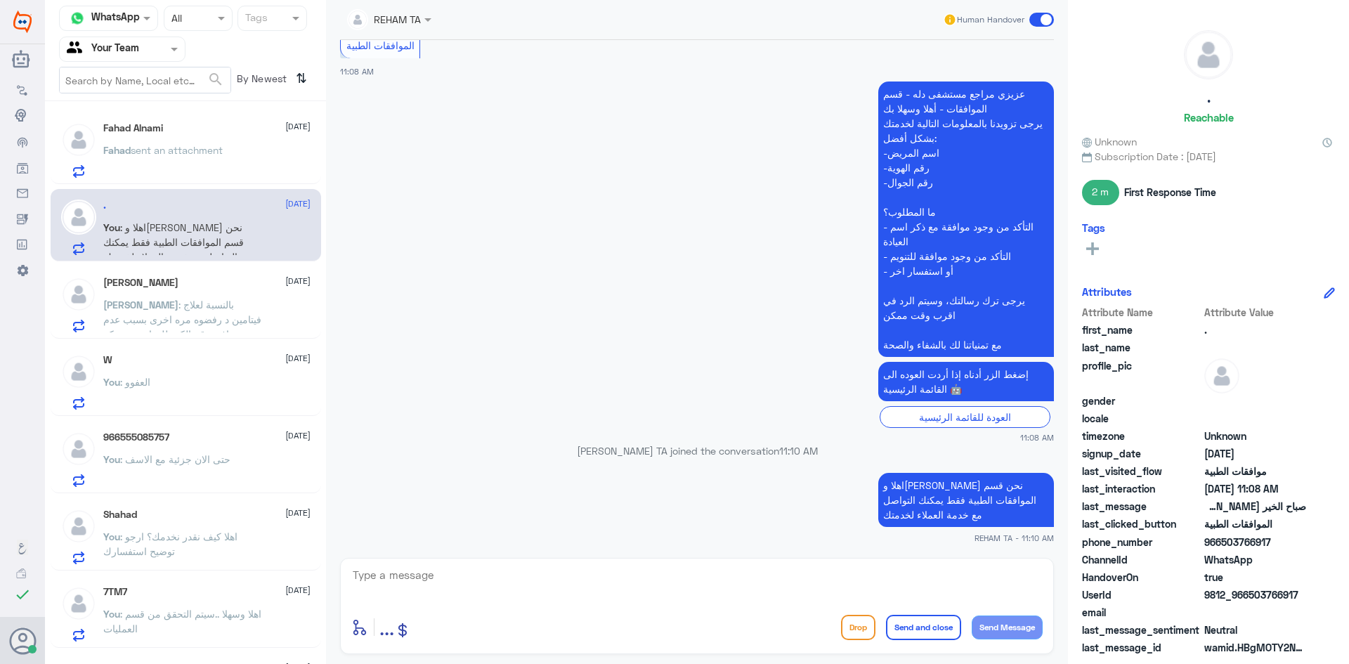
click at [163, 137] on div "Fahad Alnami 21 August Fahad sent an attachment" at bounding box center [206, 150] width 207 height 56
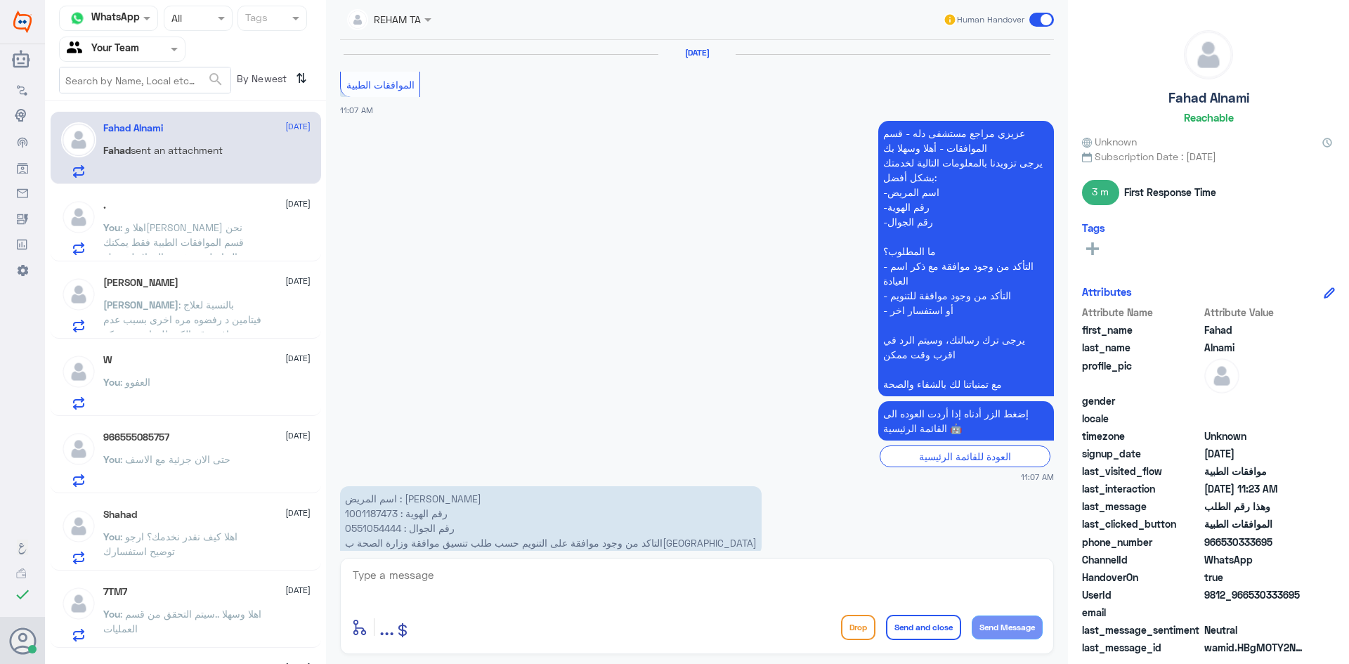
scroll to position [881, 0]
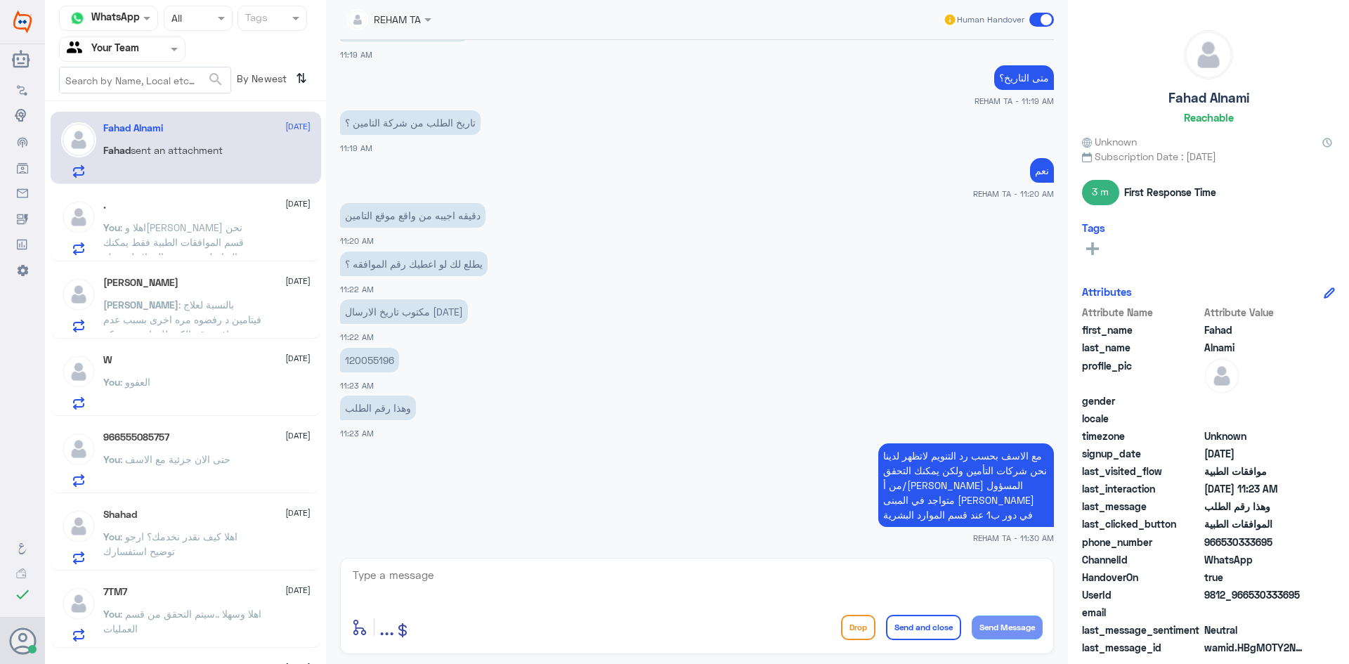
click at [382, 576] on textarea at bounding box center [696, 583] width 691 height 34
paste textarea "اي خدمة اخرى؟"
type textarea "اي خدمة اخرى؟"
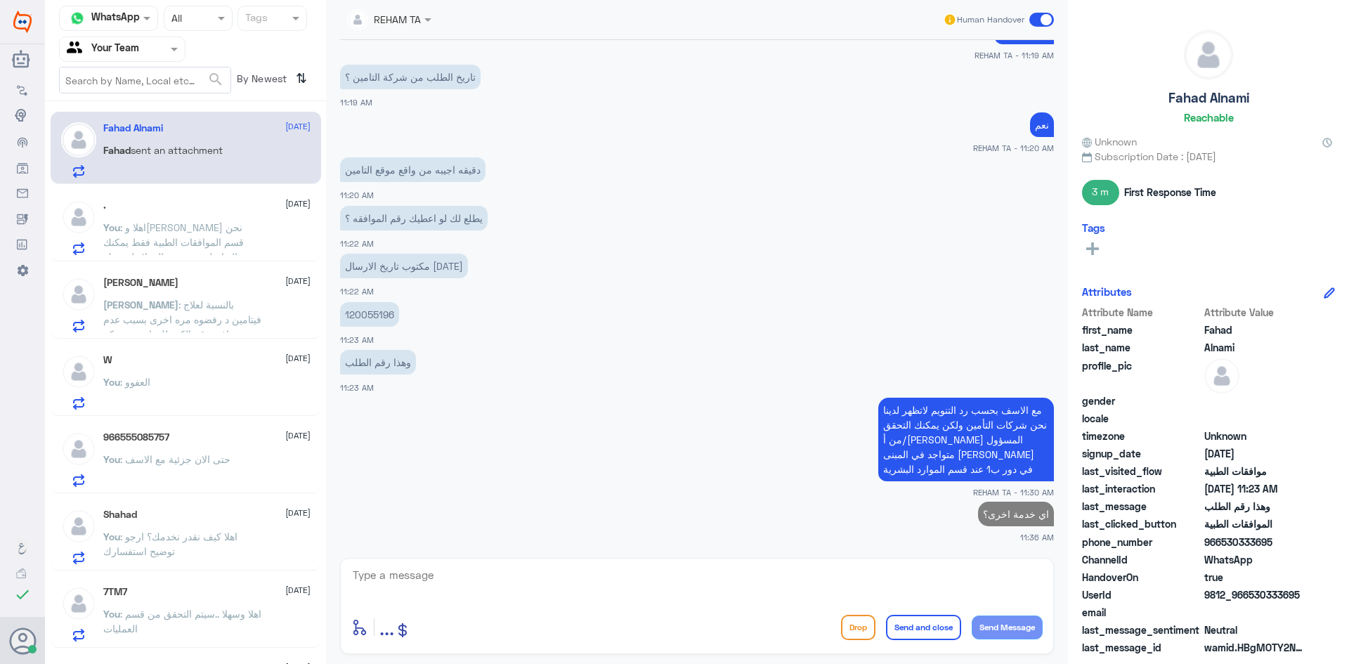
click at [171, 228] on span ": اهلا وسهلا عزيزتي نحن قسم الموافقات الطبية فقط يمكنك التواصل مع خدمة العملاء …" at bounding box center [173, 241] width 141 height 41
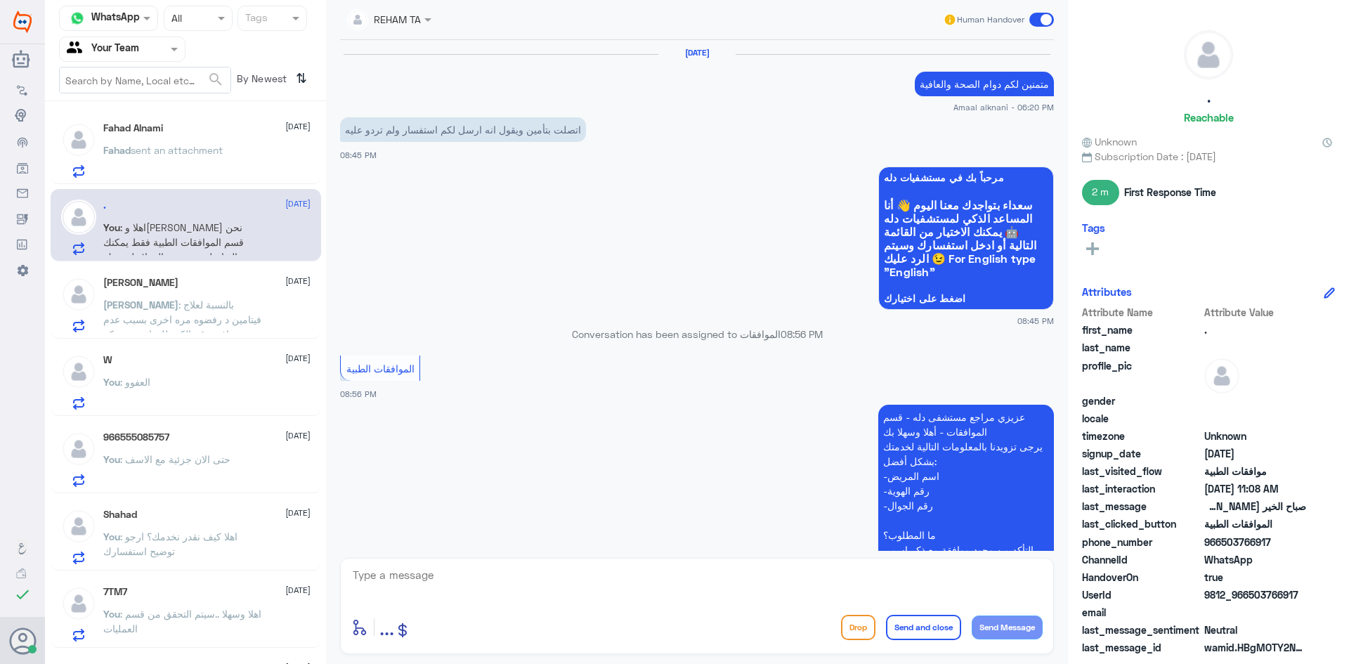
scroll to position [1228, 0]
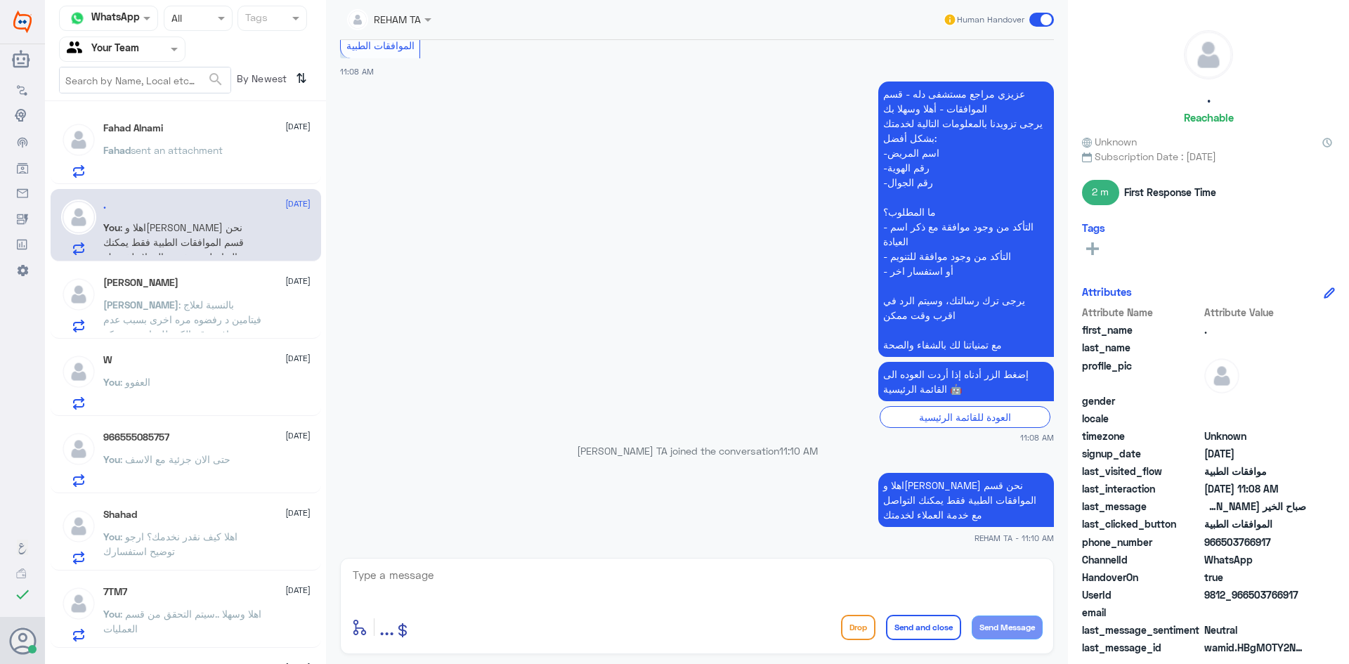
click at [419, 563] on div "enter flow name ... Drop Send and close Send Message" at bounding box center [697, 606] width 714 height 96
click at [423, 569] on textarea at bounding box center [696, 583] width 691 height 34
click at [479, 579] on textarea at bounding box center [696, 583] width 691 height 34
paste textarea "اي خدمة اخرى؟"
type textarea "اي خدمة اخرى؟"
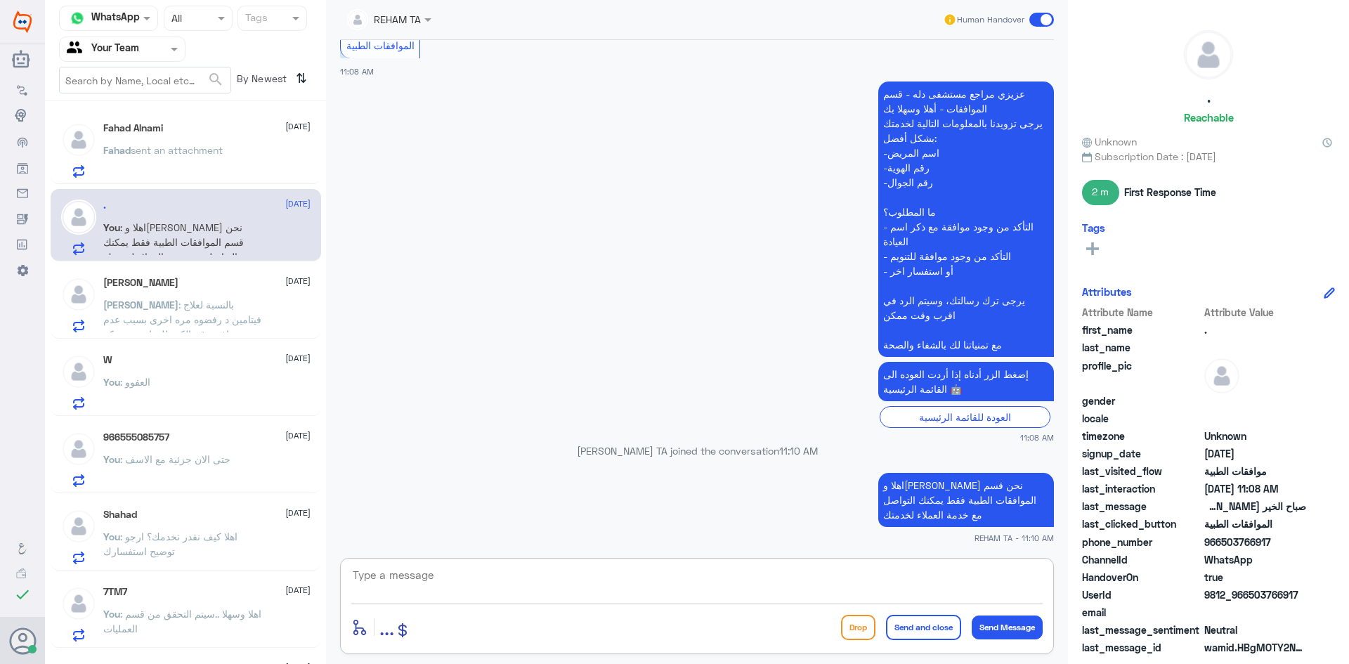
scroll to position [1273, 0]
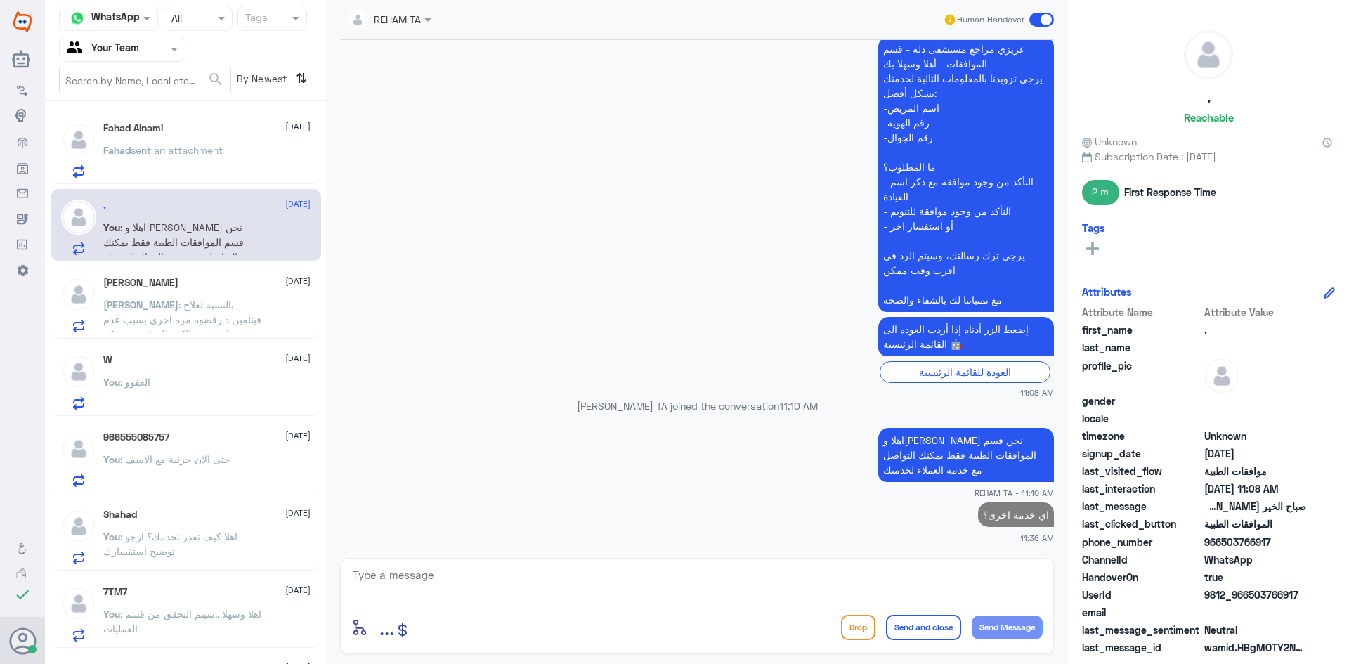
click at [235, 290] on div "Omar Bin Jahlan 21 August Omar : بالنسبة لعلاج فيتامين د رفضوه مره اخرى بسبب عد…" at bounding box center [206, 305] width 207 height 56
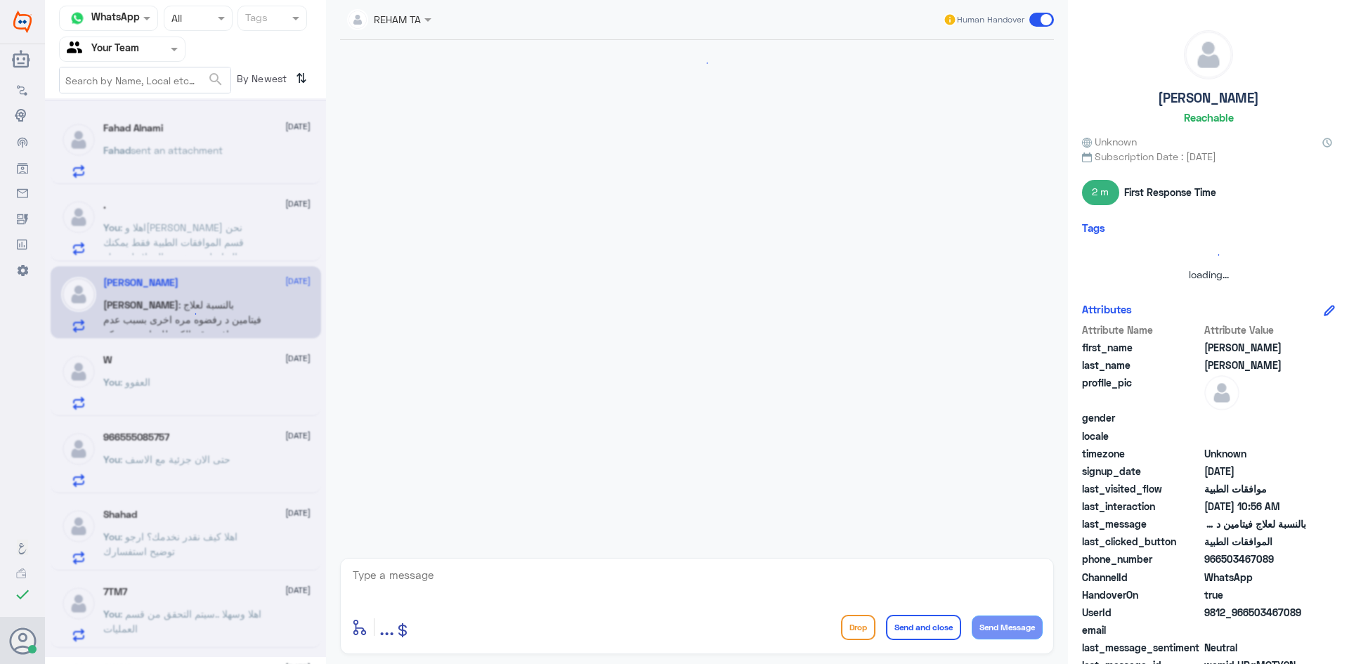
scroll to position [1199, 0]
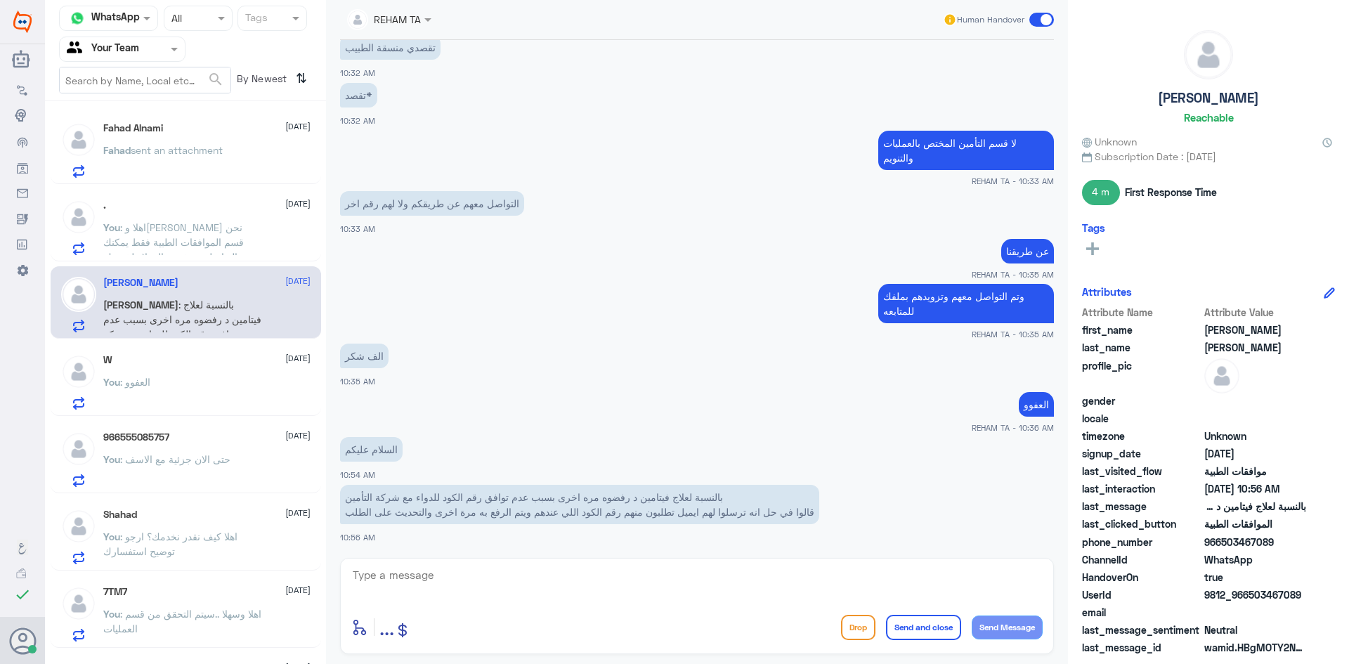
click at [194, 391] on div "You : العفوو" at bounding box center [206, 394] width 207 height 32
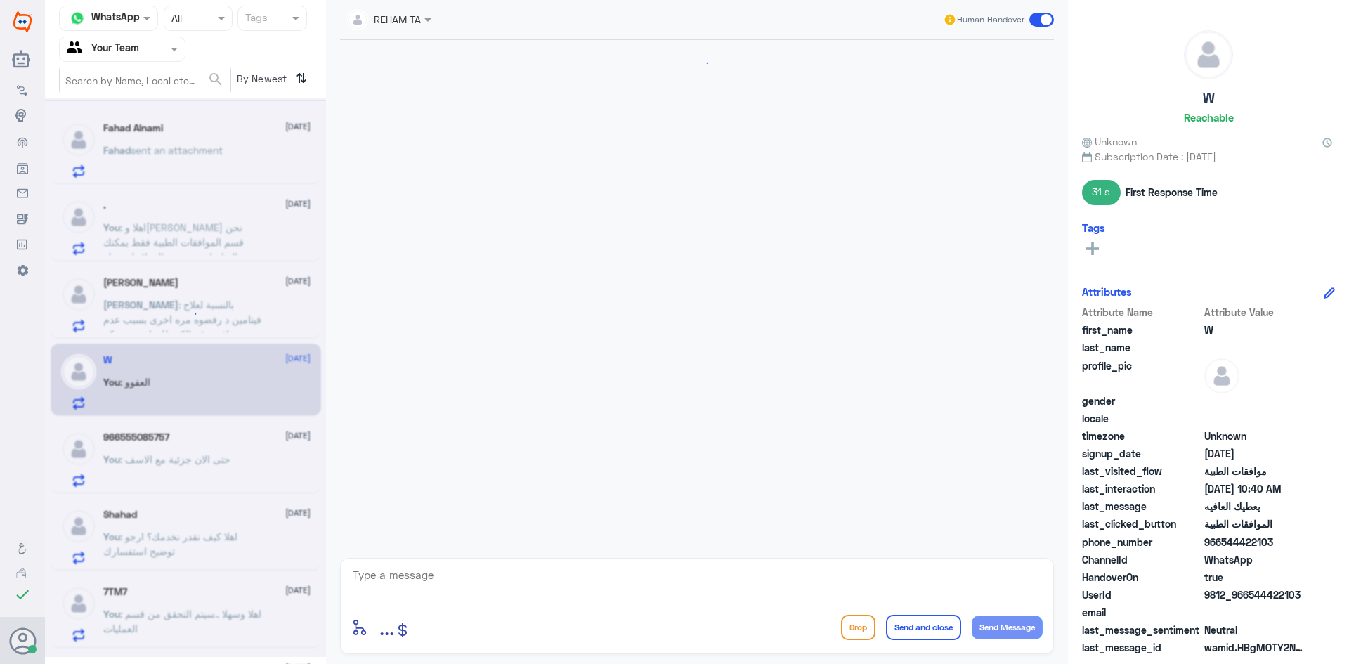
scroll to position [930, 0]
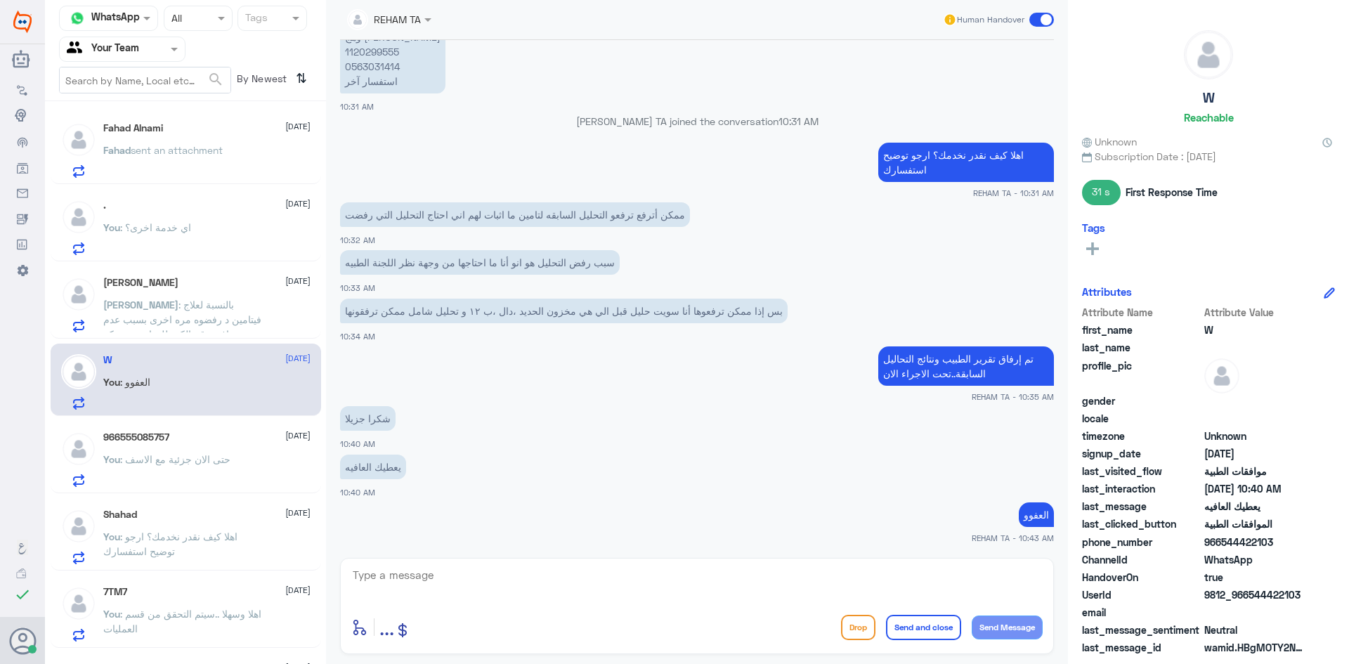
click at [200, 463] on span ": حتى الان جزئية مع الاسف" at bounding box center [175, 459] width 110 height 12
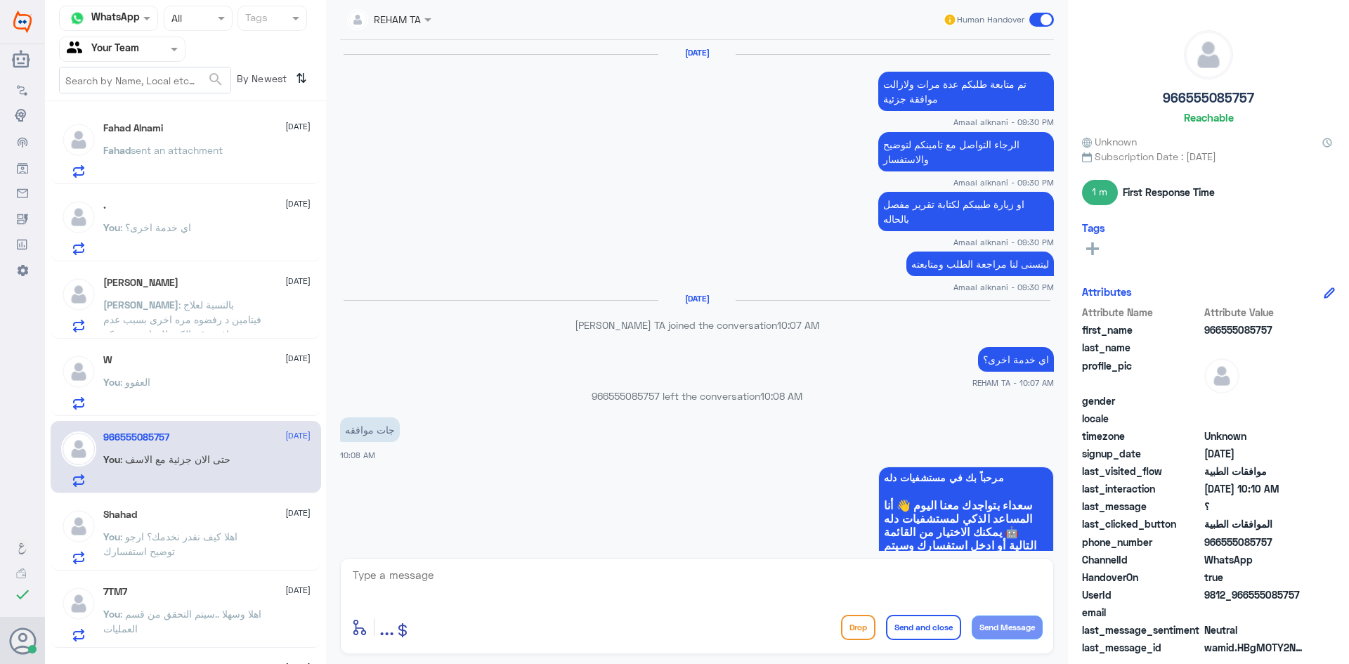
scroll to position [993, 0]
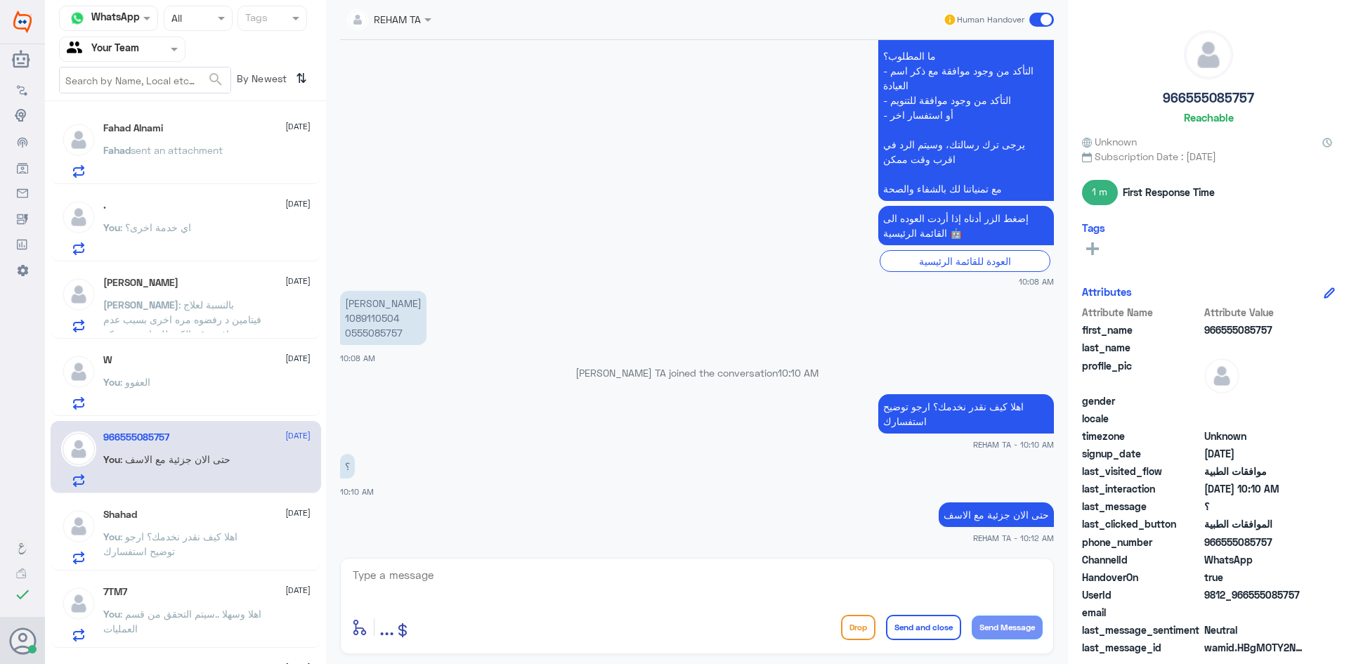
click at [204, 383] on div "You : العفوو" at bounding box center [206, 394] width 207 height 32
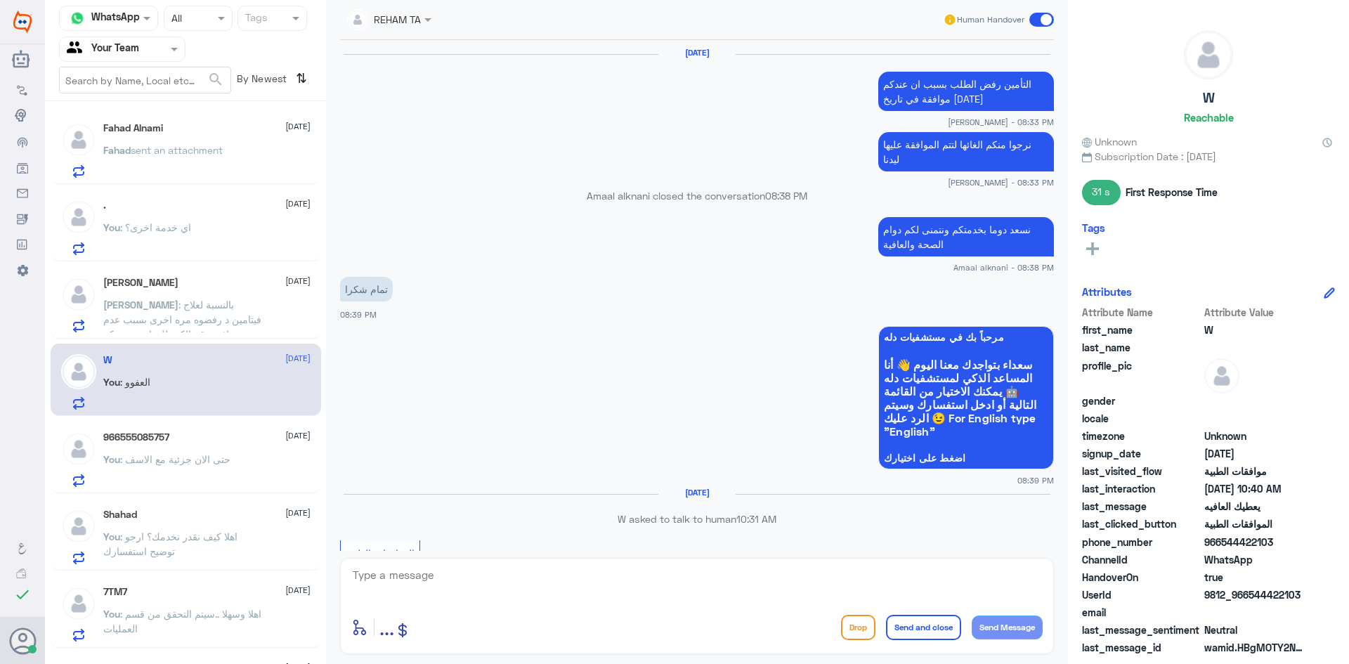
scroll to position [930, 0]
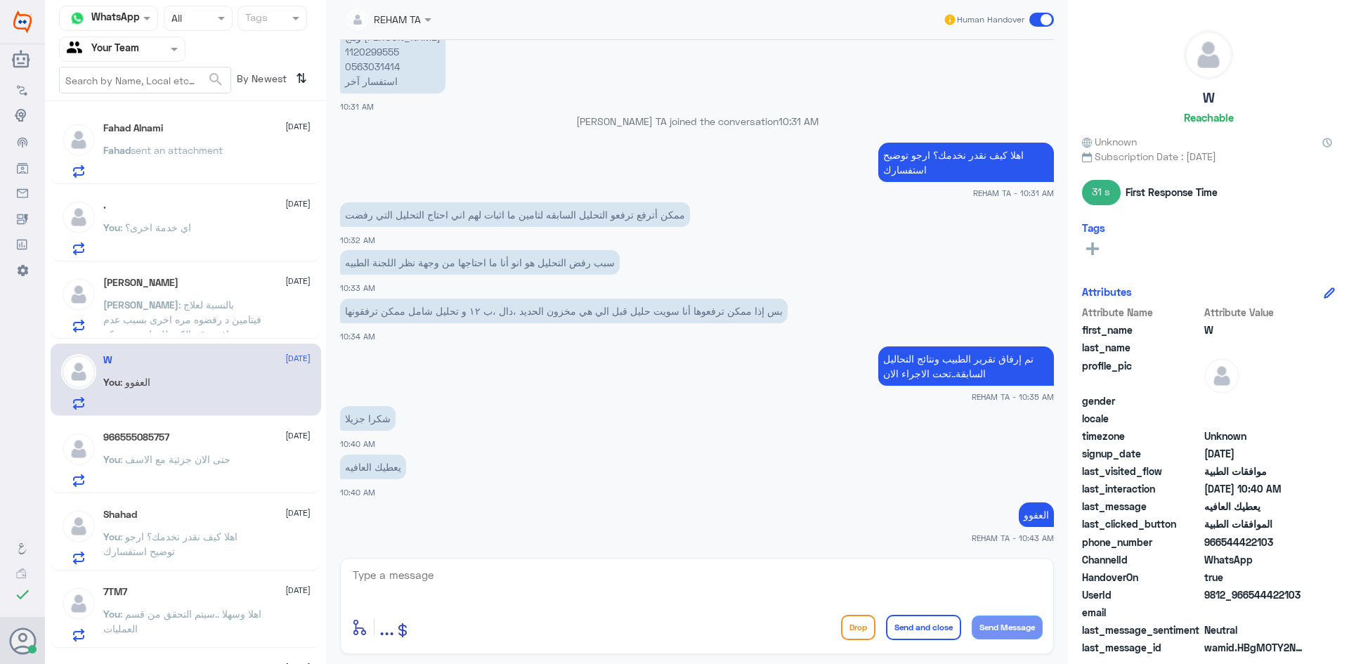
click at [441, 571] on textarea at bounding box center [696, 583] width 691 height 34
paste textarea "اي خدمة اخرى؟"
type textarea "اي خدمة اخرى؟"
